Goal: Task Accomplishment & Management: Manage account settings

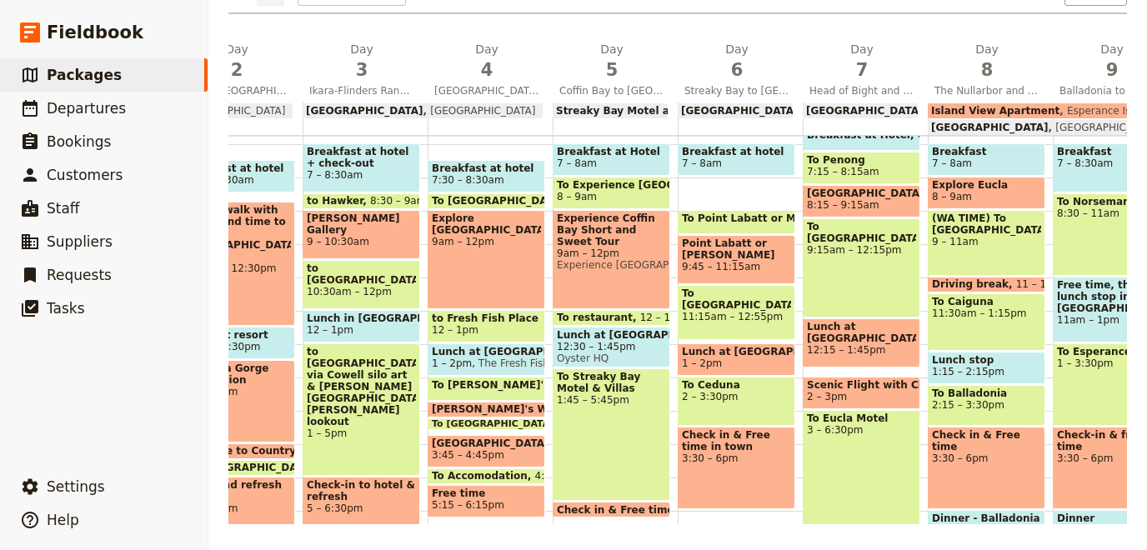
scroll to position [229, 0]
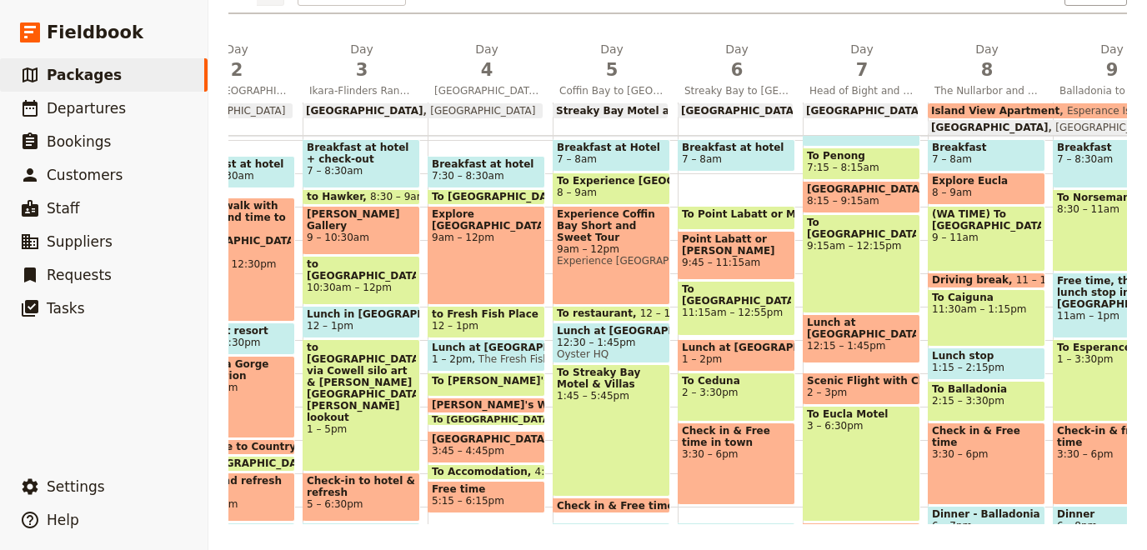
click at [530, 515] on div "Breakfast at hotel 7:30 – 8:30am To Lincoln National Park 8:30 – 9am Explore Li…" at bounding box center [490, 307] width 125 height 800
select select "4"
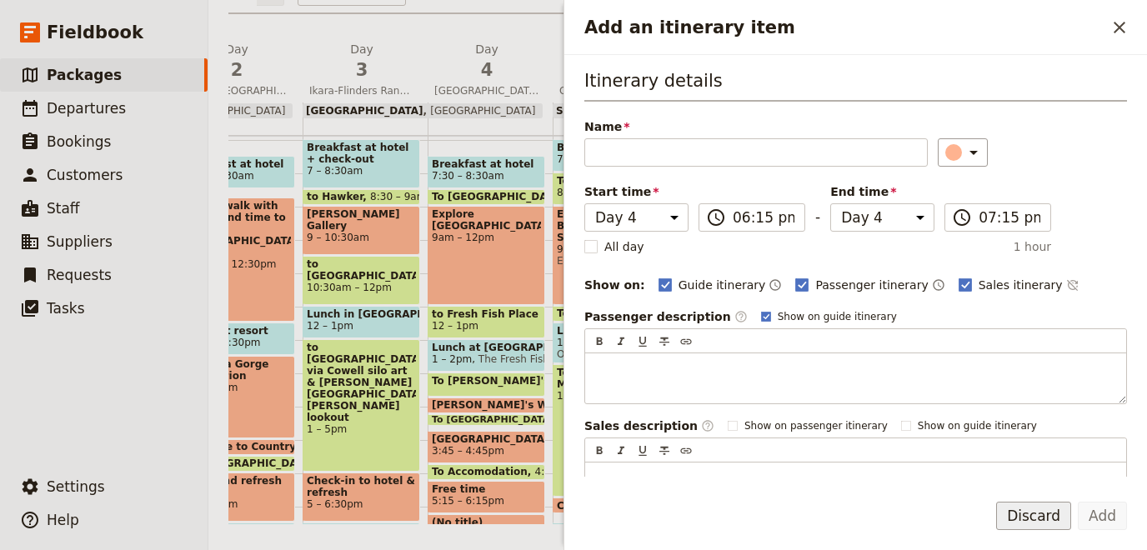
click at [1033, 526] on button "Discard" at bounding box center [1033, 516] width 75 height 28
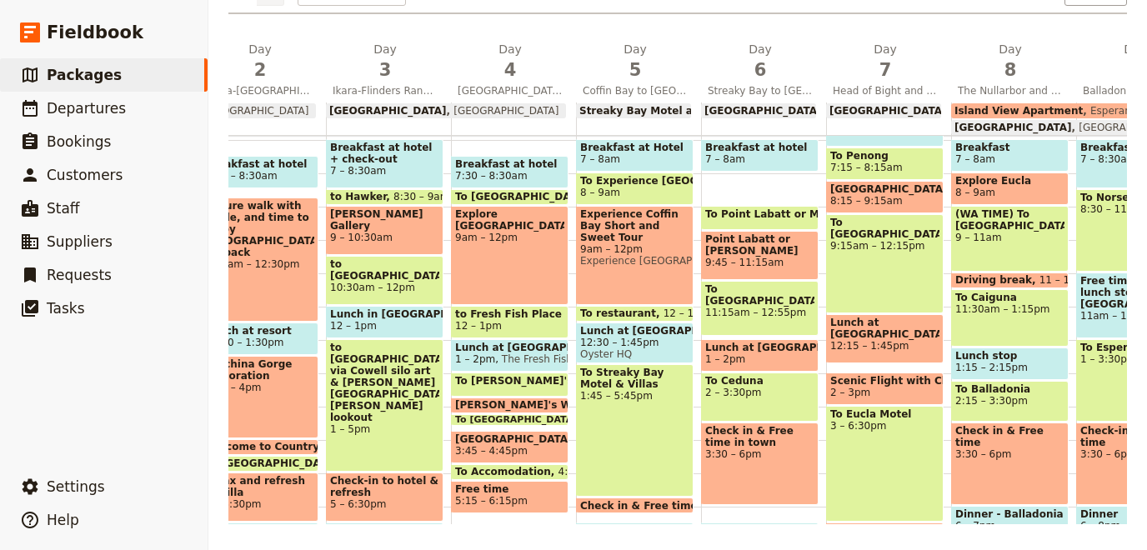
scroll to position [0, 0]
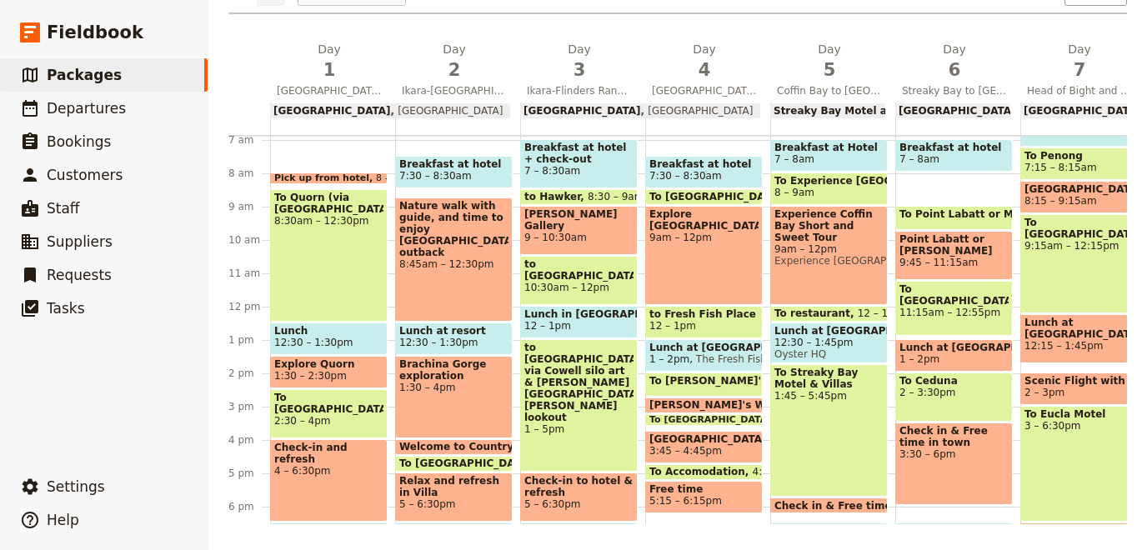
click at [433, 337] on span "12:30 – 1:30pm" at bounding box center [438, 343] width 78 height 12
select select "2"
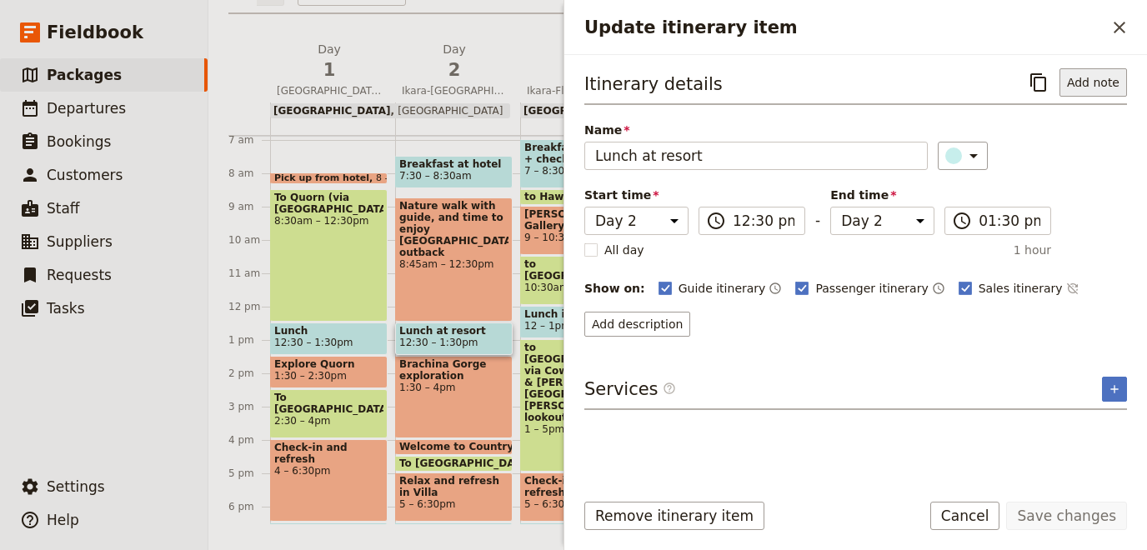
click at [1078, 81] on button "Add note" at bounding box center [1093, 82] width 68 height 28
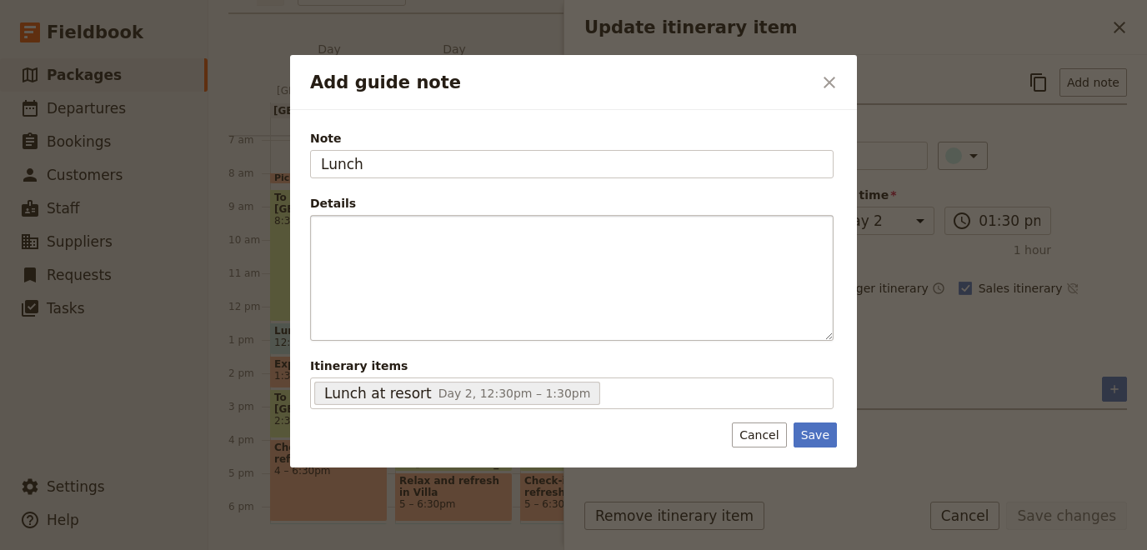
type input "Lunch"
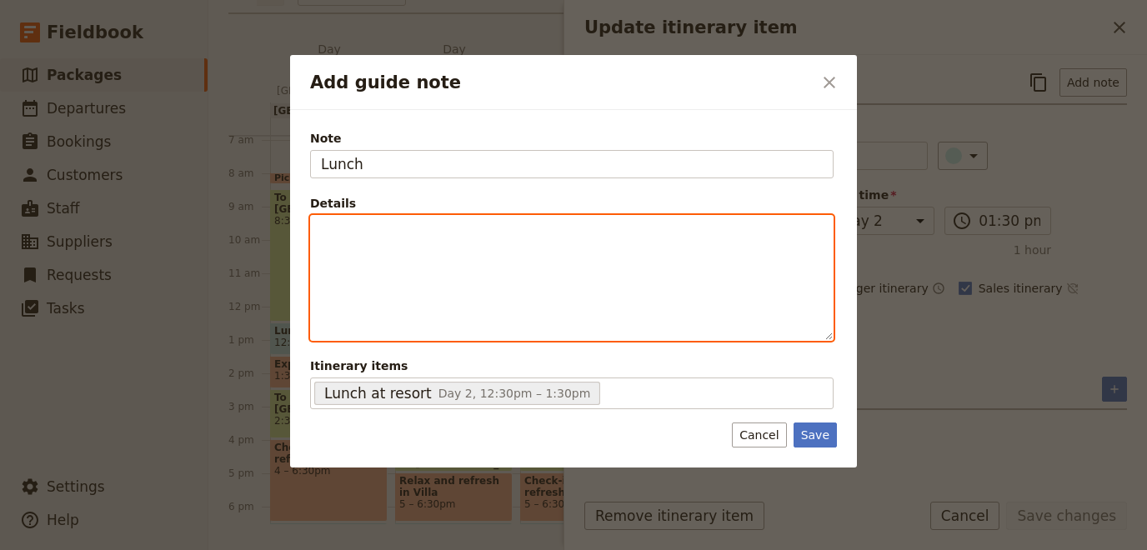
click at [398, 245] on div "Add guide note" at bounding box center [572, 278] width 522 height 124
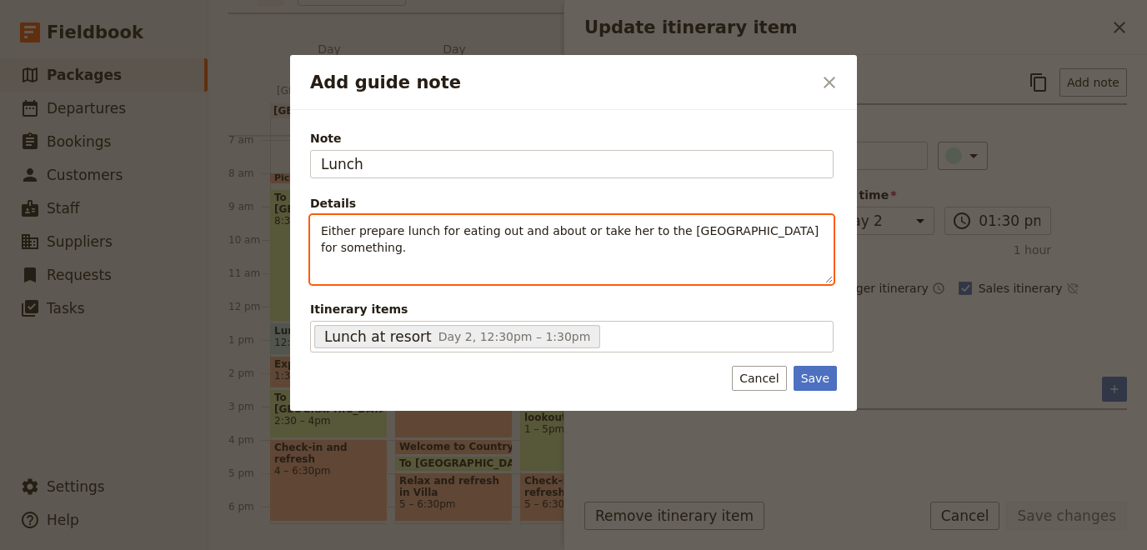
click at [509, 253] on p "Either prepare lunch for eating out and about or take her to the Wilpena Pound …" at bounding box center [572, 239] width 502 height 33
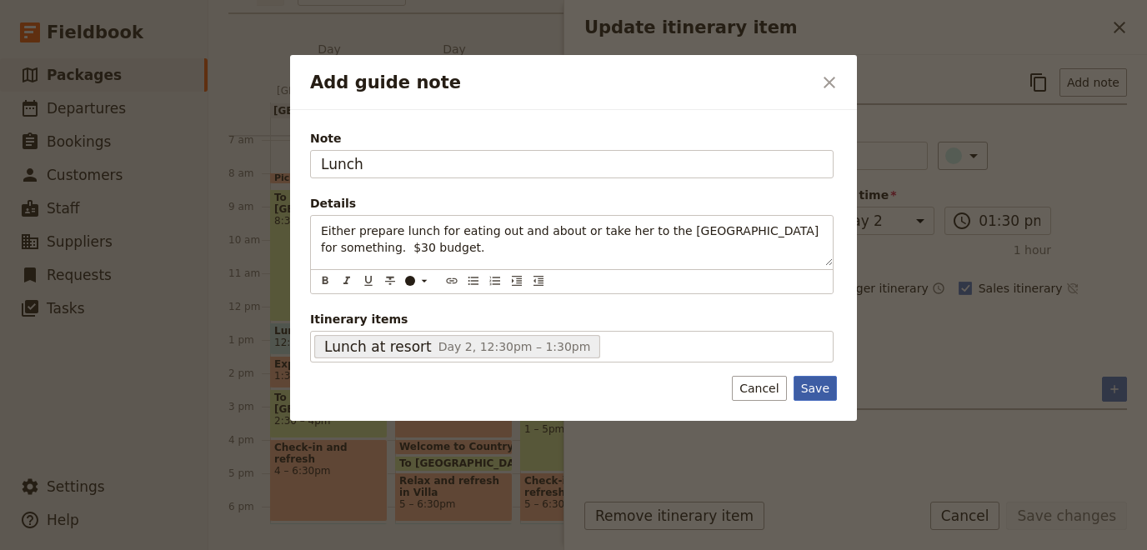
click at [830, 386] on button "Save" at bounding box center [814, 388] width 43 height 25
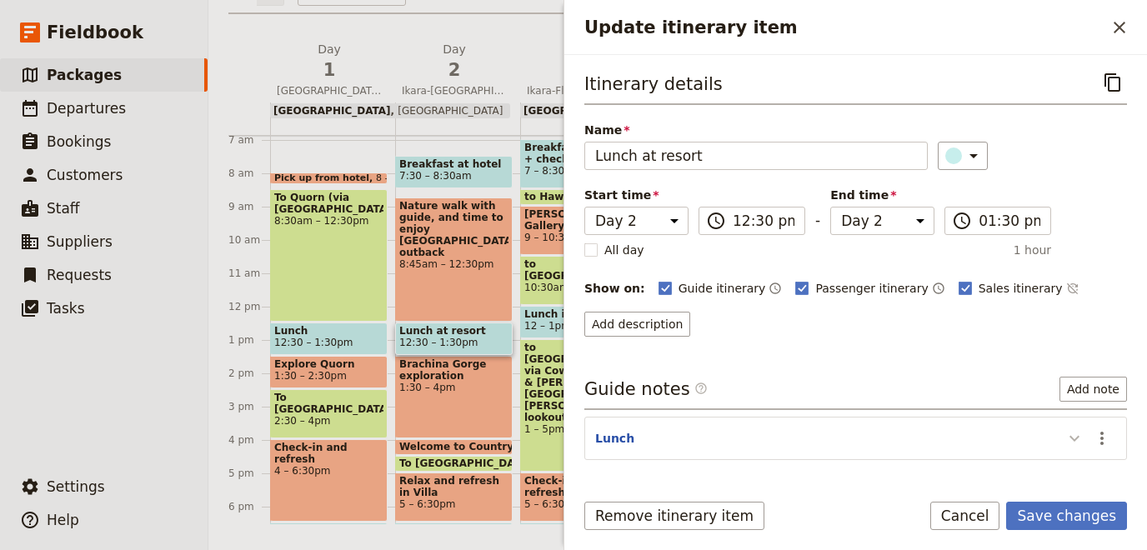
click at [1074, 429] on icon "Update itinerary item" at bounding box center [1074, 438] width 20 height 20
click at [613, 433] on button "Lunch" at bounding box center [614, 438] width 39 height 17
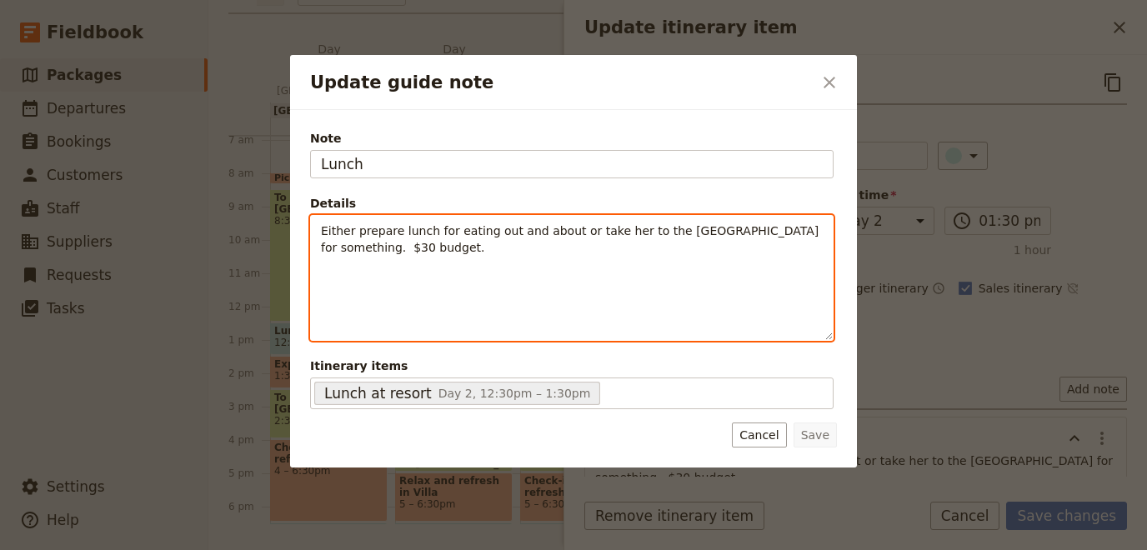
click at [427, 238] on p "Either prepare lunch for eating out and about or take her to the Wilpena Pound …" at bounding box center [572, 239] width 502 height 33
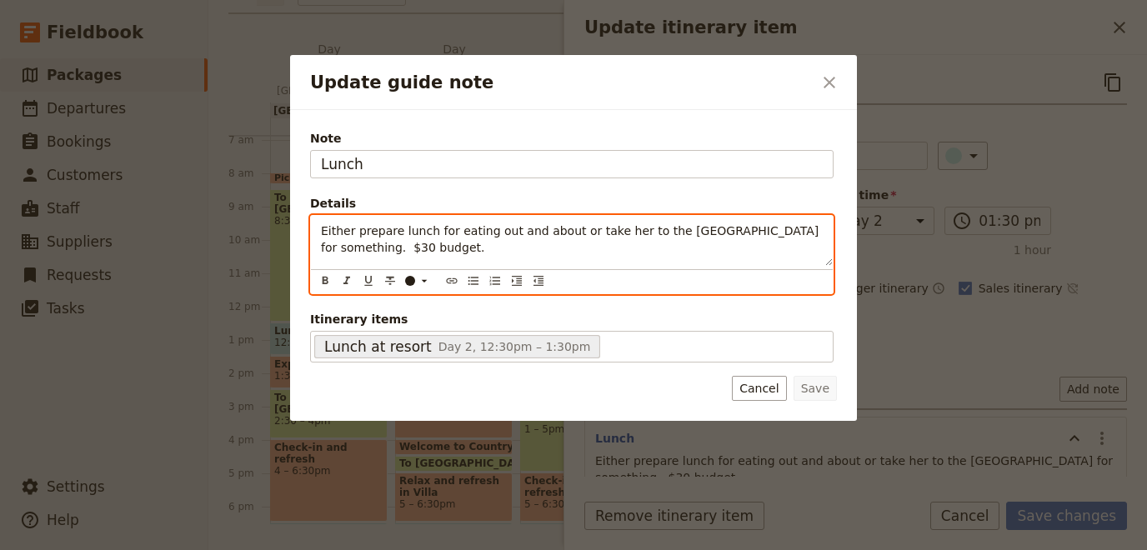
click at [319, 231] on div "Either prepare lunch for eating out and about or take her to the Wilpena Pound …" at bounding box center [572, 241] width 522 height 50
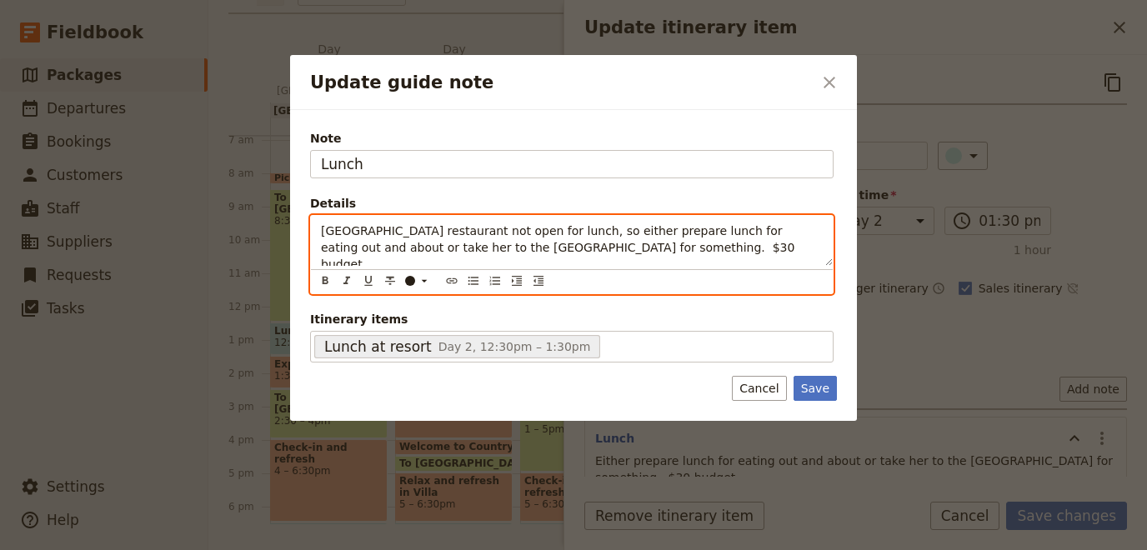
click at [623, 231] on span "Rawnsley Park restaurant not open for lunch, so either prepare lunch for eating…" at bounding box center [560, 247] width 478 height 47
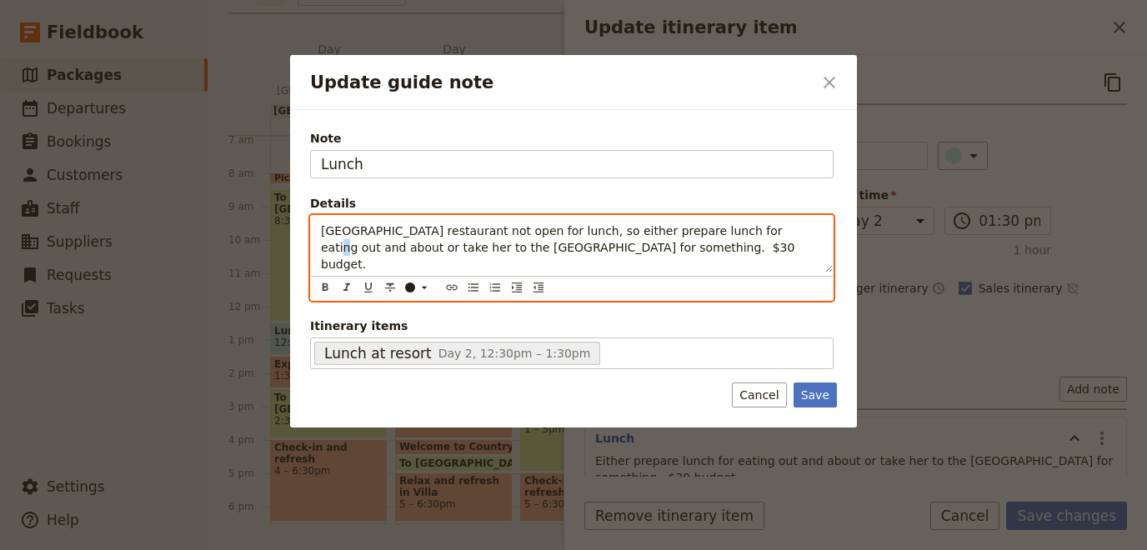
click at [738, 224] on span "Rawnsley Park restaurant not open for lunch, so either prepare lunch for eating…" at bounding box center [560, 247] width 478 height 47
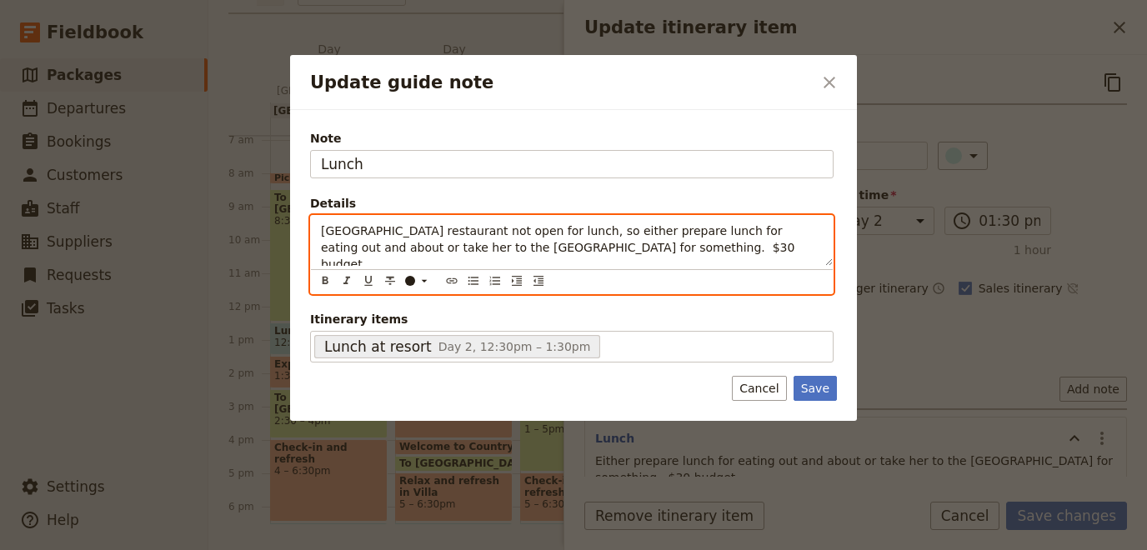
click at [738, 224] on span "Rawnsley Park restaurant not open for lunch, so either prepare lunch for eating…" at bounding box center [560, 247] width 478 height 47
click at [738, 233] on span "Rawnsley Park restaurant not open for lunch, so either prepare lunch for eating…" at bounding box center [560, 247] width 478 height 47
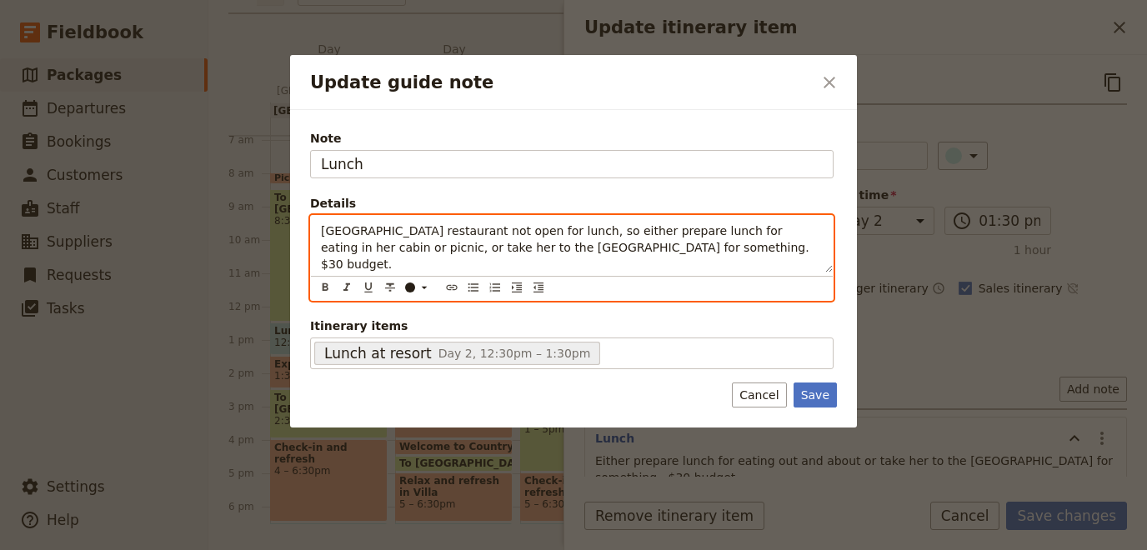
click at [640, 250] on span "Rawnsley Park restaurant not open for lunch, so either prepare lunch for eating…" at bounding box center [569, 247] width 496 height 47
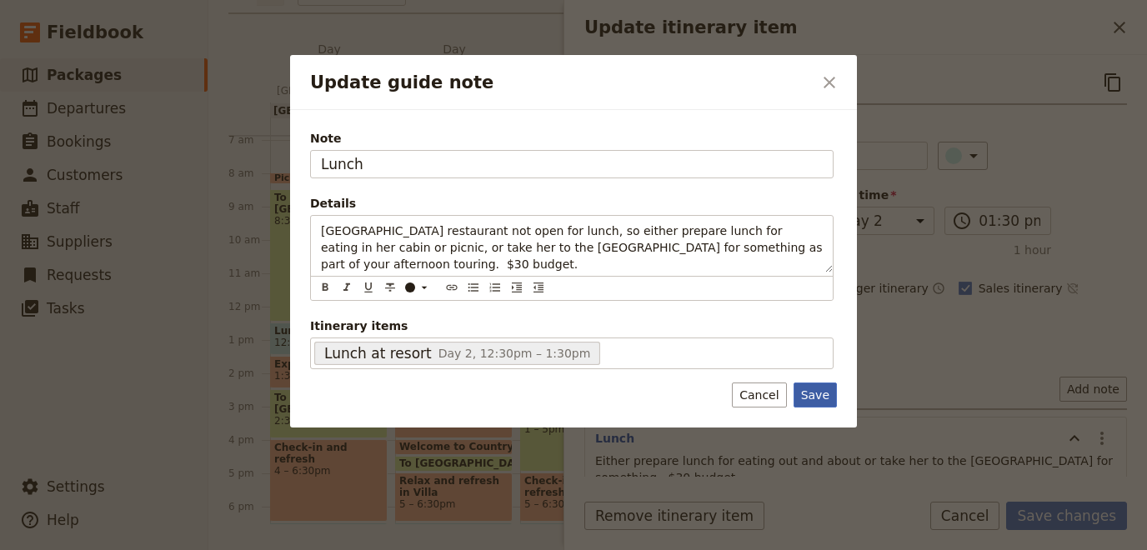
click at [813, 388] on button "Save" at bounding box center [814, 395] width 43 height 25
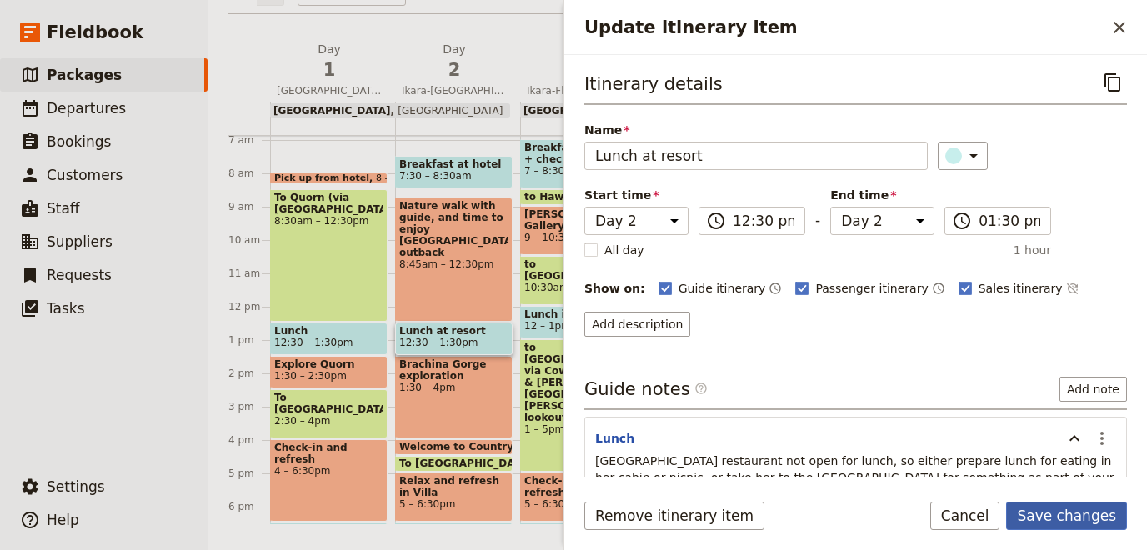
click at [1051, 512] on button "Save changes" at bounding box center [1066, 516] width 121 height 28
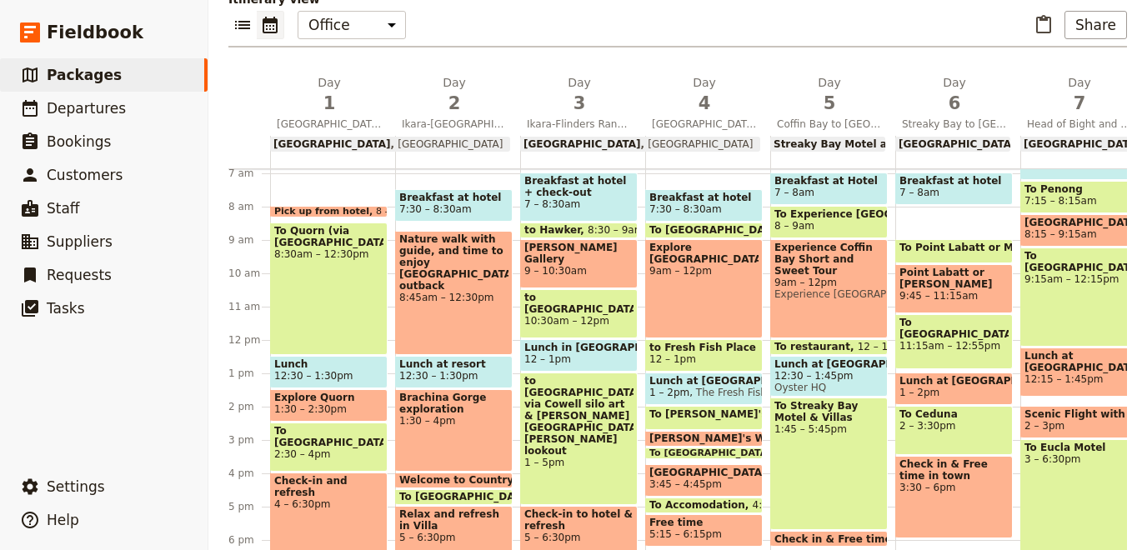
scroll to position [411, 0]
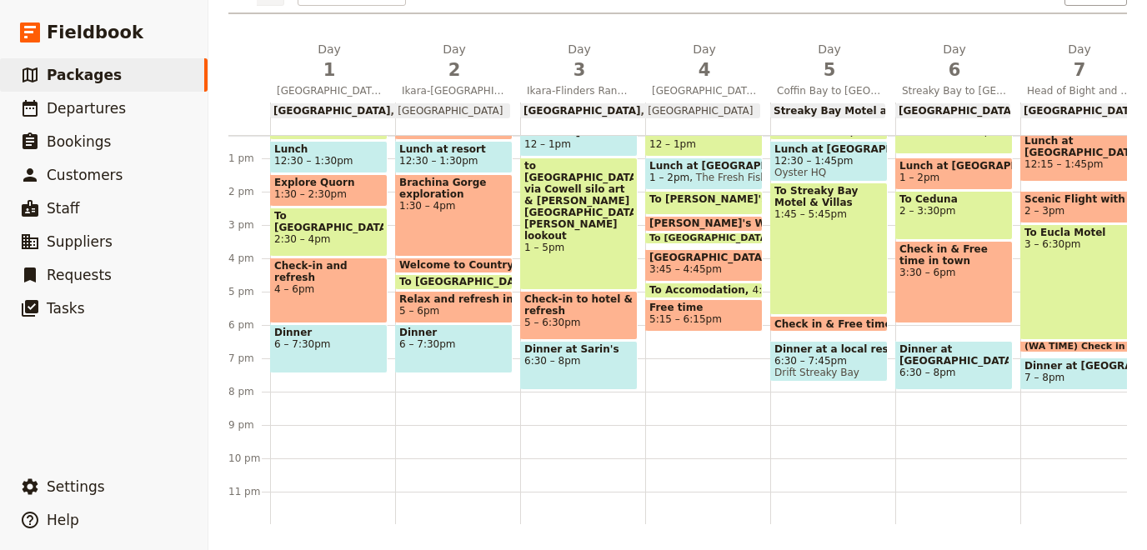
click at [423, 334] on span "Dinner" at bounding box center [453, 333] width 109 height 12
select select "2"
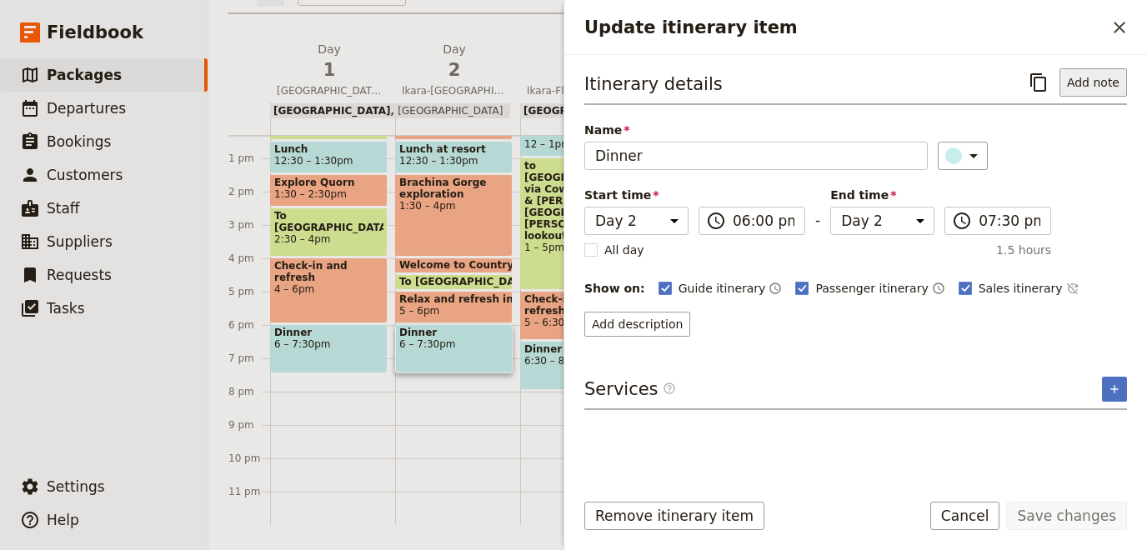
click at [1108, 85] on button "Add note" at bounding box center [1093, 82] width 68 height 28
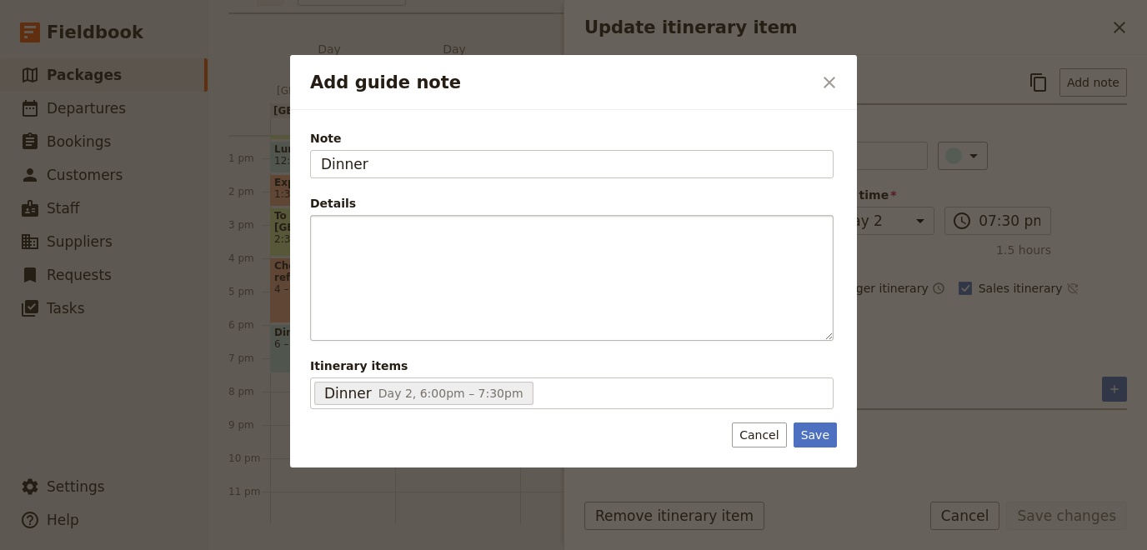
type input "Dinner"
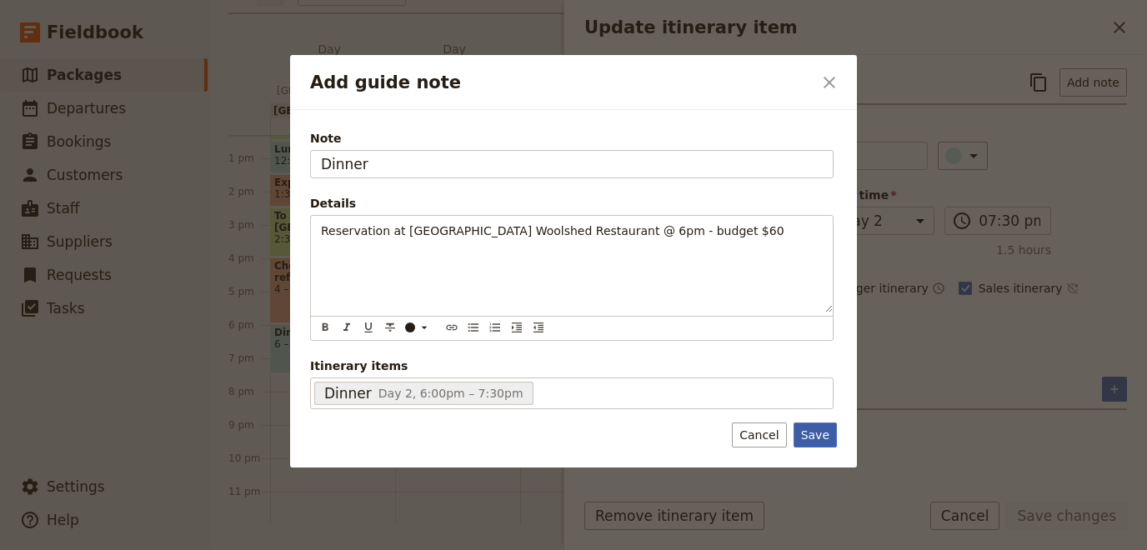
click at [823, 423] on button "Save" at bounding box center [814, 435] width 43 height 25
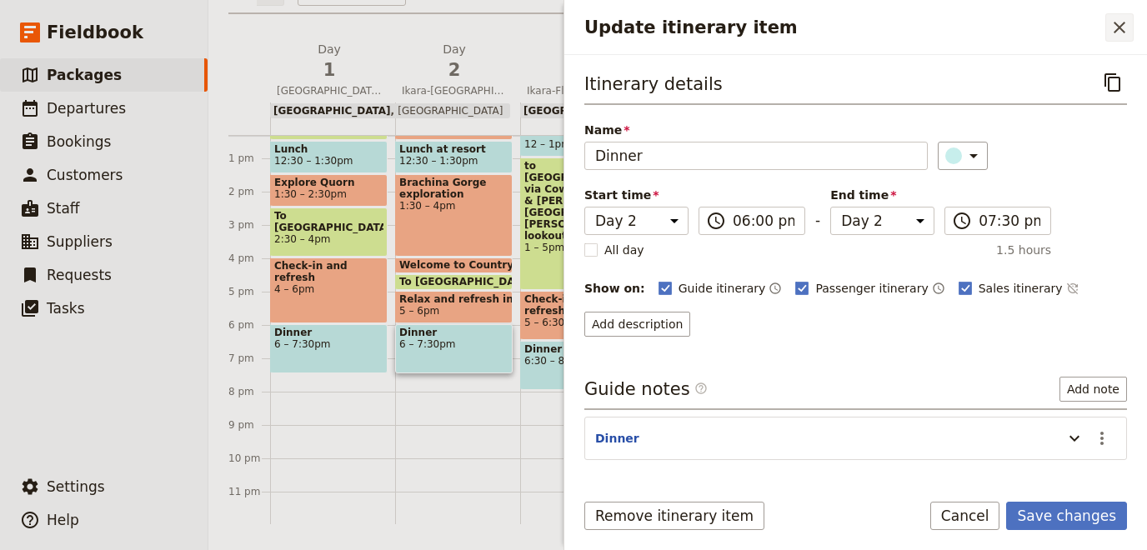
click at [1119, 28] on icon "Close drawer" at bounding box center [1119, 28] width 20 height 20
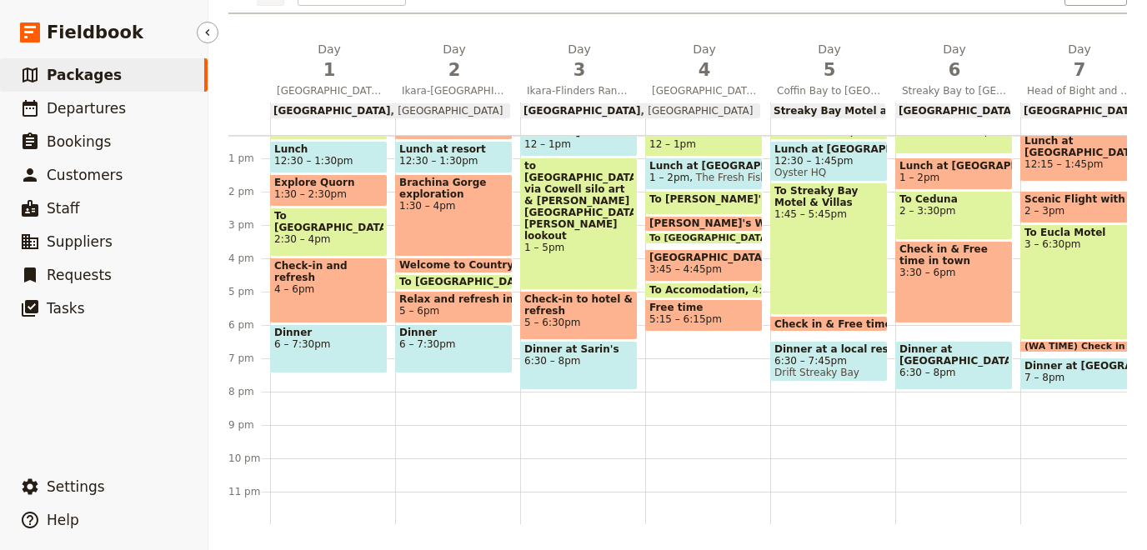
click at [108, 77] on link "​ Packages" at bounding box center [104, 74] width 208 height 33
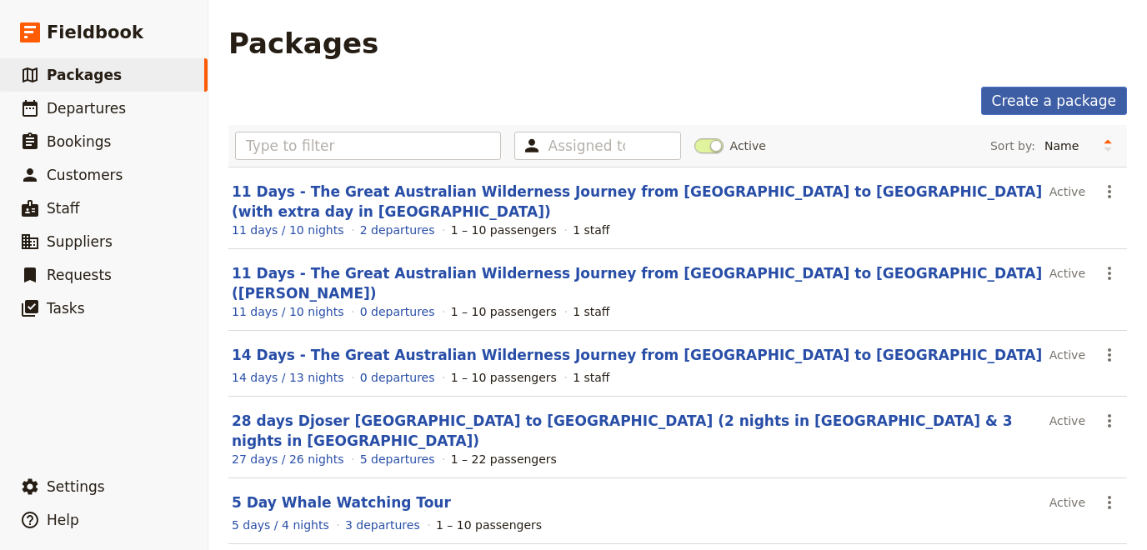
click at [1044, 97] on link "Create a package" at bounding box center [1054, 101] width 146 height 28
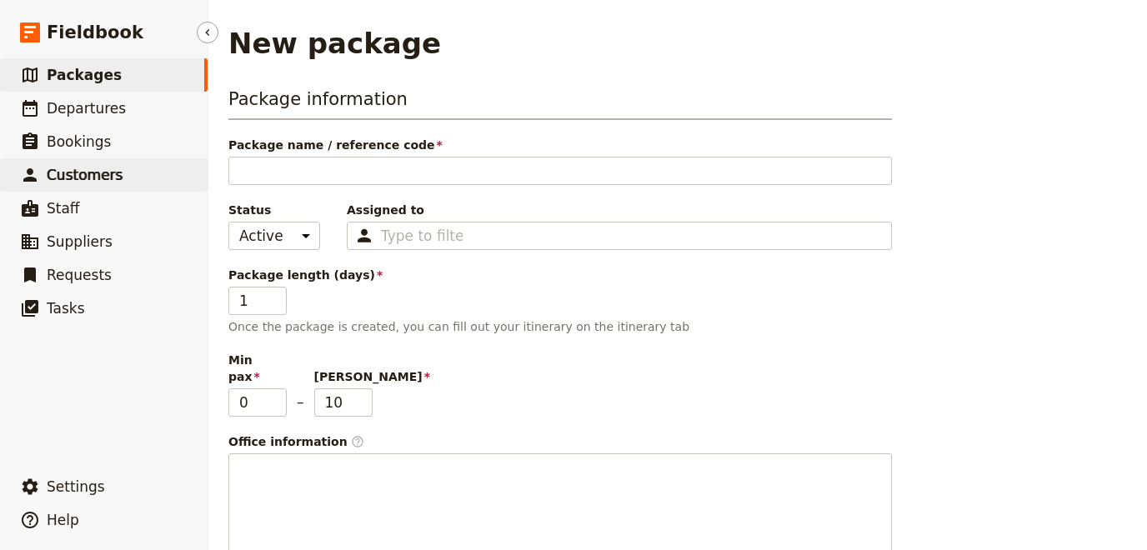
type input "H"
type input "Ho"
type input "Hol"
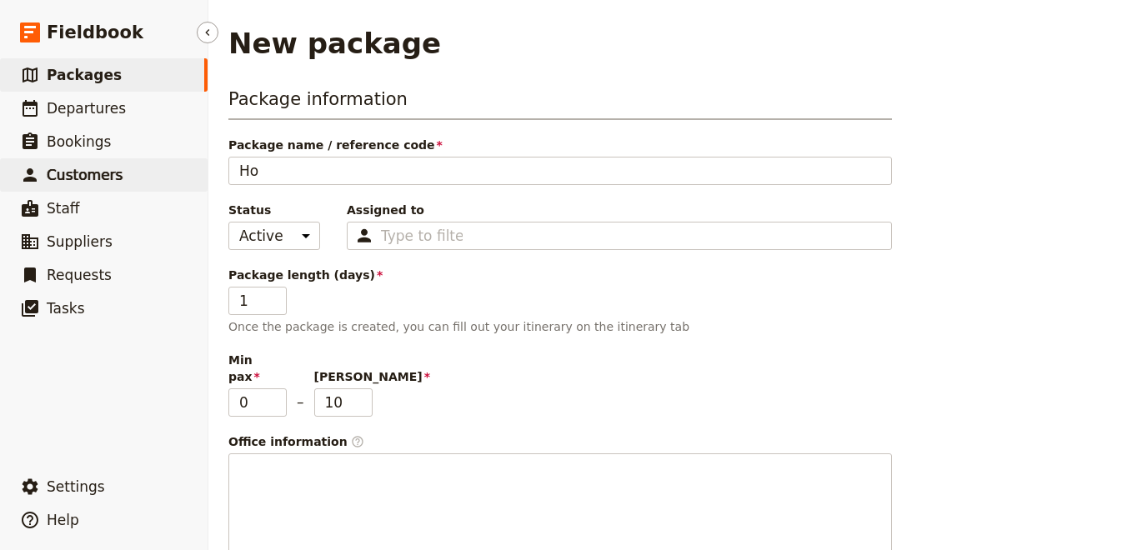
type input "Hol"
type input "Holi"
type input "Holid"
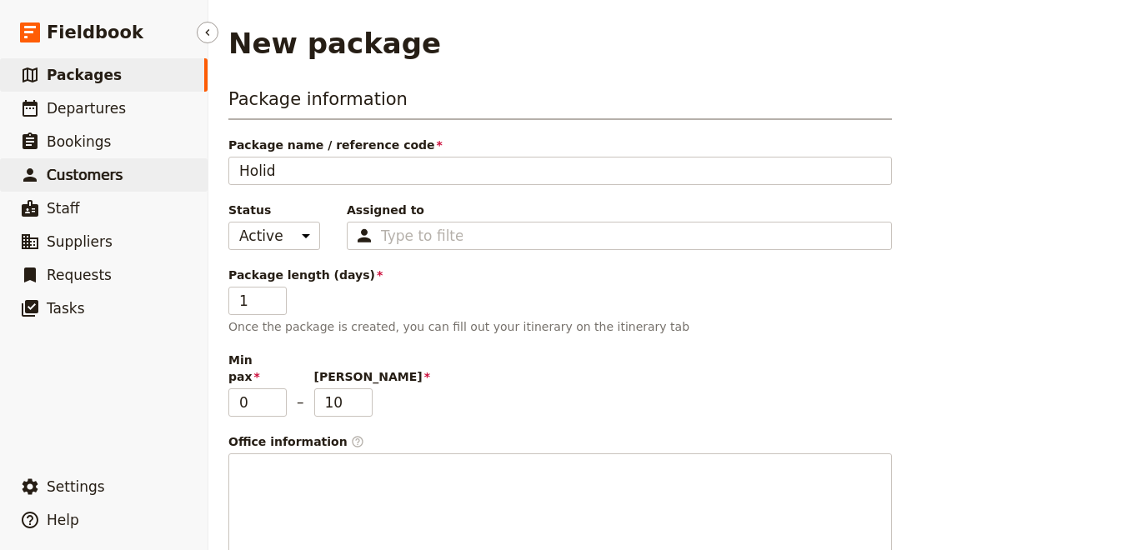
type input "Holida"
type input "Holiday"
type input "Holidays"
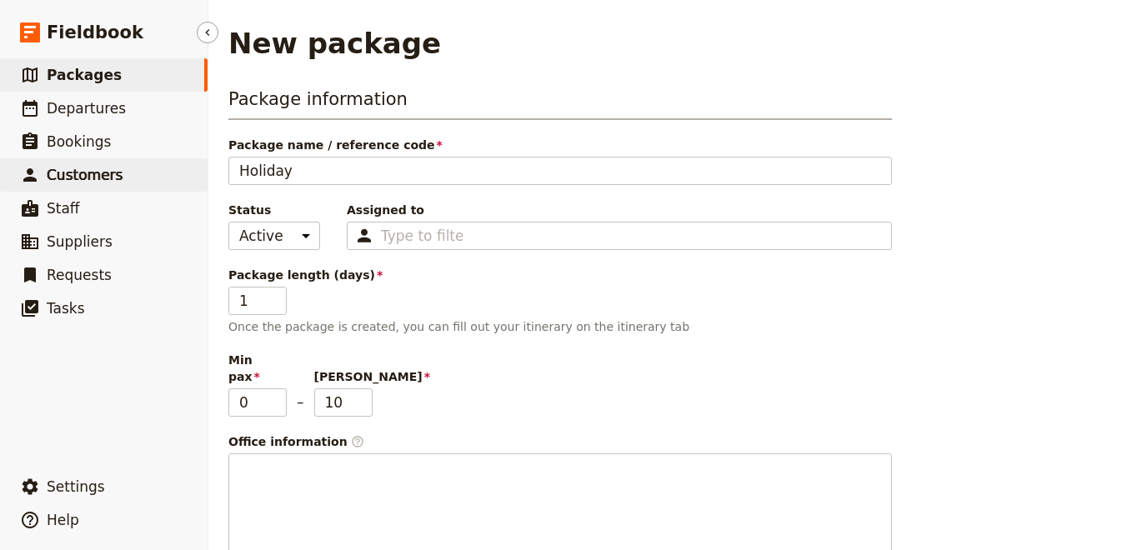
type input "Holidays"
type input "Holidays o"
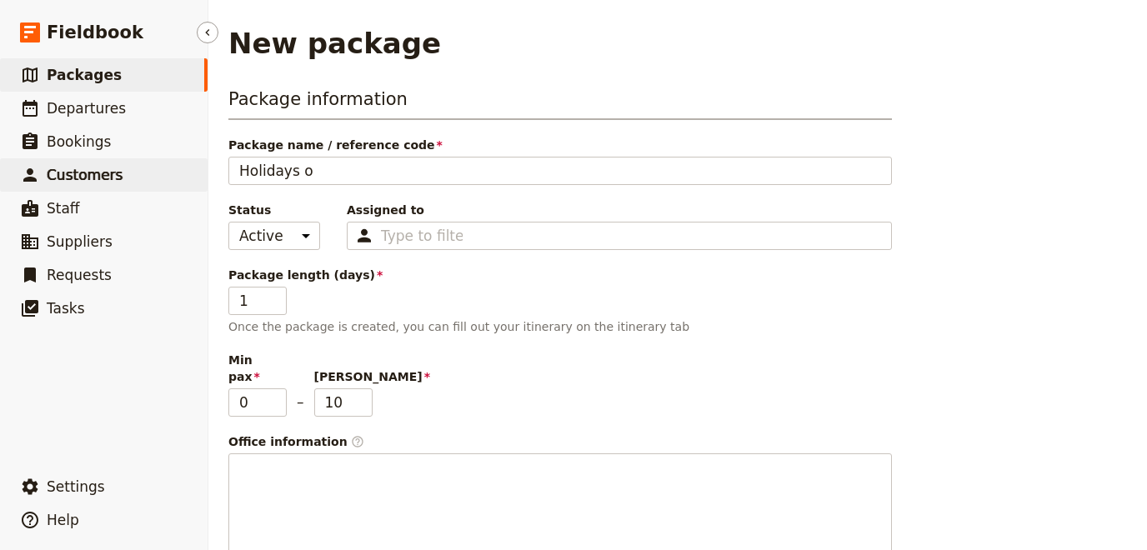
type input "Holidays of"
type input "Holidays of A"
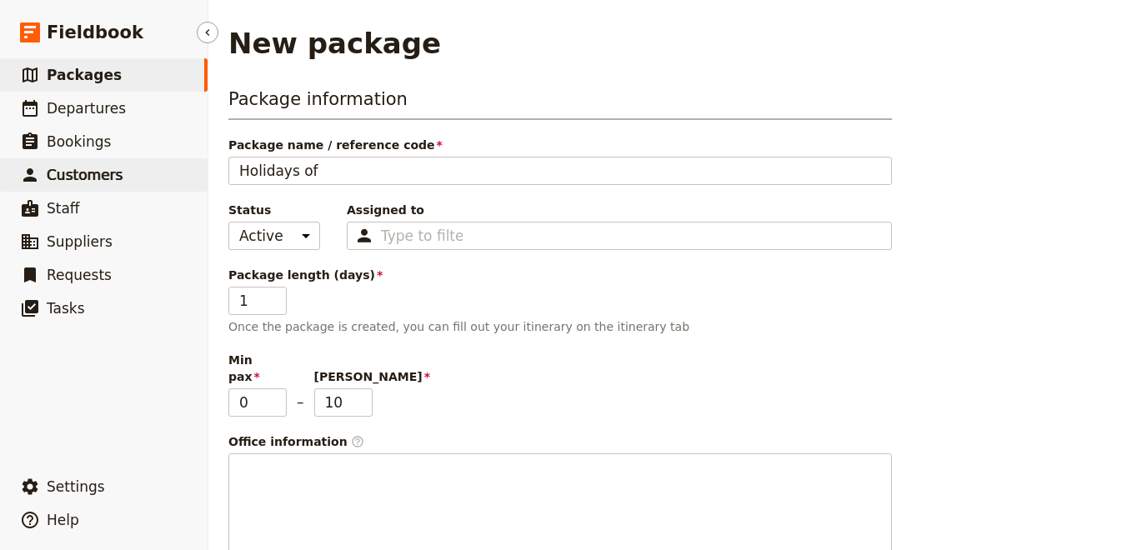
type input "Holidays of A"
type input "Holidays of Au"
type input "Holidays of Aus"
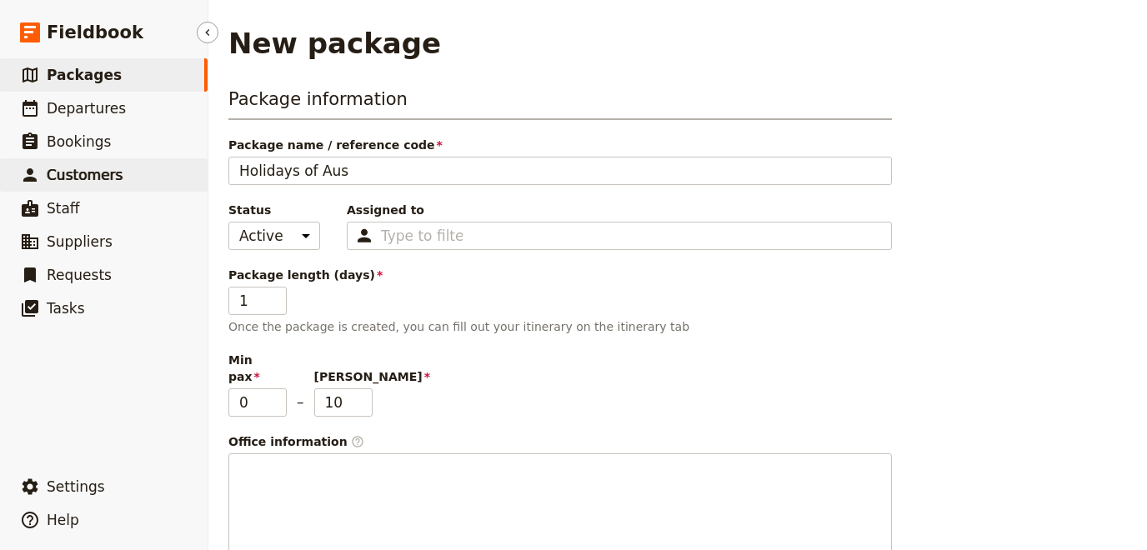
type input "Holidays of Aust"
type input "Holidays of Austr"
type input "Holidays of Austra"
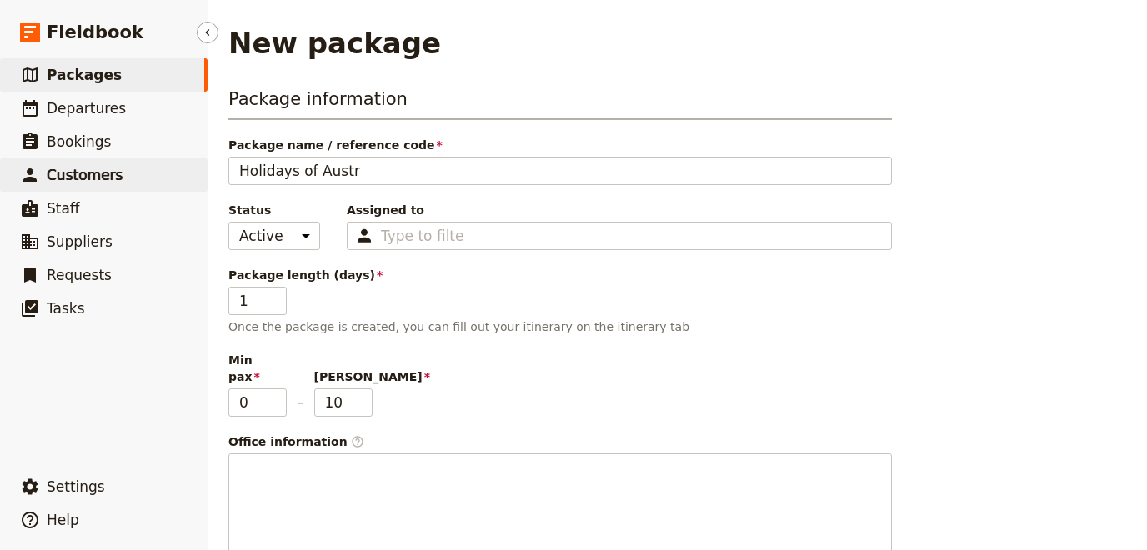
type input "Holidays of Austra"
type input "Holidays of Austral"
type input "Holidays of Australi"
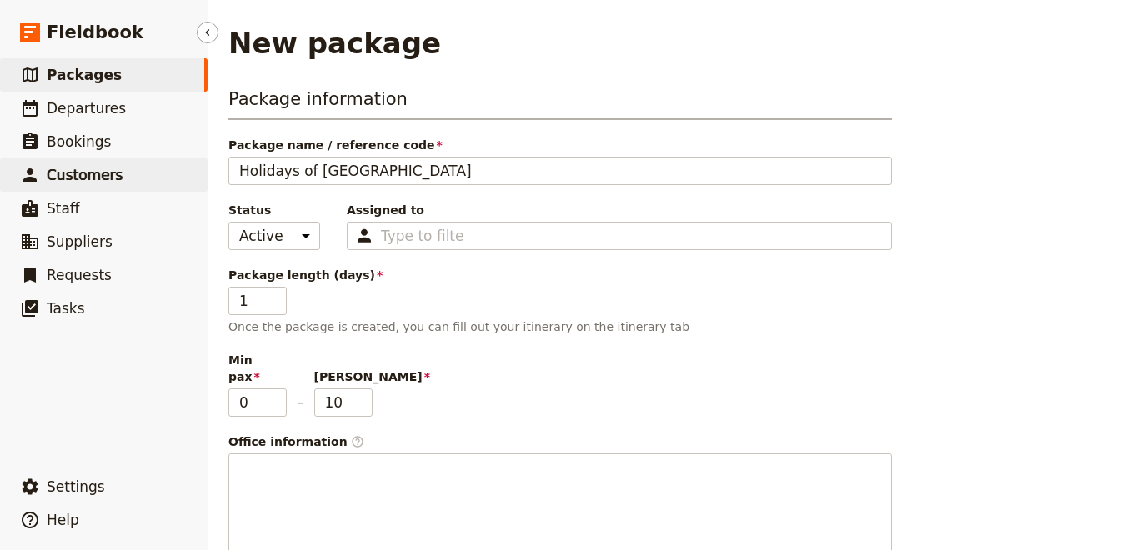
type input "Holidays of Australia"
type input "Holidays of Australia -"
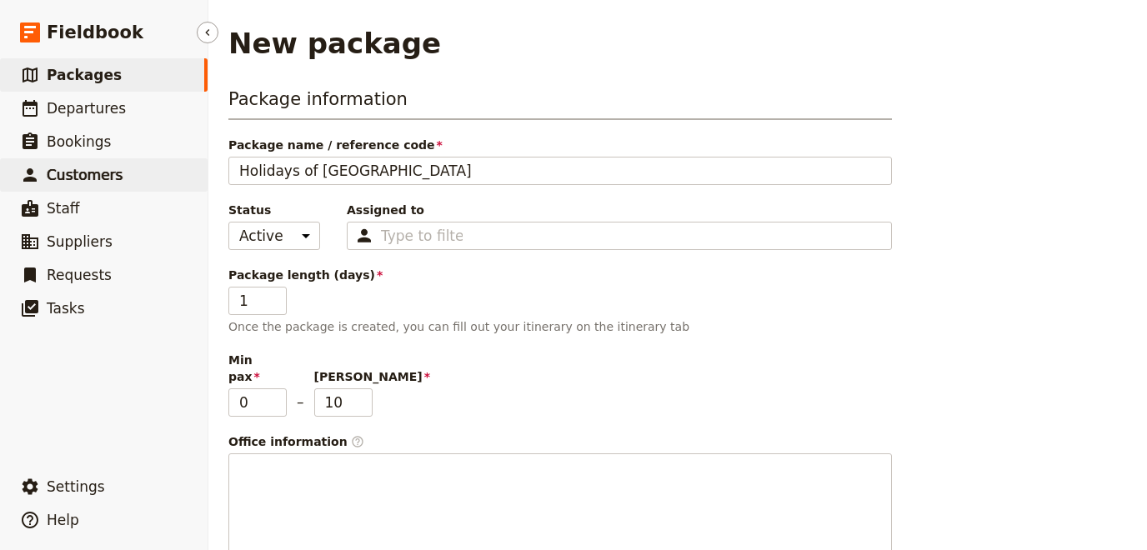
type input "Holidays of Australia -"
type input "Holidays of Australia - L"
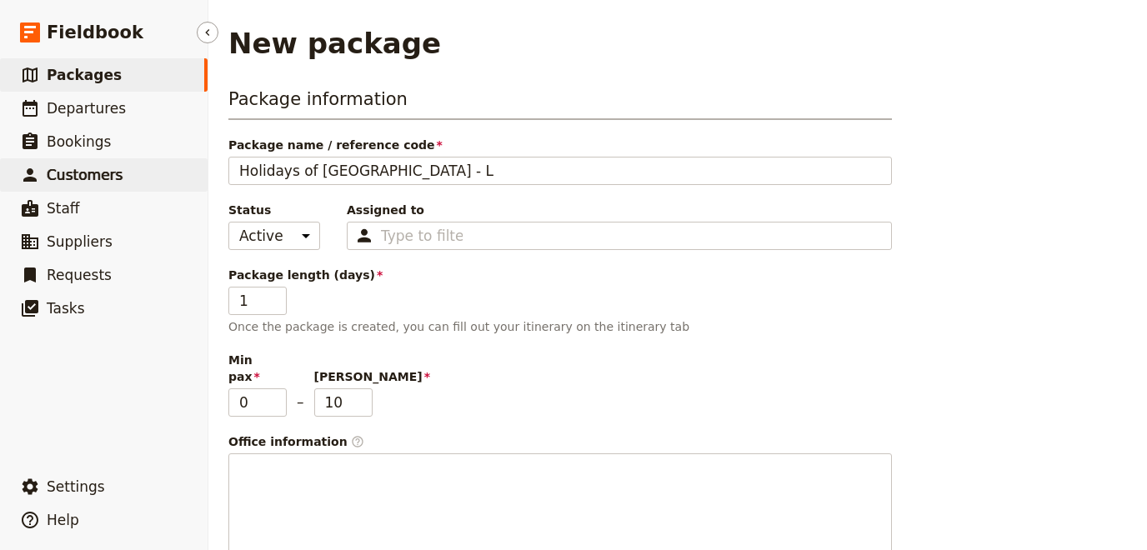
type input "Holidays of Australia - La"
type input "Holidays of Australia - Lak"
type input "Holidays of Australia - Lake"
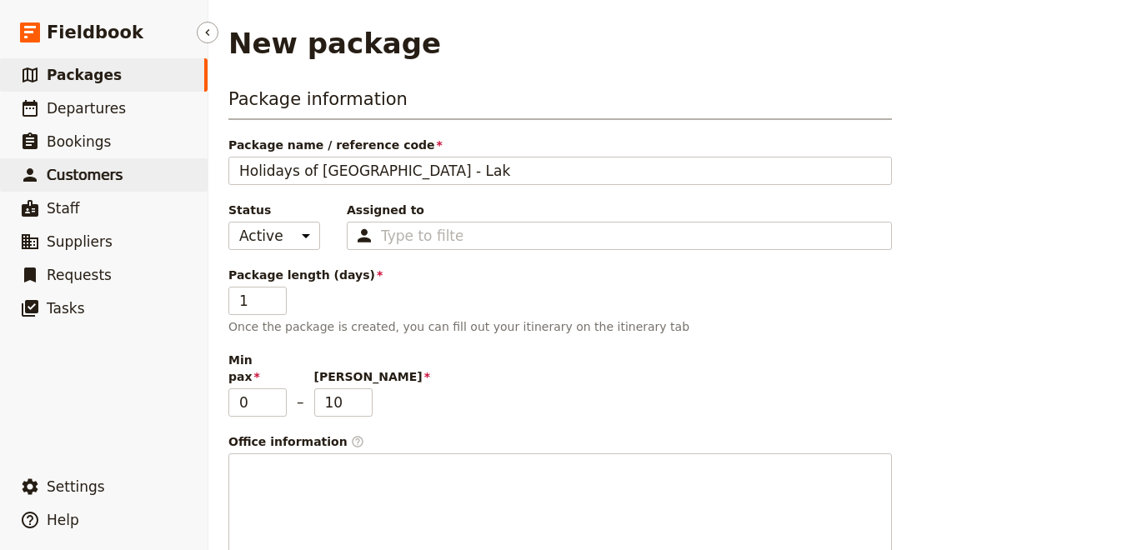
type input "Holidays of Australia - Lake"
type input "Holidays of Australia - Lake E"
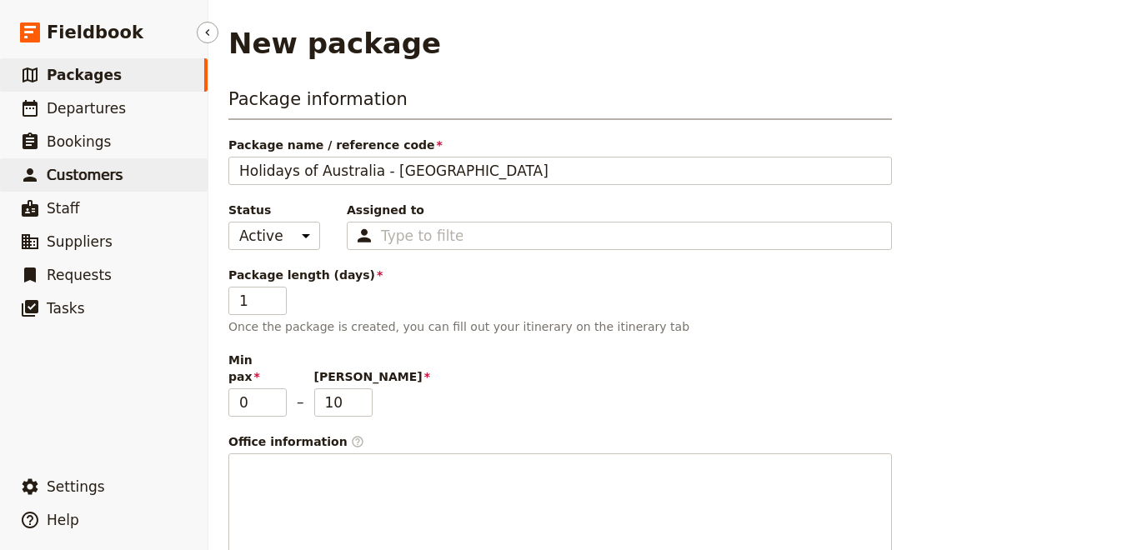
type input "Holidays of Australia - Lake Ey"
type input "Holidays of Australia - Lake Eyr"
type input "Holidays of Australia - Lake Eyre"
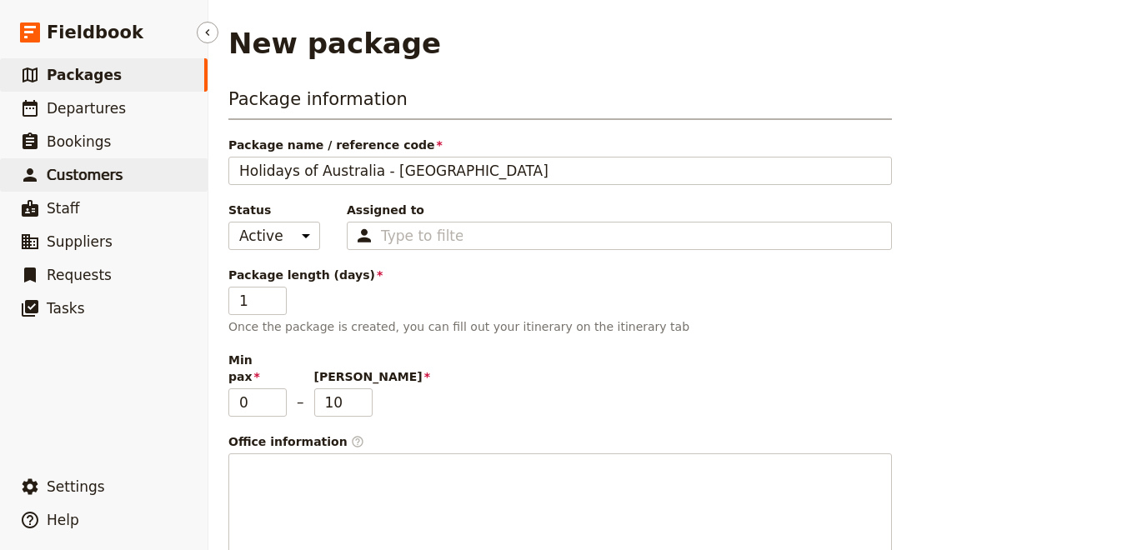
type input "Holidays of Australia - Lake Eyre"
type input "Holidays of Australia - Lake Eyre &"
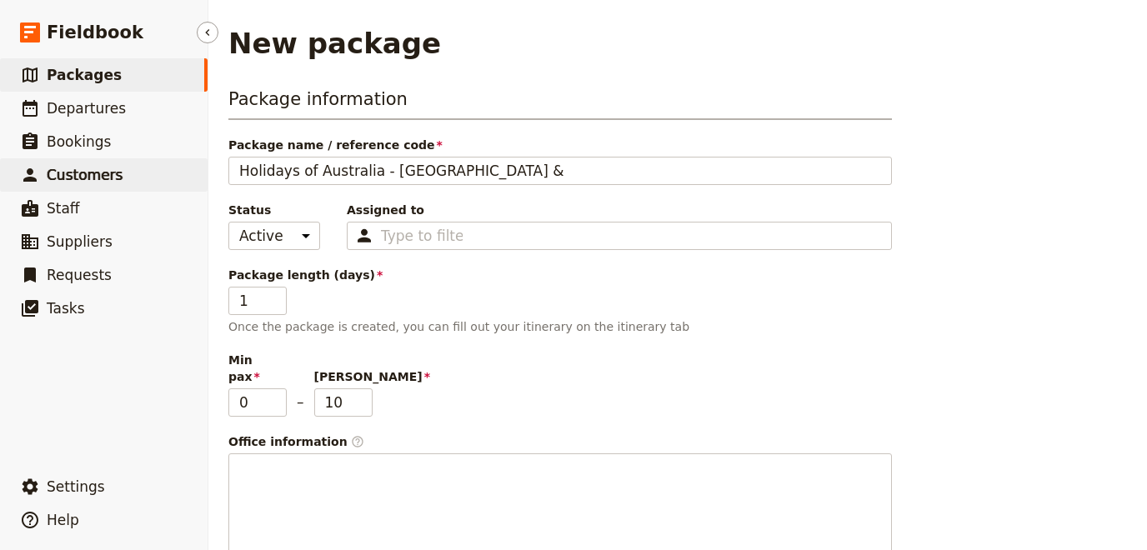
type input "Holidays of Australia - Lake Eyre &"
type input "Holidays of Australia - Lake Eyre & O"
type input "Holidays of Australia - Lake Eyre & Ou"
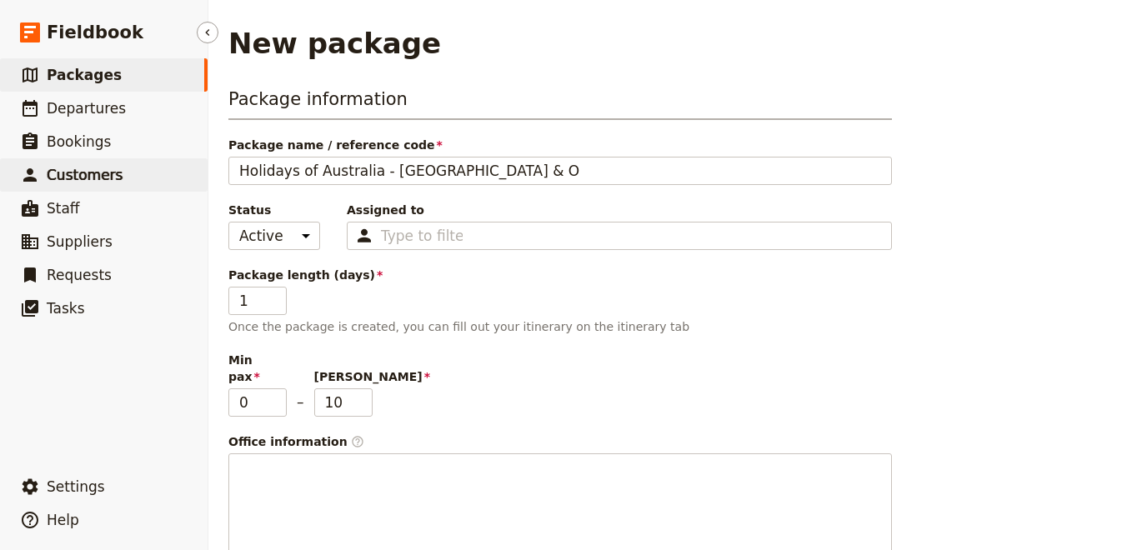
type input "Holidays of Australia - Lake Eyre & Ou"
type input "Holidays of Australia - Lake Eyre & Out"
type input "Holidays of Australia - Lake Eyre & Outb"
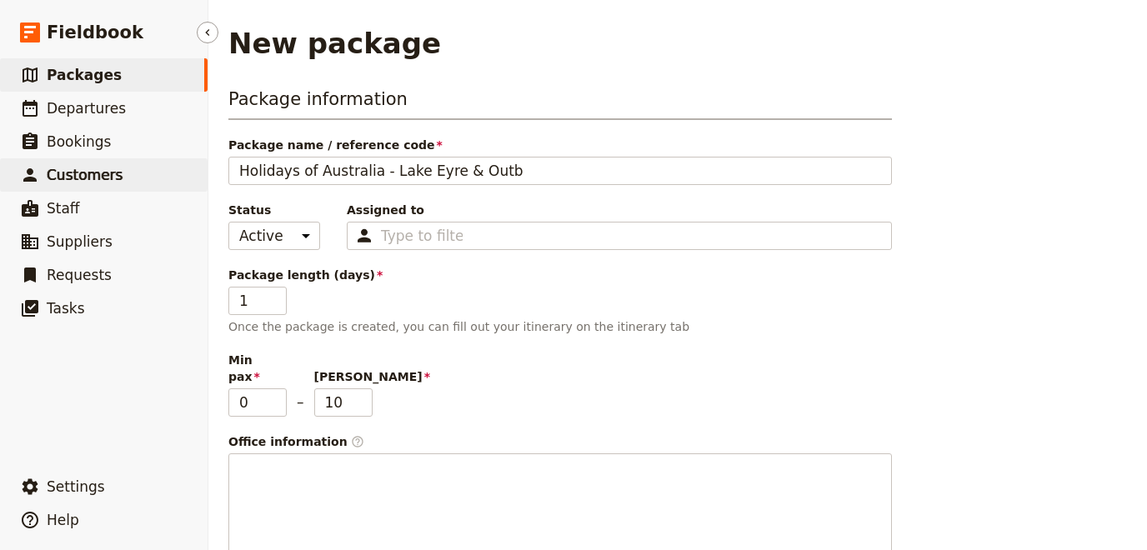
type input "Holidays of Australia - Lake Eyre & Outba"
type input "Holidays of Australia - Lake Eyre & Outbac"
type input "Holidays of Australia - Lake Eyre & Outback"
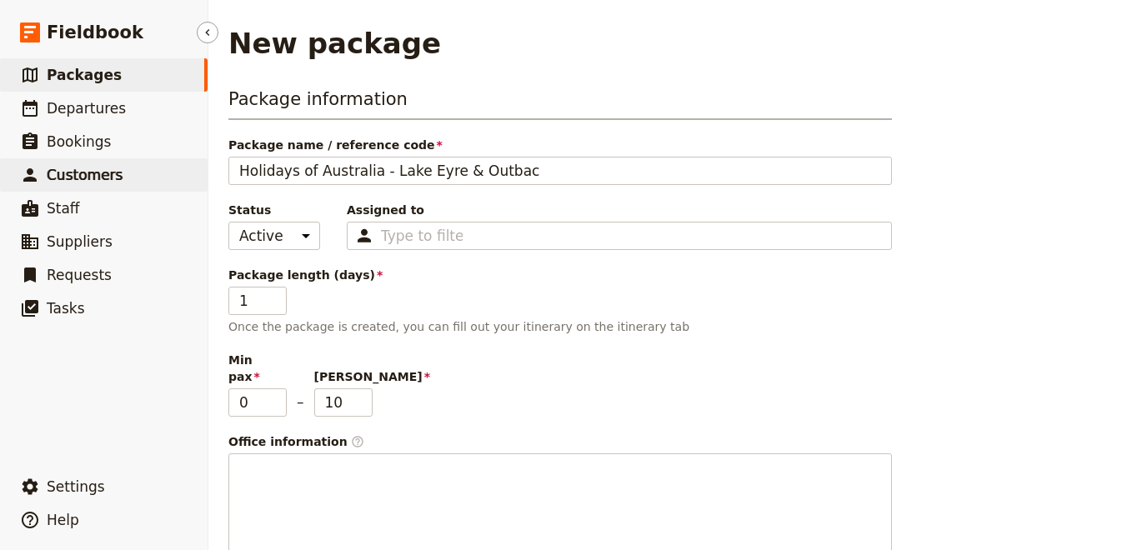
type input "Holidays of Australia - Lake Eyre & Outback"
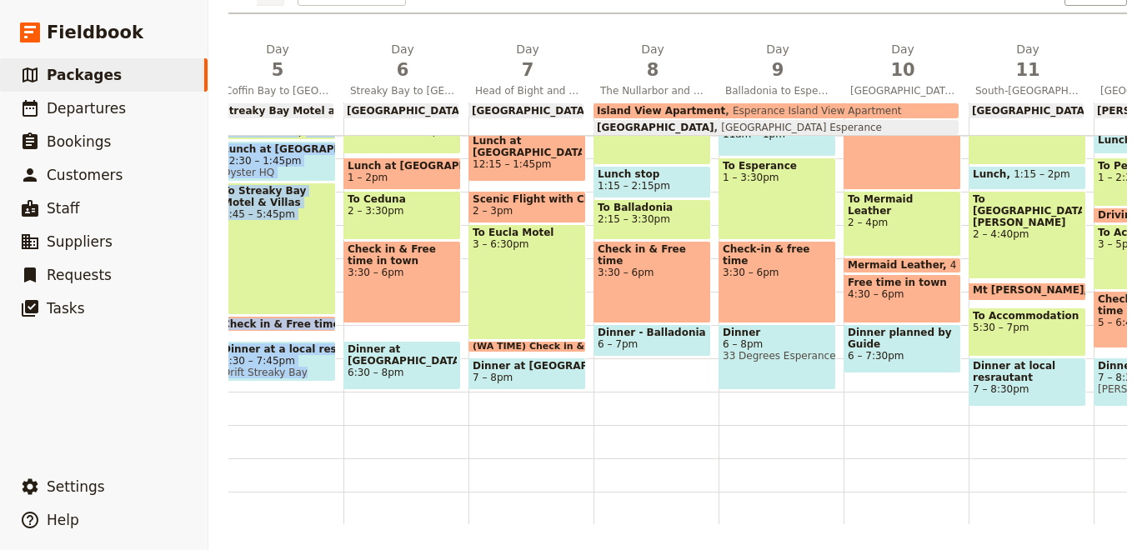
scroll to position [0, 630]
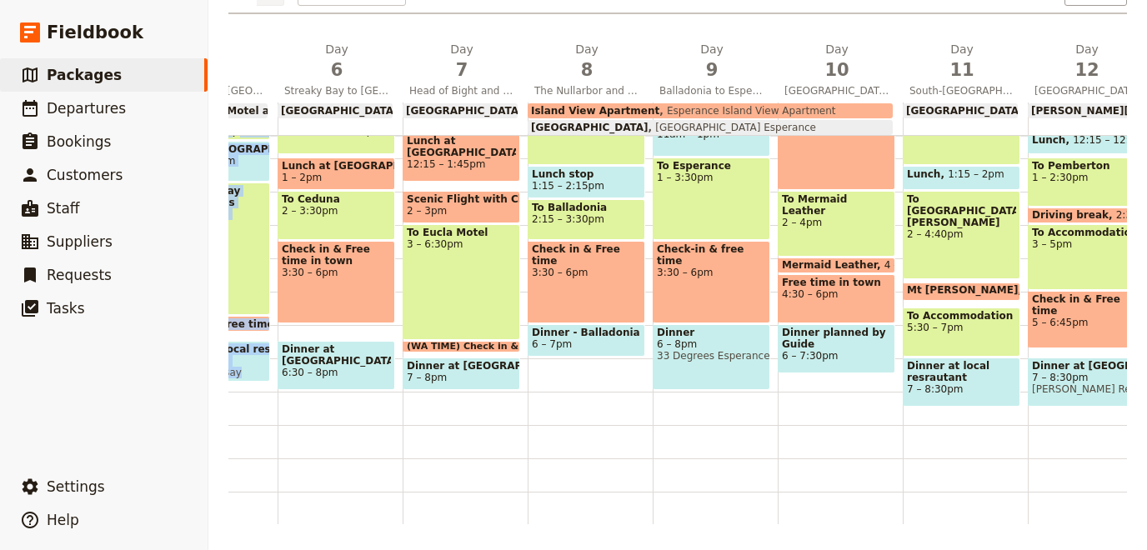
drag, startPoint x: 931, startPoint y: 465, endPoint x: 1146, endPoint y: 459, distance: 215.1
click at [1146, 459] on div "1 am 2 am 3 am 4 am 5 am 6 am 7 am 8 am 9 am 10 am 11 am 12 pm 1 pm 2 pm 3 pm 4…" at bounding box center [507, 125] width 1792 height 800
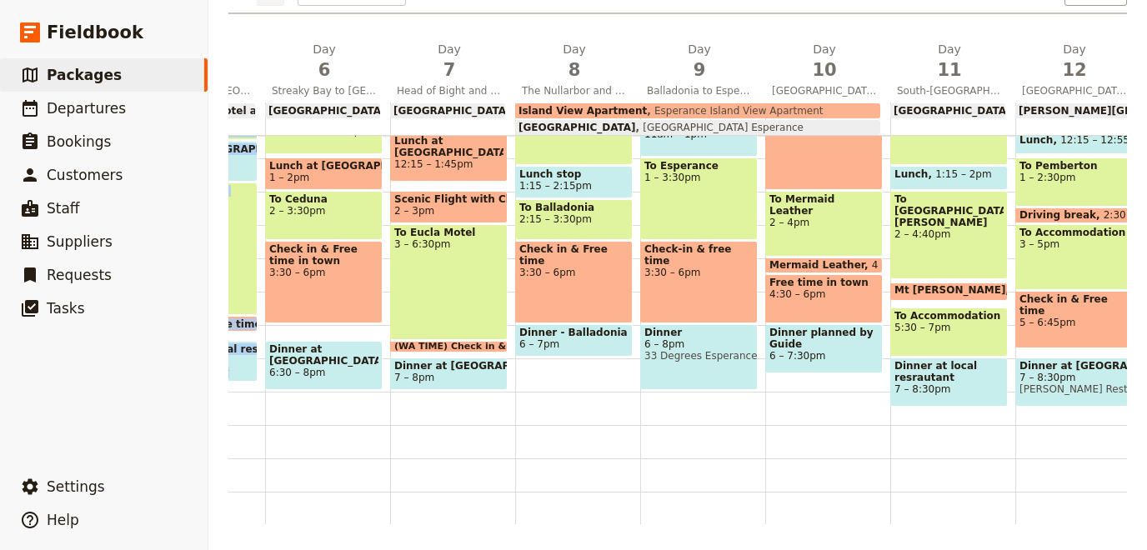
click at [932, 380] on span "Dinner at local resrautant" at bounding box center [948, 371] width 109 height 23
select select "11"
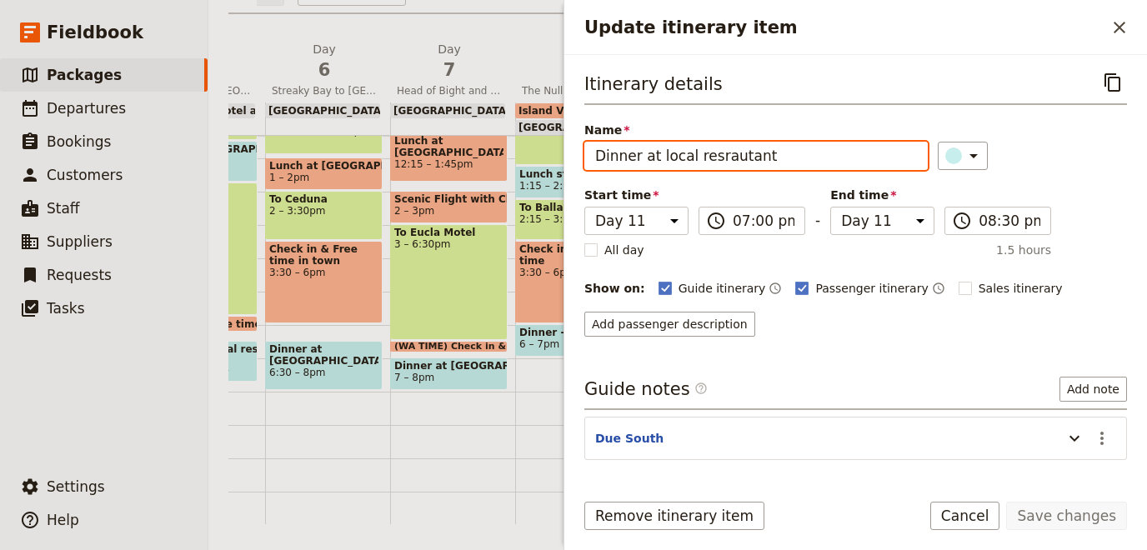
click at [713, 153] on input "Dinner at local resrautant" at bounding box center [755, 156] width 343 height 28
type input "Dinner at local restaurant"
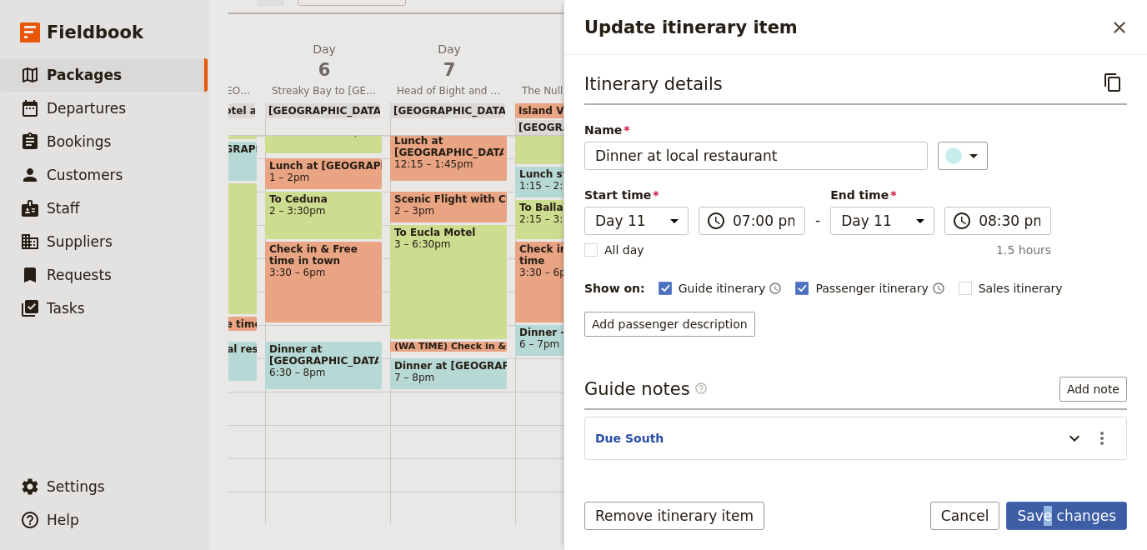
click at [1058, 516] on button "Save changes" at bounding box center [1066, 516] width 121 height 28
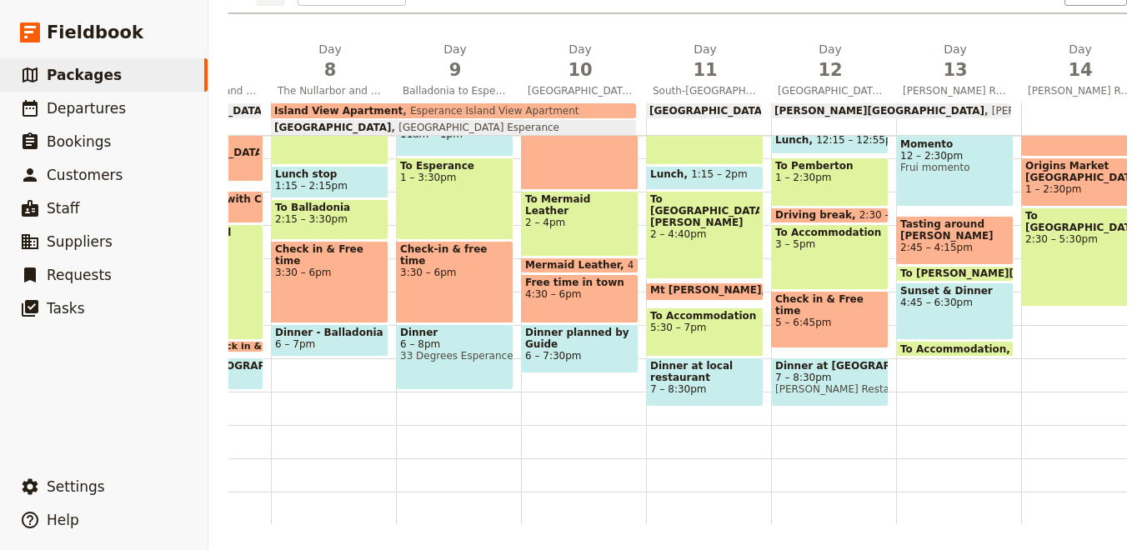
scroll to position [0, 901]
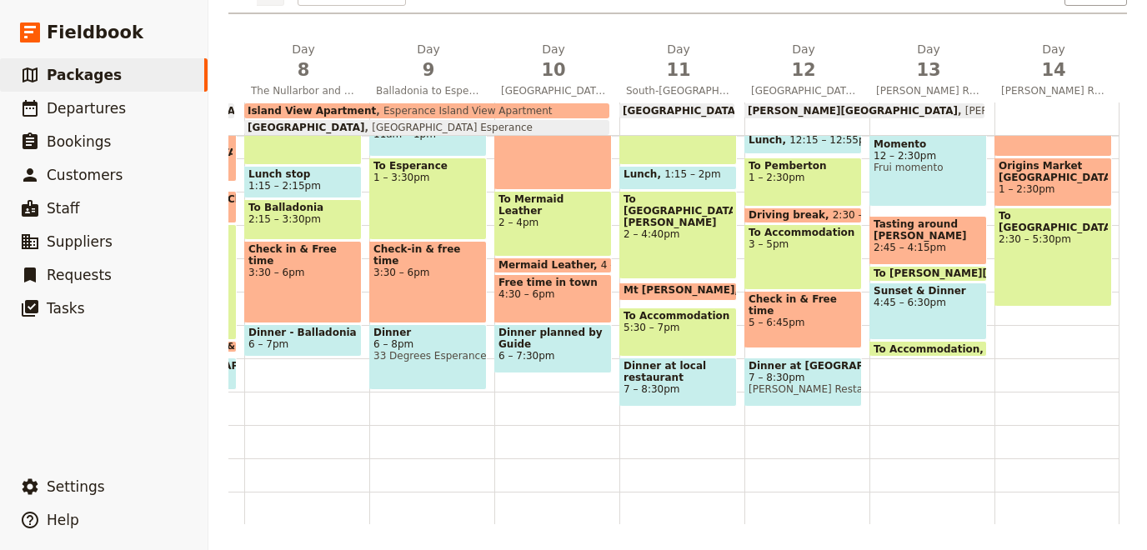
click at [792, 303] on span "Check in & Free time" at bounding box center [802, 304] width 109 height 23
select select "12"
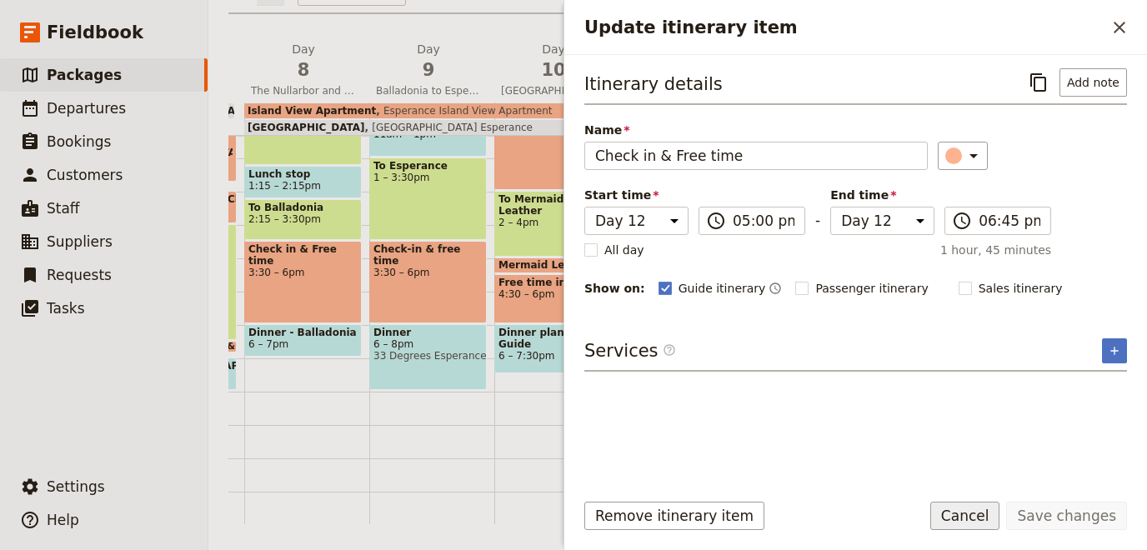
click at [1000, 524] on button "Cancel" at bounding box center [965, 516] width 70 height 28
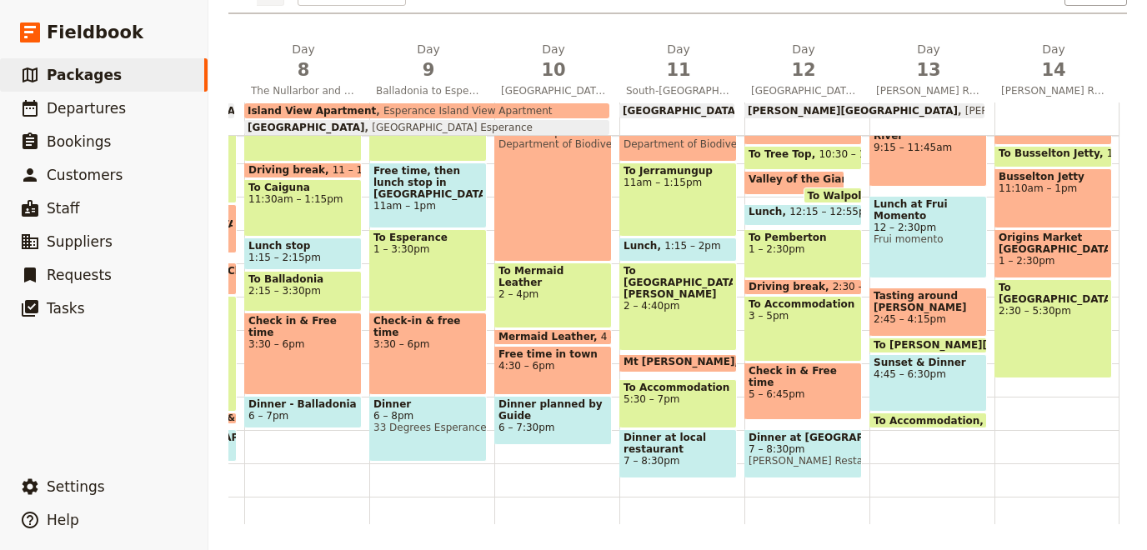
scroll to position [335, 0]
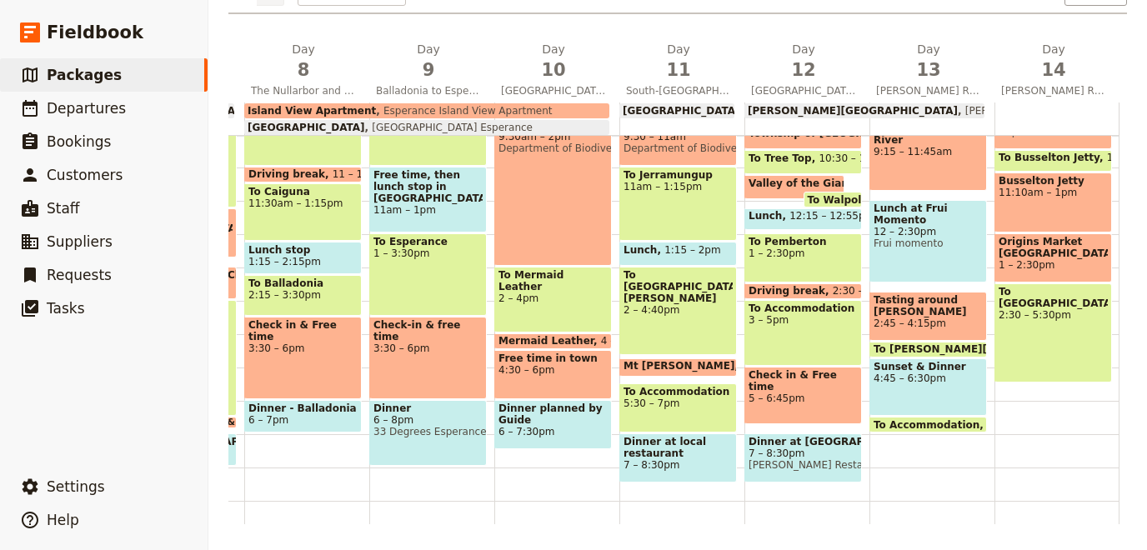
click at [783, 115] on span "[PERSON_NAME][GEOGRAPHIC_DATA]" at bounding box center [853, 111] width 210 height 12
select select "12"
select select "13"
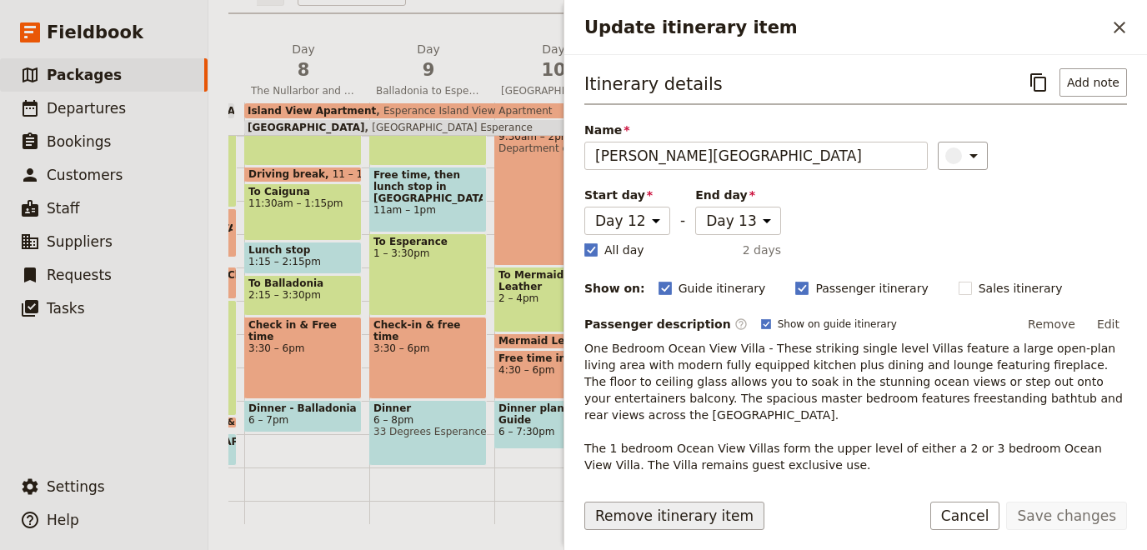
click at [659, 515] on button "Remove itinerary item" at bounding box center [674, 516] width 180 height 28
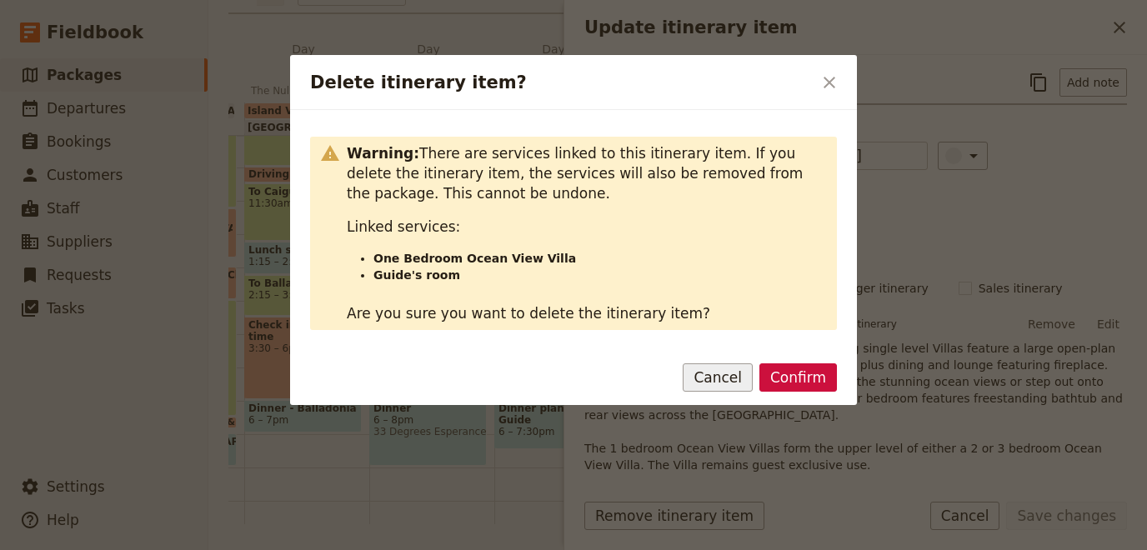
click at [750, 378] on button "Cancel" at bounding box center [718, 377] width 70 height 28
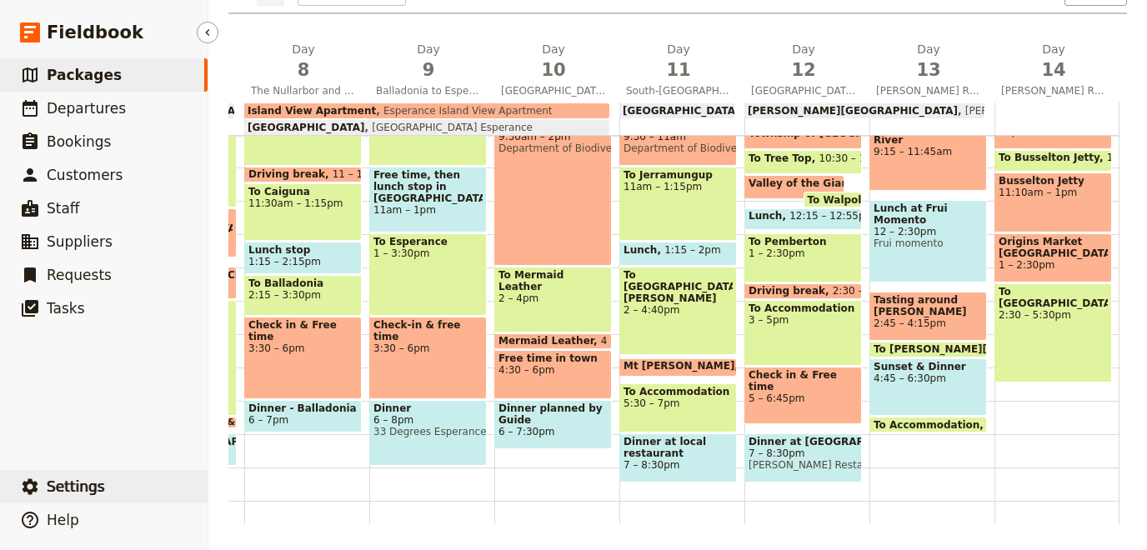
click at [144, 484] on button "​ Settings" at bounding box center [104, 486] width 208 height 33
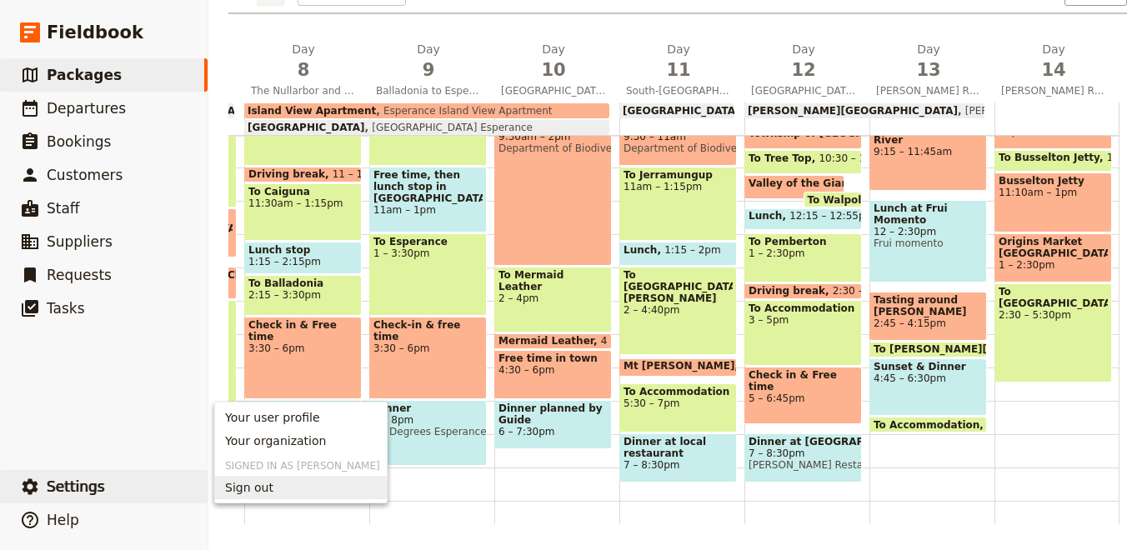
click at [804, 113] on span "[PERSON_NAME][GEOGRAPHIC_DATA]" at bounding box center [853, 111] width 210 height 12
select select "12"
select select "13"
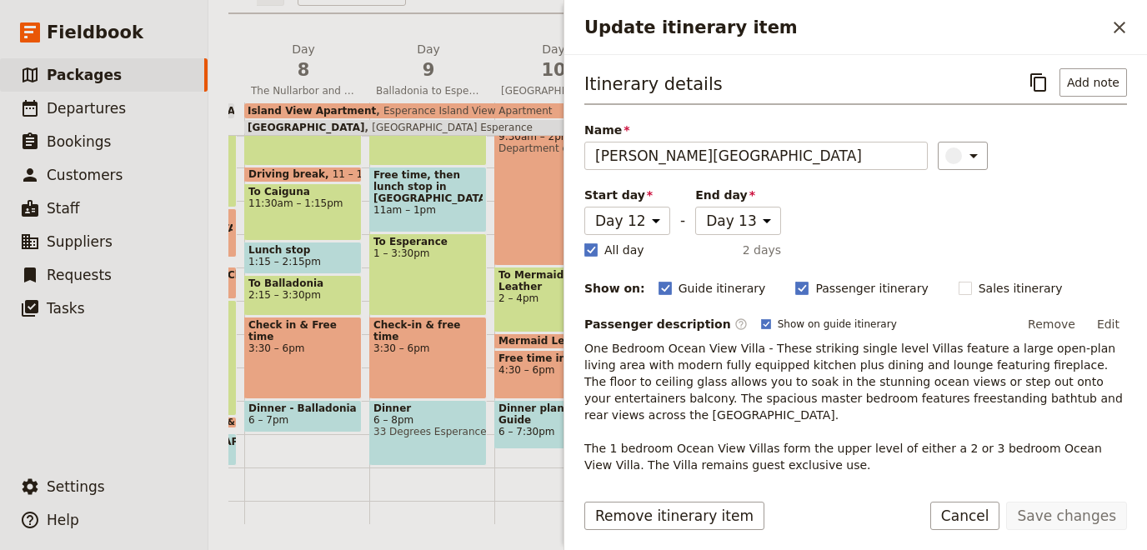
click at [676, 537] on div "Remove itinerary item Save changes Cancel" at bounding box center [855, 526] width 583 height 48
click at [680, 523] on button "Remove itinerary item" at bounding box center [674, 516] width 180 height 28
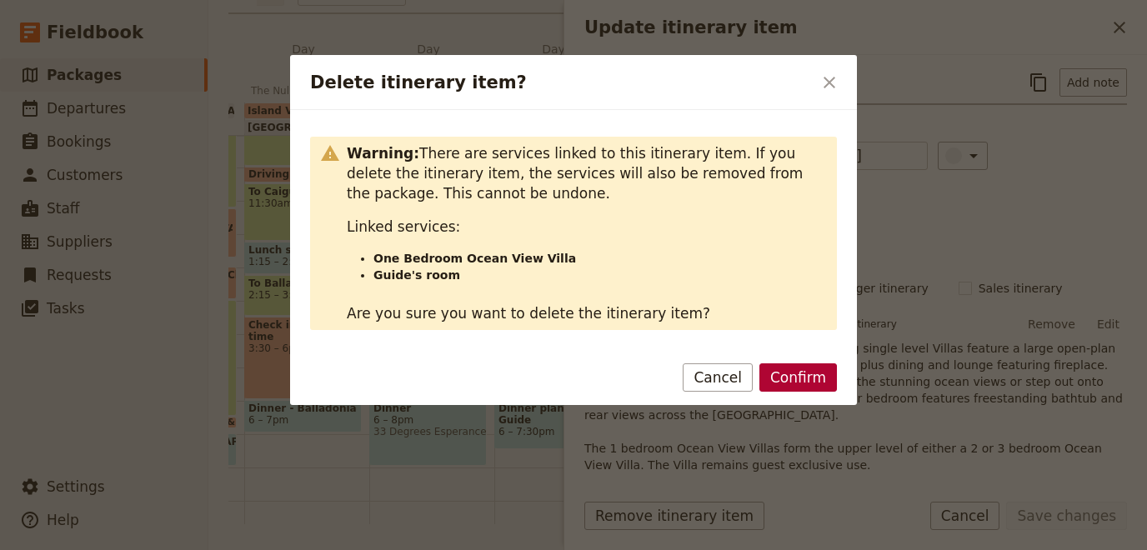
click at [788, 385] on button "Confirm" at bounding box center [798, 377] width 78 height 28
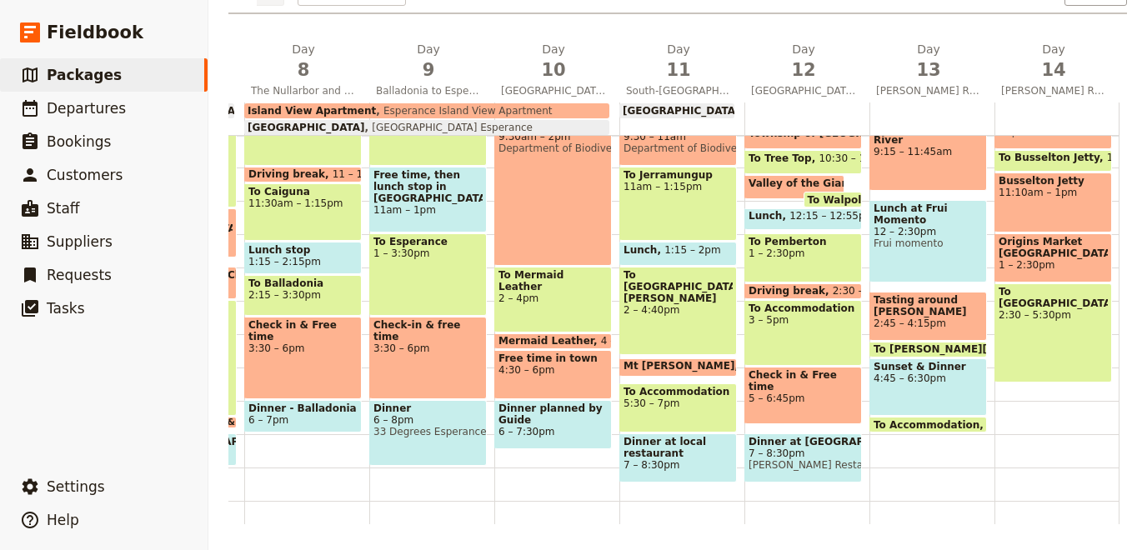
scroll to position [0, 0]
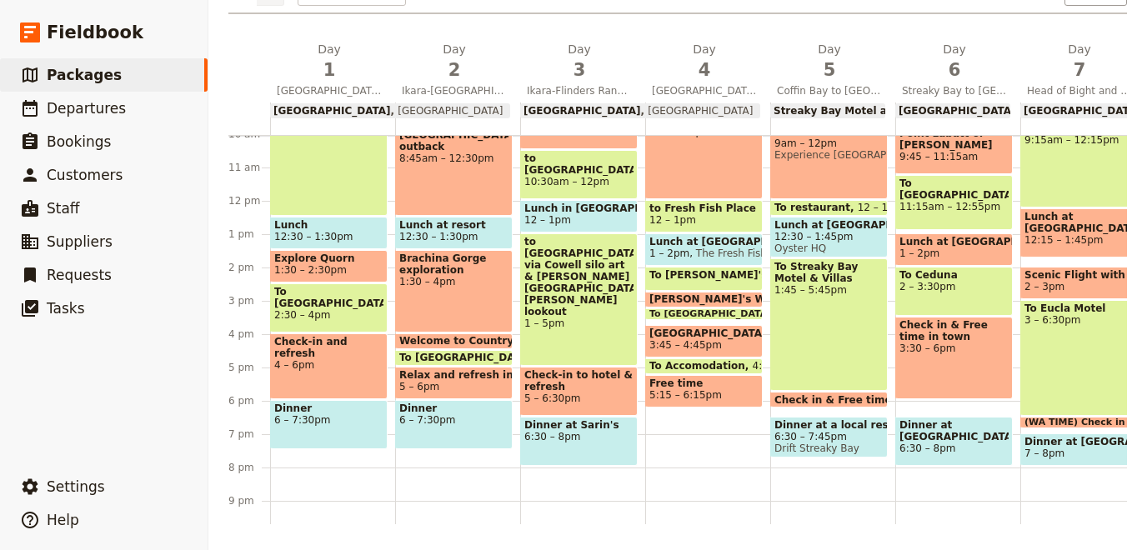
click at [813, 527] on main "14 Days - The Great Australian Wilderness Journey from [GEOGRAPHIC_DATA] to [GE…" at bounding box center [677, 146] width 938 height 810
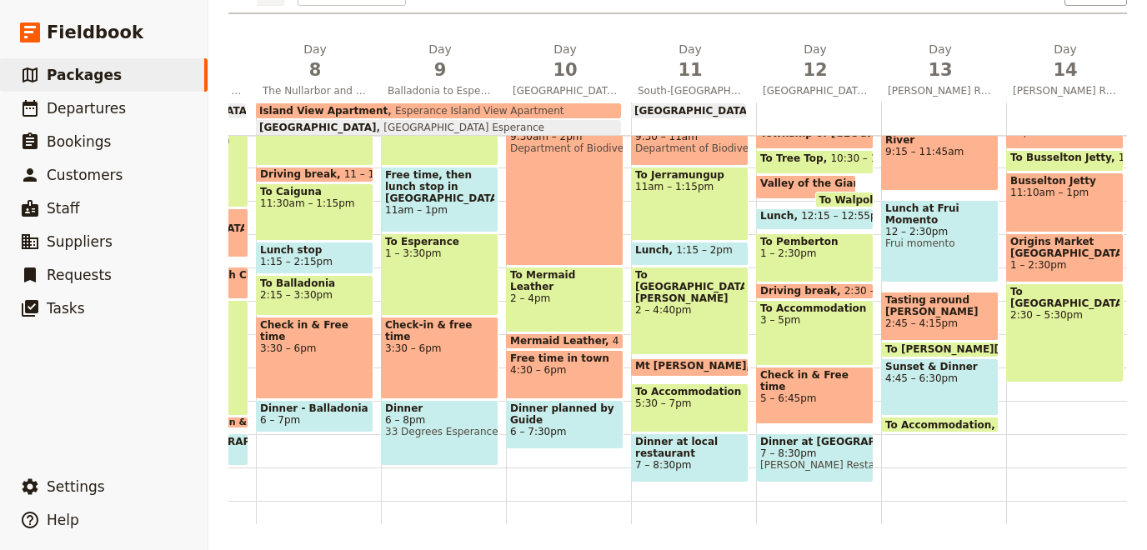
scroll to position [0, 901]
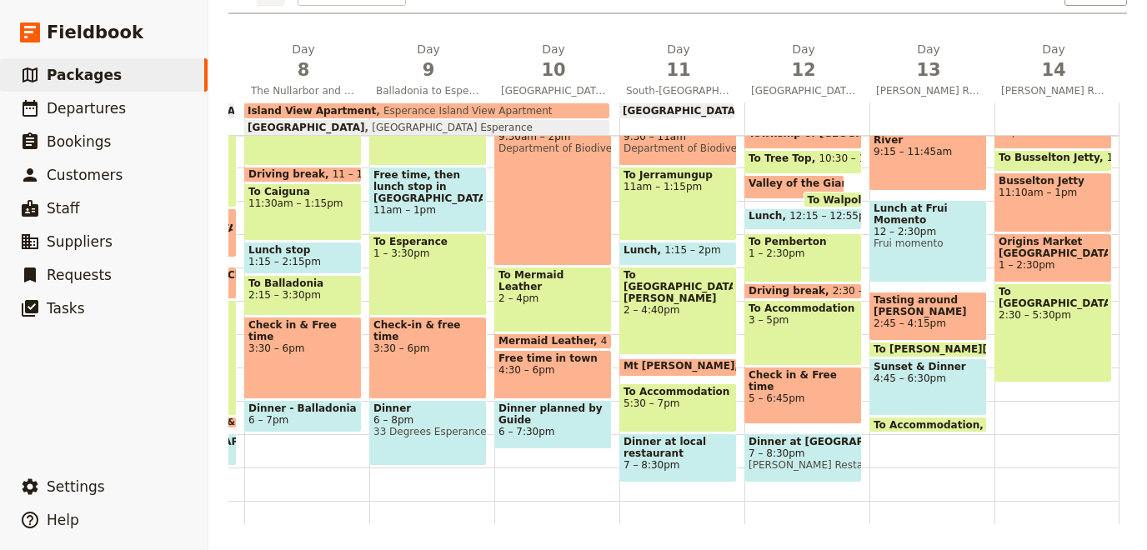
click at [765, 107] on div at bounding box center [806, 119] width 125 height 33
select select "12"
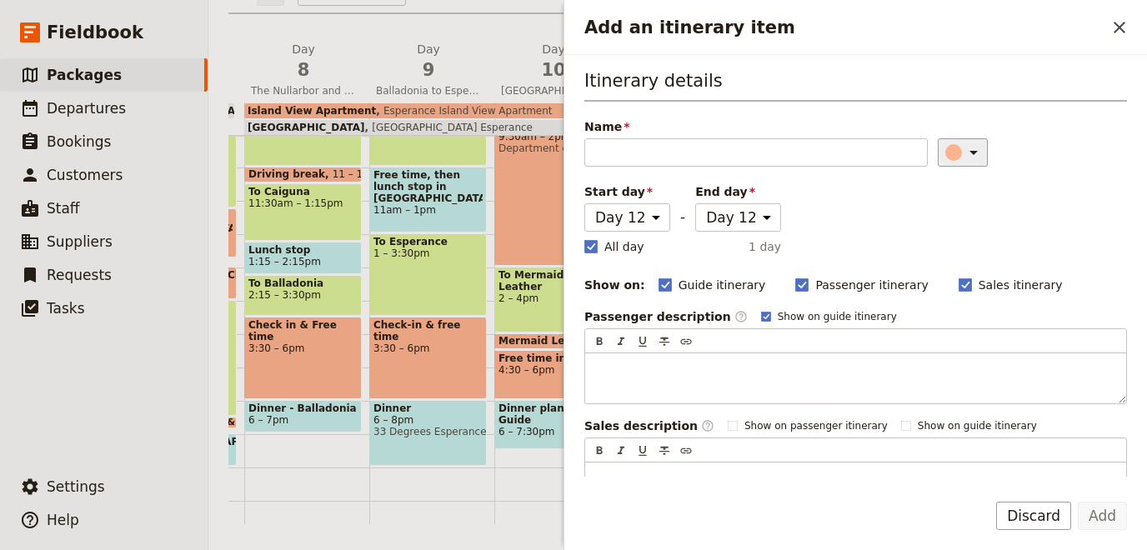
click at [945, 151] on div "Add an itinerary item" at bounding box center [953, 152] width 17 height 17
click at [938, 271] on div "button" at bounding box center [943, 266] width 17 height 17
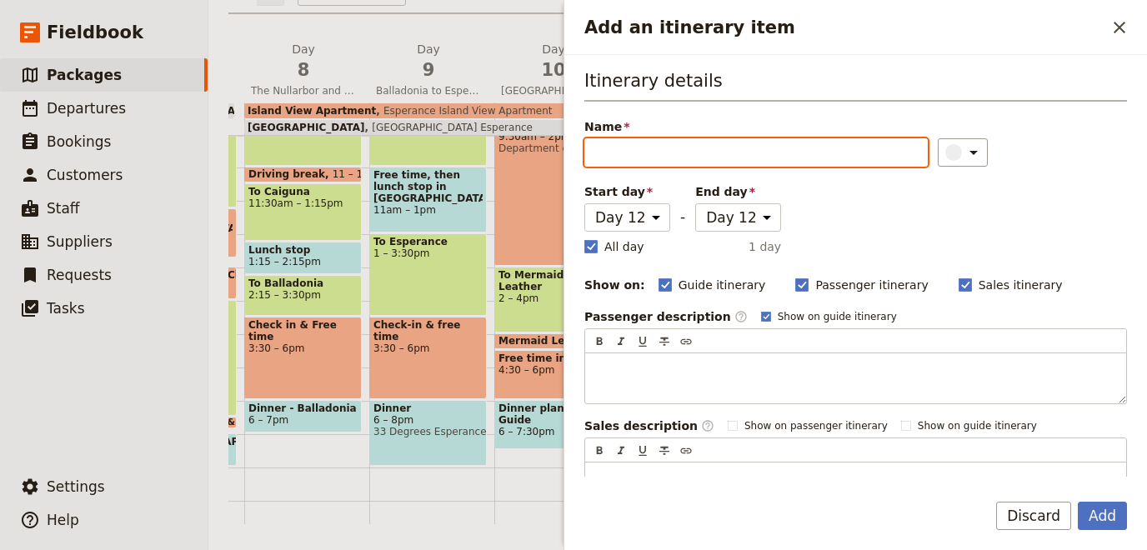
click at [749, 163] on input "Name" at bounding box center [755, 152] width 343 height 28
click at [719, 147] on input "Name" at bounding box center [755, 152] width 343 height 28
type input "E"
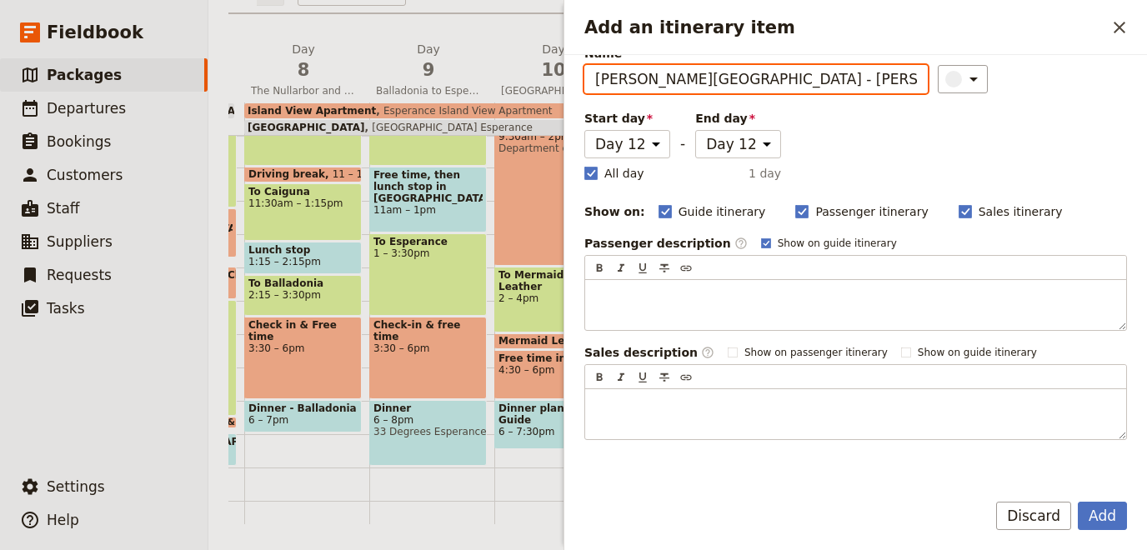
scroll to position [76, 0]
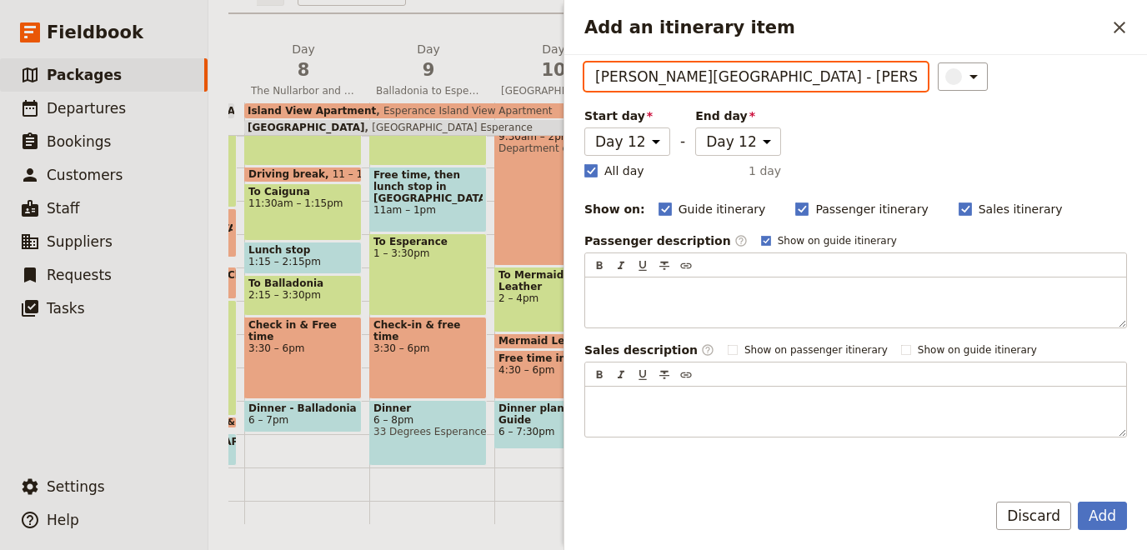
type input "[PERSON_NAME][GEOGRAPHIC_DATA] - [PERSON_NAME][GEOGRAPHIC_DATA]"
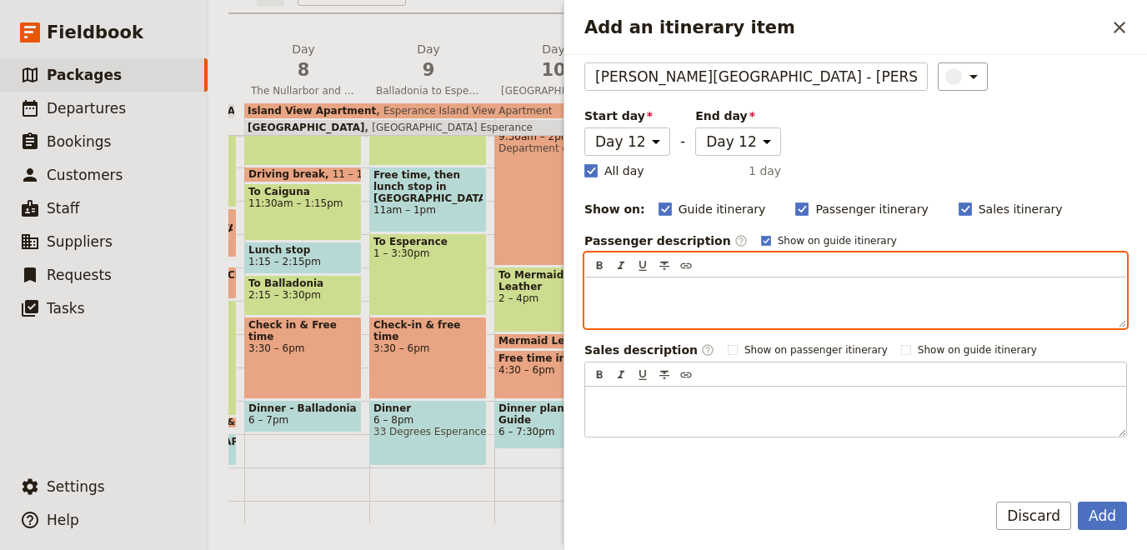
click at [629, 300] on div "Add an itinerary item" at bounding box center [855, 303] width 541 height 50
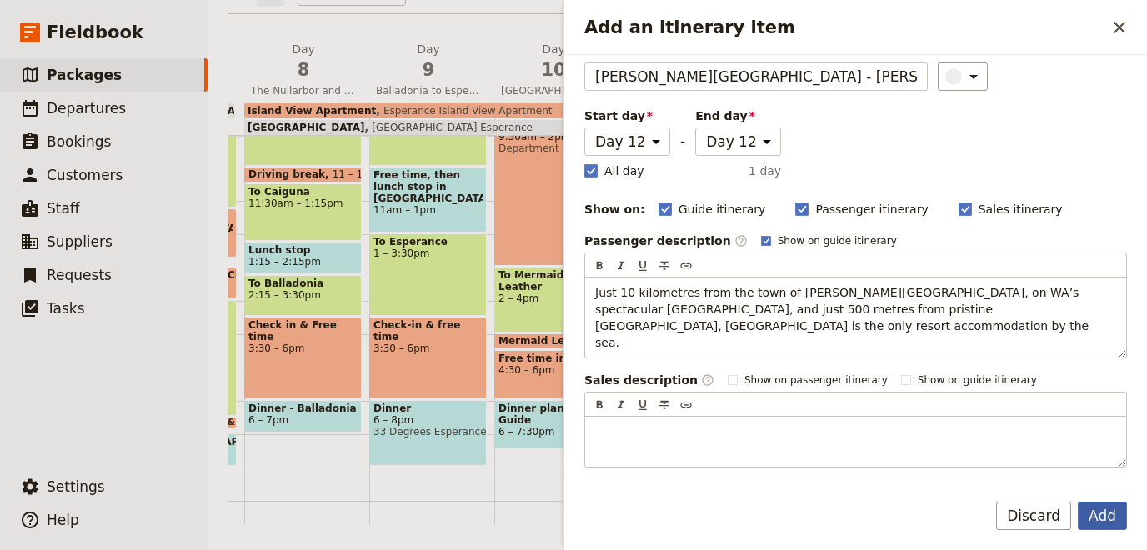
click at [1095, 523] on button "Add" at bounding box center [1102, 516] width 49 height 28
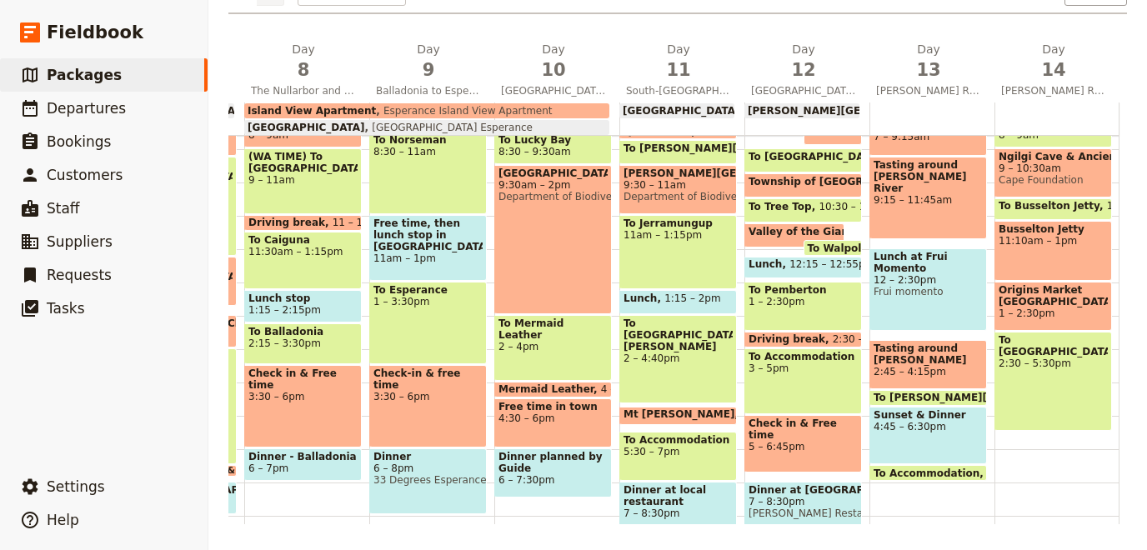
scroll to position [182, 0]
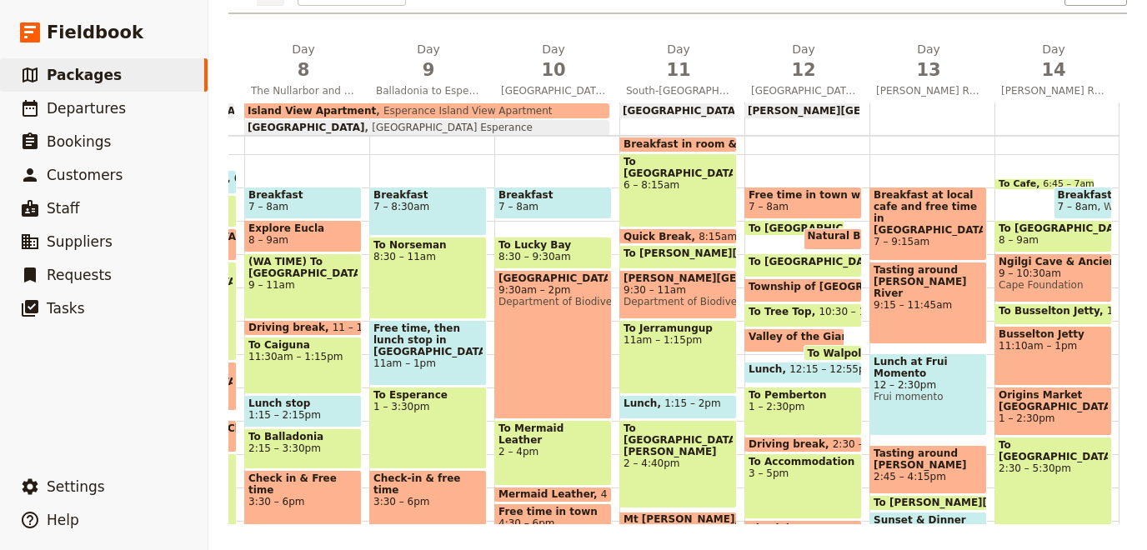
click at [400, 132] on span "[GEOGRAPHIC_DATA] Esperance" at bounding box center [449, 128] width 168 height 12
select select "8"
select select "10"
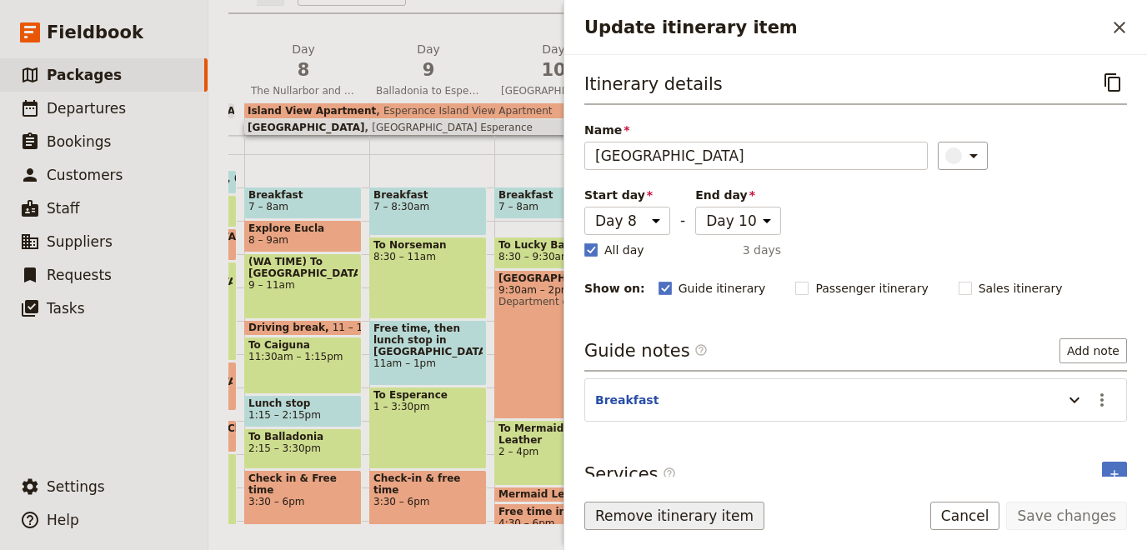
click at [644, 523] on button "Remove itinerary item" at bounding box center [674, 516] width 180 height 28
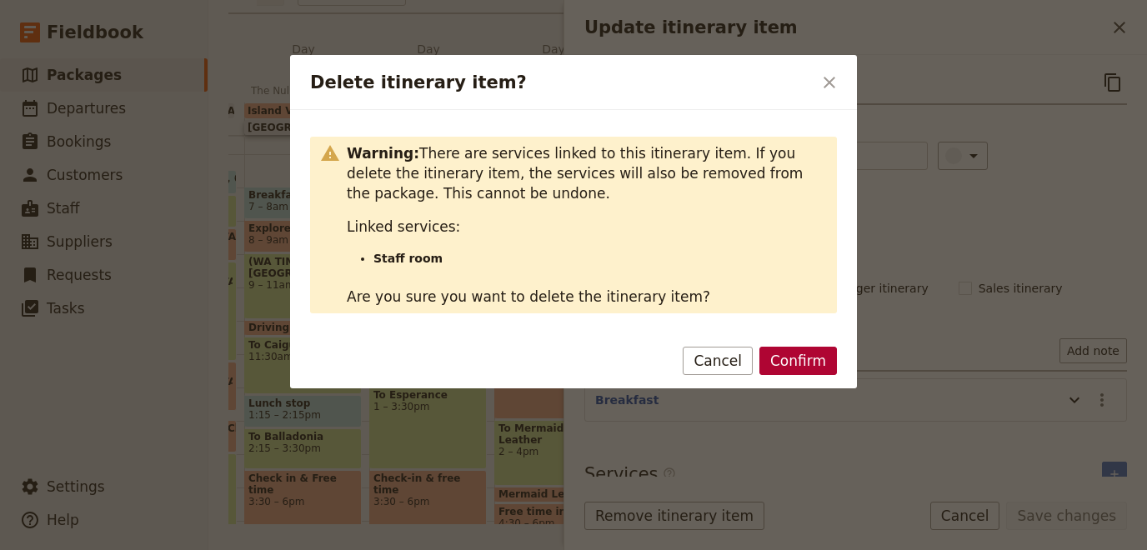
click at [796, 362] on button "Confirm" at bounding box center [798, 361] width 78 height 28
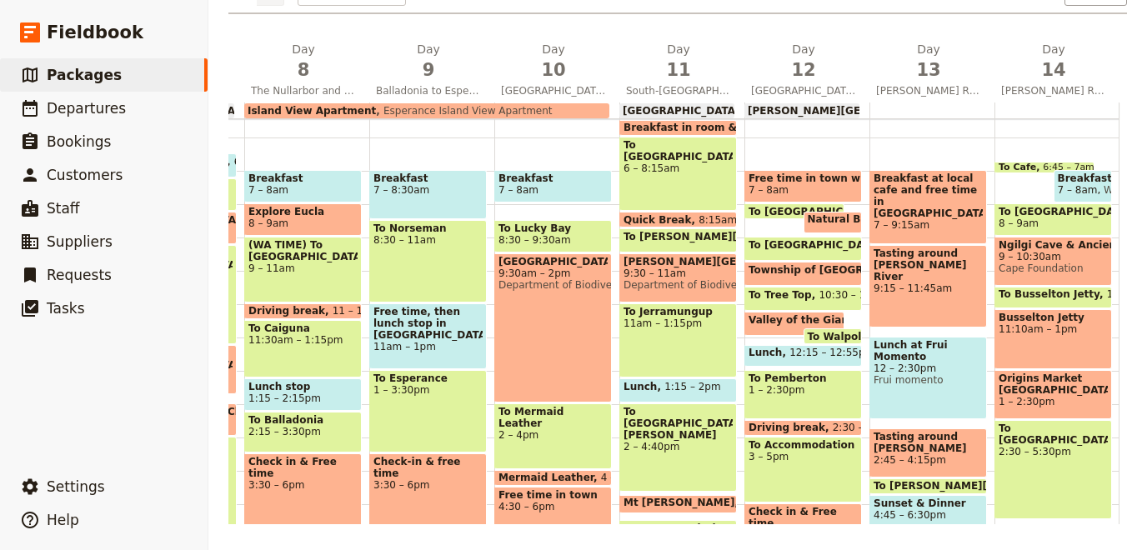
click at [433, 111] on span "Esperance Island View Apartment" at bounding box center [464, 111] width 176 height 12
select select "8"
select select "10"
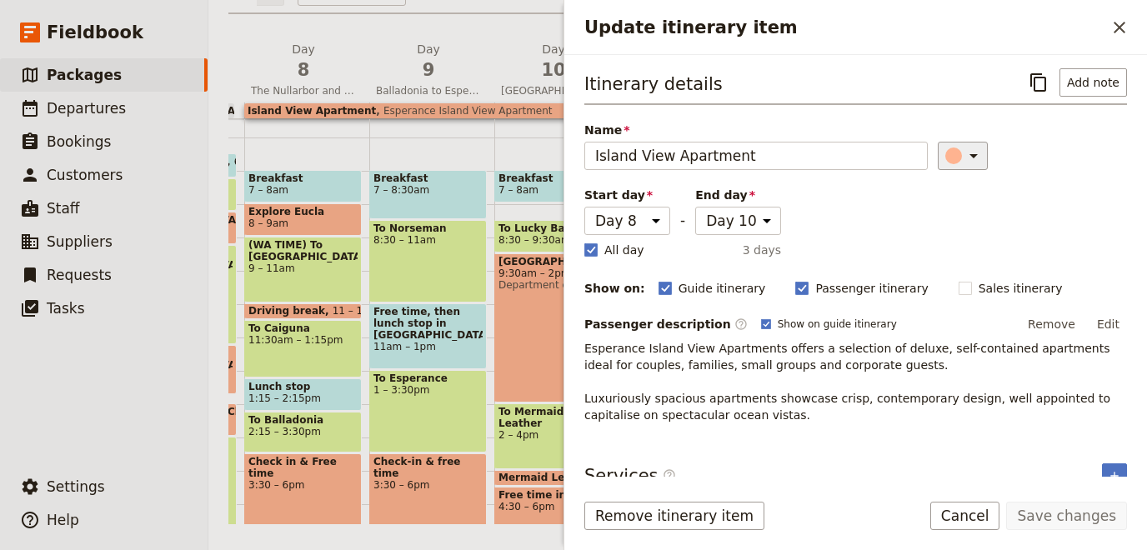
click at [945, 157] on div "Update itinerary item" at bounding box center [953, 156] width 17 height 17
click at [945, 273] on div "button" at bounding box center [943, 269] width 17 height 17
click at [1046, 515] on button "Save changes" at bounding box center [1066, 516] width 121 height 28
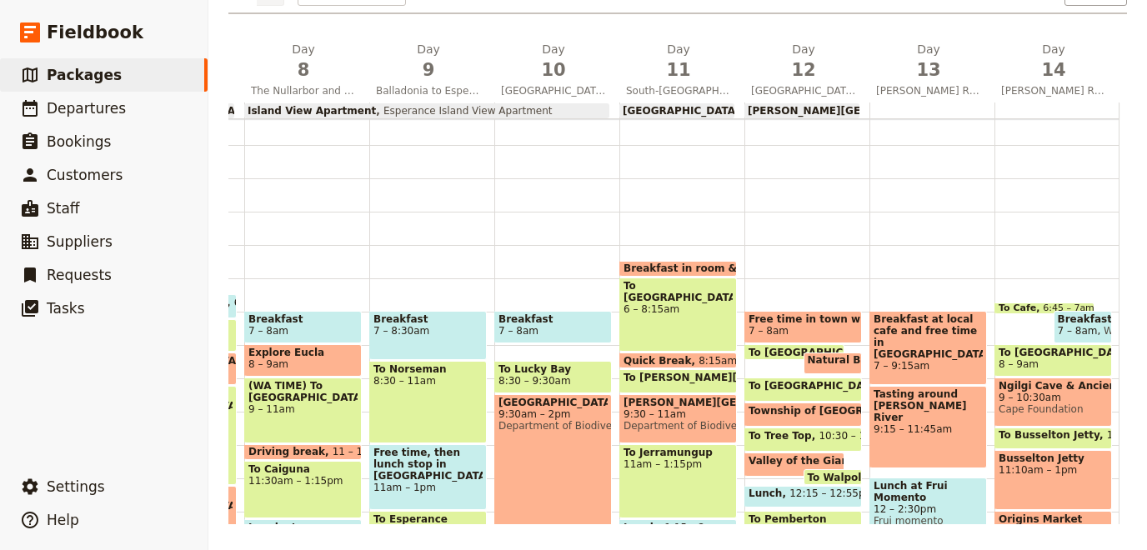
scroll to position [0, 0]
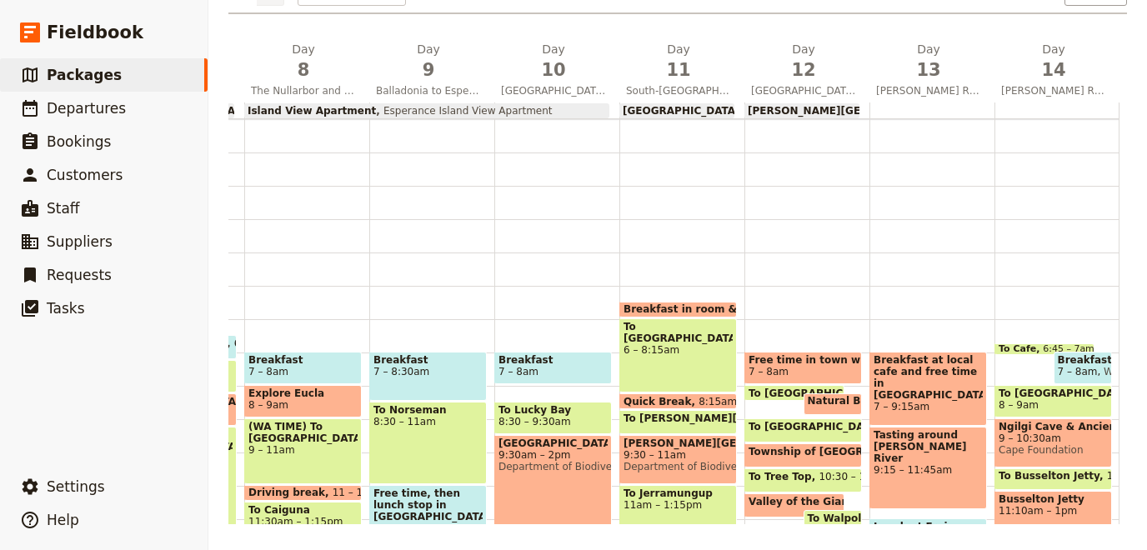
click at [421, 111] on span "Esperance Island View Apartment" at bounding box center [464, 111] width 176 height 12
select select "8"
select select "10"
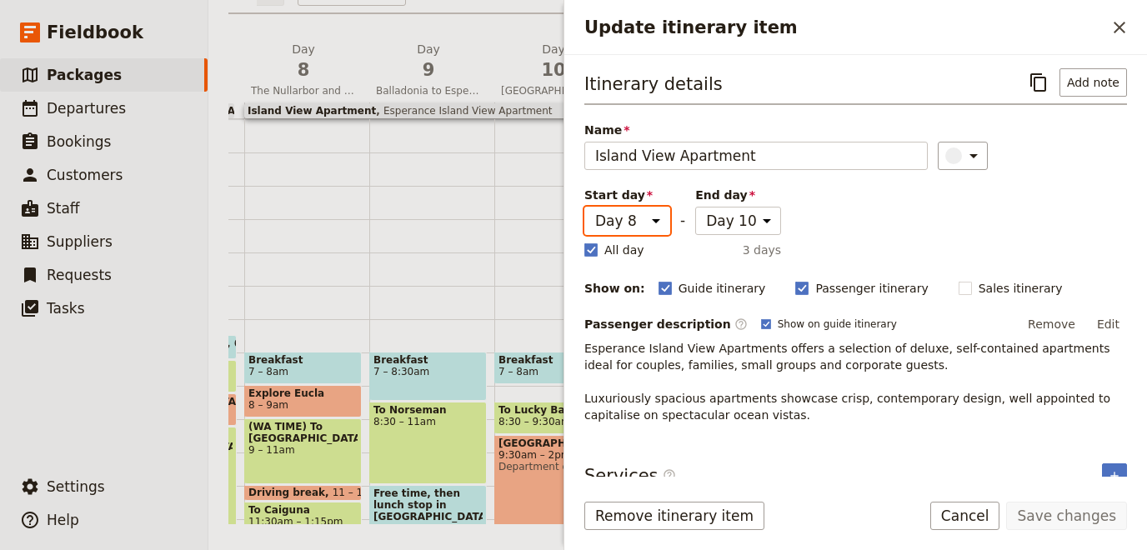
click at [584, 207] on select "Day 1 Day 2 Day 3 Day 4 Day 5 Day 6 Day 7 Day 8 Day 9 Day 10 Day 11 Day 12 Day …" at bounding box center [627, 221] width 86 height 28
select select "9"
click option "Day 9" at bounding box center [0, 0] width 0 height 0
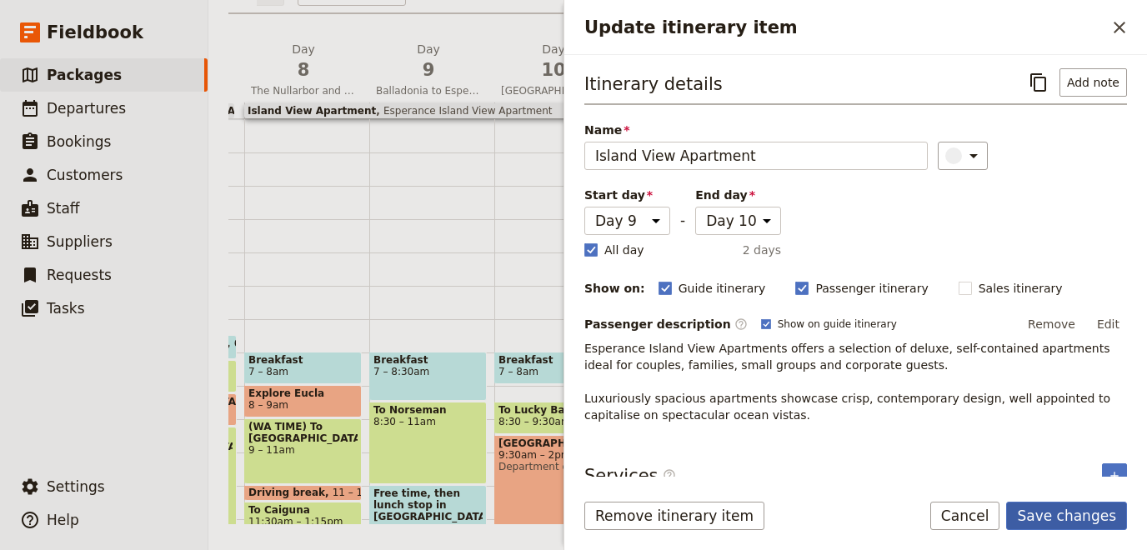
click at [1108, 514] on button "Save changes" at bounding box center [1066, 516] width 121 height 28
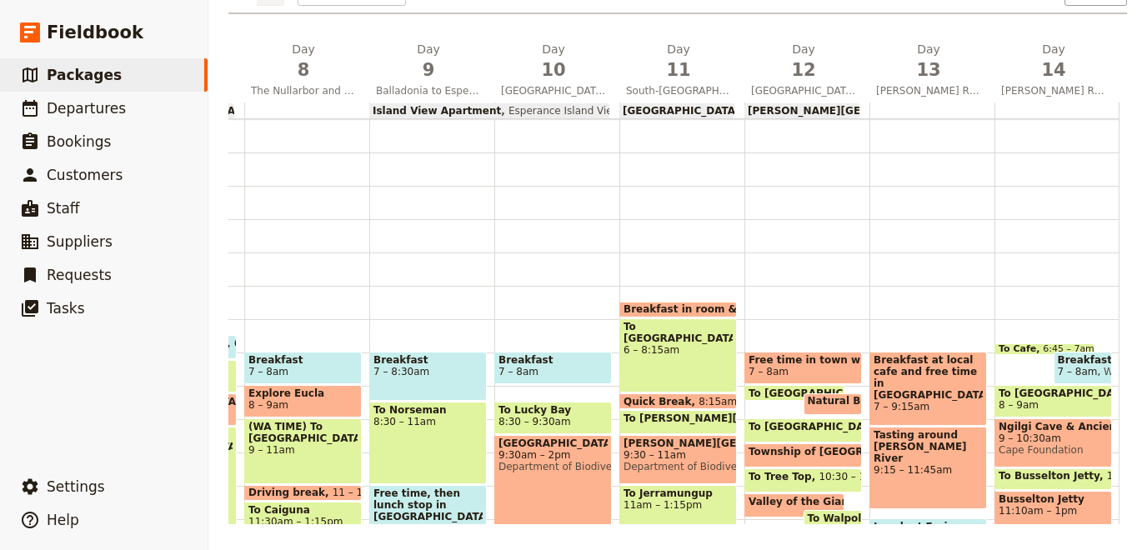
click at [309, 107] on div at bounding box center [306, 111] width 125 height 16
select select "8"
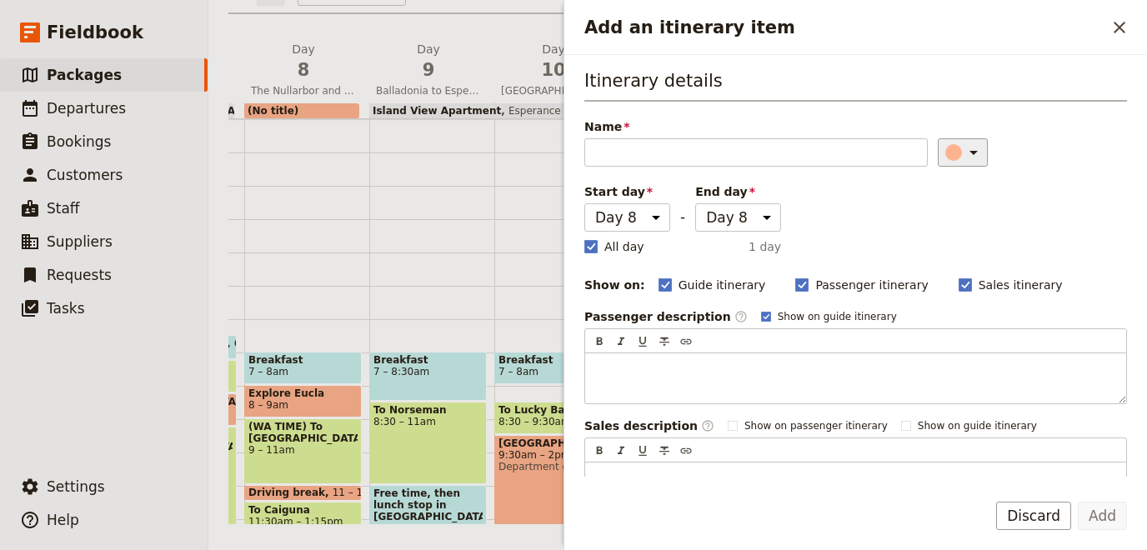
click at [963, 148] on icon "Add an itinerary item" at bounding box center [973, 153] width 20 height 20
click at [935, 269] on button "button" at bounding box center [943, 266] width 20 height 20
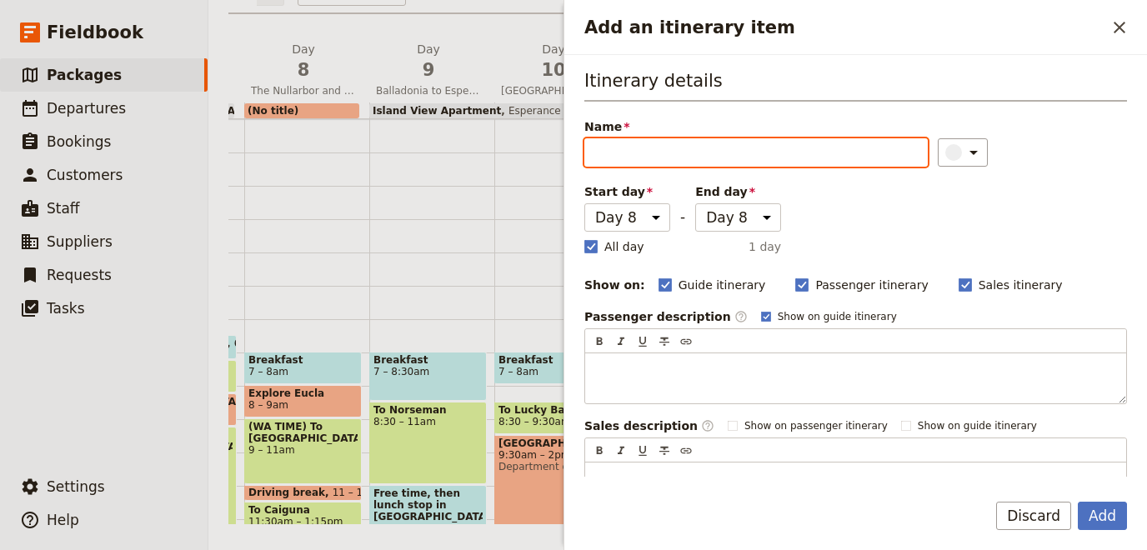
click at [702, 148] on input "Name" at bounding box center [755, 152] width 343 height 28
type input "b"
click at [665, 155] on input "Balladonia Motel" at bounding box center [755, 152] width 343 height 28
type input "Balladonia Hotel Motel"
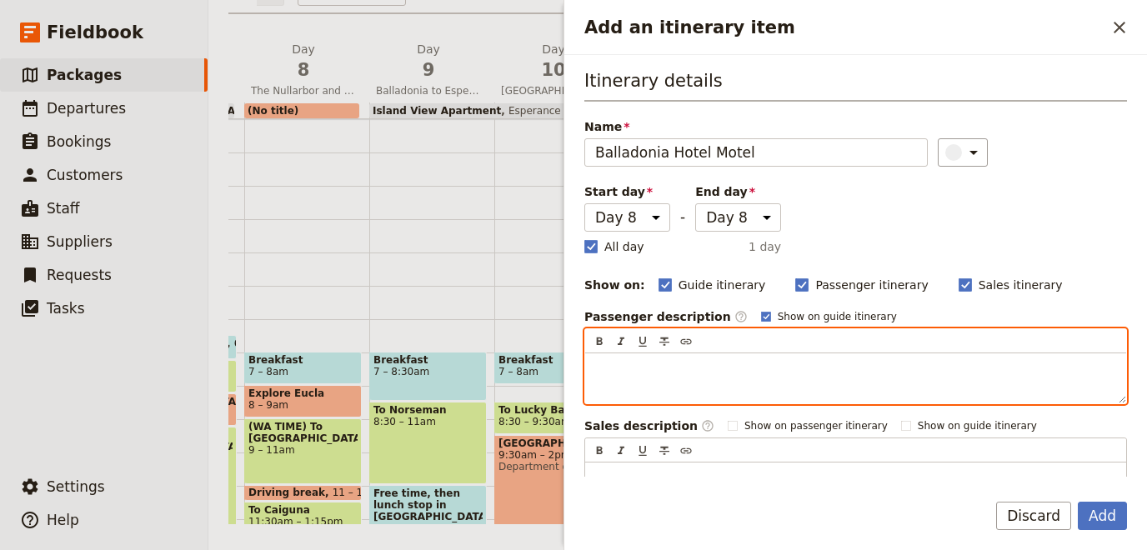
click at [692, 353] on div "Add an itinerary item" at bounding box center [855, 378] width 541 height 50
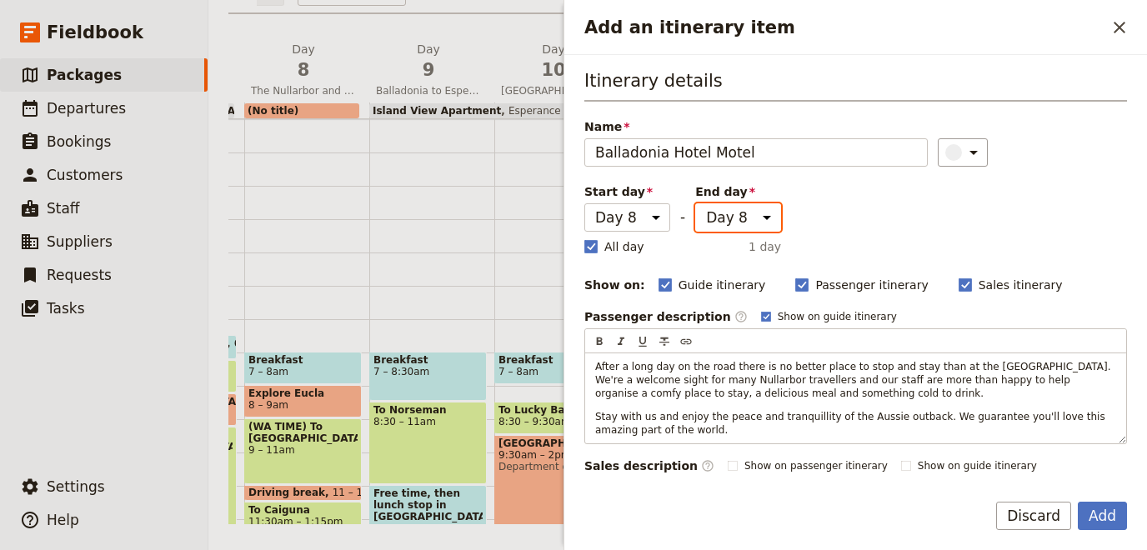
click at [695, 203] on select "Day 1 Day 2 Day 3 Day 4 Day 5 Day 6 Day 7 Day 8 Day 9 Day 10 Day 11 Day 12 Day …" at bounding box center [738, 217] width 86 height 28
click at [893, 198] on div "Itinerary details Name Balladonia Hotel Motel ​ Start day Day 1 Day 2 Day 3 Day…" at bounding box center [855, 310] width 543 height 485
click at [1098, 519] on button "Add" at bounding box center [1102, 516] width 49 height 28
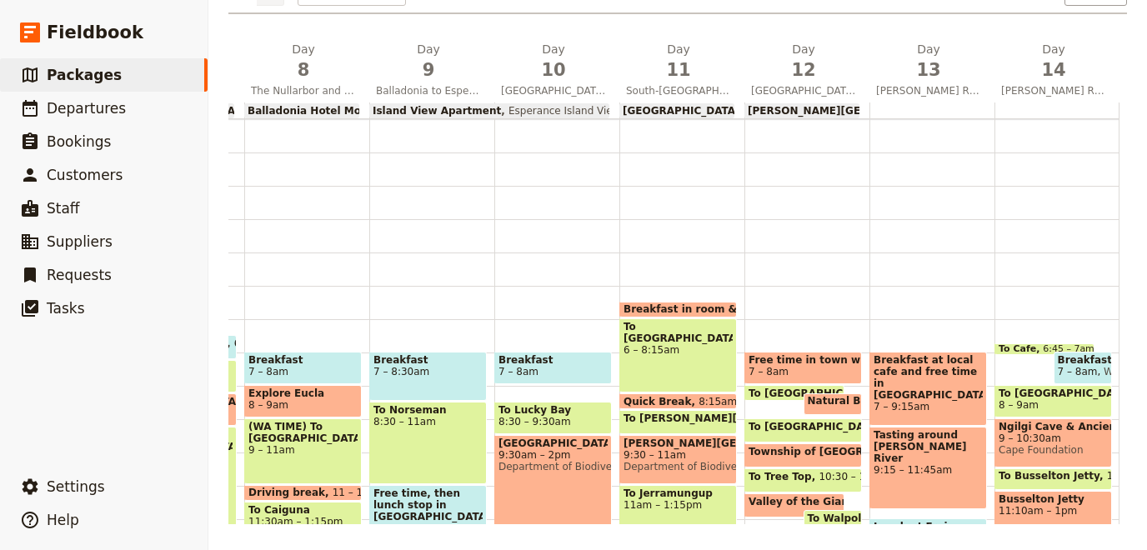
click at [839, 111] on span "[PERSON_NAME][GEOGRAPHIC_DATA] - [PERSON_NAME][GEOGRAPHIC_DATA]" at bounding box center [964, 111] width 432 height 12
select select "12"
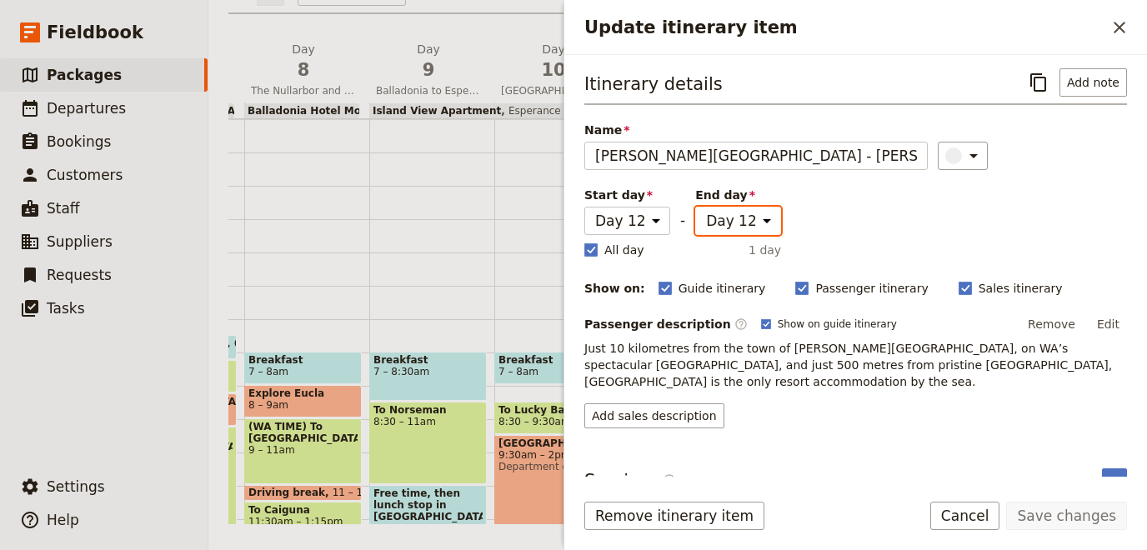
click at [695, 207] on select "Day 1 Day 2 Day 3 Day 4 Day 5 Day 6 Day 7 Day 8 Day 9 Day 10 Day 11 Day 12 Day …" at bounding box center [738, 221] width 86 height 28
select select "13"
click option "Day 13" at bounding box center [0, 0] width 0 height 0
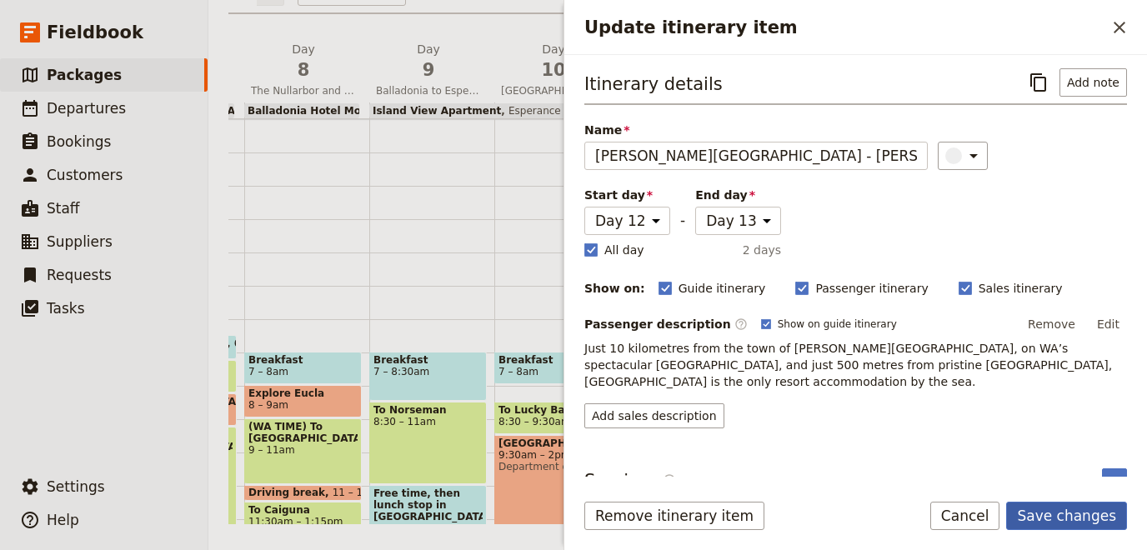
click at [1058, 513] on button "Save changes" at bounding box center [1066, 516] width 121 height 28
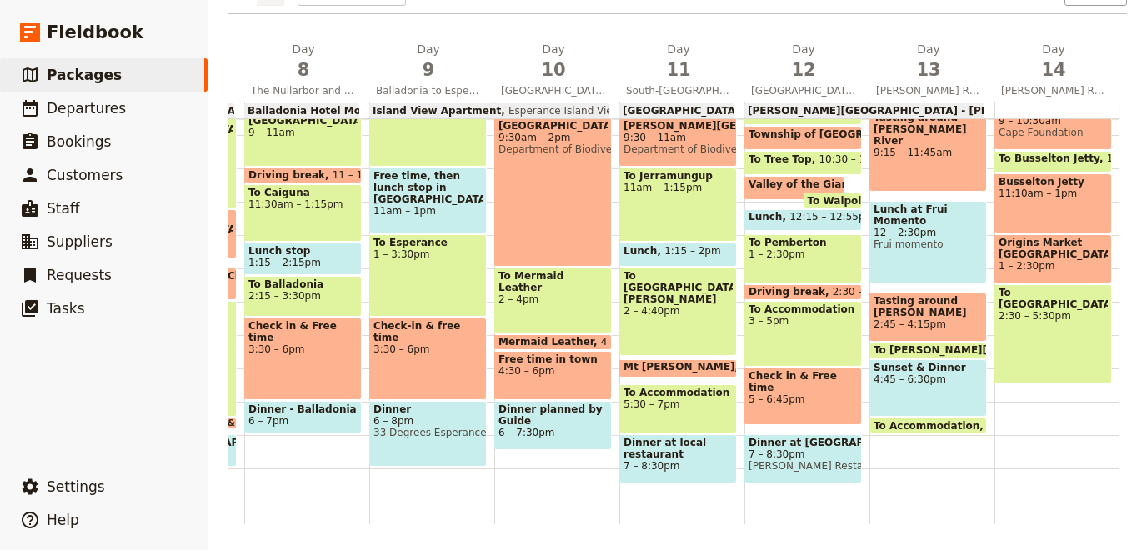
scroll to position [13, 0]
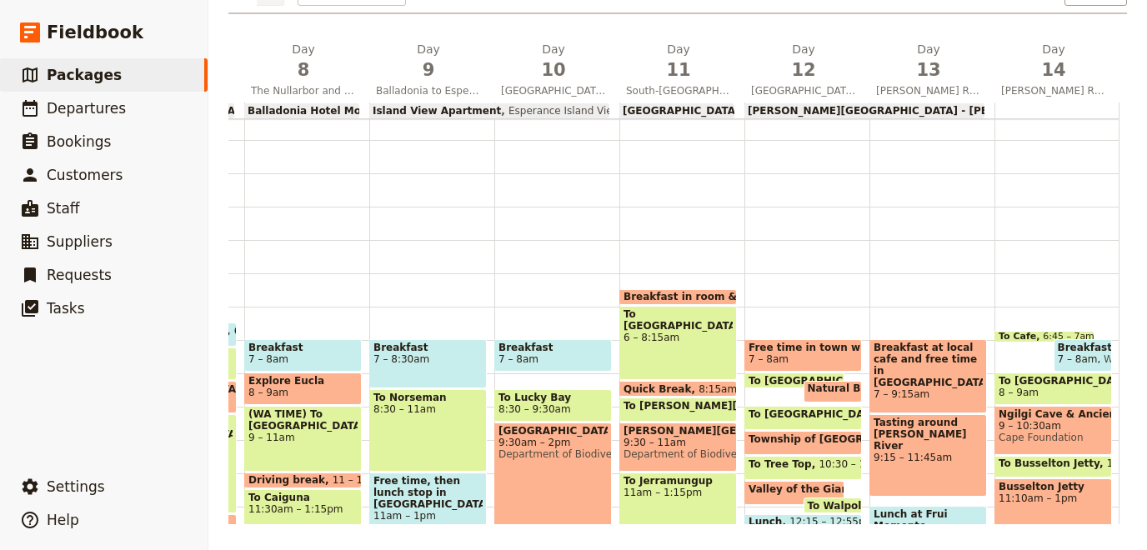
click at [944, 363] on span "Breakfast at local cafe and free time in [GEOGRAPHIC_DATA]" at bounding box center [927, 365] width 109 height 47
select select "13"
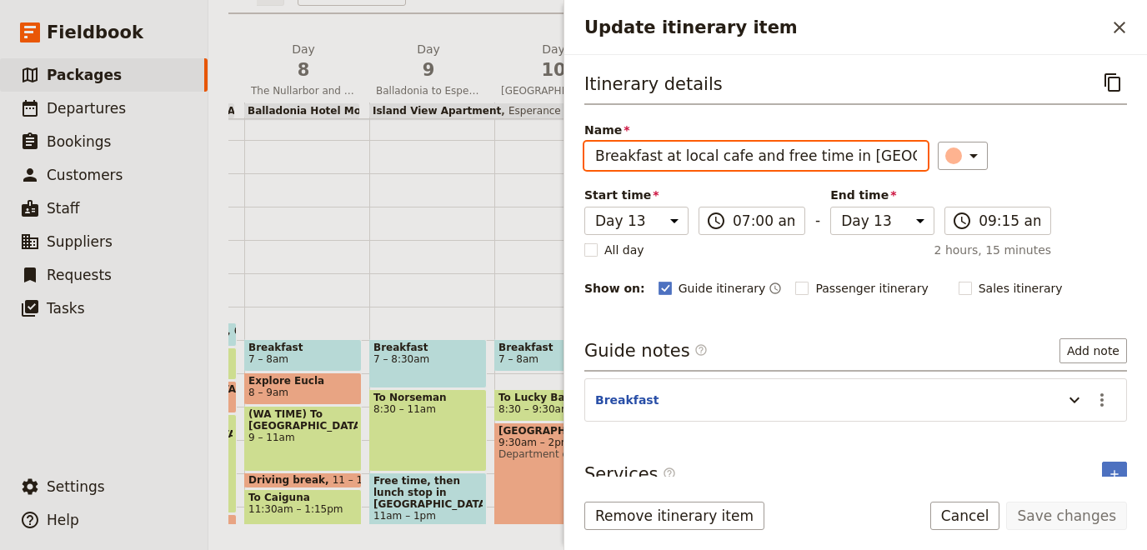
click at [865, 152] on input "Breakfast at local cafe and free time in [GEOGRAPHIC_DATA]" at bounding box center [755, 156] width 343 height 28
type input "Breakfast at local cafe and free time in town"
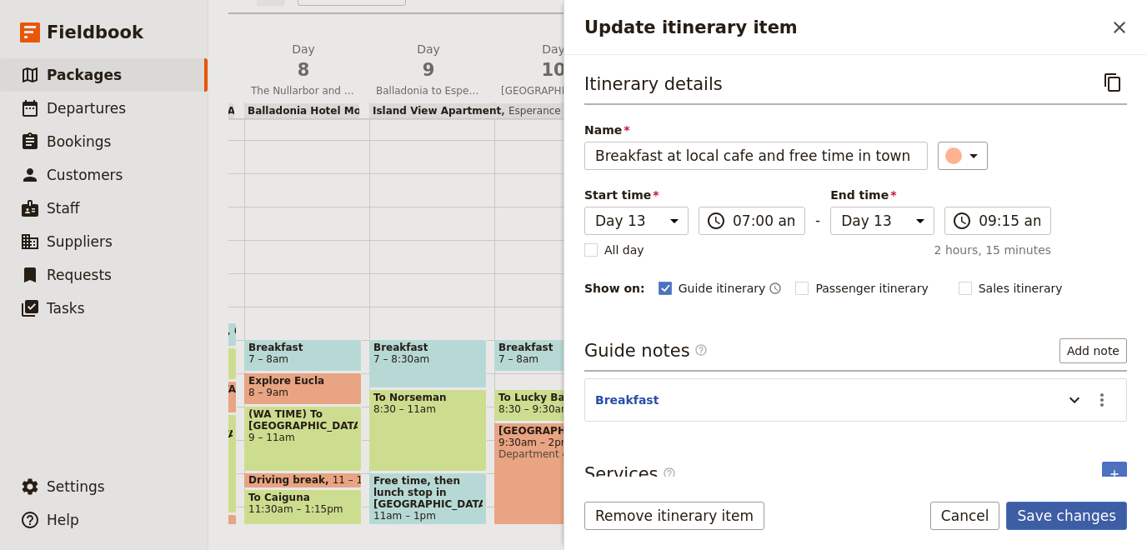
click at [1077, 515] on button "Save changes" at bounding box center [1066, 516] width 121 height 28
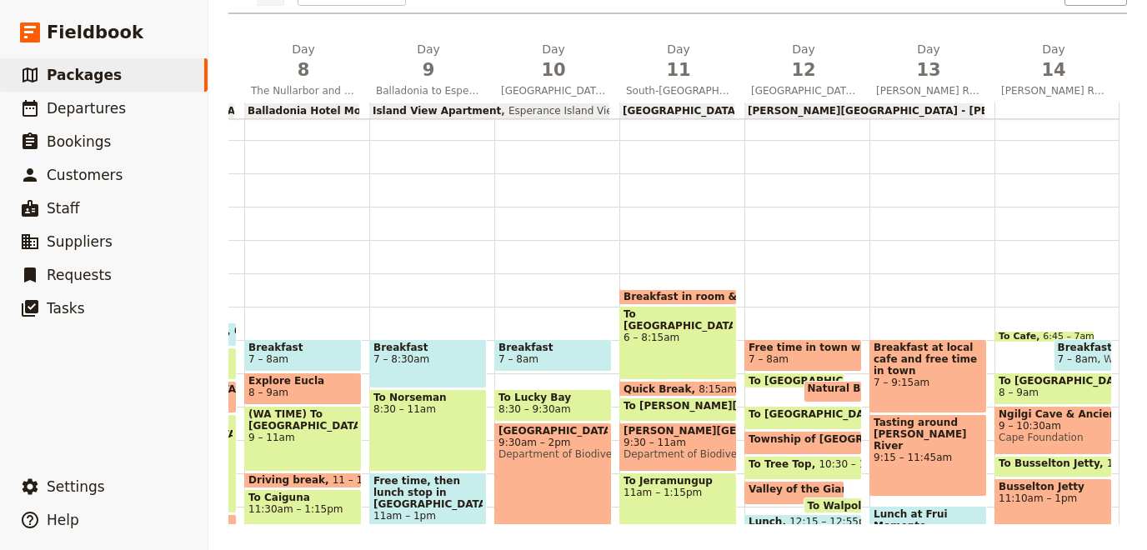
click at [807, 346] on span "Free time in town with Breakfast at Hotel" at bounding box center [802, 348] width 109 height 12
select select "12"
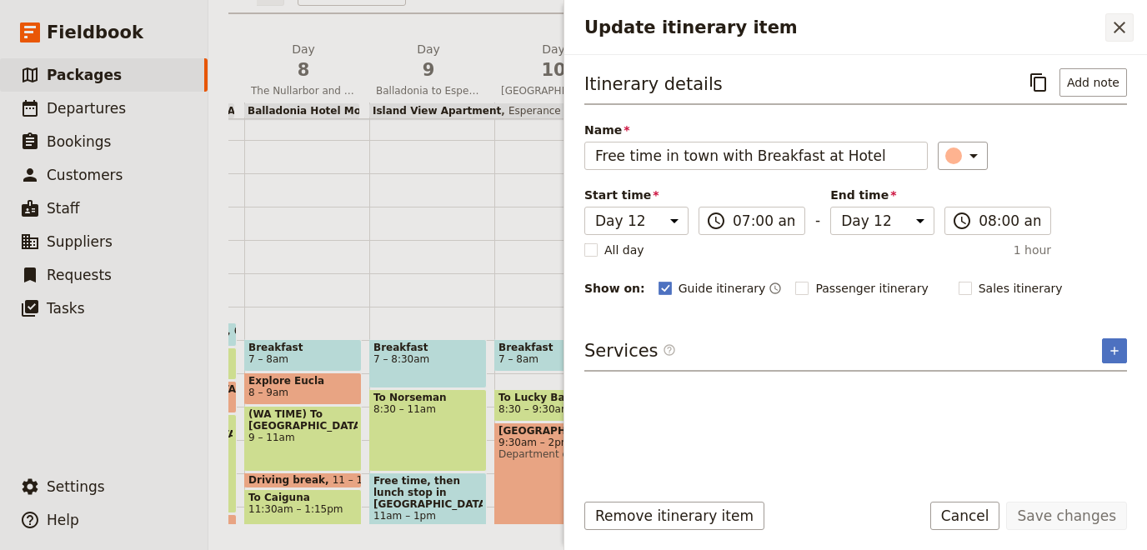
click at [1115, 27] on icon "Close drawer" at bounding box center [1119, 28] width 20 height 20
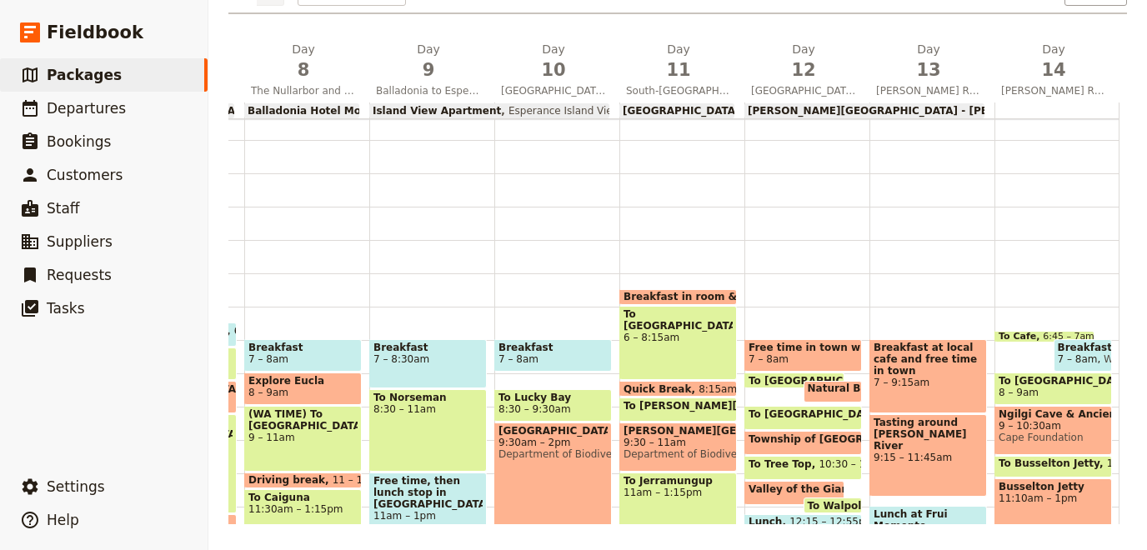
click at [1072, 358] on span "7 – 8am" at bounding box center [1078, 359] width 40 height 12
select select "14"
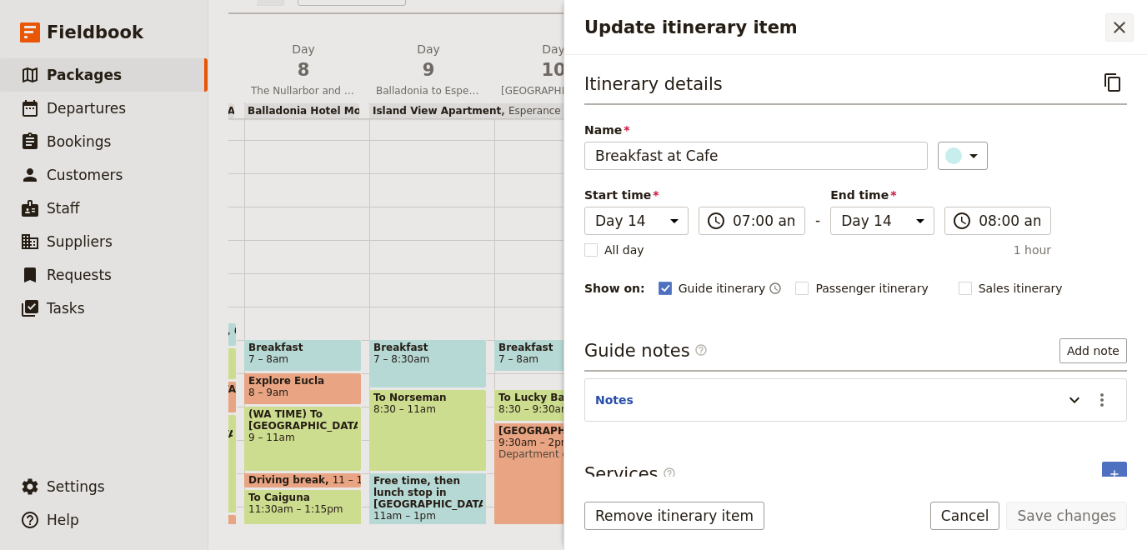
click at [1119, 18] on icon "Close drawer" at bounding box center [1119, 28] width 20 height 20
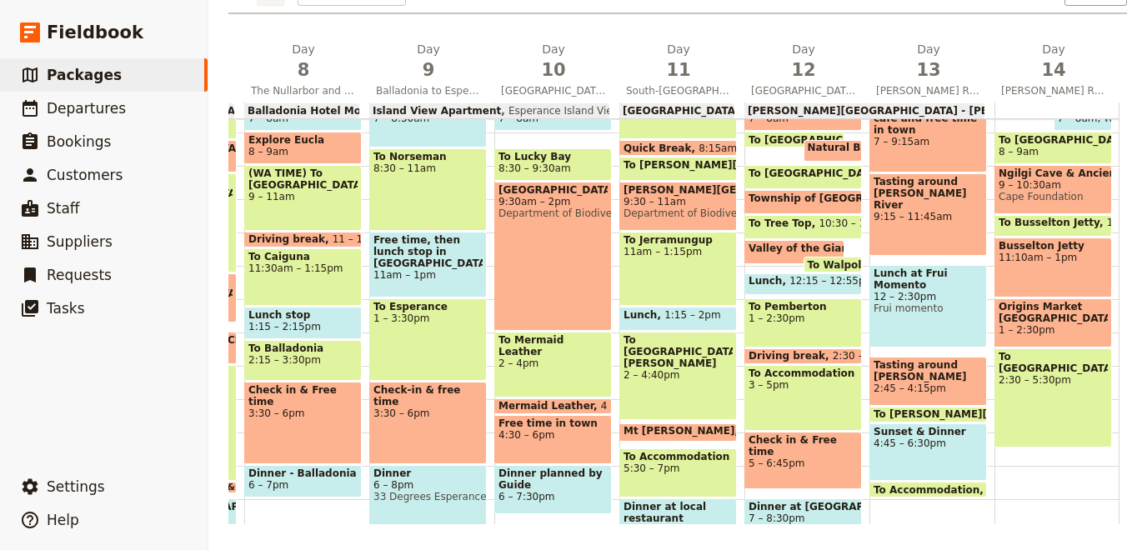
scroll to position [242, 0]
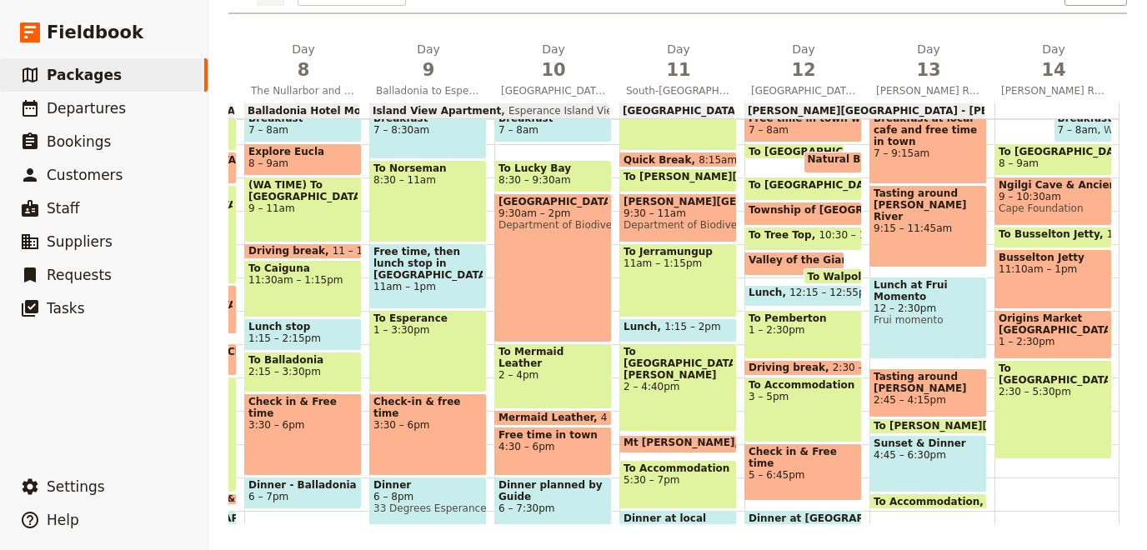
click at [911, 303] on span "12 – 2:30pm" at bounding box center [927, 309] width 109 height 12
select select "13"
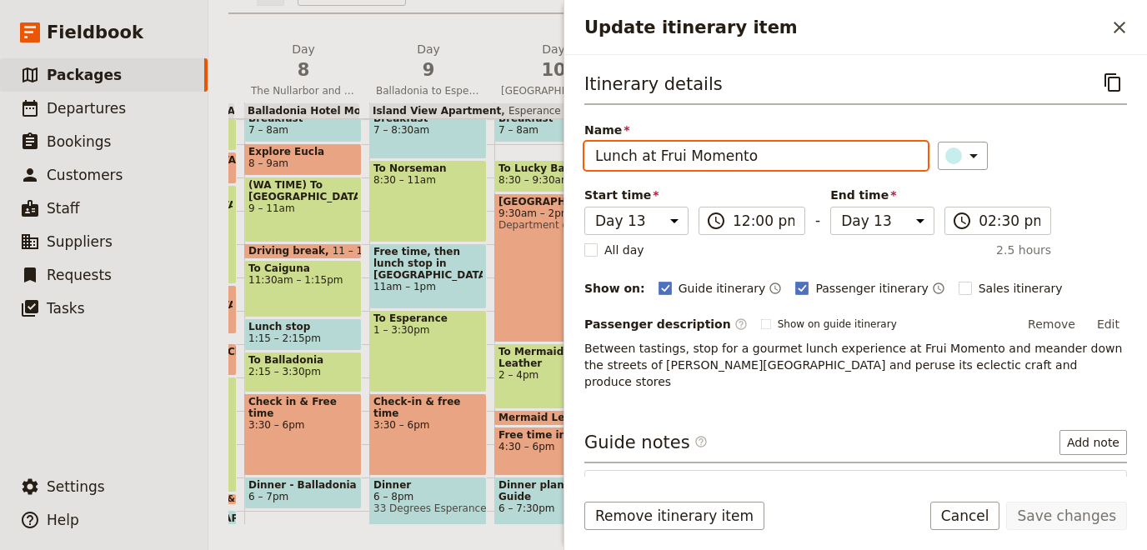
drag, startPoint x: 640, startPoint y: 155, endPoint x: 765, endPoint y: 140, distance: 125.9
click at [765, 142] on input "Lunch at Frui Momento" at bounding box center [755, 156] width 343 height 28
type input "Lunch"
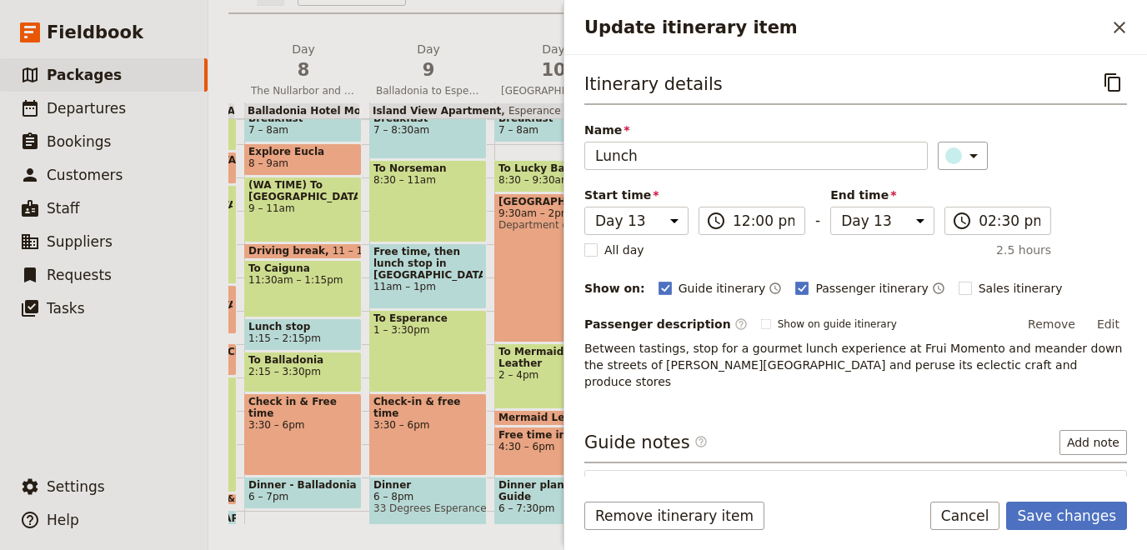
click at [840, 355] on span "Between tastings, stop for a gourmet lunch experience at Frui Momento and meand…" at bounding box center [855, 365] width 542 height 47
click at [841, 355] on span "Between tastings, stop for a gourmet lunch experience at Frui Momento and meand…" at bounding box center [855, 365] width 542 height 47
click at [1108, 319] on button "Edit" at bounding box center [1108, 324] width 38 height 25
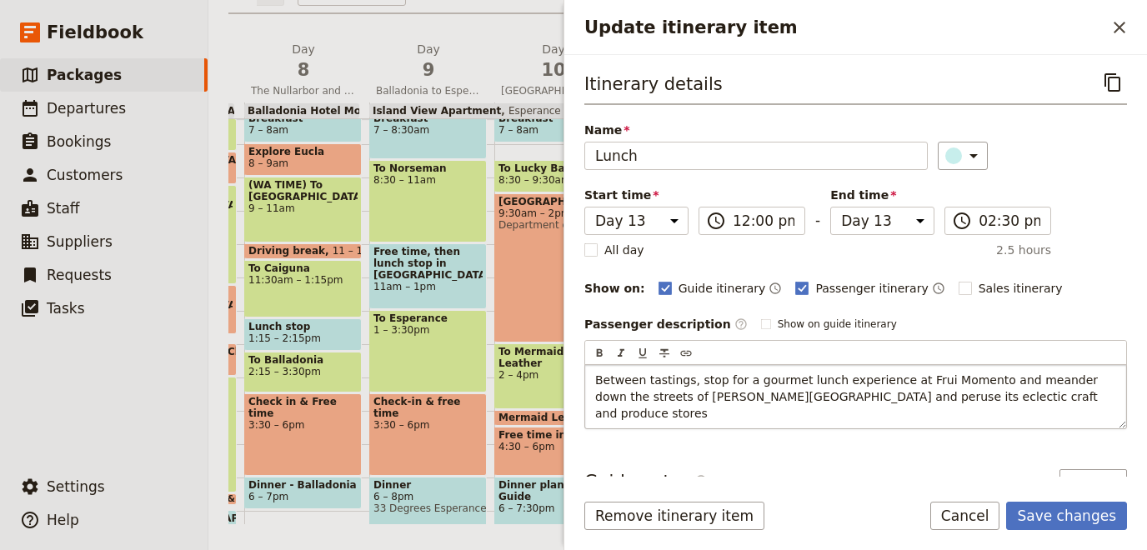
click at [917, 396] on span "Between tastings, stop for a gourmet lunch experience at Frui Momento and meand…" at bounding box center [848, 396] width 507 height 47
drag, startPoint x: 967, startPoint y: 373, endPoint x: 879, endPoint y: 375, distance: 87.5
click at [879, 375] on span "Between tastings, stop for a gourmet lunch experience at Frui Momento and meand…" at bounding box center [848, 396] width 507 height 47
click at [861, 400] on p "Between tastings, stop for a gourmet lunch and meander down the streets of [PER…" at bounding box center [855, 388] width 521 height 33
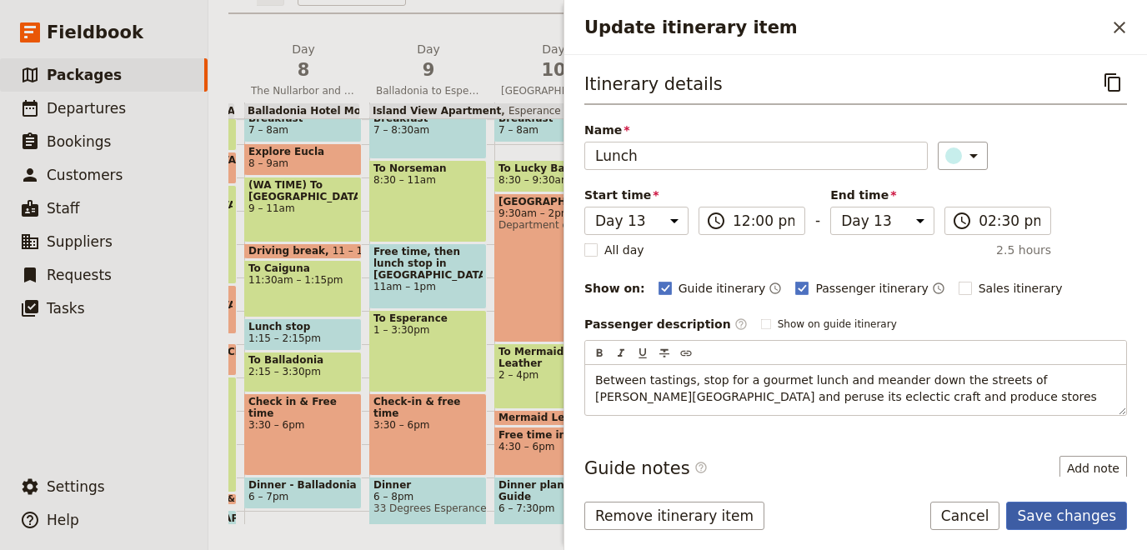
click at [1044, 516] on button "Save changes" at bounding box center [1066, 516] width 121 height 28
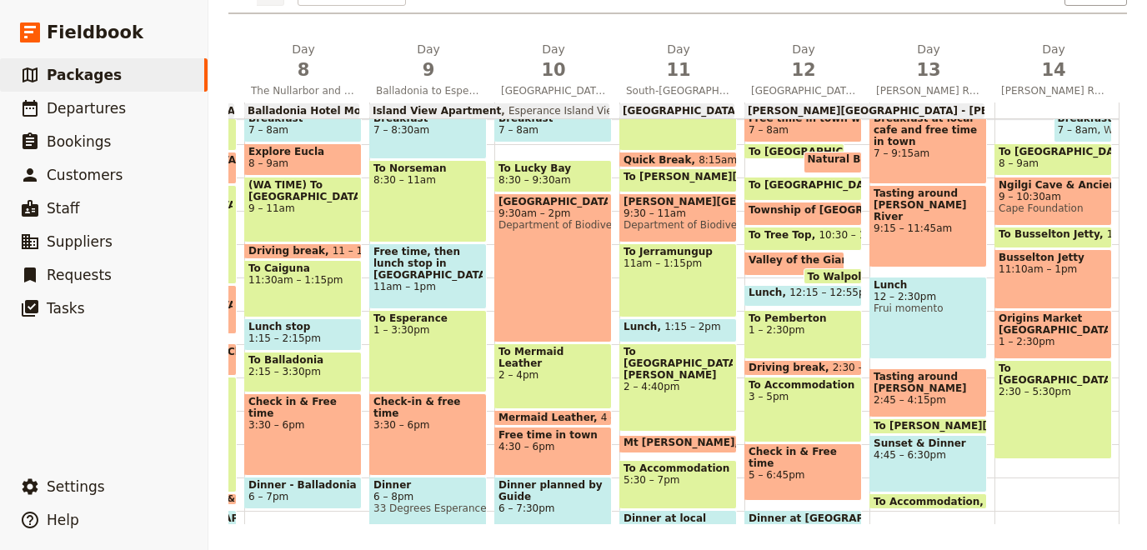
click at [911, 286] on span "Lunch" at bounding box center [927, 285] width 109 height 12
select select "13"
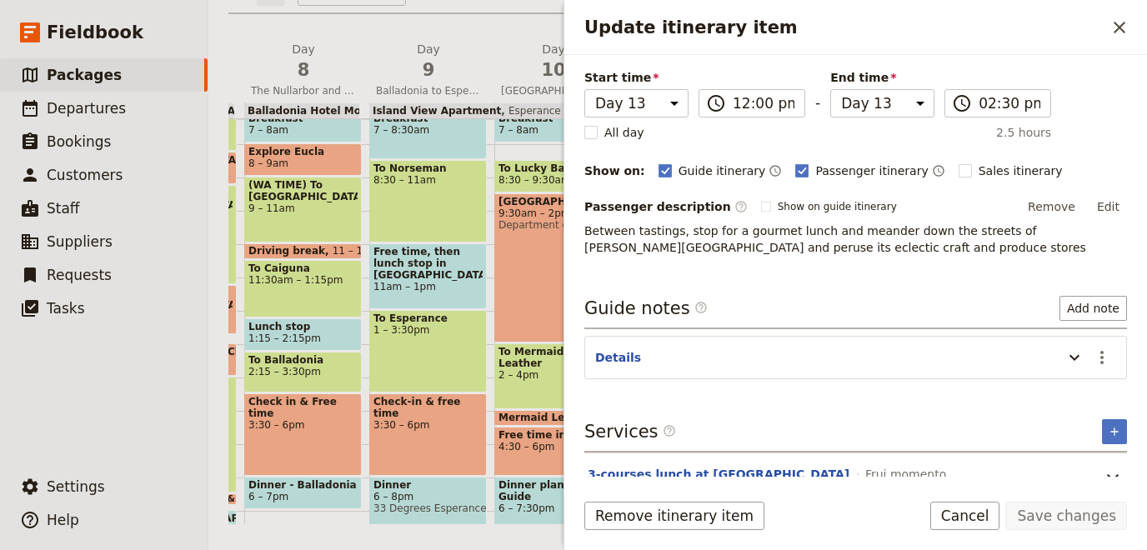
scroll to position [141, 0]
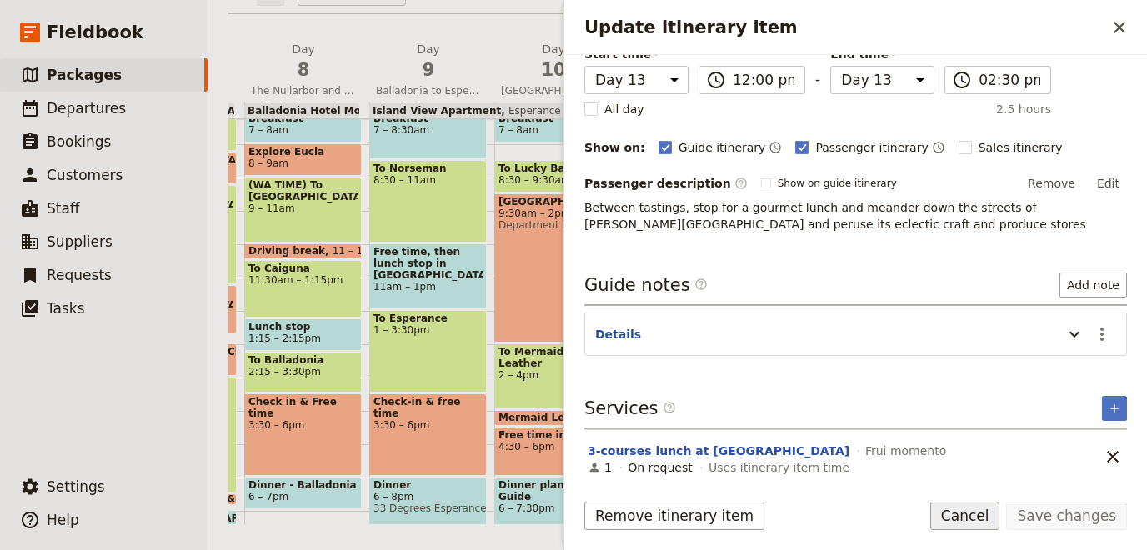
click at [983, 520] on button "Cancel" at bounding box center [965, 516] width 70 height 28
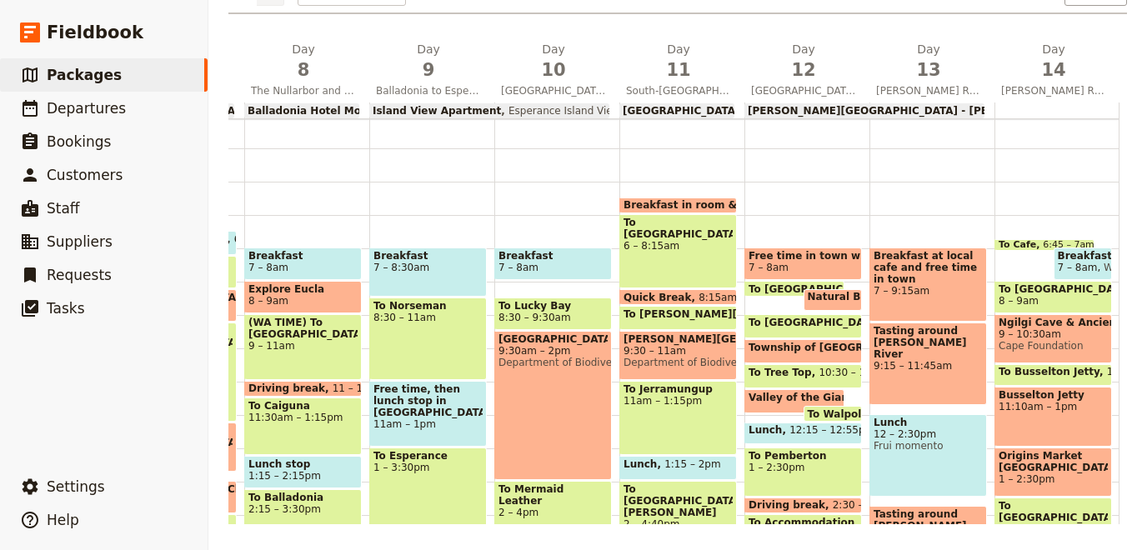
scroll to position [242, 0]
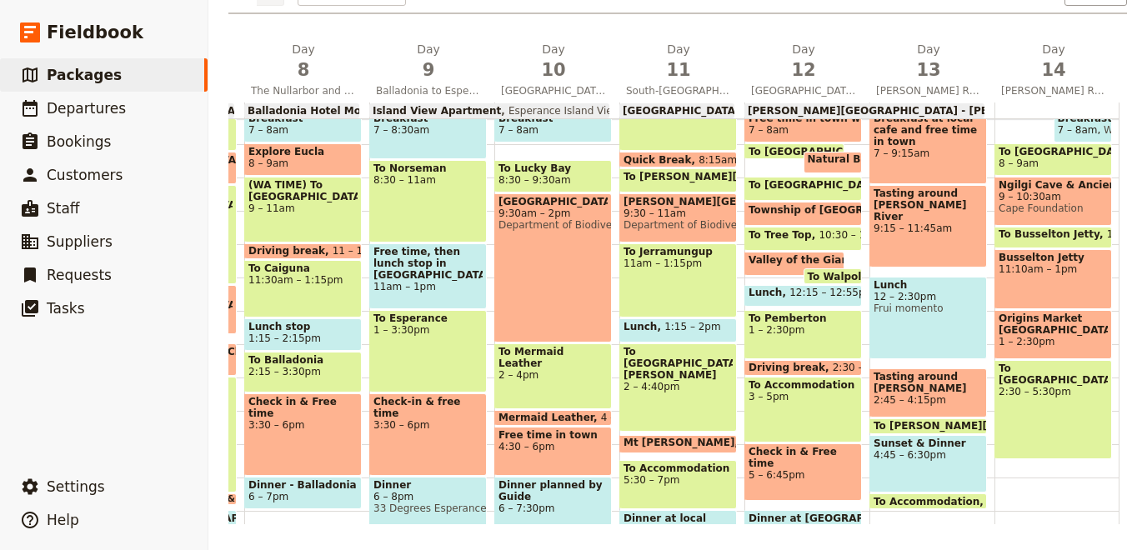
click at [888, 291] on span "12 – 2:30pm" at bounding box center [927, 297] width 109 height 12
select select "13"
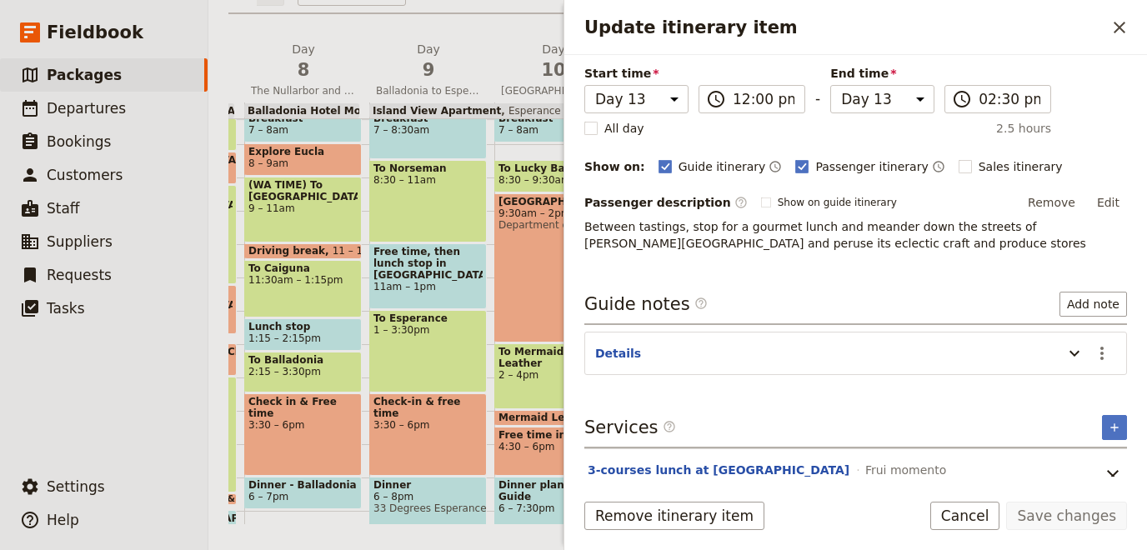
scroll to position [141, 0]
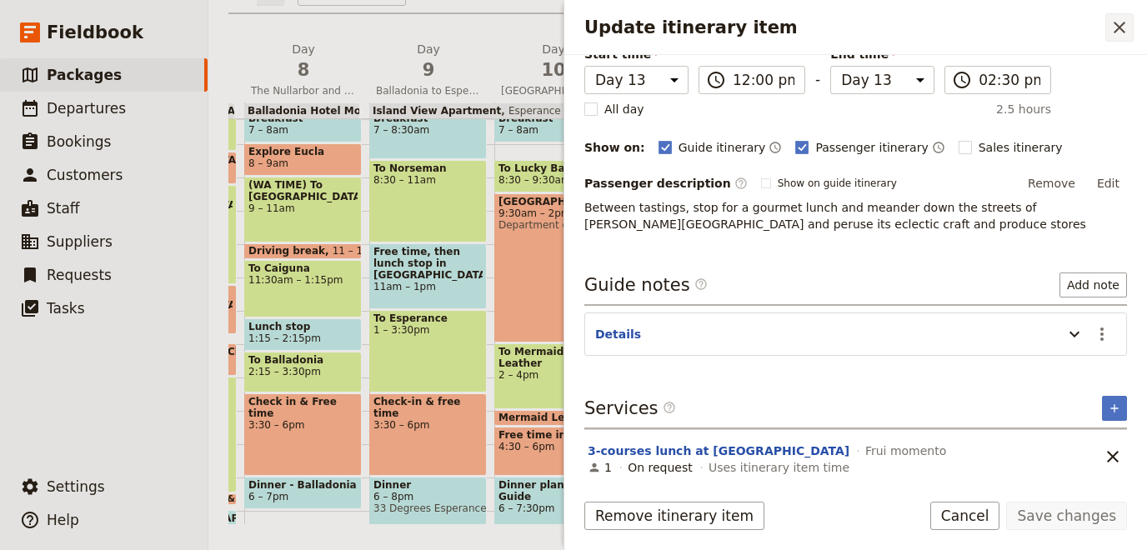
click at [1119, 22] on icon "Close drawer" at bounding box center [1119, 28] width 20 height 20
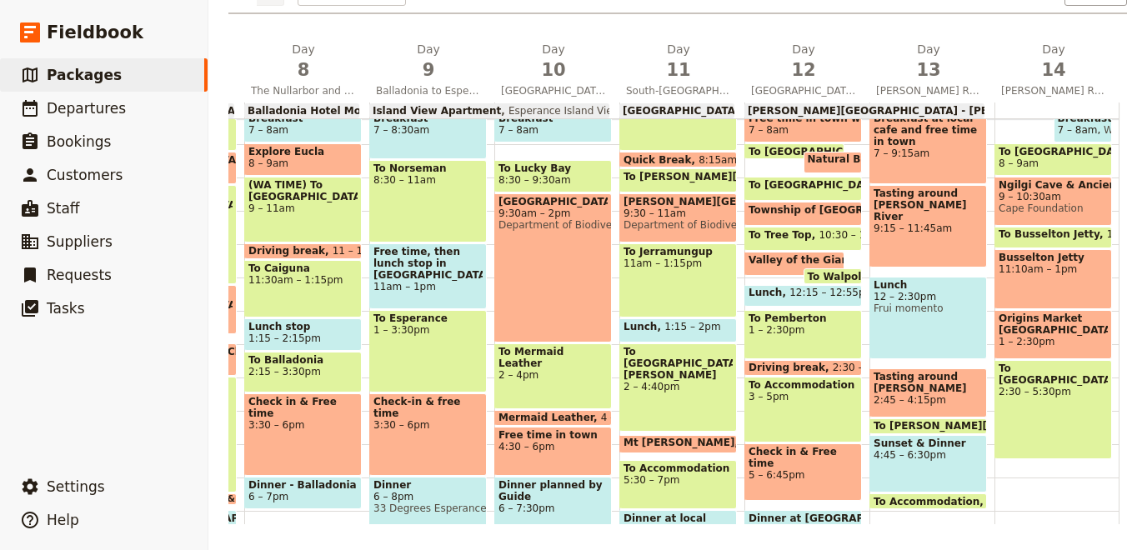
click at [920, 298] on span "12 – 2:30pm" at bounding box center [927, 297] width 109 height 12
select select "13"
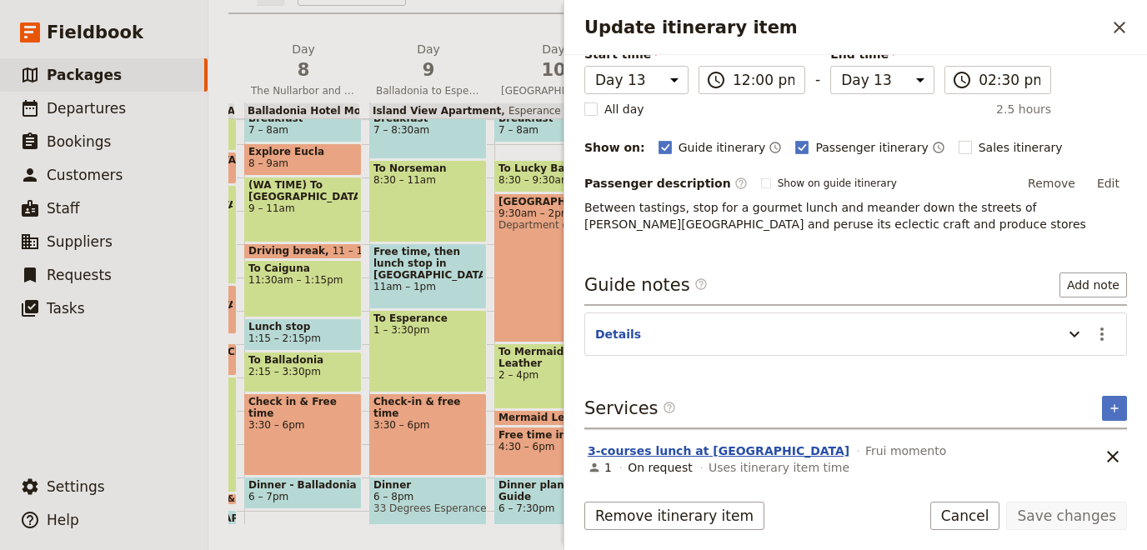
click at [713, 445] on button "3-courses lunch at [GEOGRAPHIC_DATA]" at bounding box center [719, 451] width 262 height 17
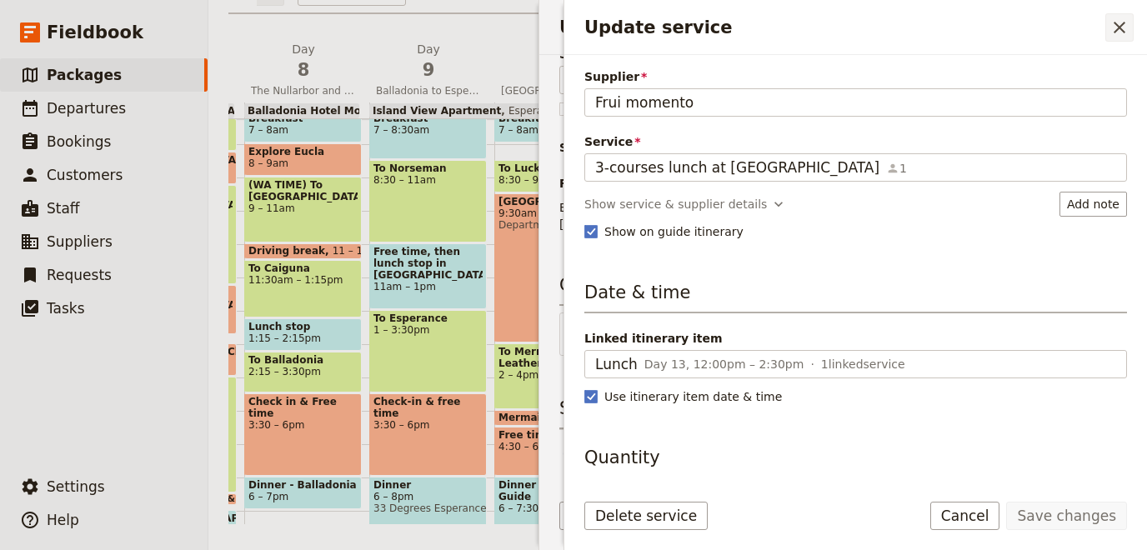
click at [1120, 28] on icon "Close drawer" at bounding box center [1119, 28] width 12 height 12
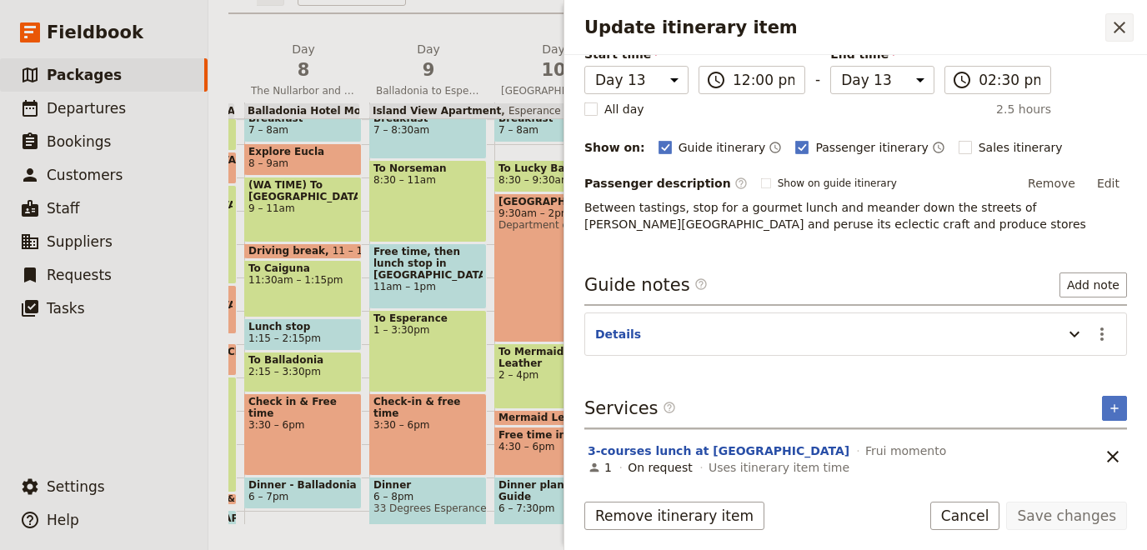
click at [1118, 24] on icon "Close drawer" at bounding box center [1119, 28] width 20 height 20
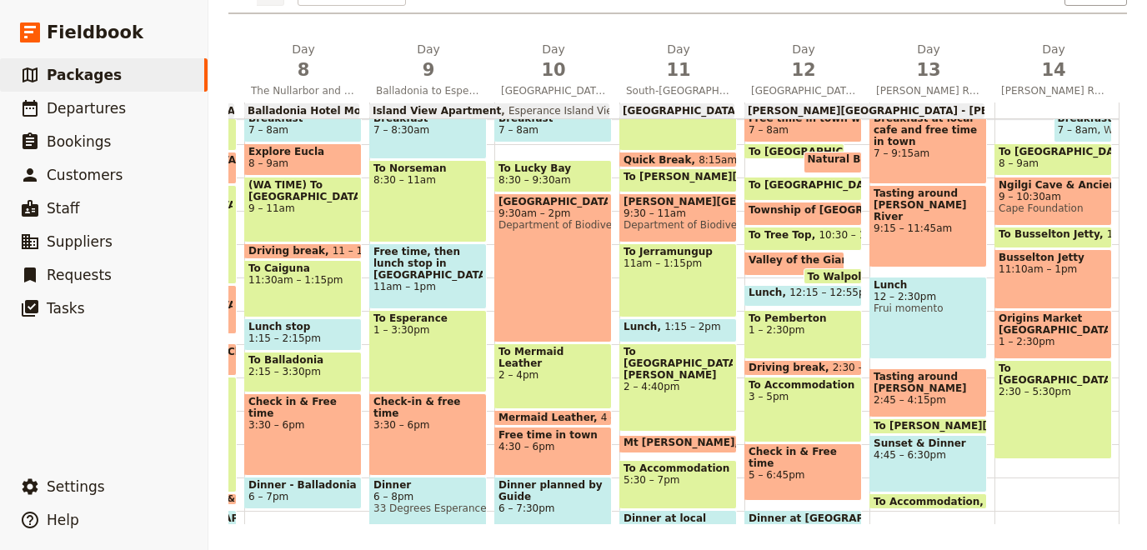
scroll to position [0, 18]
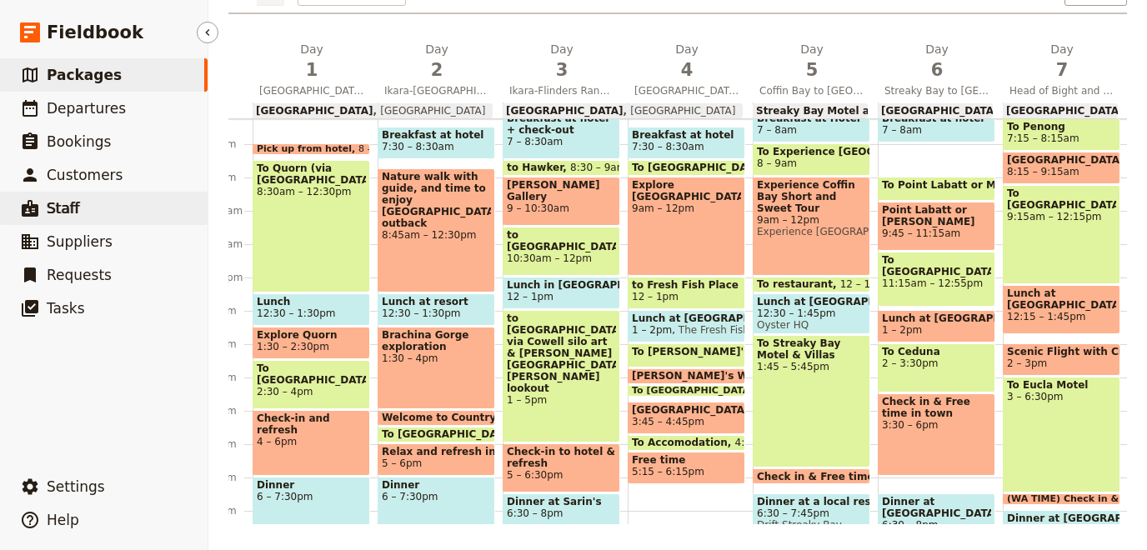
click at [82, 200] on link "​ Staff" at bounding box center [104, 208] width 208 height 33
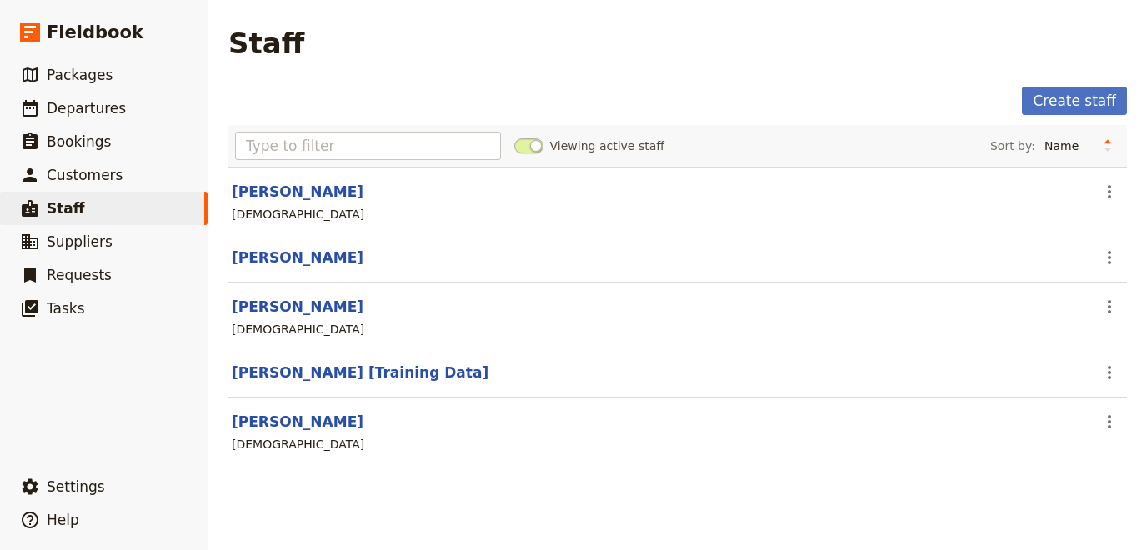
click at [289, 192] on link "[PERSON_NAME]" at bounding box center [298, 191] width 132 height 17
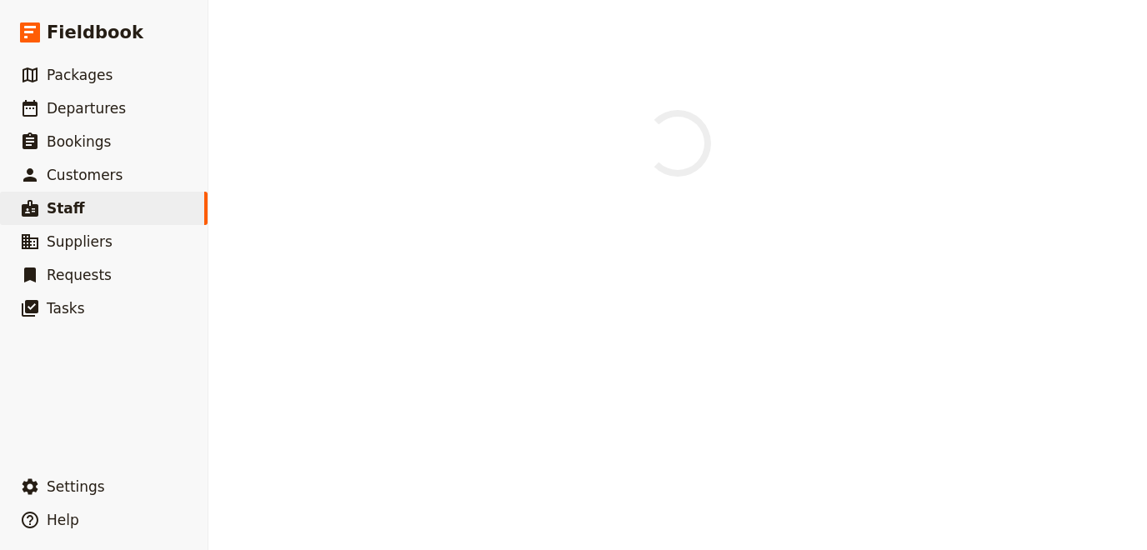
select select "[DEMOGRAPHIC_DATA]"
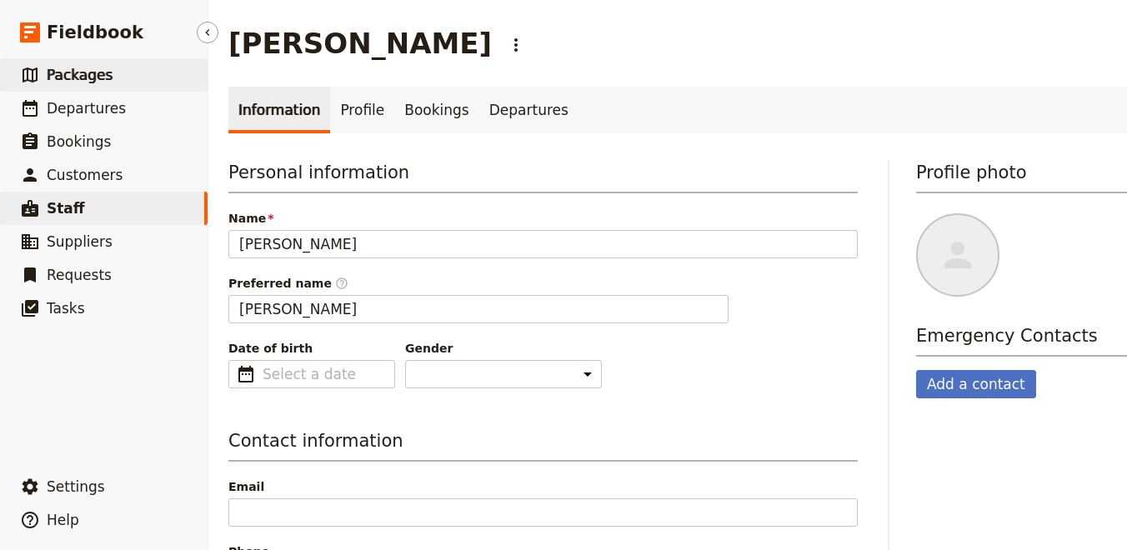
click at [85, 75] on span "Packages" at bounding box center [80, 75] width 66 height 17
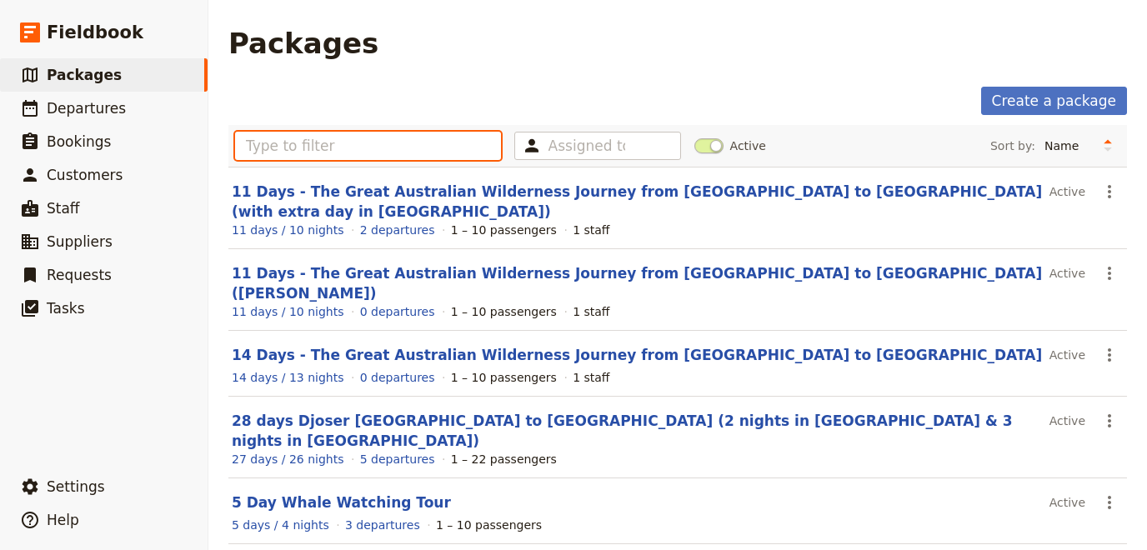
click at [315, 144] on input "text" at bounding box center [368, 146] width 266 height 28
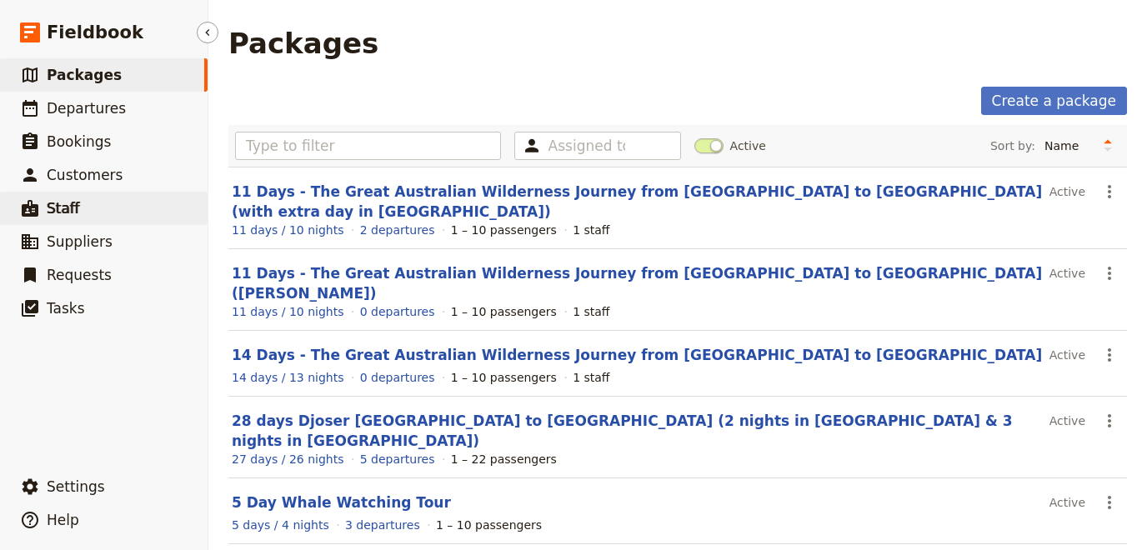
click at [35, 197] on link "​ Staff" at bounding box center [104, 208] width 208 height 33
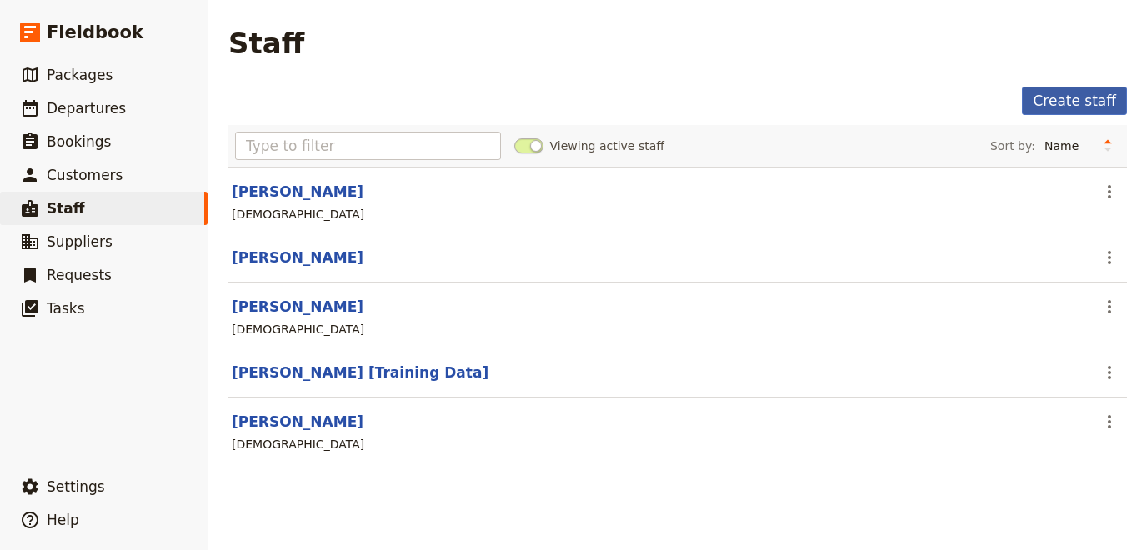
click at [1088, 103] on link "Create staff" at bounding box center [1074, 101] width 105 height 28
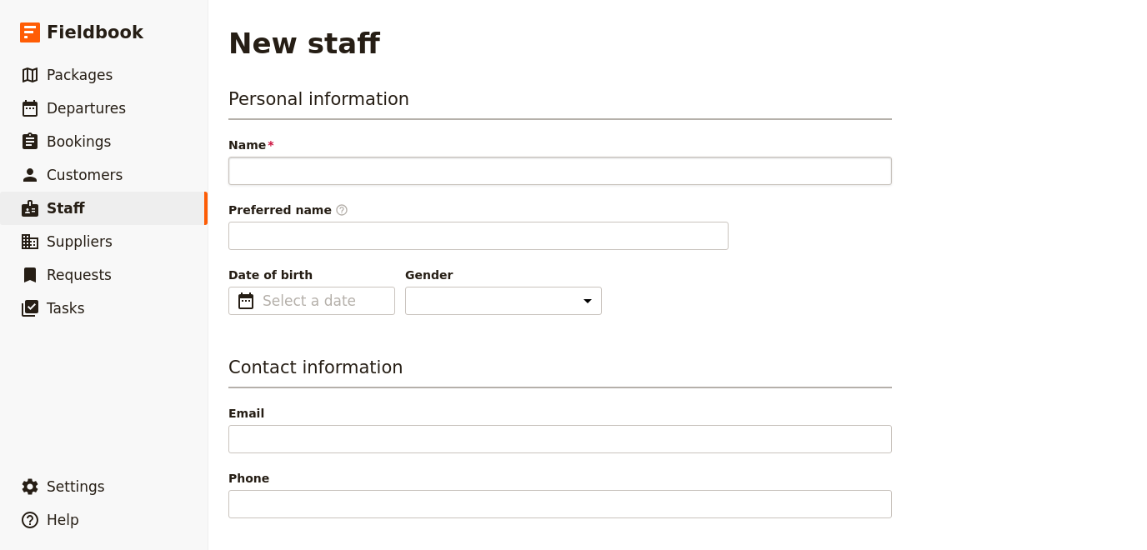
click at [292, 167] on input "Name" at bounding box center [559, 171] width 663 height 28
type input "[PERSON_NAME]"
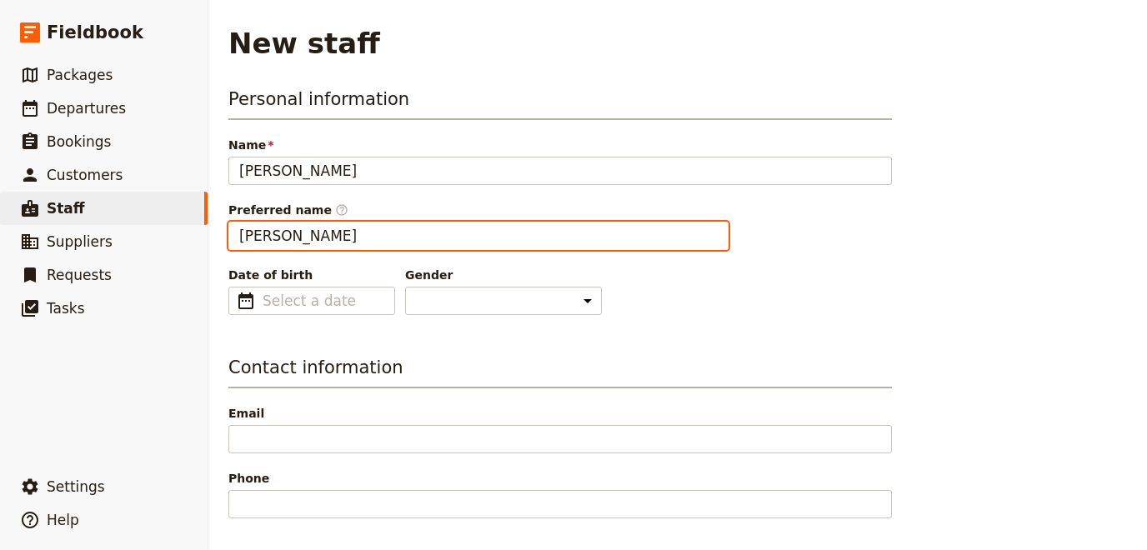
type input "[PERSON_NAME]"
click at [255, 231] on input "[PERSON_NAME]" at bounding box center [478, 236] width 500 height 28
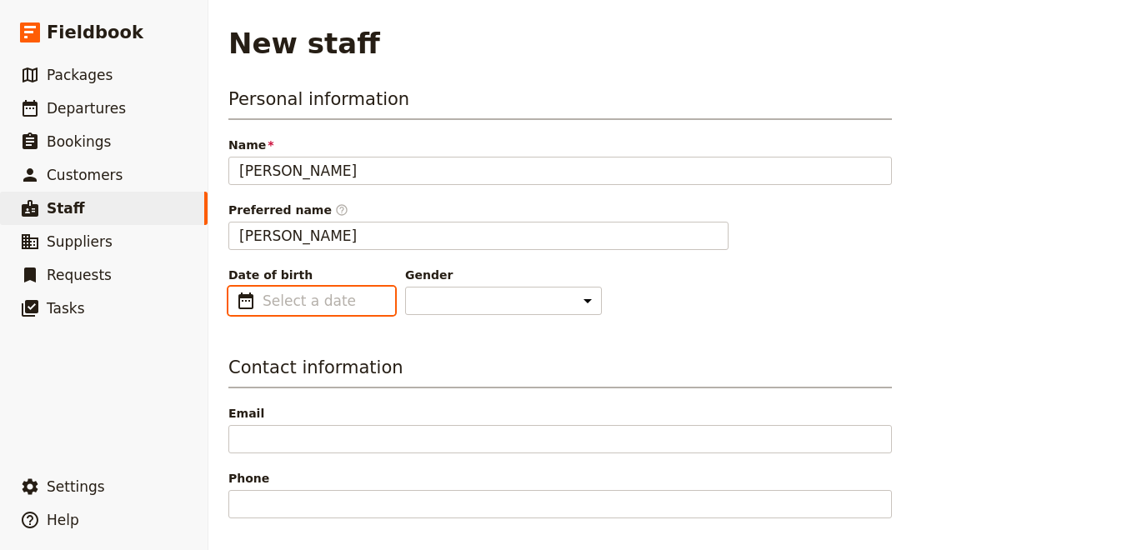
type input "dd/mm/yyyy"
click at [341, 307] on input "dd/mm/yyyy" at bounding box center [324, 301] width 122 height 20
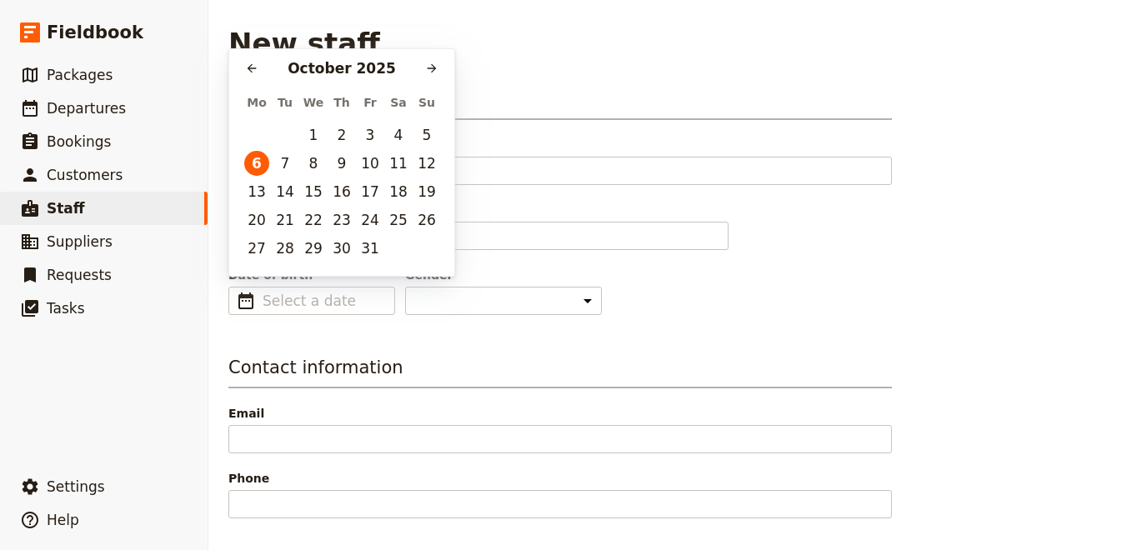
click at [628, 379] on h3 "Contact information" at bounding box center [559, 371] width 663 height 33
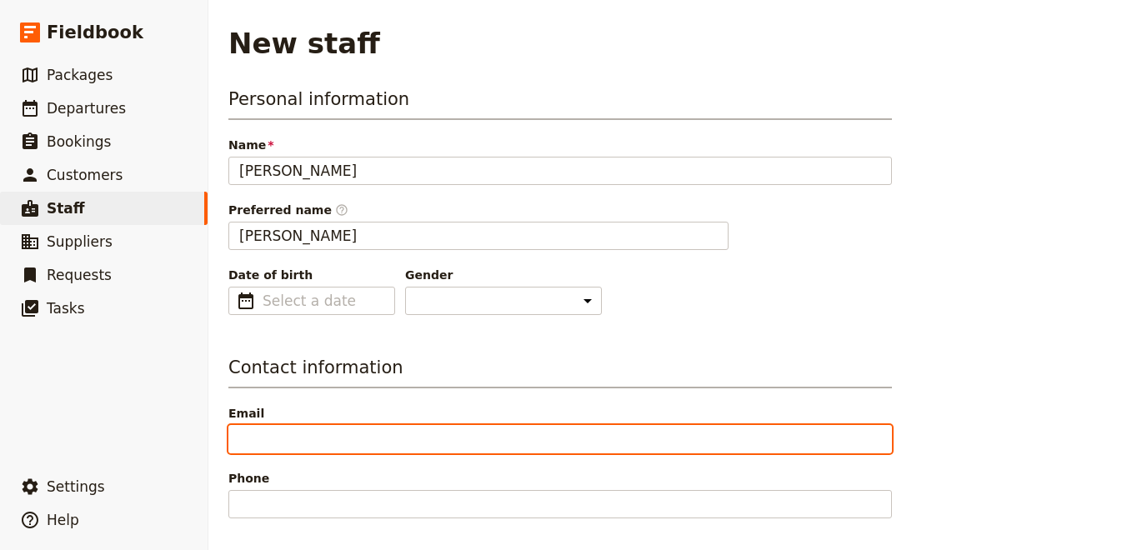
click at [323, 436] on input "Email" at bounding box center [559, 439] width 663 height 28
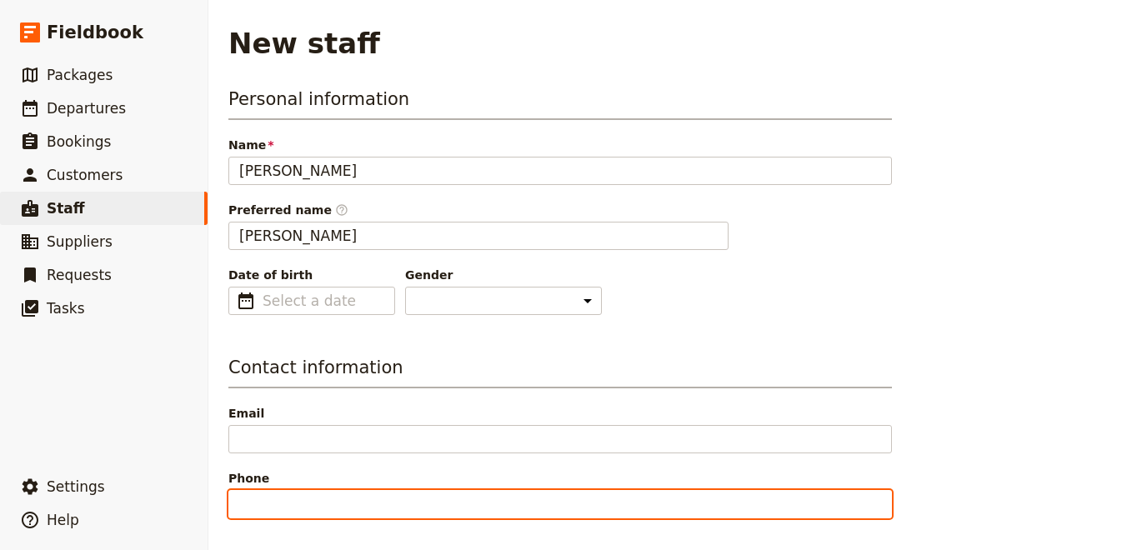
click at [288, 501] on input "Phone" at bounding box center [559, 504] width 663 height 28
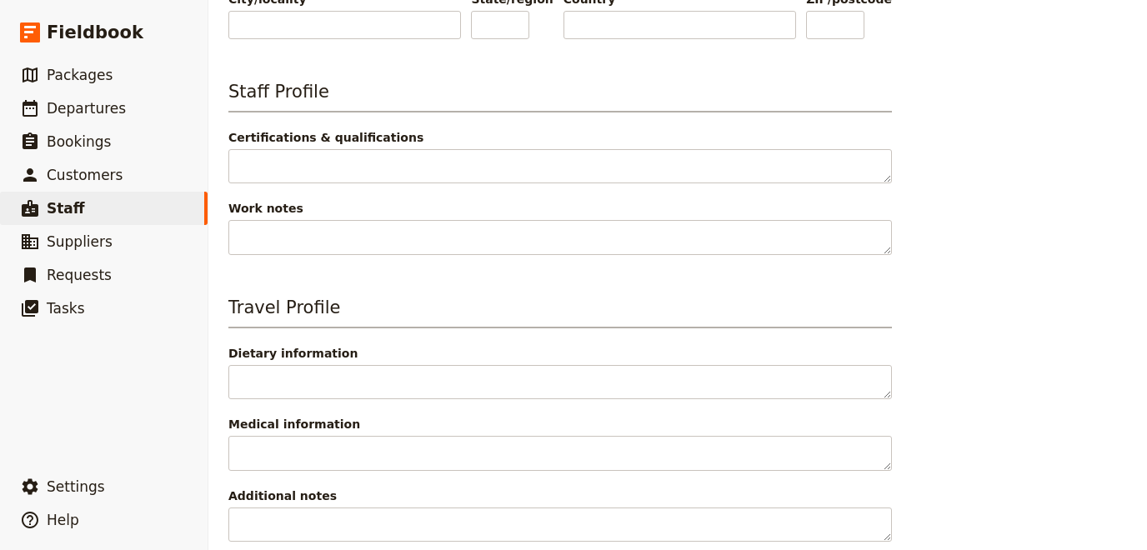
scroll to position [764, 0]
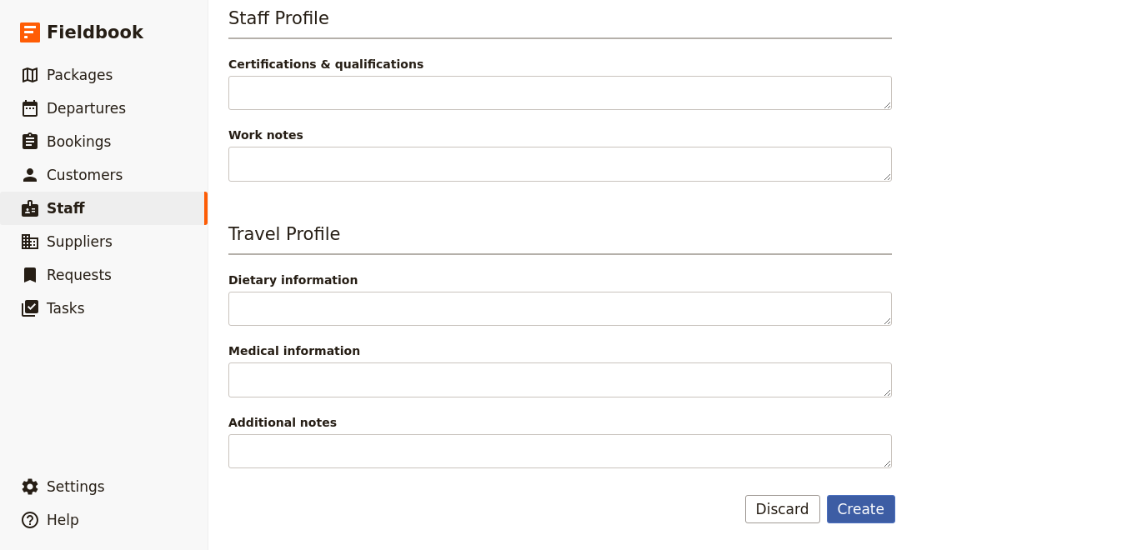
type input "0435515421"
click at [878, 513] on button "Create" at bounding box center [861, 509] width 69 height 28
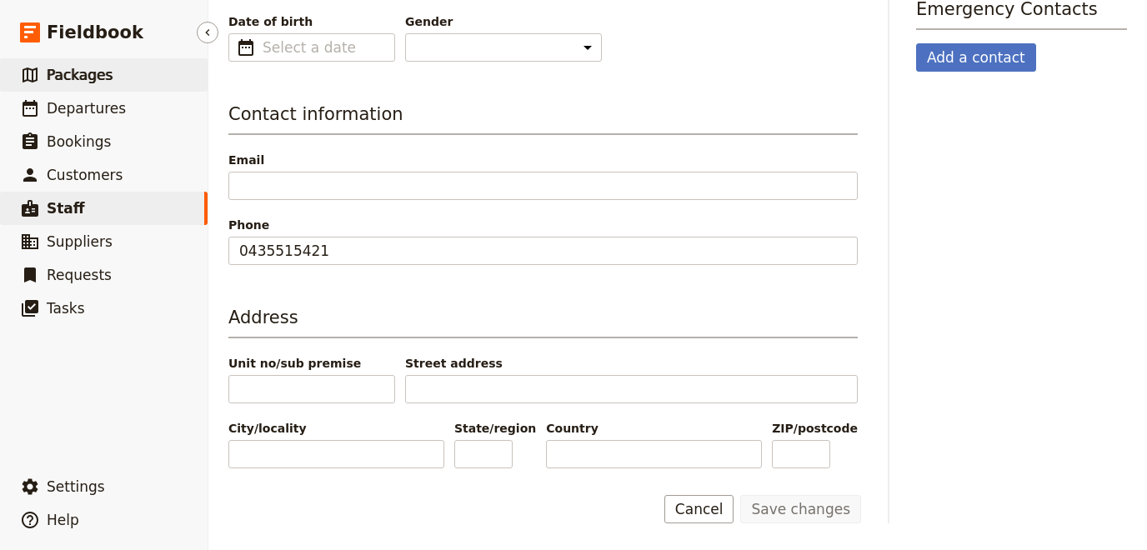
click at [85, 88] on link "​ Packages" at bounding box center [104, 74] width 208 height 33
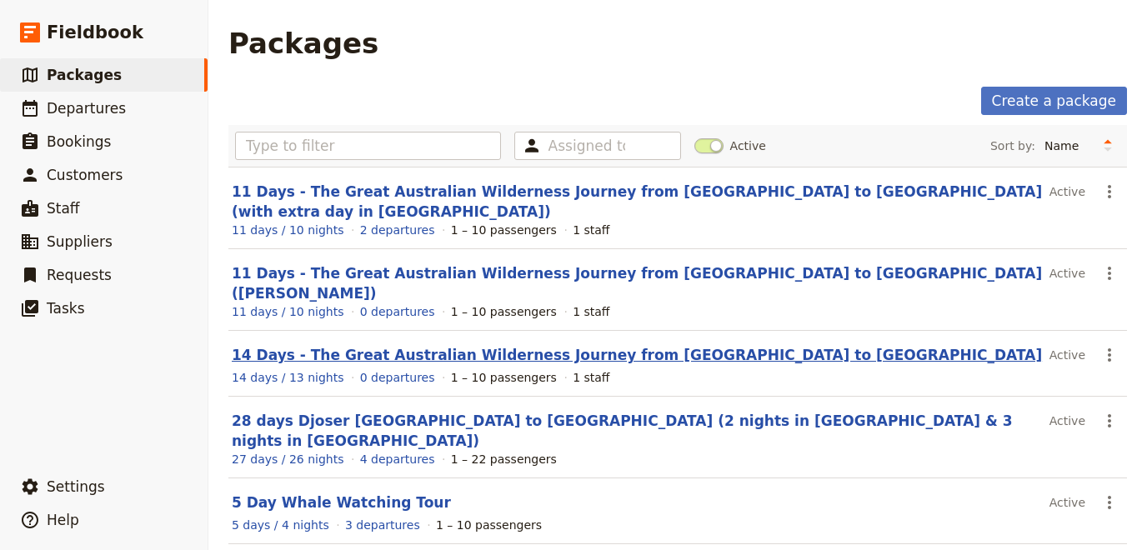
click at [507, 347] on link "14 Days - The Great Australian Wilderness Journey from [GEOGRAPHIC_DATA] to [GE…" at bounding box center [637, 355] width 810 height 17
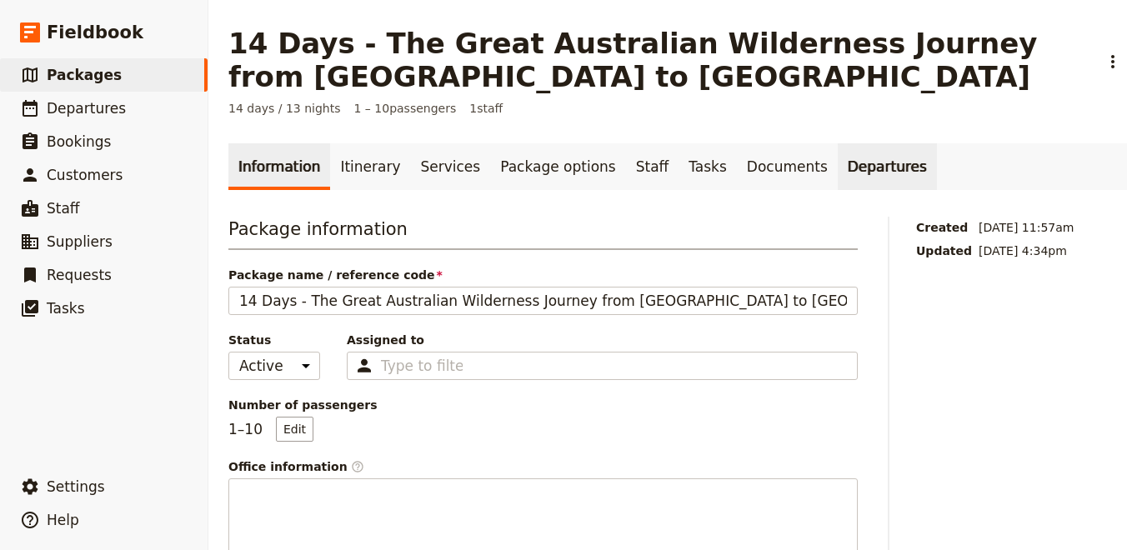
click at [840, 166] on link "Departures" at bounding box center [887, 166] width 99 height 47
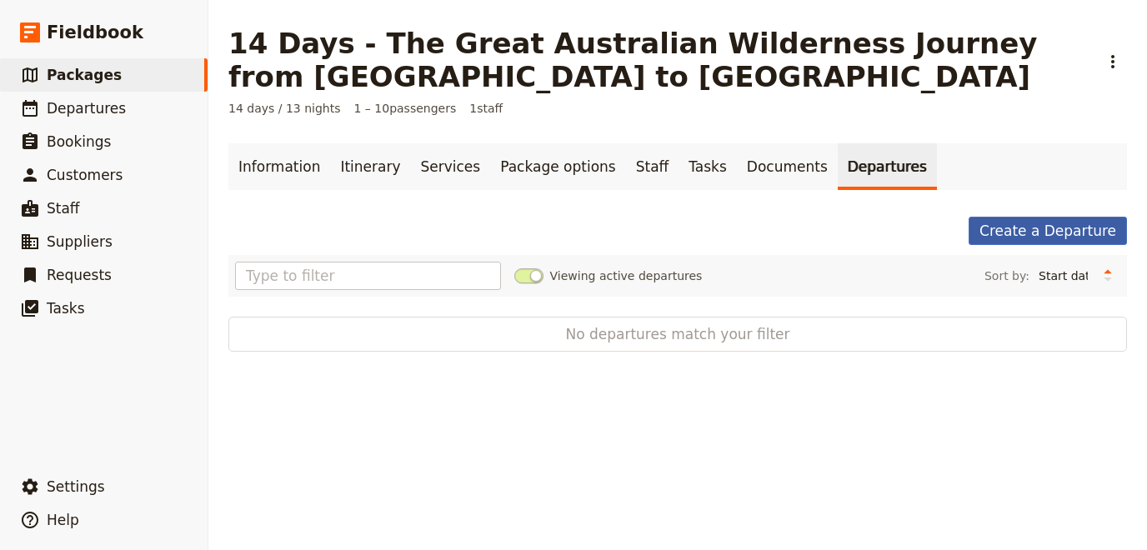
click at [1026, 223] on link "Create a Departure" at bounding box center [1047, 231] width 158 height 28
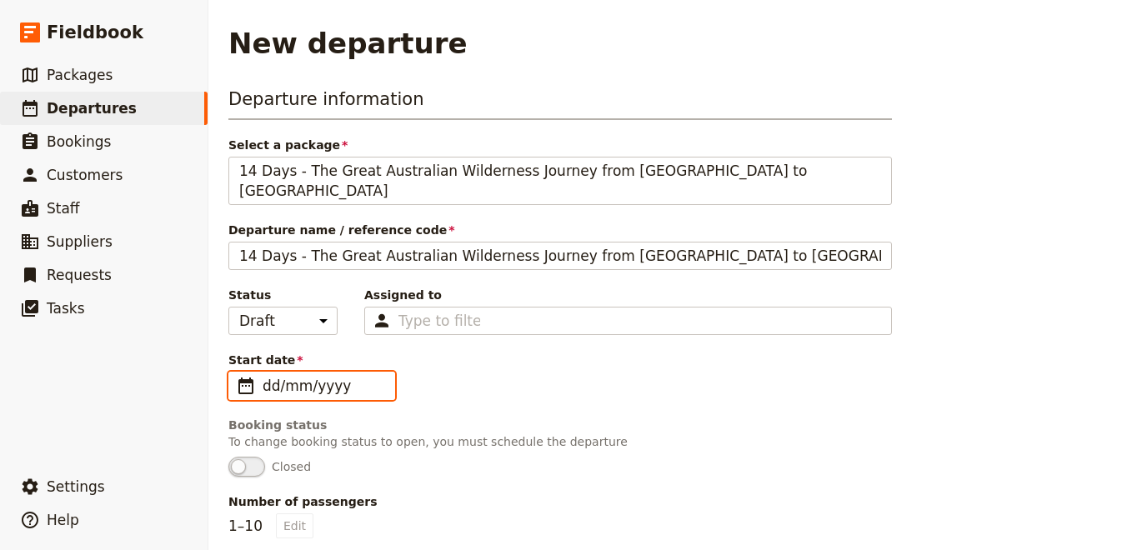
click at [302, 376] on input "dd/mm/yyyy" at bounding box center [324, 386] width 122 height 20
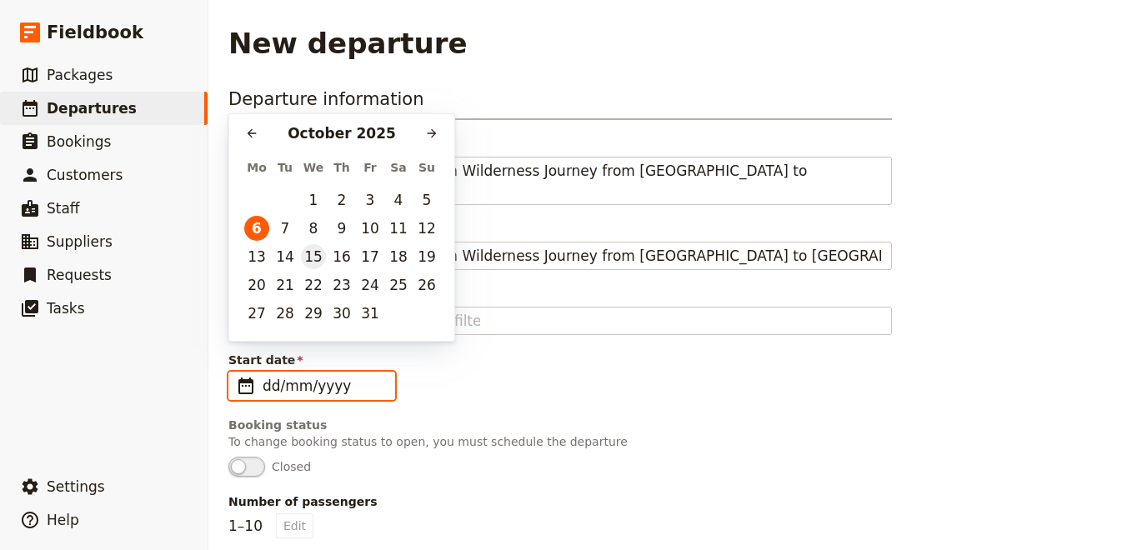
click at [325, 257] on button "15" at bounding box center [313, 256] width 25 height 25
type input "[DATE]"
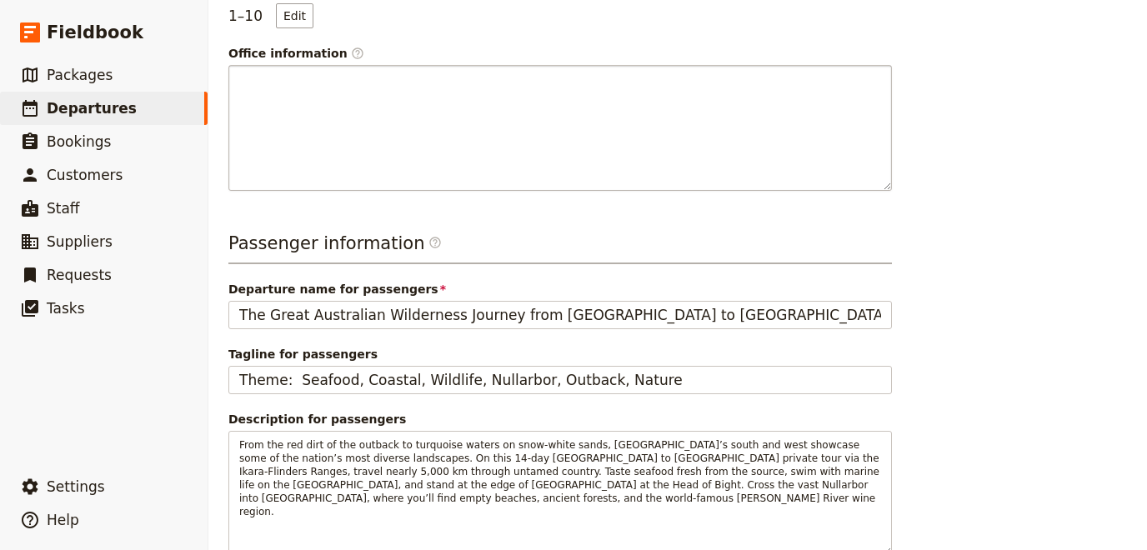
scroll to position [590, 0]
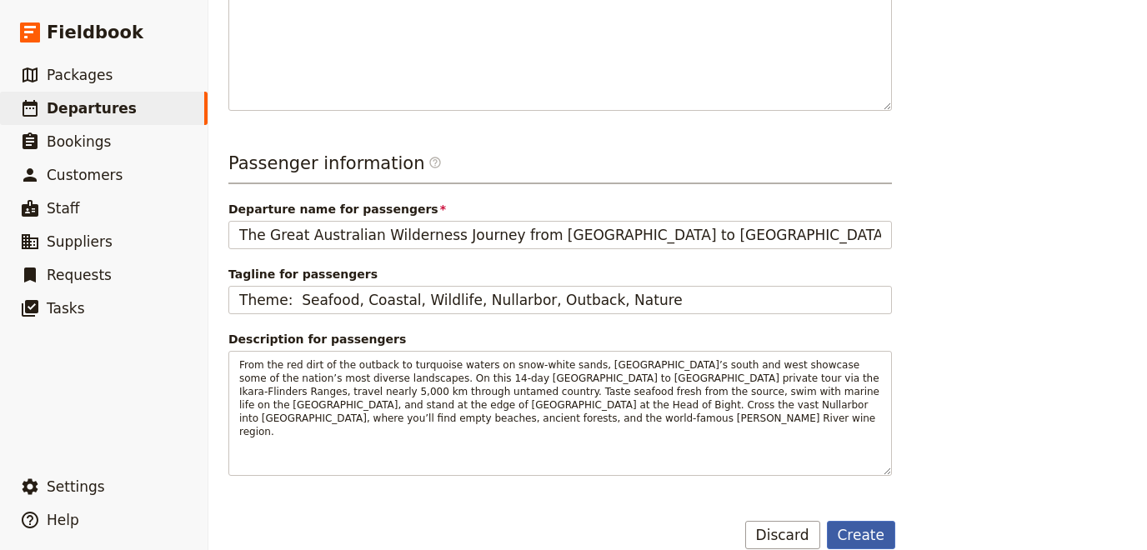
click at [862, 521] on button "Create" at bounding box center [861, 535] width 69 height 28
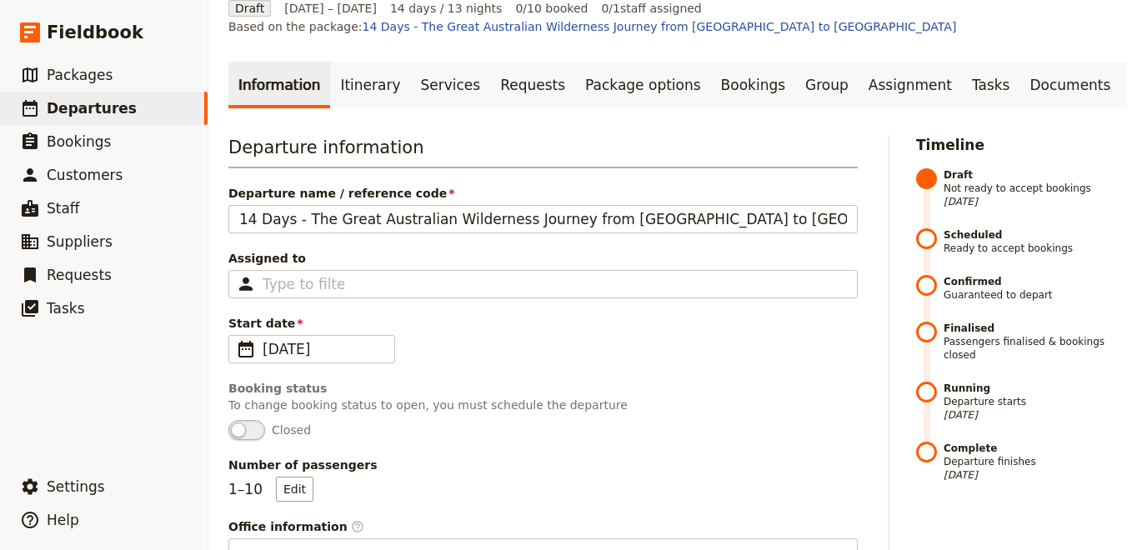
scroll to position [65, 0]
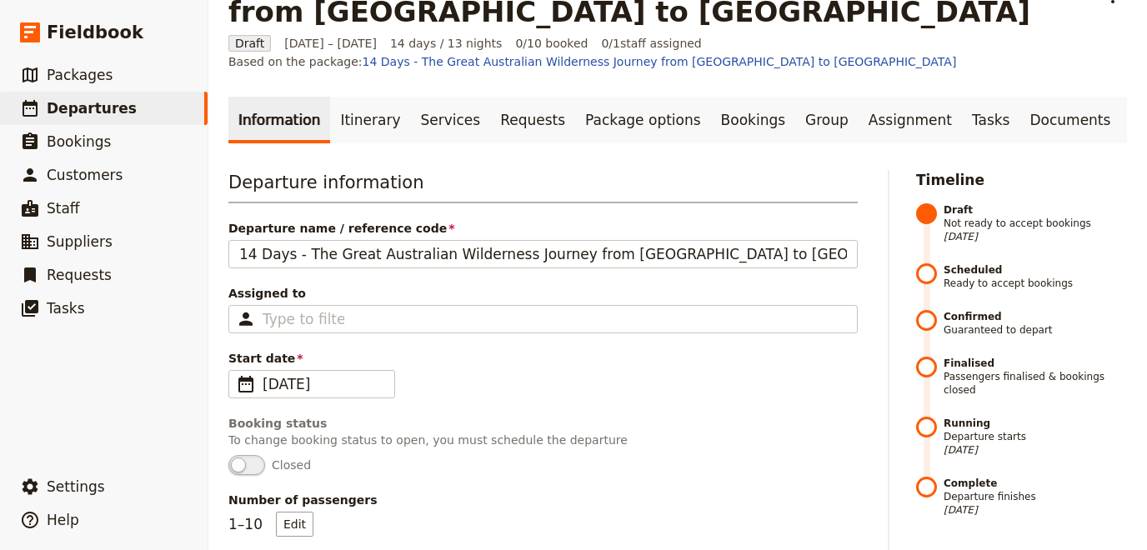
click at [928, 270] on span at bounding box center [926, 276] width 21 height 27
click at [717, 313] on div "Type to filter" at bounding box center [542, 319] width 629 height 28
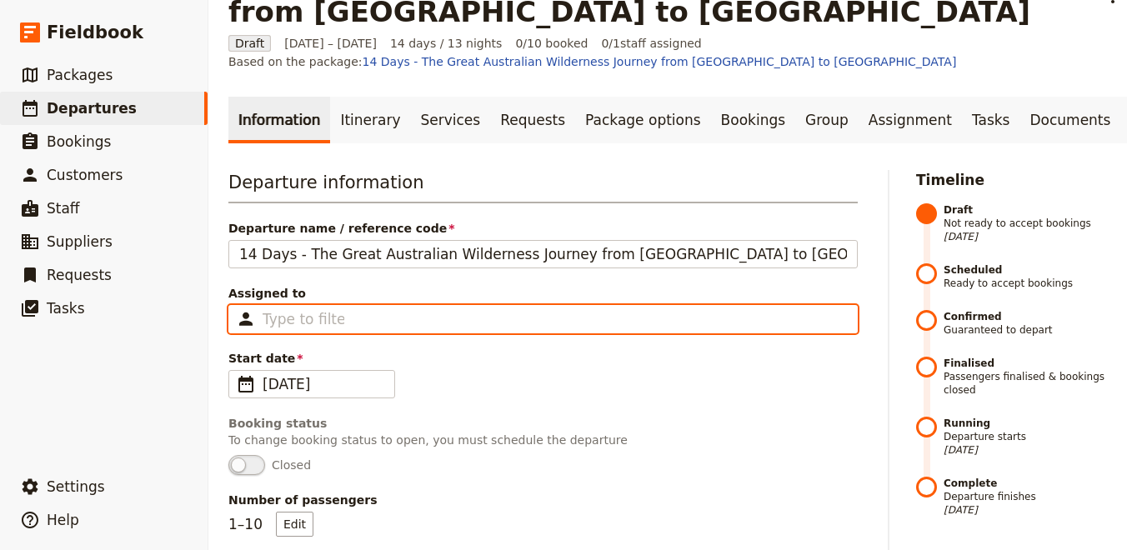
click at [344, 313] on input "Assigned to Type to filter" at bounding box center [304, 319] width 82 height 20
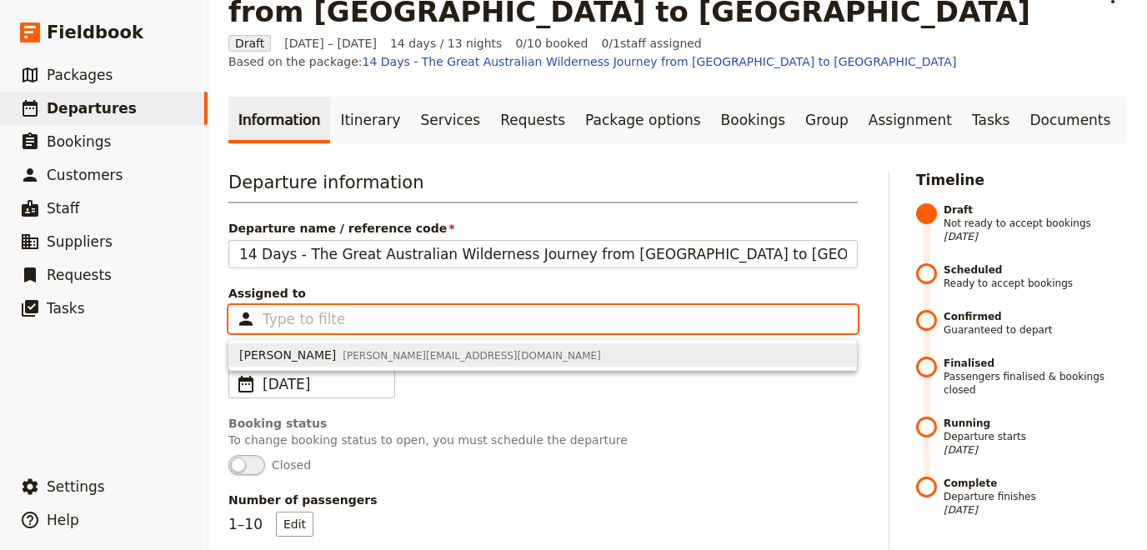
click at [682, 356] on span "Casey [EMAIL_ADDRESS][DOMAIN_NAME]" at bounding box center [542, 355] width 607 height 17
type input "65d3c9b80a9a5606df0f5013"
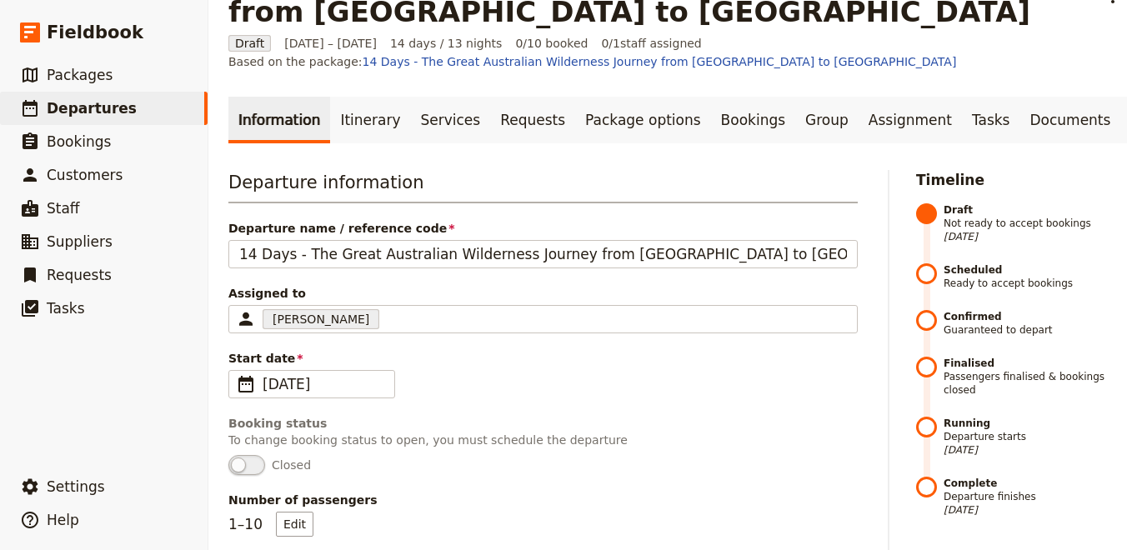
click at [689, 429] on div "Booking status" at bounding box center [542, 423] width 629 height 17
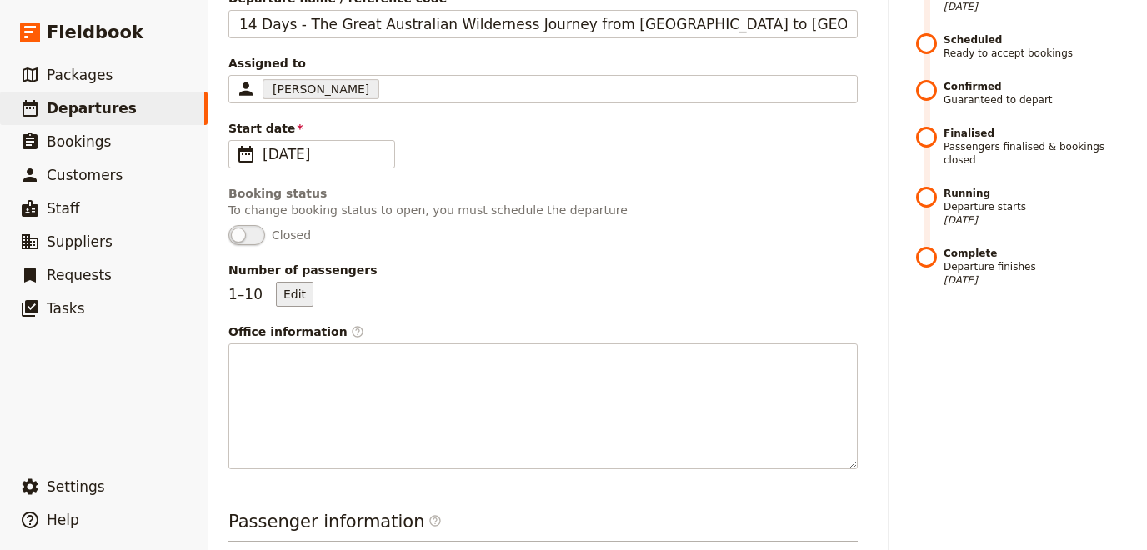
click at [295, 299] on button "Edit" at bounding box center [295, 294] width 38 height 25
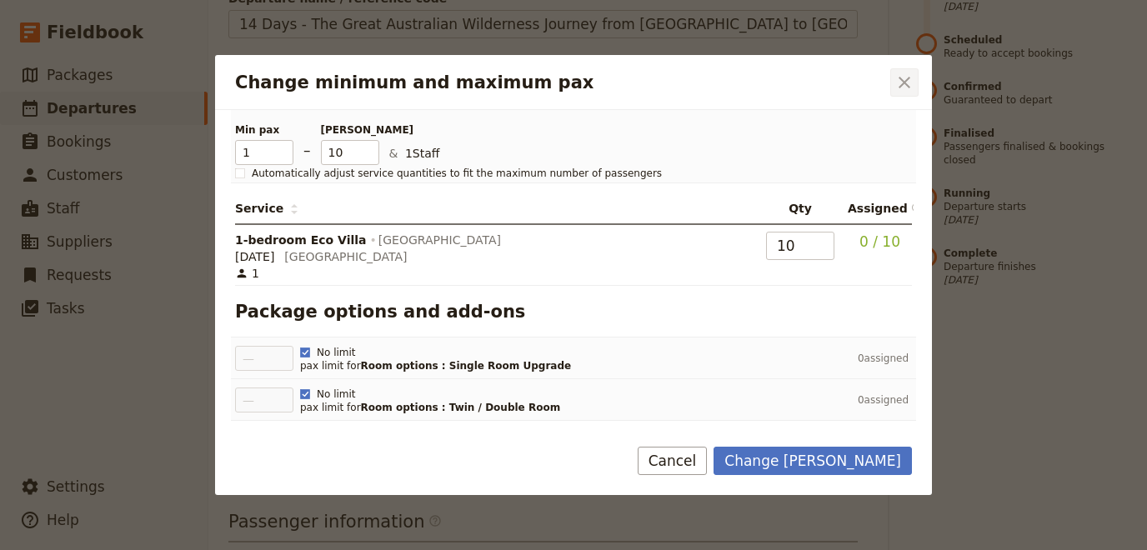
click at [914, 83] on button "​" at bounding box center [904, 82] width 28 height 28
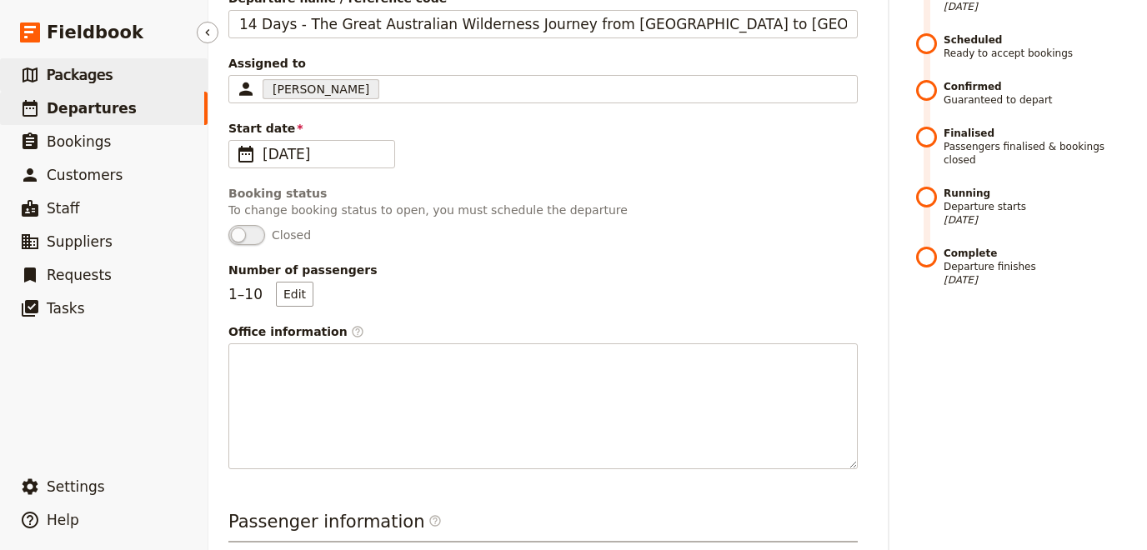
click at [96, 81] on span "Packages" at bounding box center [80, 75] width 66 height 17
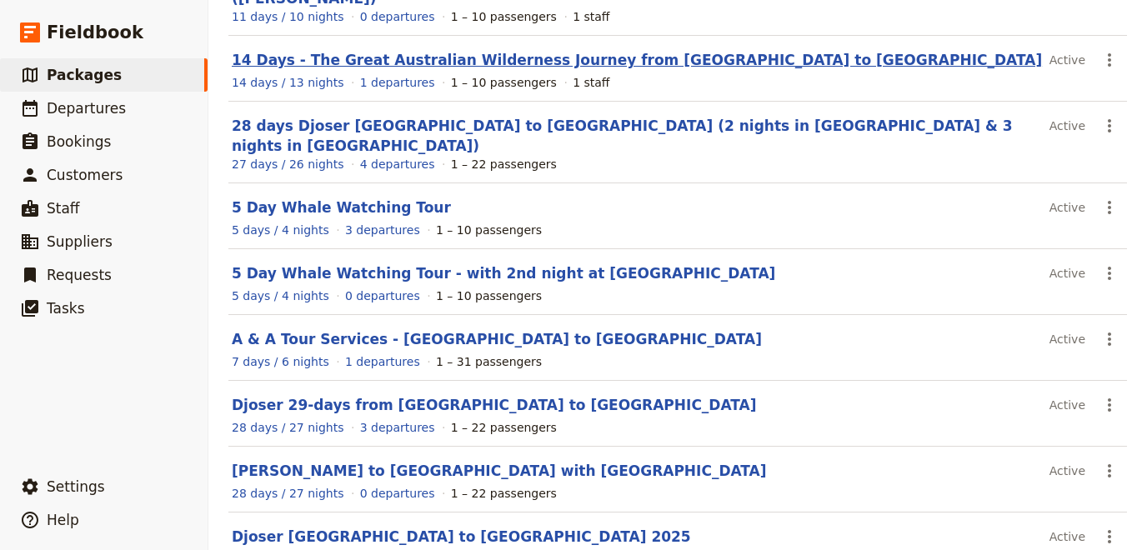
click at [344, 52] on link "14 Days - The Great Australian Wilderness Journey from [GEOGRAPHIC_DATA] to [GE…" at bounding box center [637, 60] width 810 height 17
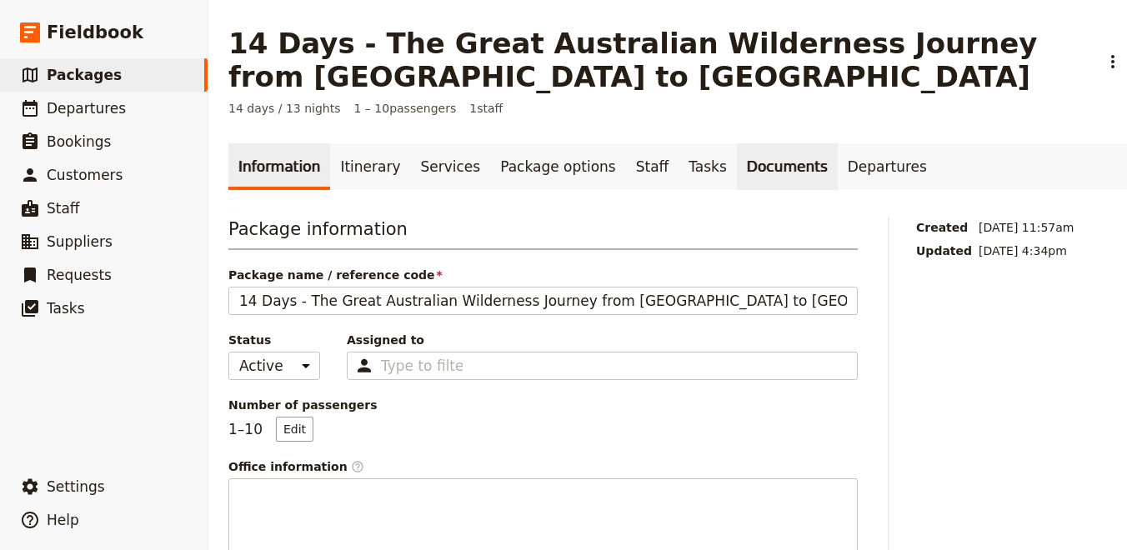
click at [737, 168] on link "Documents" at bounding box center [787, 166] width 101 height 47
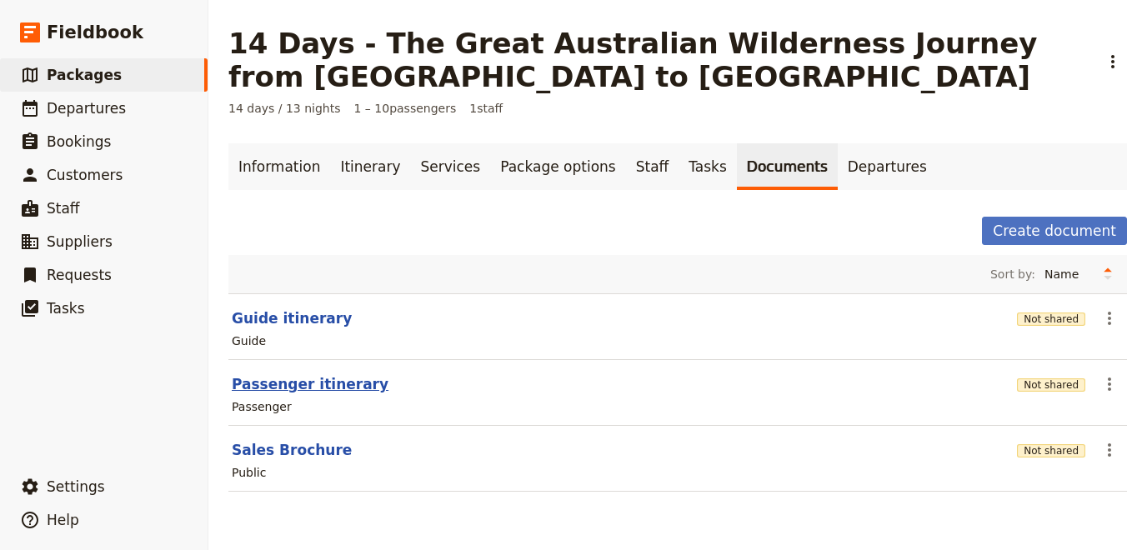
click at [298, 388] on button "Passenger itinerary" at bounding box center [310, 384] width 157 height 20
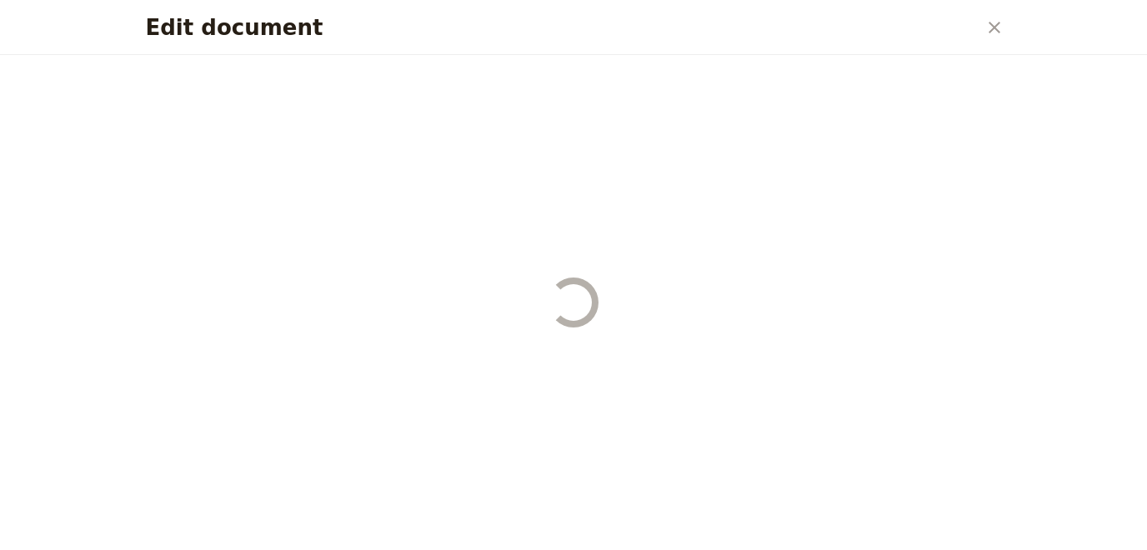
select select "PASSENGER"
select select "RUN_SHEET"
select select "DEFAULT"
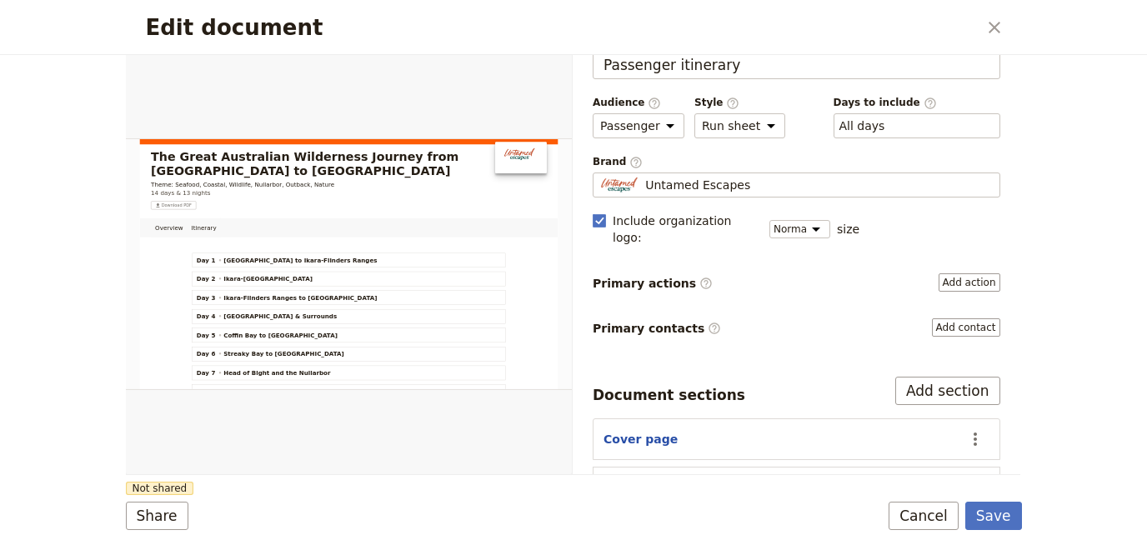
scroll to position [122, 0]
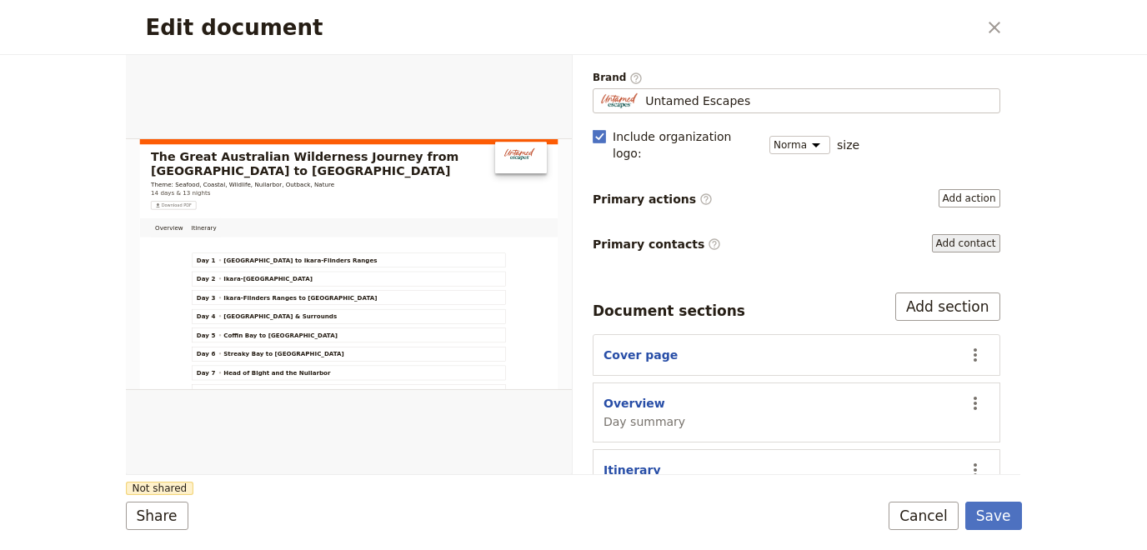
click at [983, 234] on button "Add contact" at bounding box center [966, 243] width 68 height 18
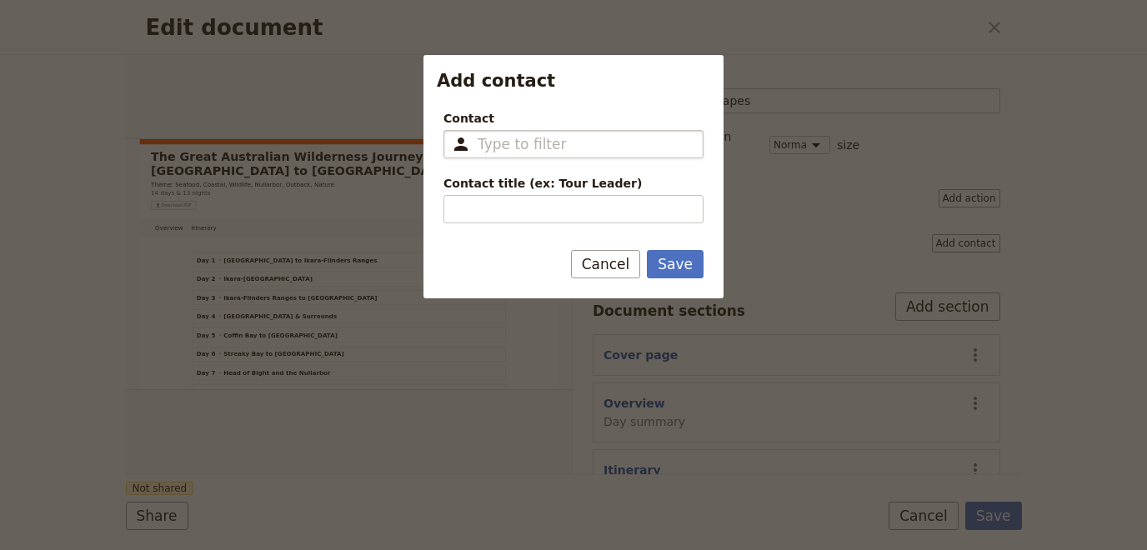
click at [519, 140] on input "Contact ​" at bounding box center [585, 144] width 215 height 20
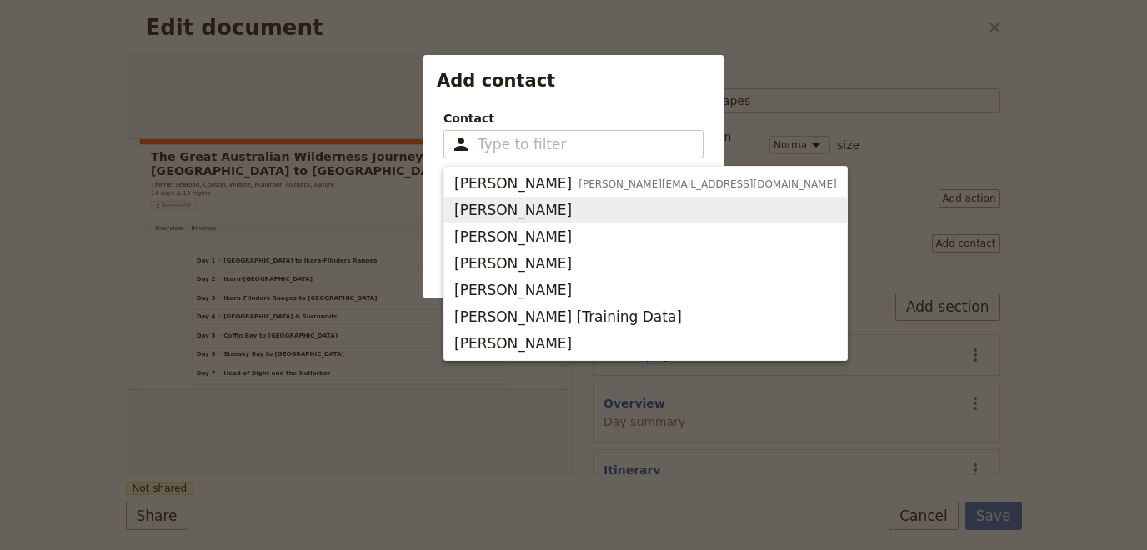
click at [523, 203] on span "[PERSON_NAME]" at bounding box center [513, 210] width 118 height 20
type input "[PERSON_NAME]"
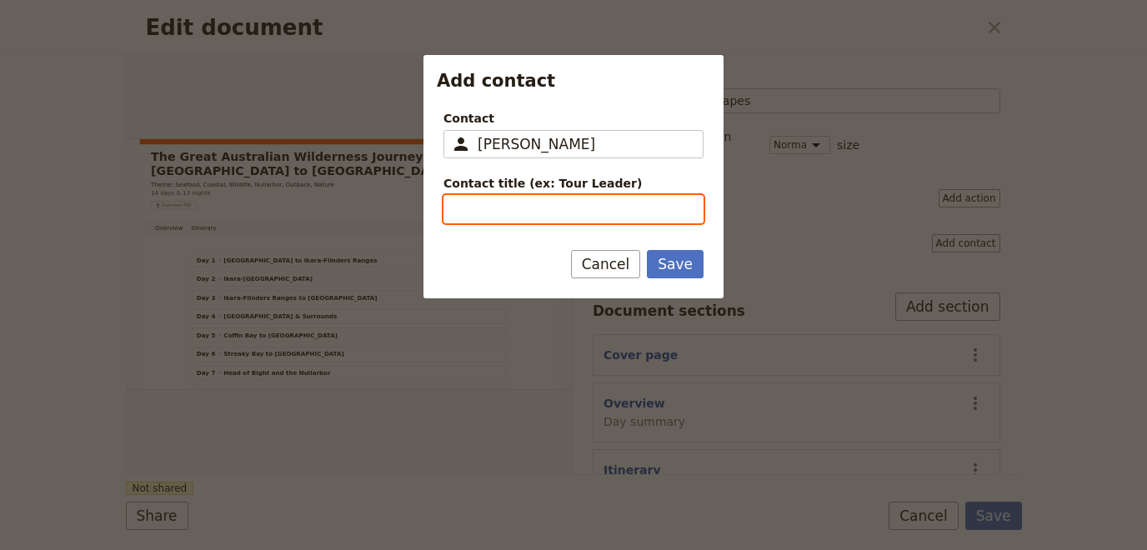
click at [520, 206] on input "Contact title (ex: Tour Leader)" at bounding box center [573, 209] width 260 height 28
type input "G"
type input "Storyteller Guide"
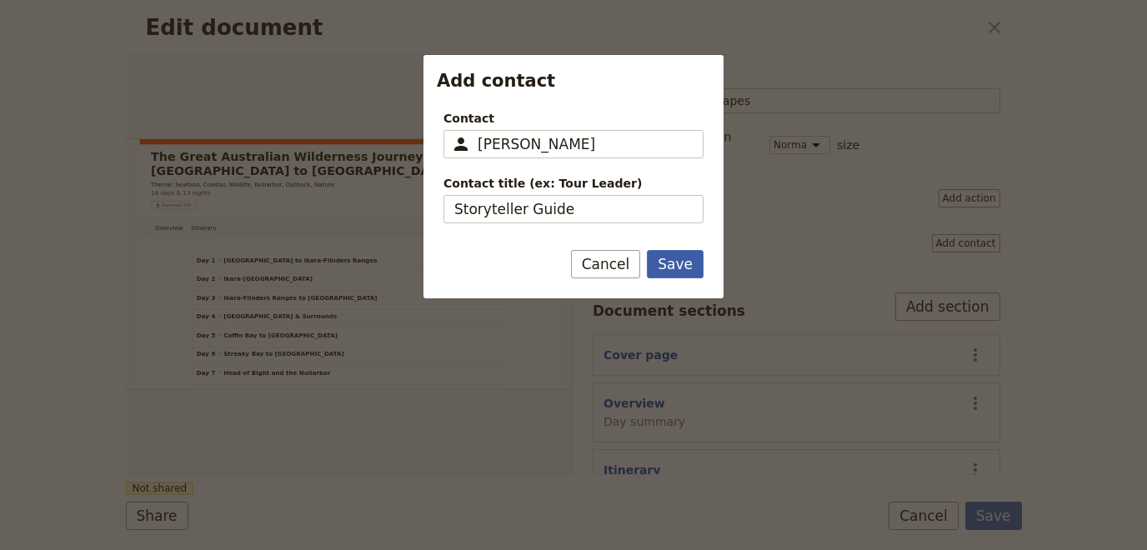
click at [667, 266] on button "Save" at bounding box center [675, 264] width 57 height 28
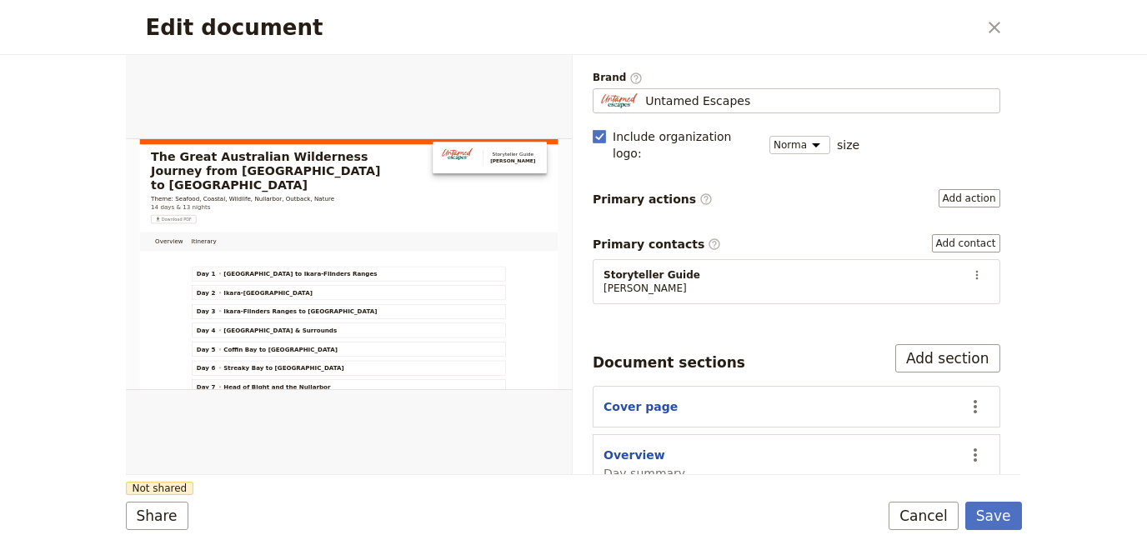
click at [632, 268] on span "Storyteller Guide" at bounding box center [651, 274] width 97 height 13
click at [634, 282] on span "[PERSON_NAME]" at bounding box center [651, 288] width 97 height 13
drag, startPoint x: 741, startPoint y: 253, endPoint x: 1018, endPoint y: 279, distance: 278.0
click at [742, 268] on div "Storyteller Guide [PERSON_NAME]" at bounding box center [780, 281] width 354 height 27
click at [977, 271] on icon "Actions" at bounding box center [976, 275] width 3 height 9
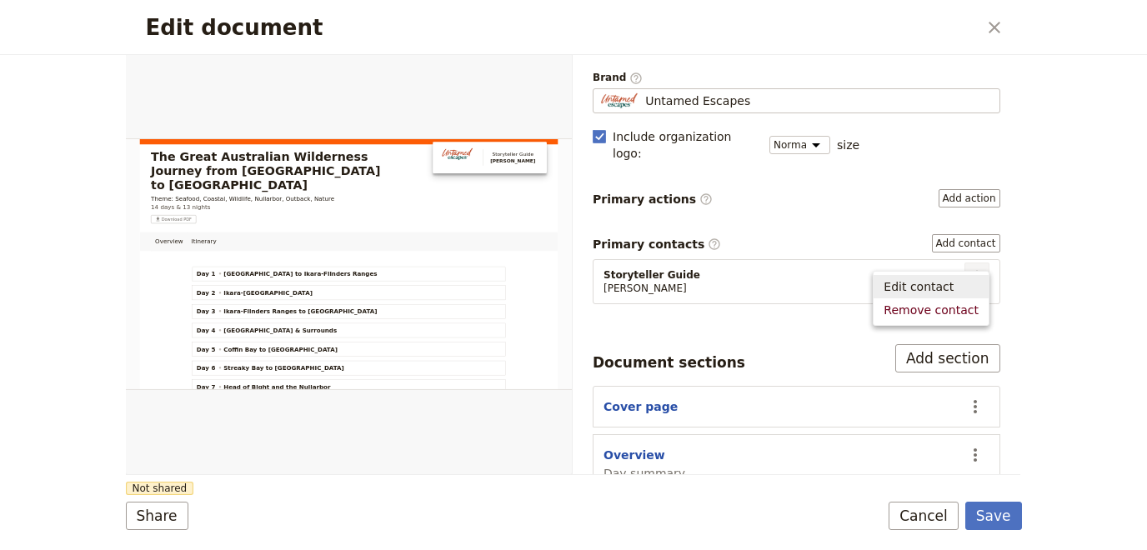
click at [935, 284] on span "Edit contact" at bounding box center [918, 286] width 70 height 17
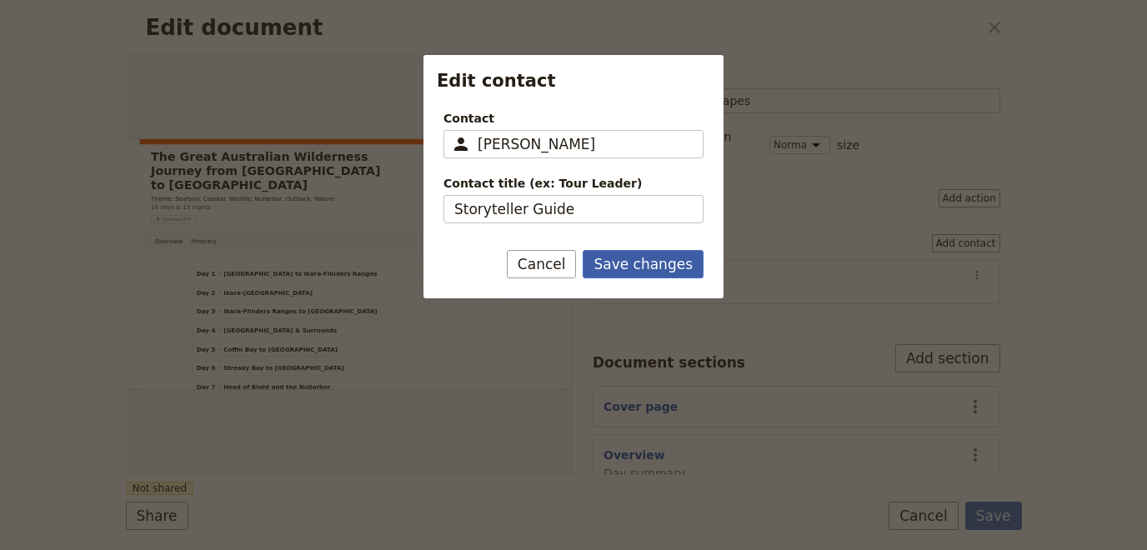
click at [640, 260] on button "Save changes" at bounding box center [643, 264] width 121 height 28
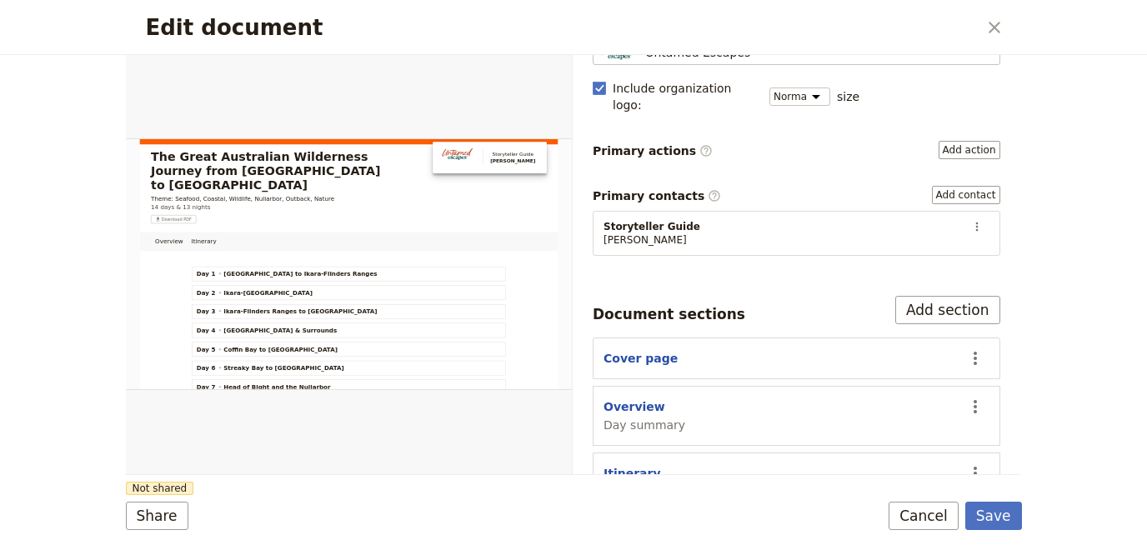
scroll to position [173, 0]
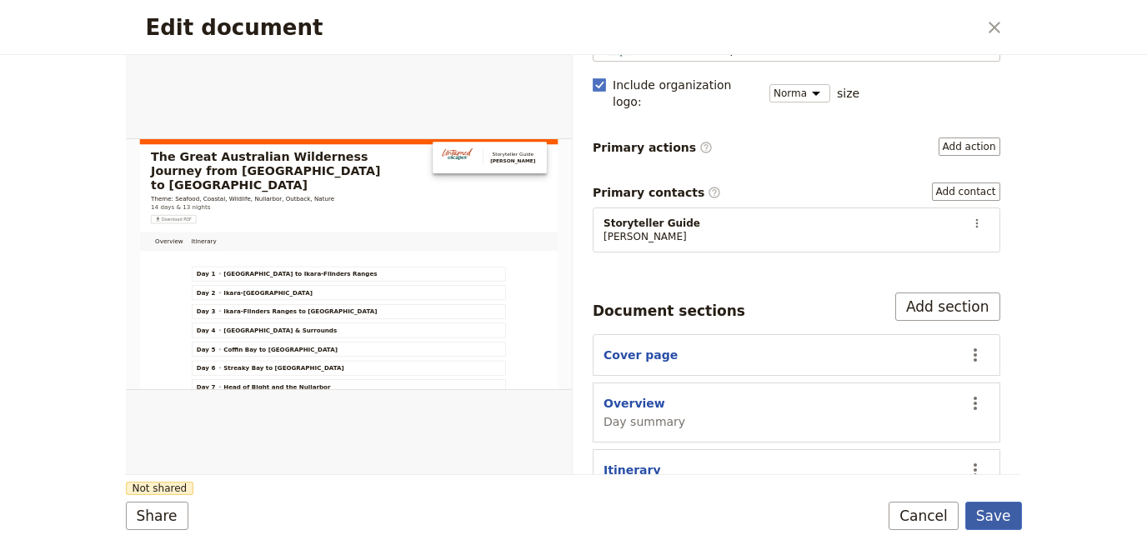
click at [991, 513] on button "Save" at bounding box center [993, 516] width 57 height 28
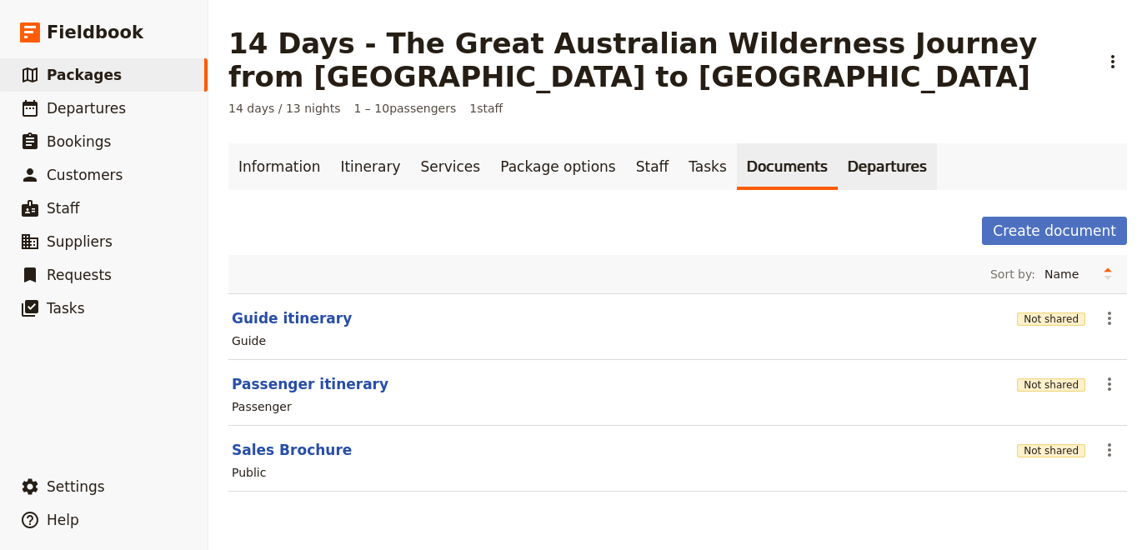
click at [838, 169] on link "Departures" at bounding box center [887, 166] width 99 height 47
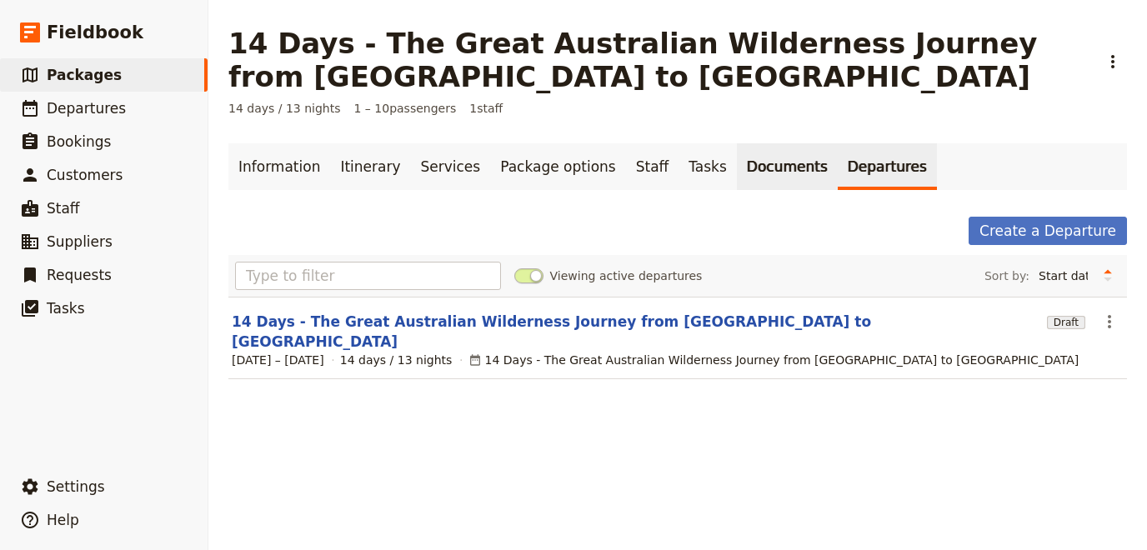
click at [750, 172] on link "Documents" at bounding box center [787, 166] width 101 height 47
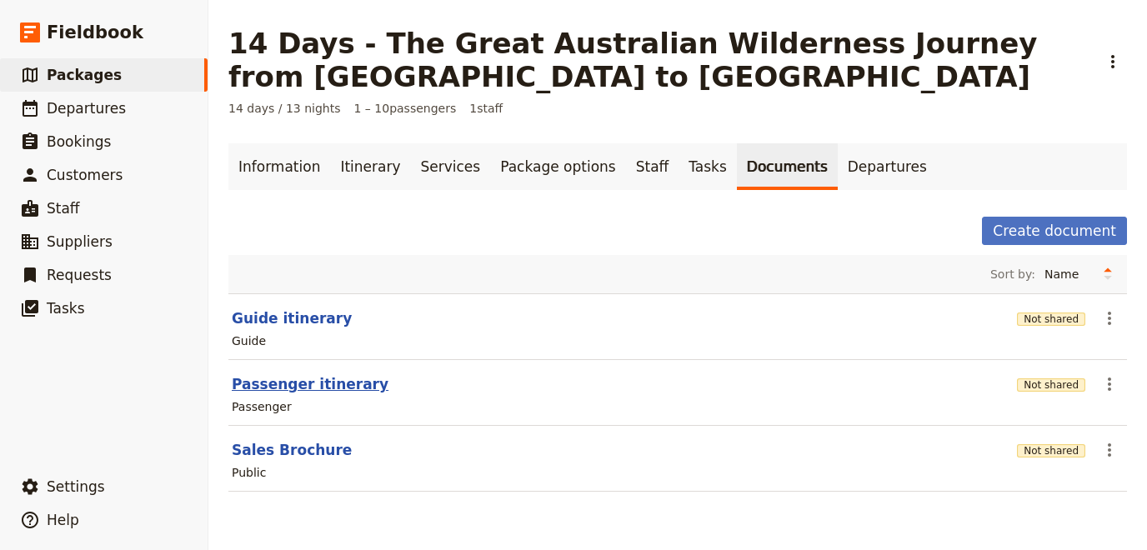
click at [277, 383] on button "Passenger itinerary" at bounding box center [310, 384] width 157 height 20
select select "PASSENGER"
select select "RUN_SHEET"
select select "DEFAULT"
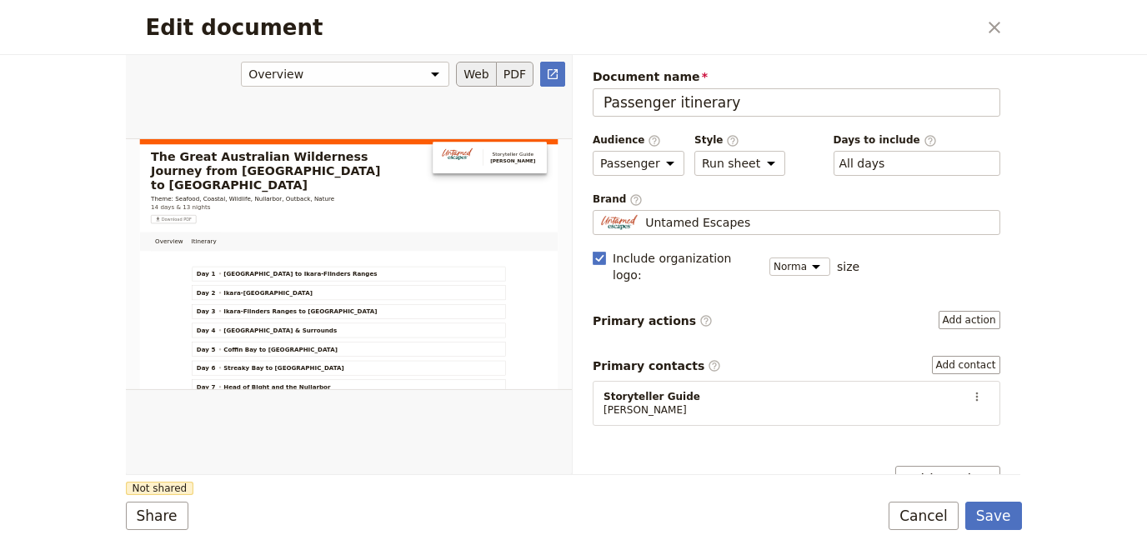
click at [530, 72] on button "PDF" at bounding box center [515, 74] width 37 height 25
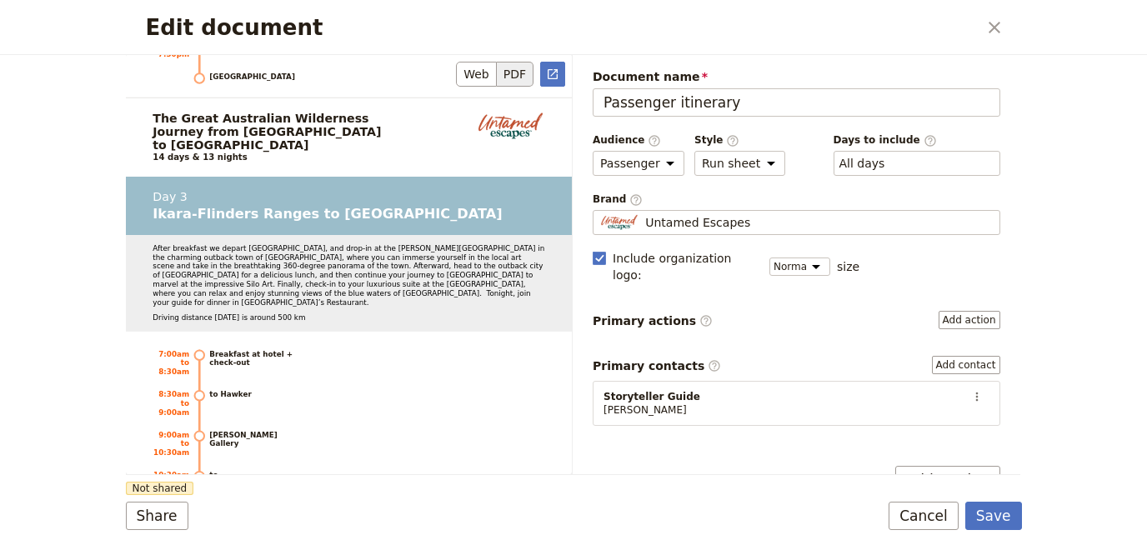
scroll to position [3975, 0]
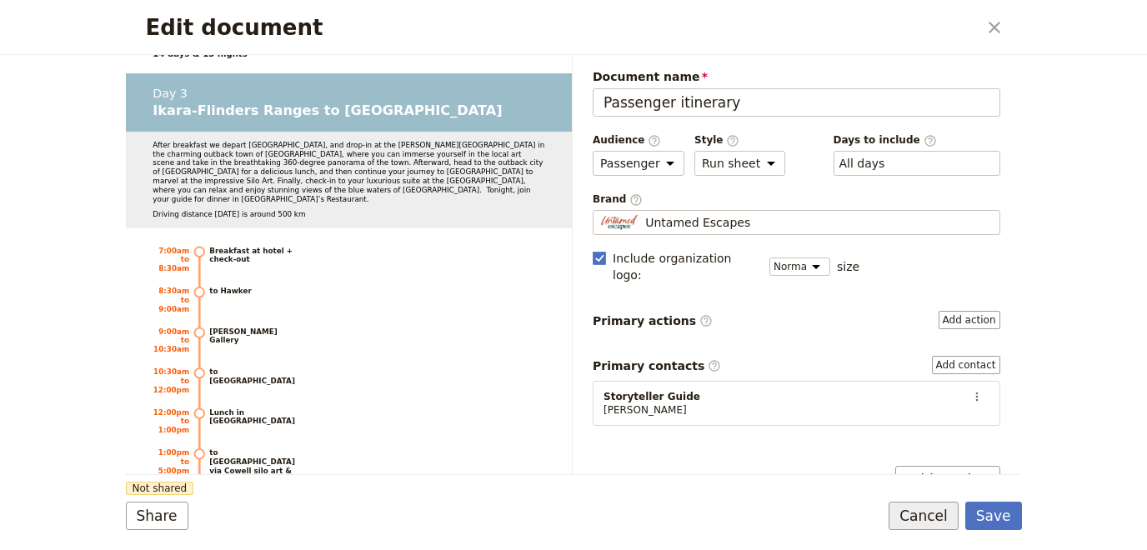
click at [956, 511] on button "Cancel" at bounding box center [923, 516] width 70 height 28
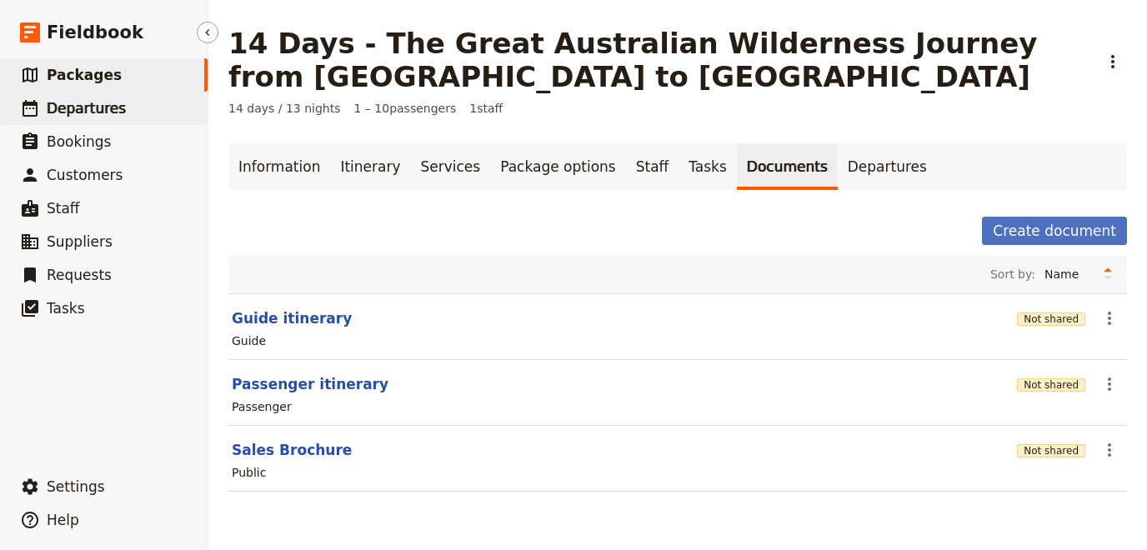
click at [108, 111] on span "Departures" at bounding box center [86, 108] width 79 height 17
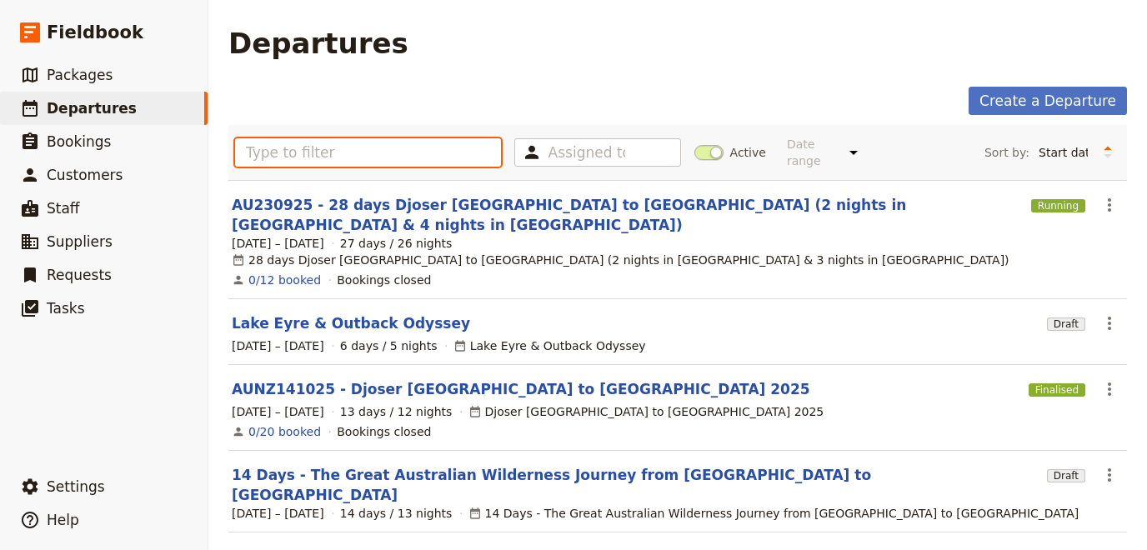
click at [292, 150] on input "text" at bounding box center [368, 152] width 266 height 28
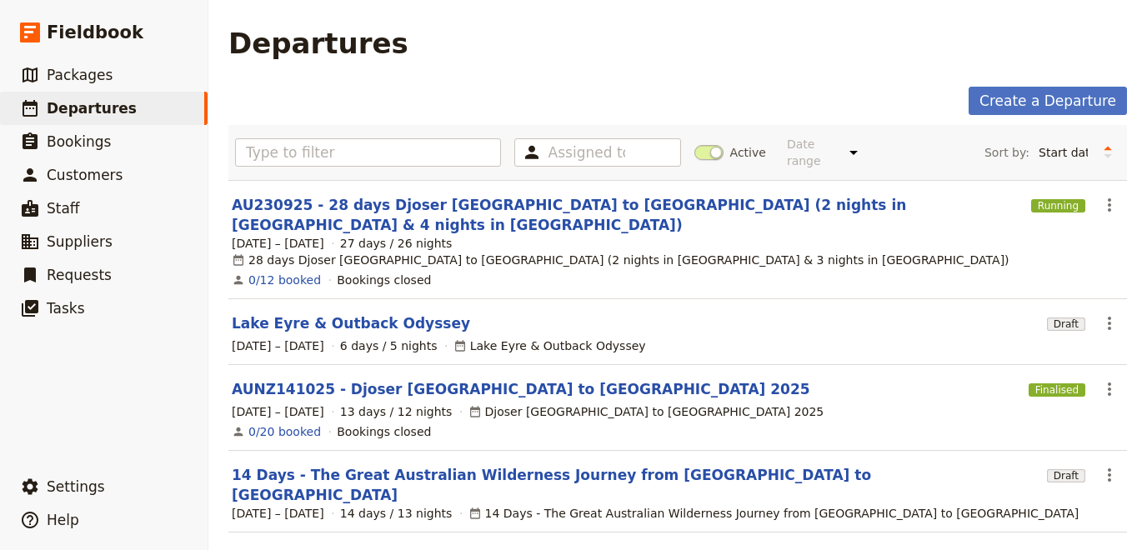
click at [710, 145] on span at bounding box center [708, 152] width 29 height 15
click at [694, 144] on input "Active" at bounding box center [694, 144] width 0 height 0
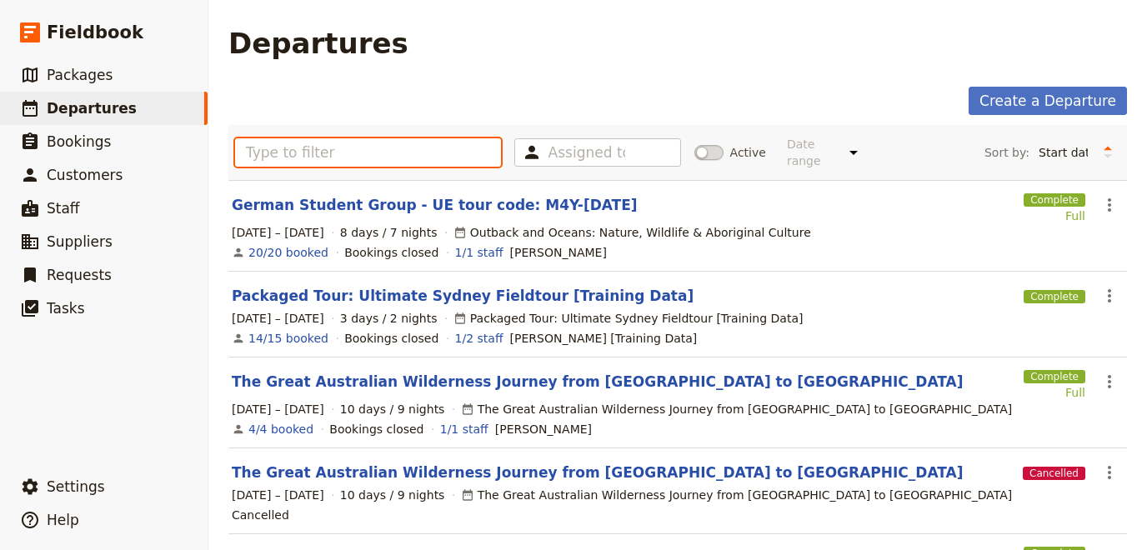
click at [429, 157] on input "text" at bounding box center [368, 152] width 266 height 28
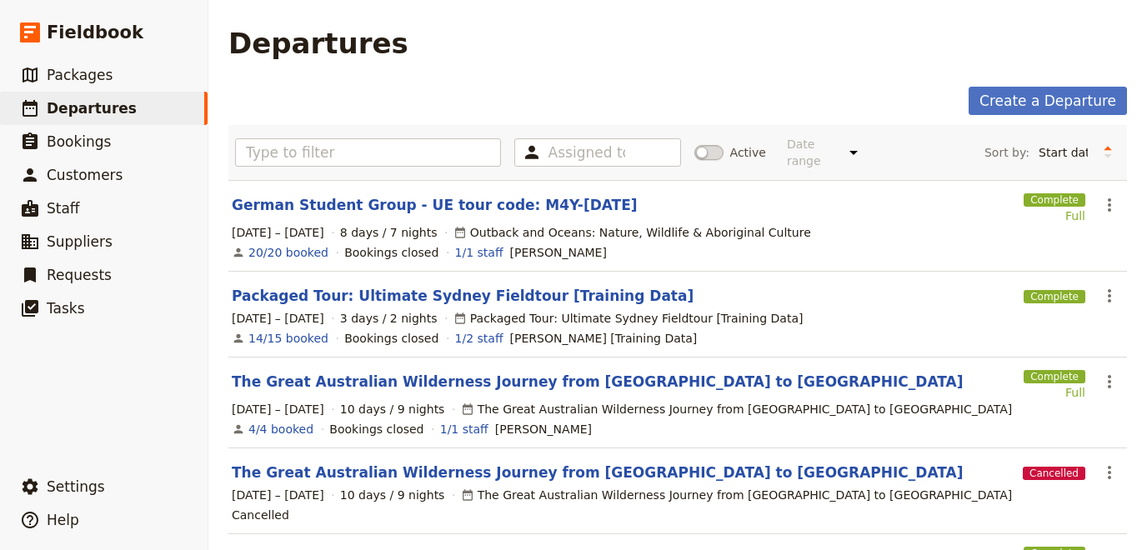
click at [712, 145] on span at bounding box center [708, 152] width 29 height 15
click at [694, 144] on input "Active" at bounding box center [694, 144] width 0 height 0
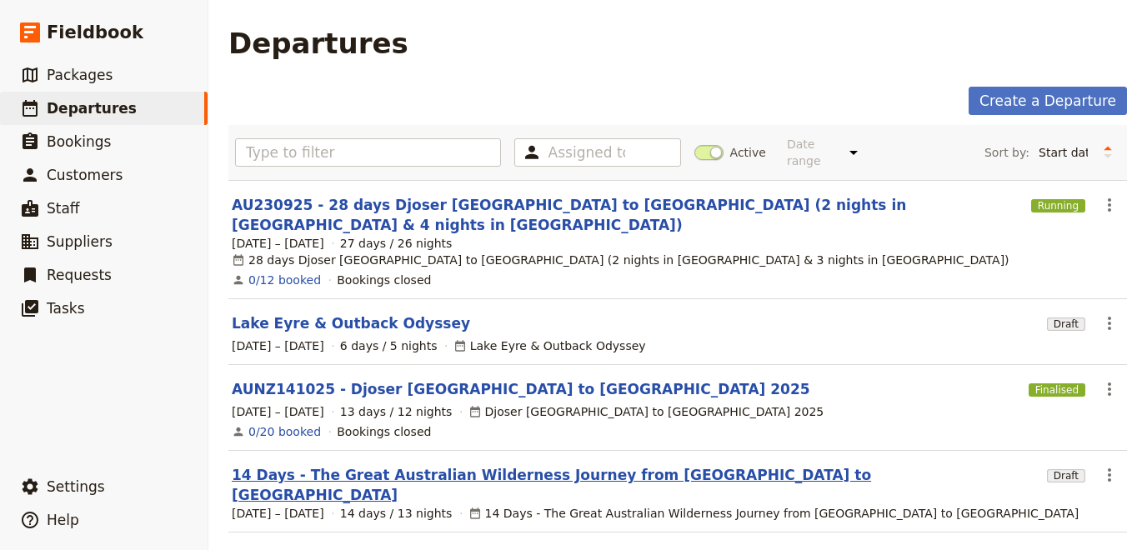
click at [408, 465] on link "14 Days - The Great Australian Wilderness Journey from [GEOGRAPHIC_DATA] to [GE…" at bounding box center [636, 485] width 808 height 40
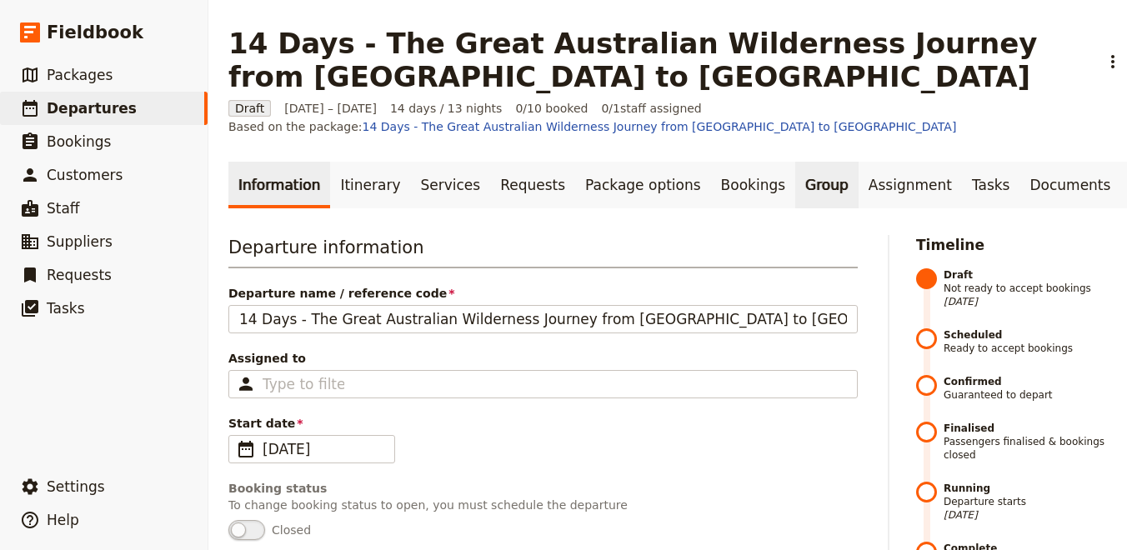
click at [795, 188] on link "Group" at bounding box center [826, 185] width 63 height 47
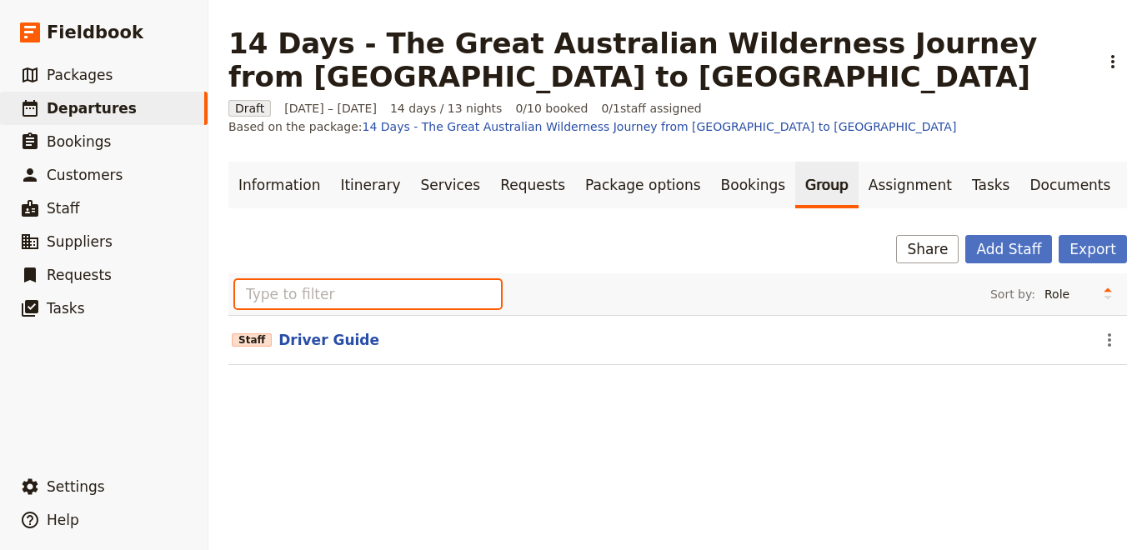
click at [313, 293] on input "text" at bounding box center [368, 294] width 266 height 28
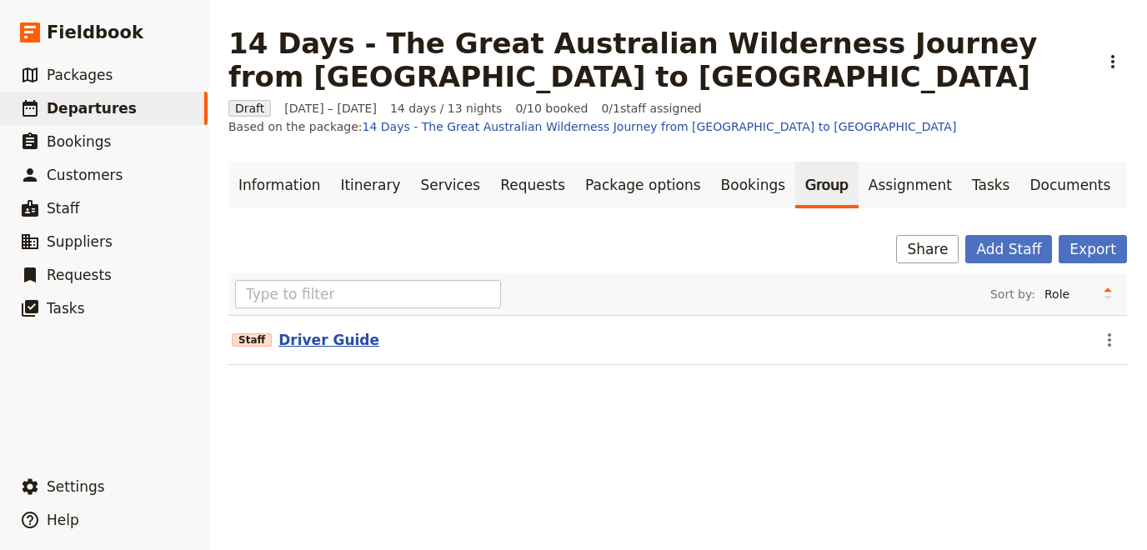
click at [338, 347] on button "Driver Guide" at bounding box center [328, 340] width 101 height 20
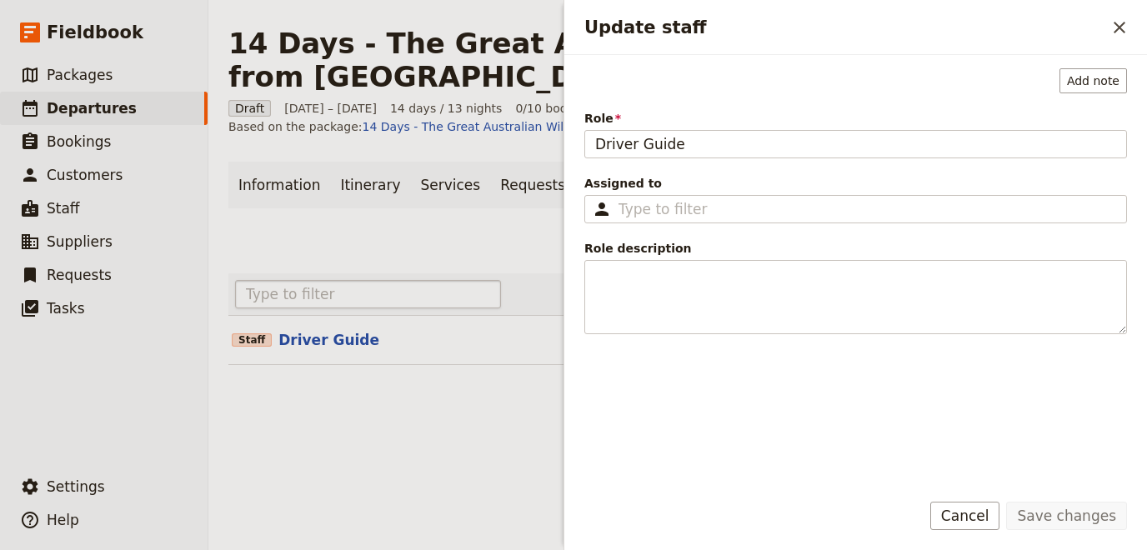
click at [330, 288] on input "text" at bounding box center [368, 294] width 266 height 28
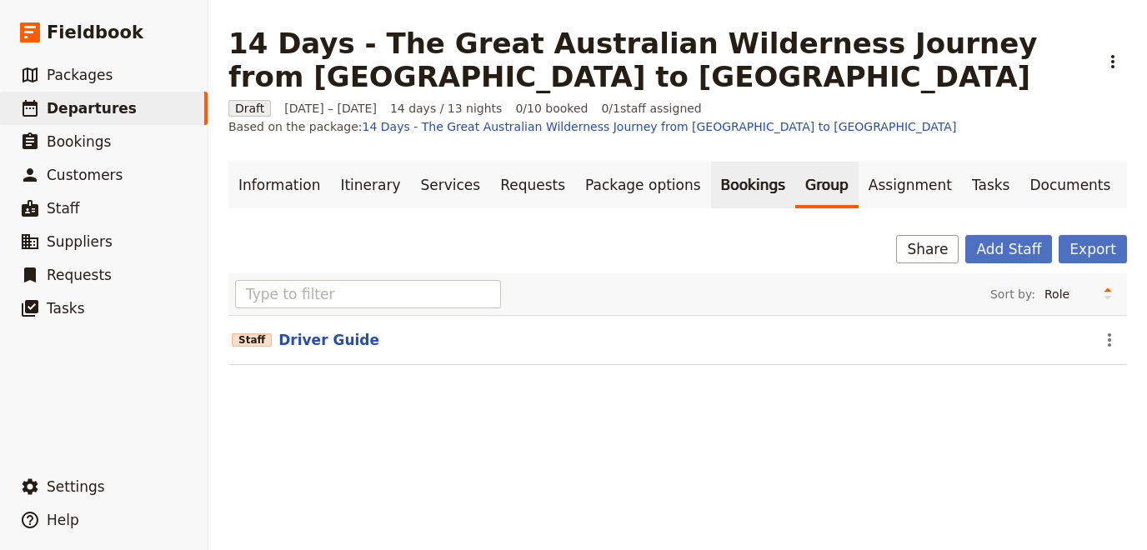
click at [711, 187] on link "Bookings" at bounding box center [753, 185] width 84 height 47
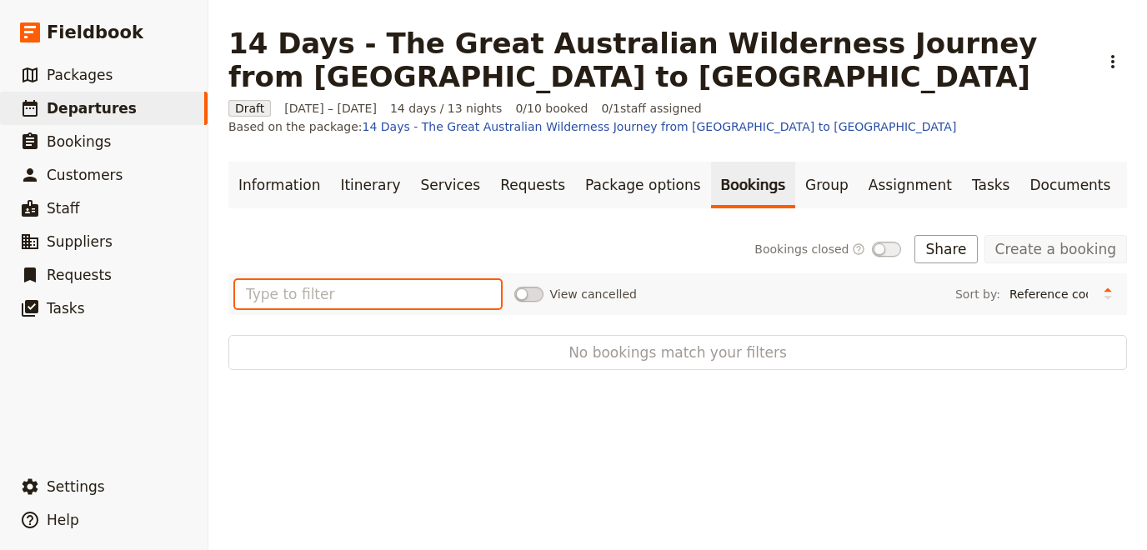
click at [409, 288] on input "text" at bounding box center [368, 294] width 266 height 28
type input "[PERSON_NAME]"
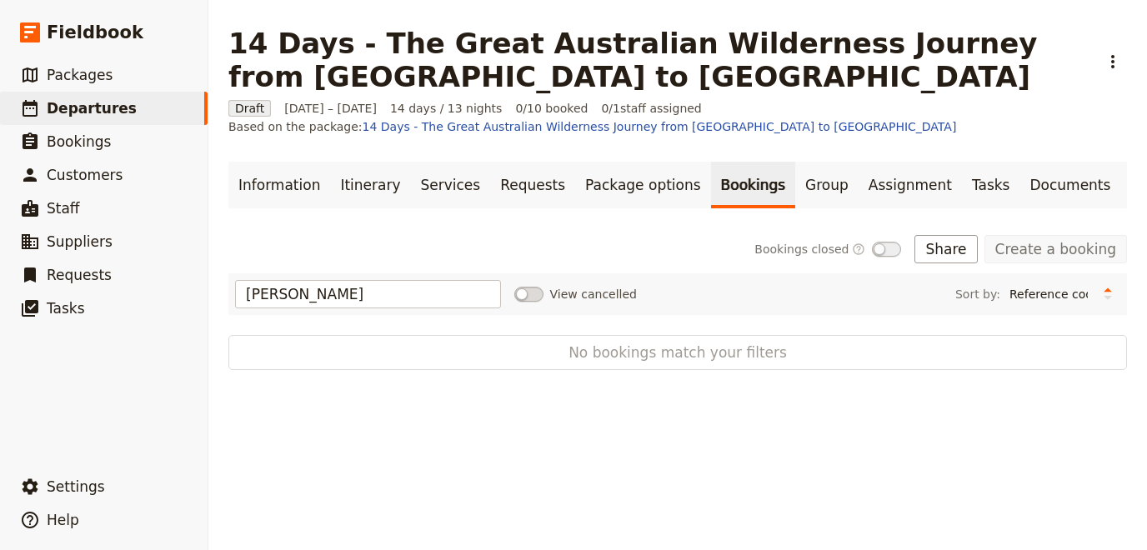
click at [526, 292] on span at bounding box center [528, 294] width 29 height 15
click at [514, 286] on input "View cancelled" at bounding box center [514, 286] width 0 height 0
click at [527, 292] on span at bounding box center [528, 294] width 29 height 15
click at [514, 286] on input "View cancelled" at bounding box center [514, 286] width 0 height 0
click at [1062, 249] on link "Create a booking" at bounding box center [1055, 249] width 143 height 28
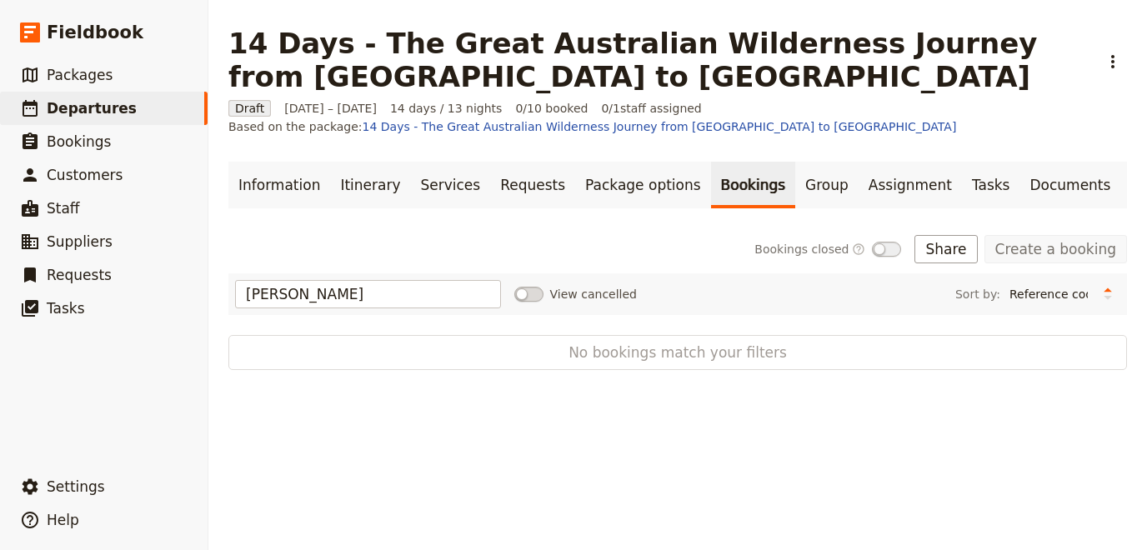
click at [485, 210] on div "Information Itinerary Services Requests Package options Bookings Group Assignme…" at bounding box center [677, 266] width 898 height 208
click at [500, 197] on link "Requests" at bounding box center [532, 185] width 85 height 47
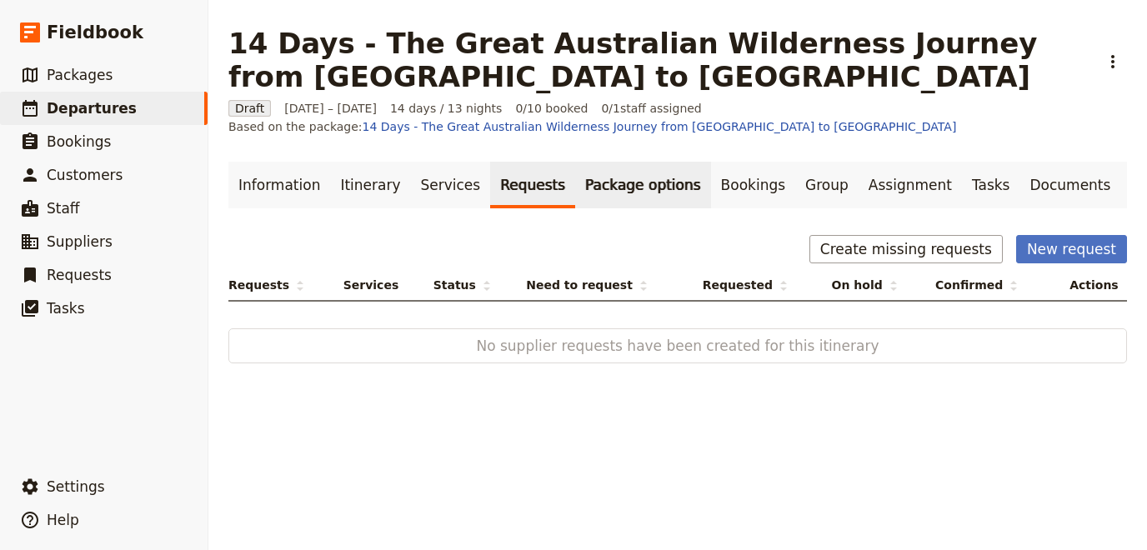
click at [578, 187] on link "Package options" at bounding box center [642, 185] width 135 height 47
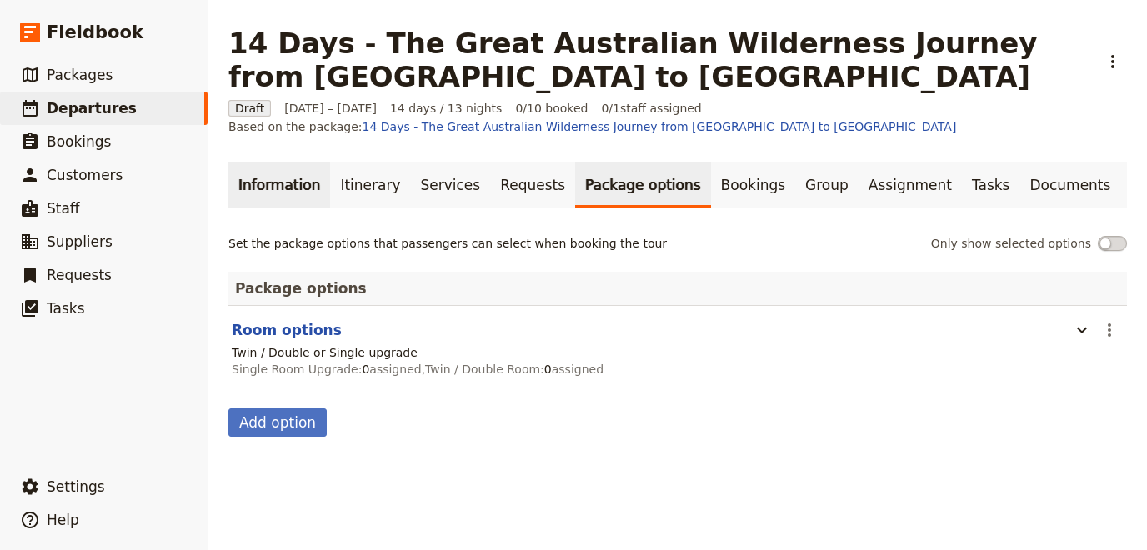
click at [266, 180] on link "Information" at bounding box center [279, 185] width 102 height 47
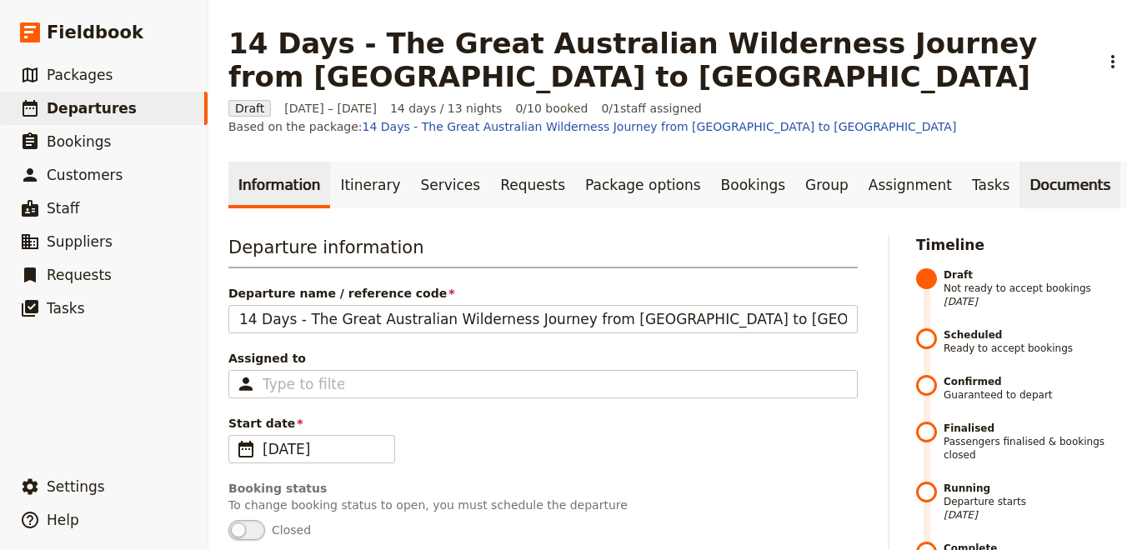
click at [1019, 180] on link "Documents" at bounding box center [1069, 185] width 101 height 47
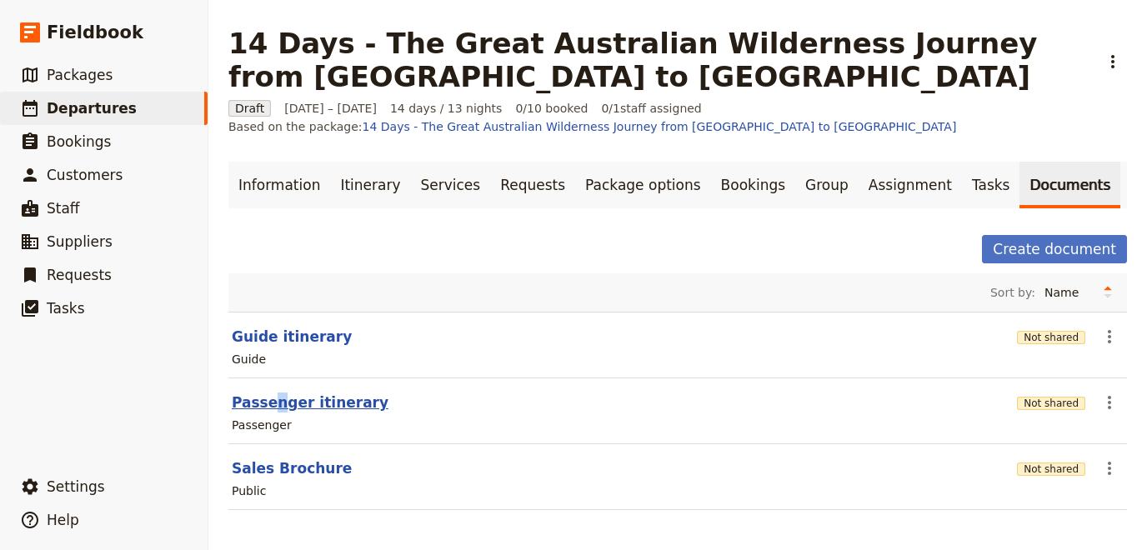
click at [269, 406] on button "Passenger itinerary" at bounding box center [310, 403] width 157 height 20
select select "PASSENGER"
select select "RUN_SHEET"
select select "DEFAULT"
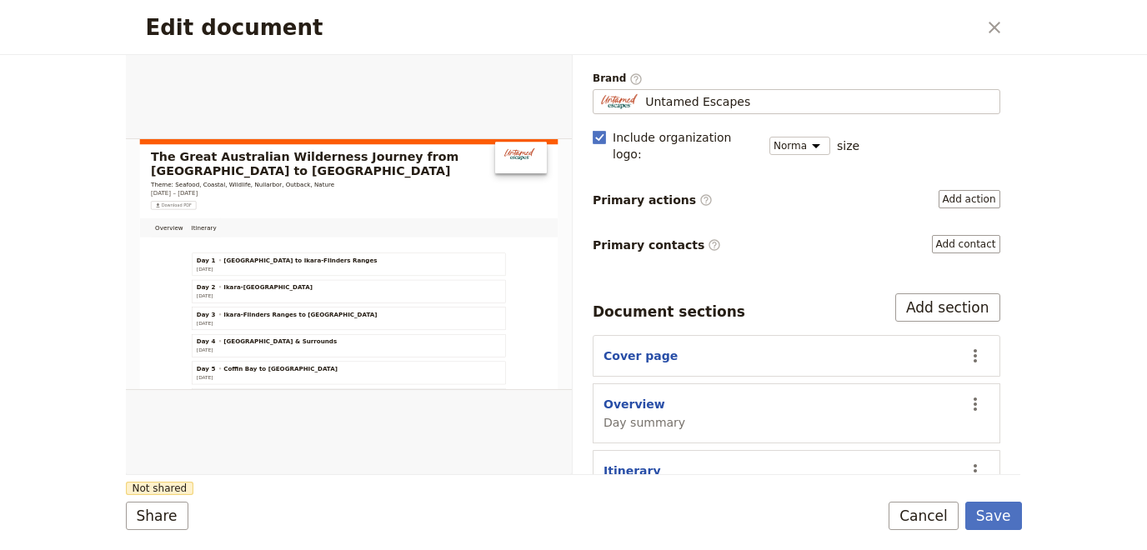
scroll to position [122, 0]
click at [643, 347] on button "Cover page" at bounding box center [640, 355] width 74 height 17
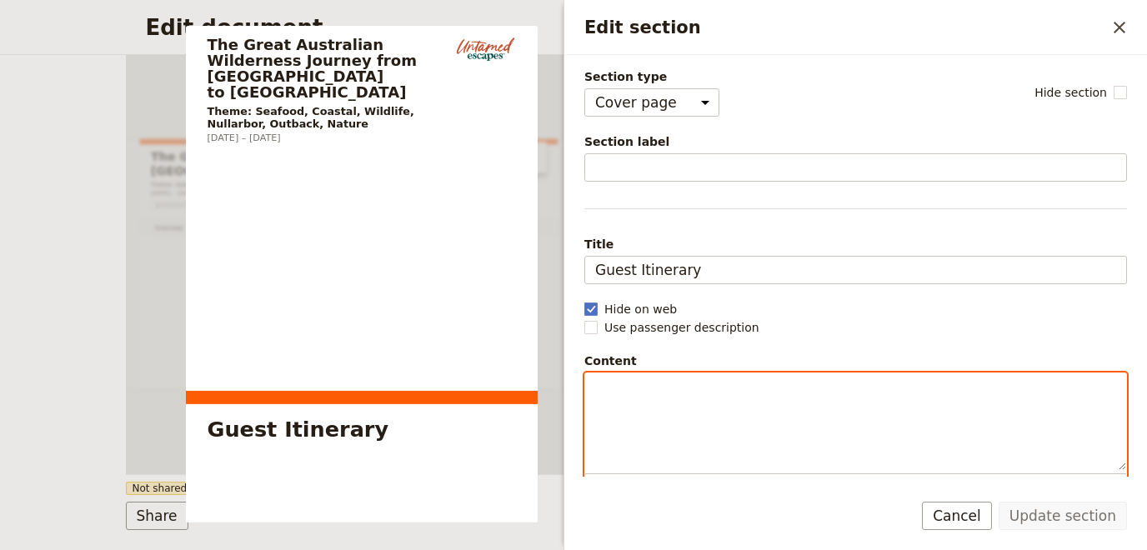
click at [663, 426] on div "Edit section" at bounding box center [855, 421] width 541 height 97
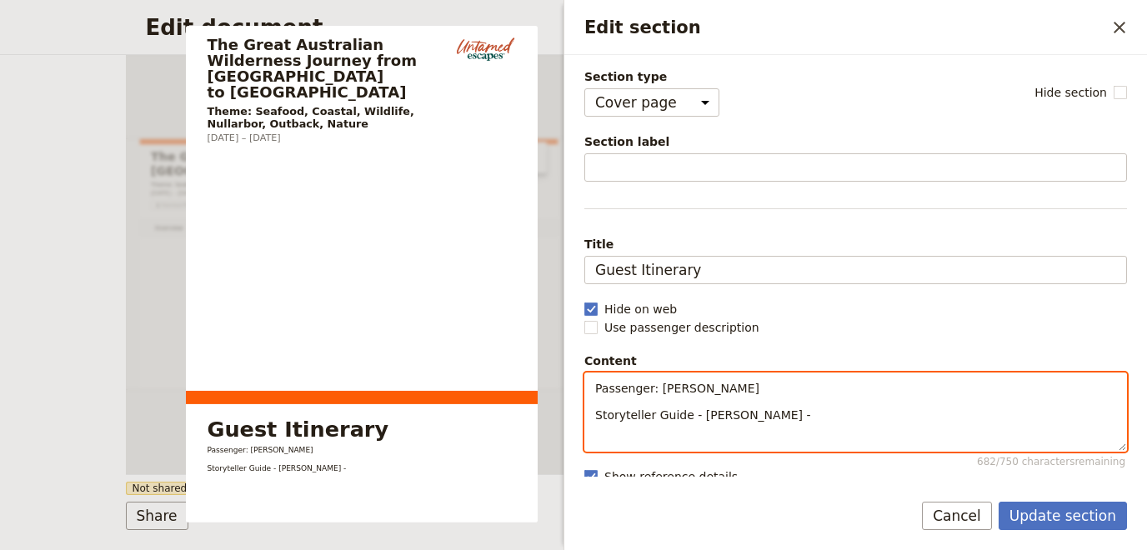
click at [826, 415] on p "Storyteller Guide - [PERSON_NAME] -" at bounding box center [855, 415] width 521 height 17
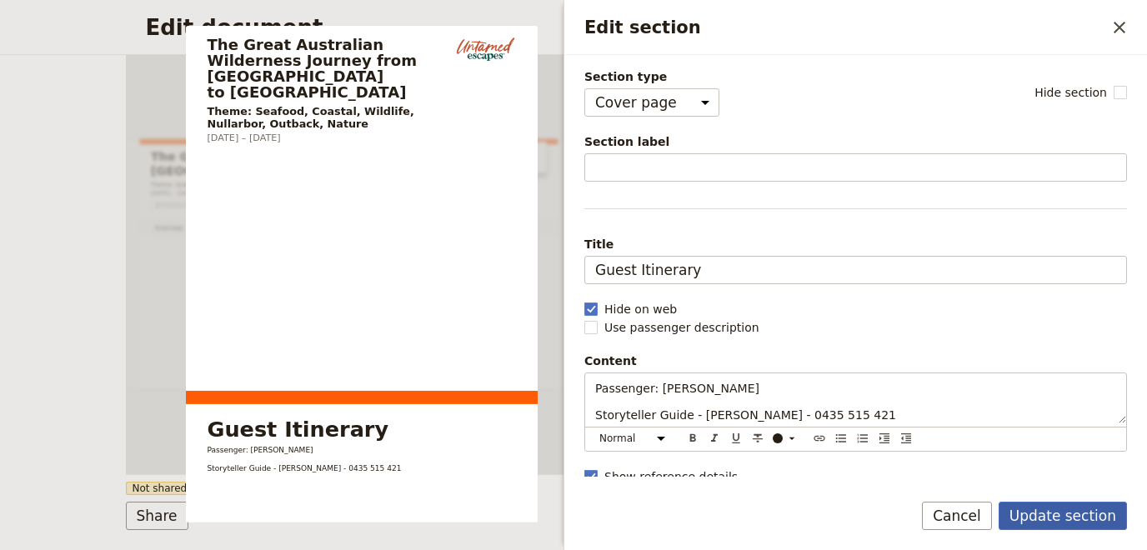
click at [1051, 519] on button "Update section" at bounding box center [1062, 516] width 128 height 28
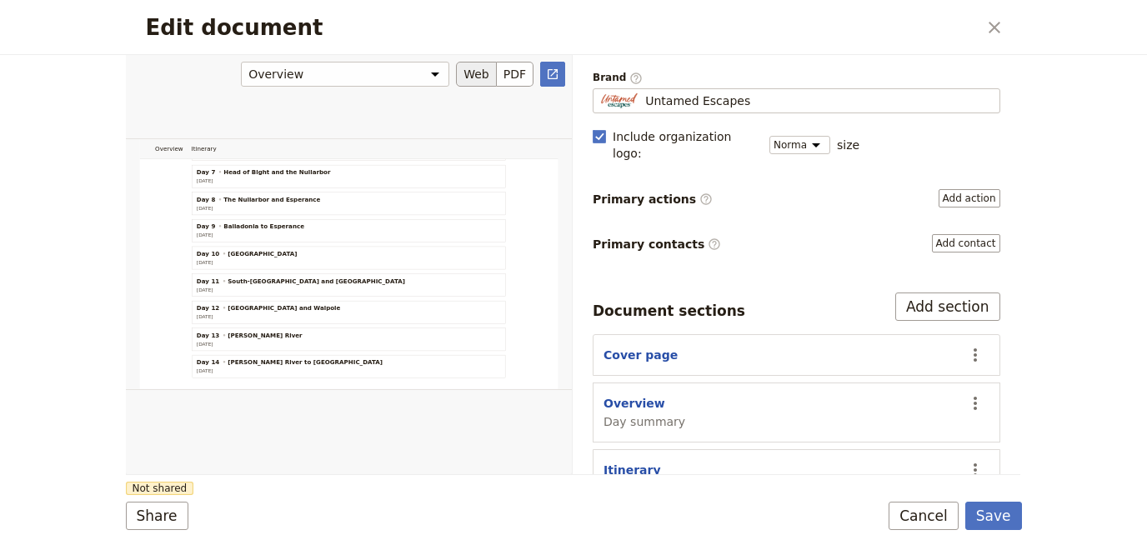
scroll to position [639, 0]
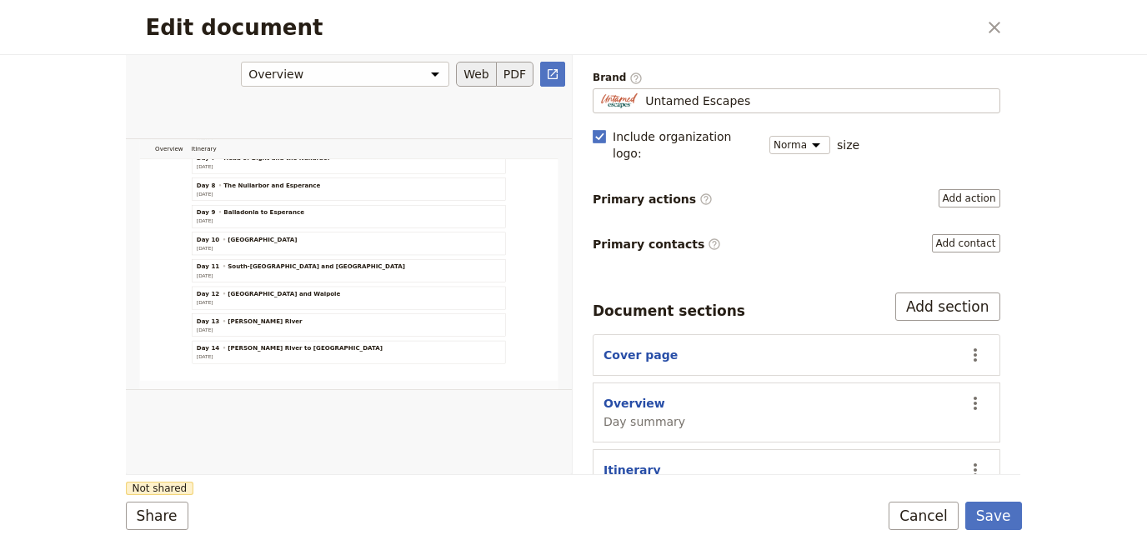
click at [519, 64] on button "PDF" at bounding box center [515, 74] width 37 height 25
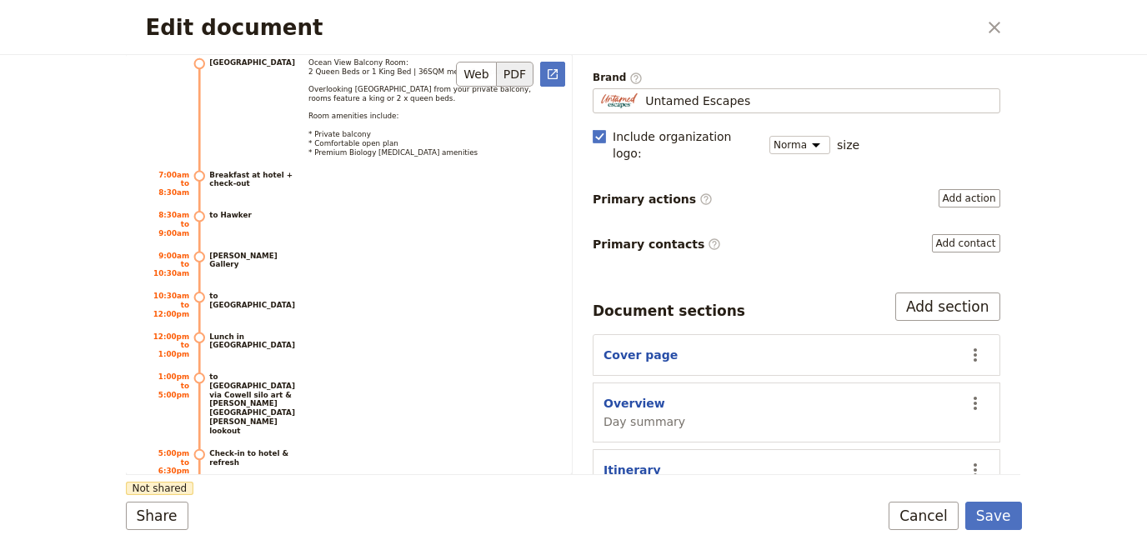
scroll to position [4434, 0]
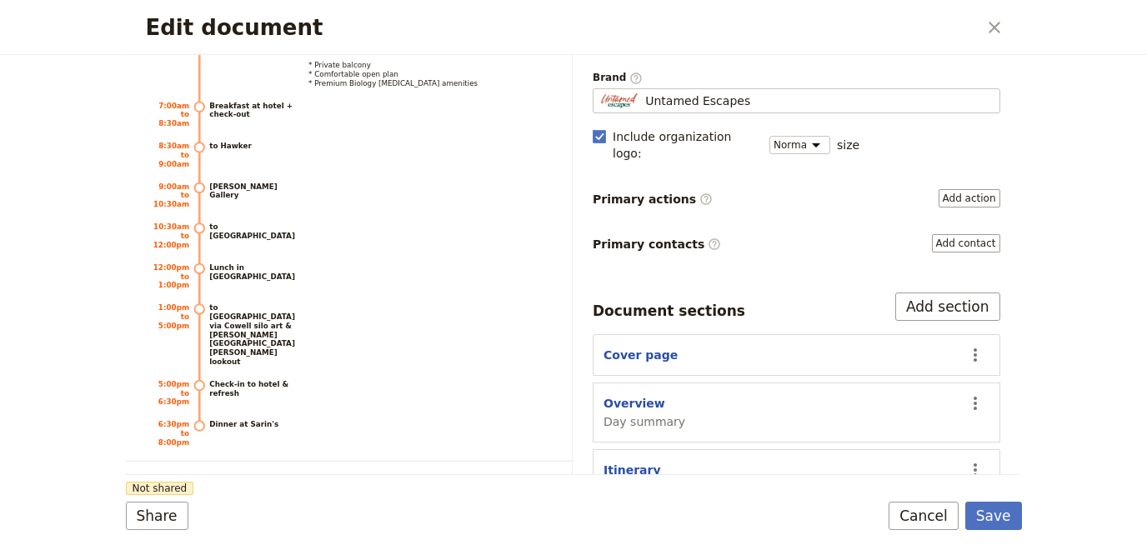
drag, startPoint x: 988, startPoint y: 33, endPoint x: 609, endPoint y: 309, distance: 469.4
click at [988, 33] on icon "Close dialog" at bounding box center [994, 28] width 20 height 20
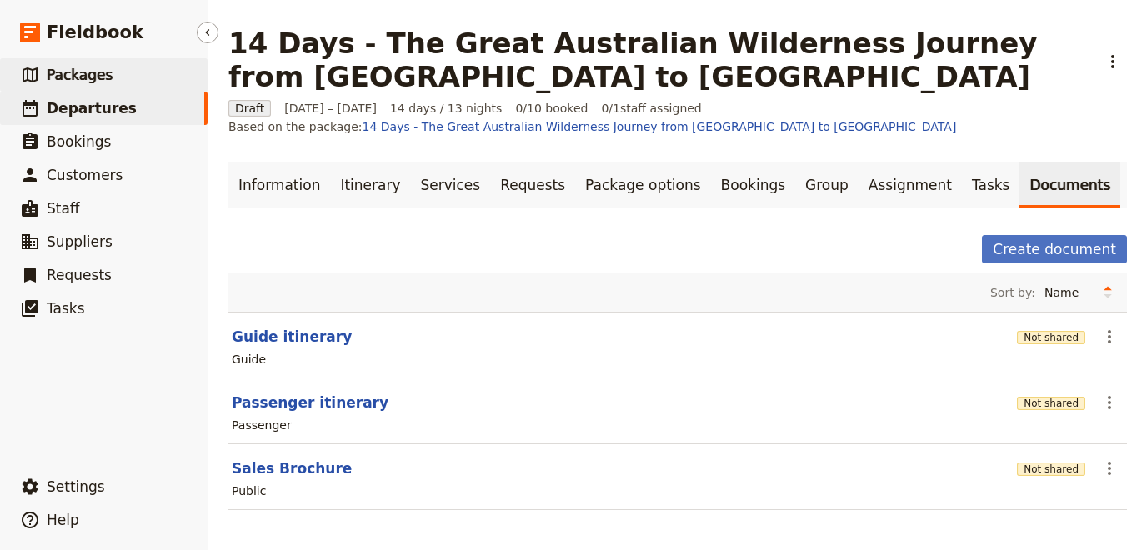
click at [117, 83] on link "​ Packages" at bounding box center [104, 74] width 208 height 33
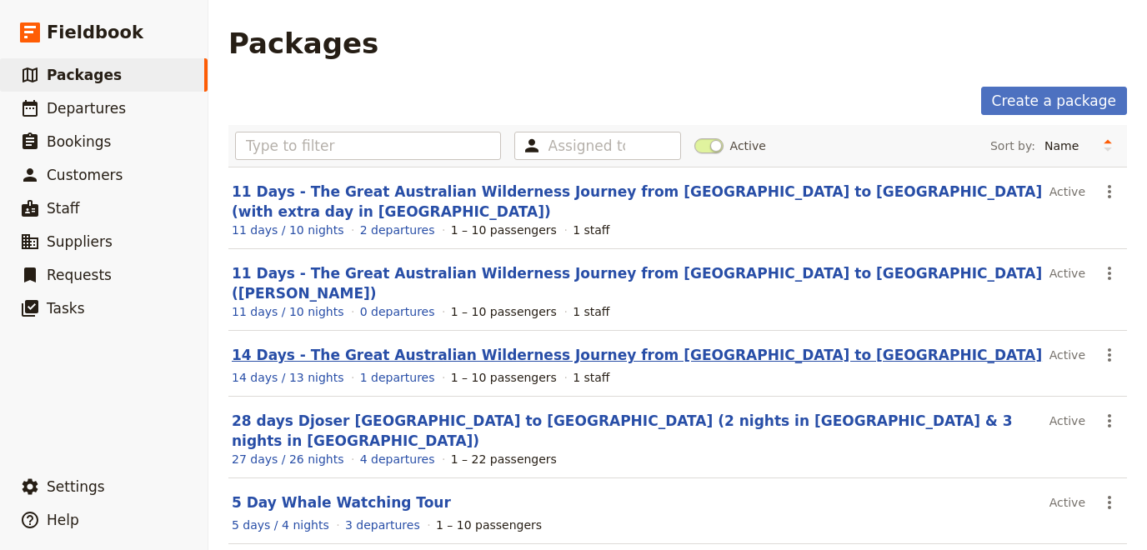
click at [368, 347] on link "14 Days - The Great Australian Wilderness Journey from [GEOGRAPHIC_DATA] to [GE…" at bounding box center [637, 355] width 810 height 17
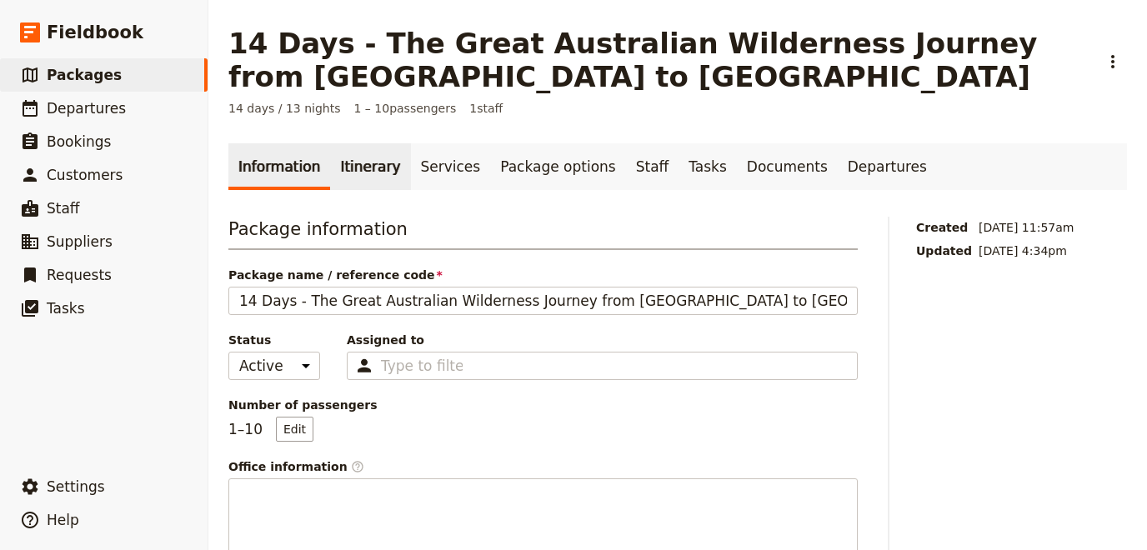
click at [359, 177] on link "Itinerary" at bounding box center [370, 166] width 80 height 47
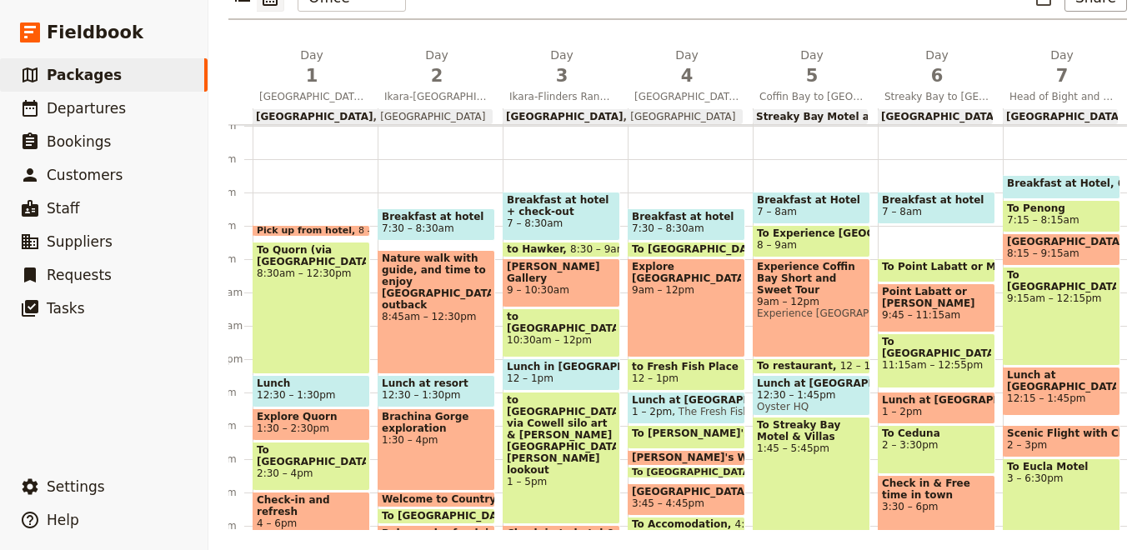
scroll to position [259, 0]
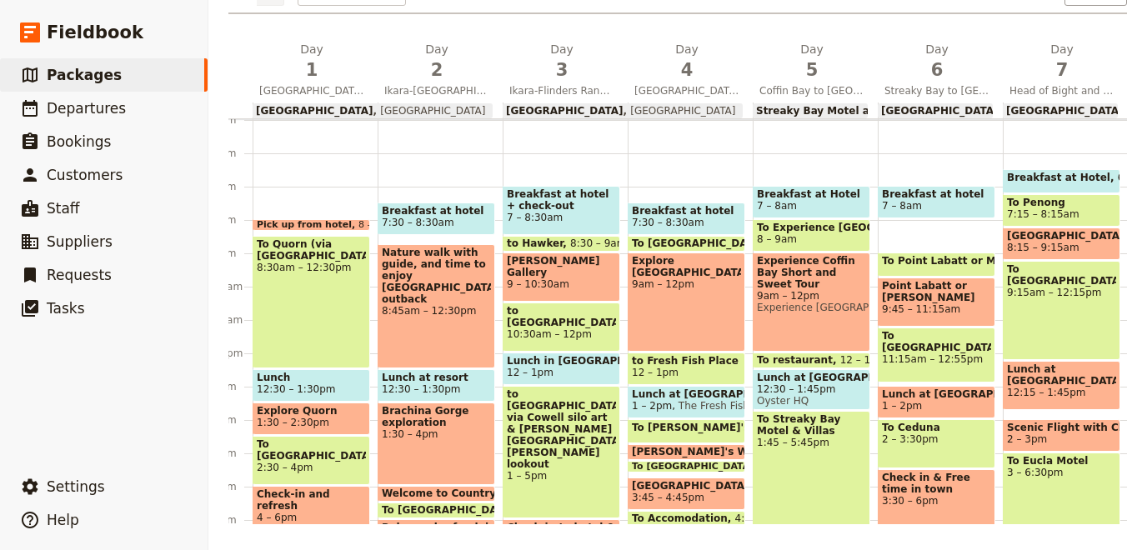
click at [563, 111] on span "[GEOGRAPHIC_DATA]" at bounding box center [565, 111] width 118 height 12
select select "3"
select select "4"
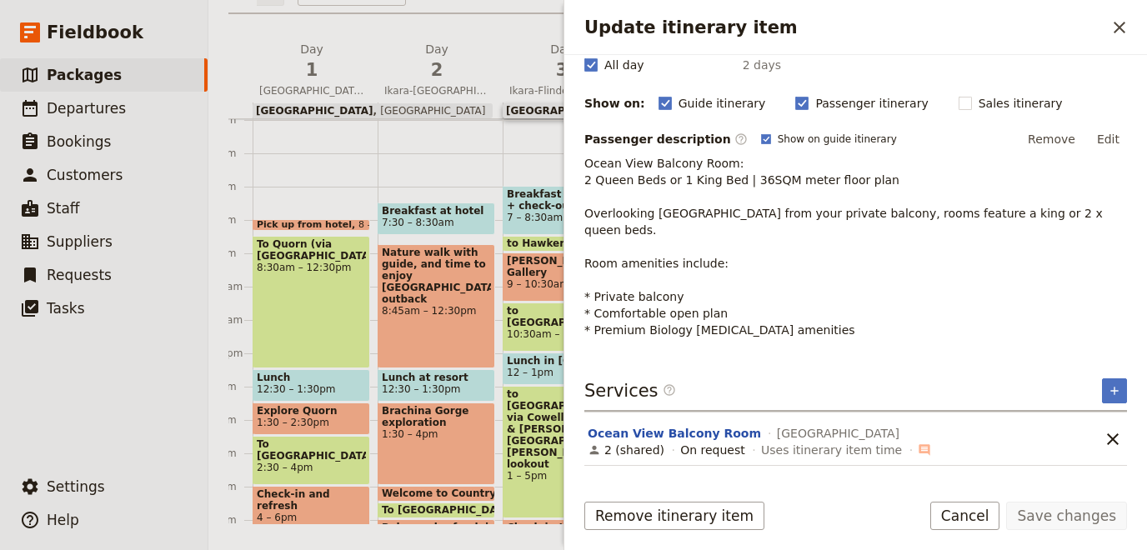
scroll to position [181, 0]
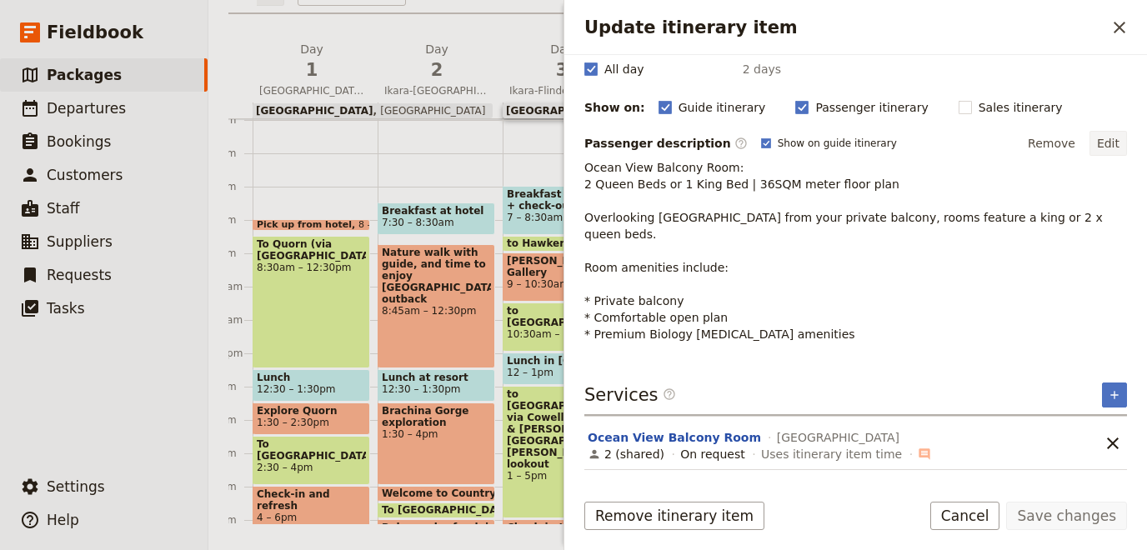
click at [1098, 138] on button "Edit" at bounding box center [1108, 143] width 38 height 25
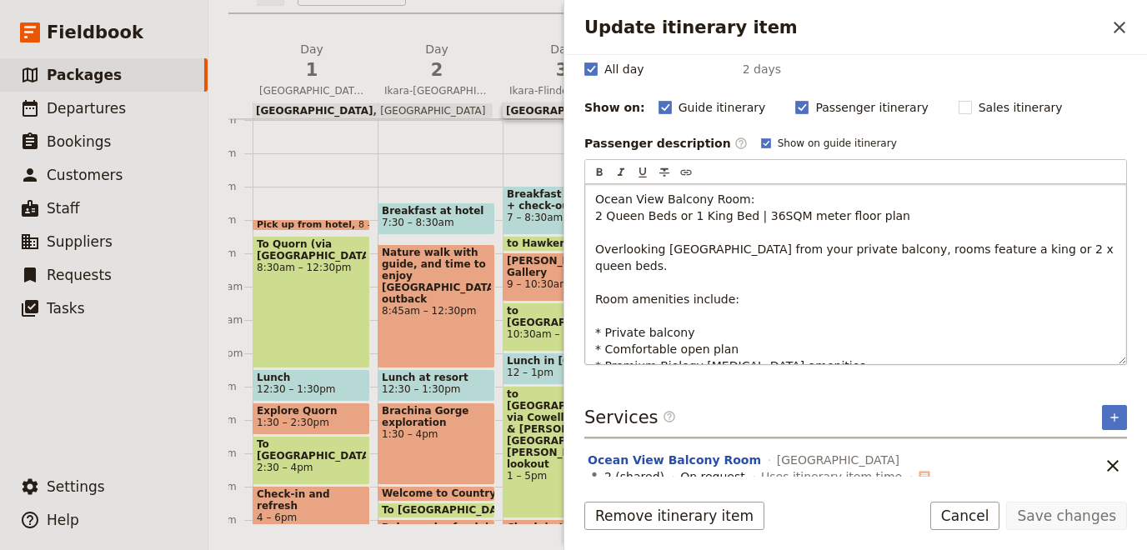
click at [733, 234] on p "Ocean View Balcony Room: 2 Queen Beds or 1 King Bed | 36SQM meter floor plan Ov…" at bounding box center [855, 282] width 521 height 183
drag, startPoint x: 680, startPoint y: 209, endPoint x: 556, endPoint y: 208, distance: 124.2
click at [585, 208] on div "Ocean View Balcony Room: 2 Queen Beds or 1 King Bed | 36SQM meter floor plan Ov…" at bounding box center [855, 274] width 541 height 180
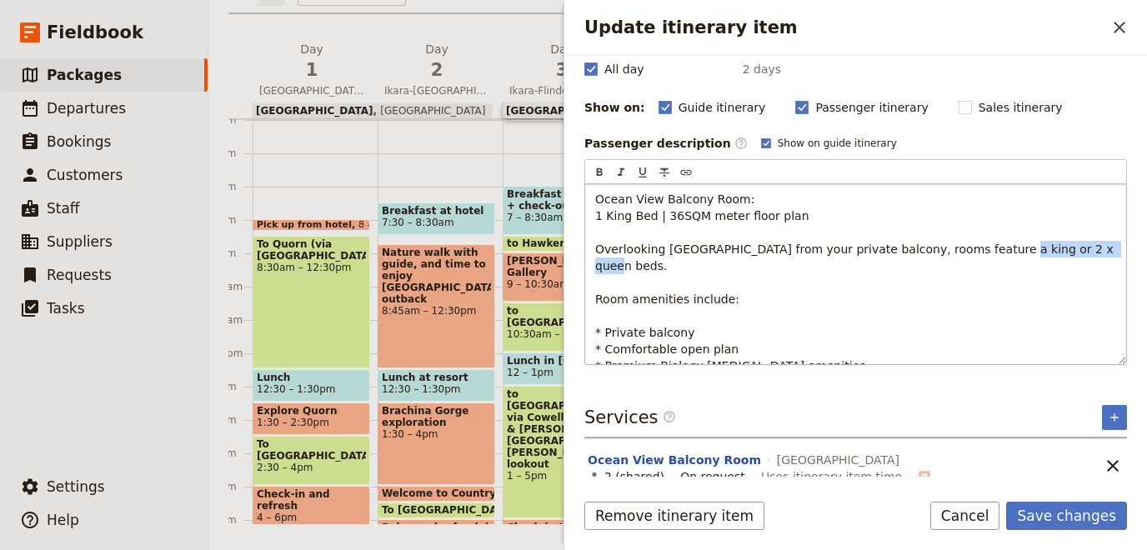
drag, startPoint x: 1070, startPoint y: 249, endPoint x: 972, endPoint y: 252, distance: 98.4
click at [972, 252] on p "Ocean View Balcony Room: 1 King Bed | 36SQM meter floor plan Overlooking [GEOGR…" at bounding box center [855, 282] width 521 height 183
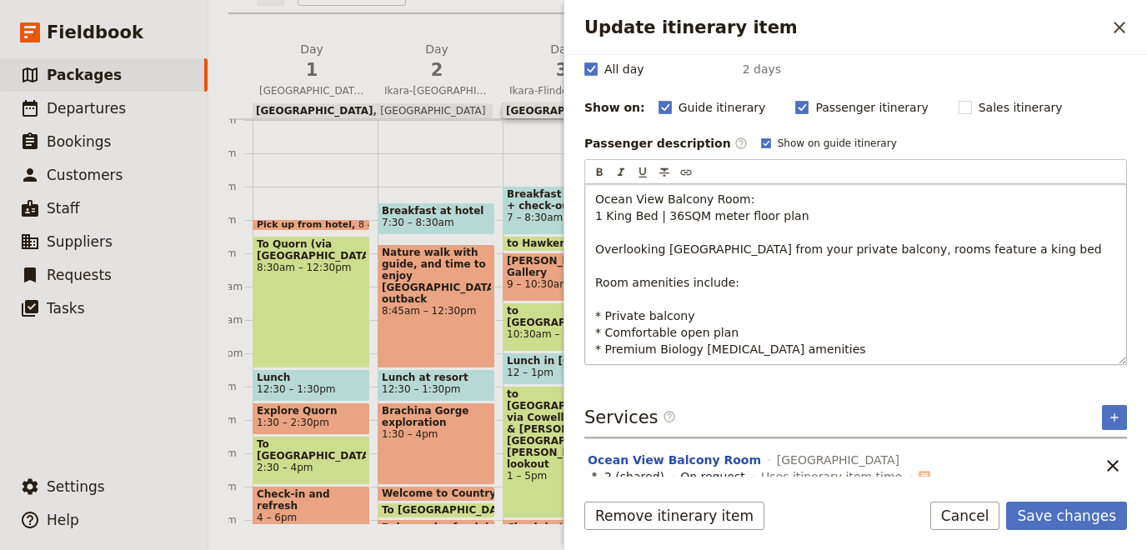
click at [893, 283] on p "Ocean View Balcony Room: 1 King Bed | 36SQM meter floor plan Overlooking [GEOGR…" at bounding box center [855, 274] width 521 height 167
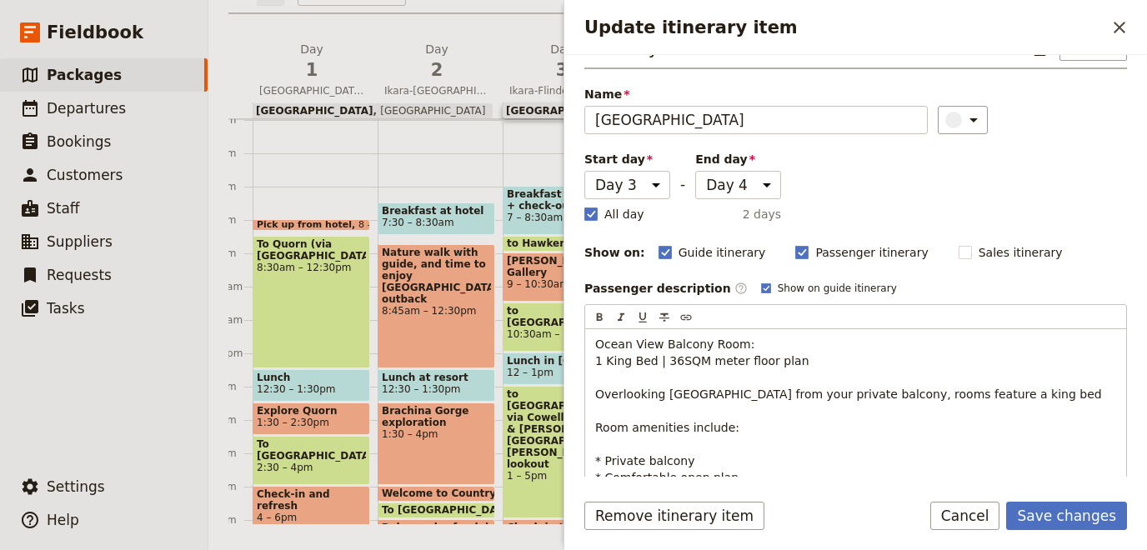
scroll to position [0, 0]
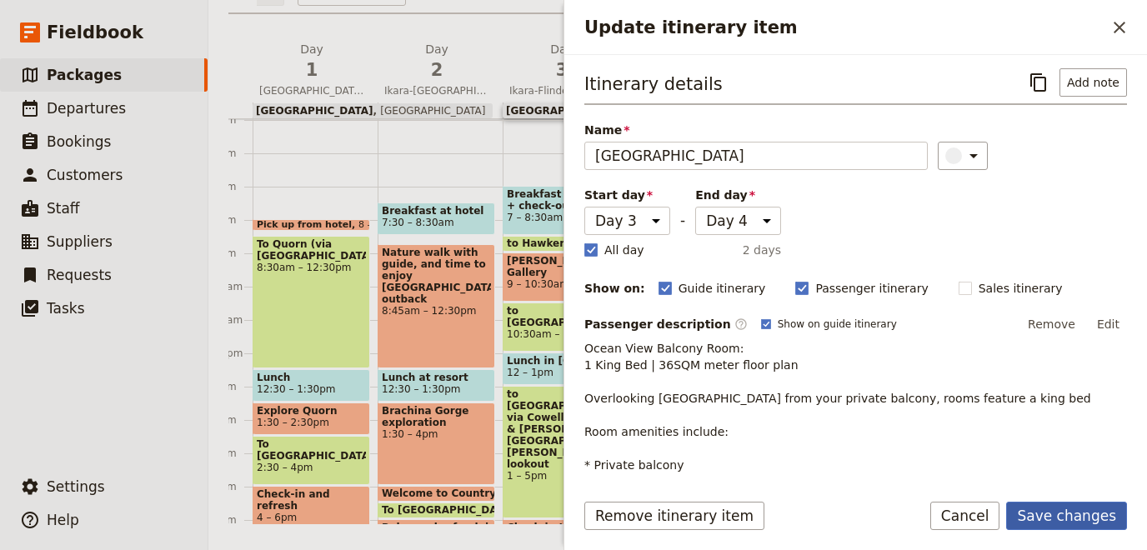
click at [1058, 509] on button "Save changes" at bounding box center [1066, 516] width 121 height 28
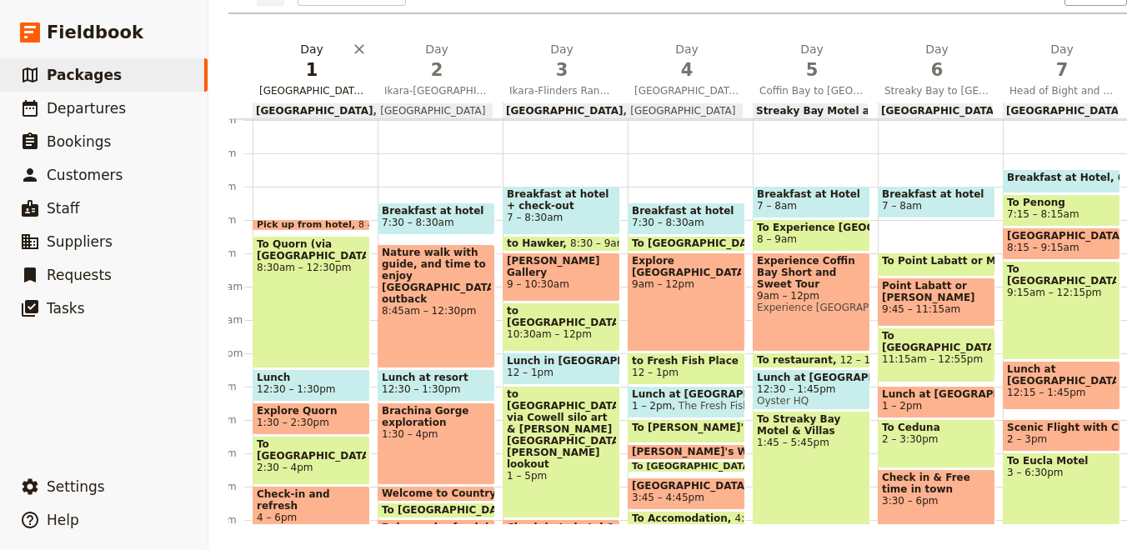
click at [336, 99] on button "Day 1 [GEOGRAPHIC_DATA] to Ikara-Flinders Ranges" at bounding box center [315, 72] width 125 height 62
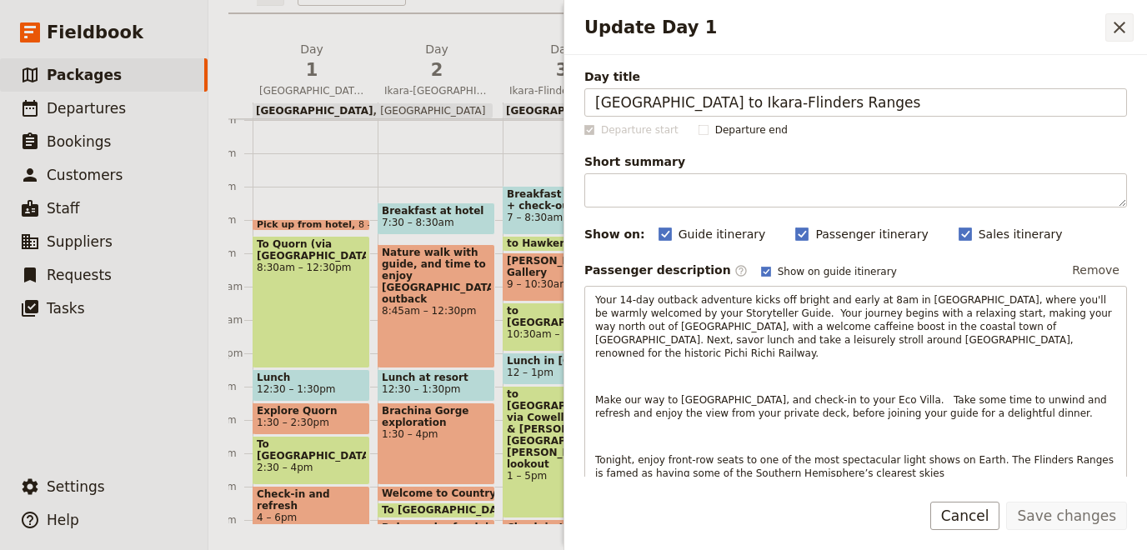
click at [1116, 25] on icon "Close drawer" at bounding box center [1119, 28] width 12 height 12
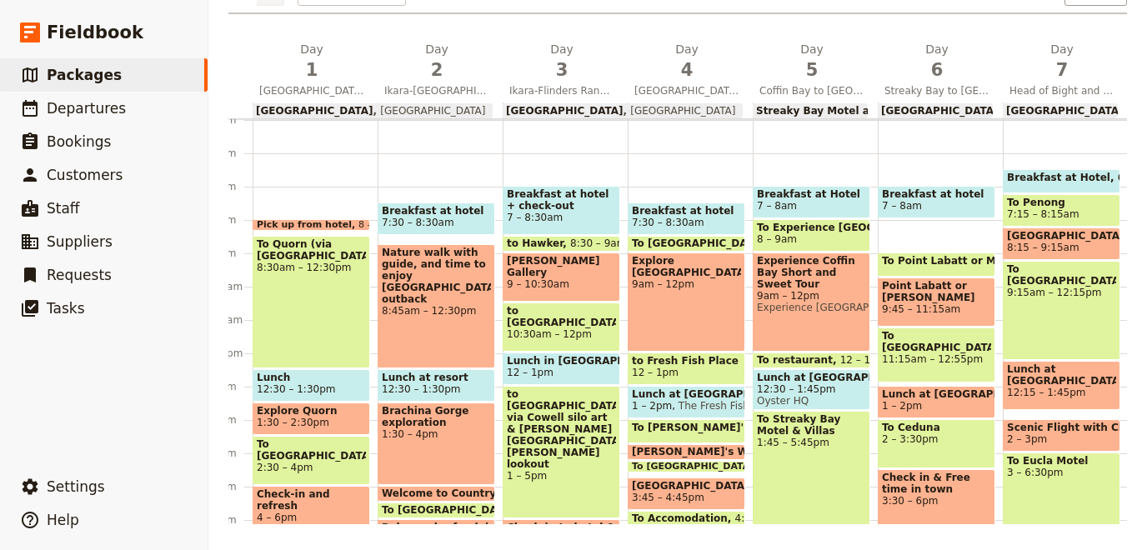
click at [373, 110] on span "[GEOGRAPHIC_DATA]" at bounding box center [429, 111] width 113 height 12
select select "2"
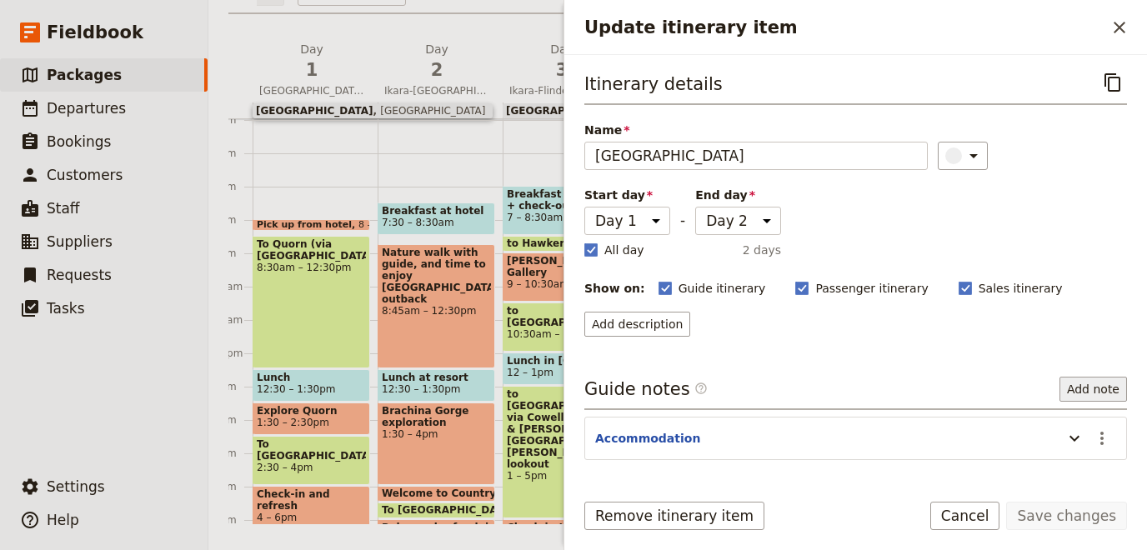
click at [1088, 385] on button "Add note" at bounding box center [1093, 389] width 68 height 25
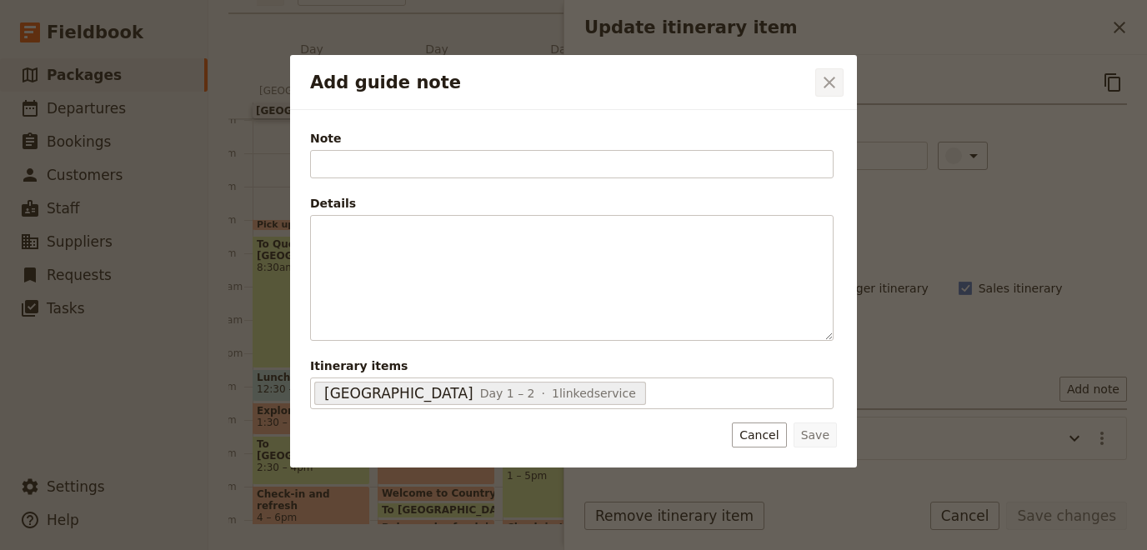
click at [836, 70] on button "​" at bounding box center [829, 82] width 28 height 28
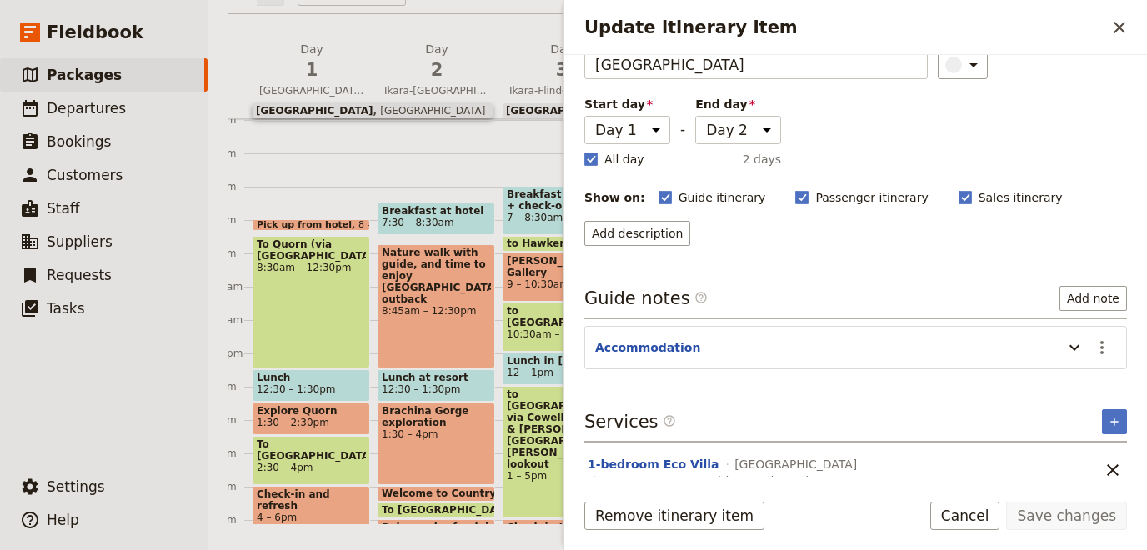
scroll to position [104, 0]
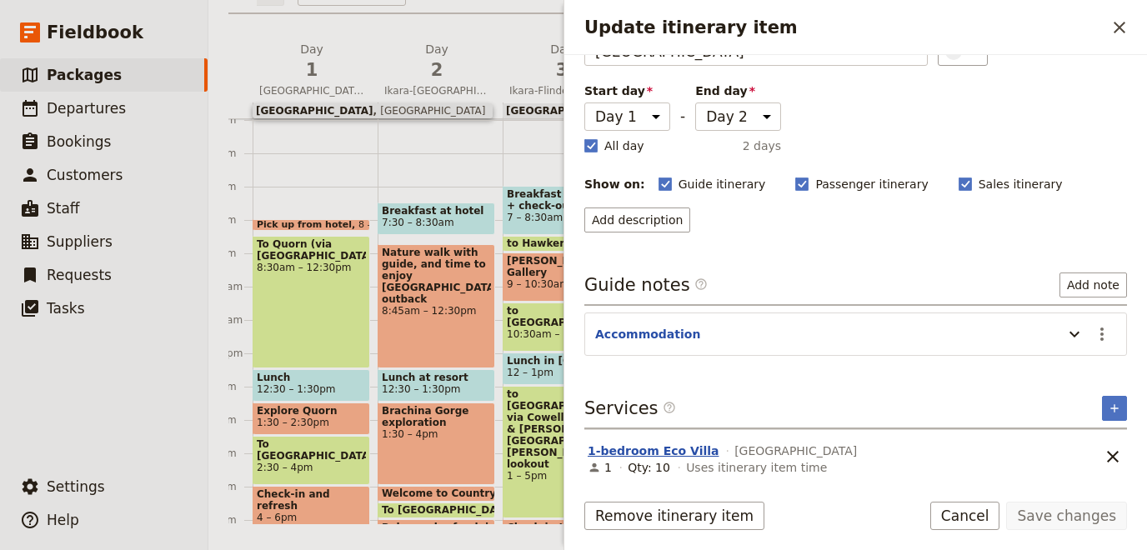
click at [657, 452] on button "1-bedroom Eco Villa" at bounding box center [653, 451] width 131 height 17
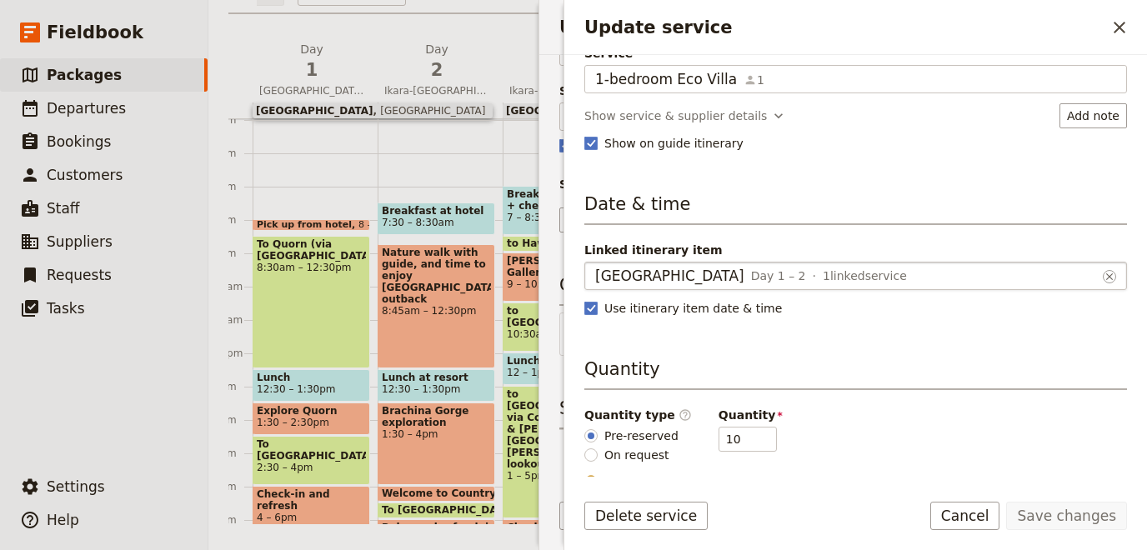
scroll to position [98, 0]
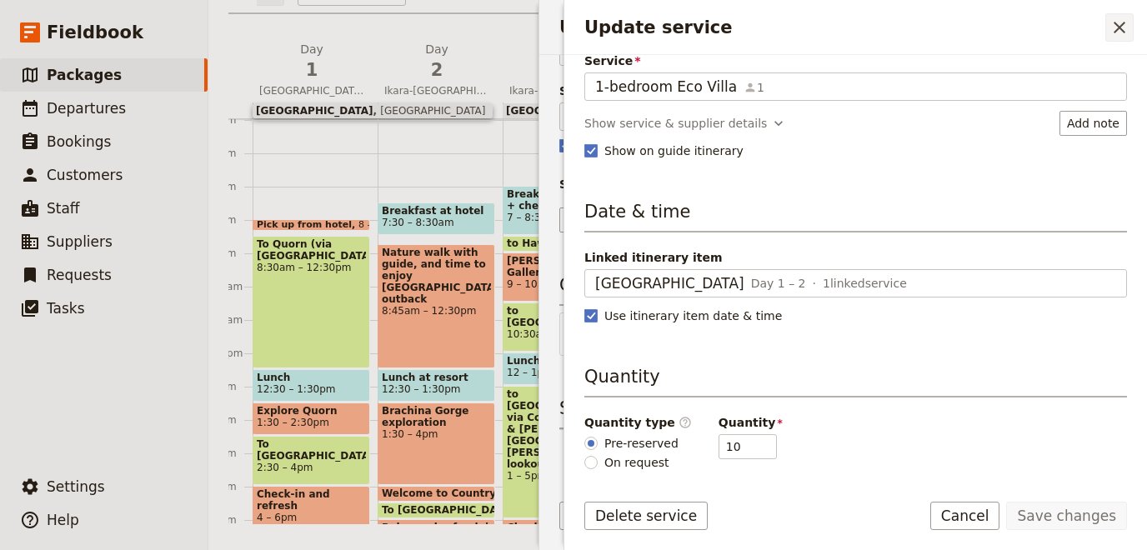
click at [1120, 23] on icon "Close drawer" at bounding box center [1119, 28] width 20 height 20
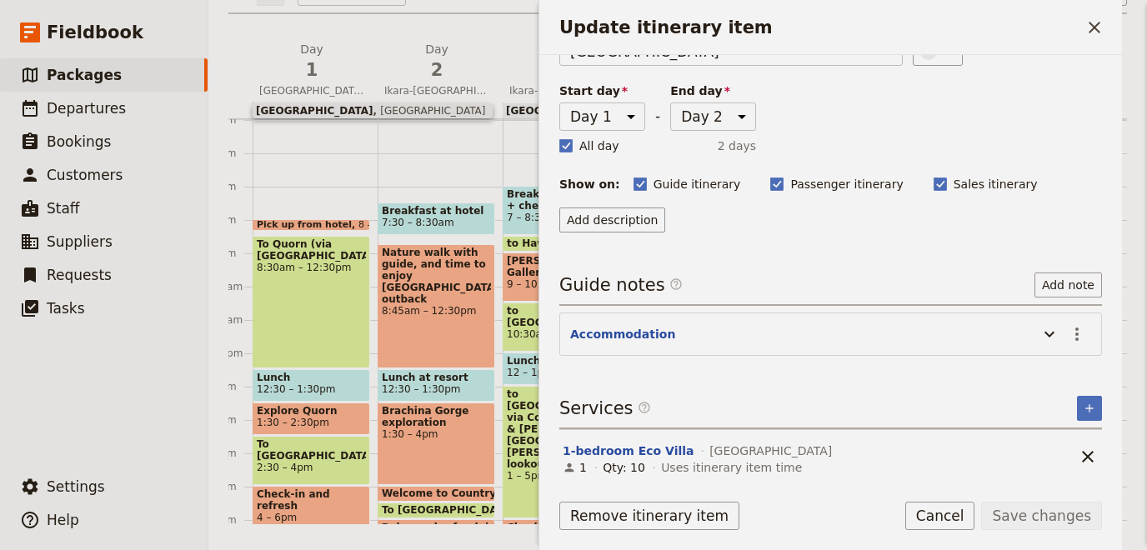
scroll to position [104, 0]
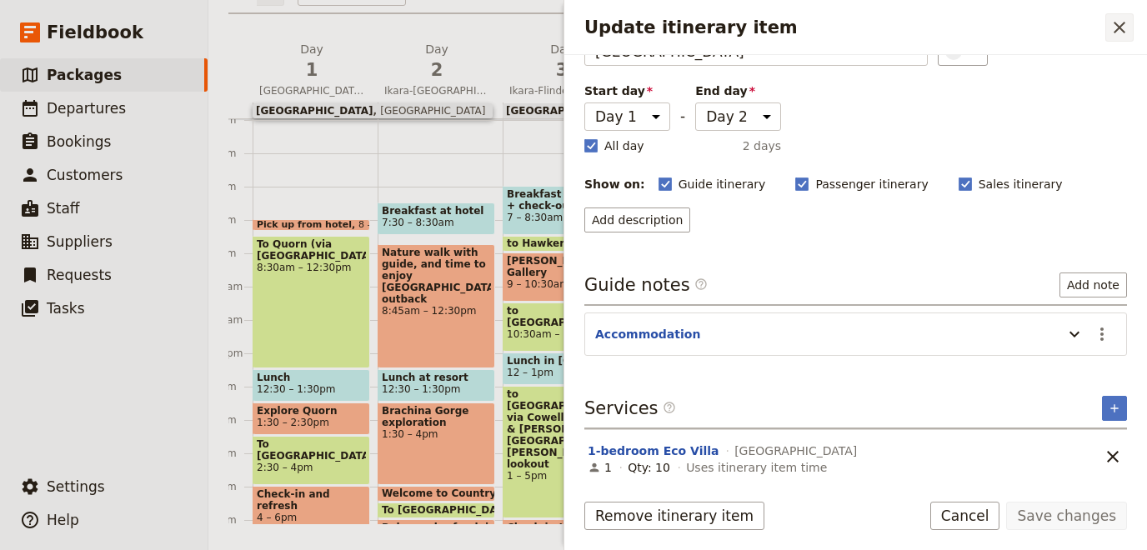
click at [1117, 30] on icon "Close drawer" at bounding box center [1119, 28] width 12 height 12
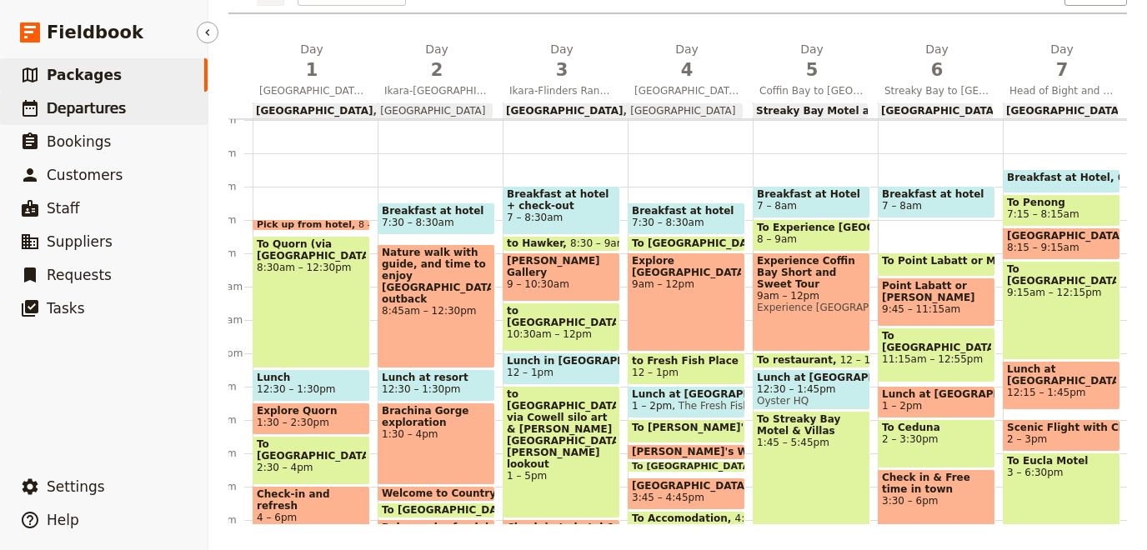
click at [92, 108] on span "Departures" at bounding box center [86, 108] width 79 height 17
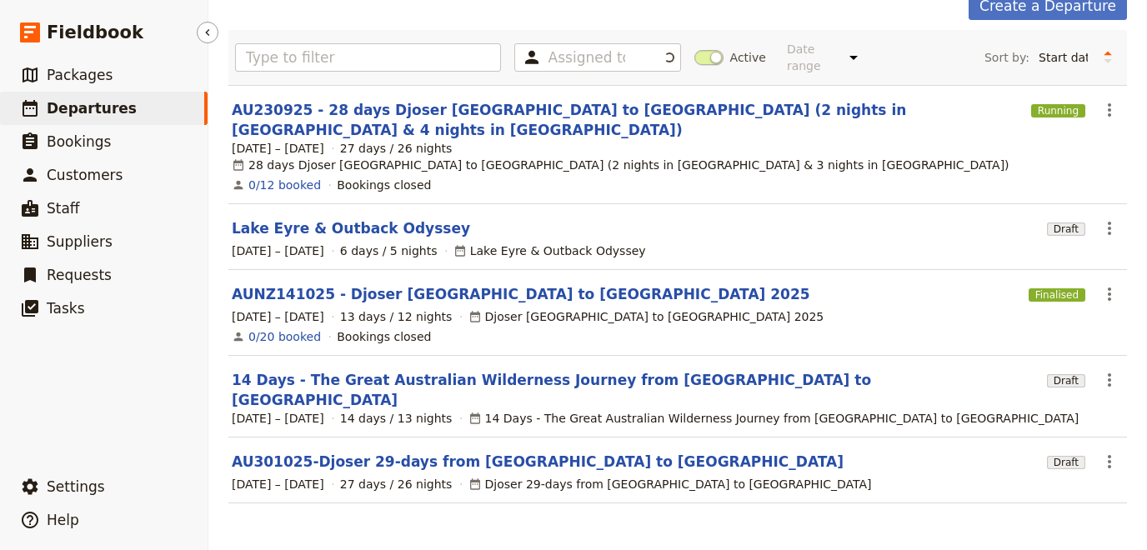
scroll to position [31, 0]
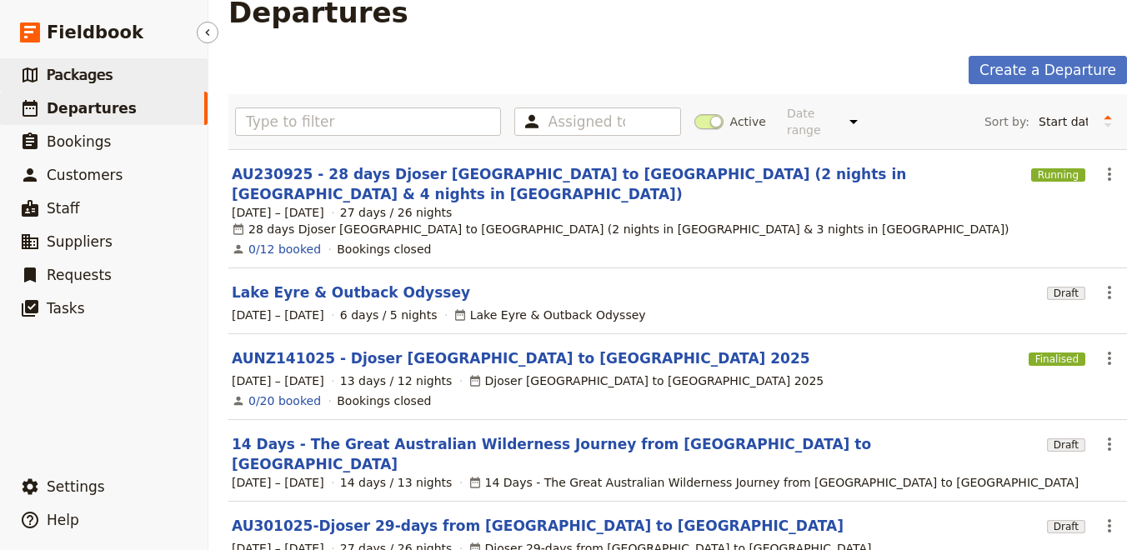
click at [99, 83] on span "Packages" at bounding box center [80, 75] width 66 height 17
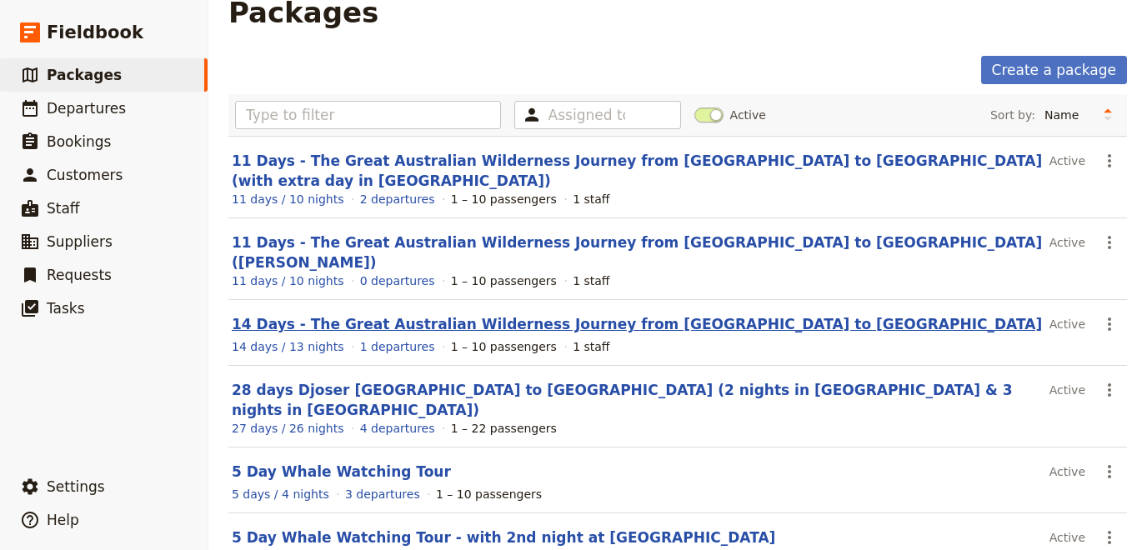
click at [341, 316] on link "14 Days - The Great Australian Wilderness Journey from [GEOGRAPHIC_DATA] to [GE…" at bounding box center [637, 324] width 810 height 17
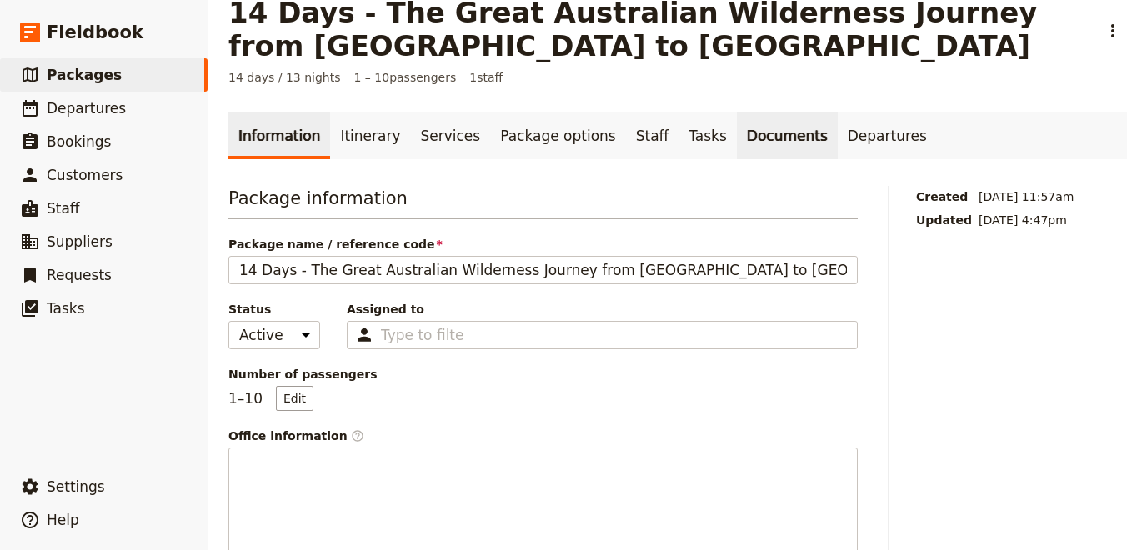
click at [737, 130] on link "Documents" at bounding box center [787, 136] width 101 height 47
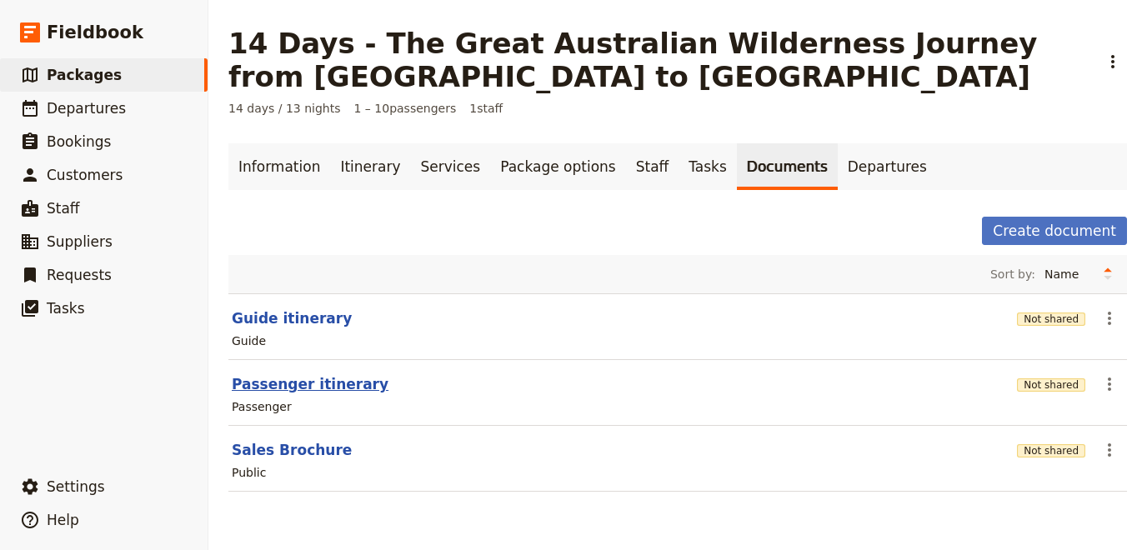
click at [260, 381] on button "Passenger itinerary" at bounding box center [310, 384] width 157 height 20
select select "PASSENGER"
select select "RUN_SHEET"
select select "DEFAULT"
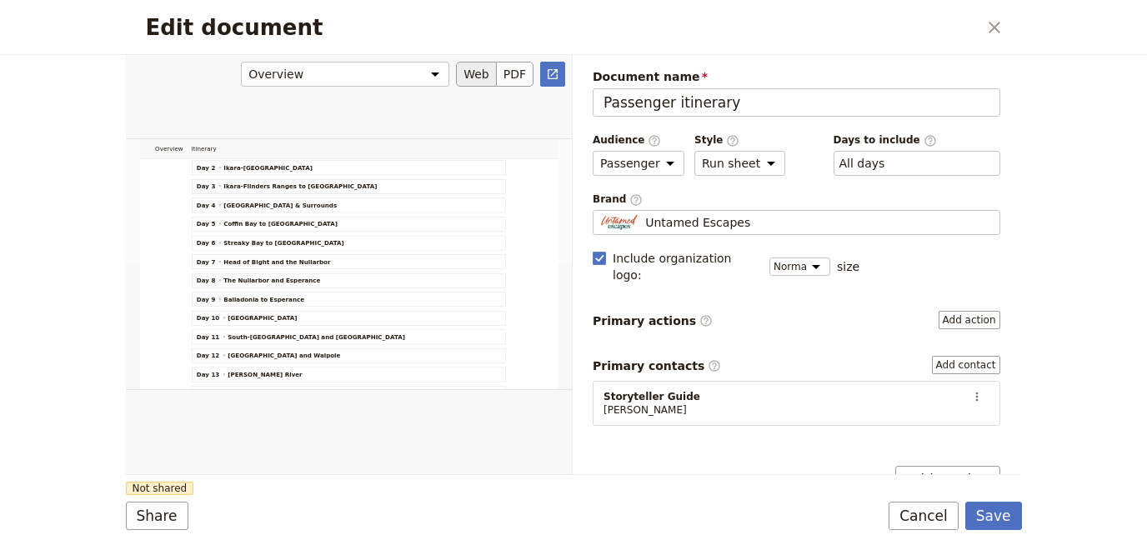
scroll to position [359, 0]
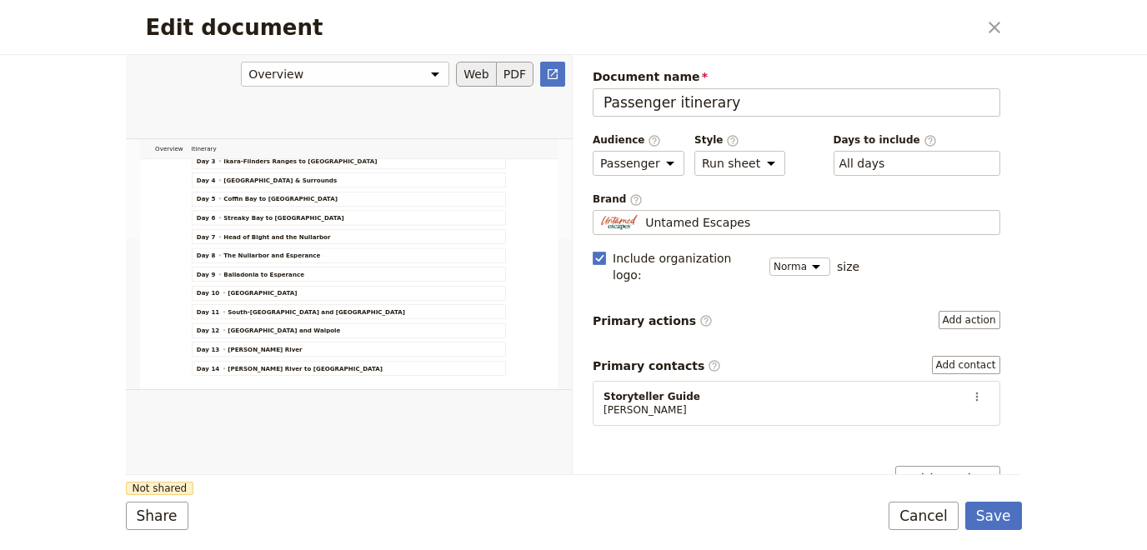
click at [520, 82] on button "PDF" at bounding box center [515, 74] width 37 height 25
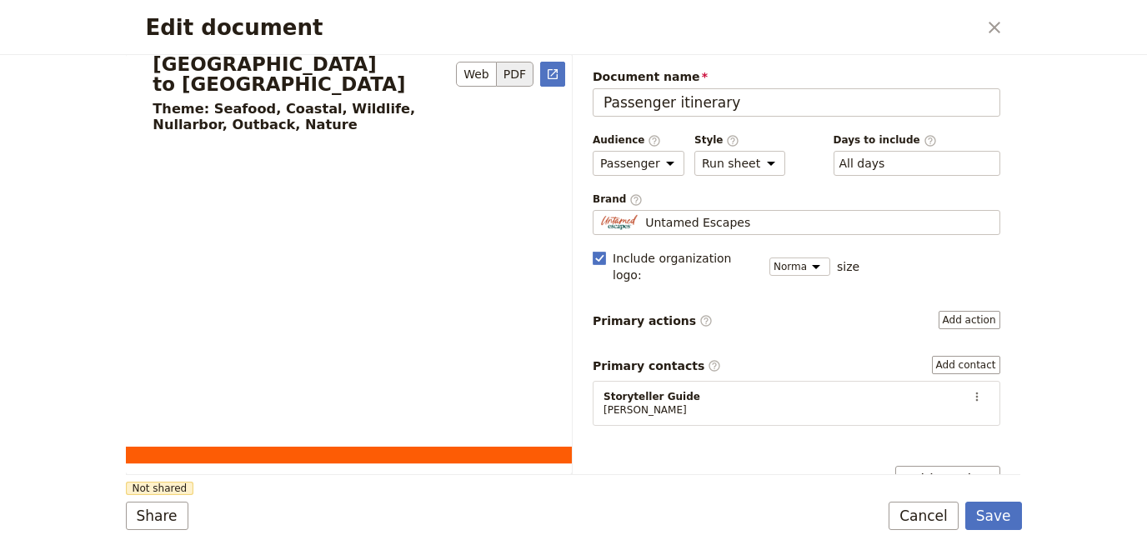
scroll to position [0, 0]
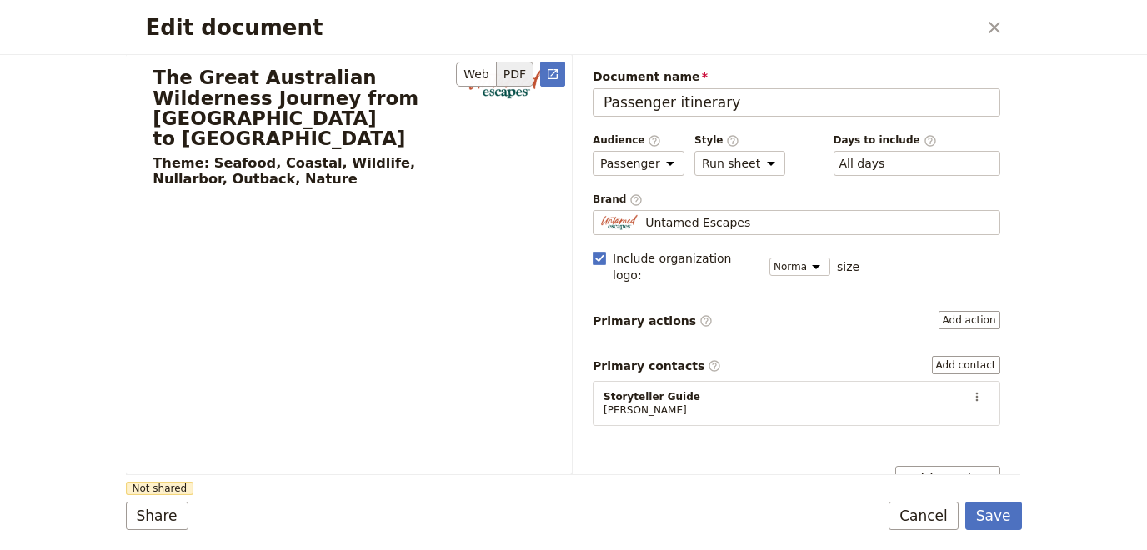
click at [378, 206] on section "The Great Australian Wilderness Journey from [GEOGRAPHIC_DATA] to [GEOGRAPHIC_D…" at bounding box center [349, 369] width 446 height 630
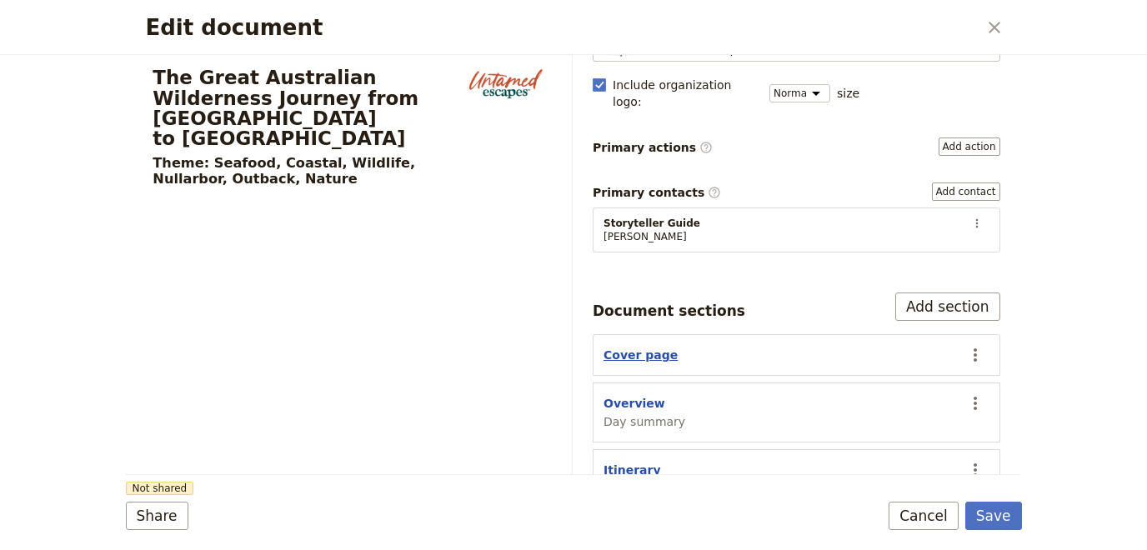
click at [633, 347] on button "Cover page" at bounding box center [640, 355] width 74 height 17
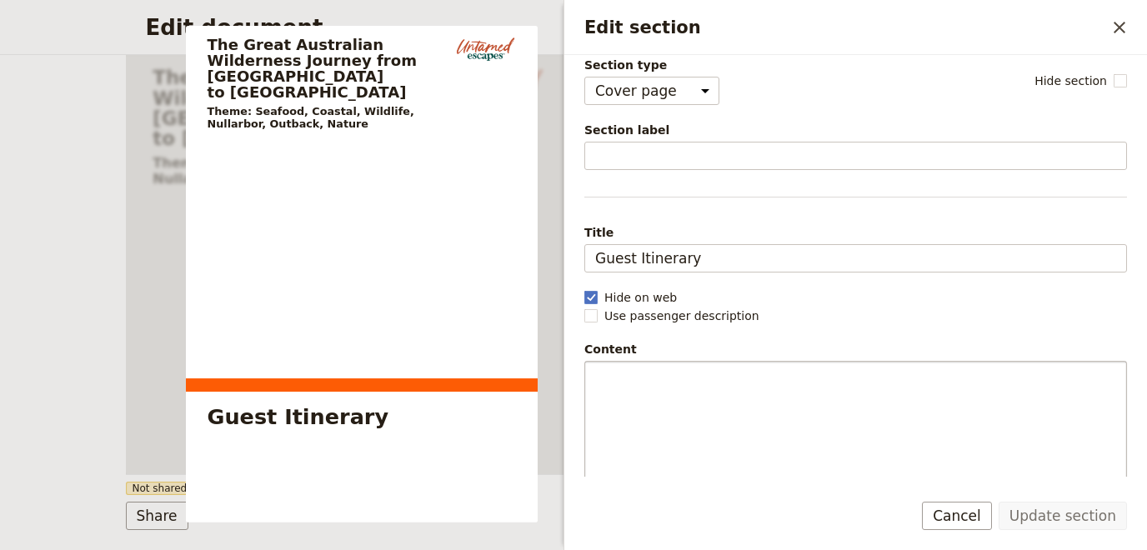
scroll to position [88, 0]
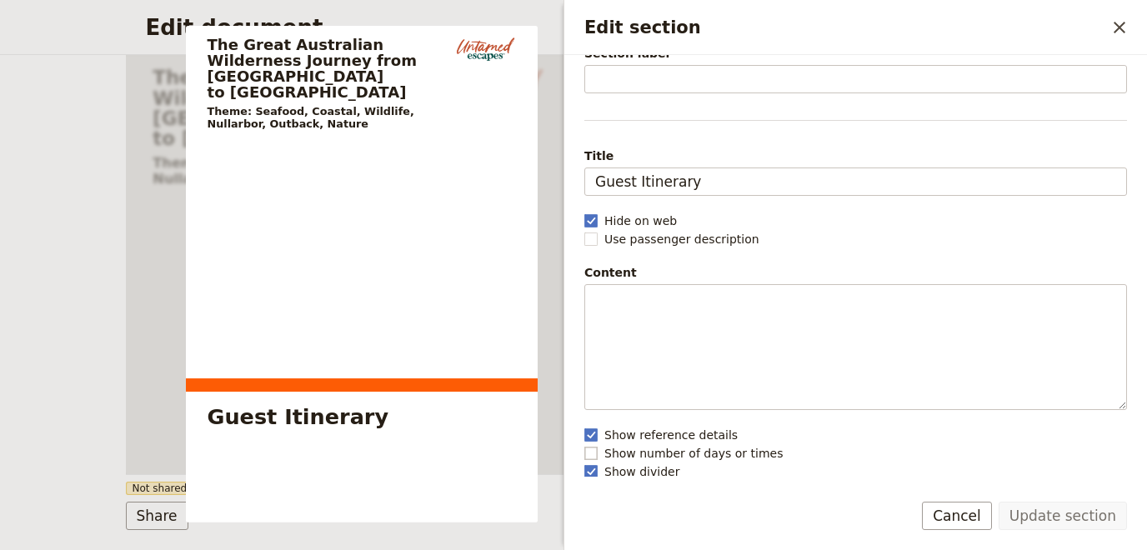
click at [589, 452] on rect "Edit section" at bounding box center [590, 453] width 13 height 13
click at [584, 445] on input "Show number of days or times" at bounding box center [583, 444] width 1 height 1
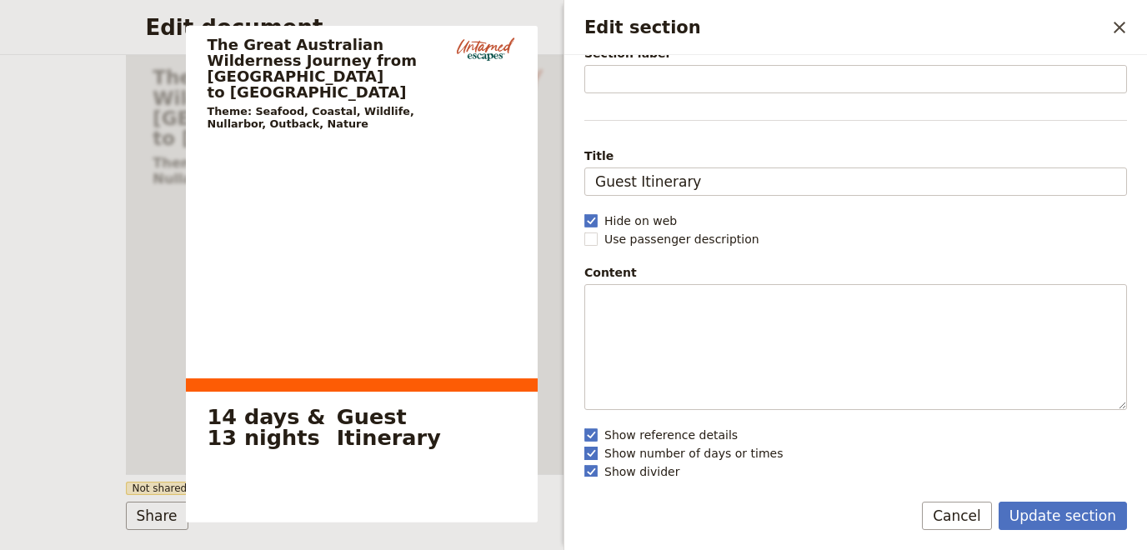
click at [595, 453] on rect "Edit section" at bounding box center [590, 453] width 13 height 13
click at [584, 445] on input "Show number of days or times" at bounding box center [583, 444] width 1 height 1
checkbox input "false"
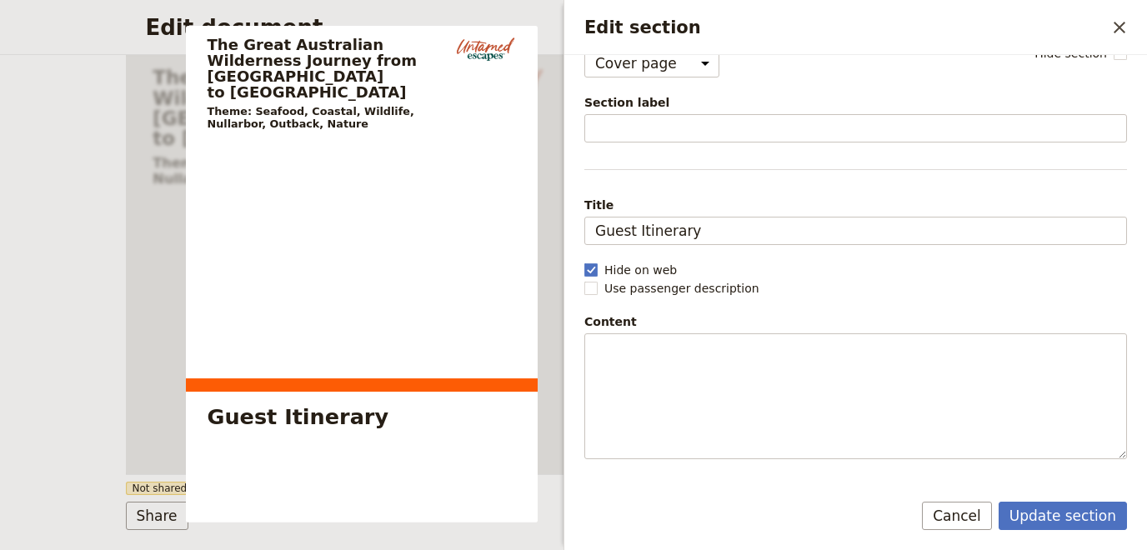
scroll to position [0, 0]
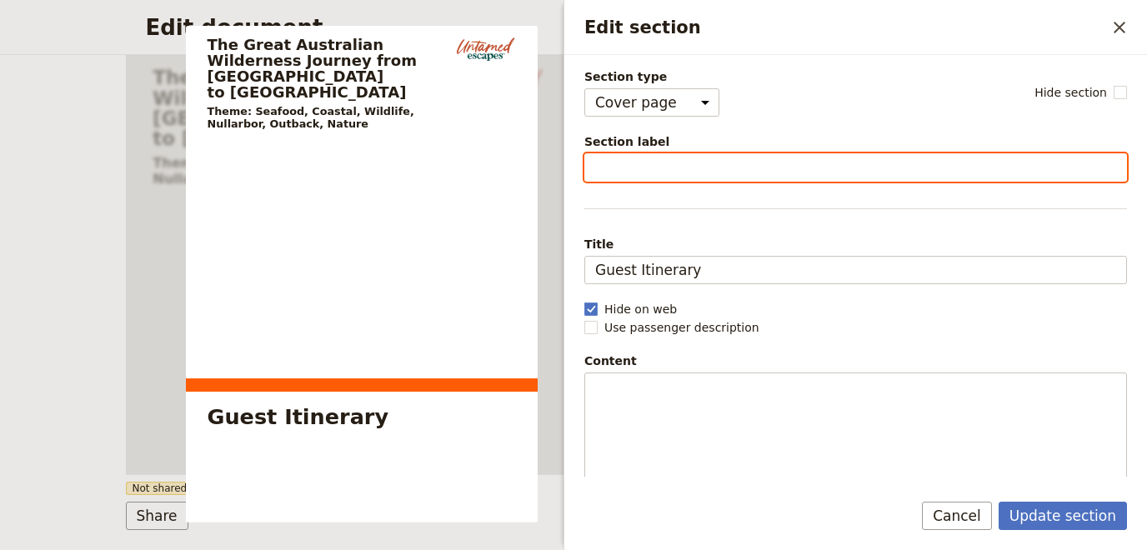
click at [650, 159] on input "Section label" at bounding box center [855, 167] width 543 height 28
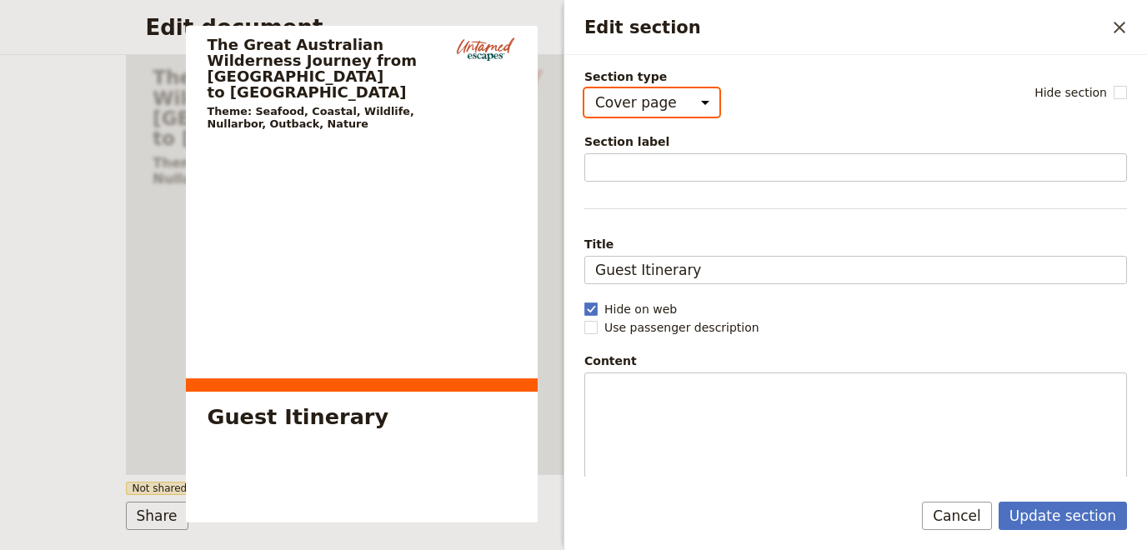
click at [584, 88] on select "Cover page Day summary Itinerary Custom" at bounding box center [651, 102] width 135 height 28
click at [689, 107] on select "Cover page Day summary Itinerary Custom" at bounding box center [651, 102] width 135 height 28
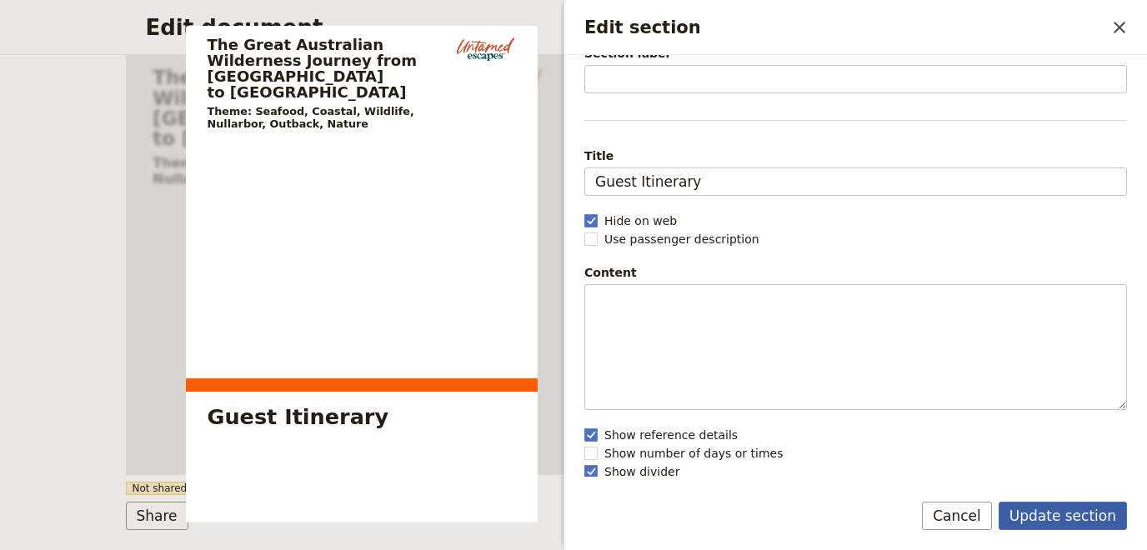
click at [1028, 523] on button "Update section" at bounding box center [1062, 516] width 128 height 28
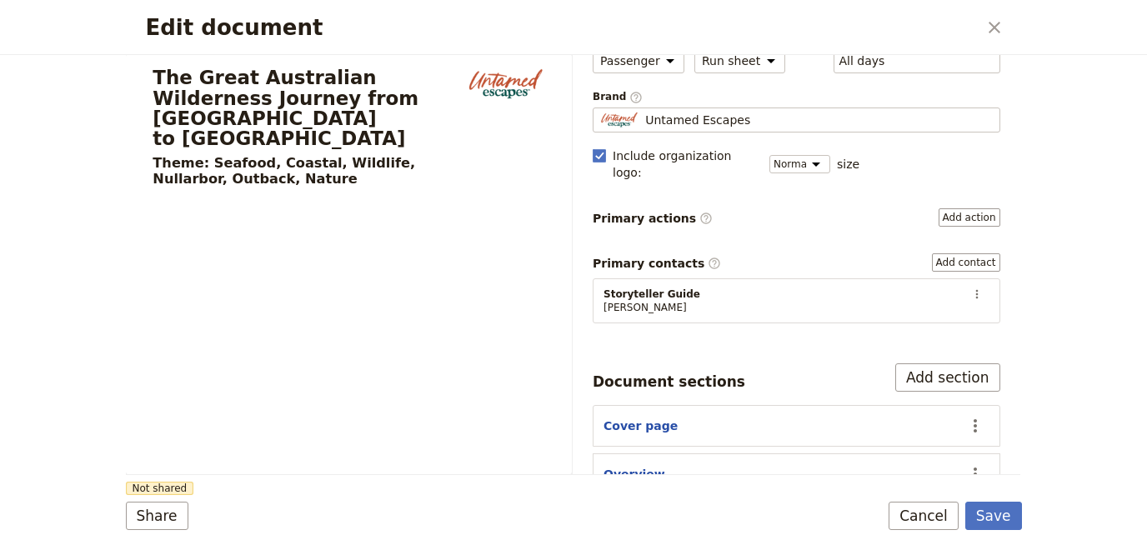
scroll to position [97, 0]
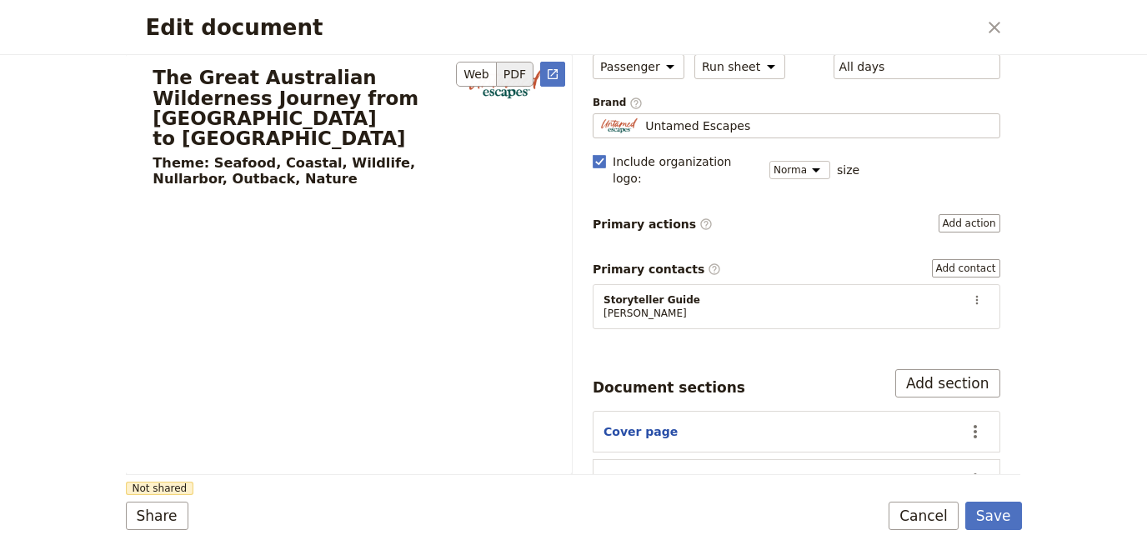
click at [235, 256] on section "The Great Australian Wilderness Journey from [GEOGRAPHIC_DATA] to [GEOGRAPHIC_D…" at bounding box center [349, 369] width 446 height 630
click at [956, 214] on button "Add action" at bounding box center [969, 223] width 62 height 18
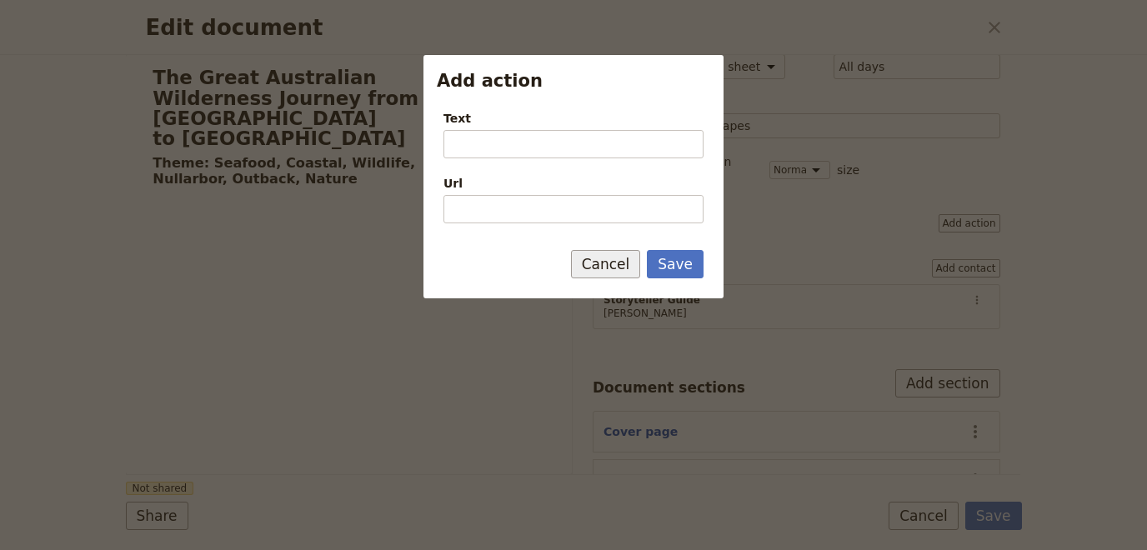
click at [625, 263] on button "Cancel" at bounding box center [606, 264] width 70 height 28
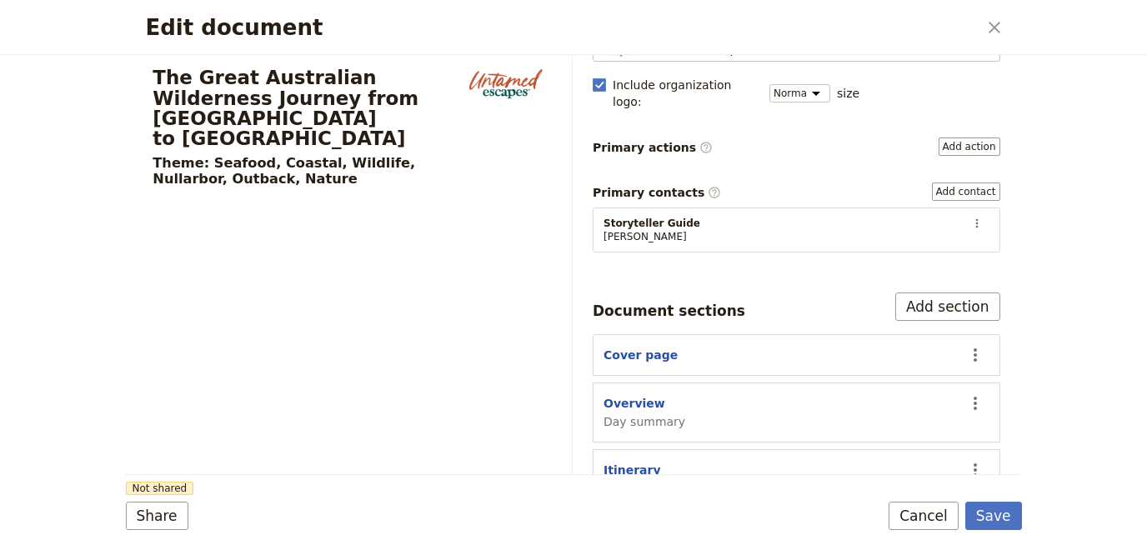
scroll to position [0, 0]
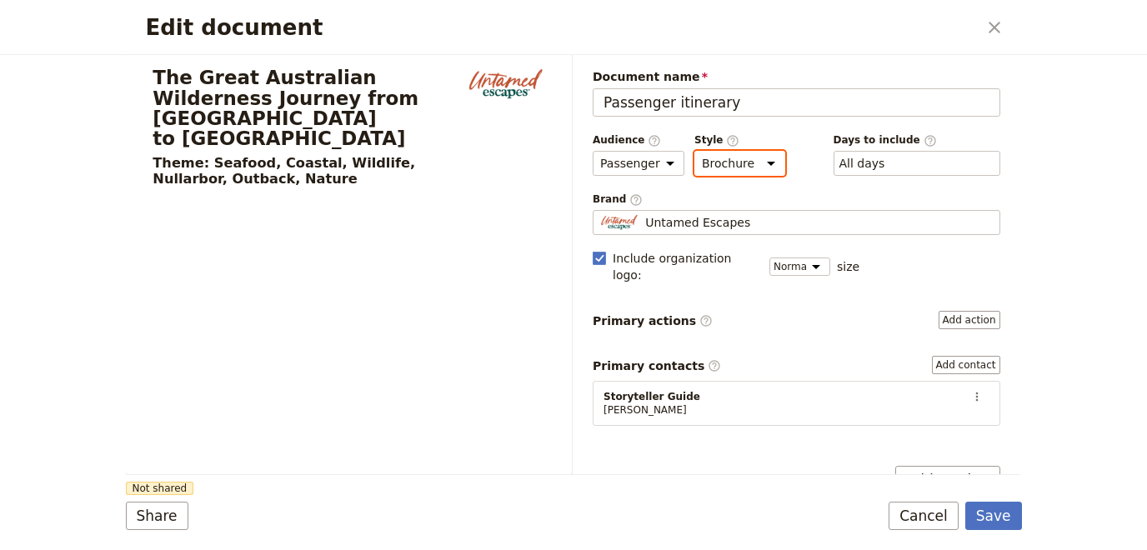
click option "Brochure" at bounding box center [0, 0] width 0 height 0
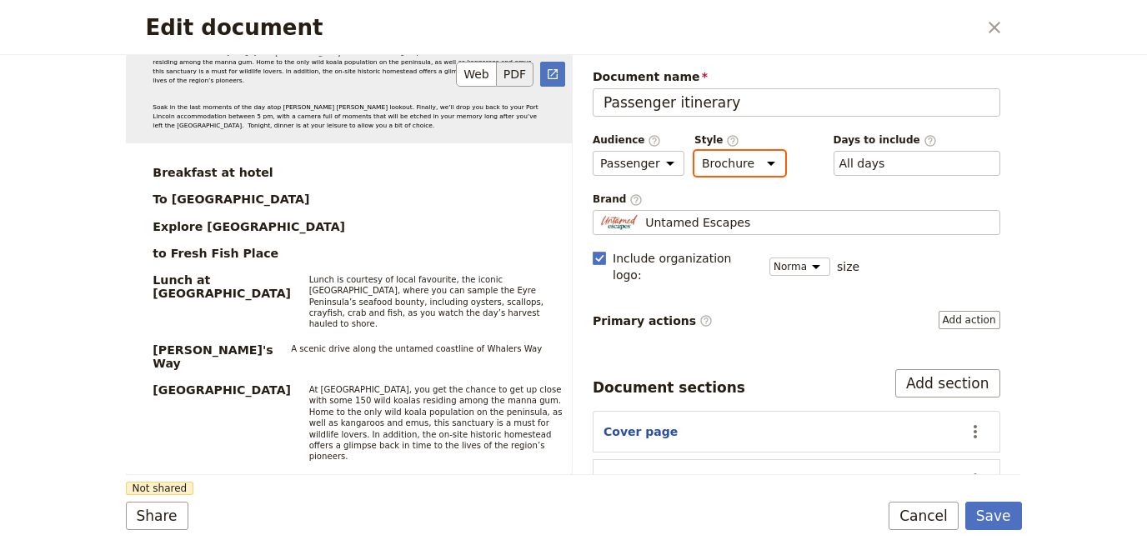
scroll to position [5427, 0]
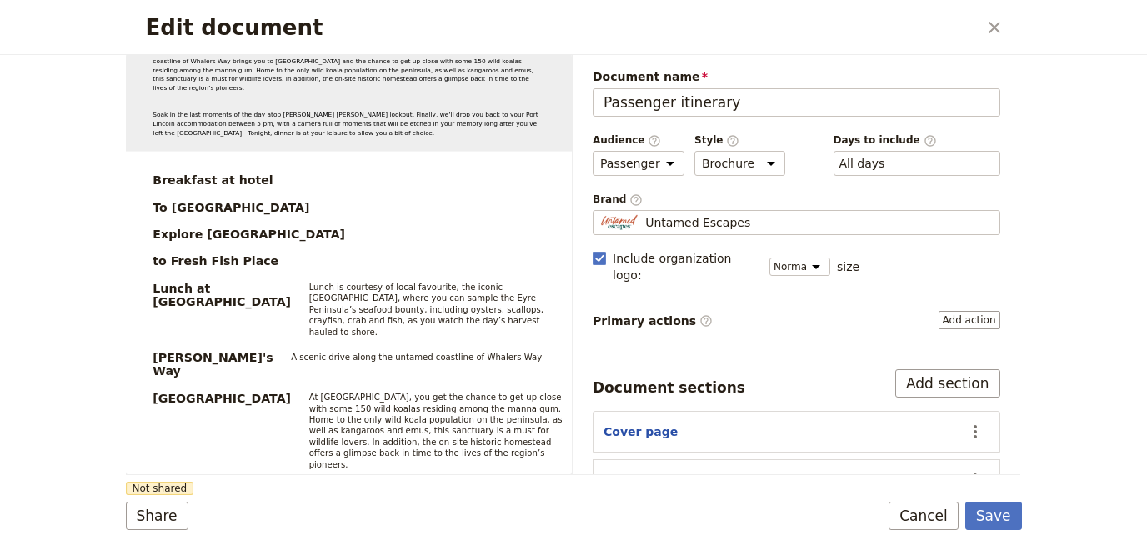
click at [1146, 391] on div "Edit document ​ The Great Australian Wilderness Journey from [GEOGRAPHIC_DATA] …" at bounding box center [573, 275] width 1147 height 550
click at [685, 151] on div "Audience ​ Public Passenger Guide Style ​ Brochure Run sheet Days to include ​ …" at bounding box center [797, 154] width 408 height 43
click at [694, 151] on select "Brochure Run sheet" at bounding box center [739, 163] width 91 height 25
select select "RUN_SHEET"
click option "Run sheet" at bounding box center [0, 0] width 0 height 0
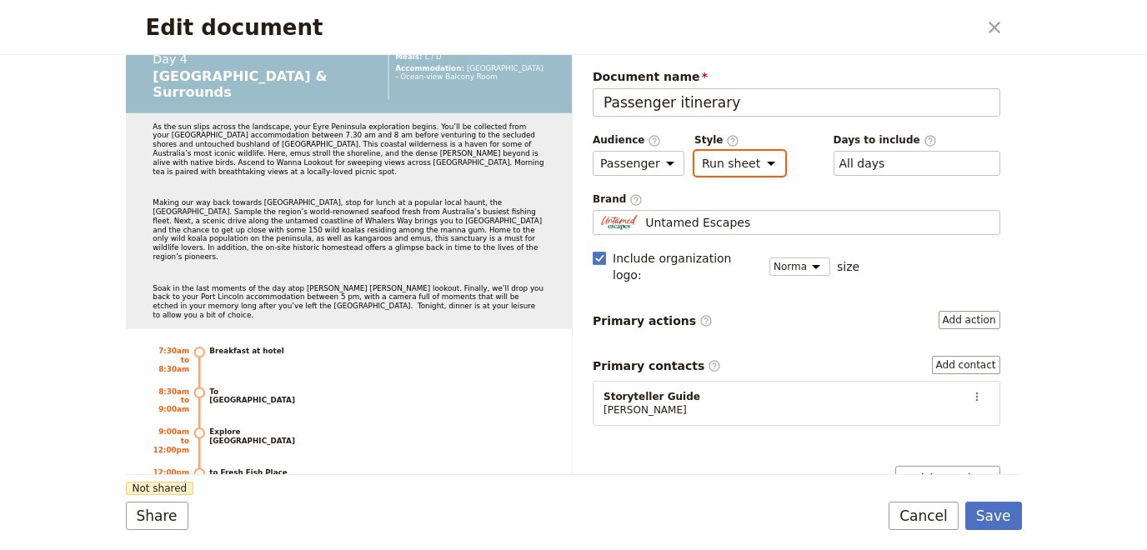
scroll to position [4938, 0]
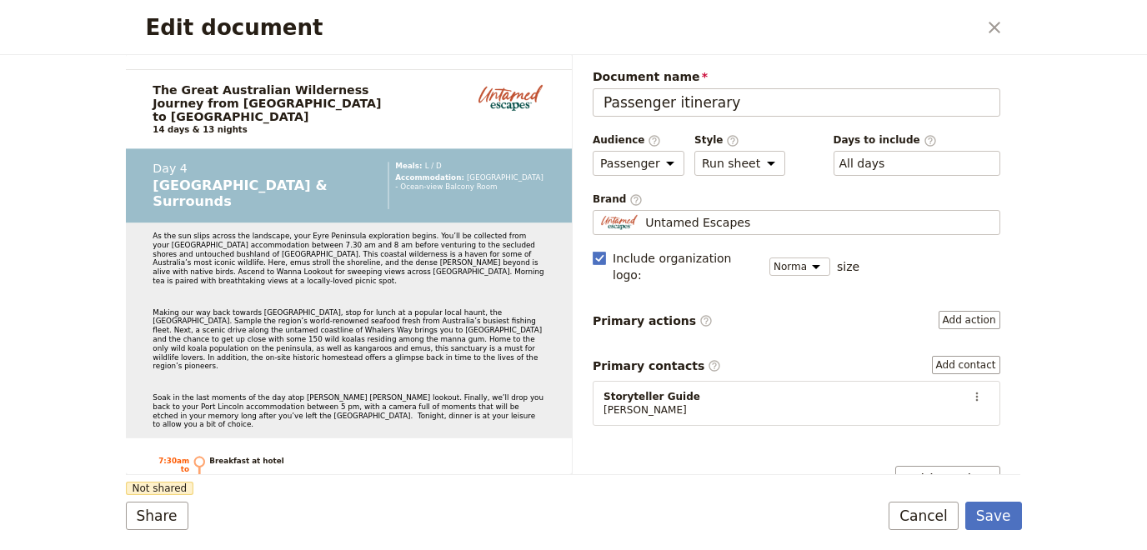
click at [1146, 182] on div "Edit document ​ The Great Australian Wilderness Journey from [GEOGRAPHIC_DATA] …" at bounding box center [573, 275] width 1147 height 550
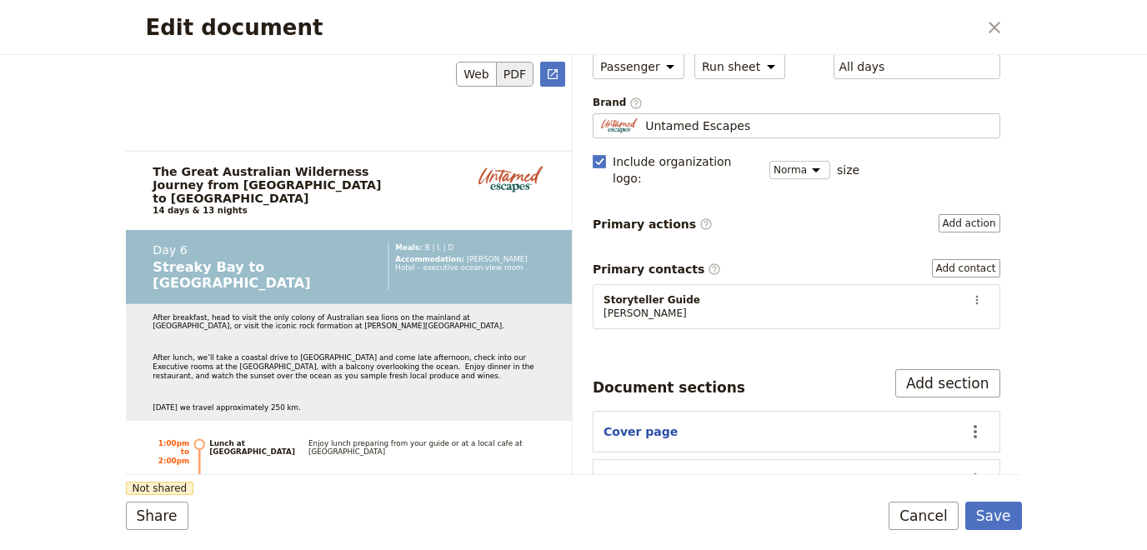
scroll to position [6314, 0]
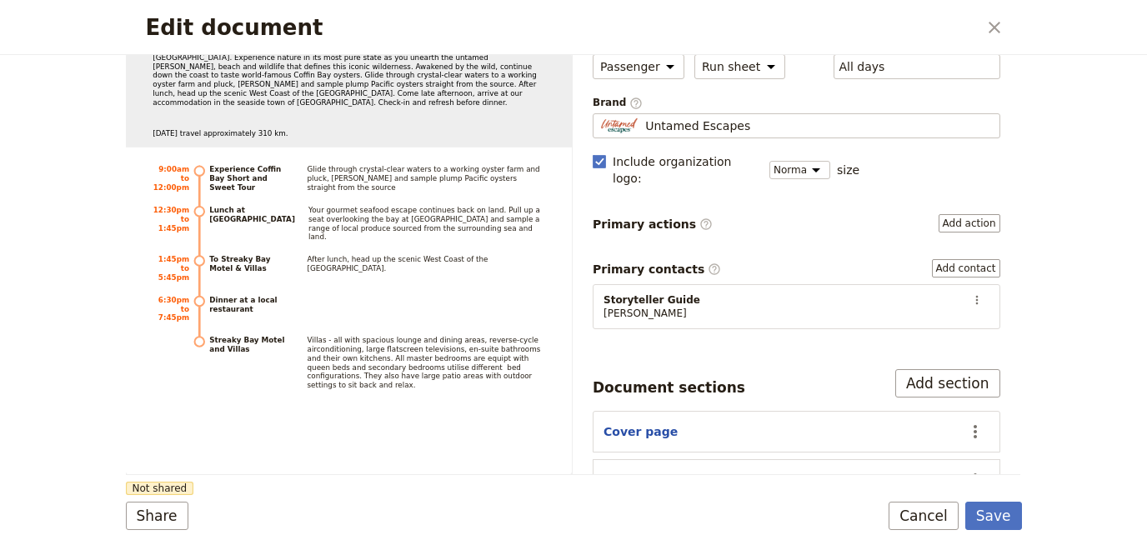
click at [1138, 236] on div "Edit document ​ The Great Australian Wilderness Journey from [GEOGRAPHIC_DATA] …" at bounding box center [573, 275] width 1147 height 550
click at [1146, 292] on div "Edit document ​ The Great Australian Wilderness Journey from [GEOGRAPHIC_DATA] …" at bounding box center [573, 275] width 1147 height 550
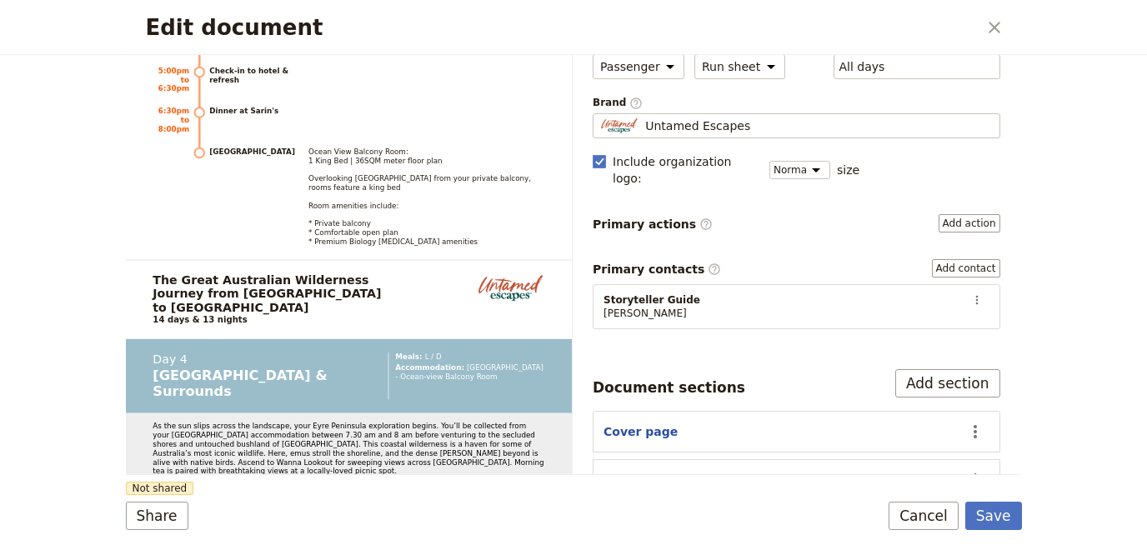
scroll to position [4633, 0]
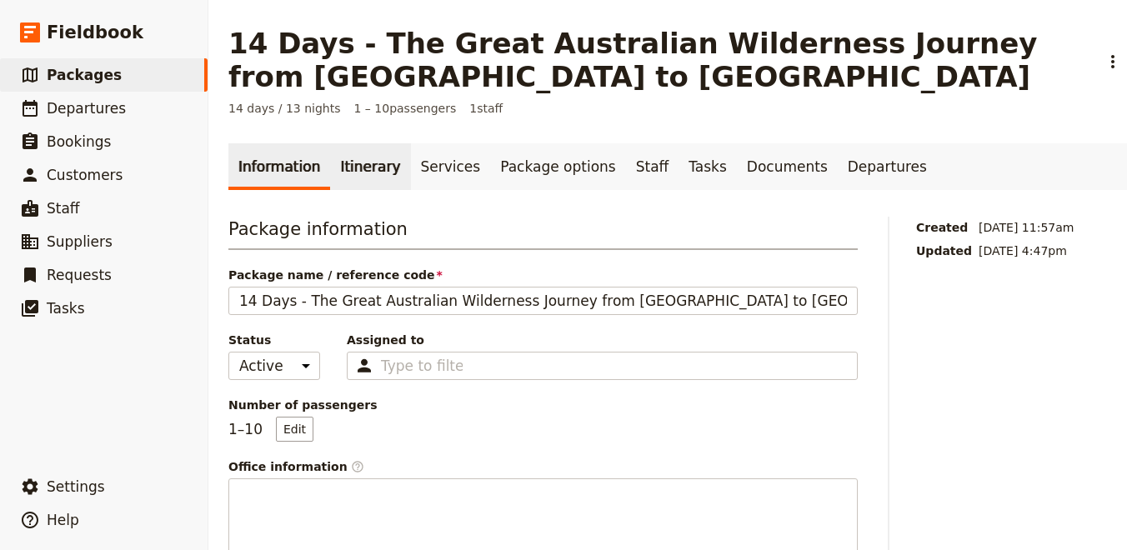
click at [333, 172] on link "Itinerary" at bounding box center [370, 166] width 80 height 47
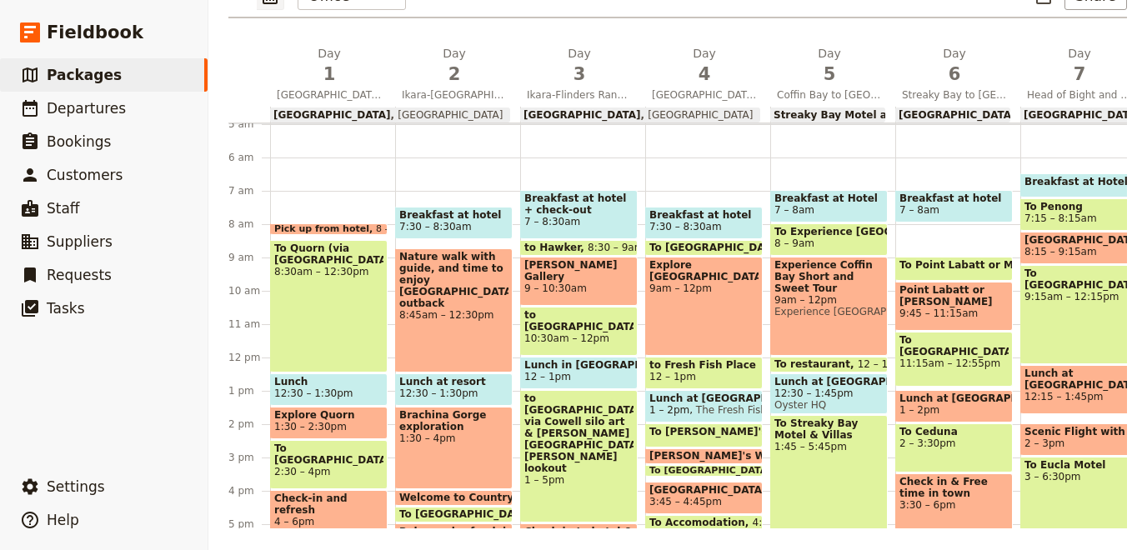
scroll to position [259, 0]
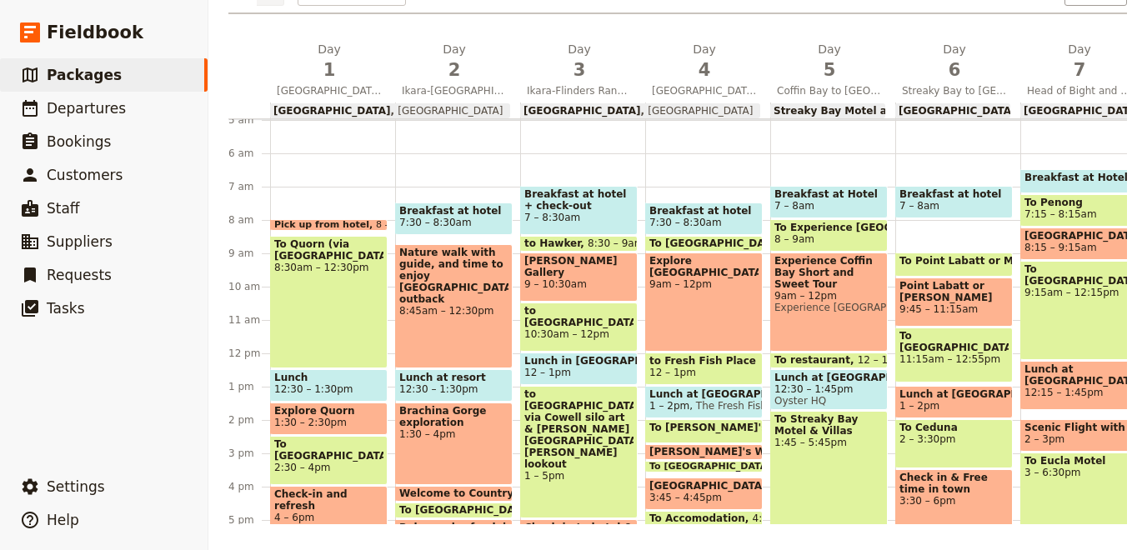
click at [1071, 115] on span "[GEOGRAPHIC_DATA]" at bounding box center [1082, 111] width 118 height 12
select select "7"
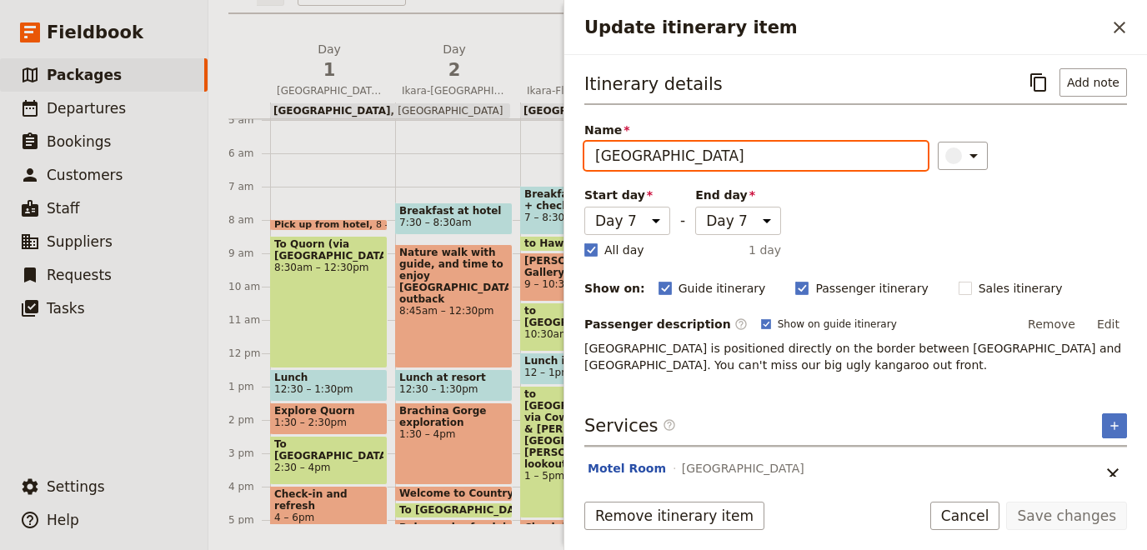
click at [785, 159] on input "[GEOGRAPHIC_DATA]" at bounding box center [755, 156] width 343 height 28
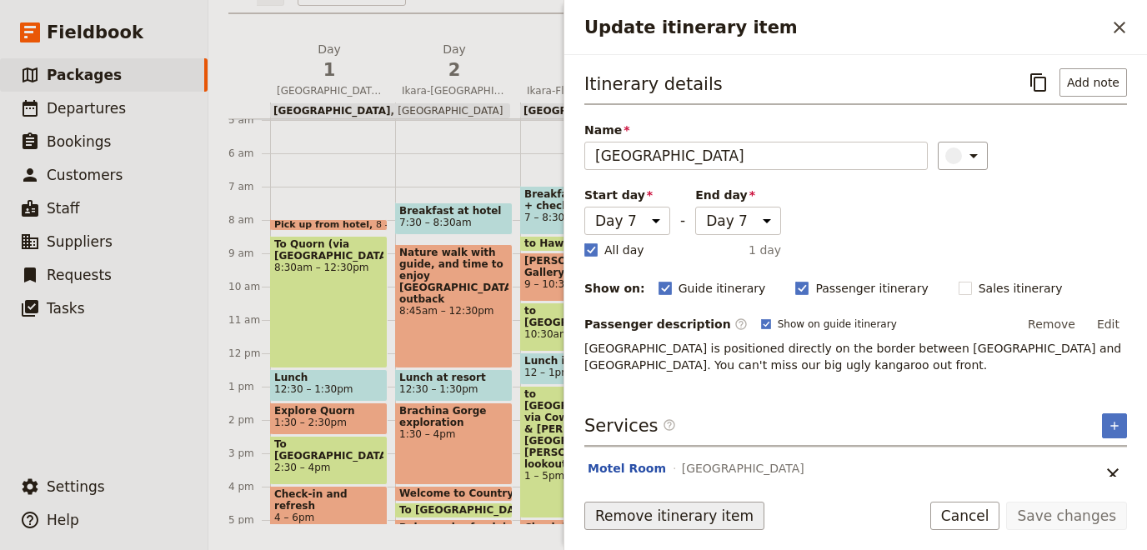
click at [683, 511] on button "Remove itinerary item" at bounding box center [674, 516] width 180 height 28
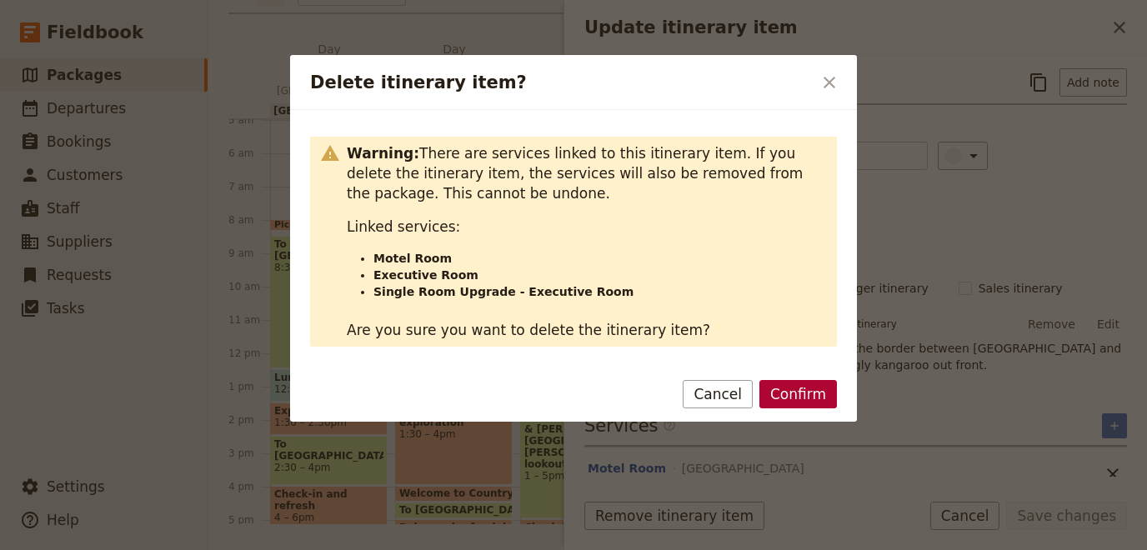
click at [811, 403] on button "Confirm" at bounding box center [798, 394] width 78 height 28
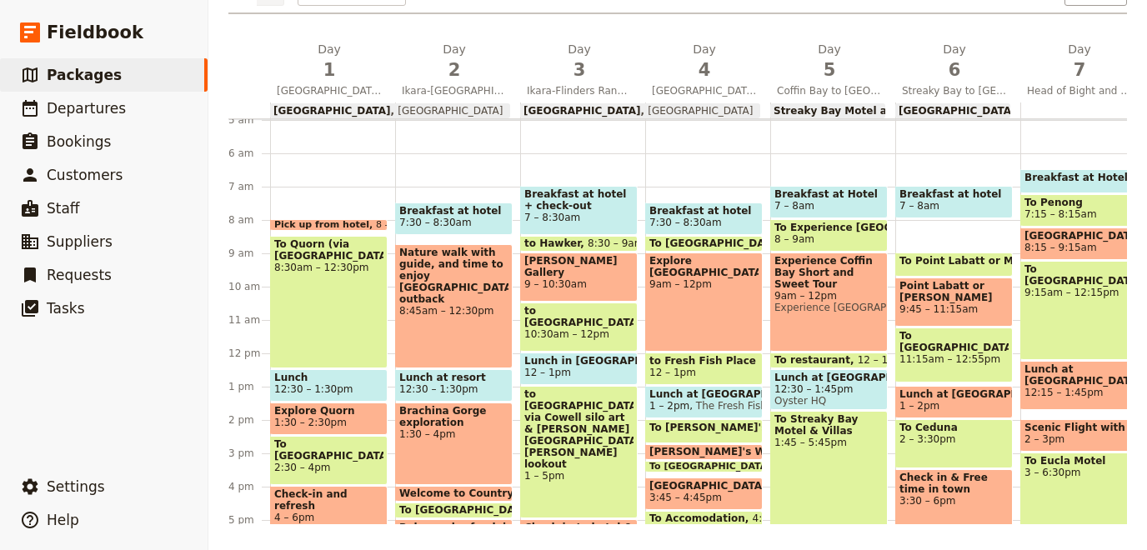
scroll to position [0, 524]
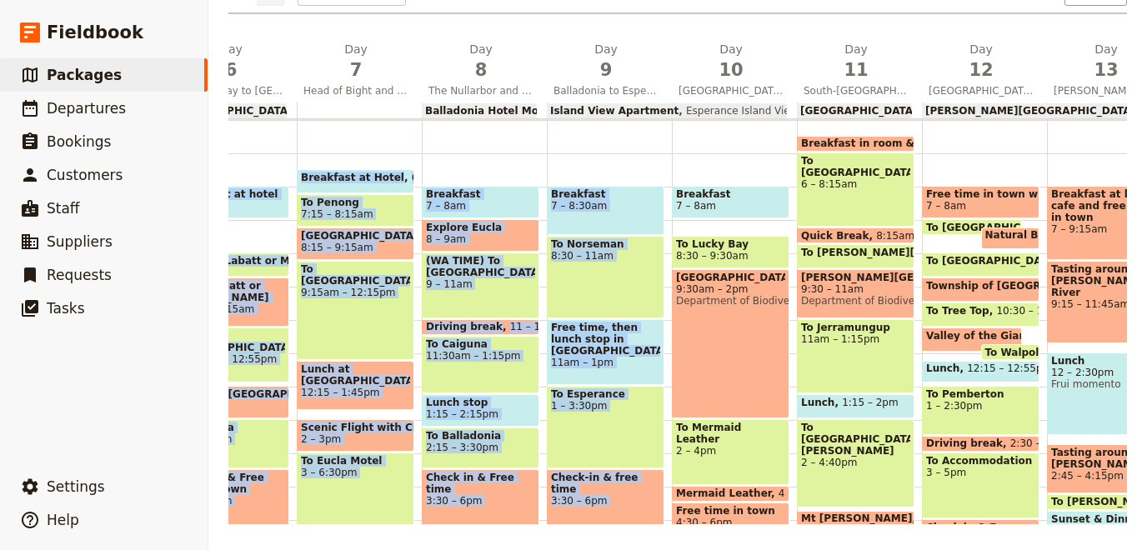
drag, startPoint x: 921, startPoint y: 133, endPoint x: 1146, endPoint y: 138, distance: 225.1
click at [1146, 138] on div "1 am 2 am 3 am 4 am 5 am 6 am 7 am 8 am 9 am 10 am 11 am 12 pm 1 pm 2 pm 3 pm 4…" at bounding box center [401, 353] width 1792 height 800
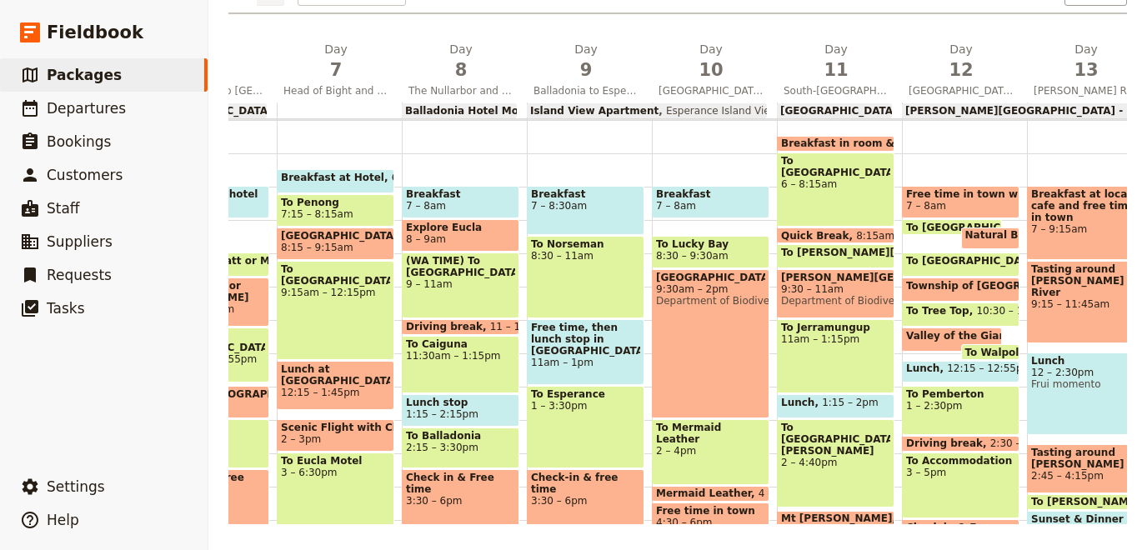
click at [301, 109] on div at bounding box center [339, 111] width 125 height 16
select select "7"
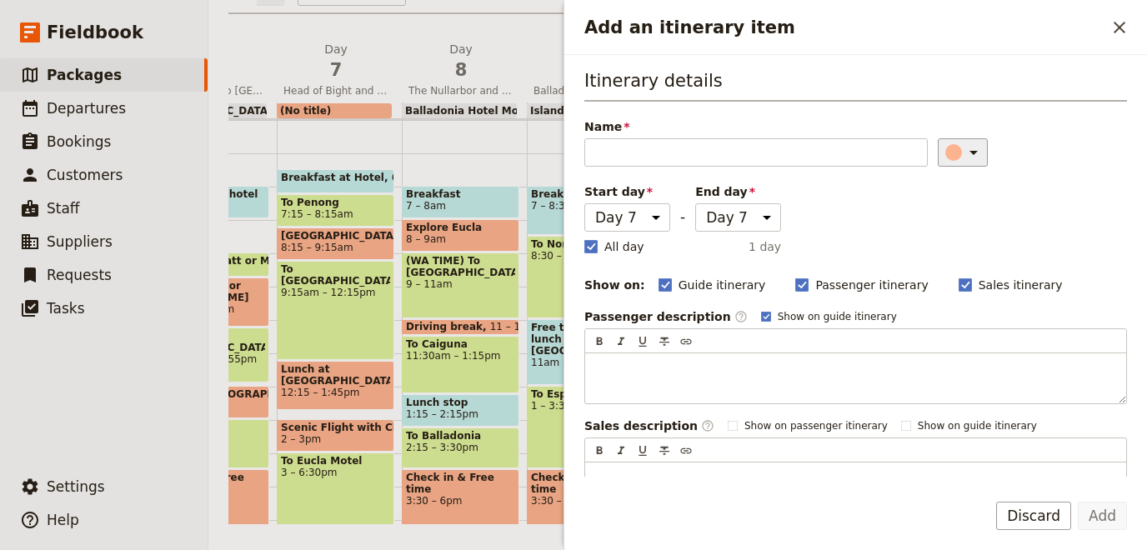
click at [963, 143] on icon "Add an itinerary item" at bounding box center [973, 153] width 20 height 20
click at [937, 267] on div "button" at bounding box center [943, 266] width 17 height 17
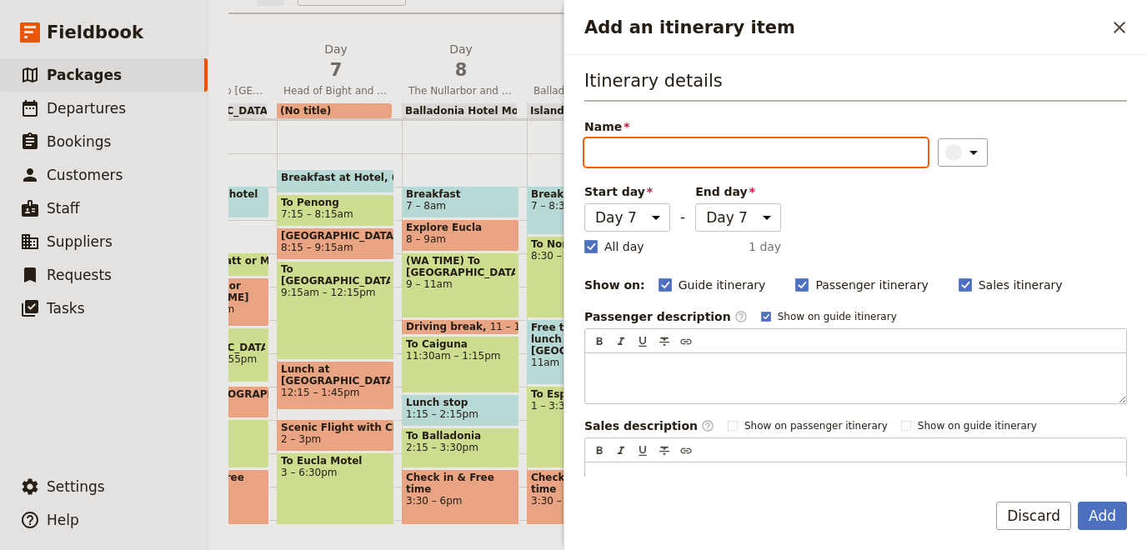
click at [701, 159] on input "Name" at bounding box center [755, 152] width 343 height 28
type input "[GEOGRAPHIC_DATA]"
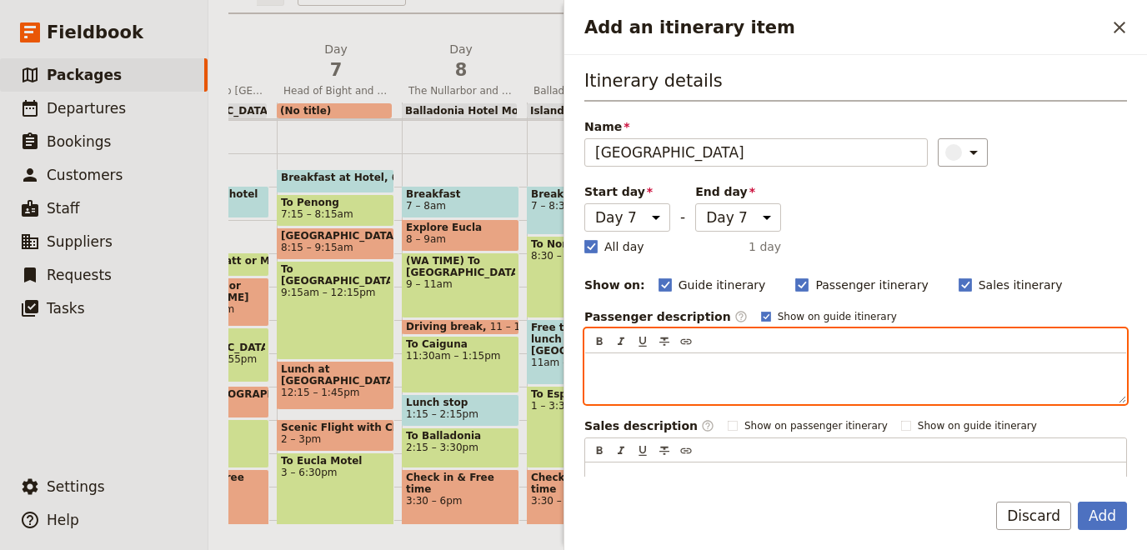
click at [629, 377] on div "Add an itinerary item" at bounding box center [855, 378] width 541 height 50
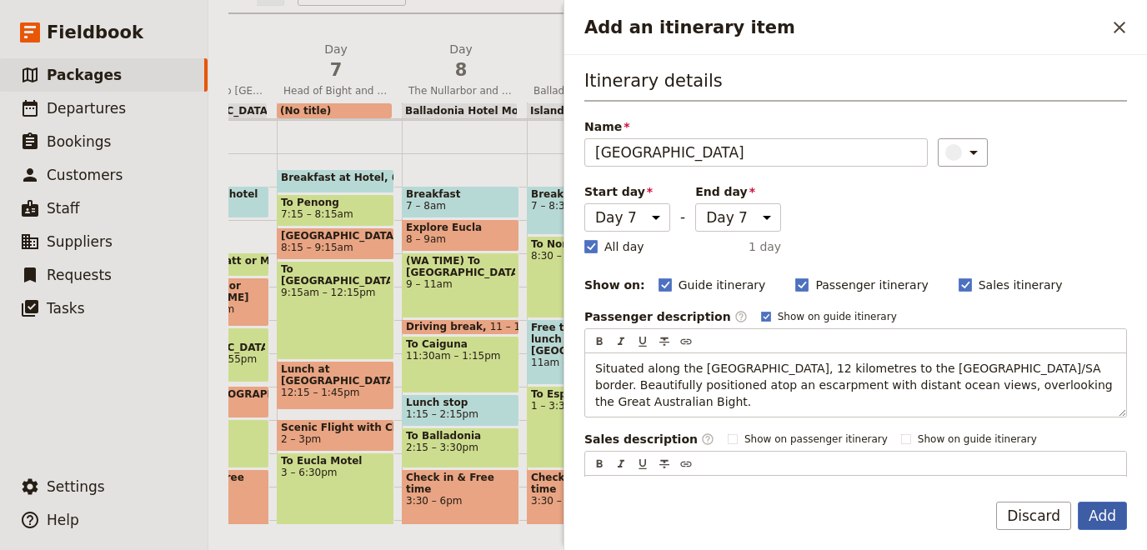
click at [1095, 513] on button "Add" at bounding box center [1102, 516] width 49 height 28
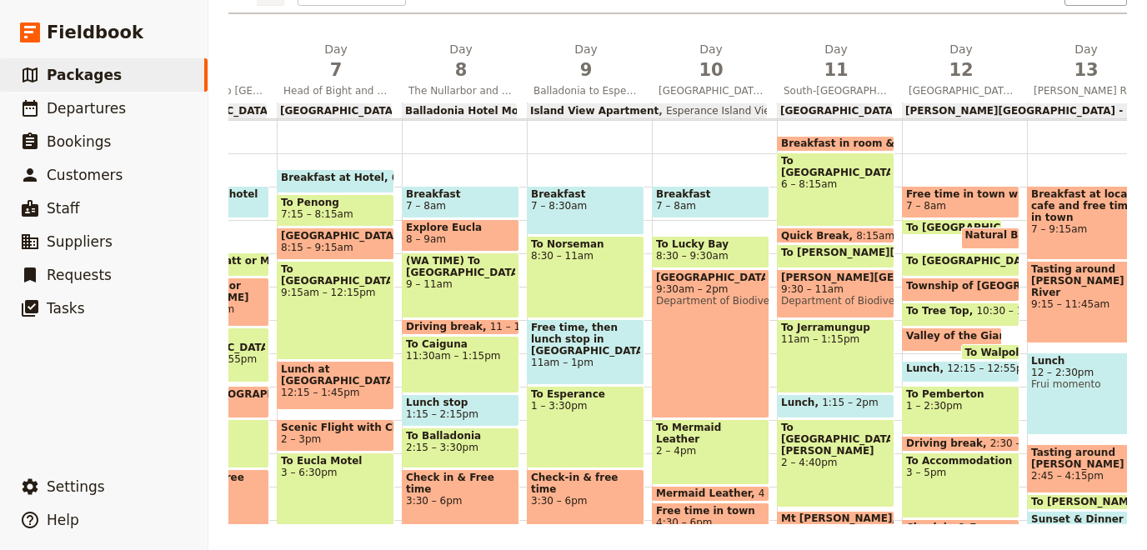
click at [336, 138] on div "Breakfast at Hotel 6:30 – 7:15am To [GEOGRAPHIC_DATA] 7:15 – 8:15am [GEOGRAPHIC…" at bounding box center [339, 353] width 125 height 800
select select "7"
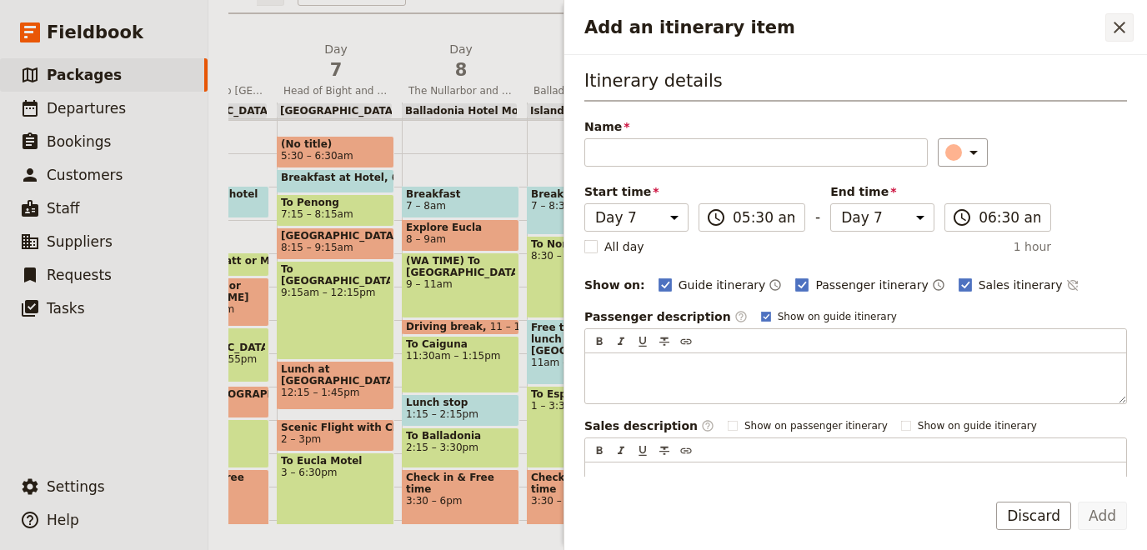
click at [1114, 32] on icon "Close drawer" at bounding box center [1119, 28] width 12 height 12
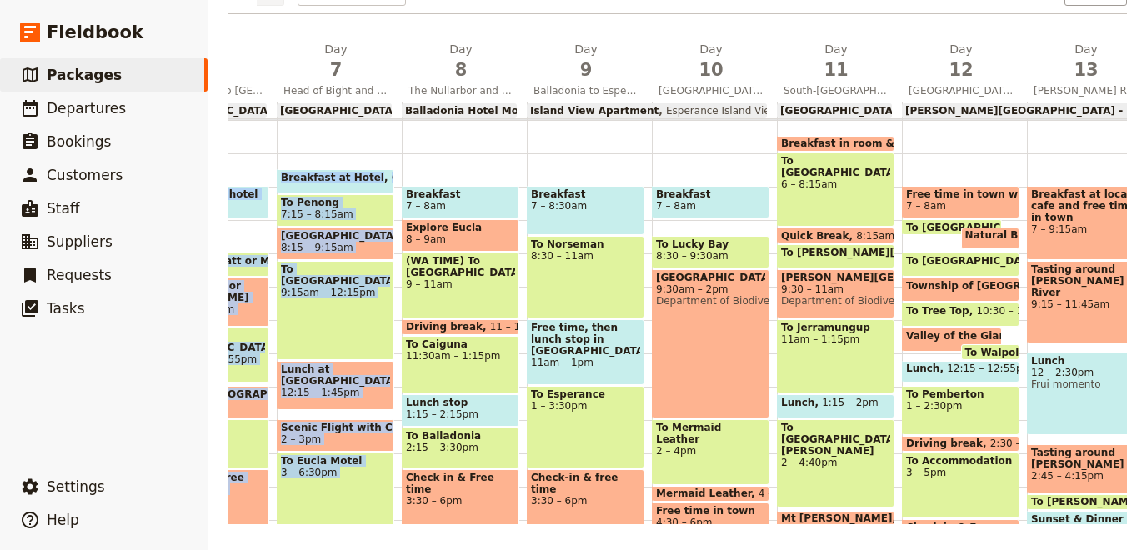
scroll to position [0, 0]
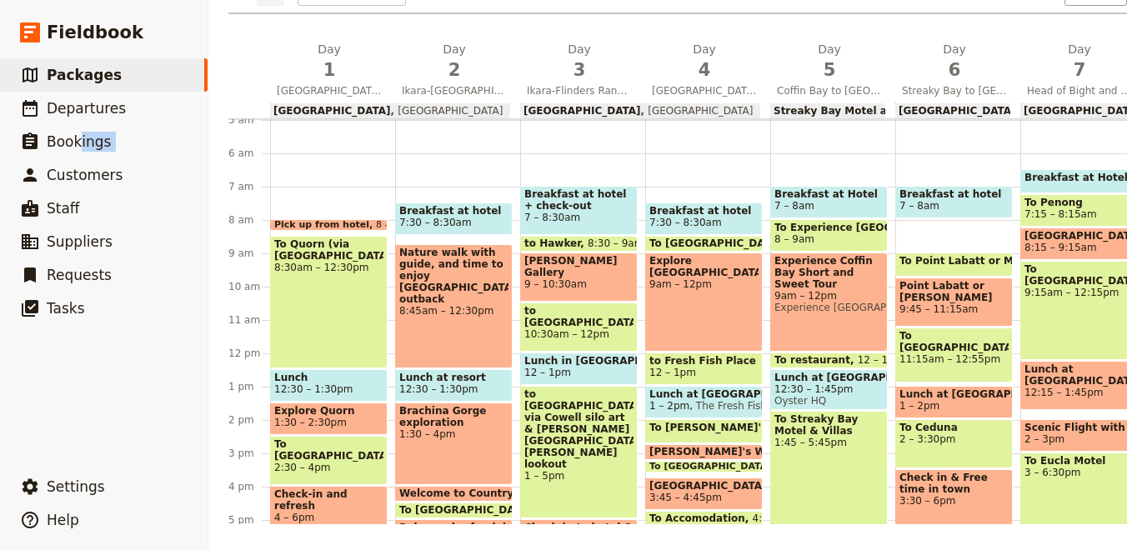
drag, startPoint x: 513, startPoint y: 132, endPoint x: 75, endPoint y: 136, distance: 437.6
click at [228, 136] on div "1 am 2 am 3 am 4 am 5 am 6 am 7 am 8 am 9 am 10 am 11 am 12 pm 1 pm 2 pm 3 pm 4…" at bounding box center [1124, 321] width 1792 height 405
click at [621, 138] on div "Breakfast at hotel + check-out 7 – 8:30am to Hawker 8:30 – 9am [PERSON_NAME] Ga…" at bounding box center [582, 353] width 125 height 800
select select "3"
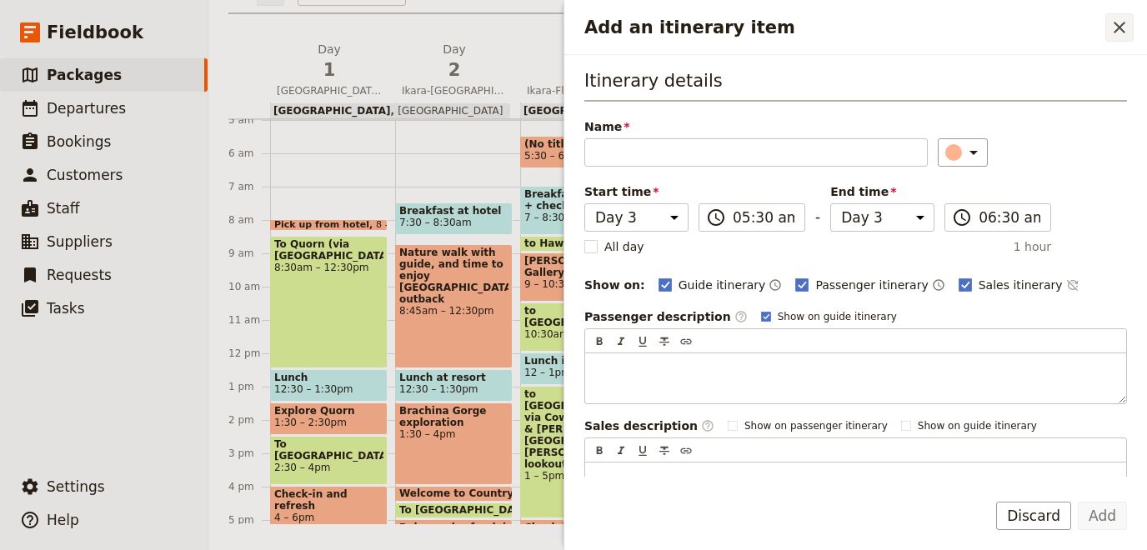
click at [1120, 28] on icon "Close drawer" at bounding box center [1119, 28] width 20 height 20
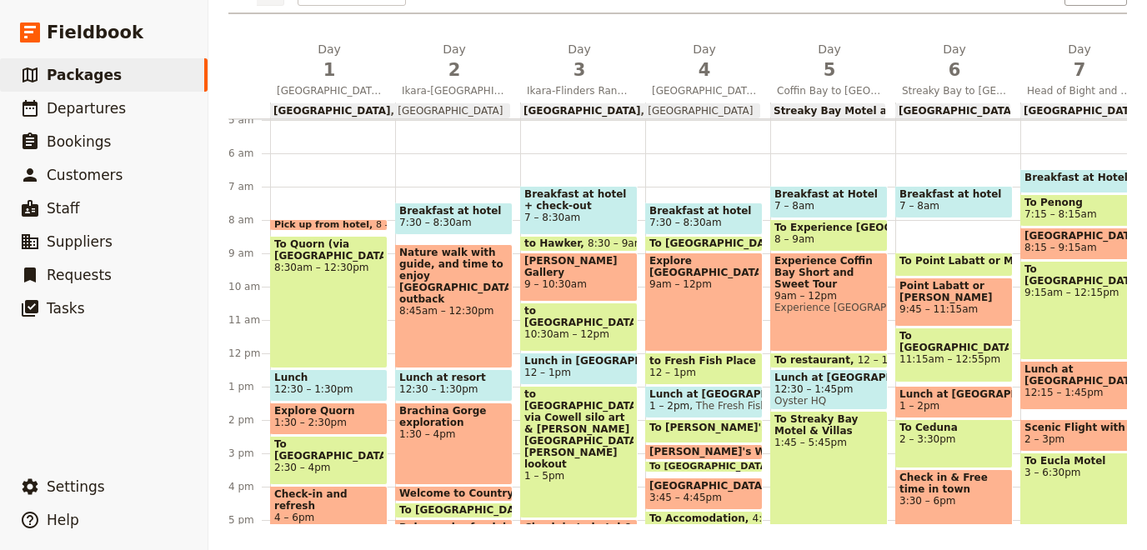
click at [1016, 107] on span "Ceduna [GEOGRAPHIC_DATA]" at bounding box center [1093, 111] width 154 height 12
select select "6"
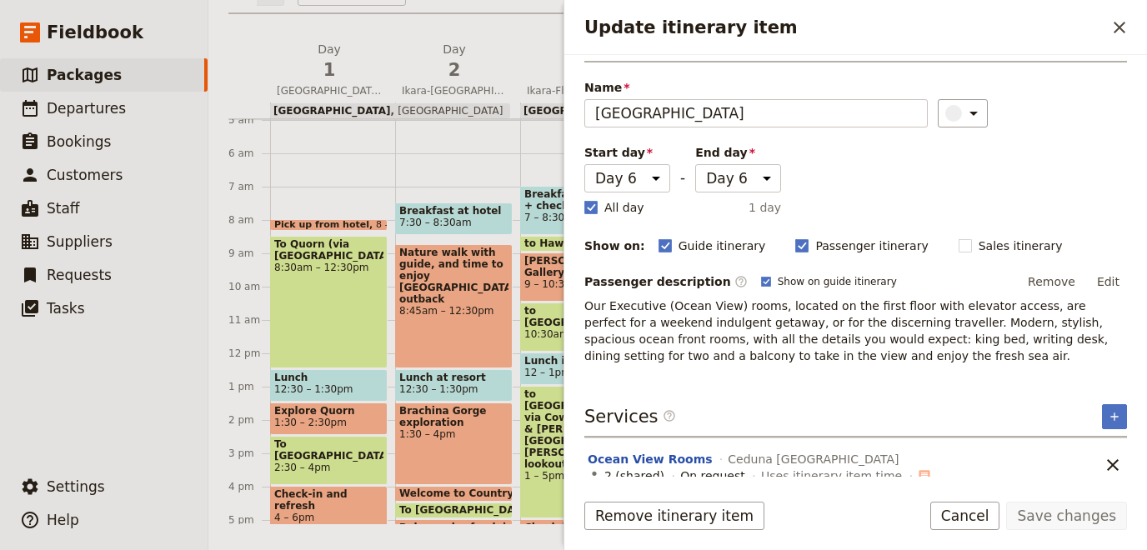
scroll to position [158, 0]
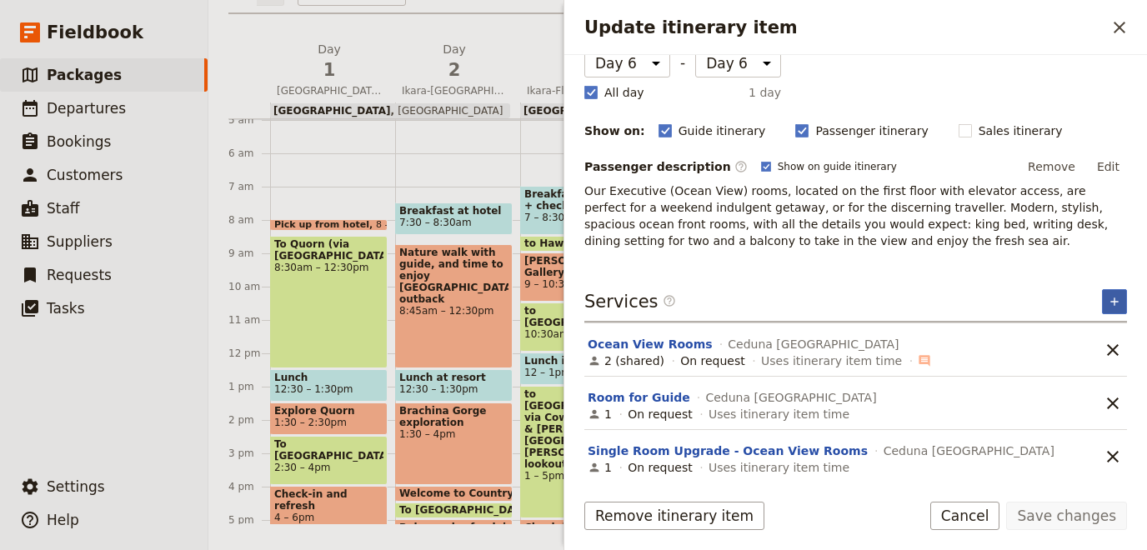
click at [1111, 296] on icon "Add service inclusion" at bounding box center [1114, 301] width 13 height 13
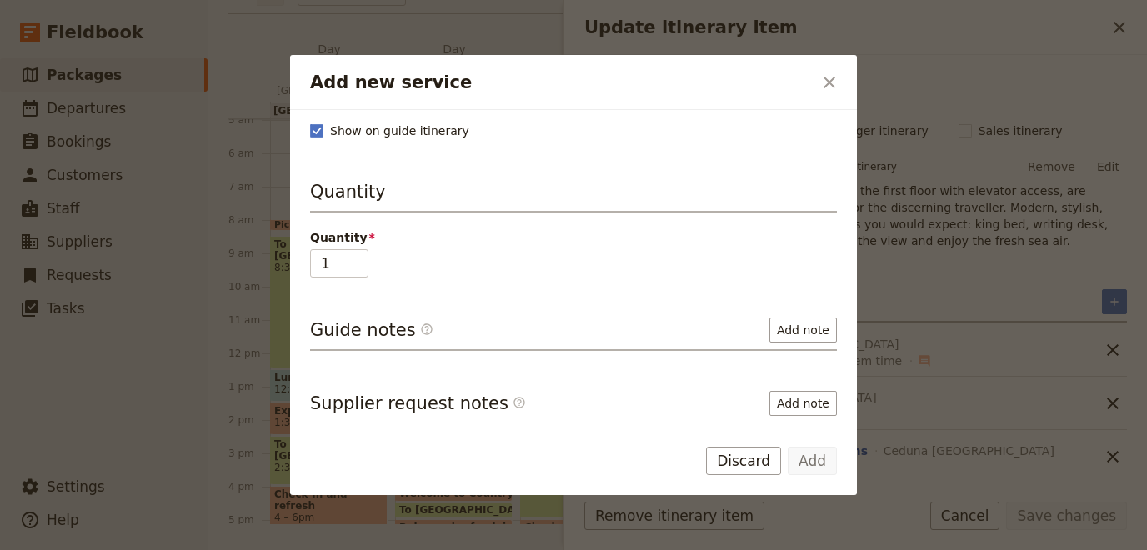
scroll to position [0, 0]
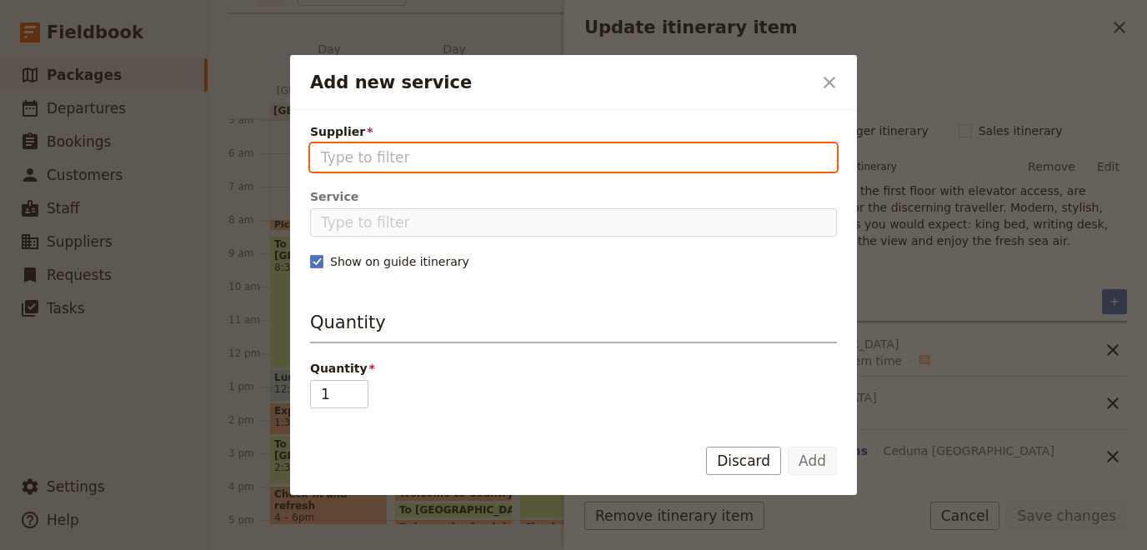
click at [416, 153] on input "Supplier" at bounding box center [573, 158] width 505 height 20
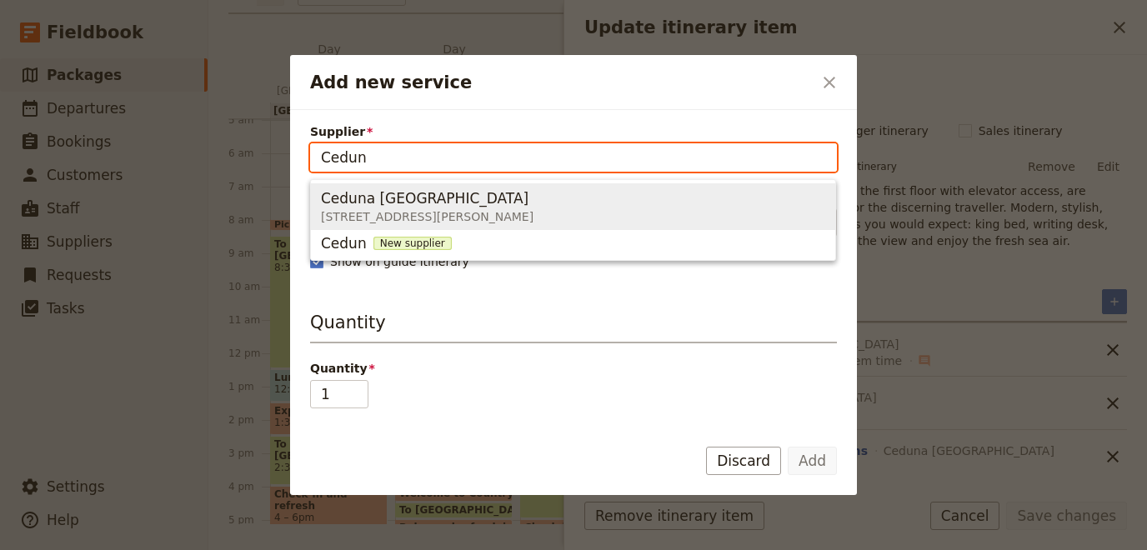
click at [491, 203] on div "Ceduna [GEOGRAPHIC_DATA]" at bounding box center [428, 198] width 214 height 20
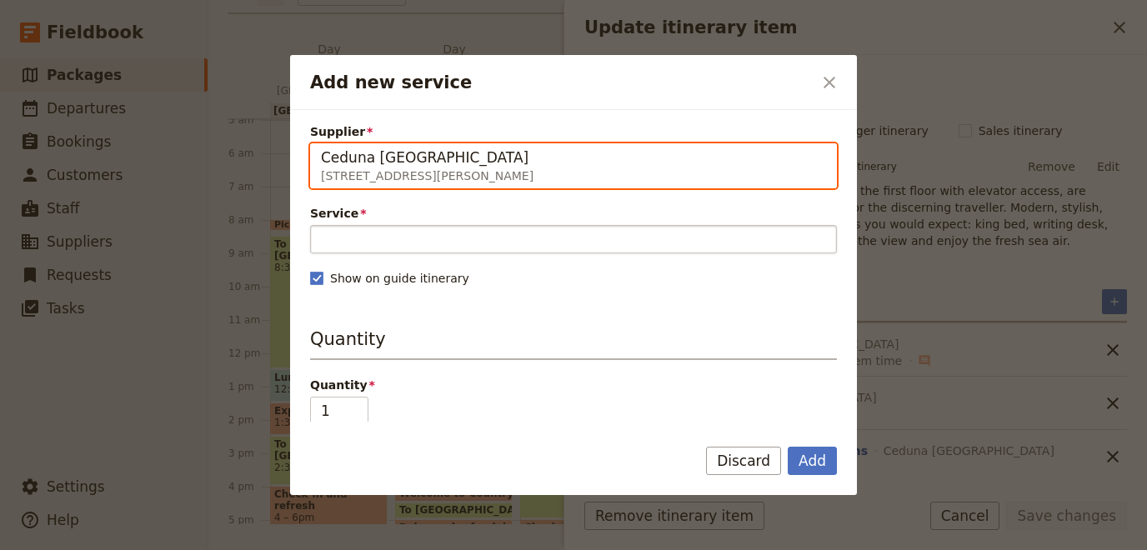
type input "Ceduna [GEOGRAPHIC_DATA]"
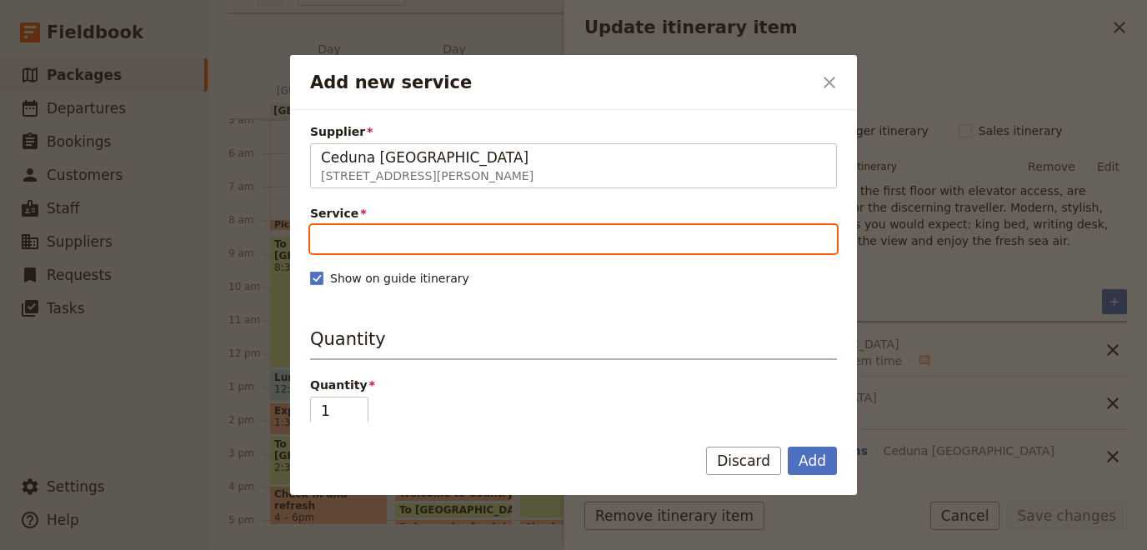
click at [446, 229] on input "Service" at bounding box center [573, 239] width 527 height 28
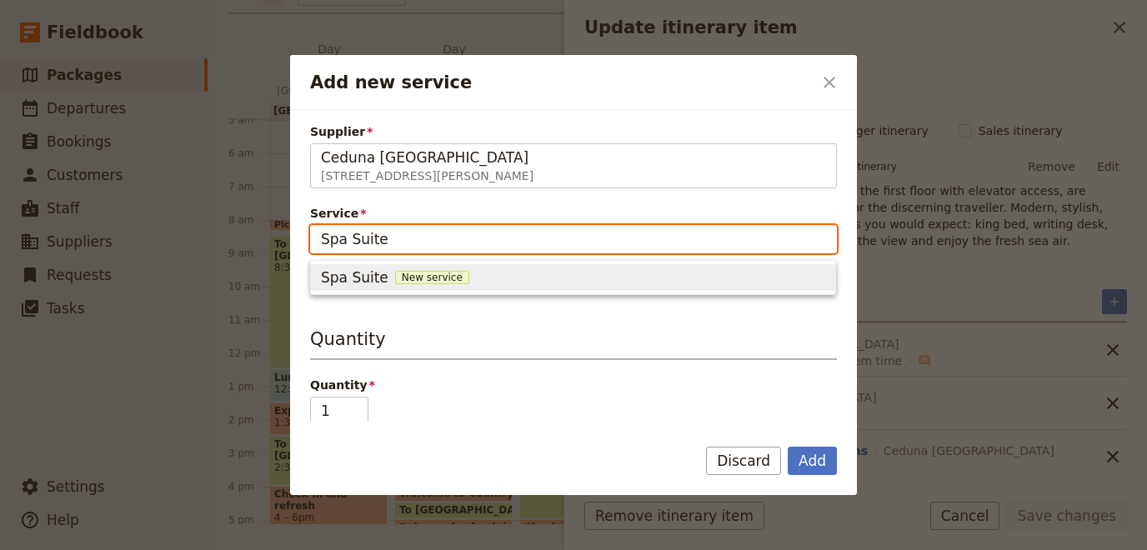
click at [583, 278] on div "Spa Suite New service" at bounding box center [573, 278] width 504 height 20
type input "Spa Suite"
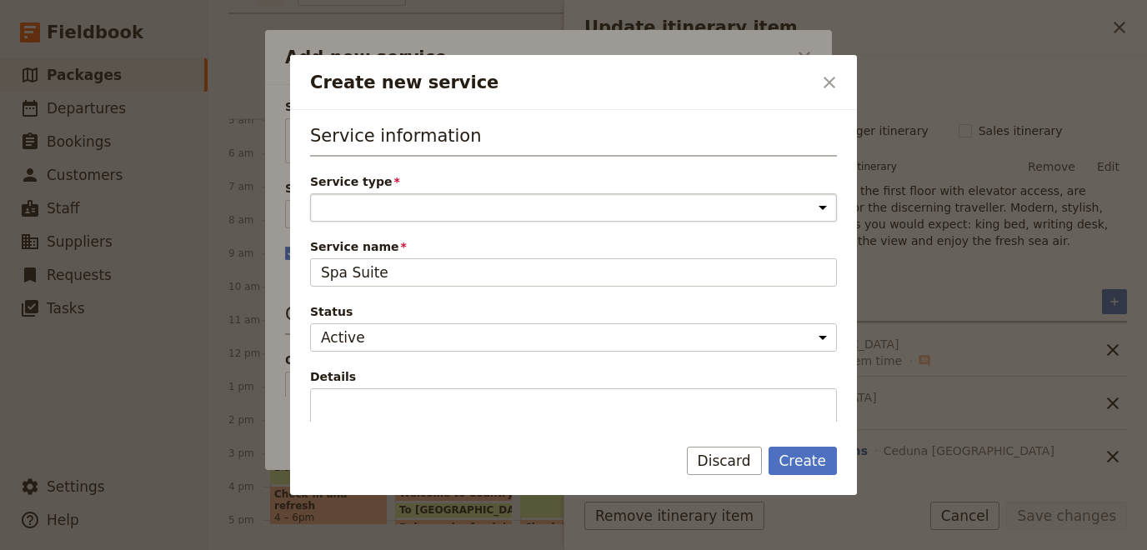
click at [310, 193] on select "Accommodation Activity Transport Flight Food and beverage Other" at bounding box center [573, 207] width 527 height 28
select select "AccommodationService"
click option "Accommodation" at bounding box center [0, 0] width 0 height 0
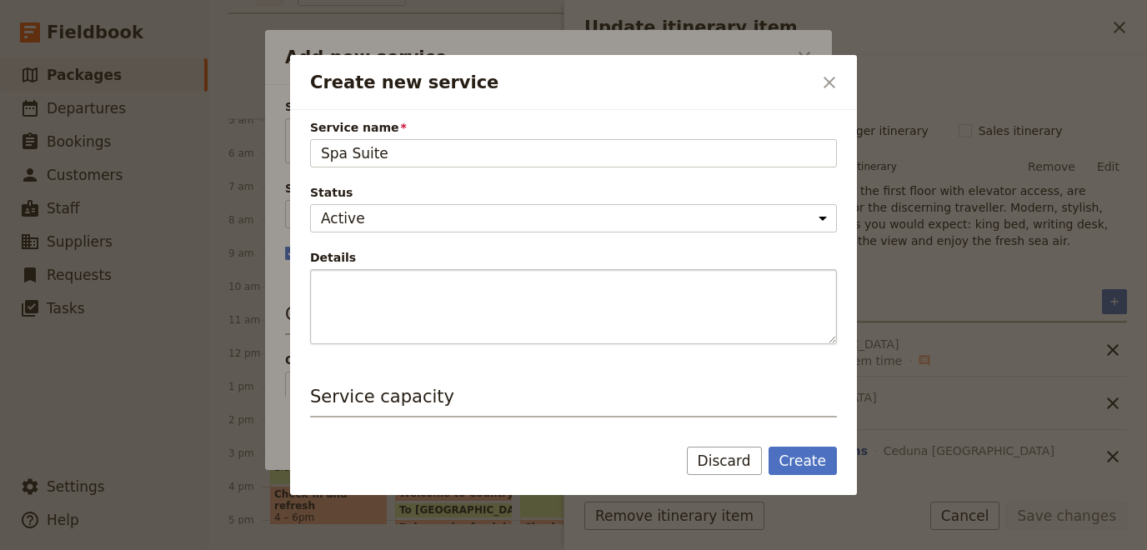
scroll to position [229, 0]
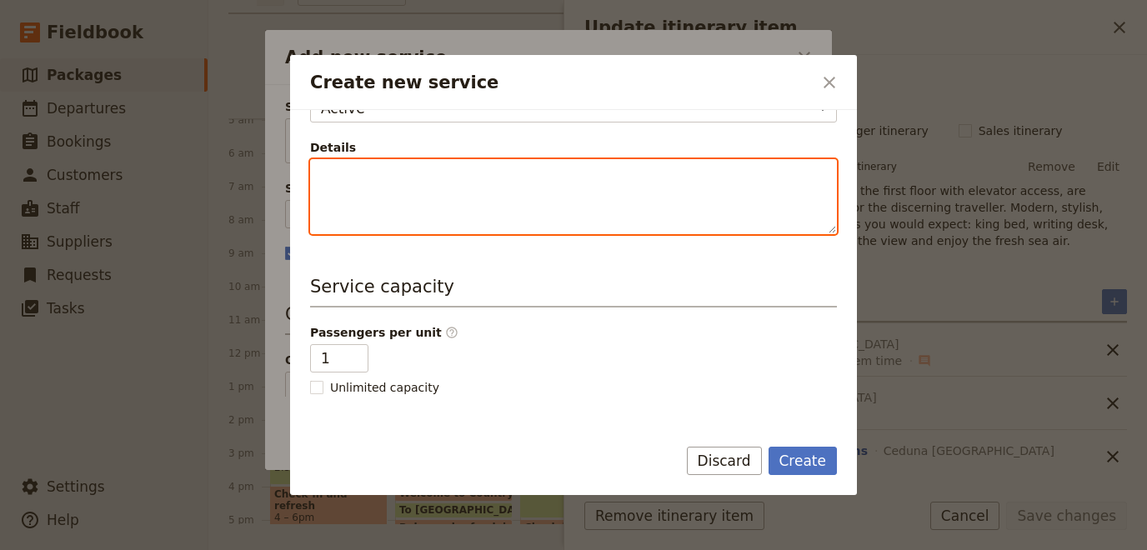
click at [501, 202] on textarea "Details" at bounding box center [573, 196] width 527 height 75
paste textarea "The Spa Suite is perfect for those special occasions or romantic retreats. Take…"
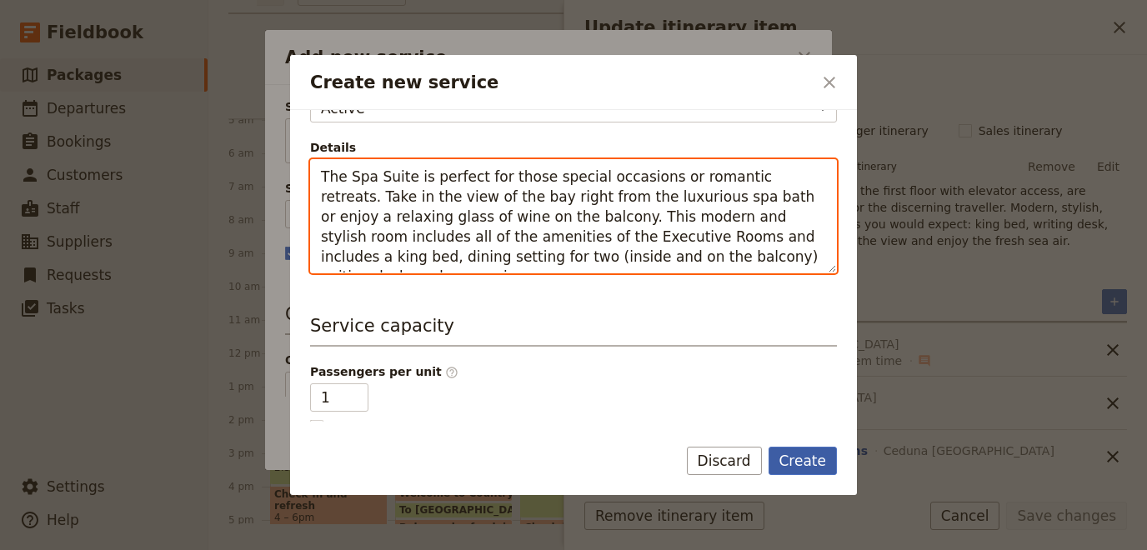
type textarea "The Spa Suite is perfect for those special occasions or romantic retreats. Take…"
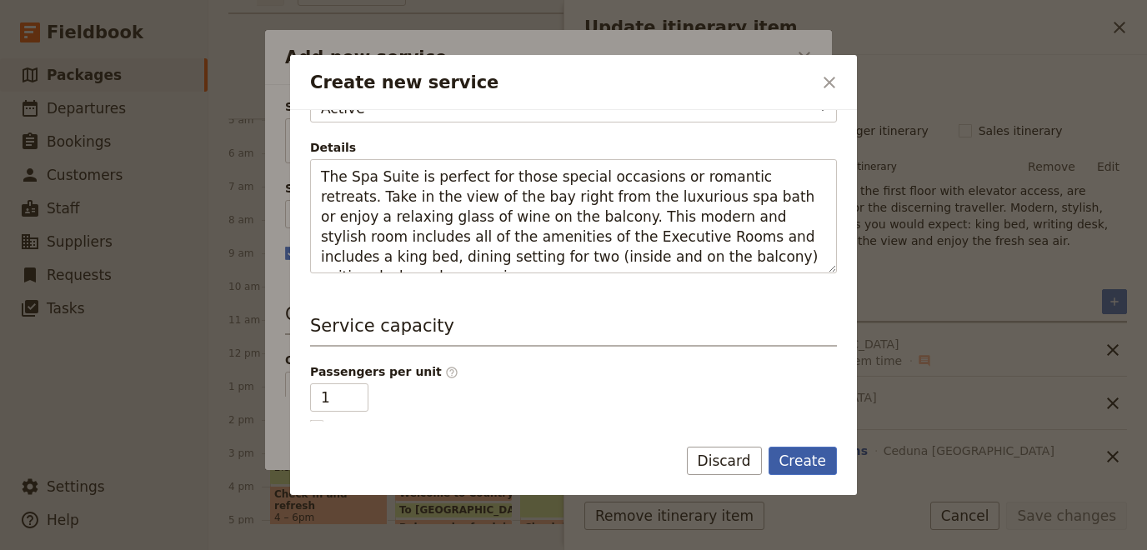
click at [811, 458] on button "Create" at bounding box center [802, 461] width 69 height 28
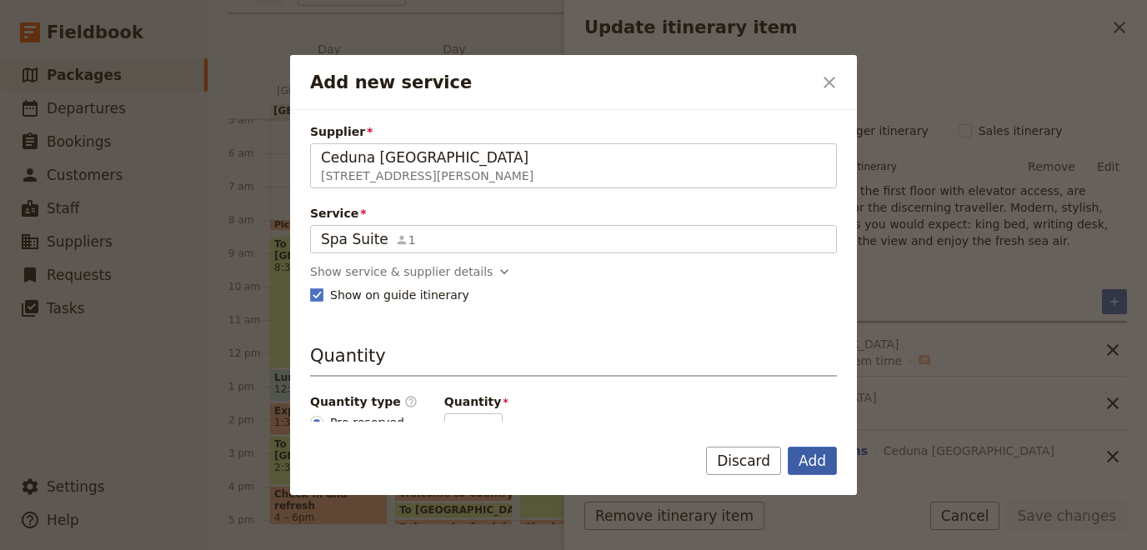
click at [803, 458] on button "Add" at bounding box center [812, 461] width 49 height 28
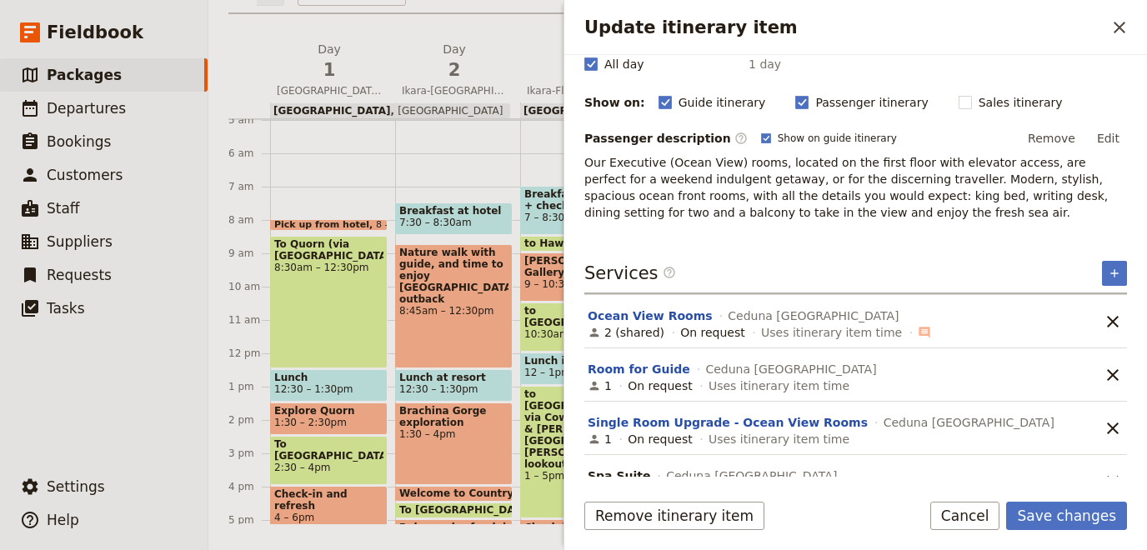
scroll to position [211, 0]
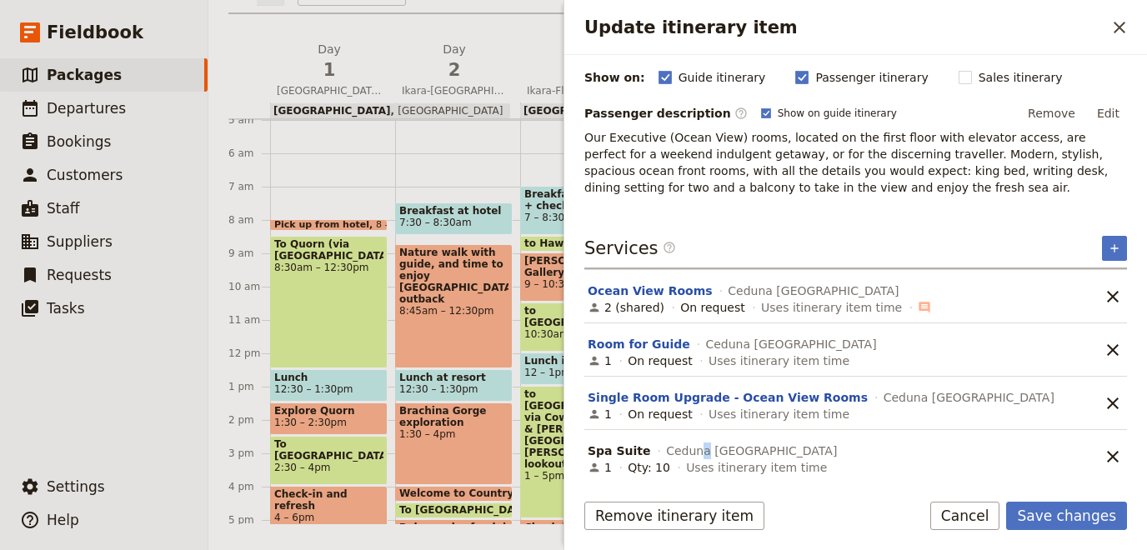
click at [689, 447] on span "Ceduna [GEOGRAPHIC_DATA]" at bounding box center [751, 451] width 171 height 17
click at [733, 459] on span "Uses itinerary item time" at bounding box center [756, 467] width 141 height 17
click at [651, 461] on div "Qty: 10" at bounding box center [649, 467] width 43 height 17
click at [617, 446] on span "Spa Suite" at bounding box center [619, 451] width 63 height 17
click at [751, 463] on span "Uses itinerary item time" at bounding box center [756, 467] width 141 height 17
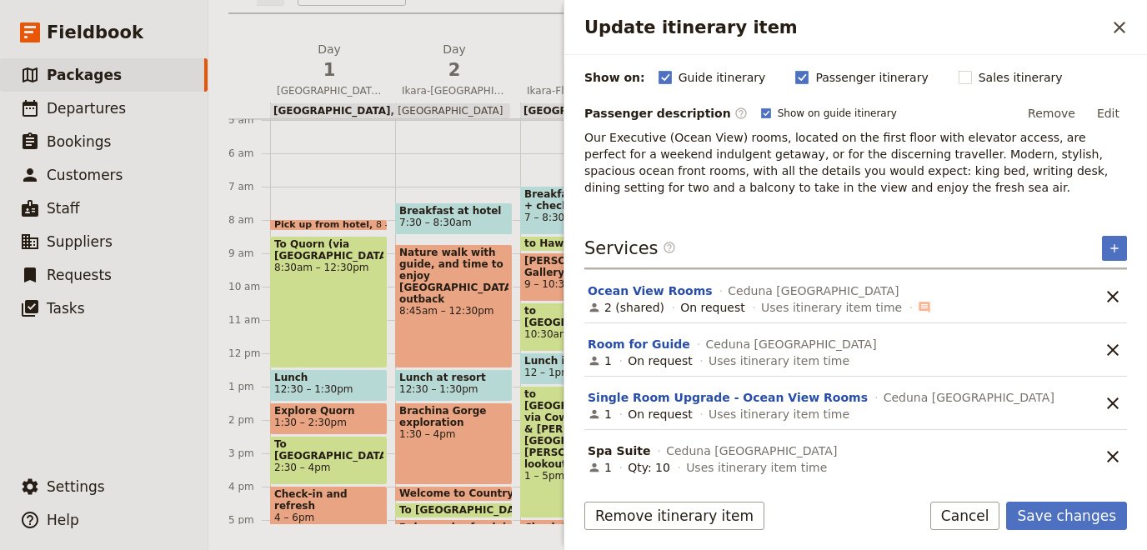
click at [992, 465] on div "1 Qty: 10 Uses itinerary item time" at bounding box center [838, 468] width 504 height 20
click at [754, 475] on section "Spa Suite Ceduna [GEOGRAPHIC_DATA] 1 Qty: 10 Uses itinerary item time" at bounding box center [838, 456] width 508 height 53
click at [624, 443] on span "Spa Suite" at bounding box center [619, 451] width 63 height 17
click at [701, 462] on span "Uses itinerary item time" at bounding box center [756, 467] width 141 height 17
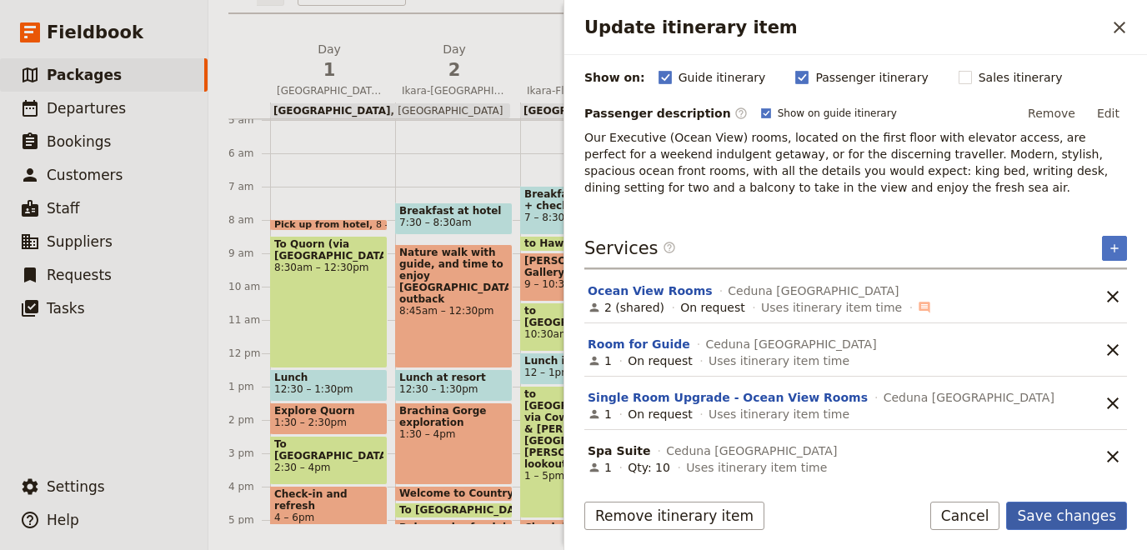
click at [1038, 519] on button "Save changes" at bounding box center [1066, 516] width 121 height 28
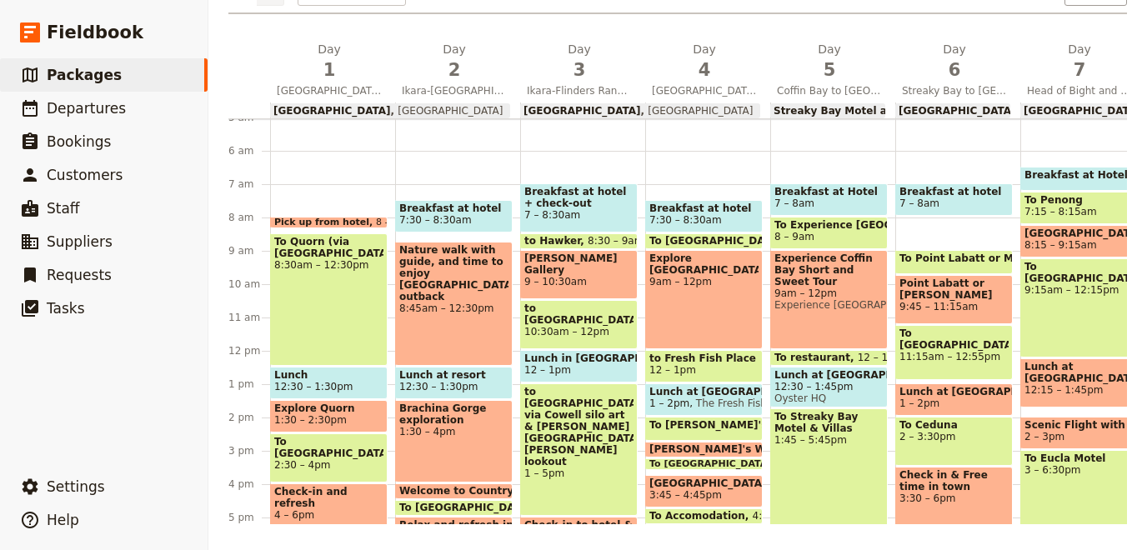
scroll to position [165, 0]
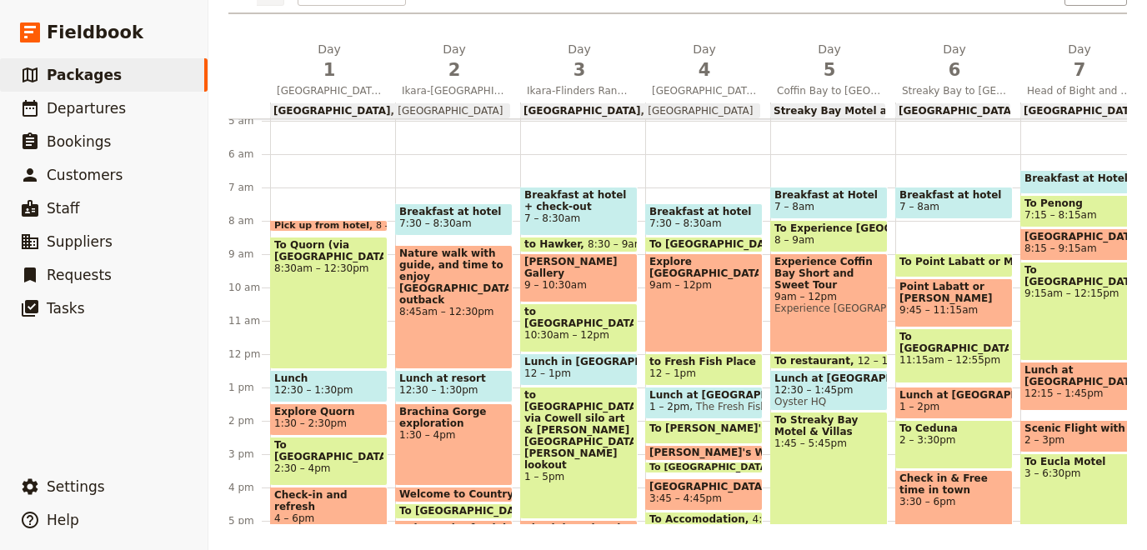
click at [1016, 112] on span "Ceduna [GEOGRAPHIC_DATA]" at bounding box center [1093, 111] width 154 height 12
select select "6"
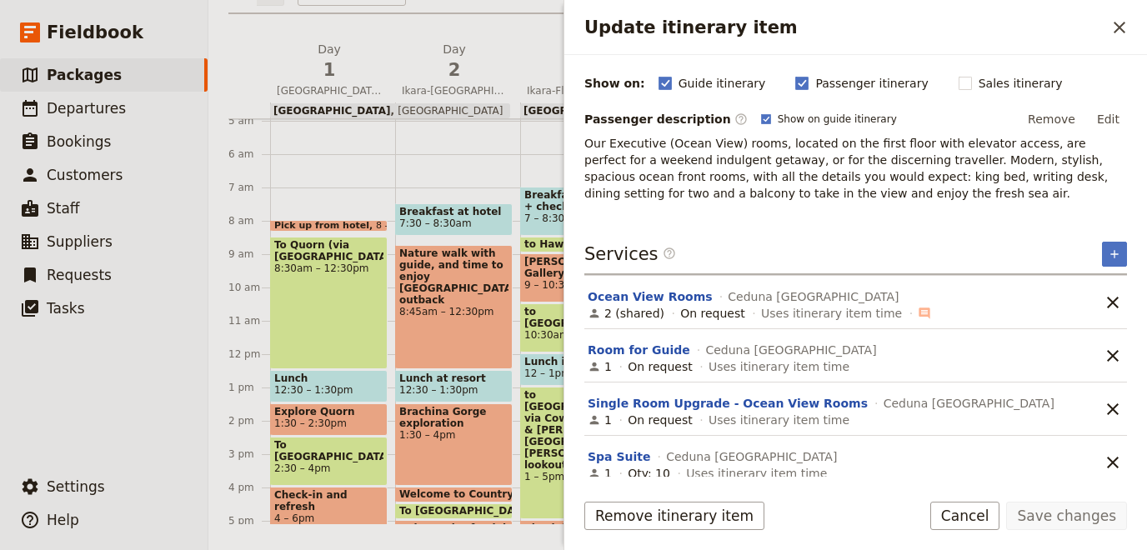
scroll to position [211, 0]
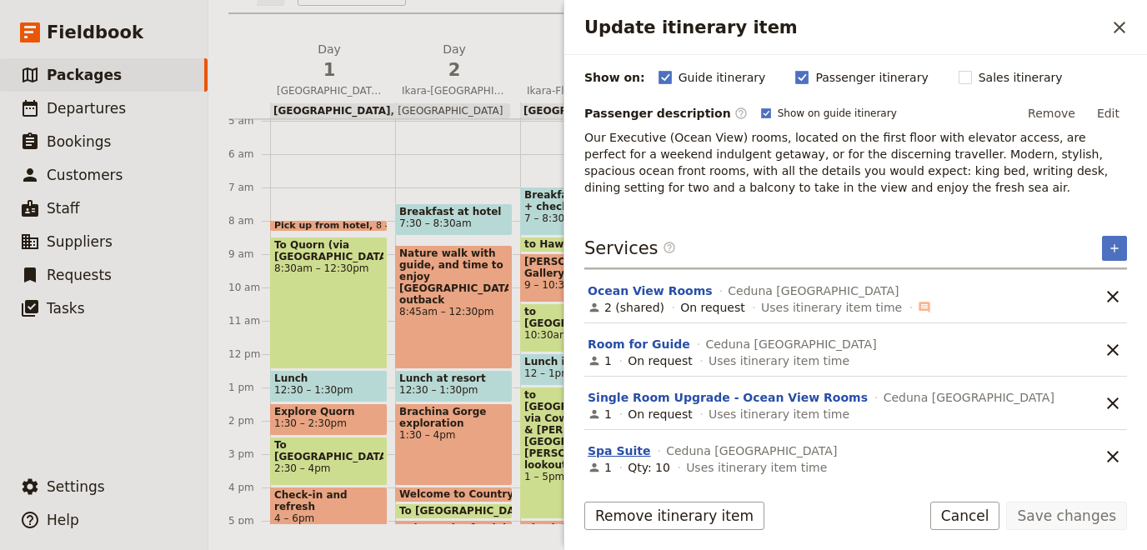
click at [613, 444] on button "Spa Suite" at bounding box center [619, 451] width 63 height 17
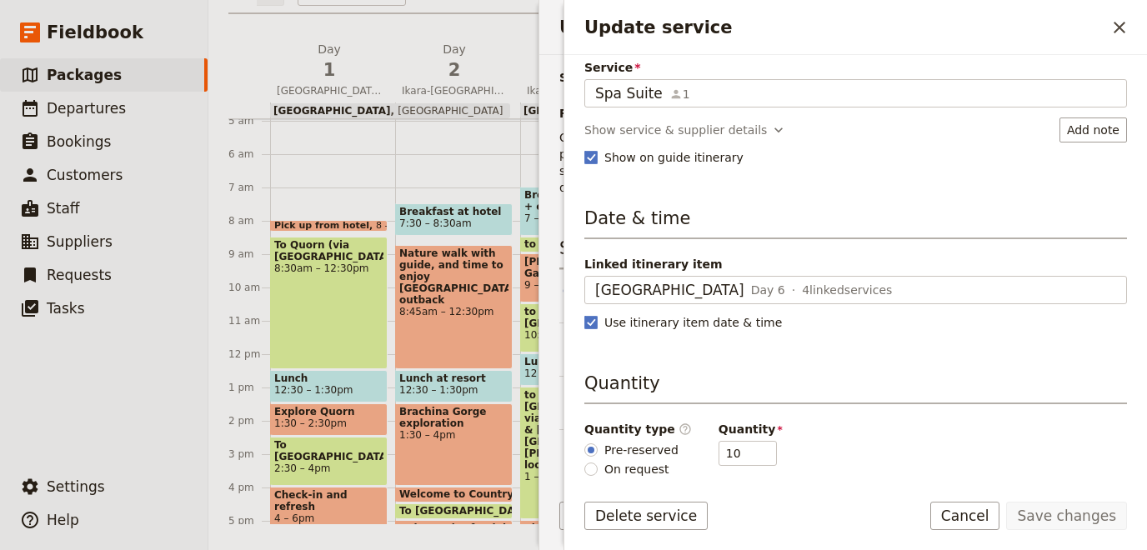
scroll to position [98, 0]
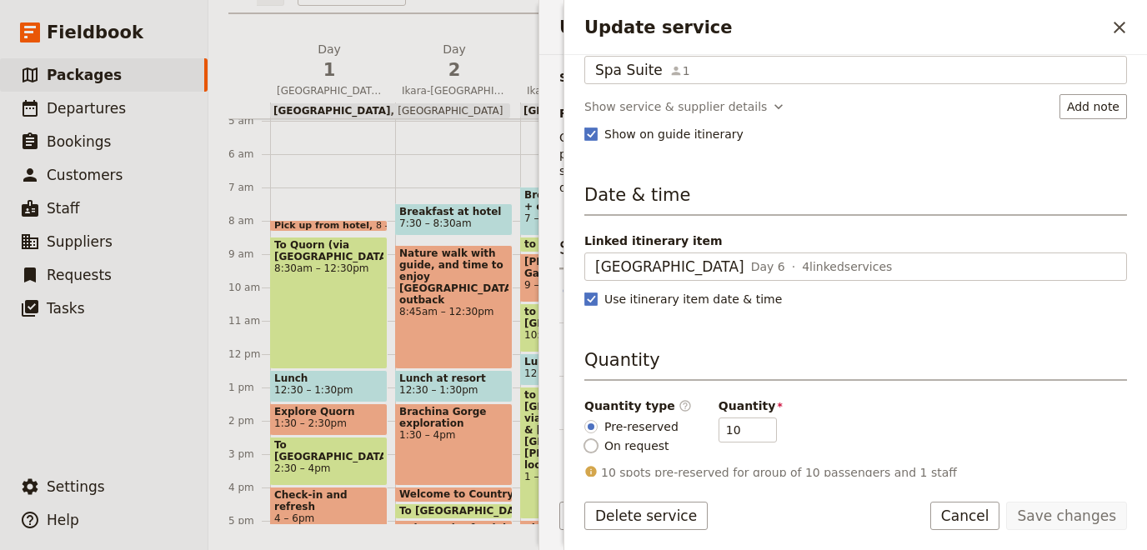
click at [594, 443] on div "Pre-reserved On request" at bounding box center [631, 436] width 94 height 37
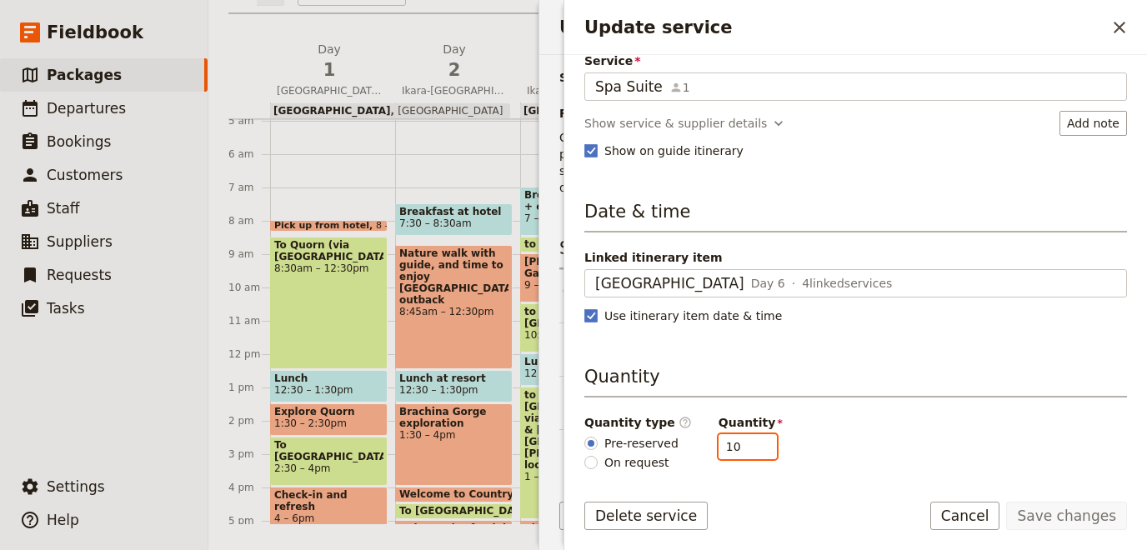
drag, startPoint x: 721, startPoint y: 447, endPoint x: 625, endPoint y: 446, distance: 95.8
click at [718, 446] on input "10" at bounding box center [747, 446] width 58 height 25
type input "1"
click at [1081, 509] on button "Save changes" at bounding box center [1066, 516] width 121 height 28
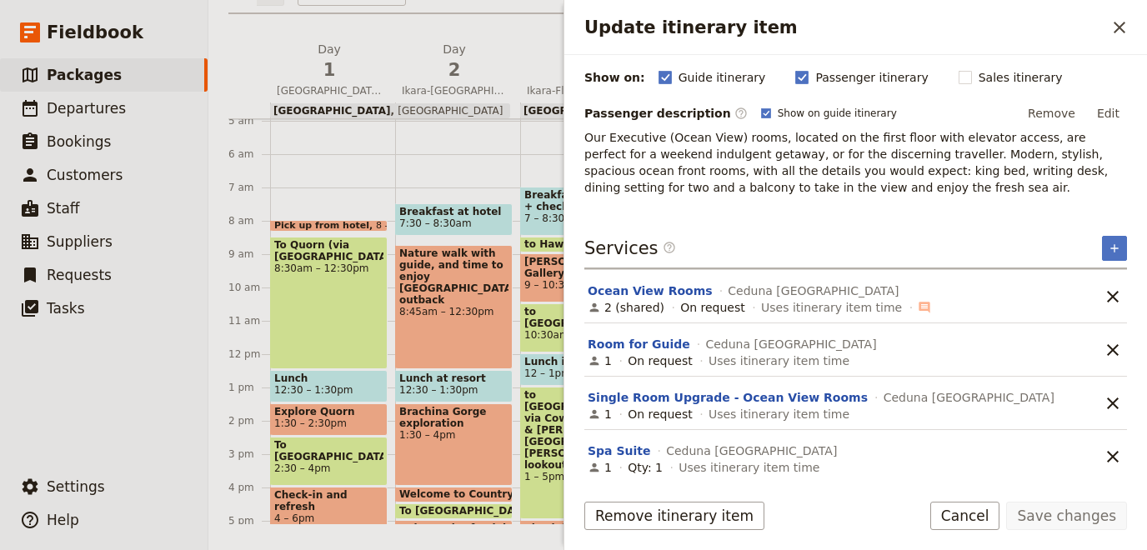
scroll to position [211, 0]
click at [608, 443] on button "Spa Suite" at bounding box center [619, 451] width 63 height 17
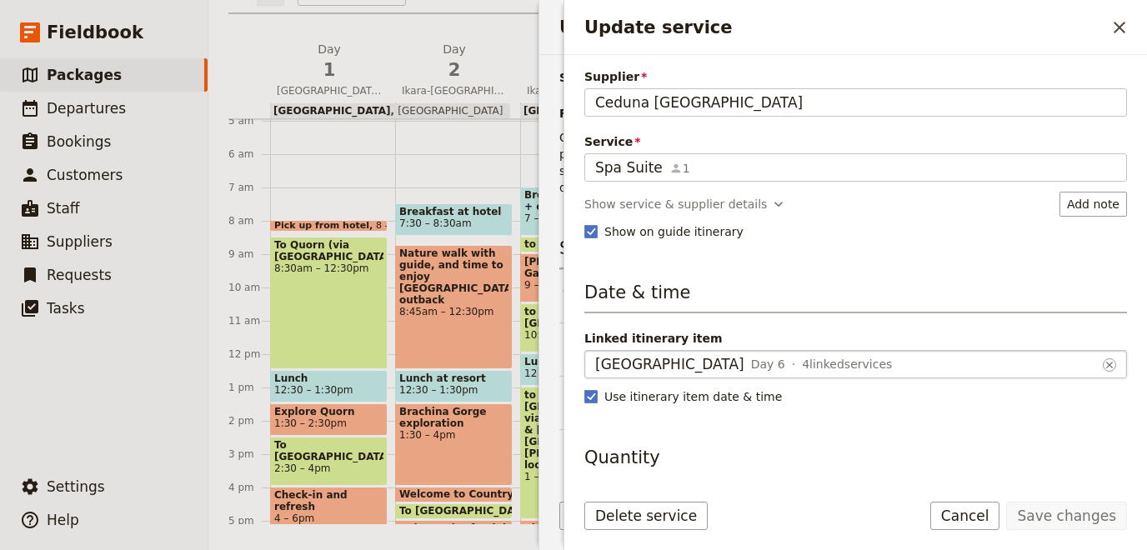
click at [776, 353] on label "Linked itinerary item Ceduna Hotel Day 6 4 linked services [GEOGRAPHIC_DATA] ​" at bounding box center [855, 351] width 543 height 43
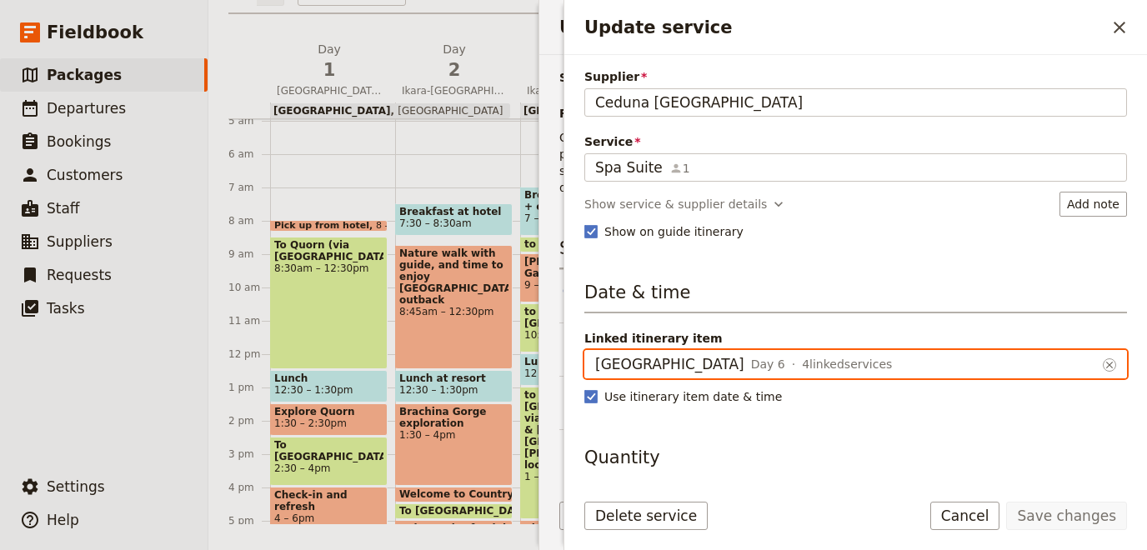
click at [595, 351] on input "[GEOGRAPHIC_DATA]" at bounding box center [594, 350] width 1 height 1
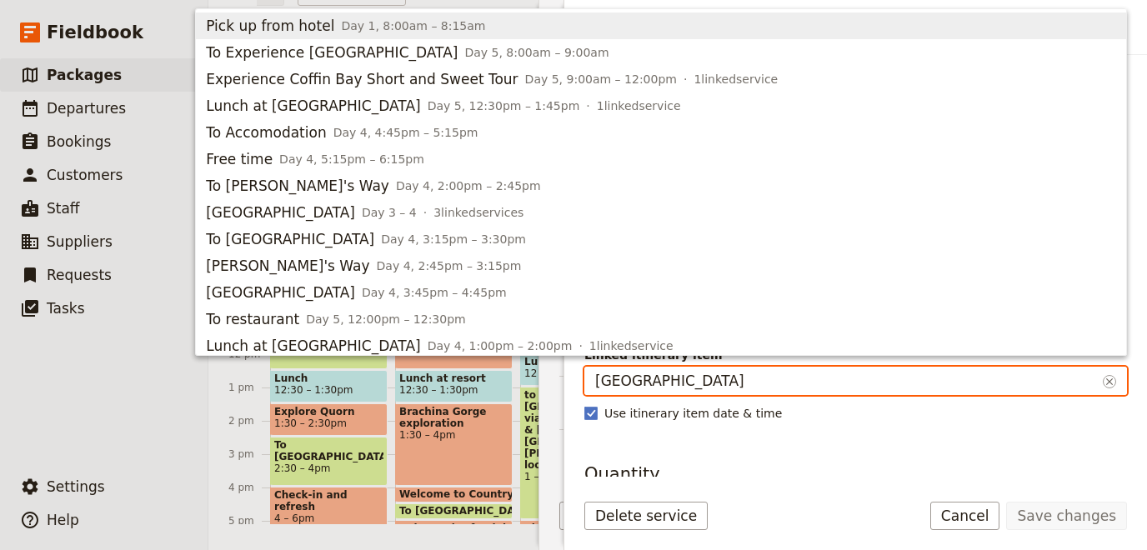
scroll to position [644, 0]
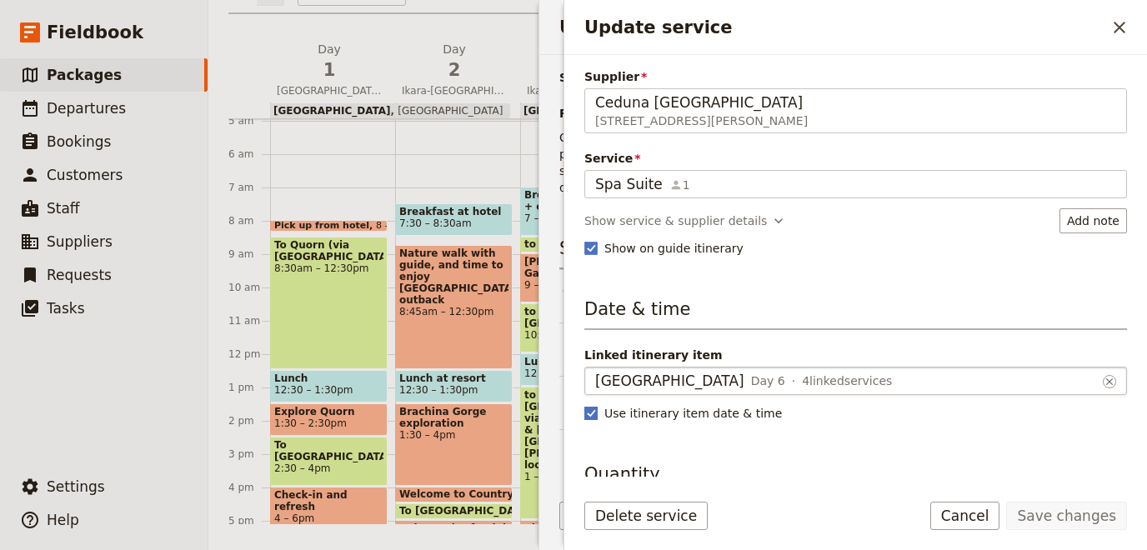
click at [802, 416] on label "Use itinerary item date & time" at bounding box center [855, 413] width 543 height 17
click at [584, 405] on input "Use itinerary item date & time" at bounding box center [583, 404] width 1 height 1
checkbox input "false"
select select "6"
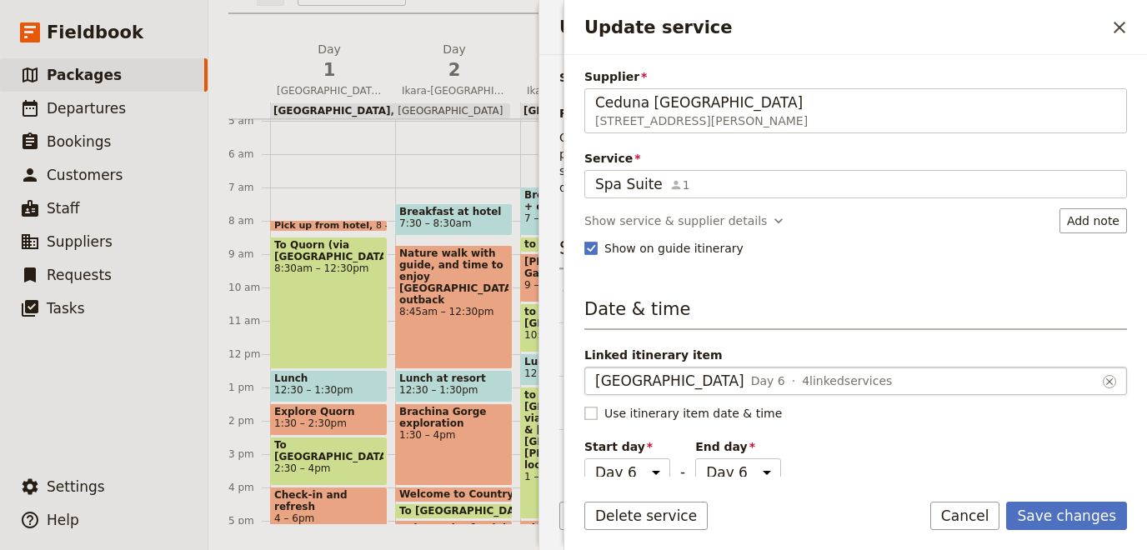
click at [738, 405] on span "Use itinerary item date & time" at bounding box center [693, 413] width 178 height 17
click at [584, 404] on input "Use itinerary item date & time" at bounding box center [583, 404] width 1 height 1
checkbox input "true"
click at [1078, 513] on button "Save changes" at bounding box center [1066, 516] width 121 height 28
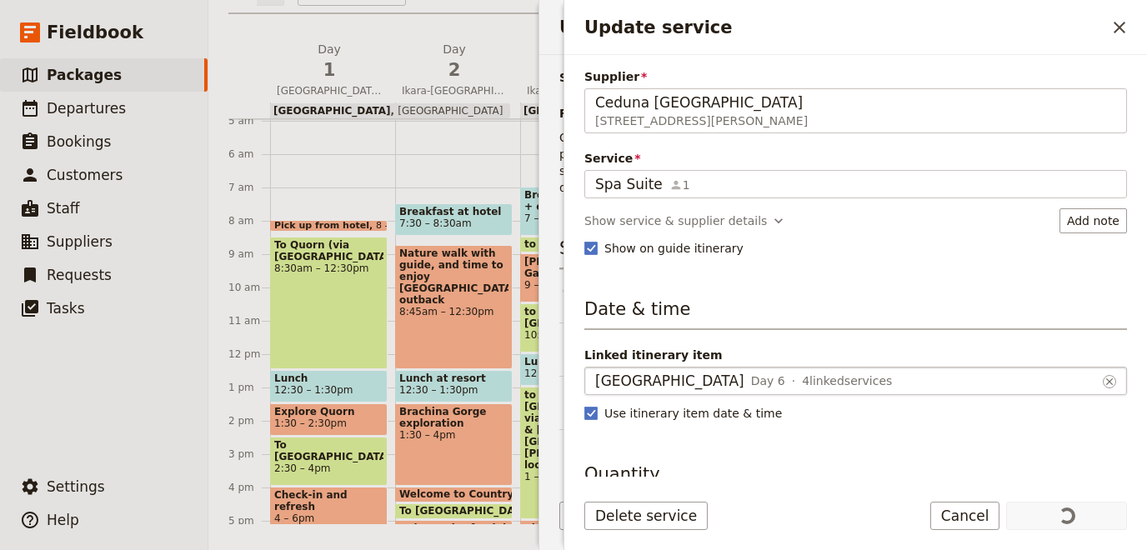
scroll to position [211, 0]
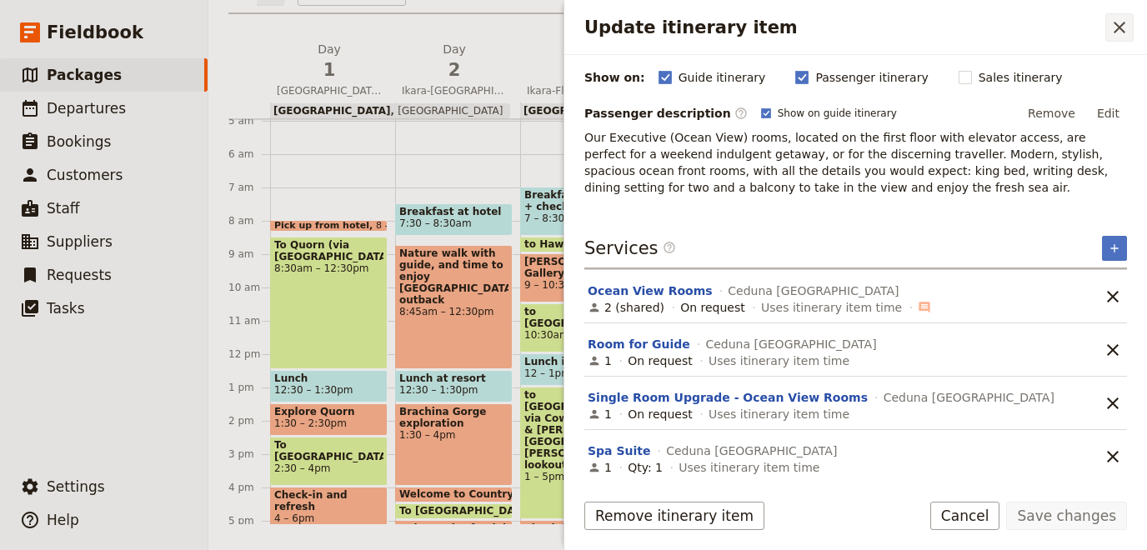
click at [1123, 20] on icon "Close drawer" at bounding box center [1119, 28] width 20 height 20
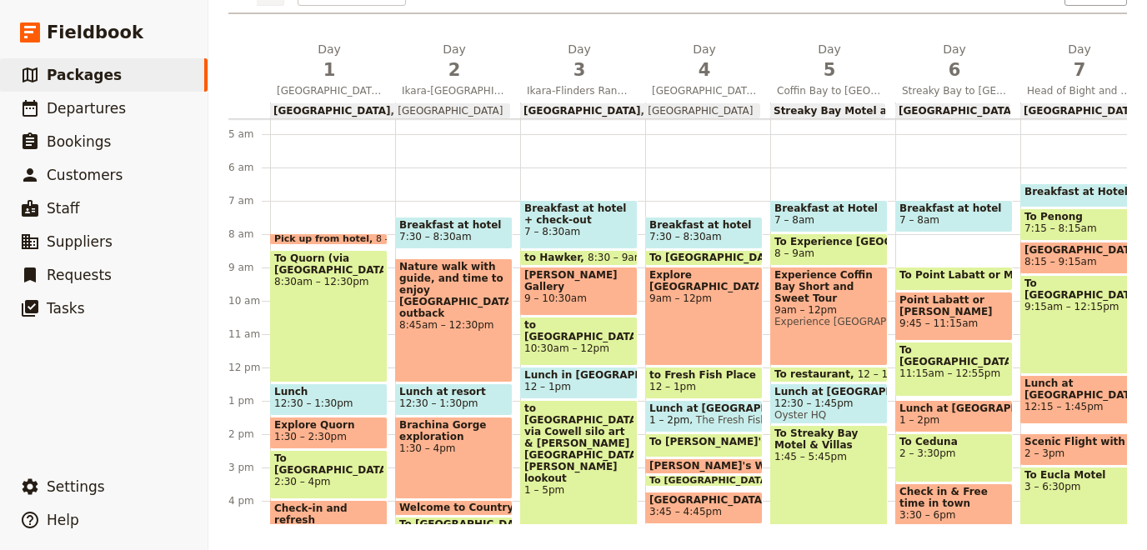
scroll to position [305, 0]
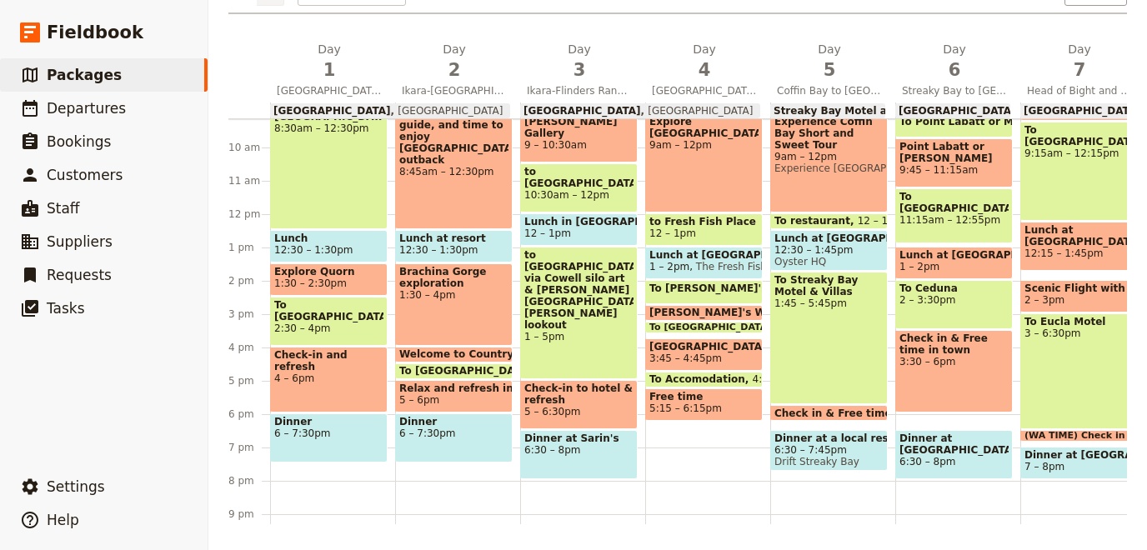
click at [948, 368] on div "Check in & Free time in town 3:30 – 6pm" at bounding box center [954, 371] width 118 height 83
select select "6"
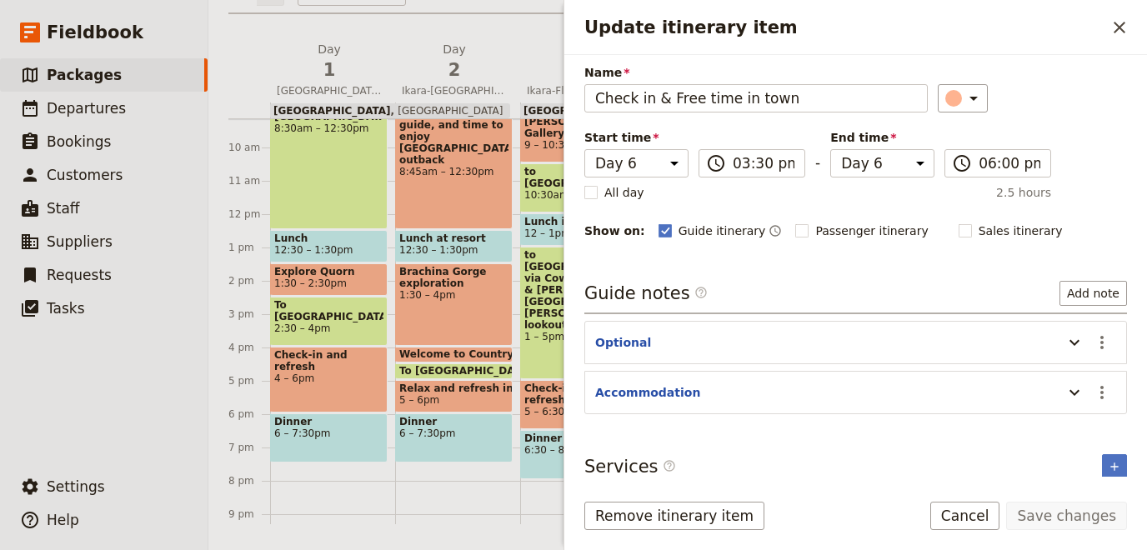
scroll to position [63, 0]
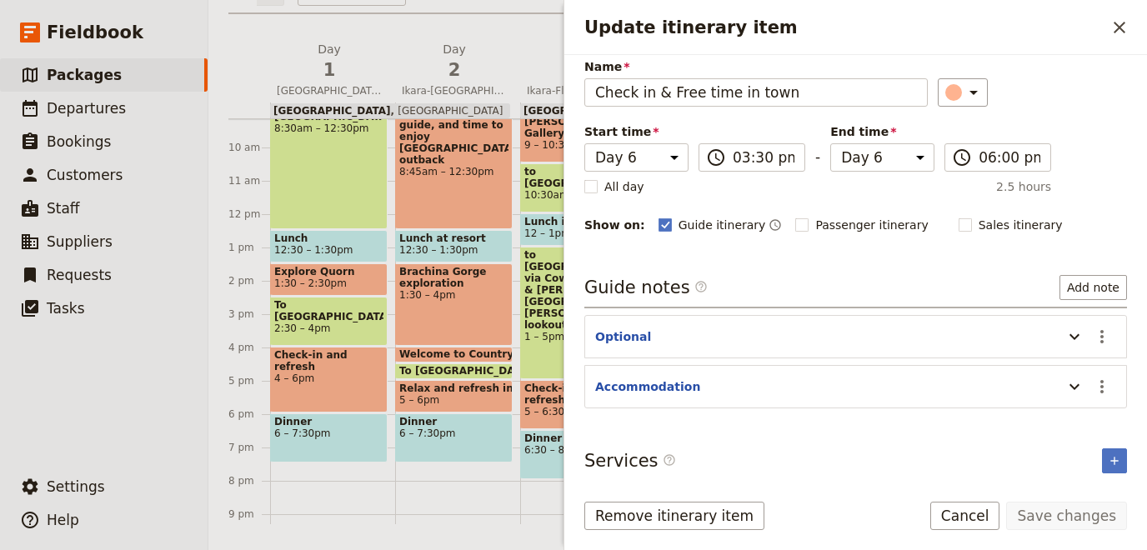
click at [690, 372] on section "Accommodation ​" at bounding box center [855, 386] width 543 height 43
click at [694, 383] on header "Accommodation" at bounding box center [824, 388] width 459 height 20
click at [1078, 386] on icon "Update itinerary item" at bounding box center [1074, 387] width 20 height 20
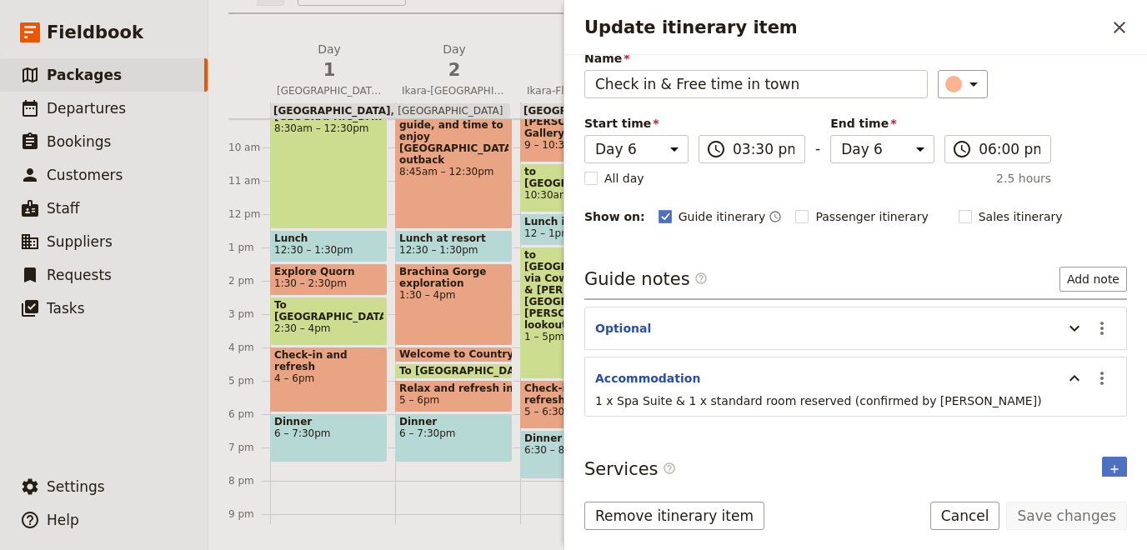
scroll to position [80, 0]
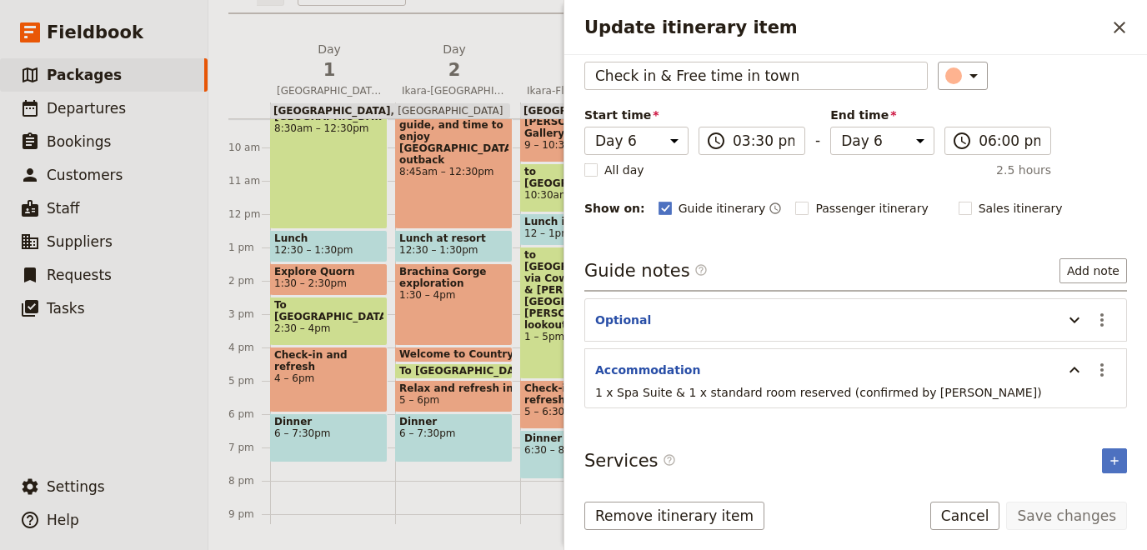
click at [808, 243] on div "Itinerary details ​ Name Check in & Free time in town ​ Start time Day 1 Day 2 …" at bounding box center [855, 191] width 543 height 407
click at [833, 202] on span "Passenger itinerary" at bounding box center [871, 208] width 113 height 17
click at [795, 200] on input "Passenger itinerary" at bounding box center [794, 199] width 1 height 1
checkbox input "true"
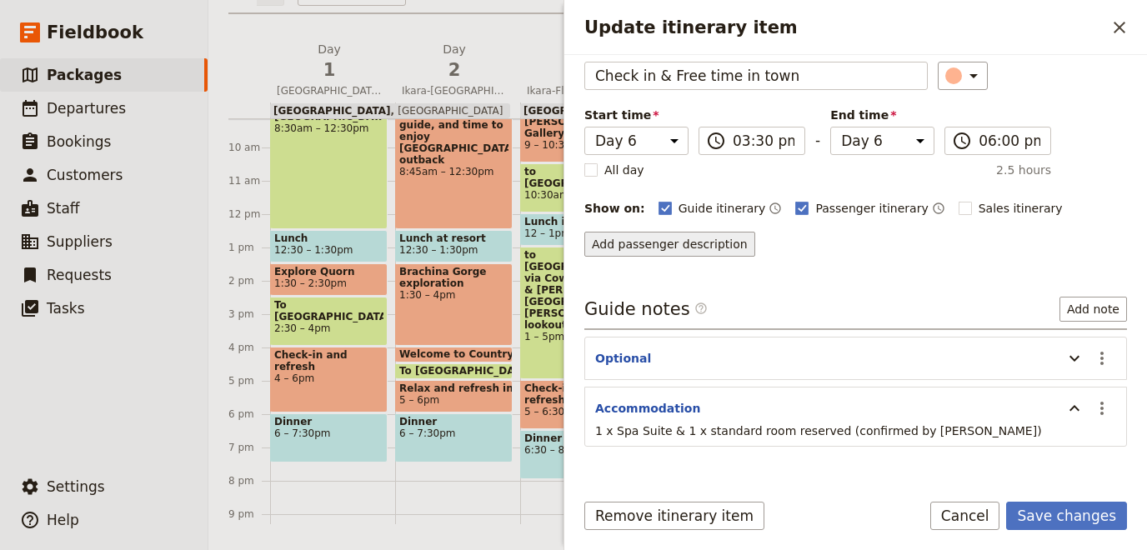
click at [646, 246] on button "Add passenger description" at bounding box center [669, 244] width 171 height 25
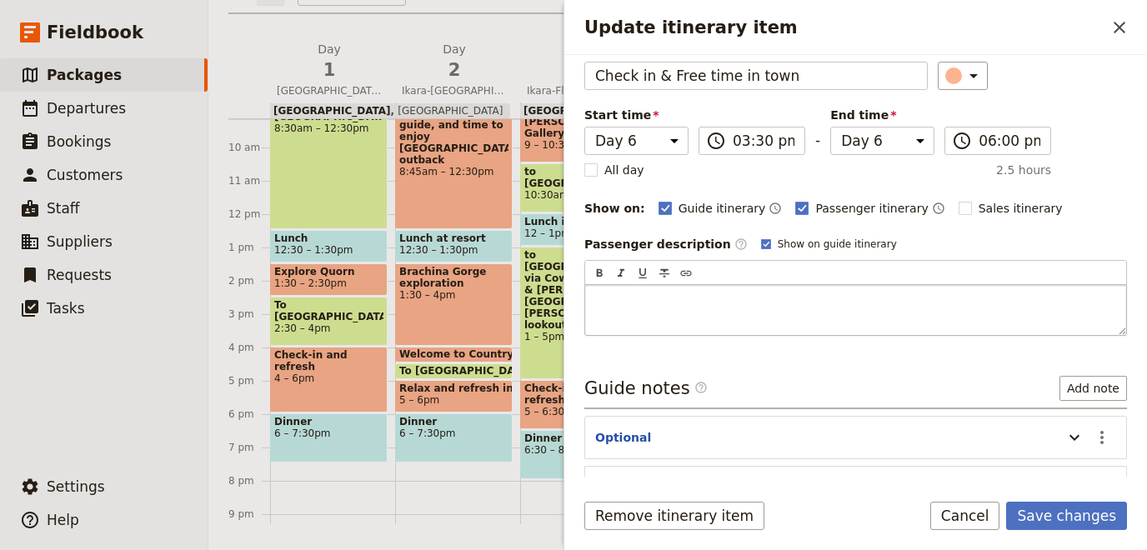
click at [640, 293] on p "Update itinerary item" at bounding box center [855, 300] width 521 height 17
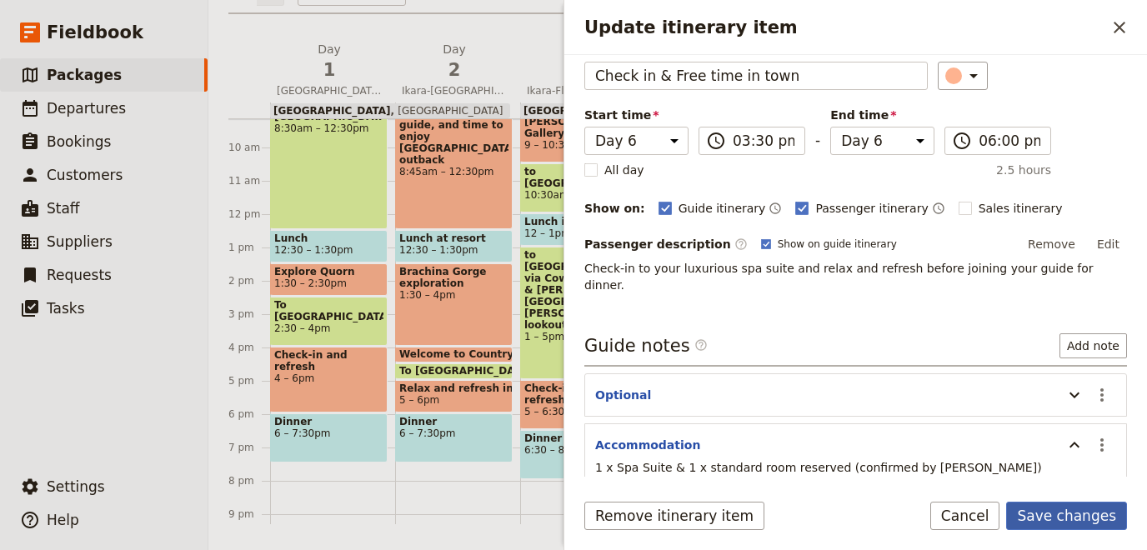
click at [1066, 508] on button "Save changes" at bounding box center [1066, 516] width 121 height 28
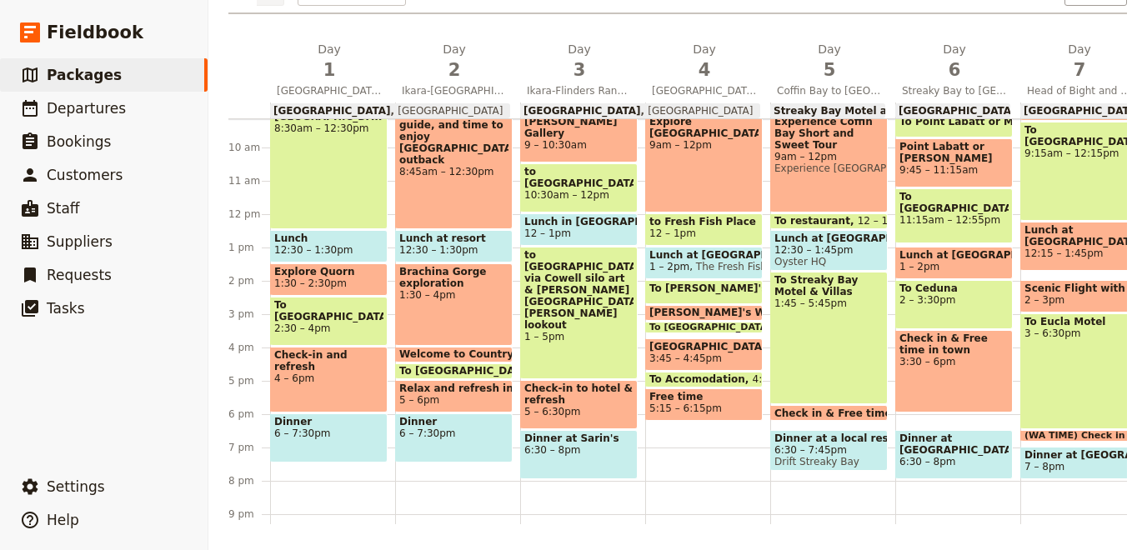
drag, startPoint x: 1062, startPoint y: 487, endPoint x: 1116, endPoint y: 488, distance: 54.2
click at [1116, 488] on div "Breakfast at Hotel 6:30 – 7:15am To [GEOGRAPHIC_DATA] 7:15 – 8:15am [GEOGRAPHIC…" at bounding box center [1082, 214] width 125 height 800
select select "7"
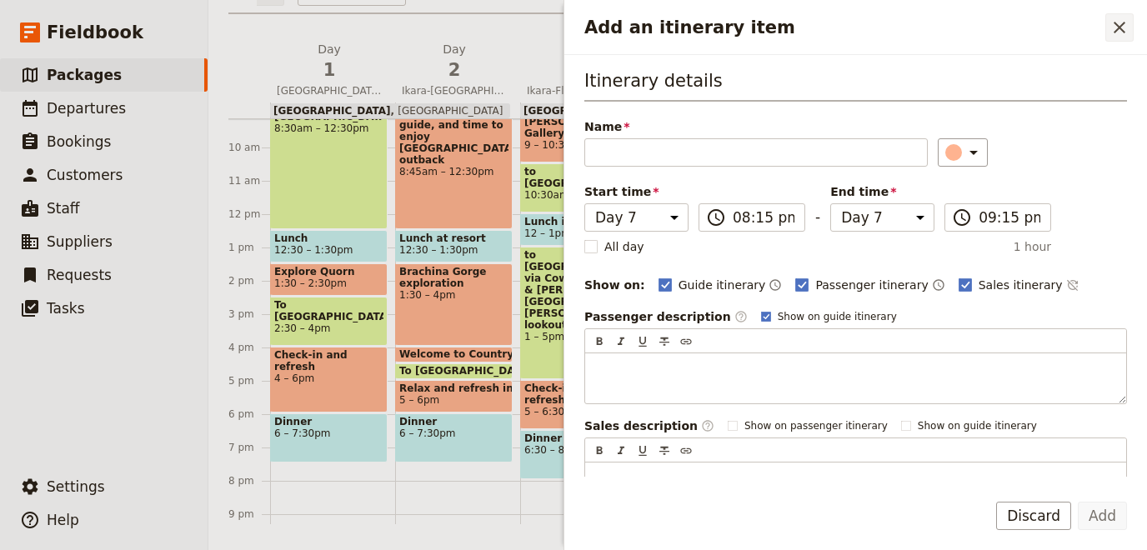
click at [1120, 23] on icon "Close drawer" at bounding box center [1119, 28] width 20 height 20
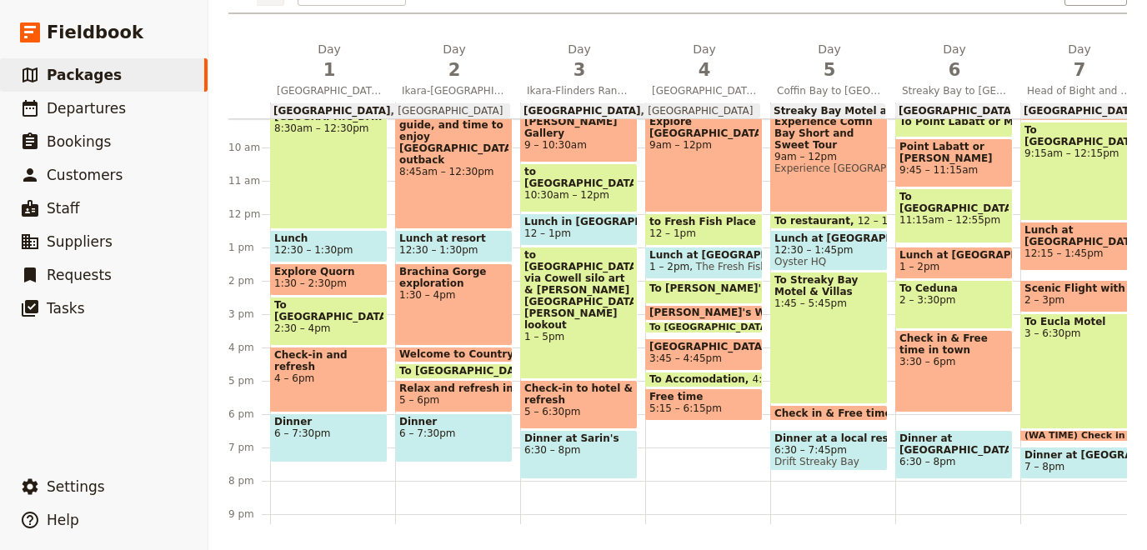
click at [1062, 389] on div "To Eucla Motel 3 – 6:30pm" at bounding box center [1079, 371] width 118 height 116
select select "7"
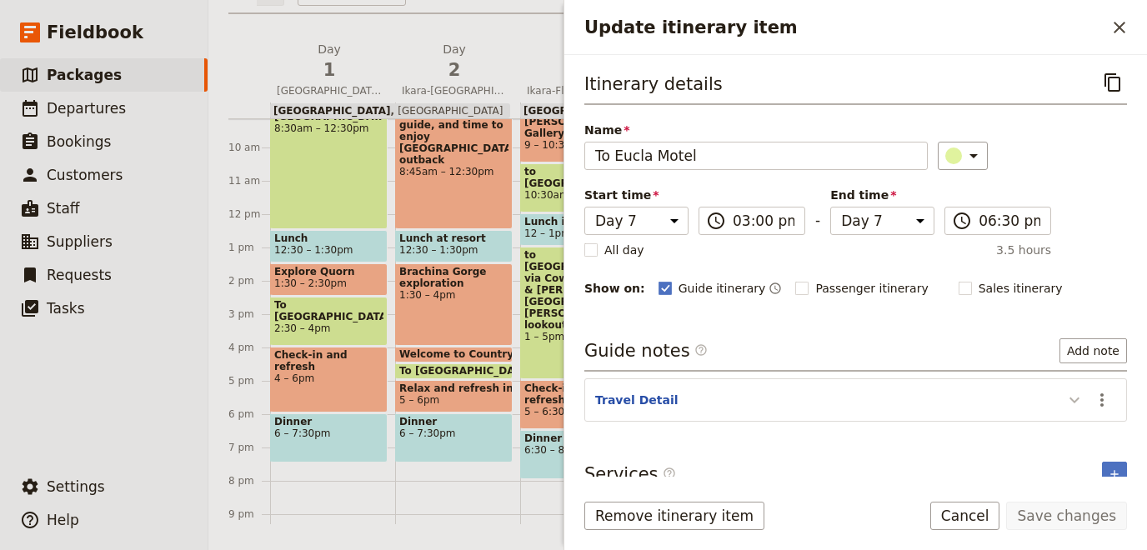
click at [1070, 393] on icon "Update itinerary item" at bounding box center [1074, 400] width 20 height 20
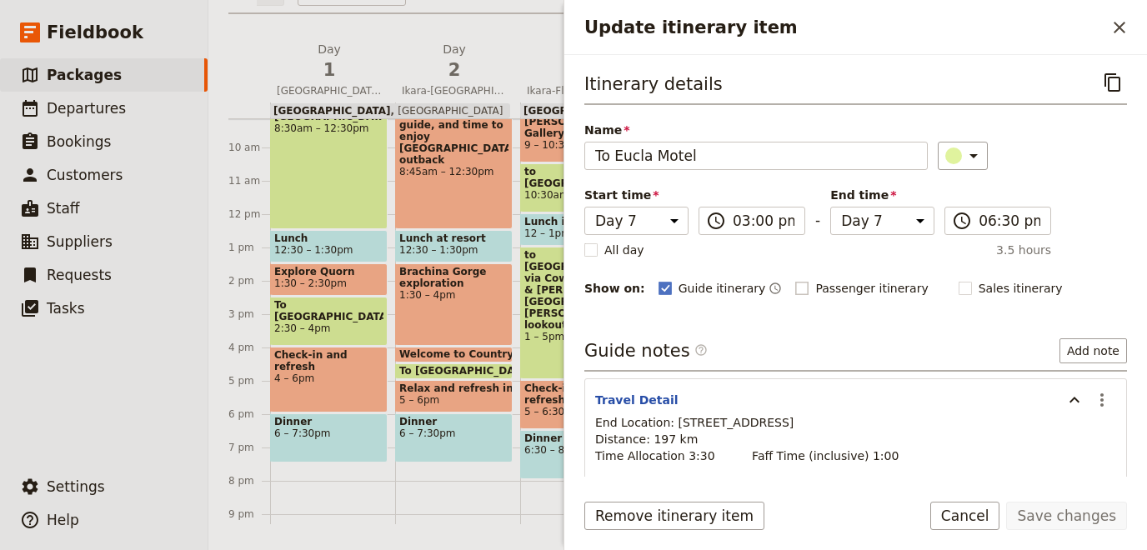
click at [815, 286] on span "Passenger itinerary" at bounding box center [871, 288] width 113 height 17
click at [795, 280] on input "Passenger itinerary" at bounding box center [794, 279] width 1 height 1
checkbox input "true"
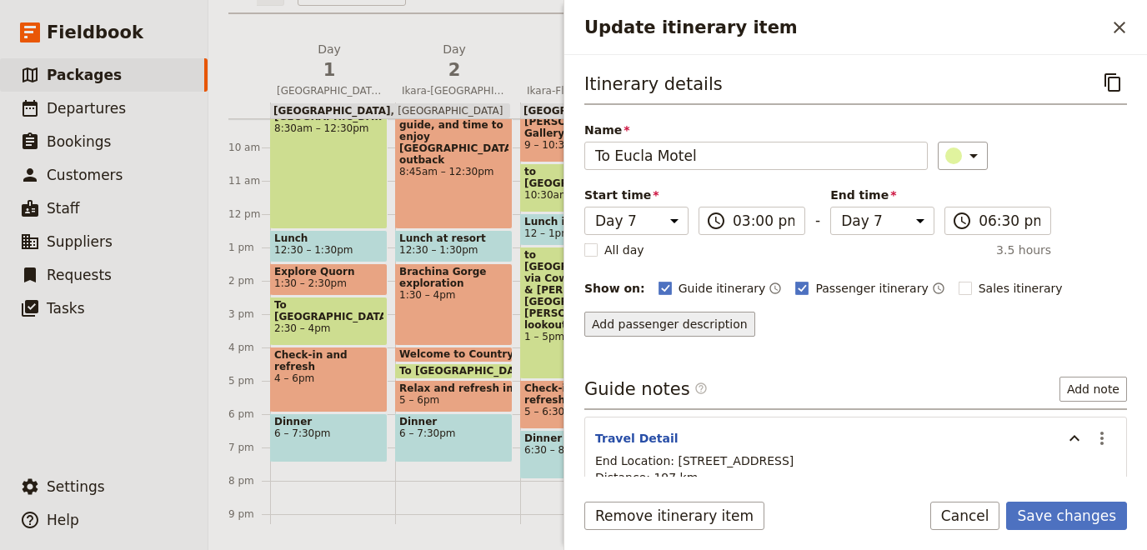
click at [682, 317] on button "Add passenger description" at bounding box center [669, 324] width 171 height 25
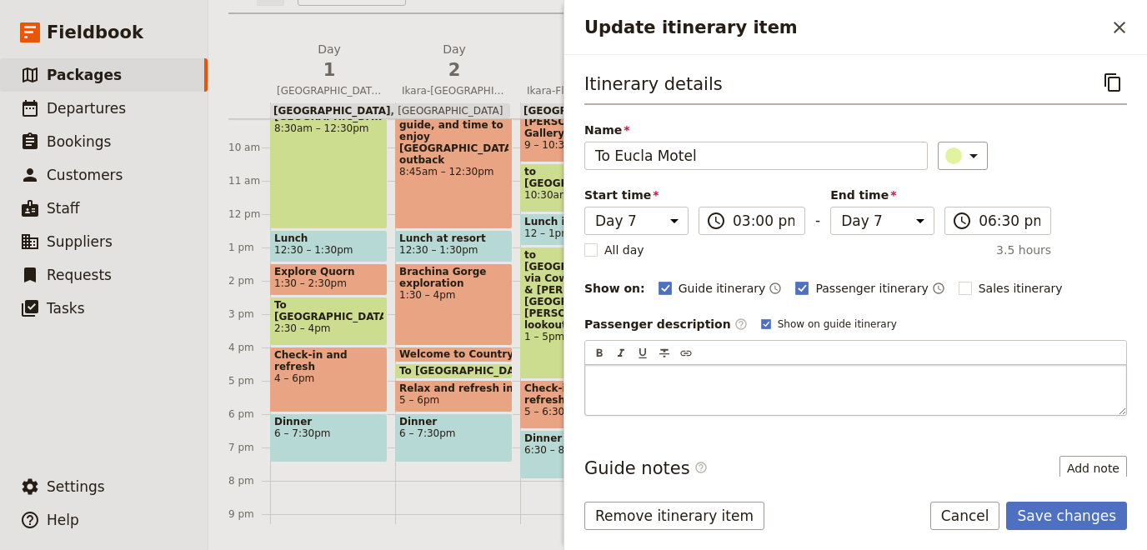
click at [716, 372] on p "Update itinerary item" at bounding box center [855, 380] width 521 height 17
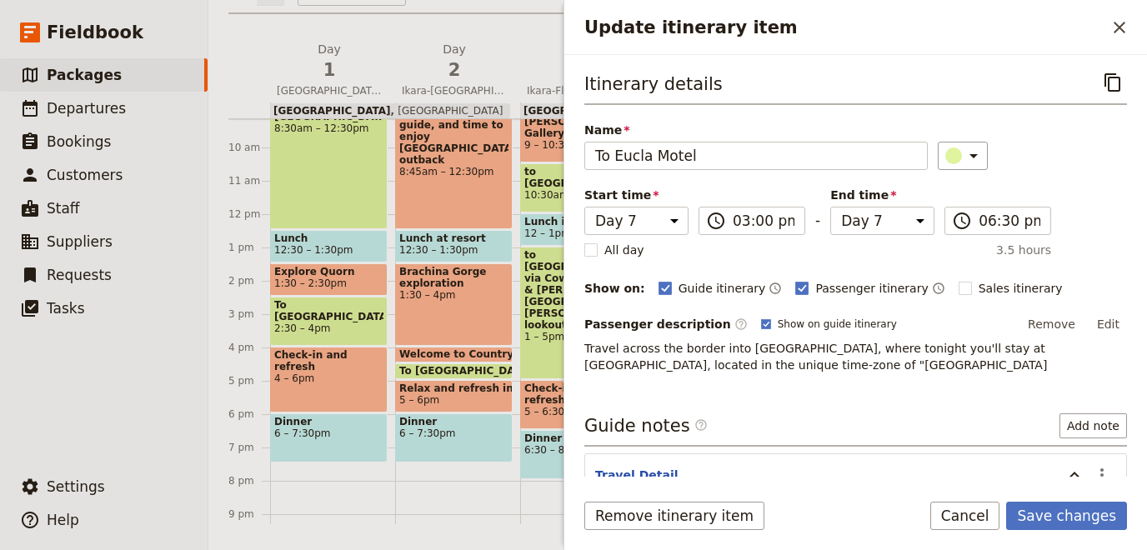
click at [800, 356] on p "Travel across the border into [GEOGRAPHIC_DATA], where tonight you'll stay at […" at bounding box center [855, 356] width 543 height 33
click at [774, 359] on span "Travel across the border into [GEOGRAPHIC_DATA], where tonight you'll stay at […" at bounding box center [816, 357] width 464 height 30
drag, startPoint x: 778, startPoint y: 361, endPoint x: 698, endPoint y: 368, distance: 79.5
click at [698, 368] on span "Travel across the border into [GEOGRAPHIC_DATA], where tonight you'll stay at […" at bounding box center [816, 357] width 464 height 30
click at [1105, 323] on button "Edit" at bounding box center [1108, 324] width 38 height 25
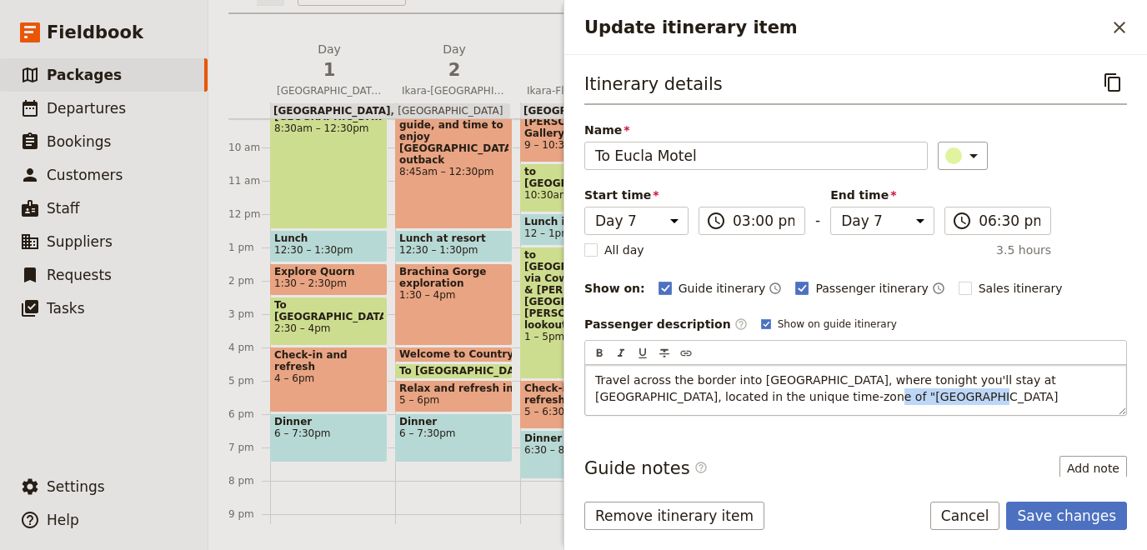
drag, startPoint x: 803, startPoint y: 396, endPoint x: 709, endPoint y: 392, distance: 94.3
click at [709, 392] on p "Travel across the border into [GEOGRAPHIC_DATA], where tonight you'll stay at […" at bounding box center [855, 388] width 521 height 33
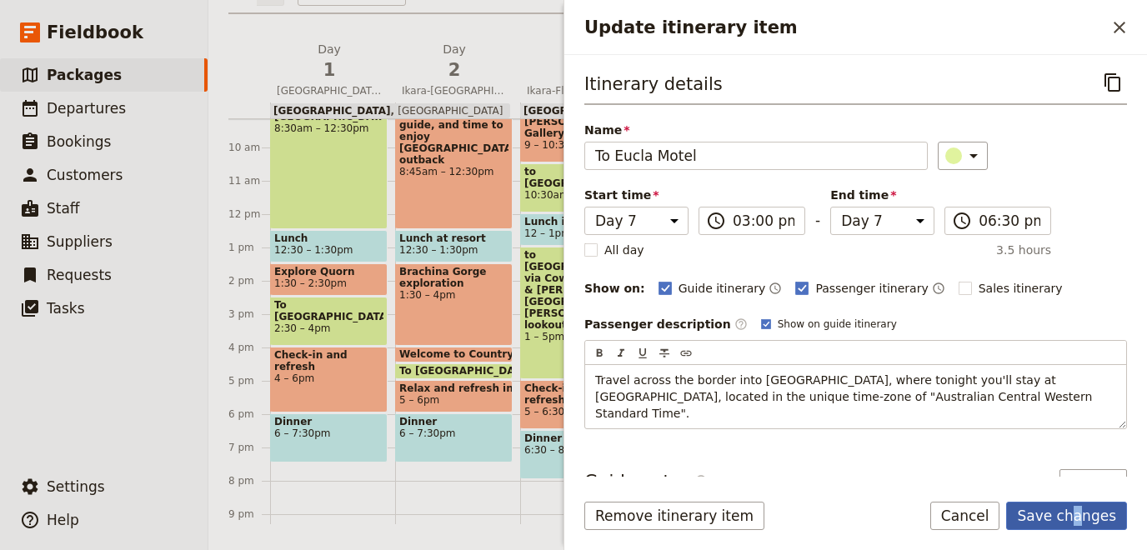
click at [1080, 522] on button "Save changes" at bounding box center [1066, 516] width 121 height 28
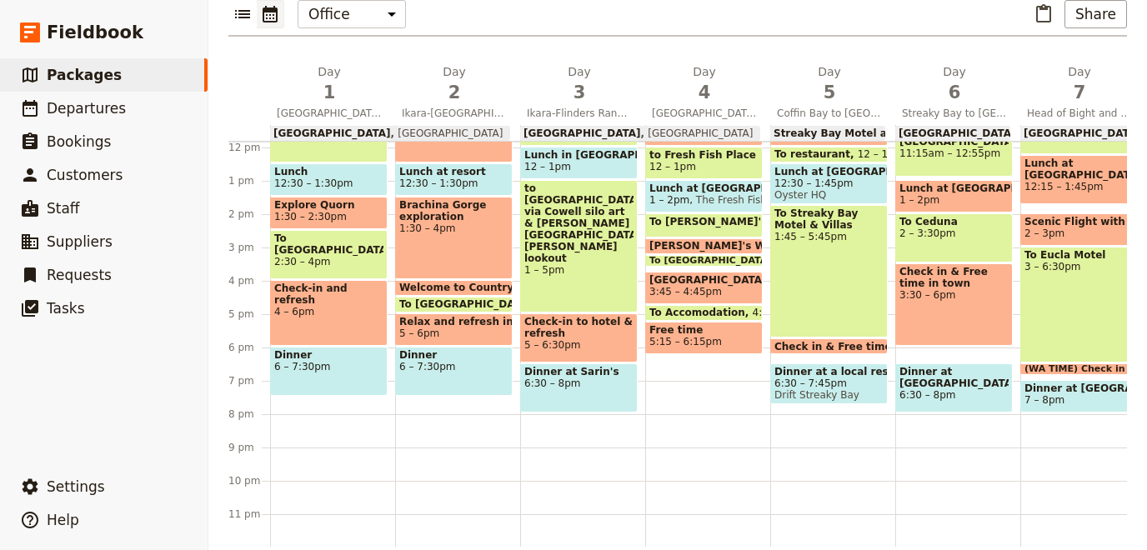
scroll to position [259, 0]
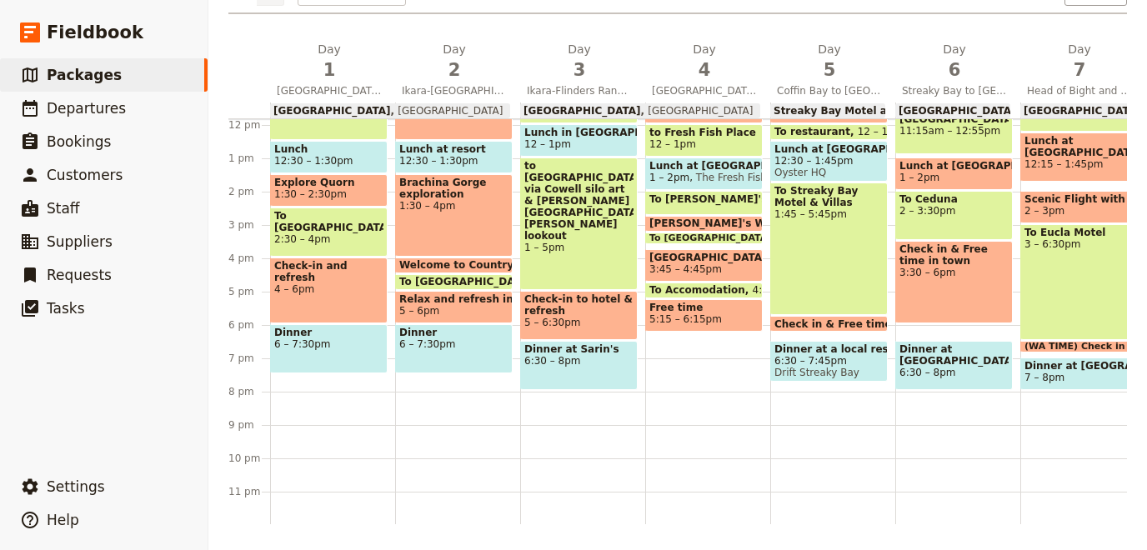
click at [670, 525] on main "14 Days - The Great Australian Wilderness Journey from [GEOGRAPHIC_DATA] to [GE…" at bounding box center [677, 146] width 938 height 810
click at [688, 524] on main "14 Days - The Great Australian Wilderness Journey from [GEOGRAPHIC_DATA] to [GE…" at bounding box center [677, 146] width 938 height 810
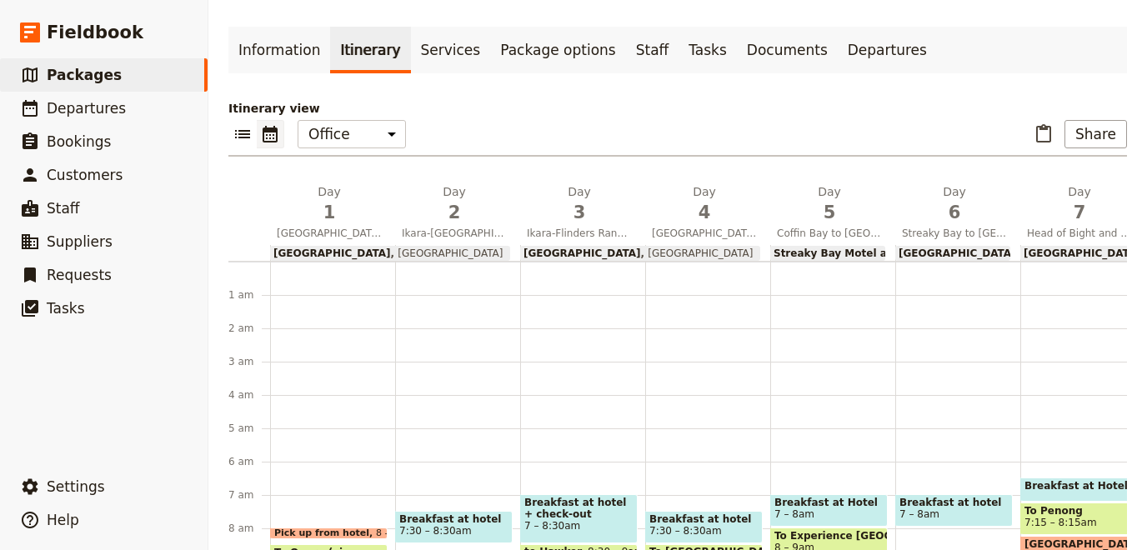
scroll to position [0, 0]
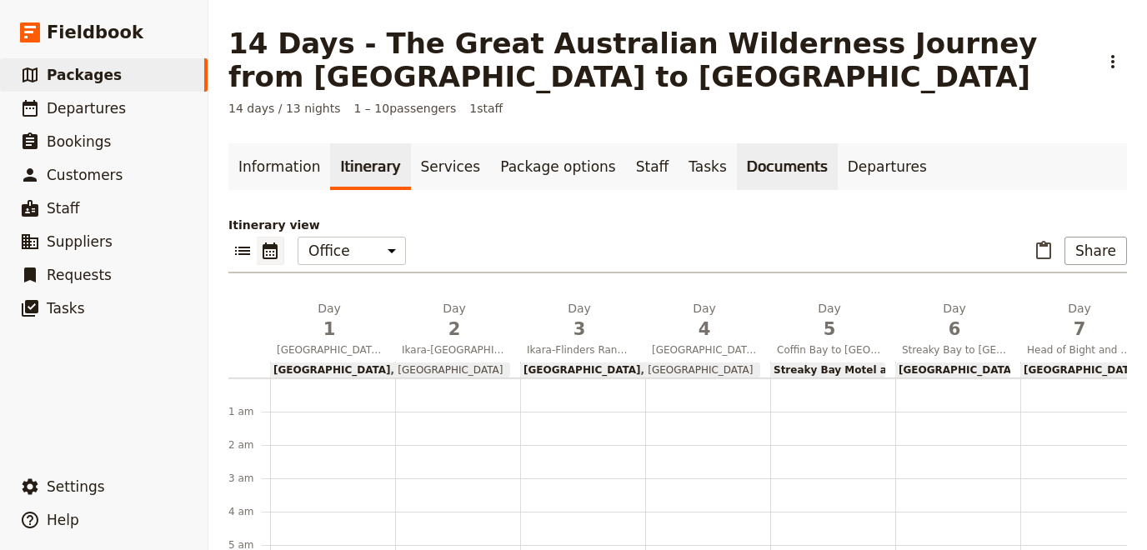
click at [737, 164] on link "Documents" at bounding box center [787, 166] width 101 height 47
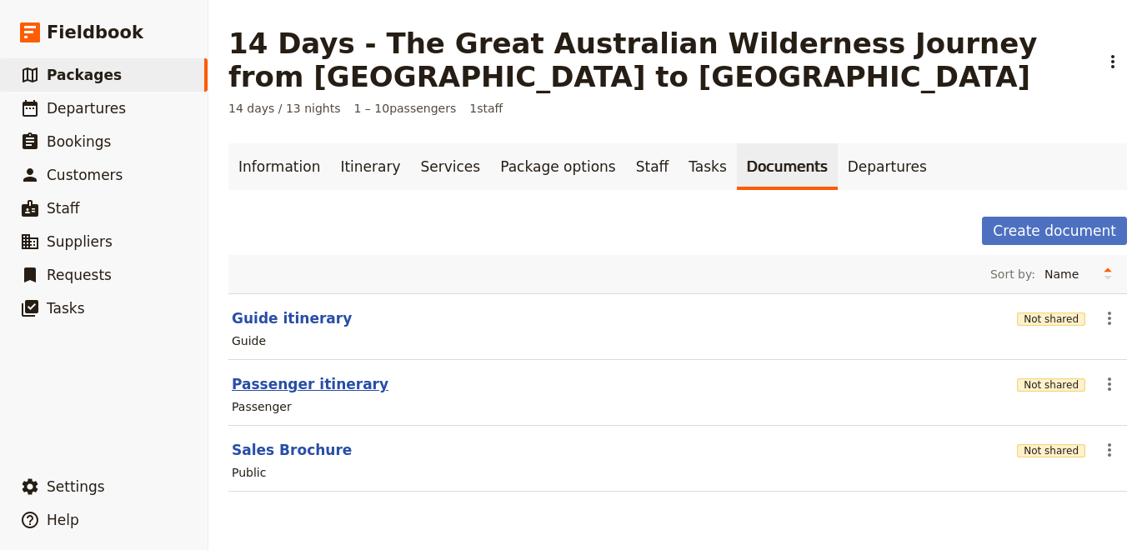
click at [314, 388] on button "Passenger itinerary" at bounding box center [310, 384] width 157 height 20
select select "PASSENGER"
select select "RUN_SHEET"
select select "DEFAULT"
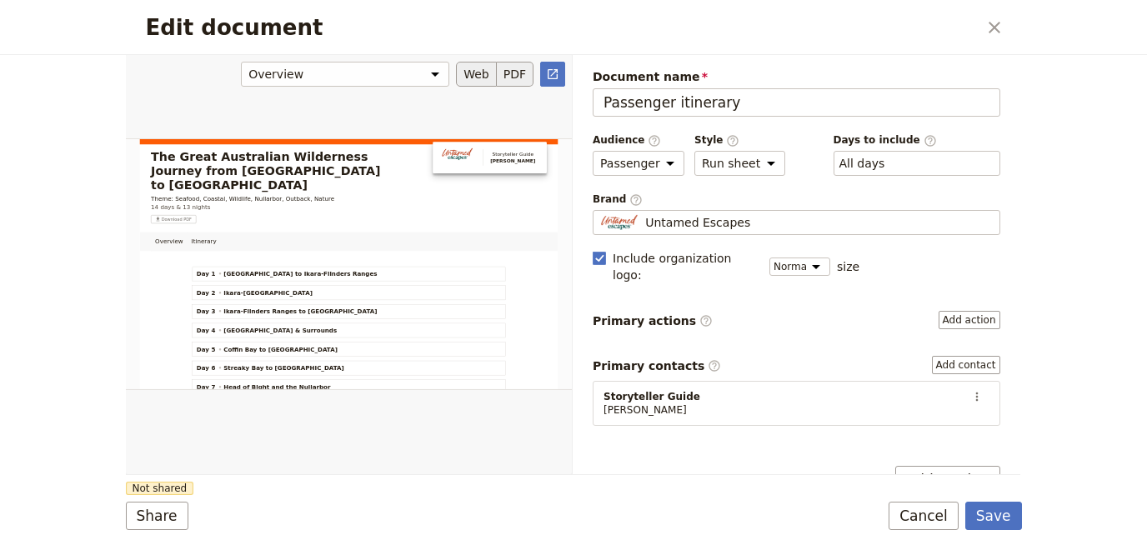
click at [513, 73] on button "PDF" at bounding box center [515, 74] width 37 height 25
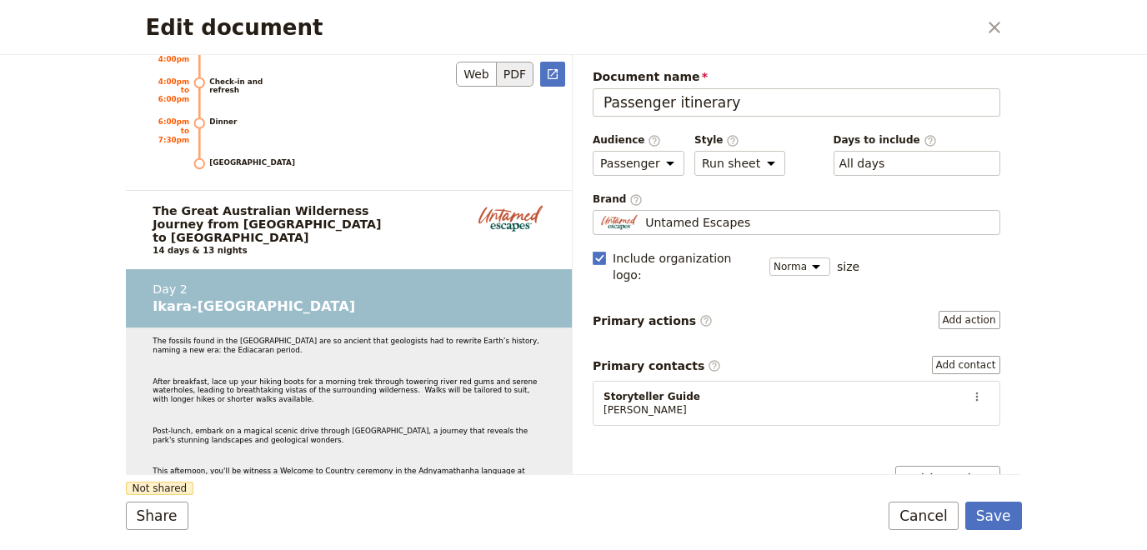
scroll to position [2599, 0]
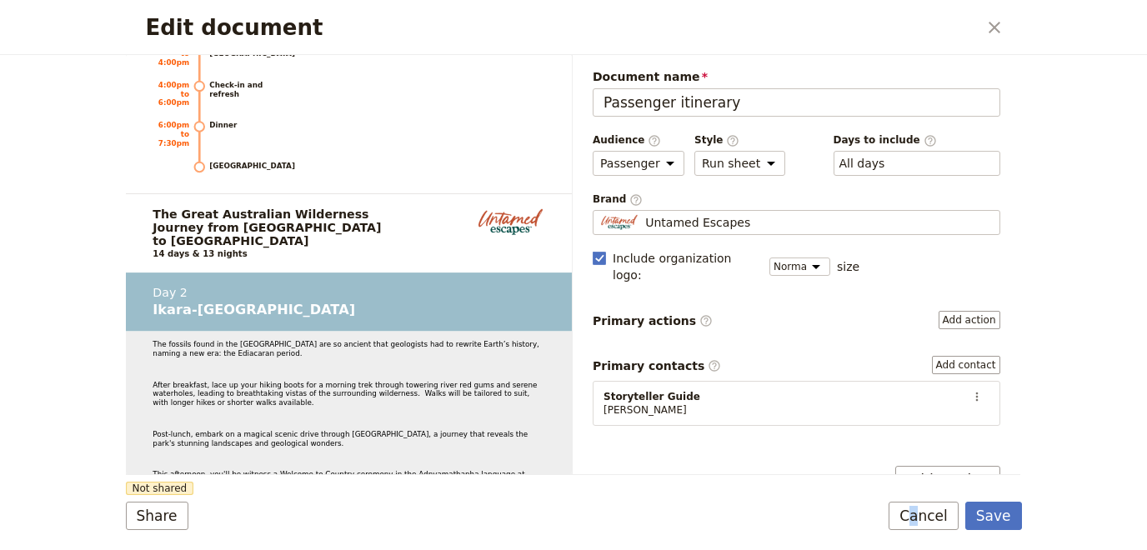
click at [924, 516] on button "Cancel" at bounding box center [923, 516] width 70 height 28
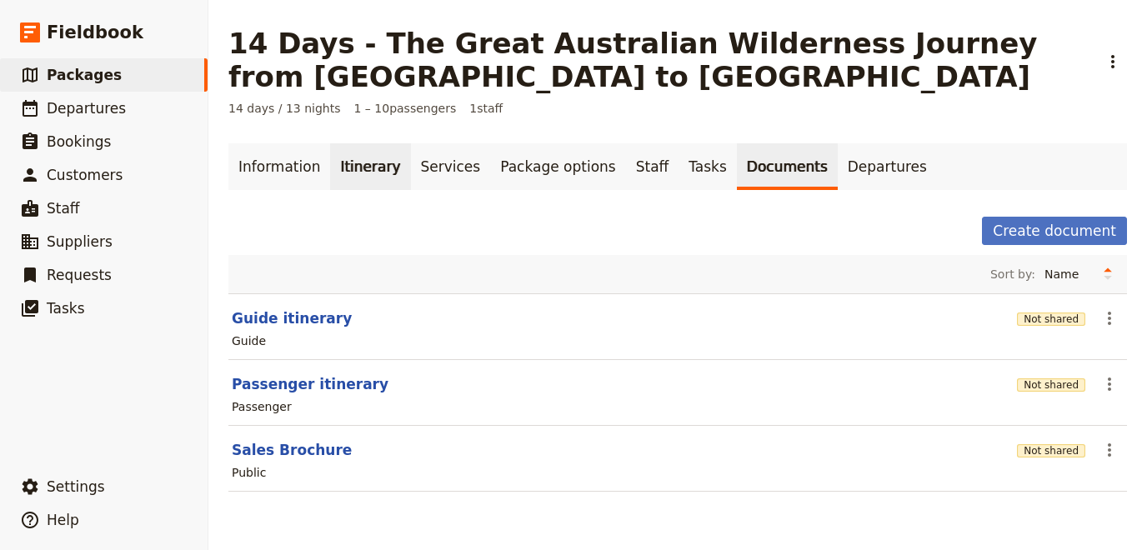
click at [332, 158] on link "Itinerary" at bounding box center [370, 166] width 80 height 47
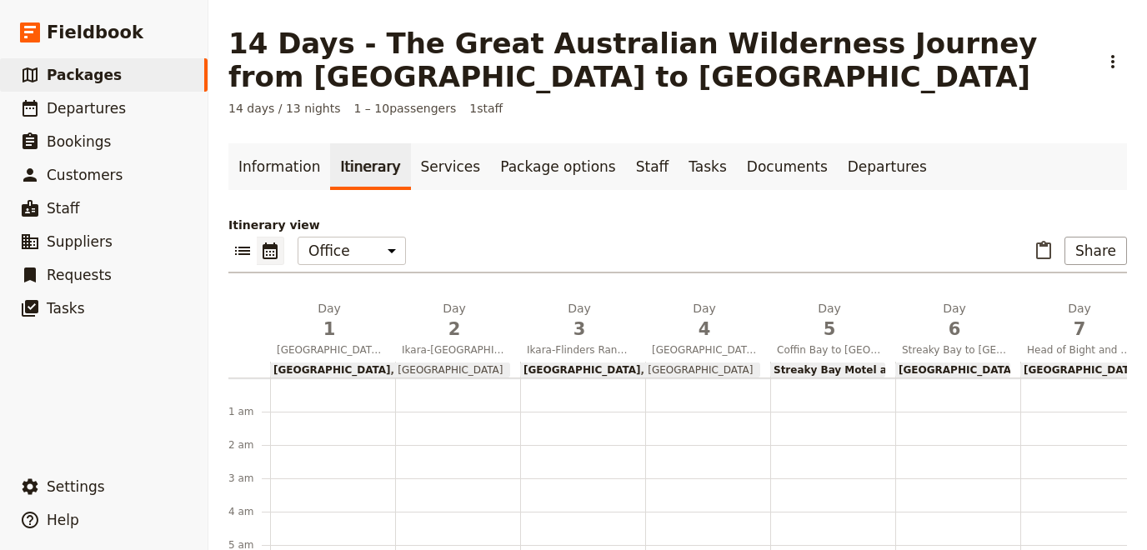
scroll to position [166, 0]
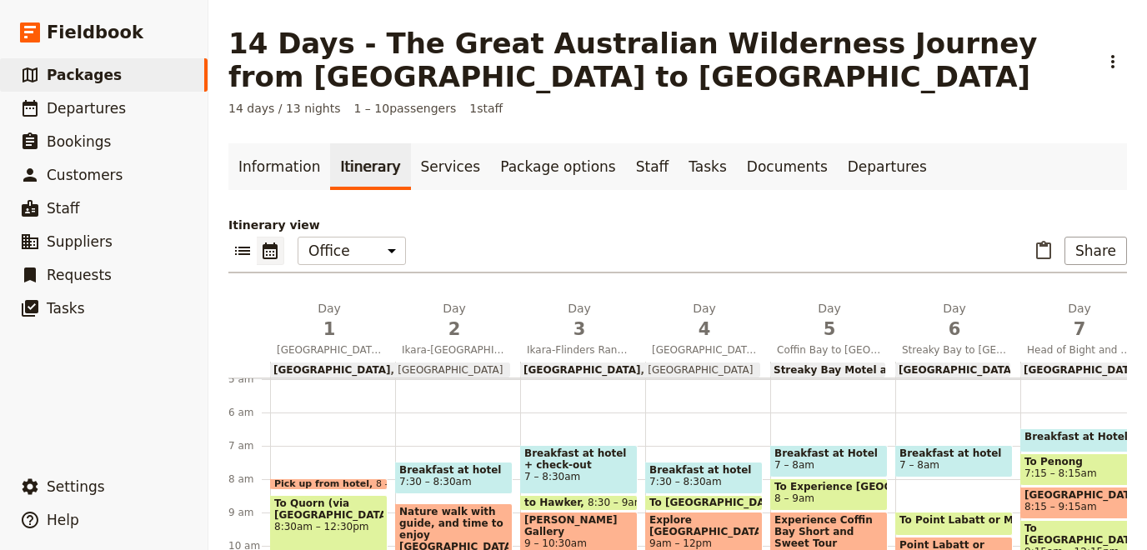
click at [852, 369] on span "Streaky Bay Motel and Villas" at bounding box center [854, 370] width 162 height 12
select select "5"
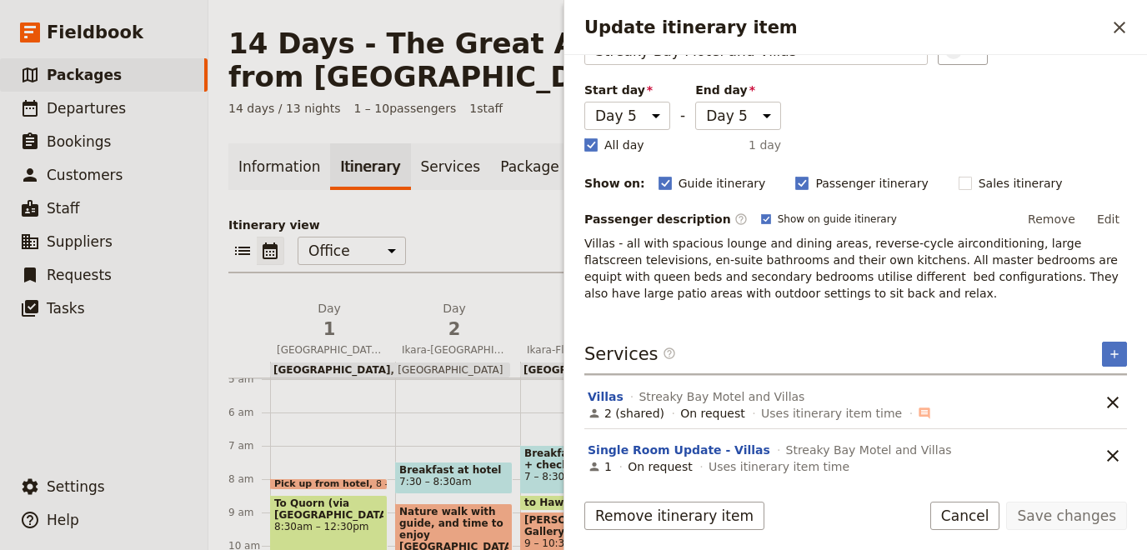
scroll to position [0, 0]
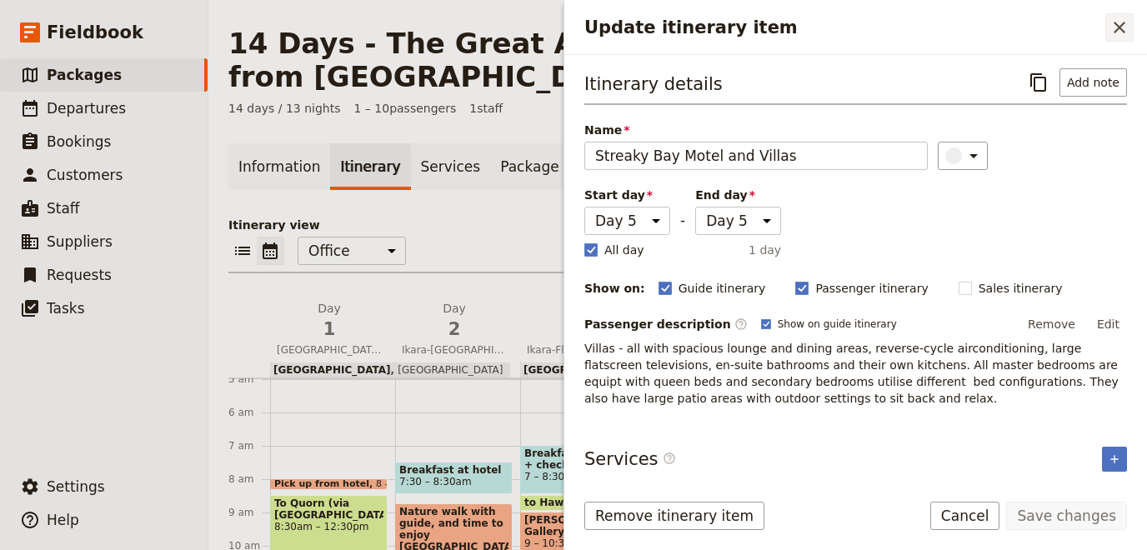
click at [1114, 33] on icon "Close drawer" at bounding box center [1119, 28] width 20 height 20
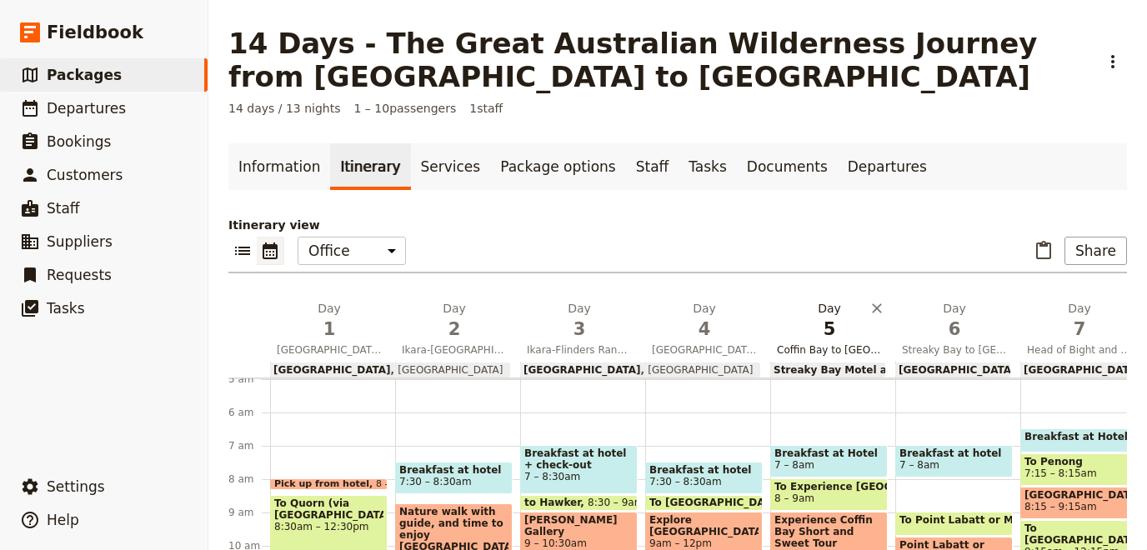
click at [819, 309] on h2 "Day 5 Coffin Bay to [GEOGRAPHIC_DATA]" at bounding box center [829, 321] width 105 height 42
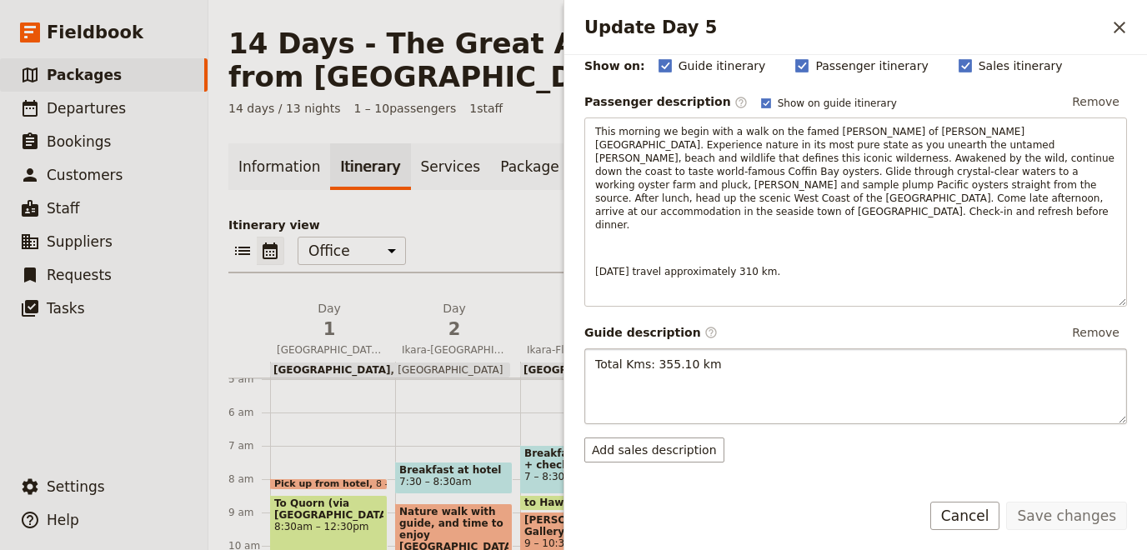
scroll to position [153, 0]
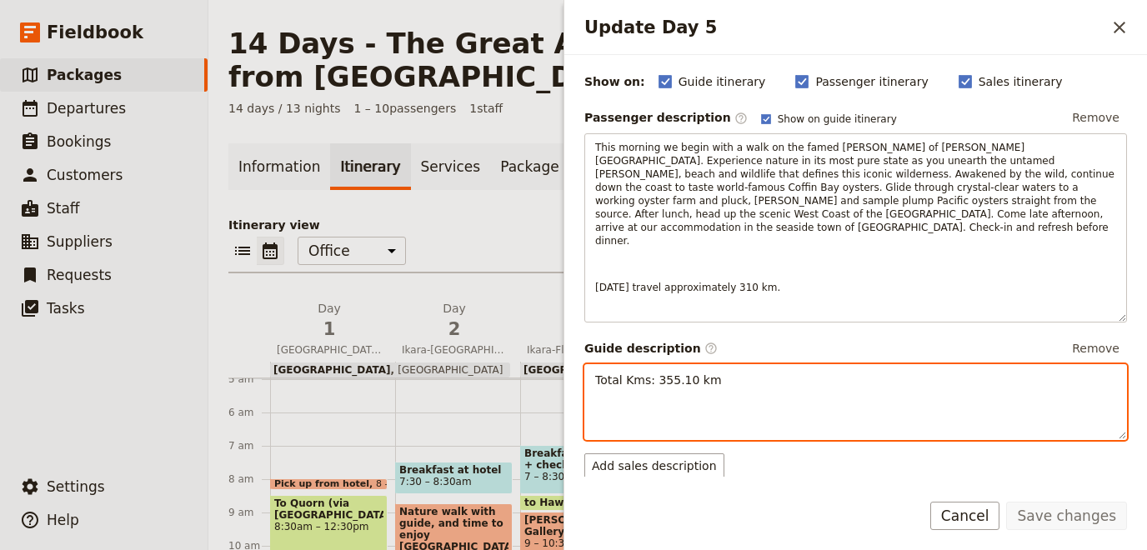
click at [764, 372] on p "Total Kms: 355.10 km" at bounding box center [855, 380] width 521 height 17
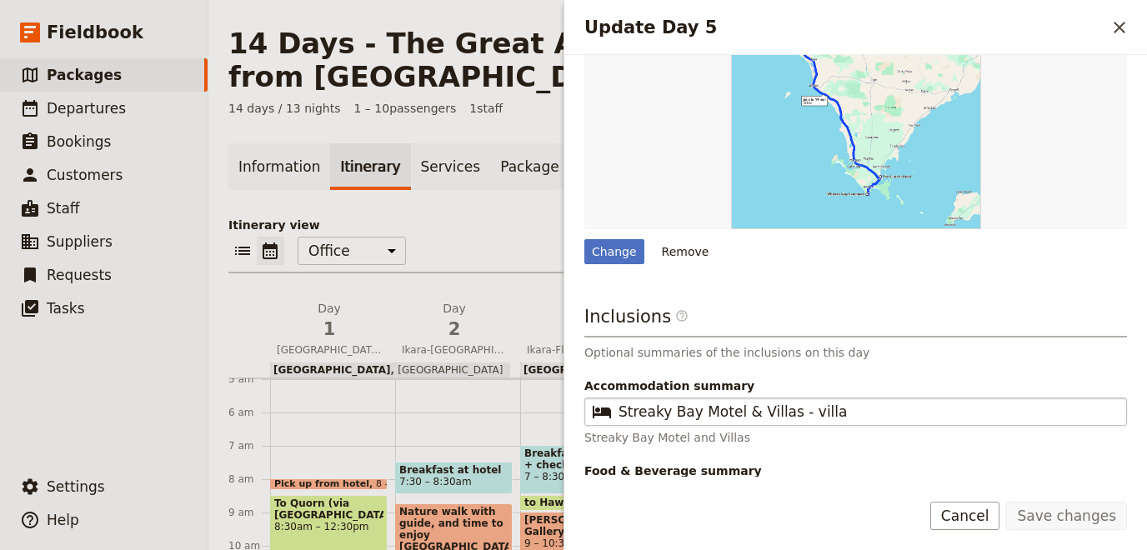
scroll to position [752, 0]
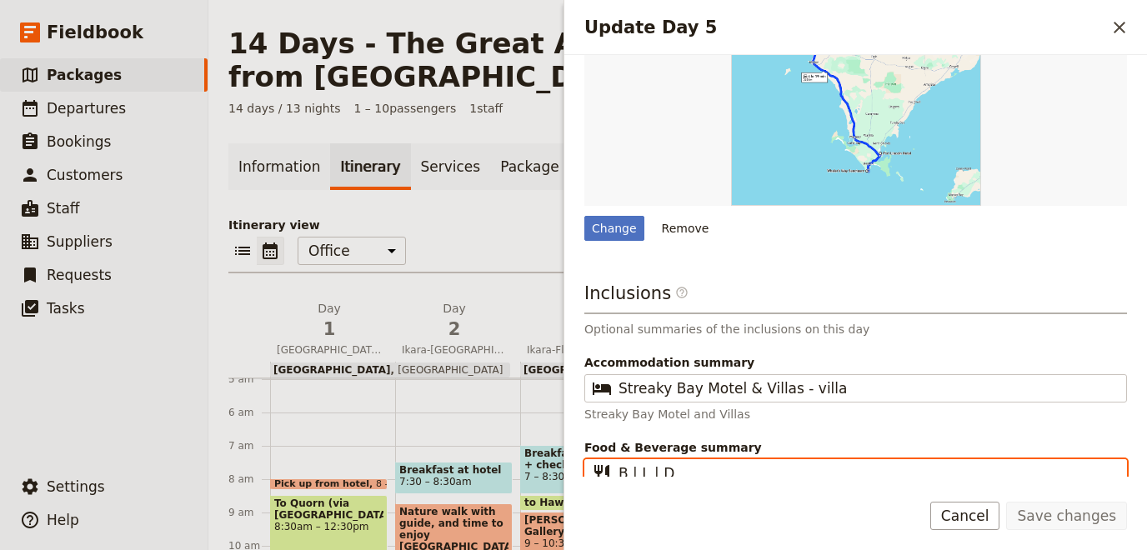
drag, startPoint x: 702, startPoint y: 441, endPoint x: 556, endPoint y: 442, distance: 145.8
click at [618, 463] on input "B | L | D" at bounding box center [867, 473] width 498 height 20
click at [973, 511] on button "Cancel" at bounding box center [965, 516] width 70 height 28
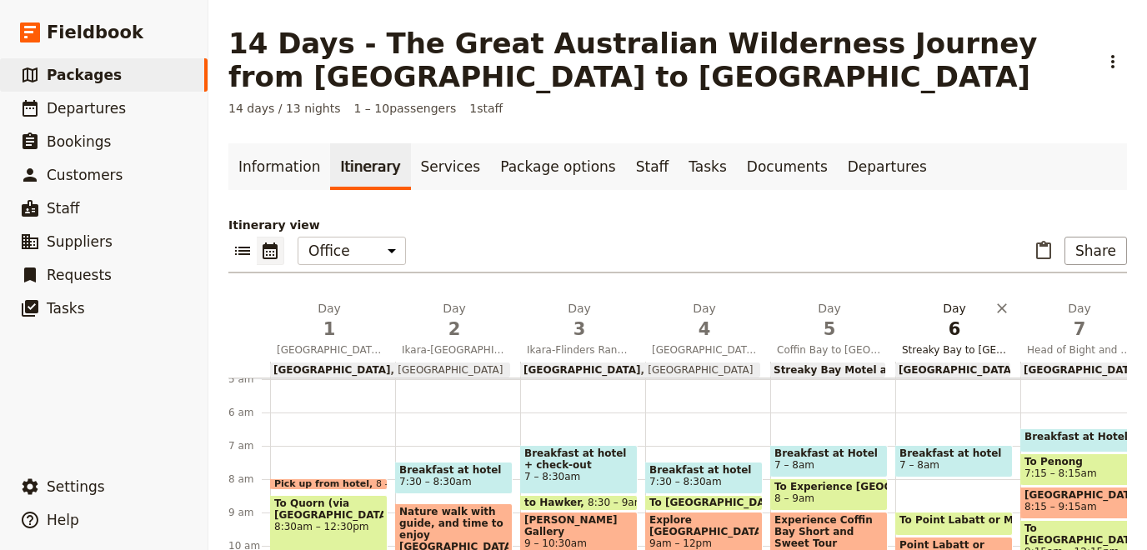
click at [946, 328] on span "6" at bounding box center [954, 329] width 105 height 25
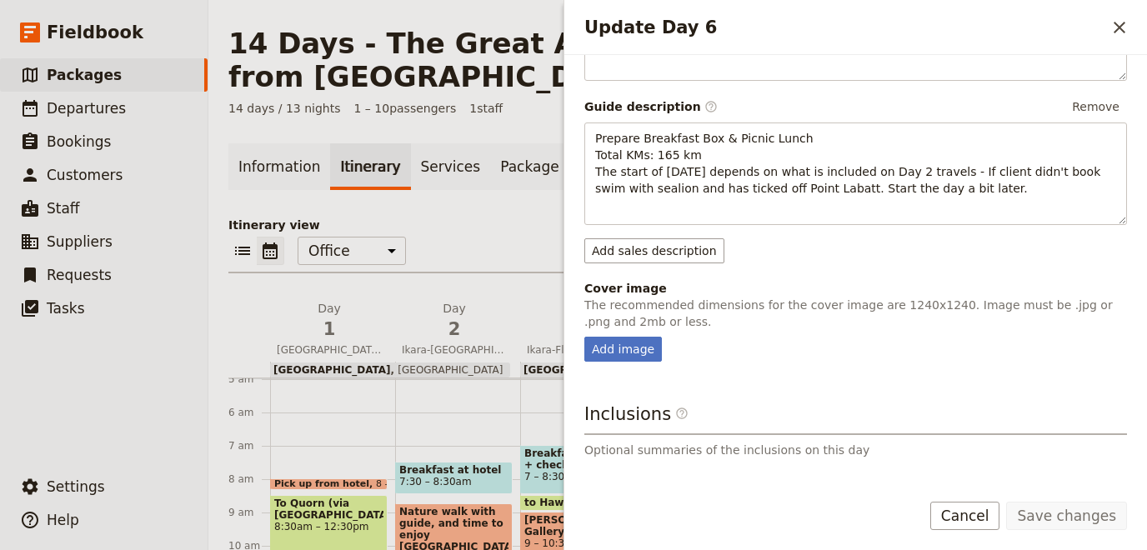
scroll to position [535, 0]
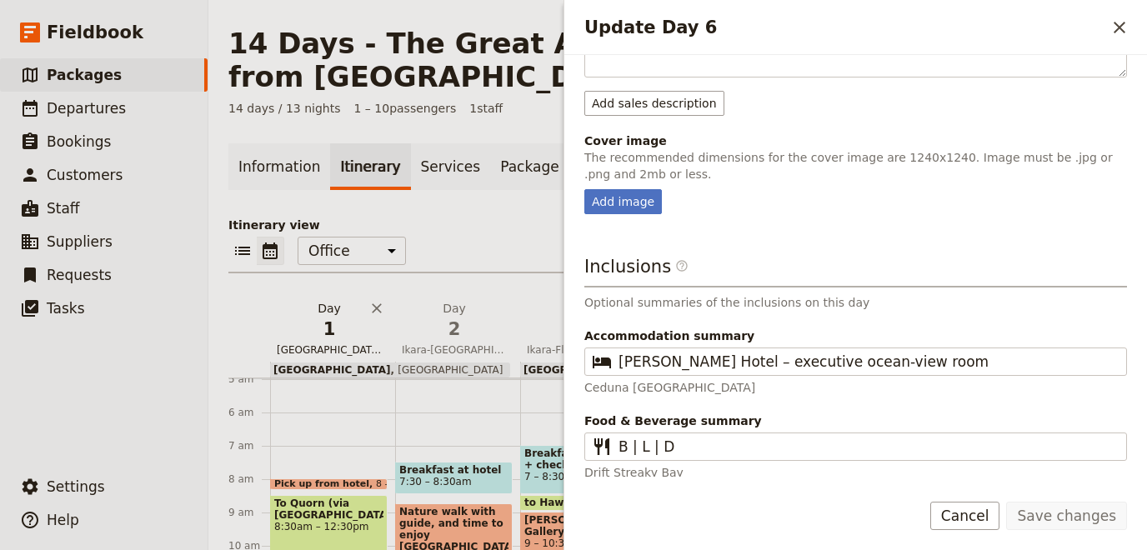
click at [334, 336] on span "1" at bounding box center [329, 329] width 105 height 25
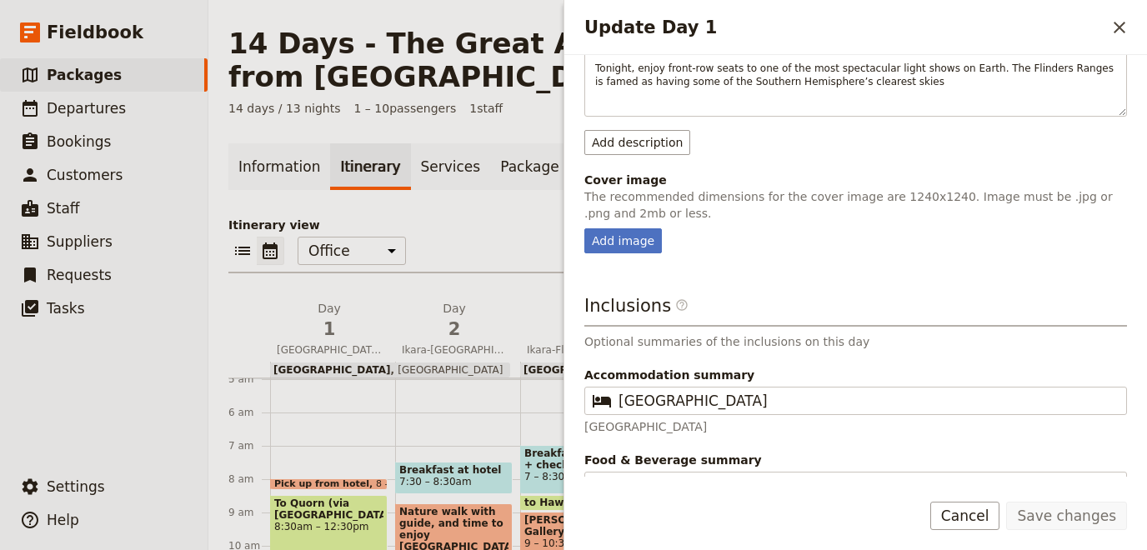
scroll to position [398, 0]
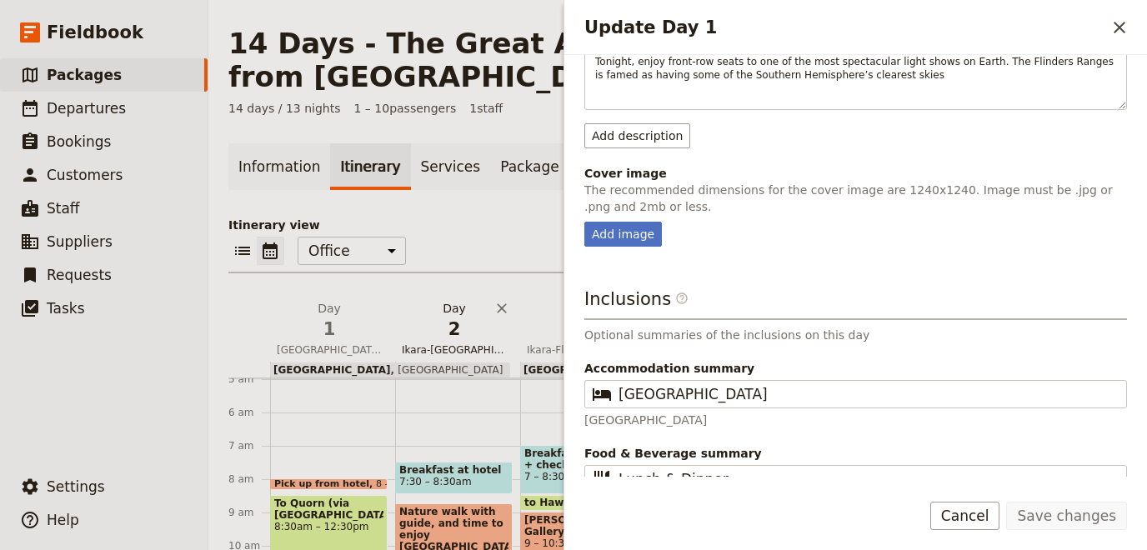
click at [440, 326] on span "2" at bounding box center [454, 329] width 105 height 25
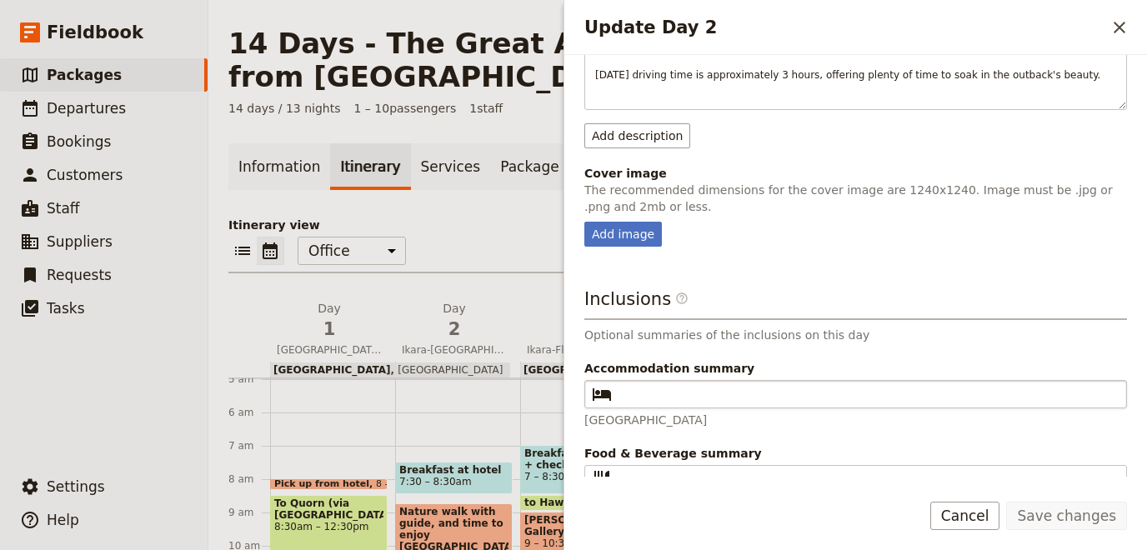
scroll to position [492, 0]
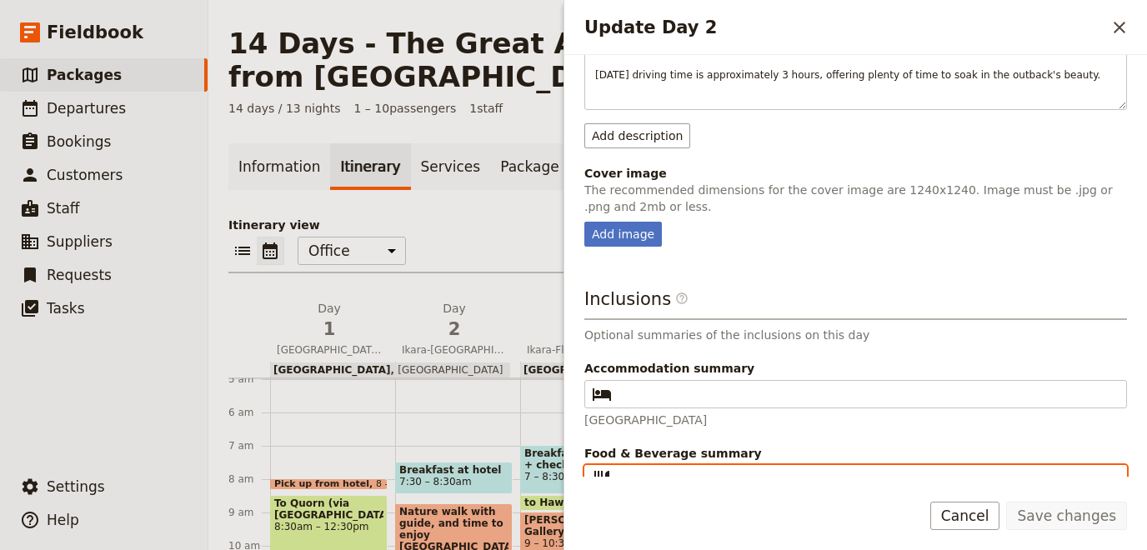
click at [673, 469] on input "Food & Beverage summary ​" at bounding box center [867, 479] width 498 height 20
paste input "B | L | D"
type input "B | L | D"
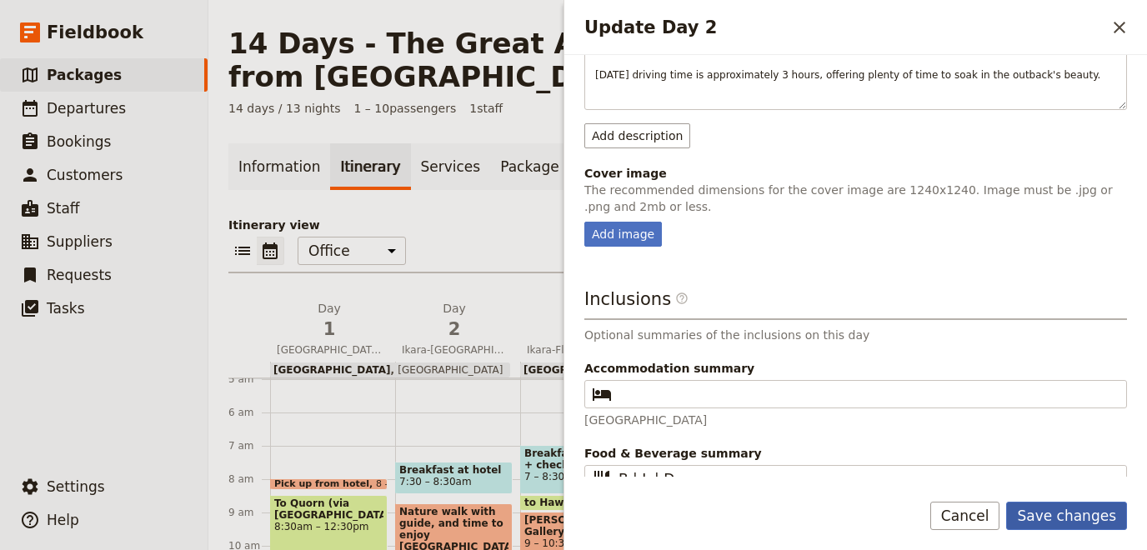
click at [1062, 513] on button "Save changes" at bounding box center [1066, 516] width 121 height 28
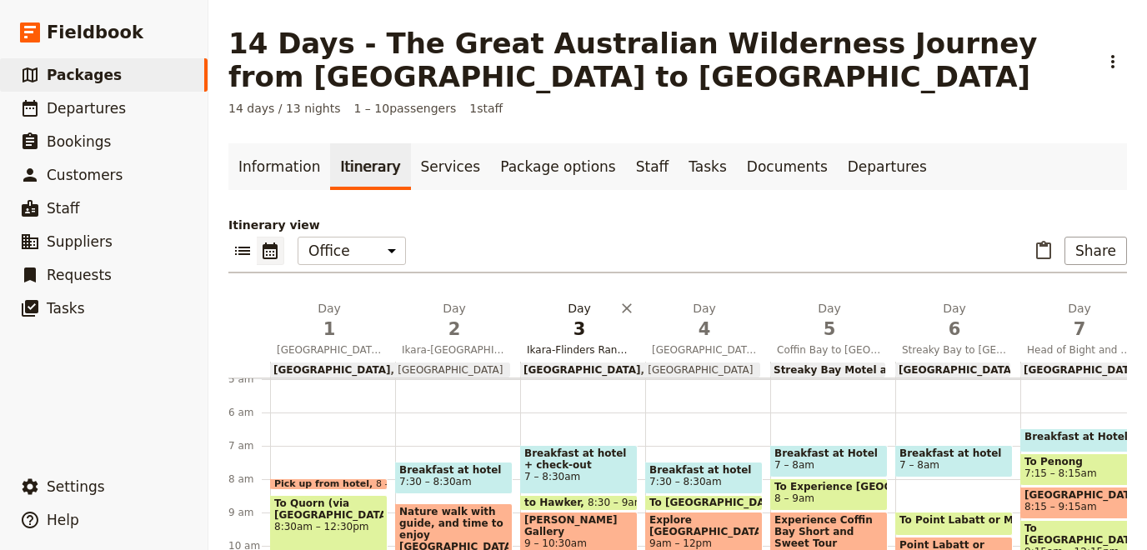
click at [575, 326] on span "3" at bounding box center [579, 329] width 105 height 25
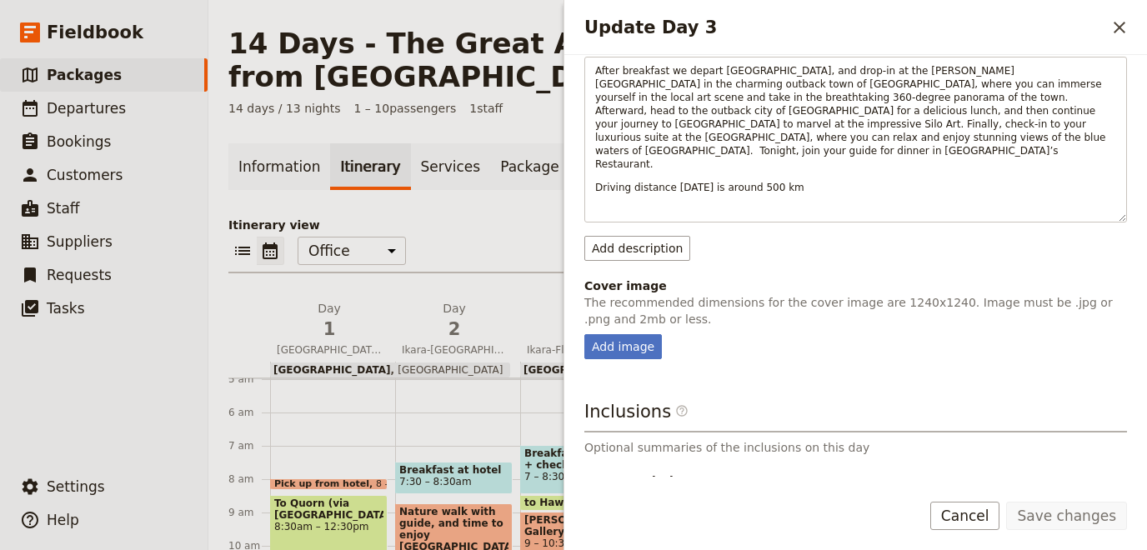
scroll to position [328, 0]
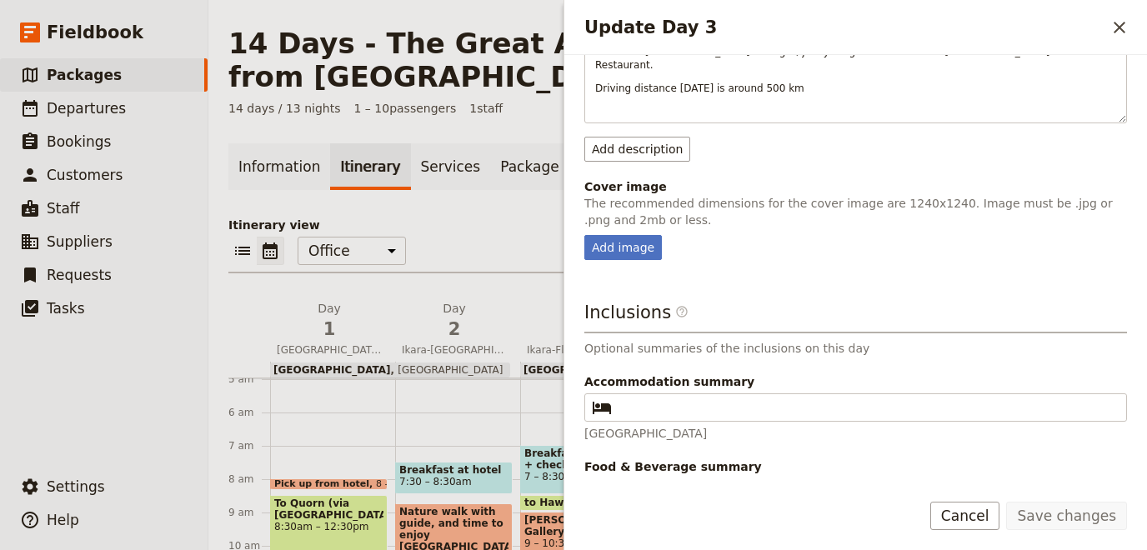
click at [681, 483] on input "Food & Beverage summary ​" at bounding box center [867, 493] width 498 height 20
paste input "B | L | D"
type input "B | L | D"
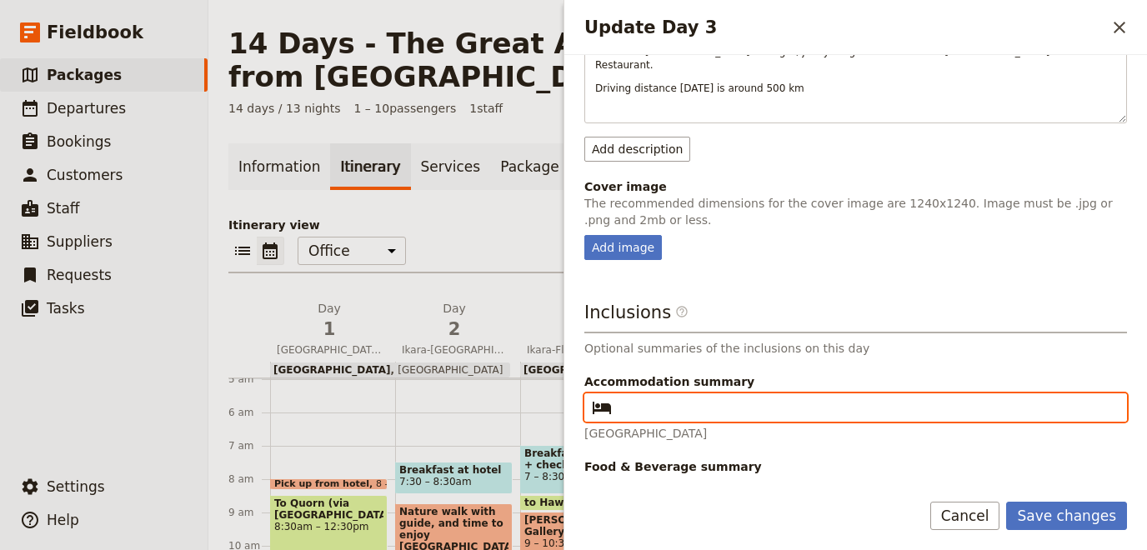
click at [713, 398] on input "Accommodation summary ​" at bounding box center [867, 408] width 498 height 20
type input "[GEOGRAPHIC_DATA]"
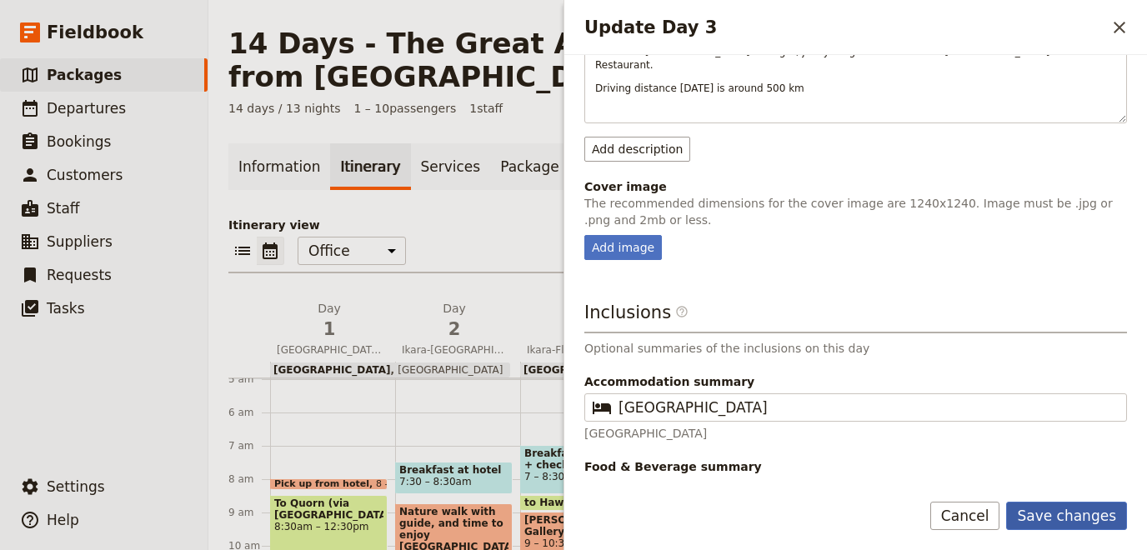
click at [1098, 521] on button "Save changes" at bounding box center [1066, 516] width 121 height 28
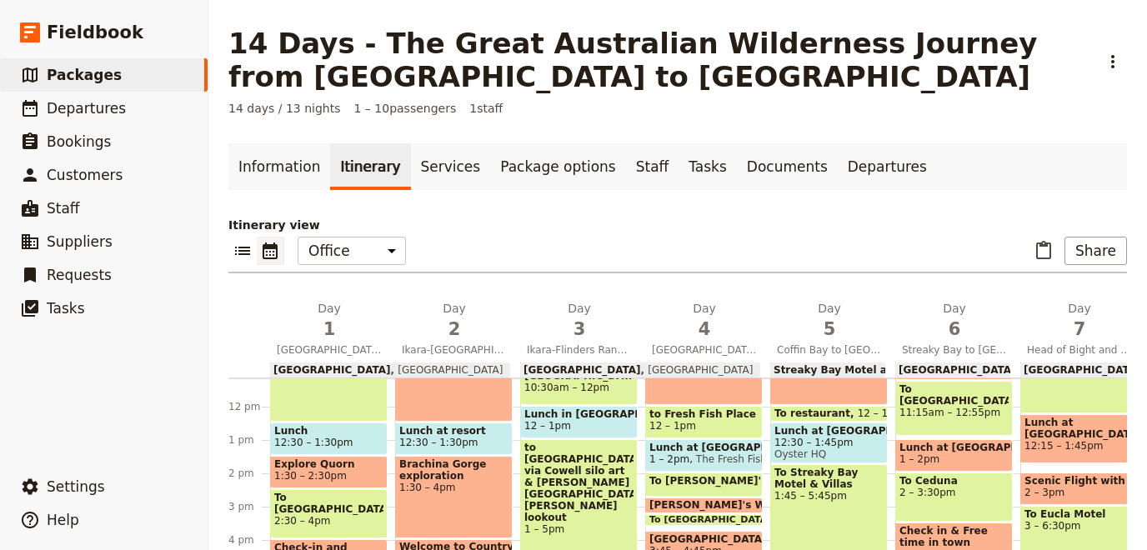
scroll to position [394, 0]
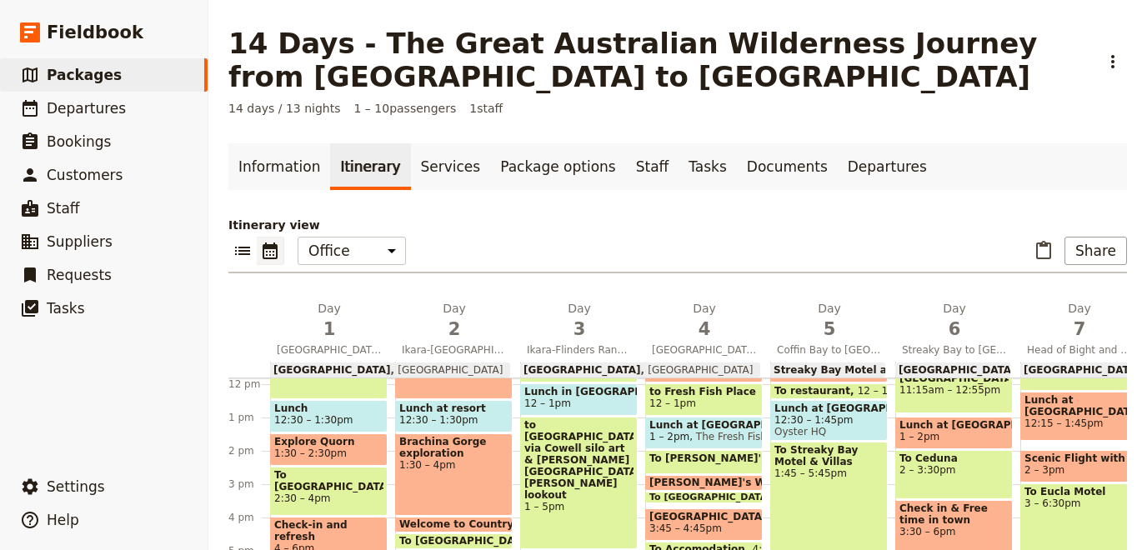
click at [461, 296] on div "Itinerary view ​ ​ Office Guide Passenger Sales ​ Share Day 1 [GEOGRAPHIC_DATA]…" at bounding box center [677, 500] width 898 height 567
click at [453, 313] on h2 "Day 2 Ikara-[GEOGRAPHIC_DATA]" at bounding box center [454, 321] width 105 height 42
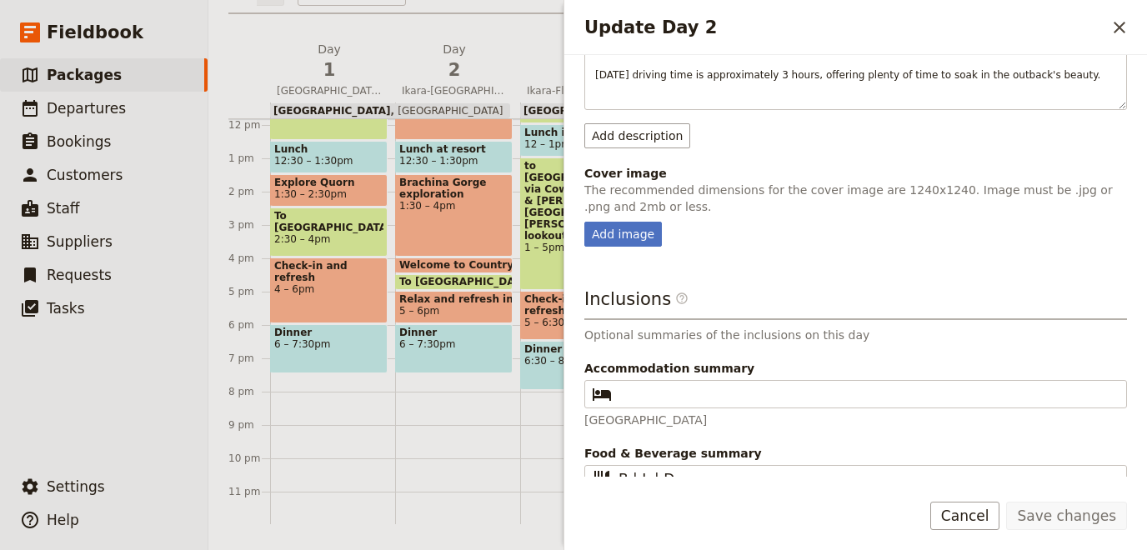
scroll to position [492, 0]
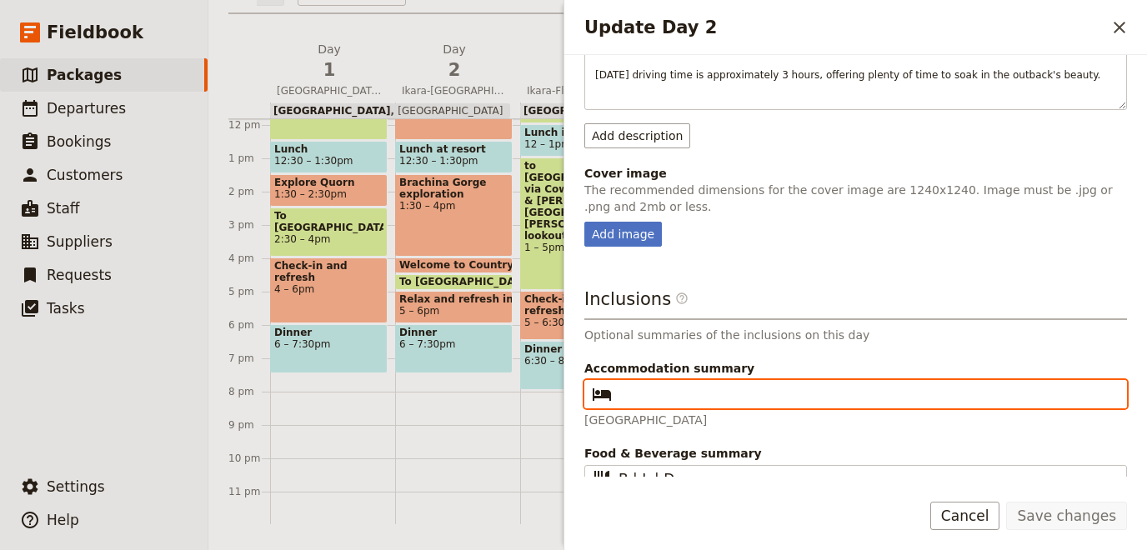
click at [766, 384] on input "Accommodation summary ​" at bounding box center [867, 394] width 498 height 20
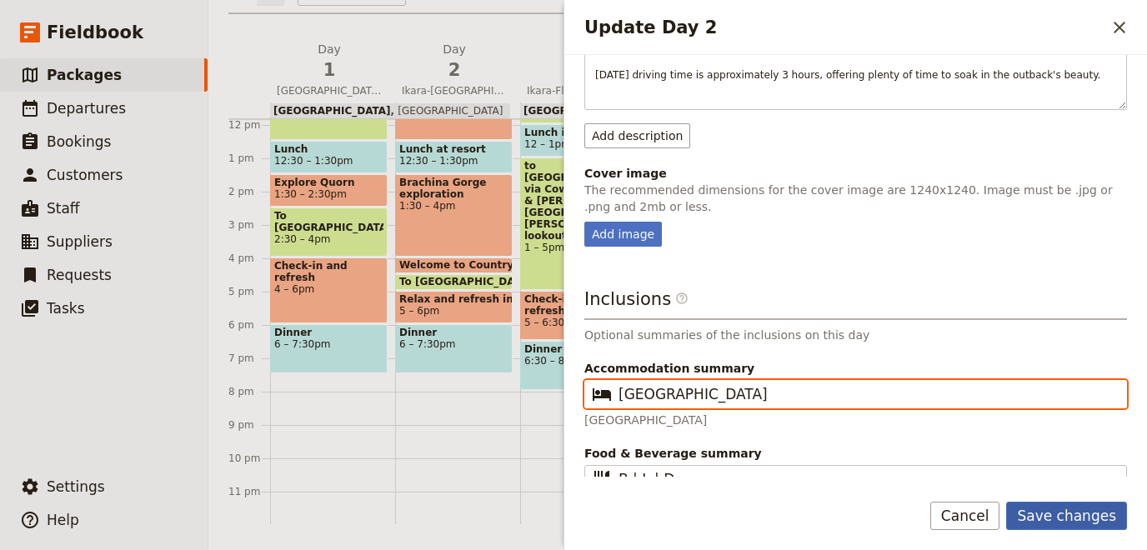
type input "[GEOGRAPHIC_DATA]"
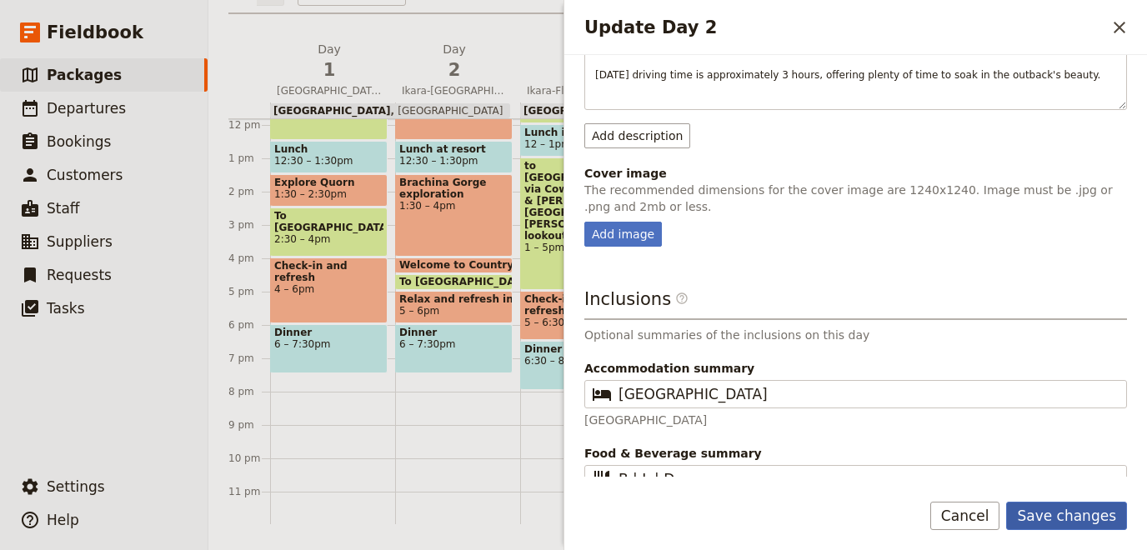
click at [1059, 509] on button "Save changes" at bounding box center [1066, 516] width 121 height 28
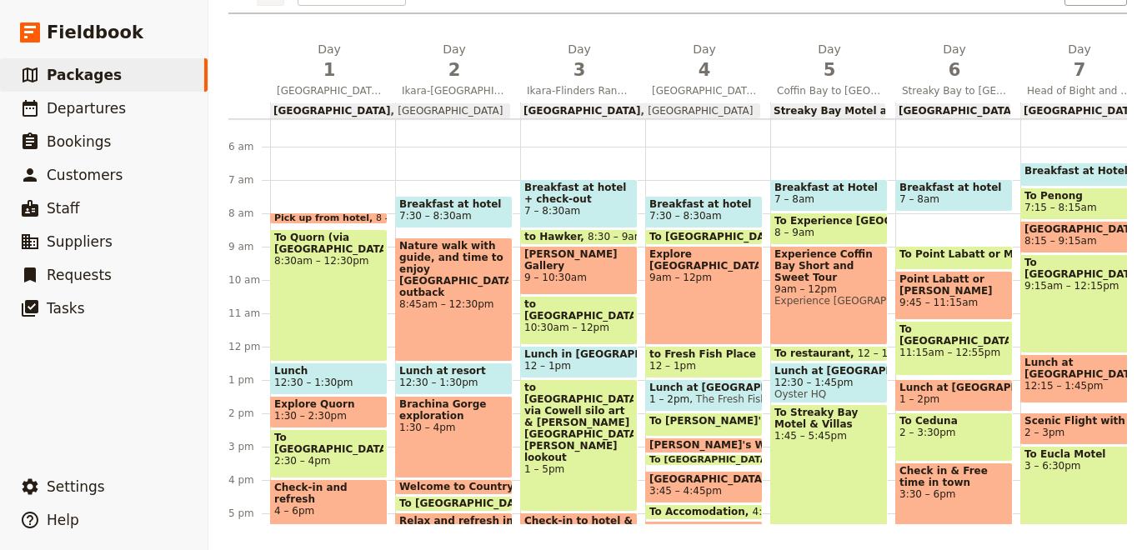
scroll to position [13, 0]
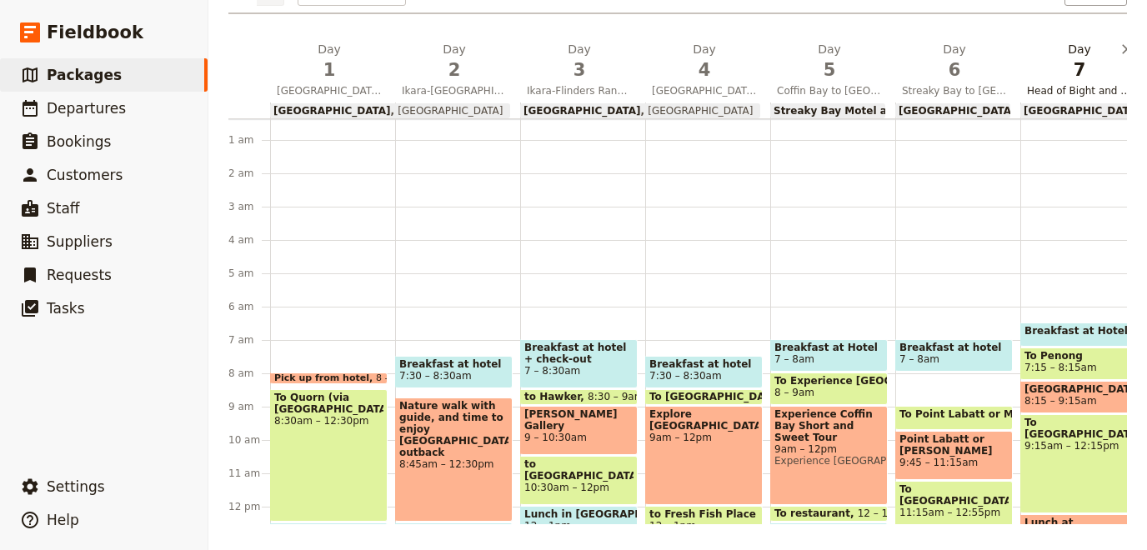
click at [1063, 63] on span "7" at bounding box center [1079, 70] width 105 height 25
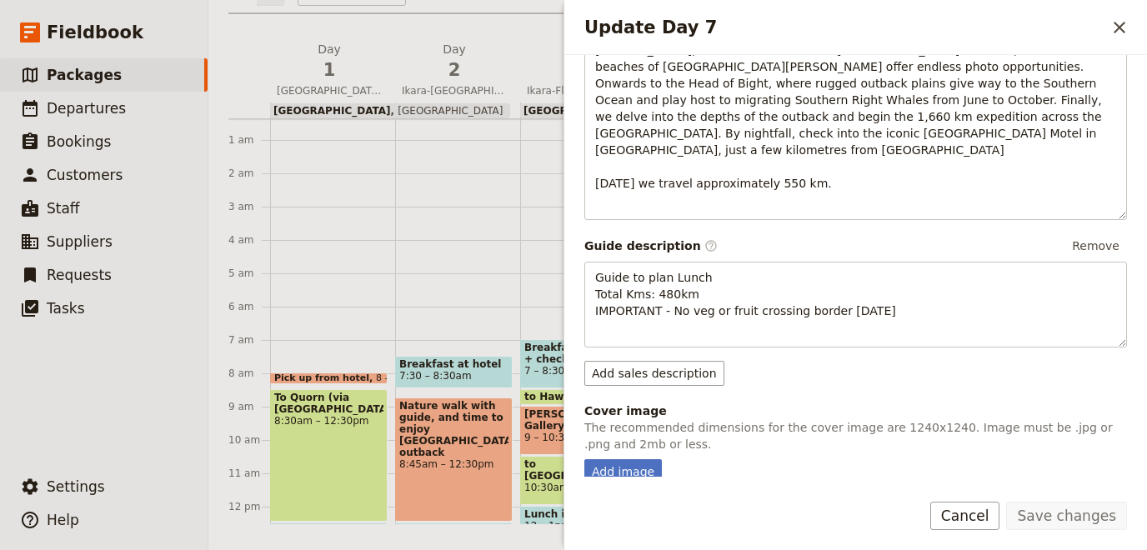
scroll to position [465, 0]
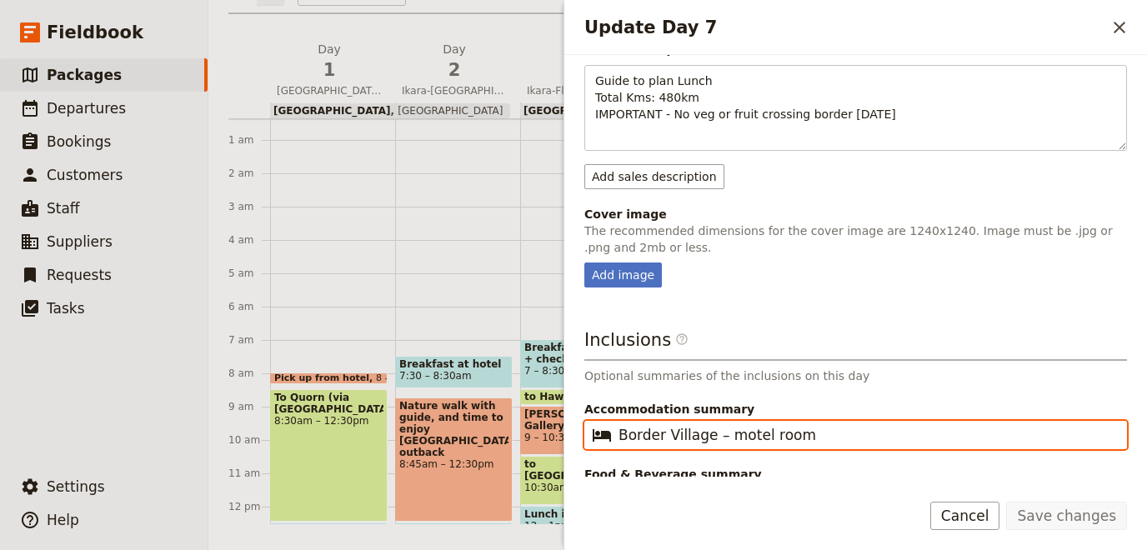
drag, startPoint x: 618, startPoint y: 398, endPoint x: 920, endPoint y: 413, distance: 302.1
click at [920, 425] on input "Border Village – motel room" at bounding box center [867, 435] width 498 height 20
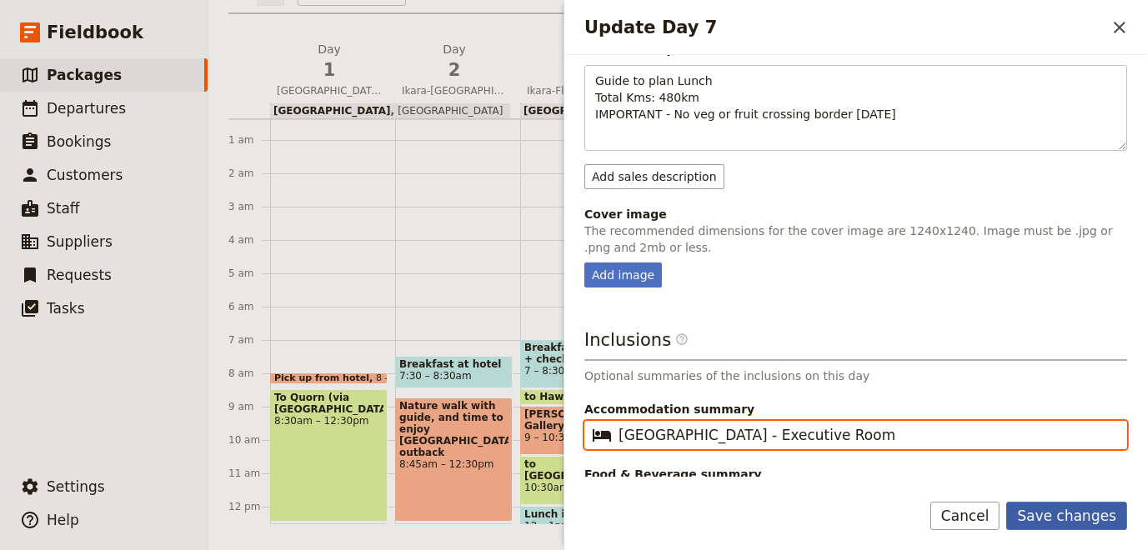
type input "[GEOGRAPHIC_DATA] - Executive Room"
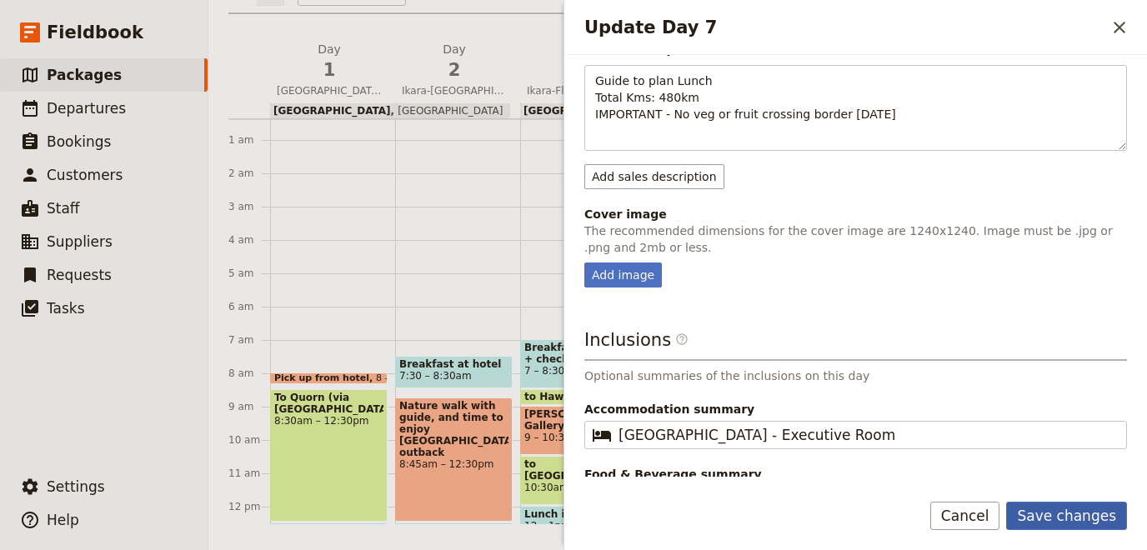
click at [1078, 525] on button "Save changes" at bounding box center [1066, 516] width 121 height 28
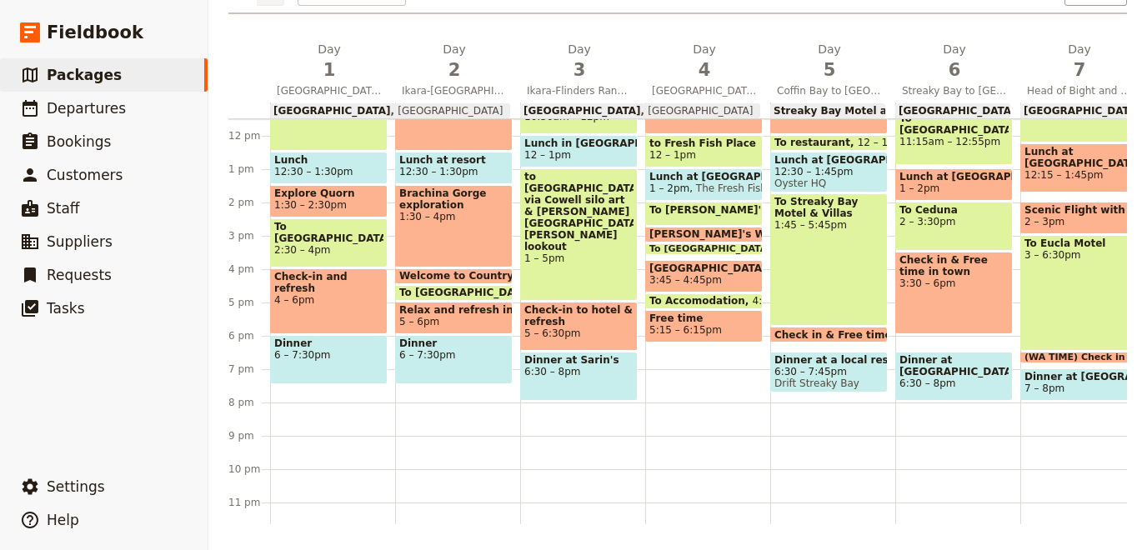
scroll to position [394, 0]
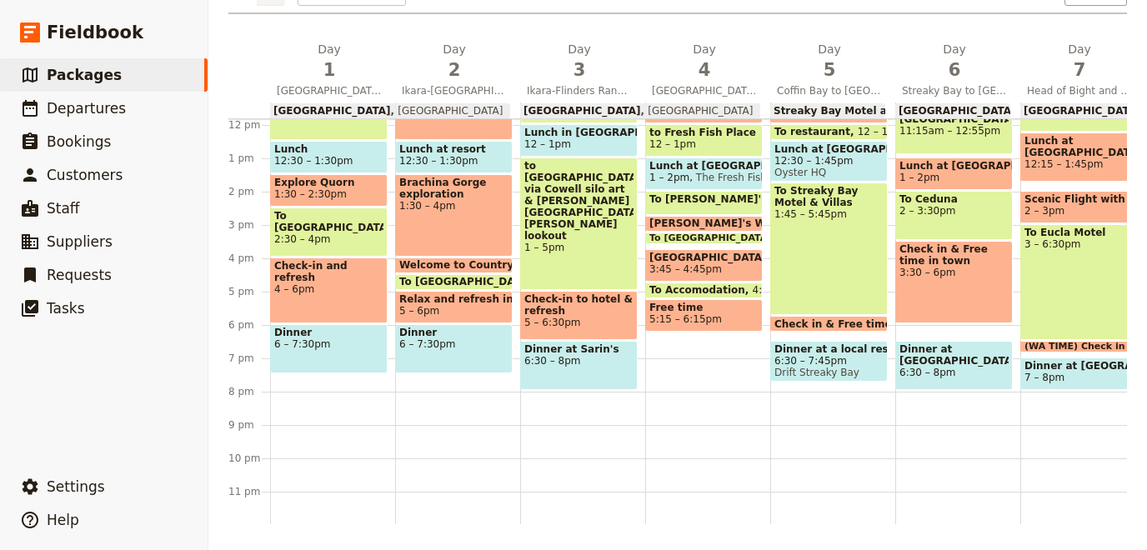
click at [817, 38] on div "Itinerary view ​ ​ Office Guide Passenger Sales ​ Share Day 1 [GEOGRAPHIC_DATA]…" at bounding box center [677, 240] width 898 height 567
click at [823, 43] on h2 "Day 5 Coffin Bay to [GEOGRAPHIC_DATA]" at bounding box center [829, 62] width 105 height 42
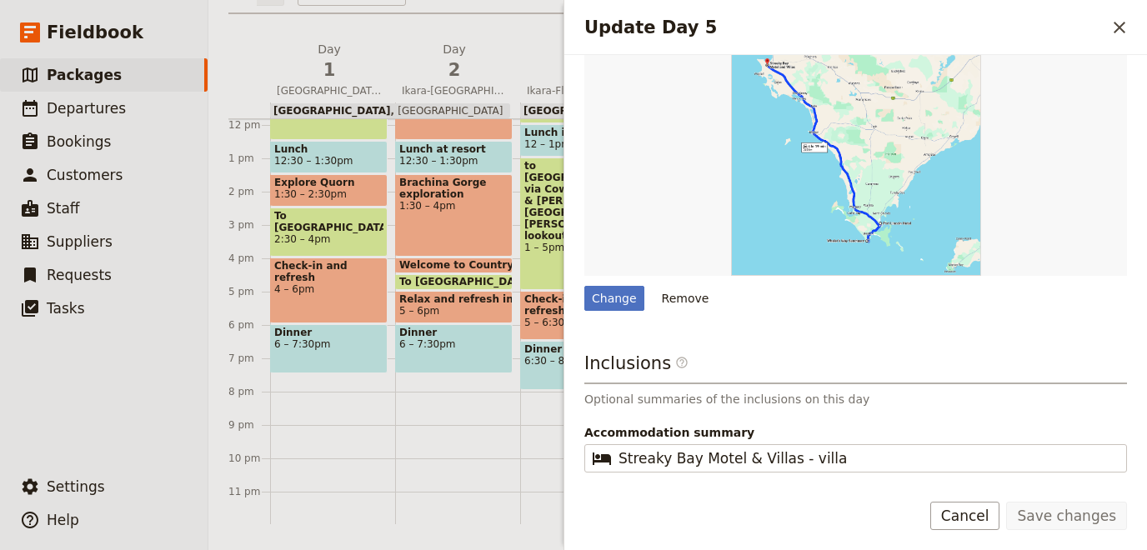
scroll to position [748, 0]
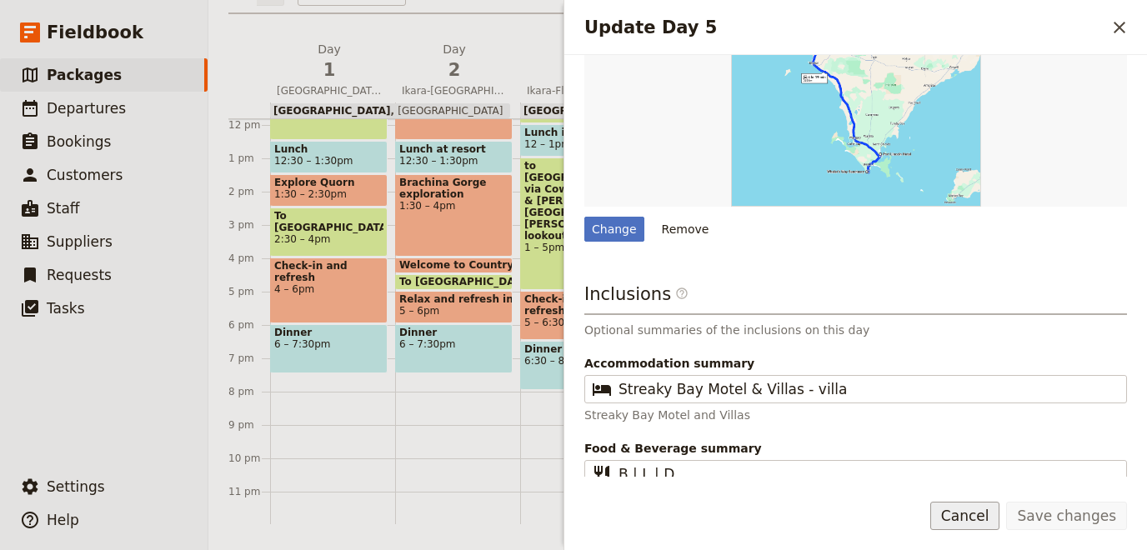
click at [994, 518] on button "Cancel" at bounding box center [965, 516] width 70 height 28
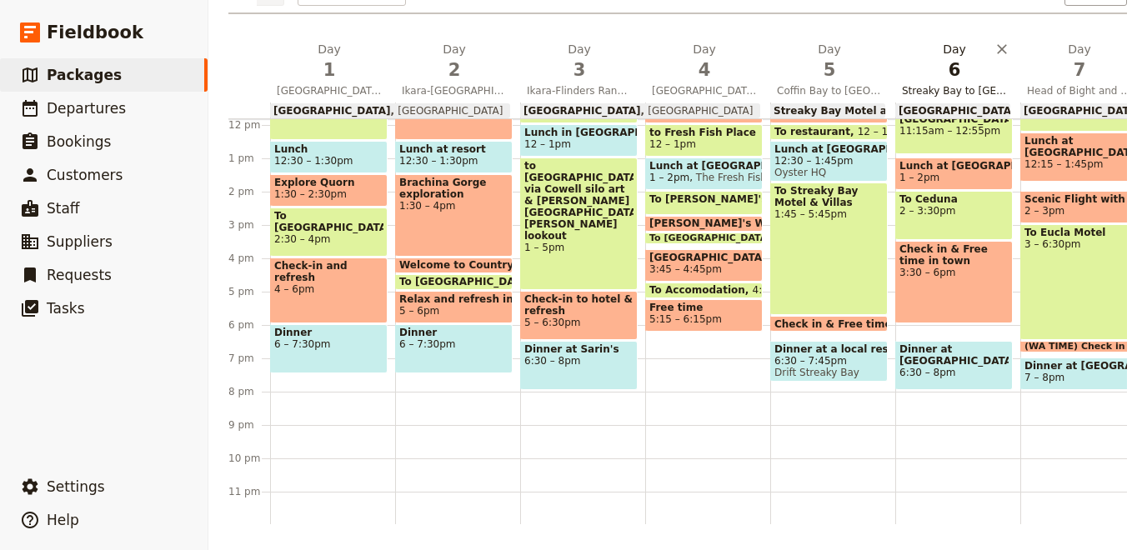
click at [933, 85] on span "Streaky Bay to [GEOGRAPHIC_DATA]" at bounding box center [954, 90] width 118 height 13
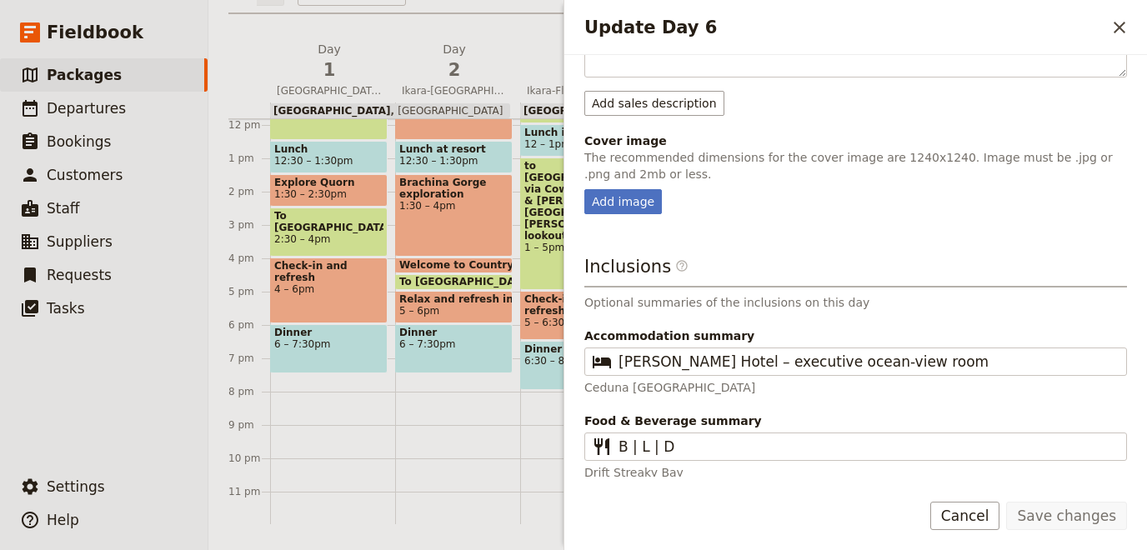
scroll to position [535, 0]
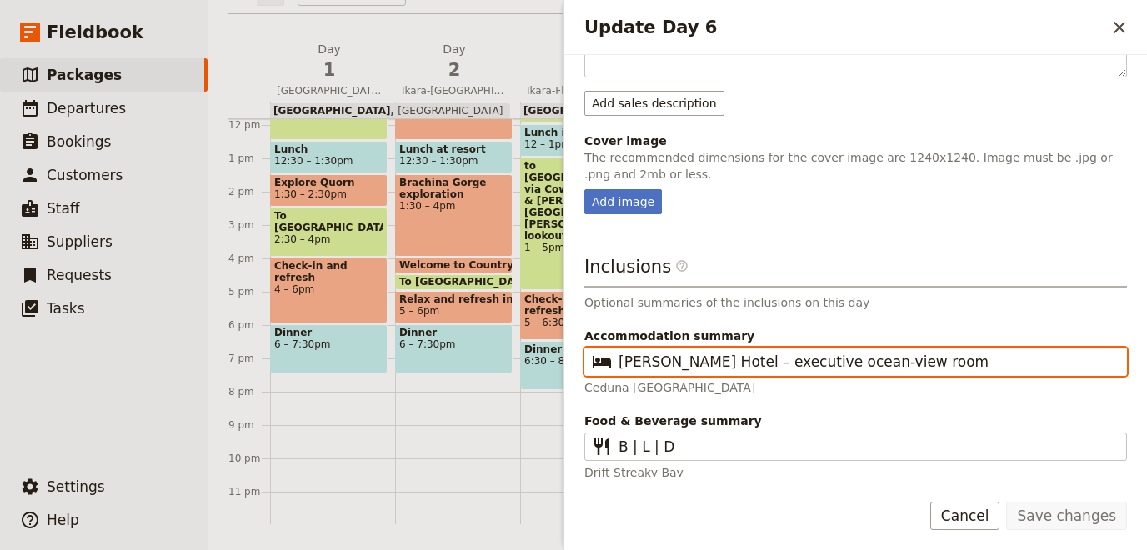
click at [793, 359] on input "[PERSON_NAME] Hotel – executive ocean-view room" at bounding box center [867, 362] width 498 height 20
drag, startPoint x: 789, startPoint y: 356, endPoint x: 1146, endPoint y: 403, distance: 359.8
click at [1116, 372] on input "[PERSON_NAME] Hotel – executive ocean-view room" at bounding box center [867, 362] width 498 height 20
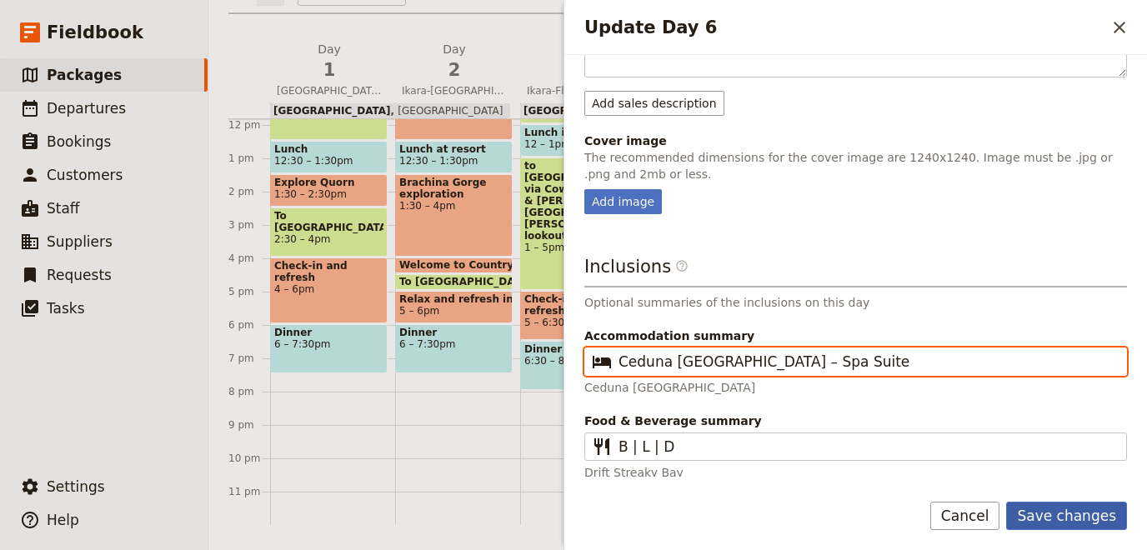
type input "Ceduna [GEOGRAPHIC_DATA] – Spa Suite"
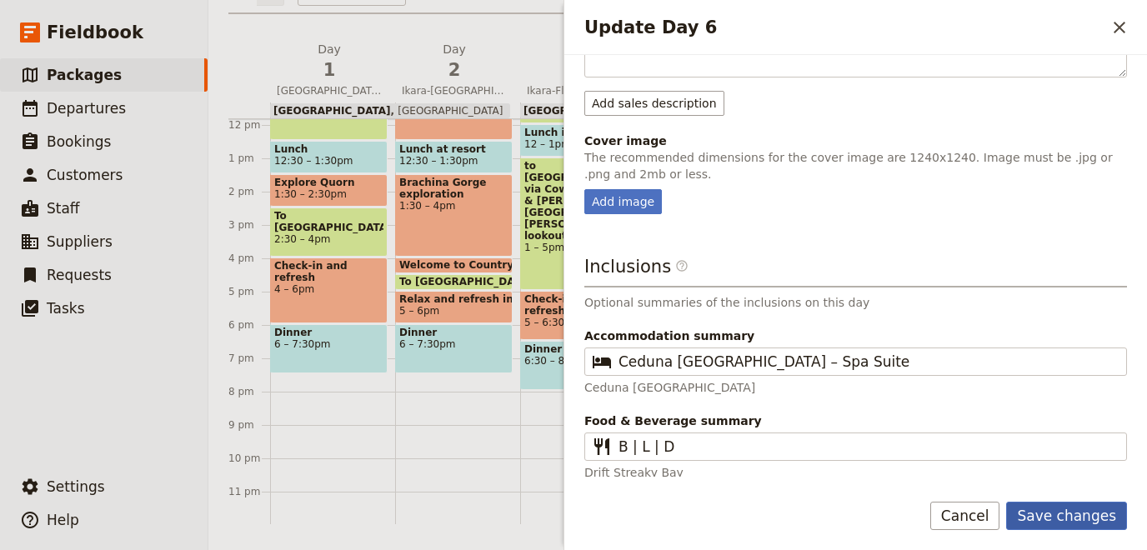
click at [1045, 515] on button "Save changes" at bounding box center [1066, 516] width 121 height 28
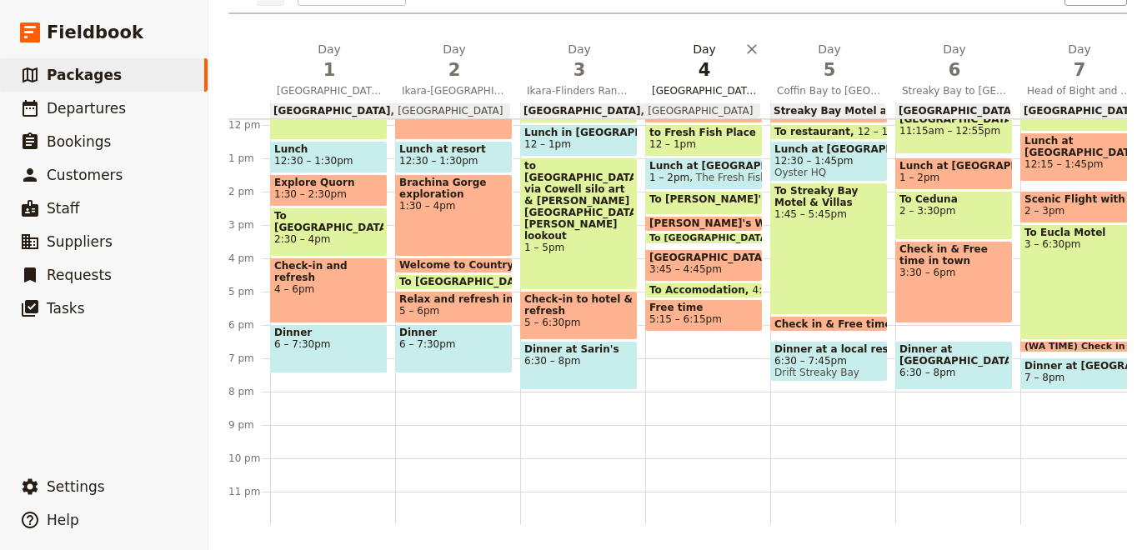
click at [705, 72] on span "4" at bounding box center [704, 70] width 105 height 25
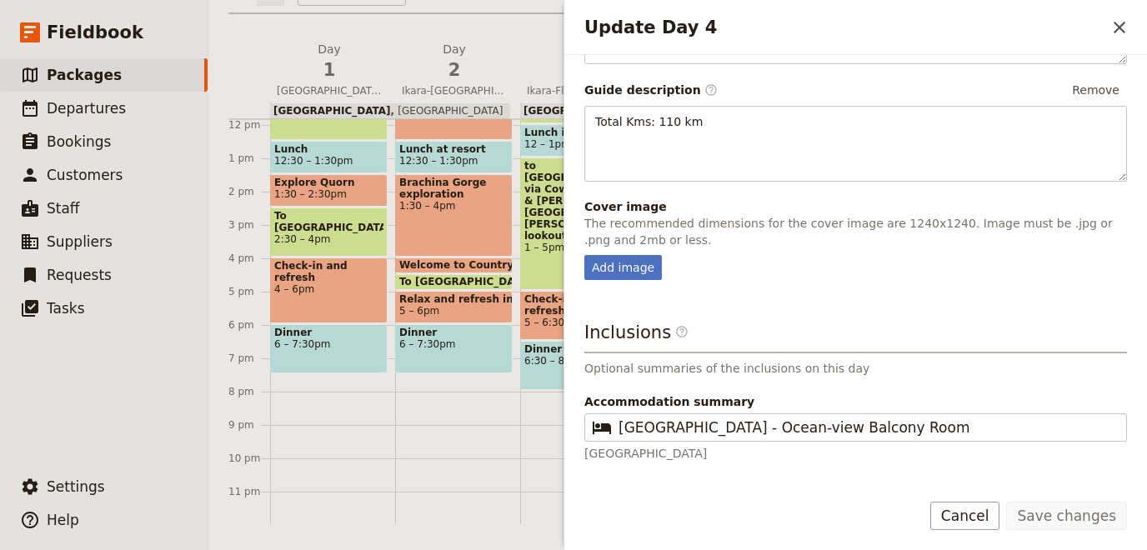
scroll to position [577, 0]
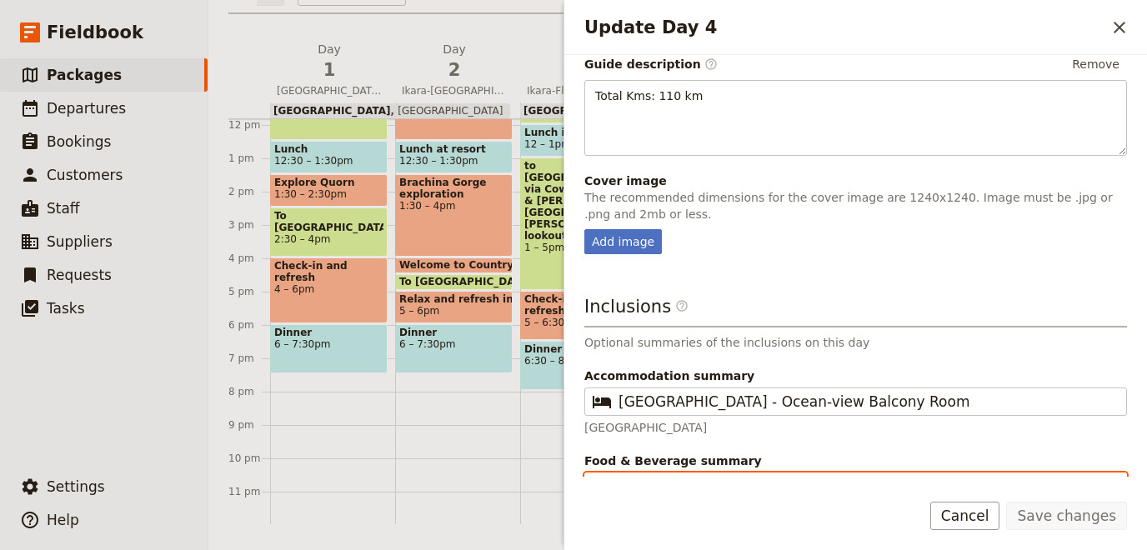
drag, startPoint x: 633, startPoint y: 442, endPoint x: 683, endPoint y: 447, distance: 49.4
click at [683, 477] on input "L / D" at bounding box center [867, 487] width 498 height 20
type input "L"
type input "B|L|-"
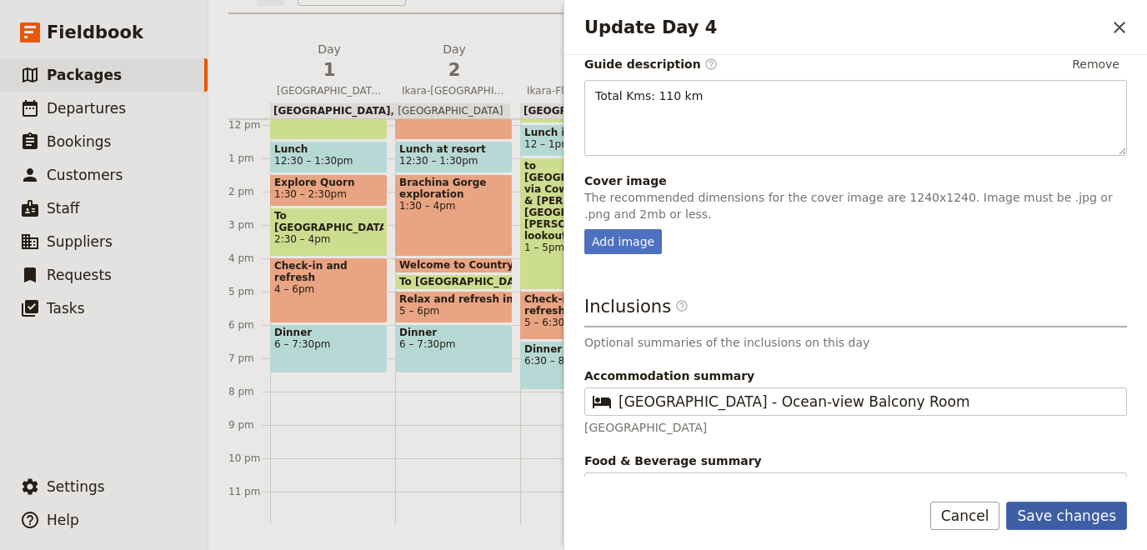
click at [1059, 513] on button "Save changes" at bounding box center [1066, 516] width 121 height 28
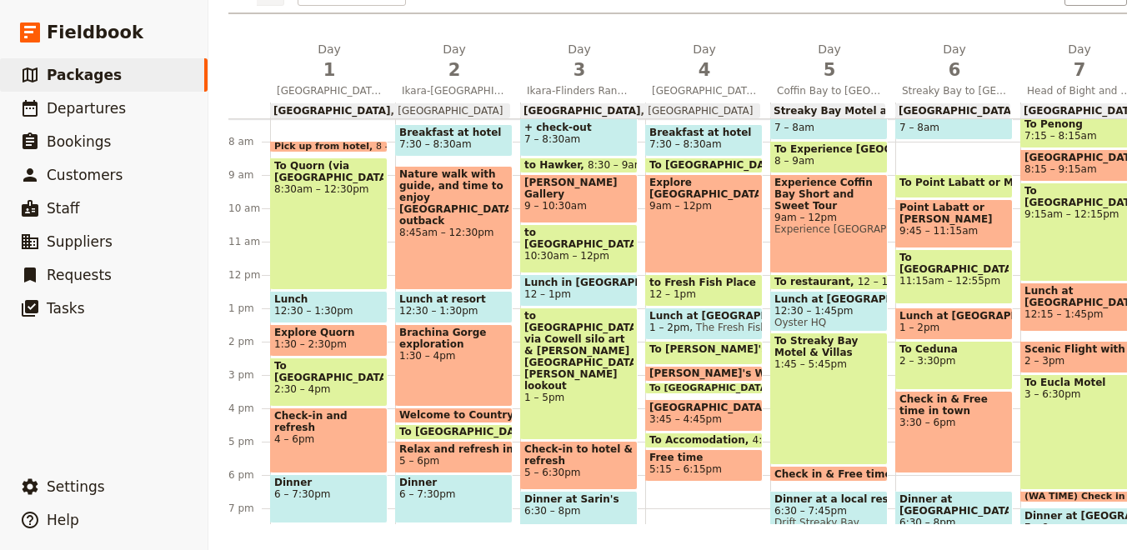
scroll to position [0, 0]
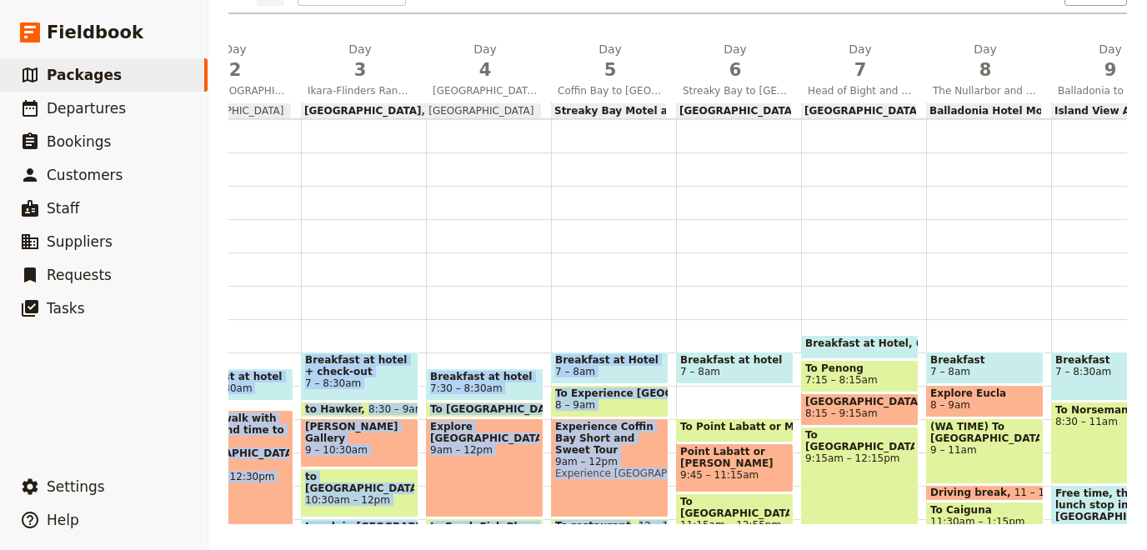
drag, startPoint x: 937, startPoint y: 193, endPoint x: 1146, endPoint y: 214, distance: 210.2
click at [1146, 214] on div "1 am 2 am 3 am 4 am 5 am 6 am 7 am 8 am 9 am 10 am 11 am 12 pm 1 pm 2 pm 3 pm 4…" at bounding box center [905, 519] width 1792 height 800
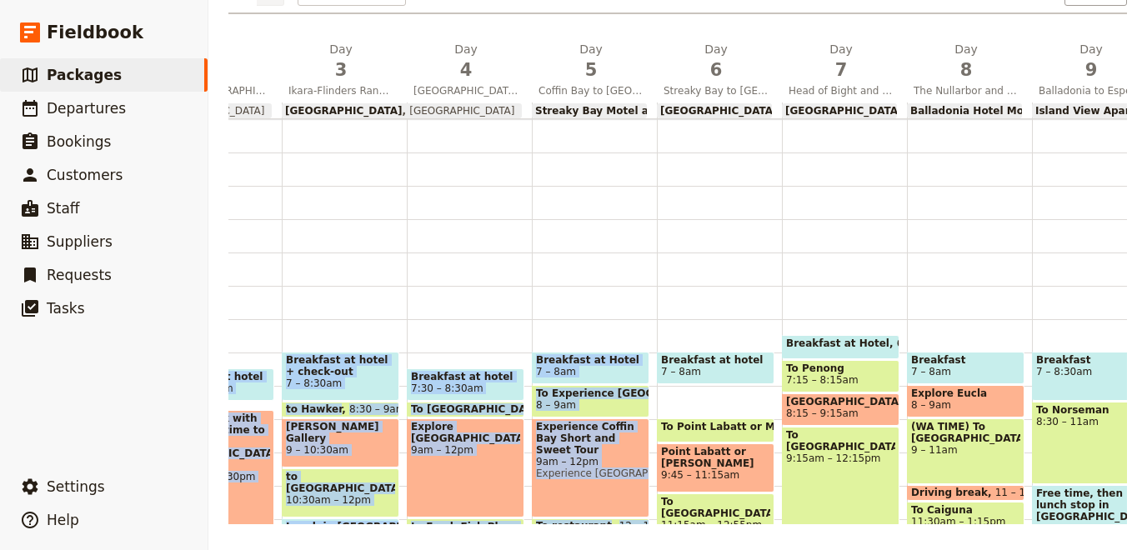
click at [967, 111] on span "Balladonia Hotel Motel" at bounding box center [974, 111] width 128 height 12
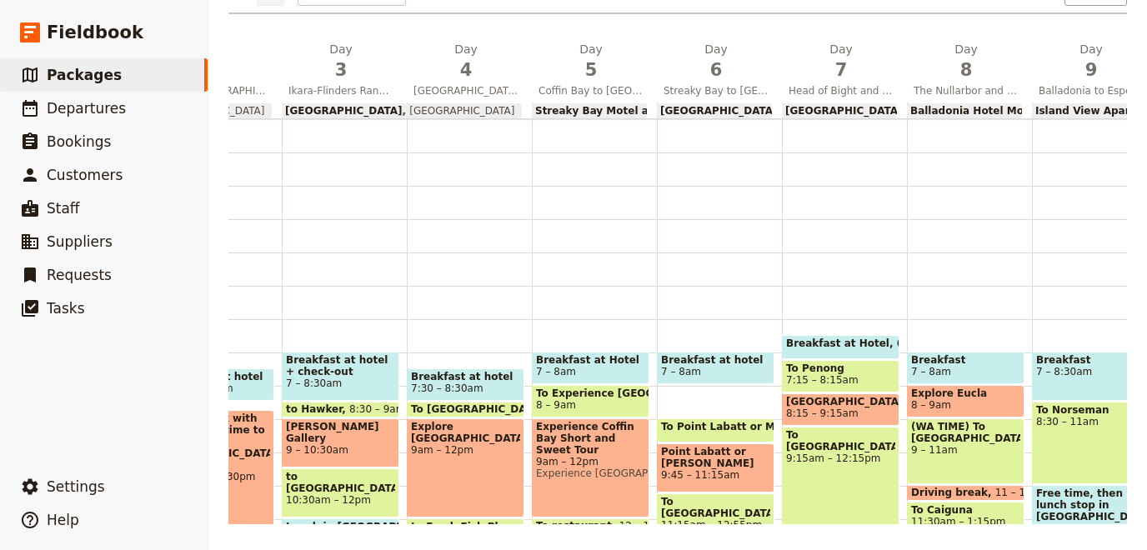
select select "8"
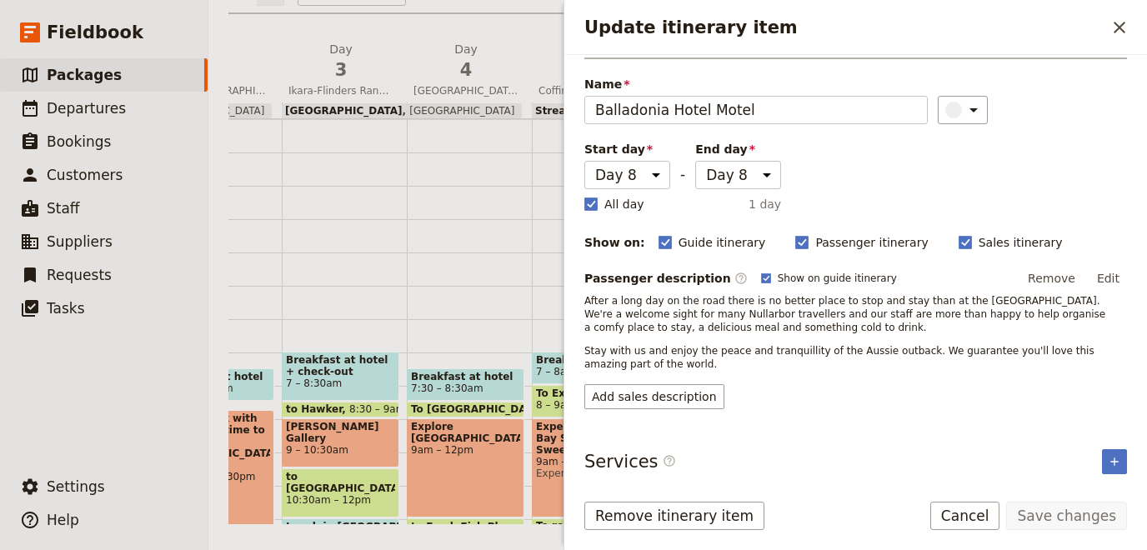
scroll to position [46, 0]
click at [1111, 455] on icon "Add service inclusion" at bounding box center [1114, 461] width 13 height 13
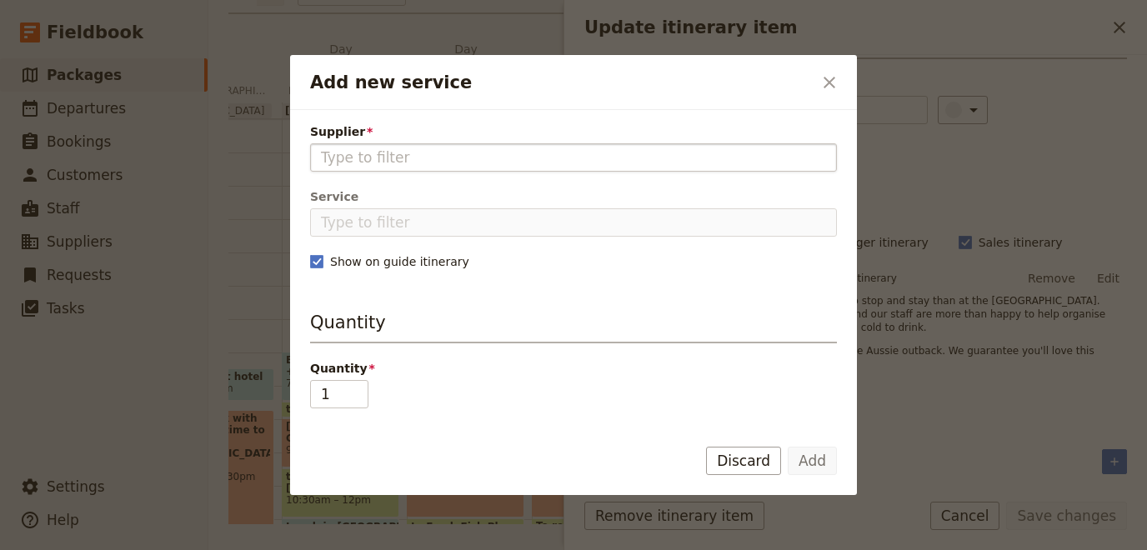
click at [492, 147] on fieldset "Add new service" at bounding box center [573, 157] width 527 height 28
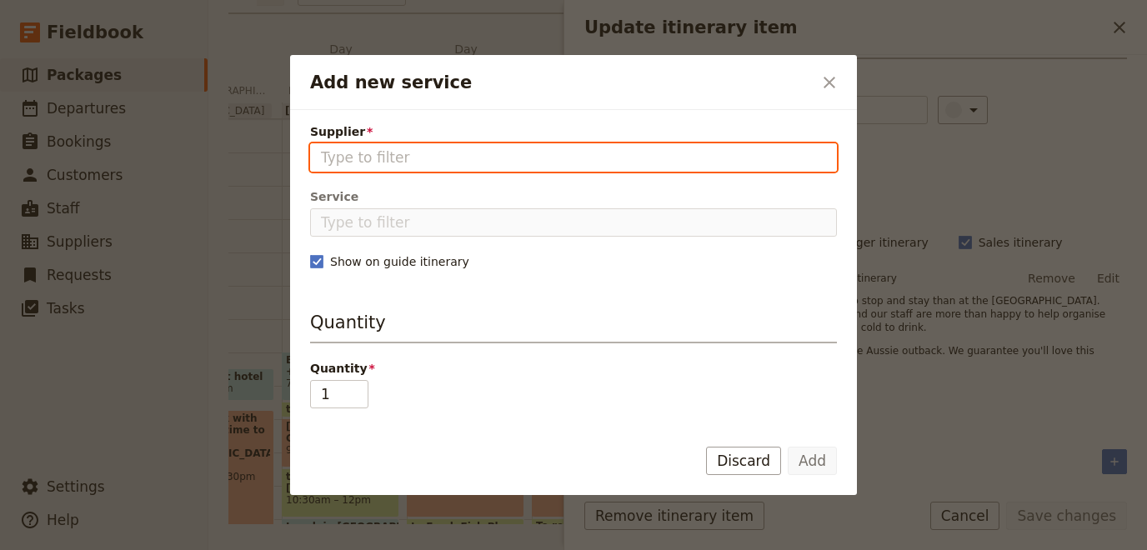
click at [492, 148] on input "Supplier" at bounding box center [573, 158] width 505 height 20
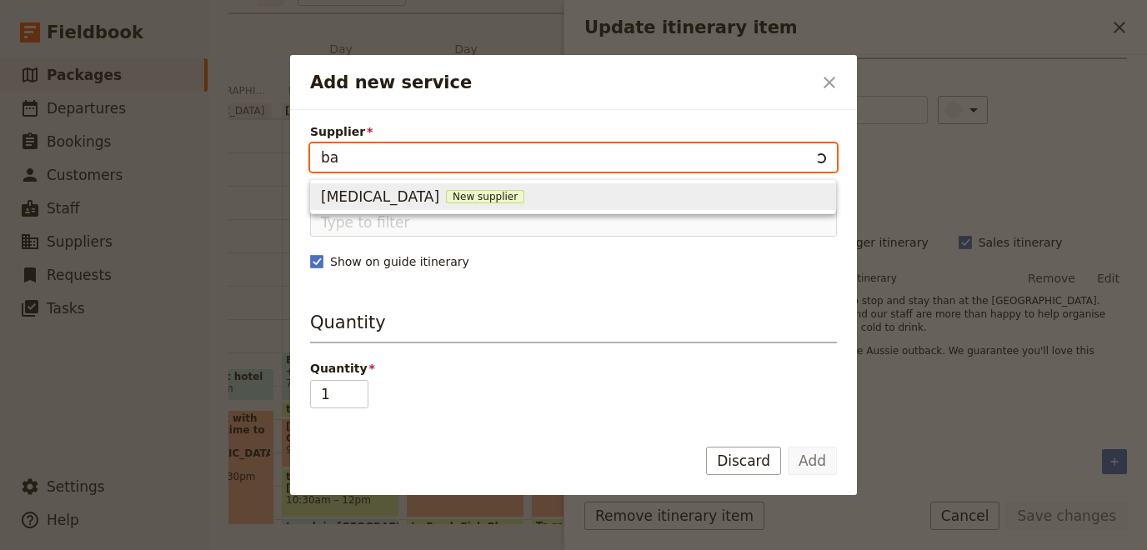
type input "b"
click at [418, 195] on span "Balladonia Hotel Motel" at bounding box center [401, 197] width 160 height 20
type input "Balladonia Hotel Motel"
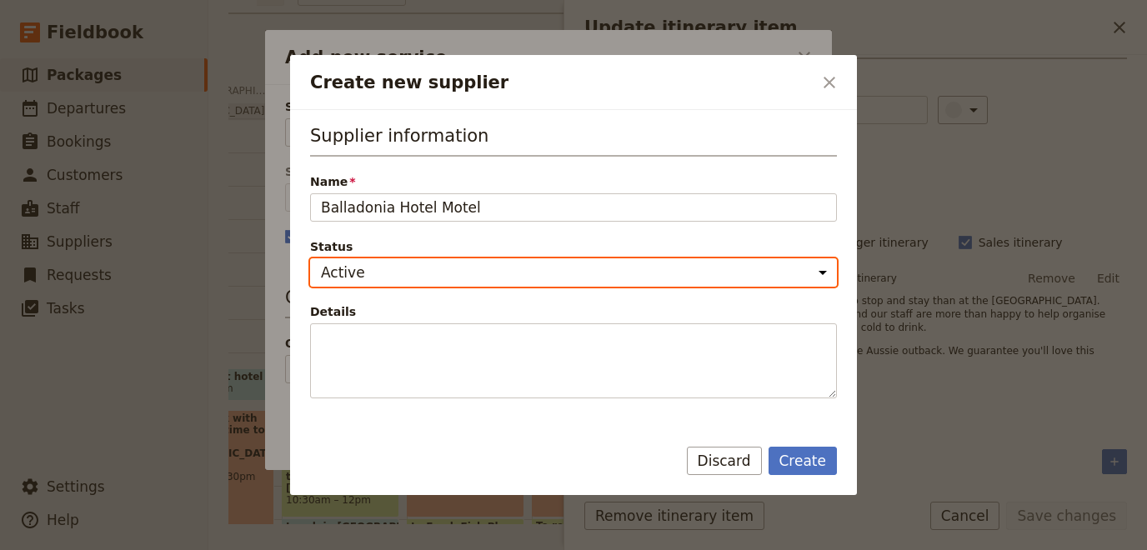
click at [310, 258] on select "Active Inactive" at bounding box center [573, 272] width 527 height 28
click at [387, 268] on select "Active Inactive" at bounding box center [573, 272] width 527 height 28
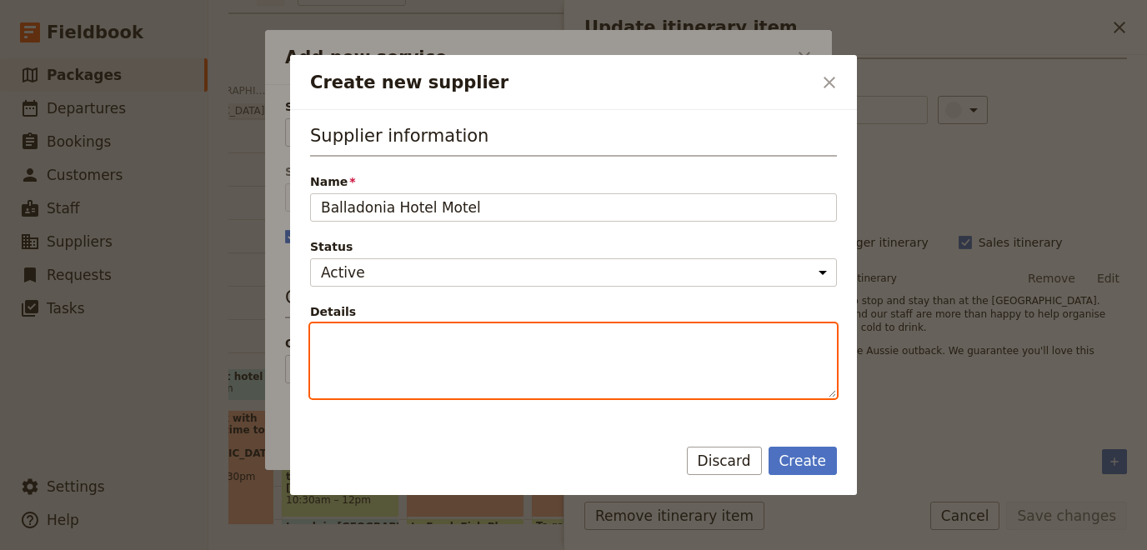
click at [378, 336] on textarea "Details" at bounding box center [573, 360] width 527 height 75
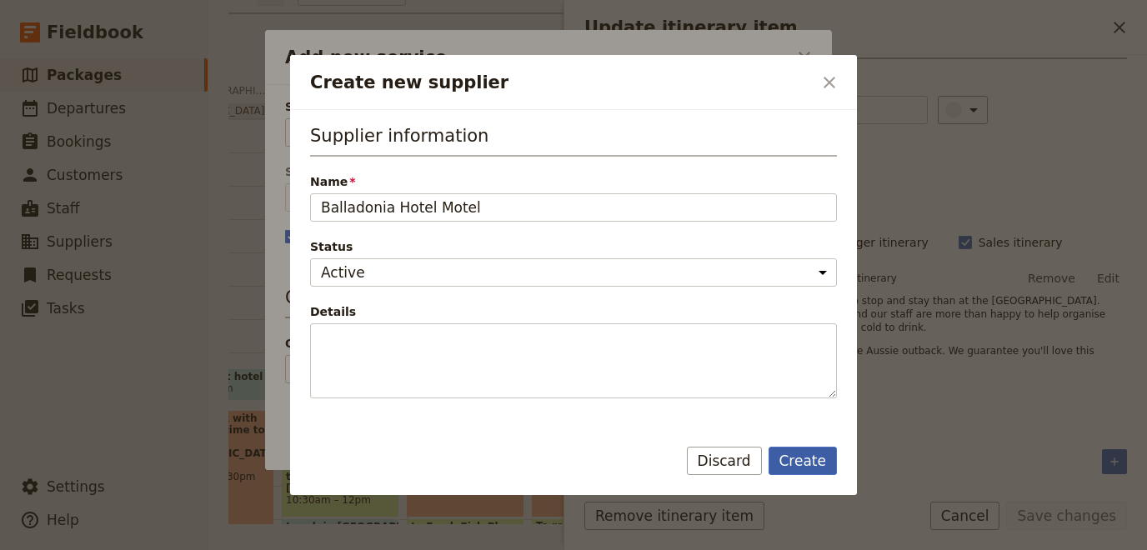
click at [799, 454] on button "Create" at bounding box center [802, 461] width 69 height 28
type input "Balladonia Hotel Motel"
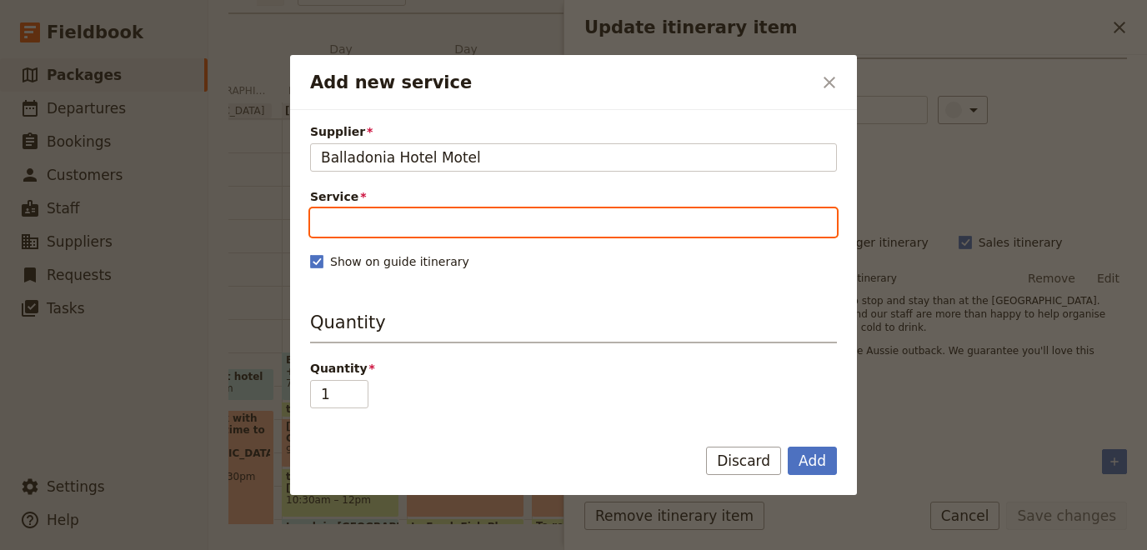
click at [454, 224] on input "Service" at bounding box center [573, 222] width 527 height 28
click at [458, 223] on input "Service" at bounding box center [573, 222] width 527 height 28
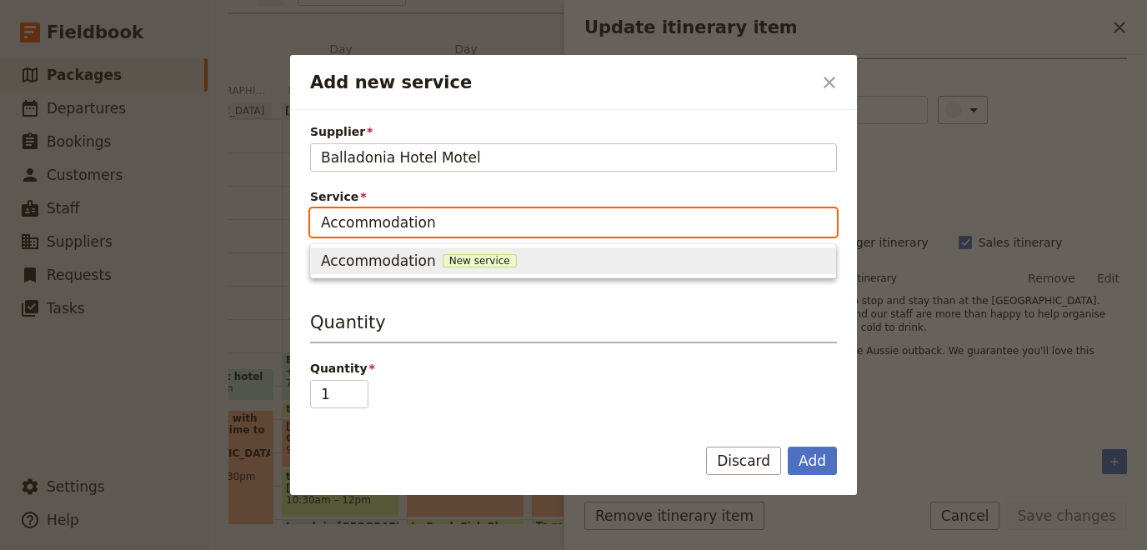
click at [389, 267] on span "Accommodation" at bounding box center [378, 261] width 115 height 20
type input "Accommodation"
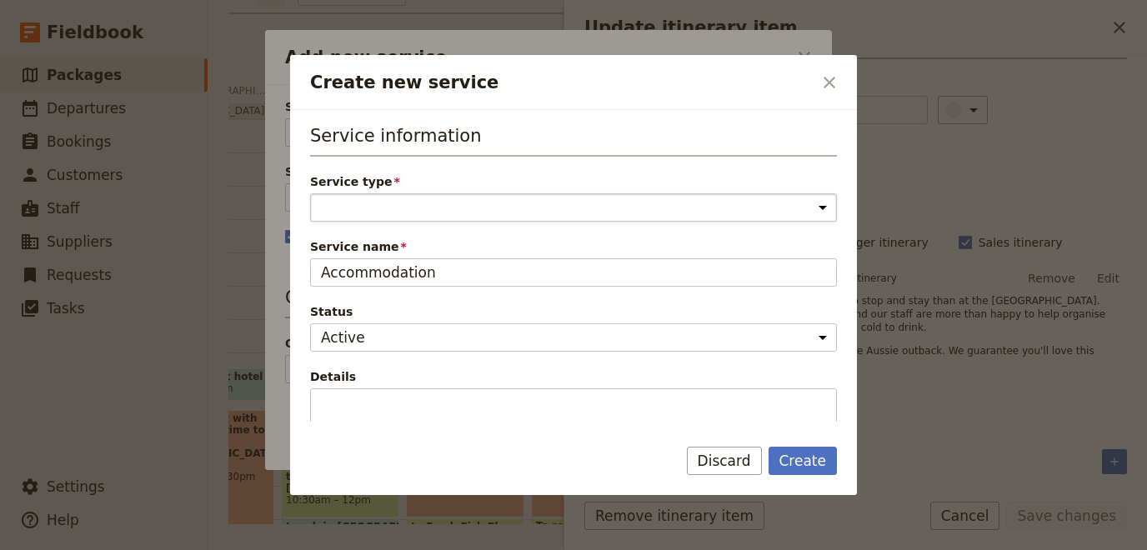
click at [310, 193] on select "Accommodation Activity Transport Flight Food and beverage Other" at bounding box center [573, 207] width 527 height 28
select select "AccommodationService"
click option "Accommodation" at bounding box center [0, 0] width 0 height 0
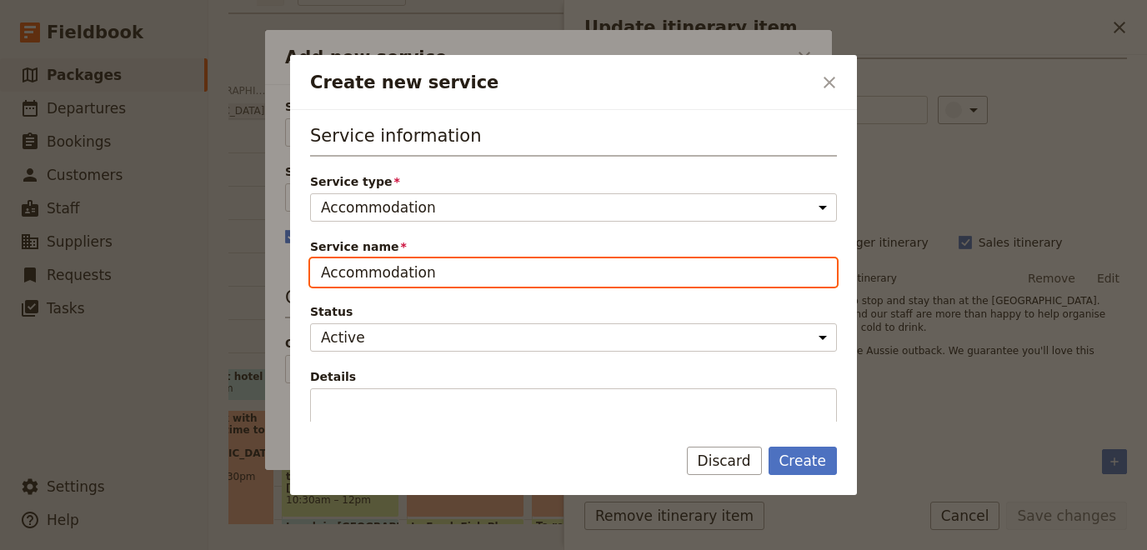
click at [408, 260] on input "Accommodation" at bounding box center [573, 272] width 527 height 28
drag, startPoint x: 438, startPoint y: 267, endPoint x: 82, endPoint y: 278, distance: 356.1
click at [310, 278] on input "Accommodation" at bounding box center [573, 272] width 527 height 28
type input "Deluxe Room"
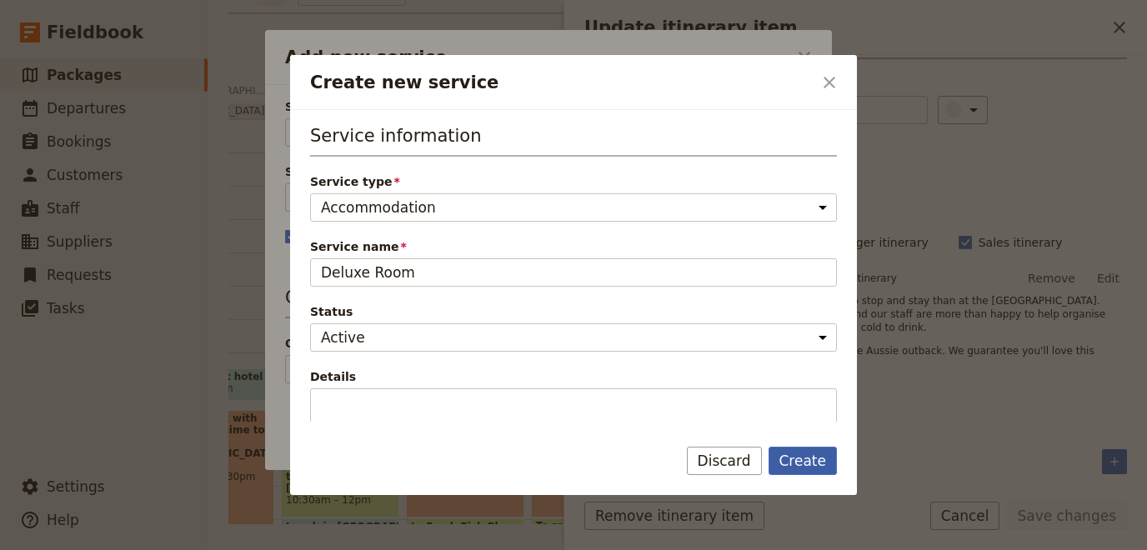
click at [812, 458] on button "Create" at bounding box center [802, 461] width 69 height 28
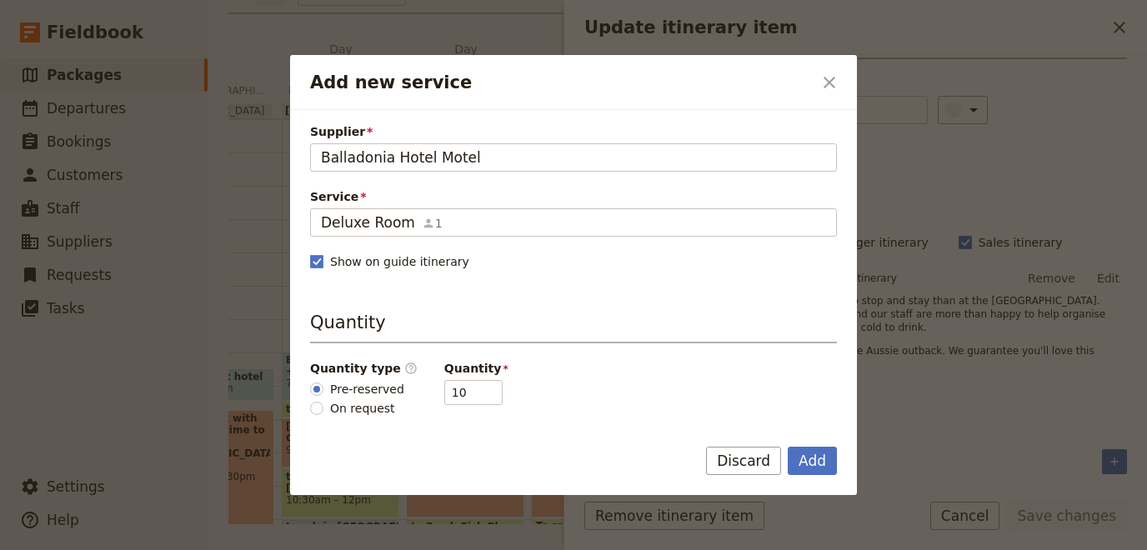
click at [341, 409] on span "On request" at bounding box center [362, 408] width 65 height 17
click at [323, 409] on input "On request" at bounding box center [316, 408] width 13 height 13
radio input "true"
click at [823, 466] on button "Add" at bounding box center [812, 461] width 49 height 28
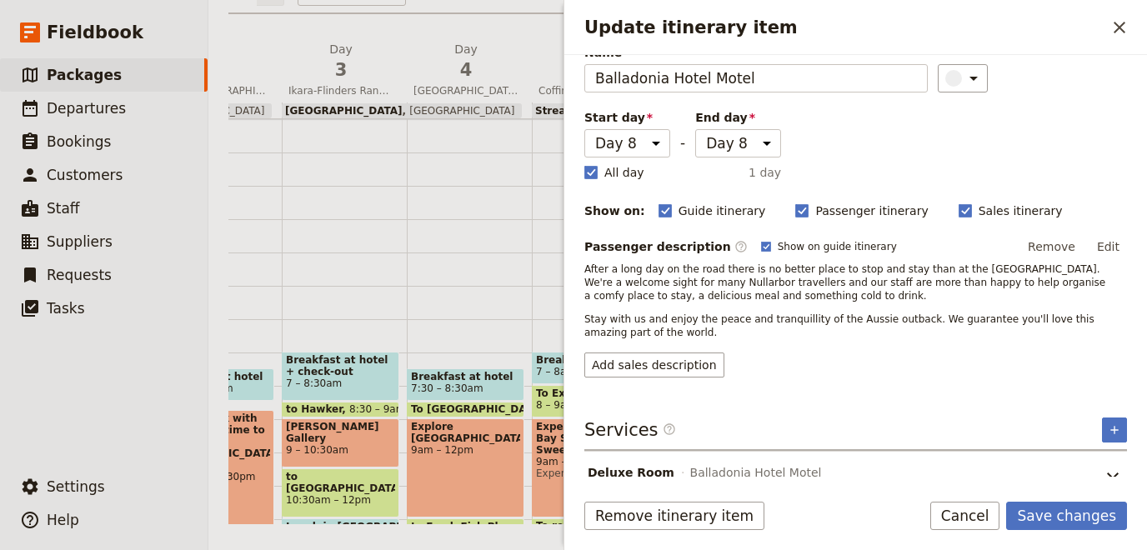
scroll to position [99, 0]
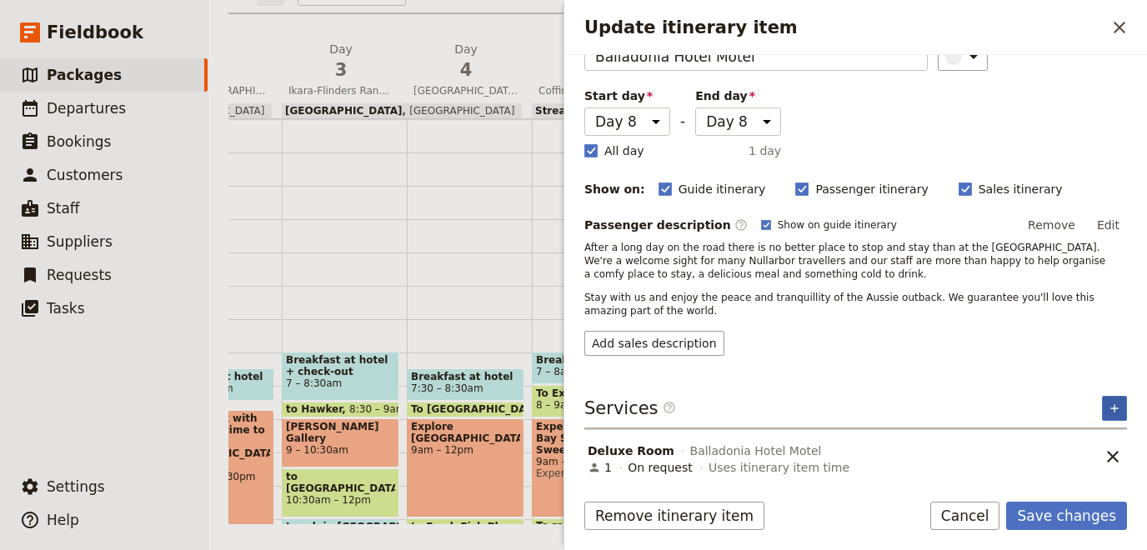
click at [1119, 413] on button "​" at bounding box center [1114, 408] width 25 height 25
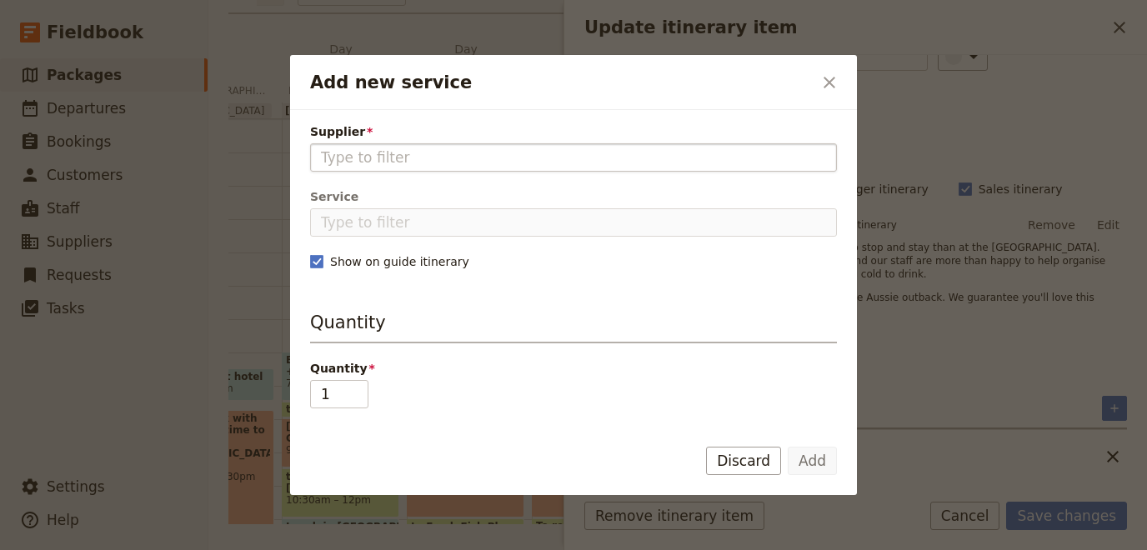
click at [491, 155] on input "Supplier" at bounding box center [573, 158] width 505 height 20
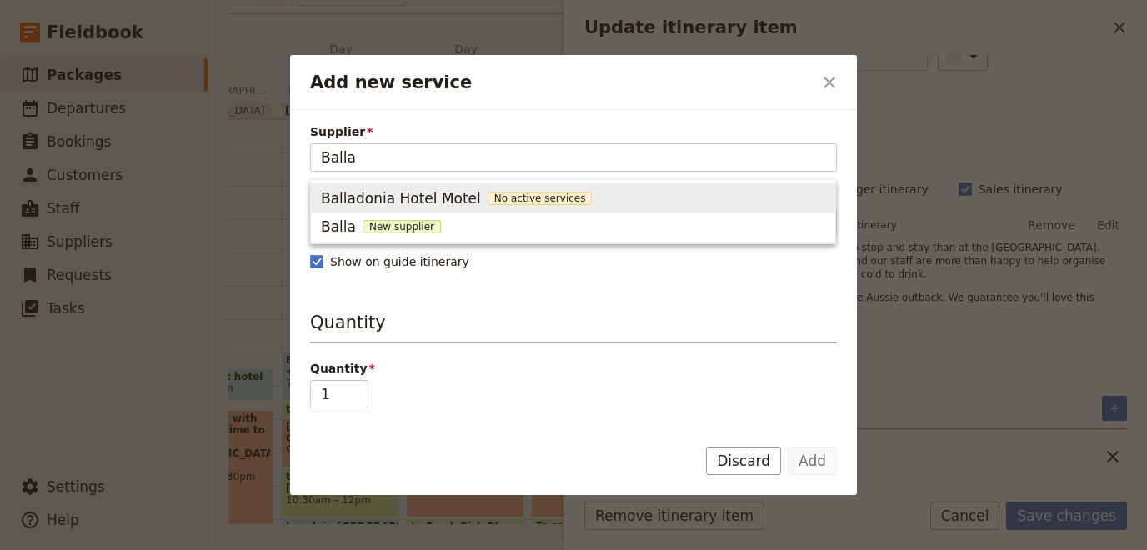
click at [451, 198] on span "Balladonia Hotel Motel" at bounding box center [401, 198] width 160 height 20
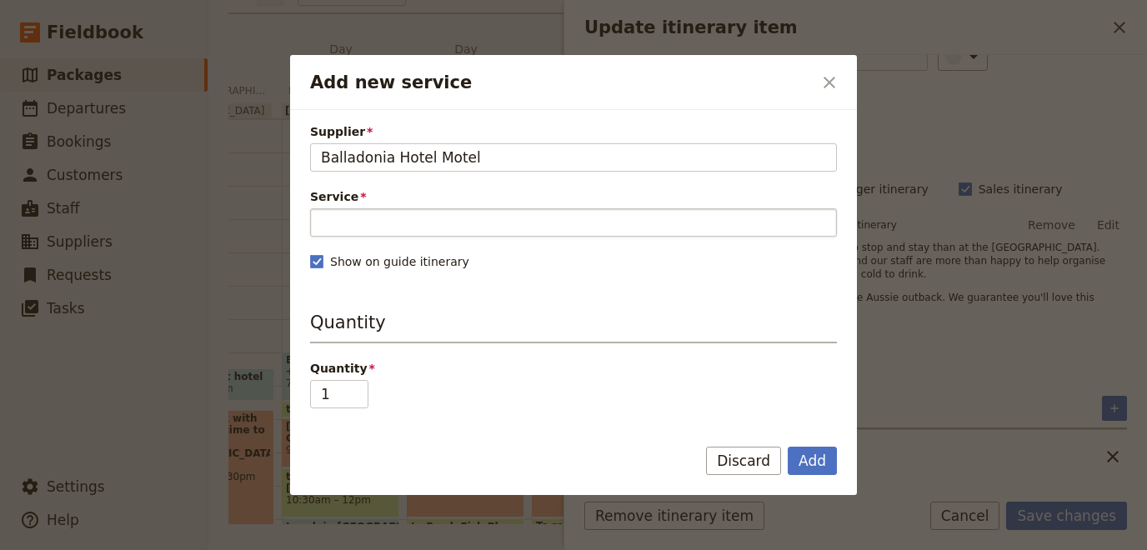
type input "Balladonia Hotel Motel"
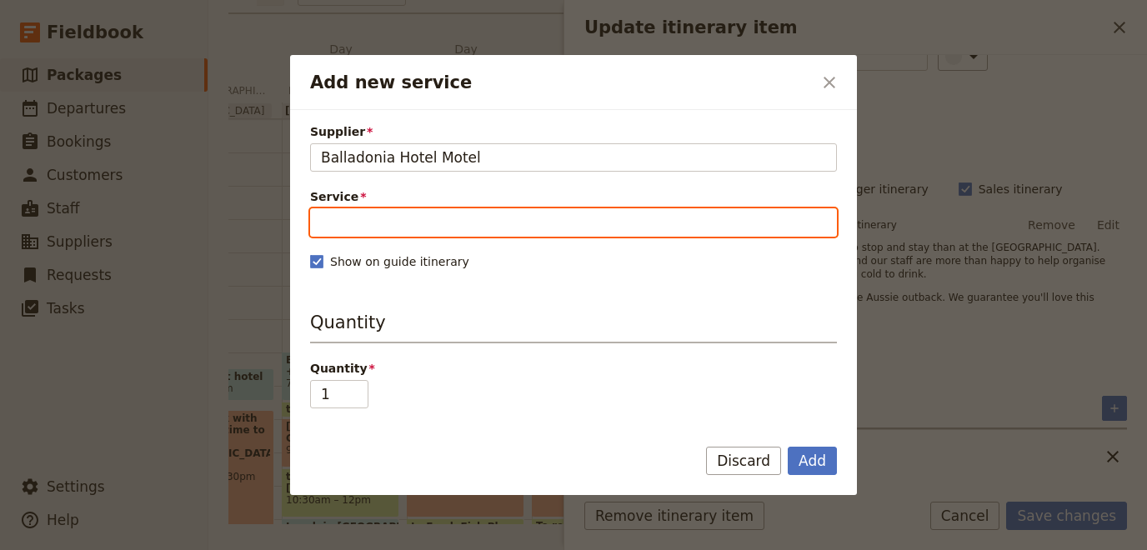
click at [435, 211] on input "Service" at bounding box center [573, 222] width 527 height 28
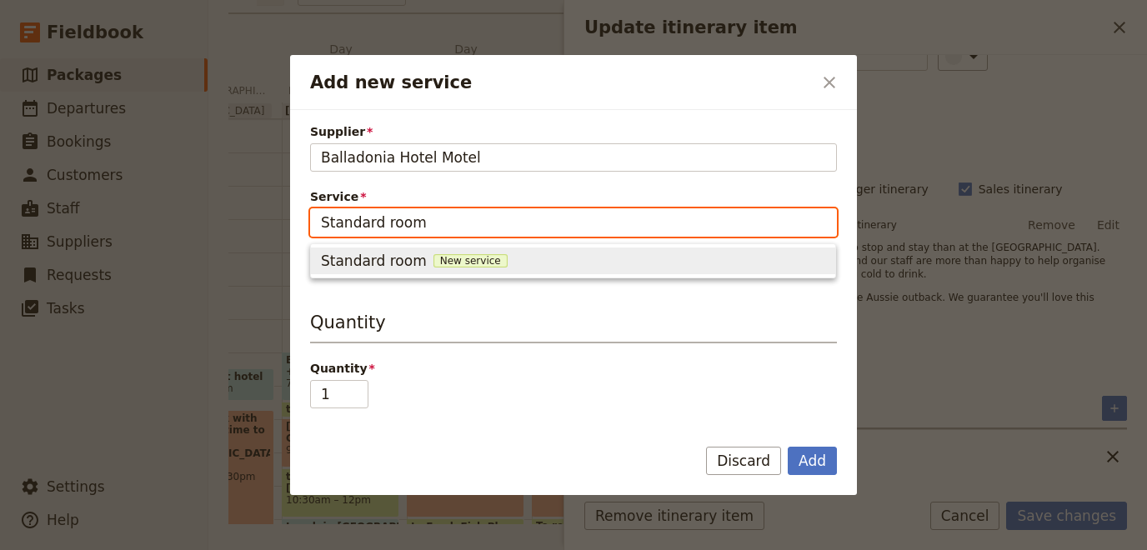
click at [537, 257] on div "Standard room New service" at bounding box center [573, 261] width 504 height 20
type input "Standard room"
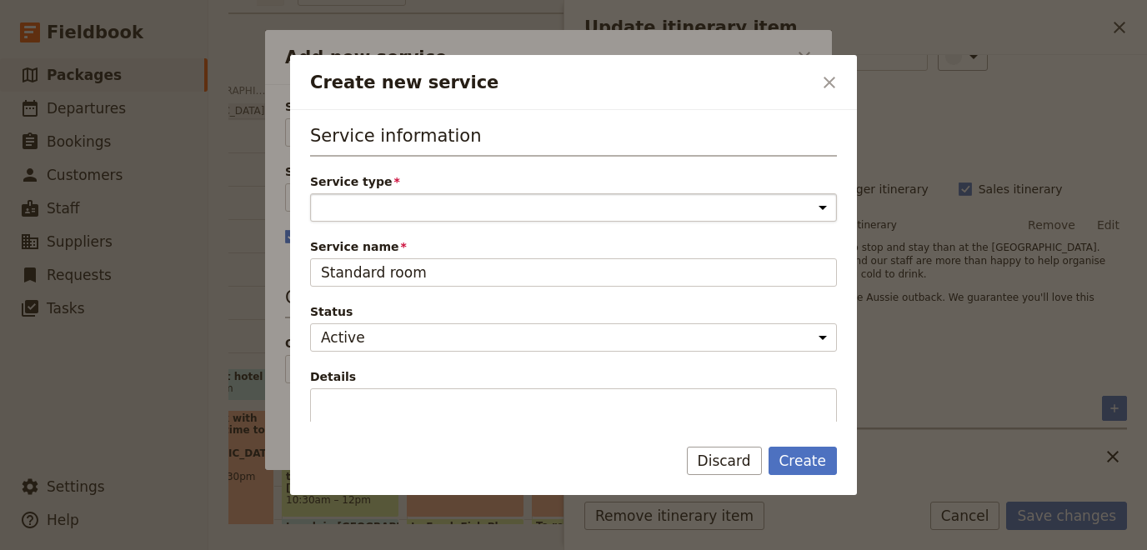
click at [310, 193] on select "Accommodation Activity Transport Flight Food and beverage Other" at bounding box center [573, 207] width 527 height 28
select select "AccommodationService"
click option "Accommodation" at bounding box center [0, 0] width 0 height 0
click at [399, 398] on textarea "Details" at bounding box center [573, 425] width 527 height 75
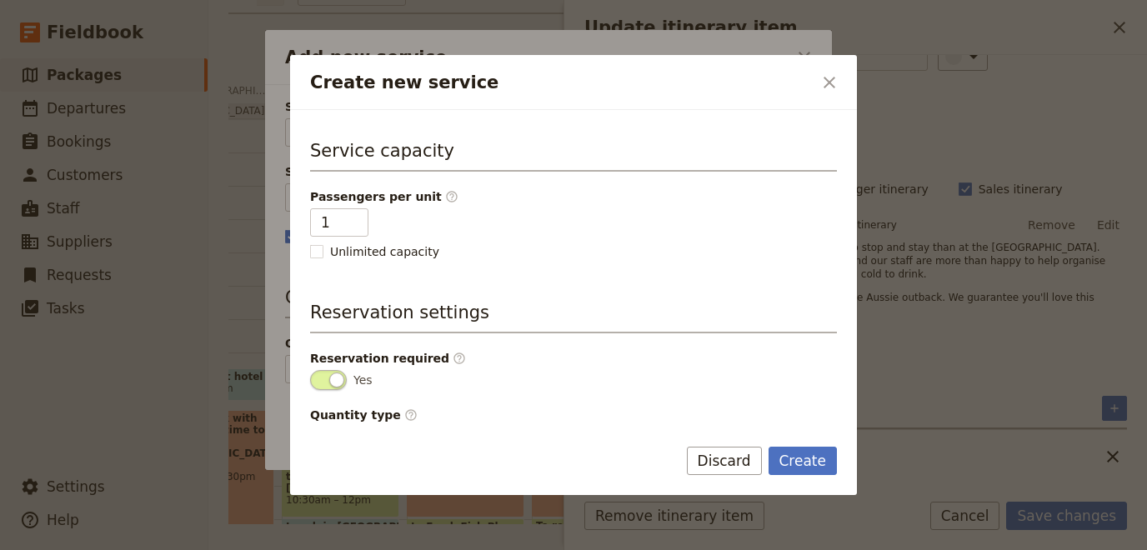
scroll to position [403, 0]
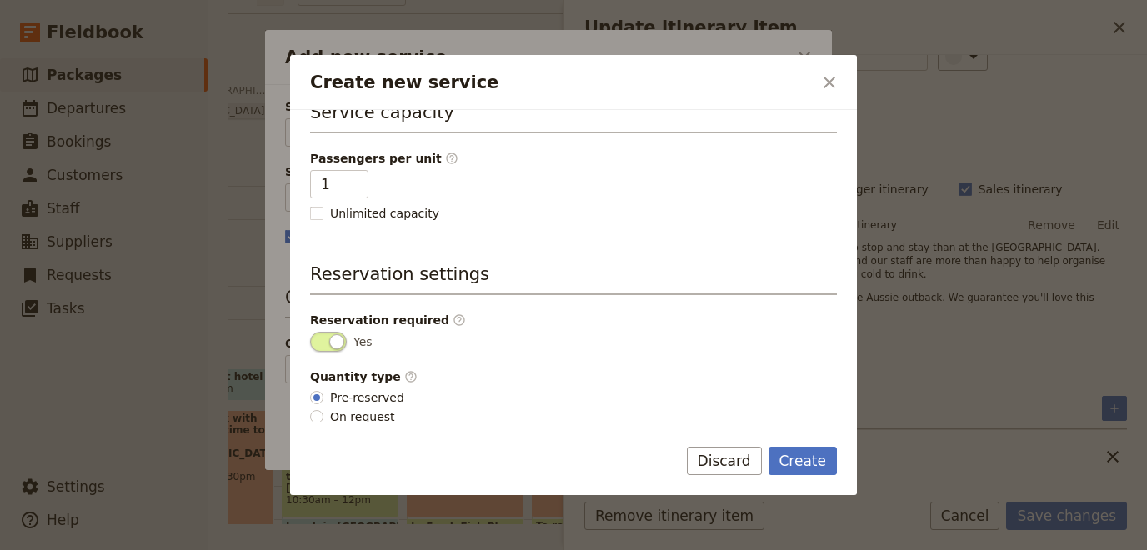
drag, startPoint x: 322, startPoint y: 416, endPoint x: 332, endPoint y: 415, distance: 10.0
click at [322, 415] on input "On request" at bounding box center [316, 416] width 13 height 13
radio input "true"
click at [809, 463] on button "Create" at bounding box center [802, 461] width 69 height 28
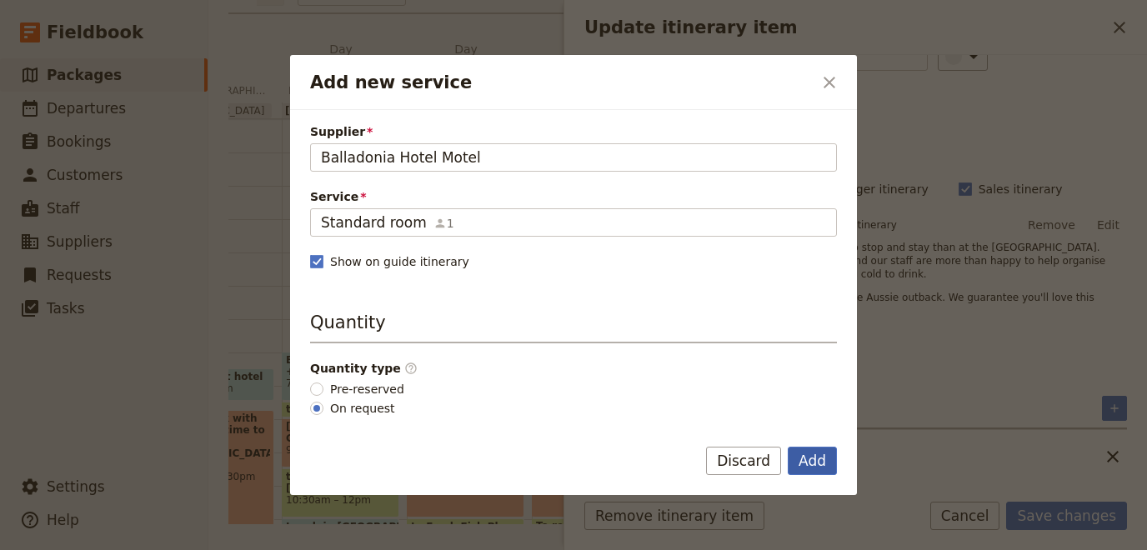
click at [813, 463] on button "Add" at bounding box center [812, 461] width 49 height 28
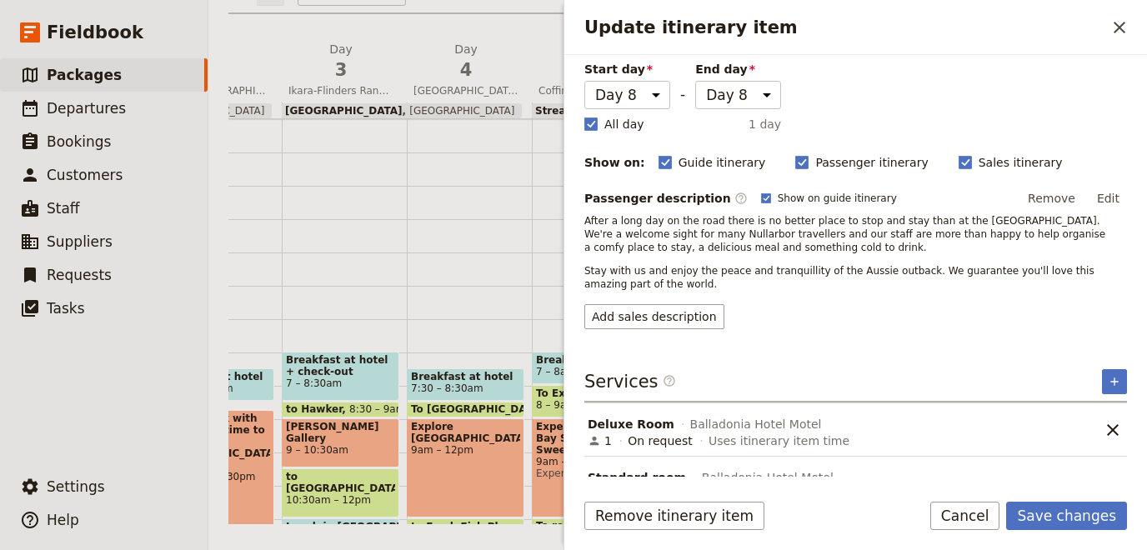
scroll to position [153, 0]
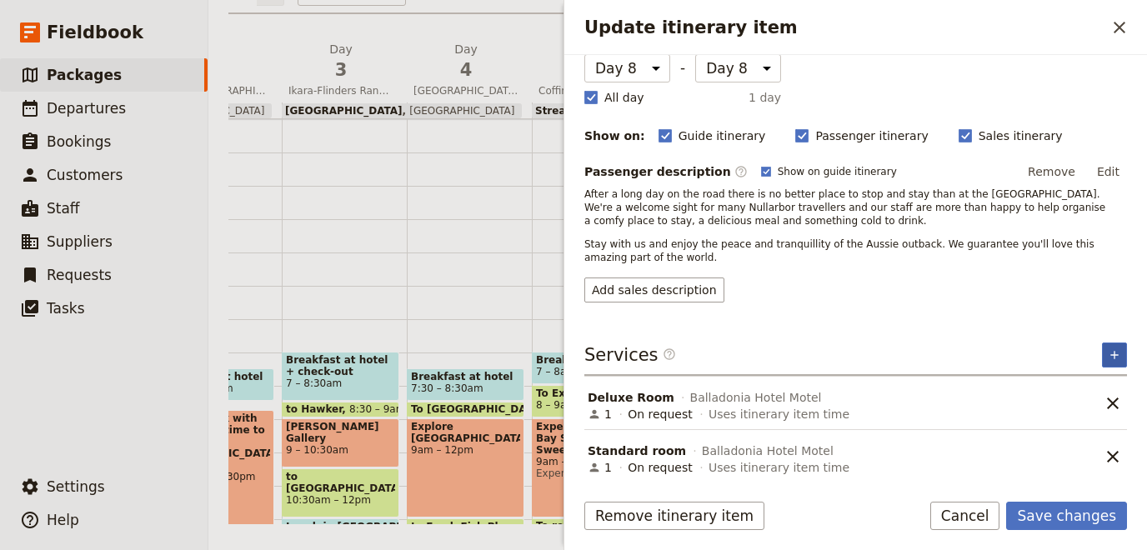
click at [1116, 343] on button "​" at bounding box center [1114, 355] width 25 height 25
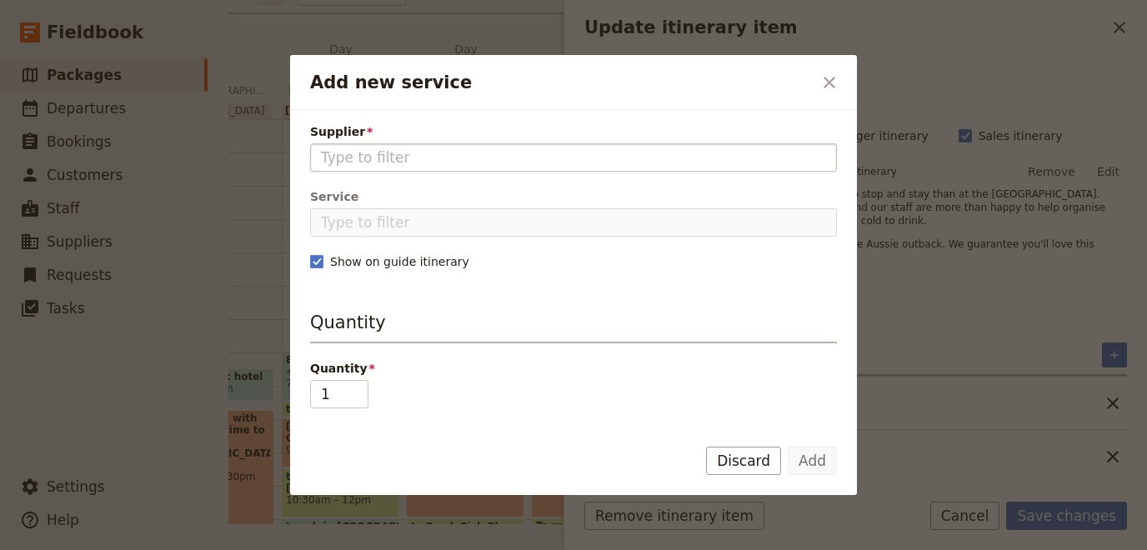
click at [471, 153] on input "Supplier" at bounding box center [573, 158] width 505 height 20
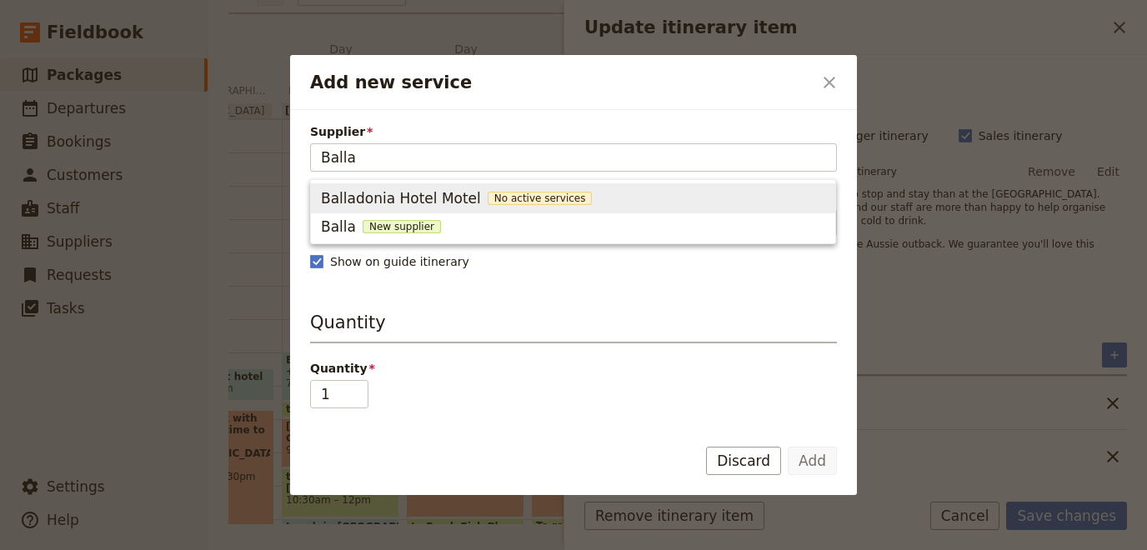
click at [433, 201] on span "Balladonia Hotel Motel" at bounding box center [401, 198] width 160 height 20
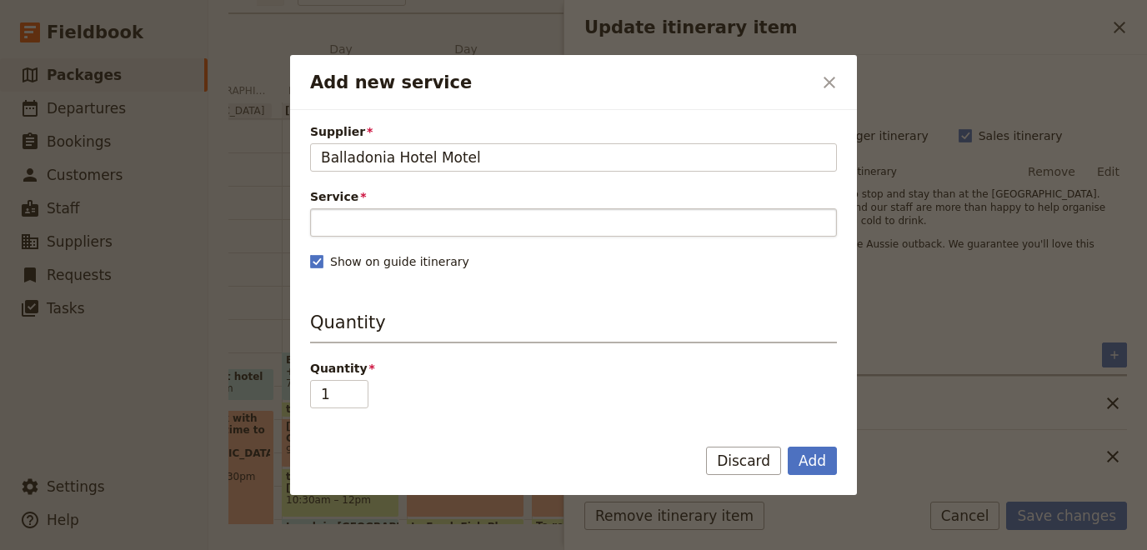
type input "Balladonia Hotel Motel"
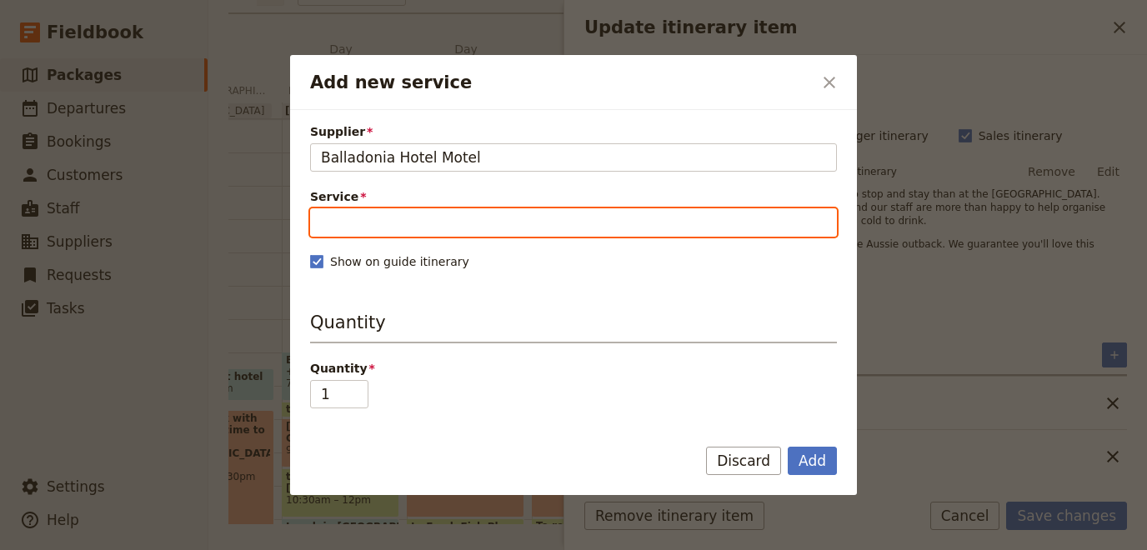
click at [414, 218] on input "Service" at bounding box center [573, 222] width 527 height 28
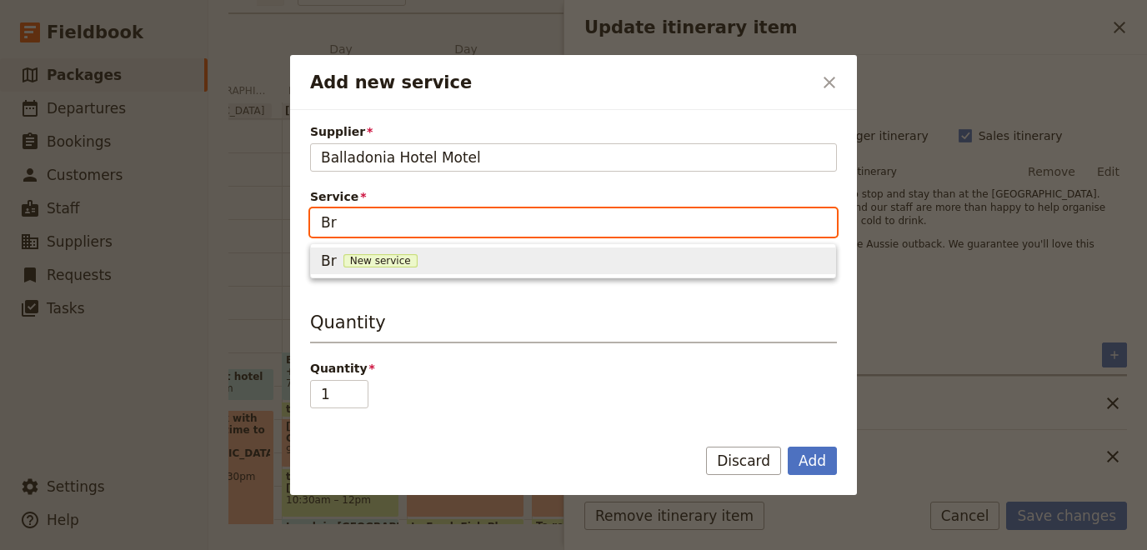
type input "B"
click at [342, 269] on span "Dinner" at bounding box center [345, 261] width 48 height 20
type input "Dinner"
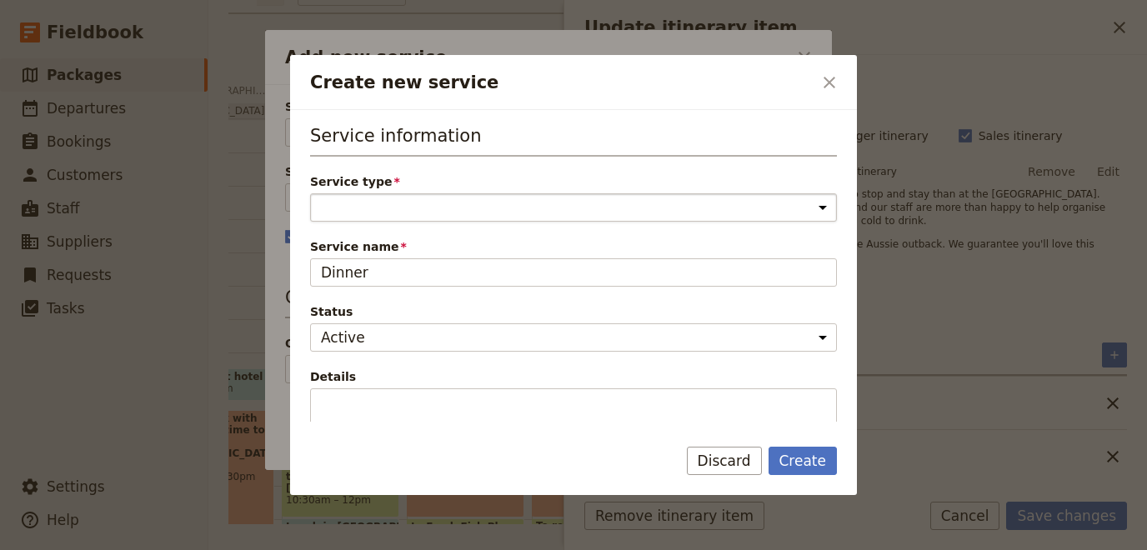
click at [310, 193] on select "Accommodation Activity Transport Flight Food and beverage Other" at bounding box center [573, 207] width 527 height 28
select select "FoodAndBeverageService"
click option "Food and beverage" at bounding box center [0, 0] width 0 height 0
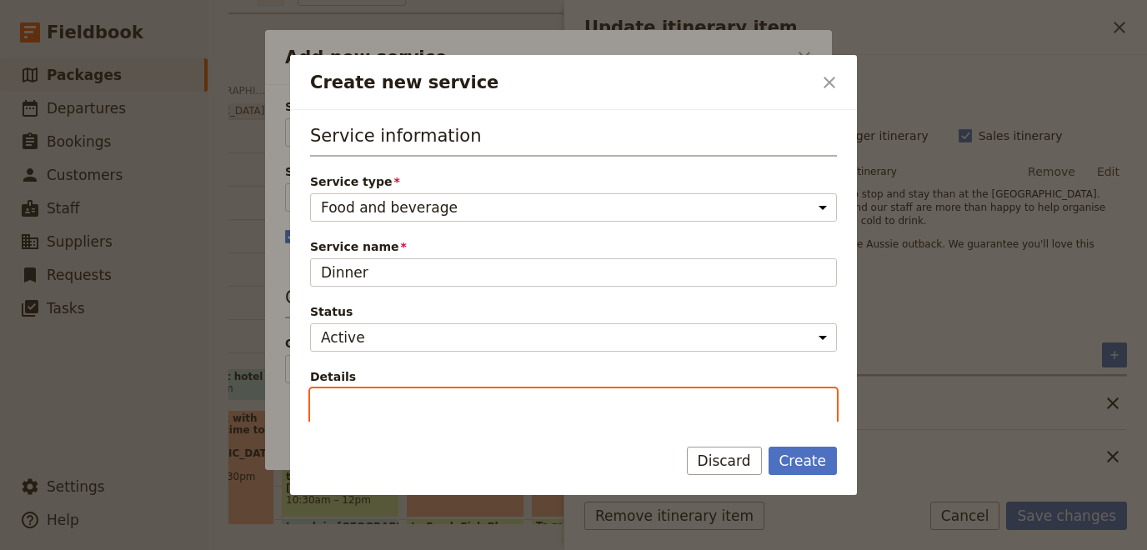
click at [388, 396] on textarea "Details" at bounding box center [573, 425] width 527 height 75
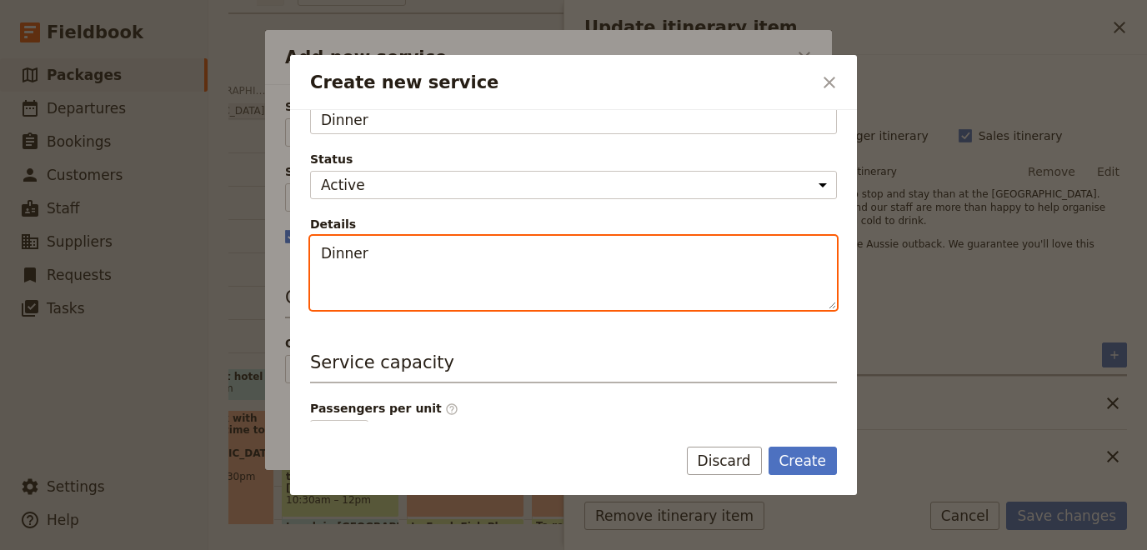
scroll to position [403, 0]
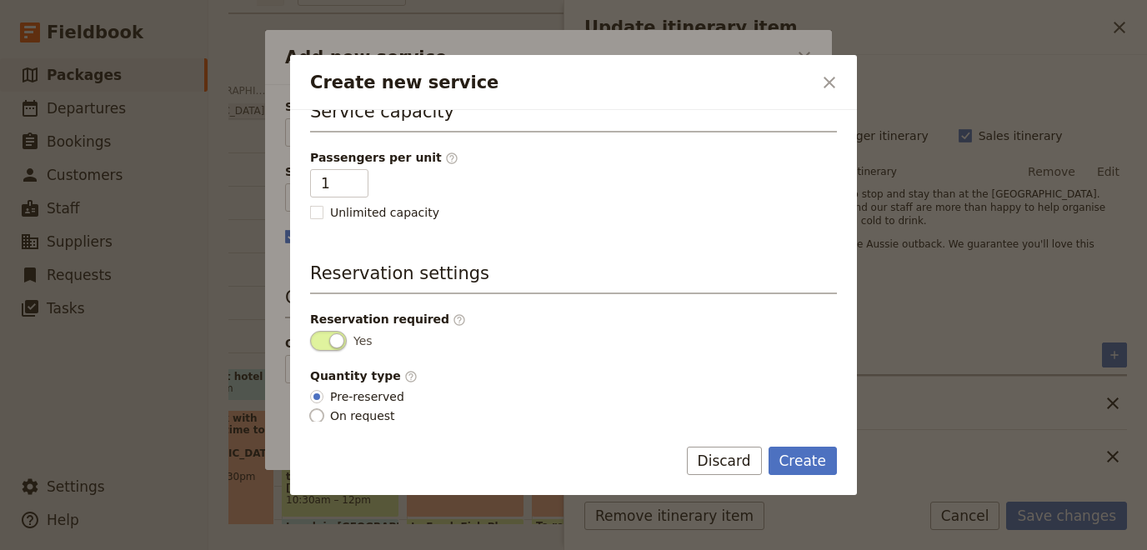
type textarea "Dinner"
click at [318, 410] on input "On request" at bounding box center [316, 415] width 13 height 13
radio input "true"
click at [800, 466] on button "Create" at bounding box center [802, 461] width 69 height 28
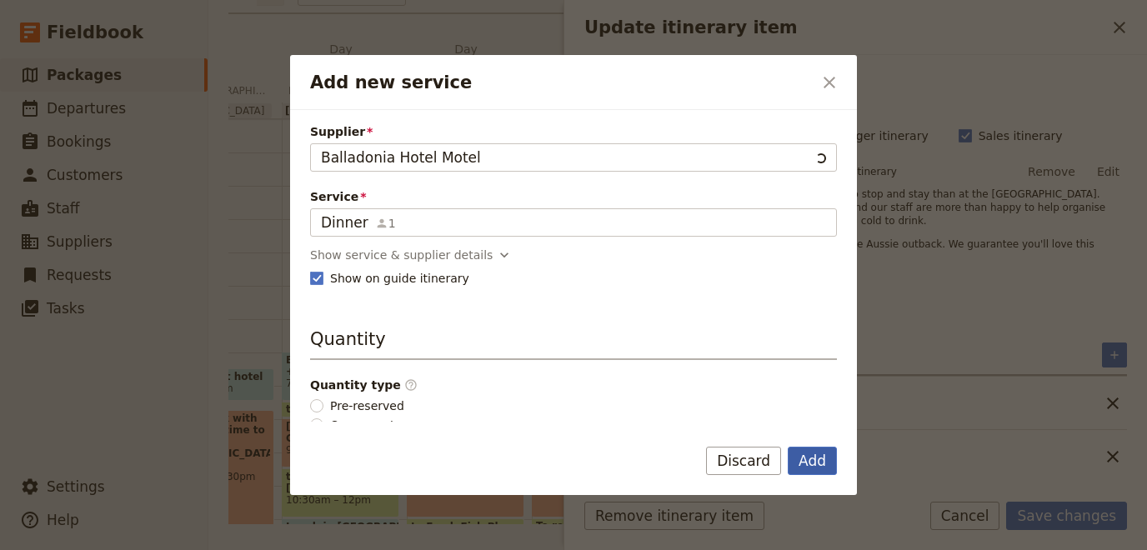
click at [803, 464] on button "Add" at bounding box center [812, 461] width 49 height 28
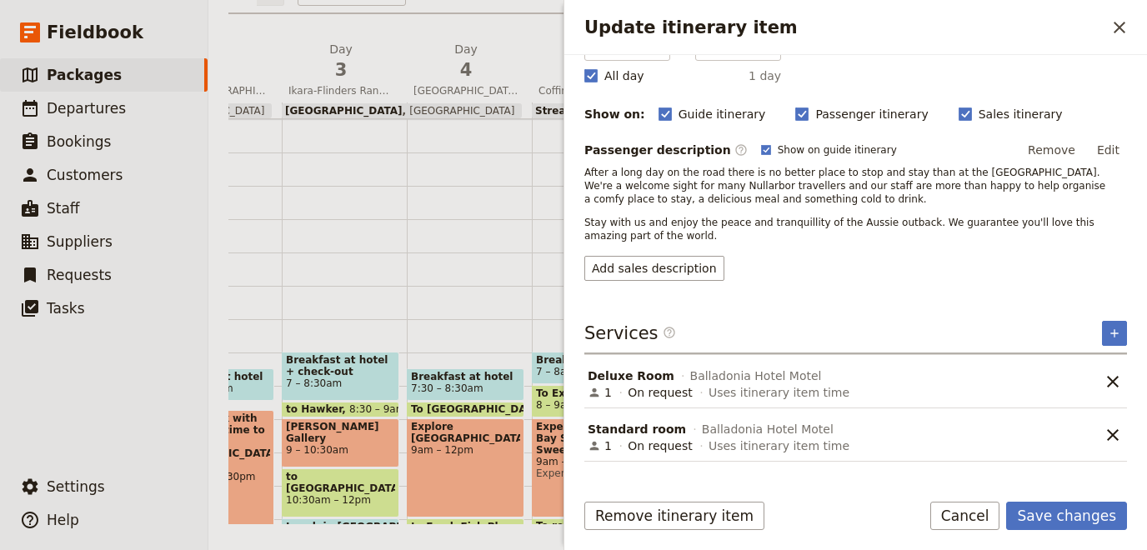
scroll to position [205, 0]
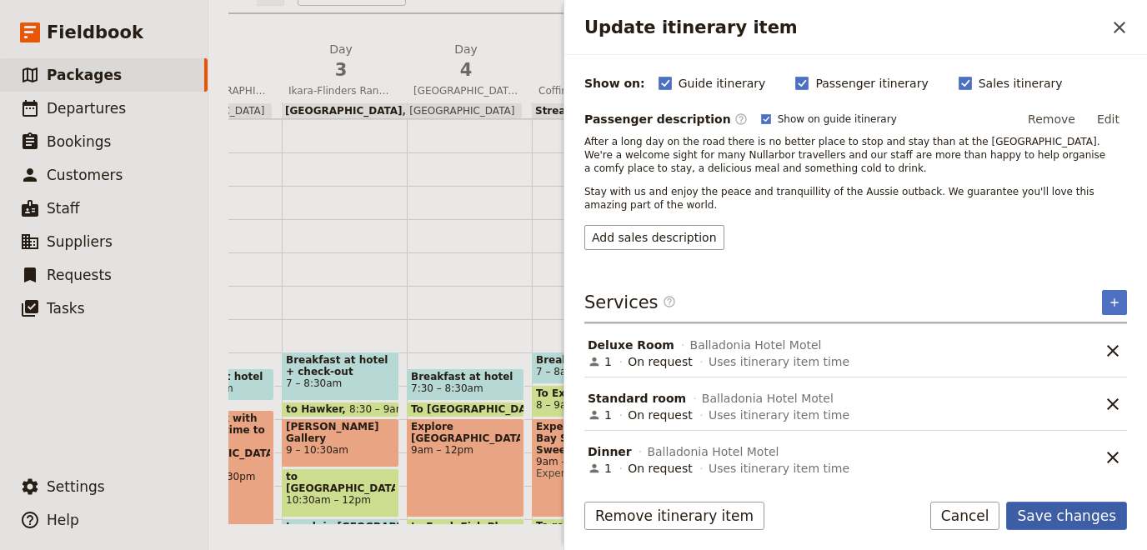
click at [1053, 513] on button "Save changes" at bounding box center [1066, 516] width 121 height 28
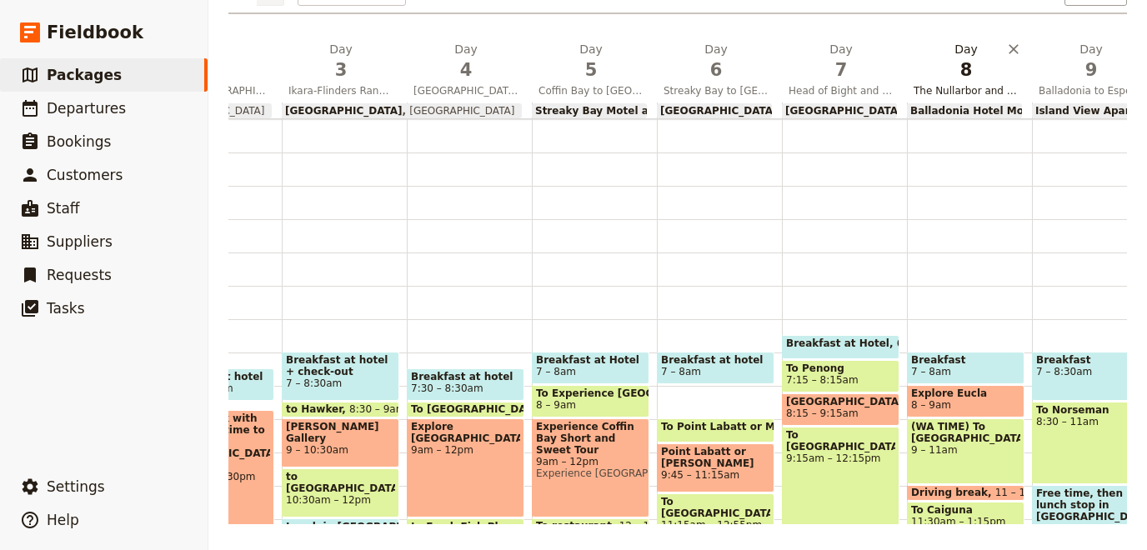
click at [967, 62] on span "8" at bounding box center [965, 70] width 105 height 25
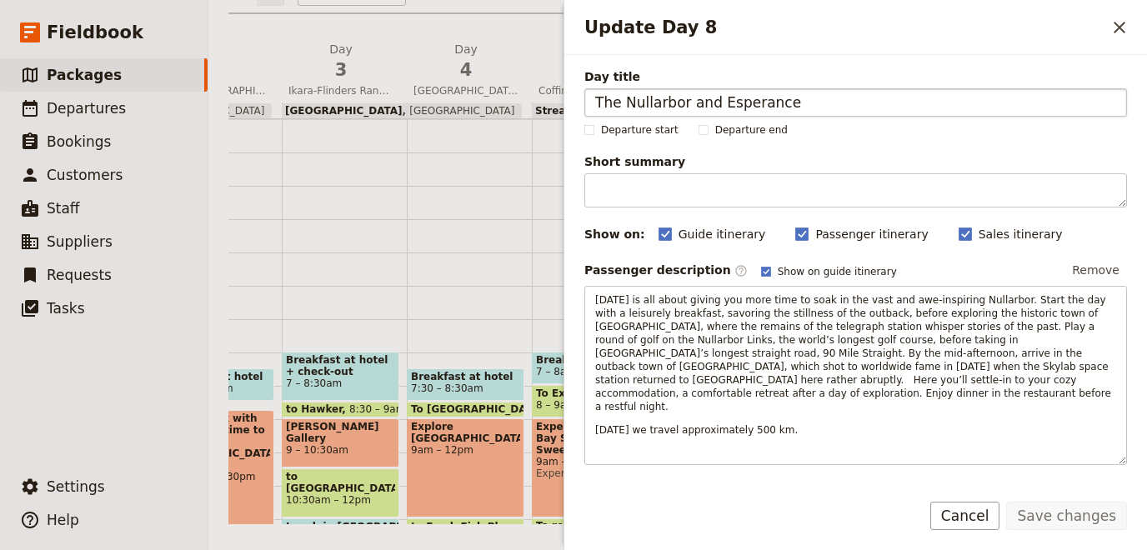
drag, startPoint x: 710, startPoint y: 103, endPoint x: 819, endPoint y: 104, distance: 109.2
click at [819, 104] on input "The Nullarbor and Esperance" at bounding box center [855, 102] width 543 height 28
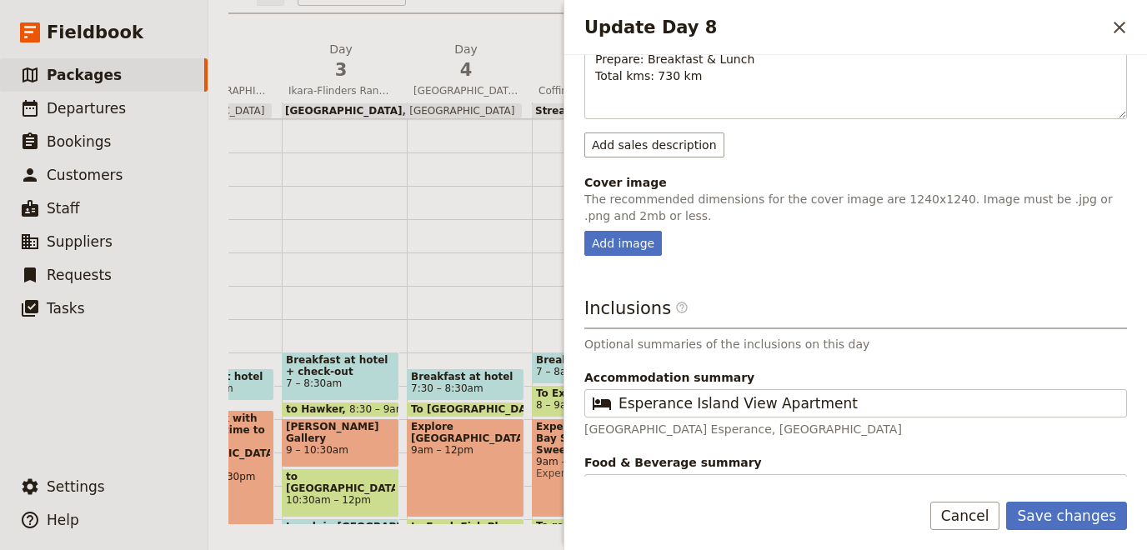
scroll to position [478, 0]
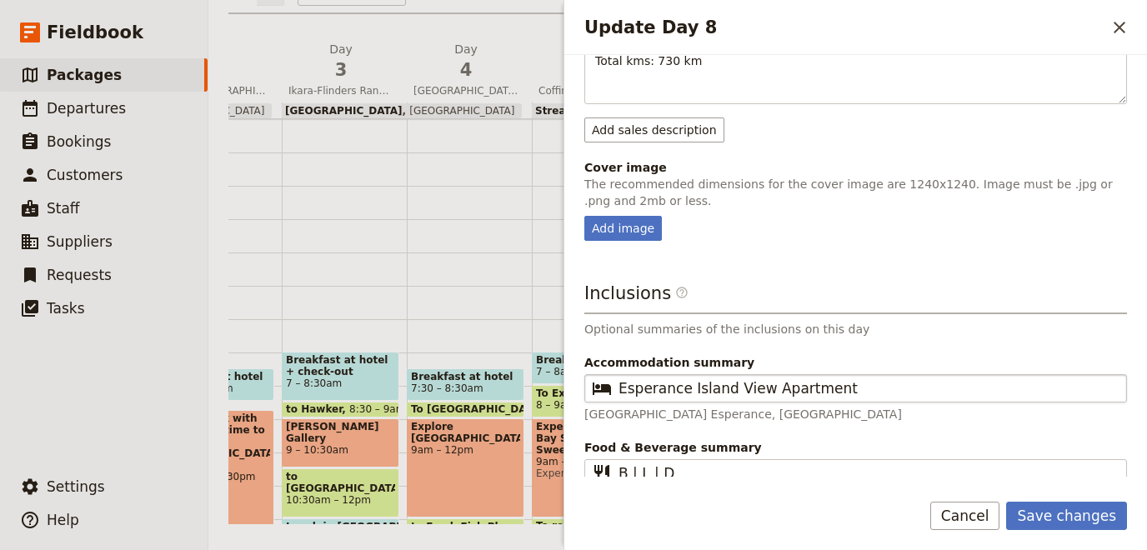
type input "The Nullarbor"
click at [850, 374] on fieldset "​ [GEOGRAPHIC_DATA]" at bounding box center [855, 388] width 543 height 28
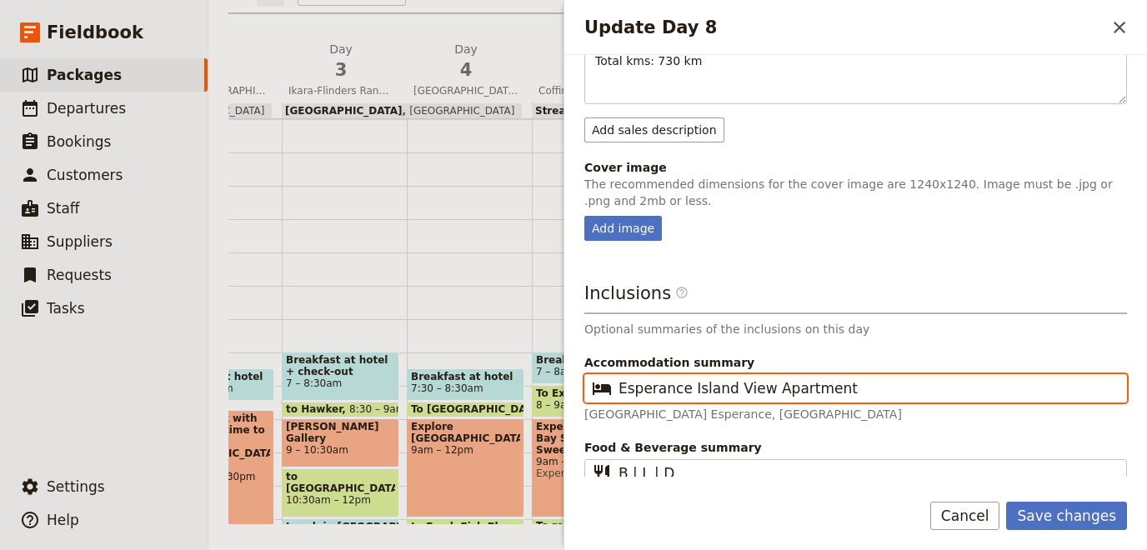
click at [850, 378] on input "Esperance Island View Apartment" at bounding box center [867, 388] width 498 height 20
drag, startPoint x: 850, startPoint y: 360, endPoint x: 551, endPoint y: 360, distance: 299.2
click at [618, 378] on input "Esperance Island View Apartment" at bounding box center [867, 388] width 498 height 20
type input "Balladonia Hotel Motel, Balladonia"
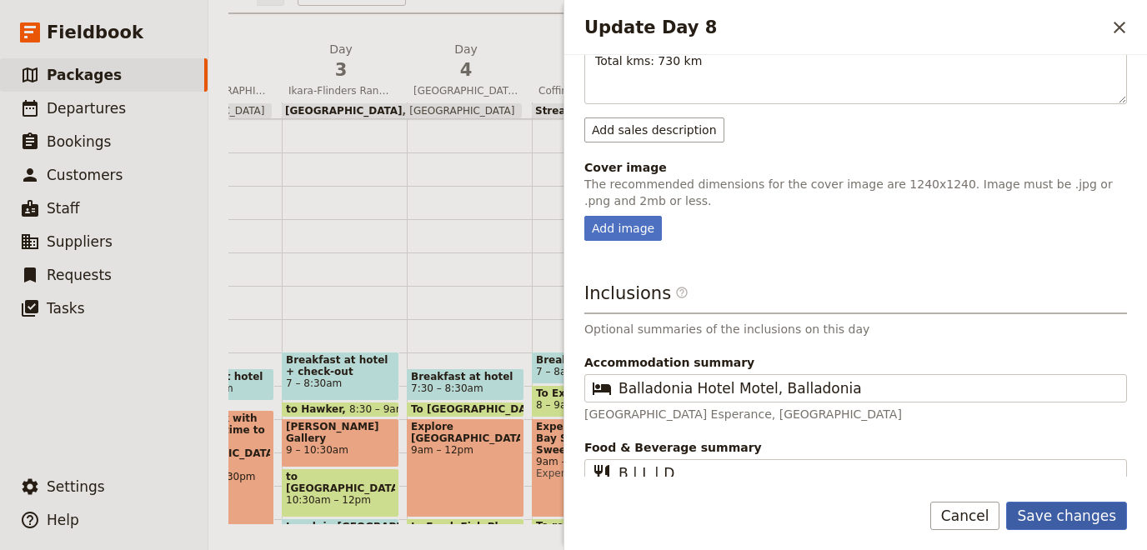
click at [1063, 505] on button "Save changes" at bounding box center [1066, 516] width 121 height 28
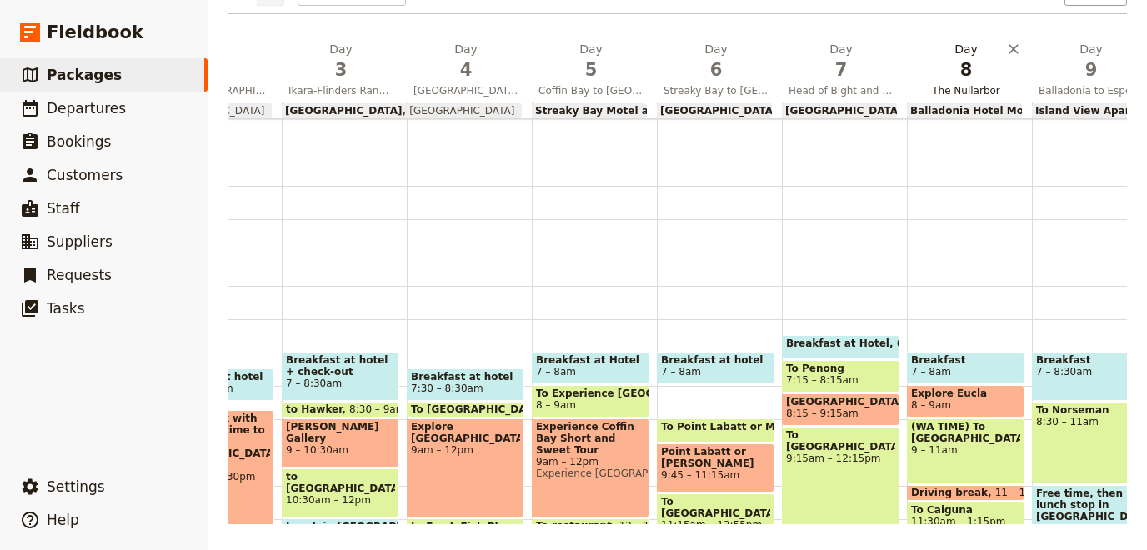
click at [959, 73] on span "8" at bounding box center [965, 70] width 105 height 25
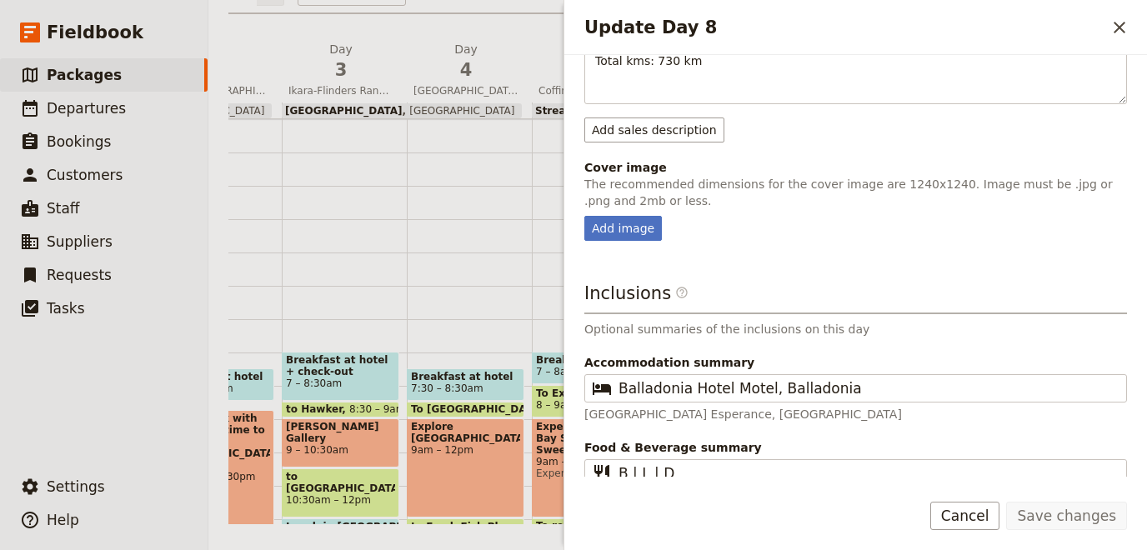
click at [683, 406] on p "[GEOGRAPHIC_DATA] Esperance, [GEOGRAPHIC_DATA]" at bounding box center [855, 414] width 543 height 17
click at [739, 372] on div "Accommodation summary ​ Balladonia Hotel Motel, Balladonia Jetty Beach Resort E…" at bounding box center [855, 388] width 543 height 68
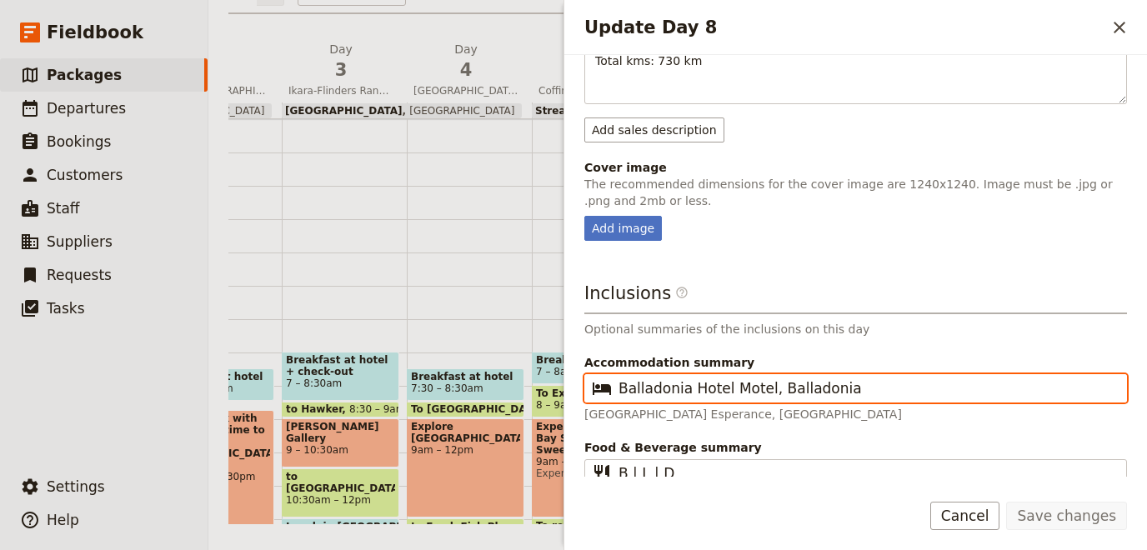
click at [746, 378] on input "Balladonia Hotel Motel, Balladonia" at bounding box center [867, 388] width 498 height 20
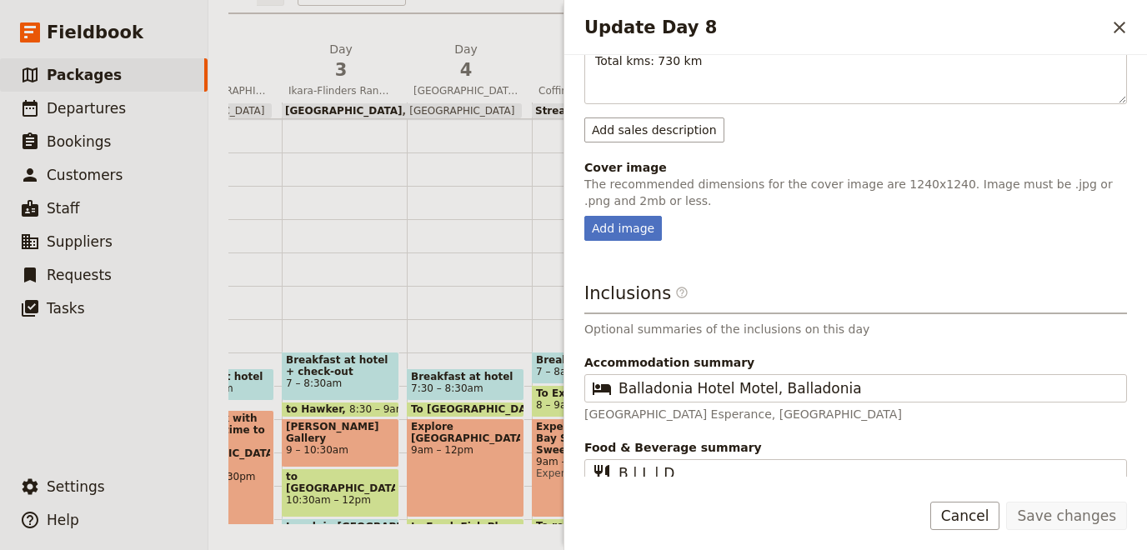
click at [721, 406] on p "[GEOGRAPHIC_DATA] Esperance, [GEOGRAPHIC_DATA]" at bounding box center [855, 414] width 543 height 17
click at [706, 406] on div "Inclusions ​ Optional summaries of the inclusions on this day Accommodation sum…" at bounding box center [855, 394] width 543 height 227
click at [998, 519] on button "Cancel" at bounding box center [965, 516] width 70 height 28
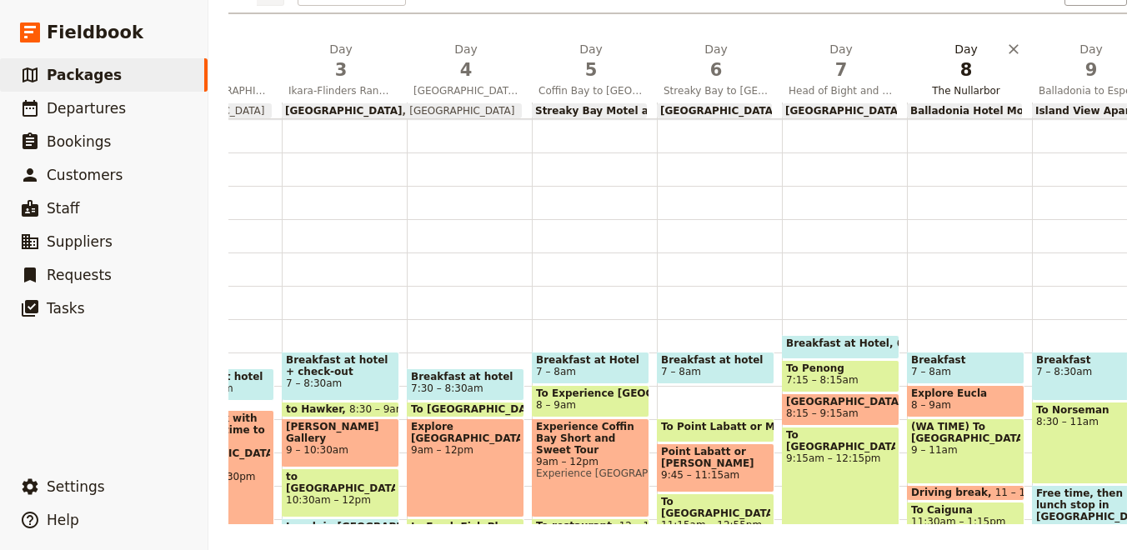
click at [969, 75] on span "8" at bounding box center [965, 70] width 105 height 25
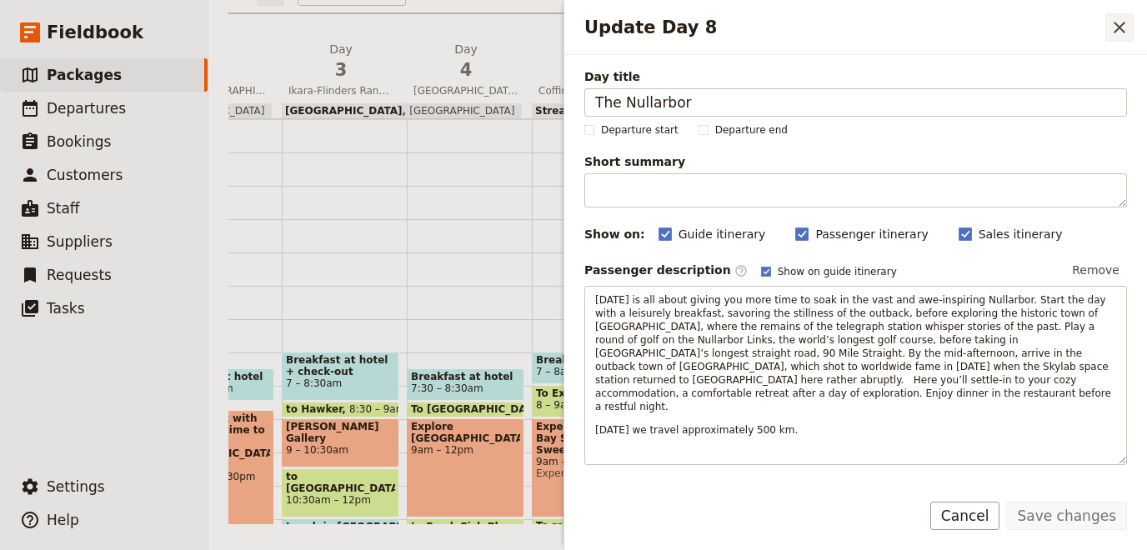
click at [1114, 21] on icon "Close drawer" at bounding box center [1119, 28] width 20 height 20
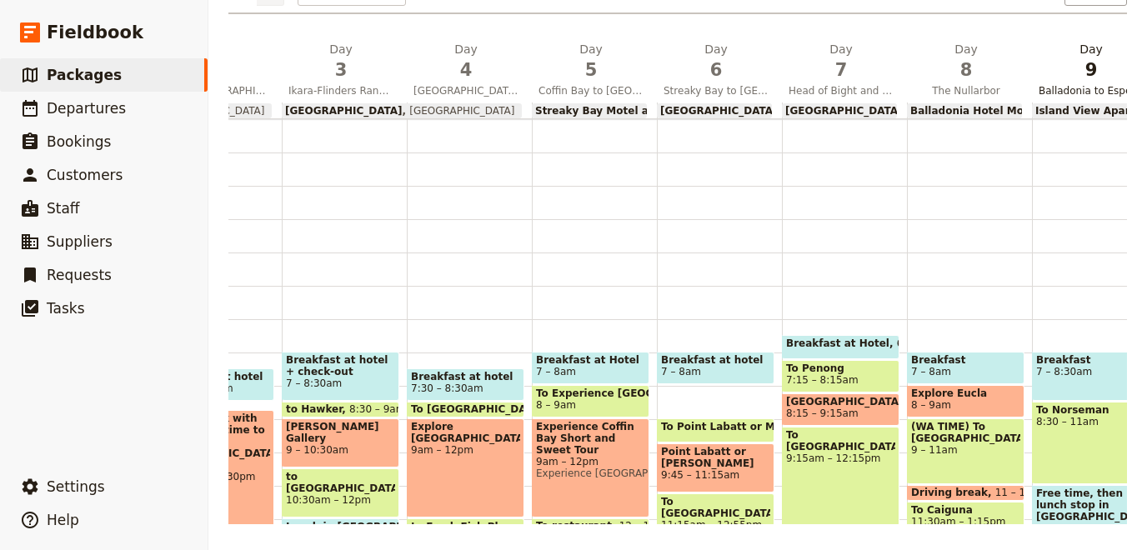
click at [1084, 58] on span "9" at bounding box center [1090, 70] width 105 height 25
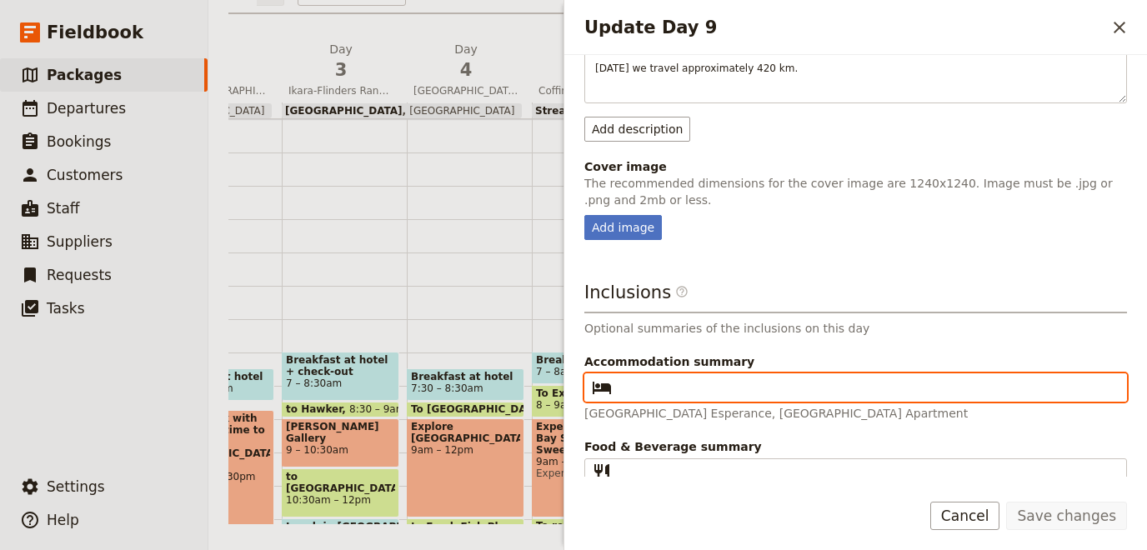
click at [721, 378] on input "Accommodation summary ​" at bounding box center [867, 388] width 498 height 20
paste input "Esperance Island View Apartment"
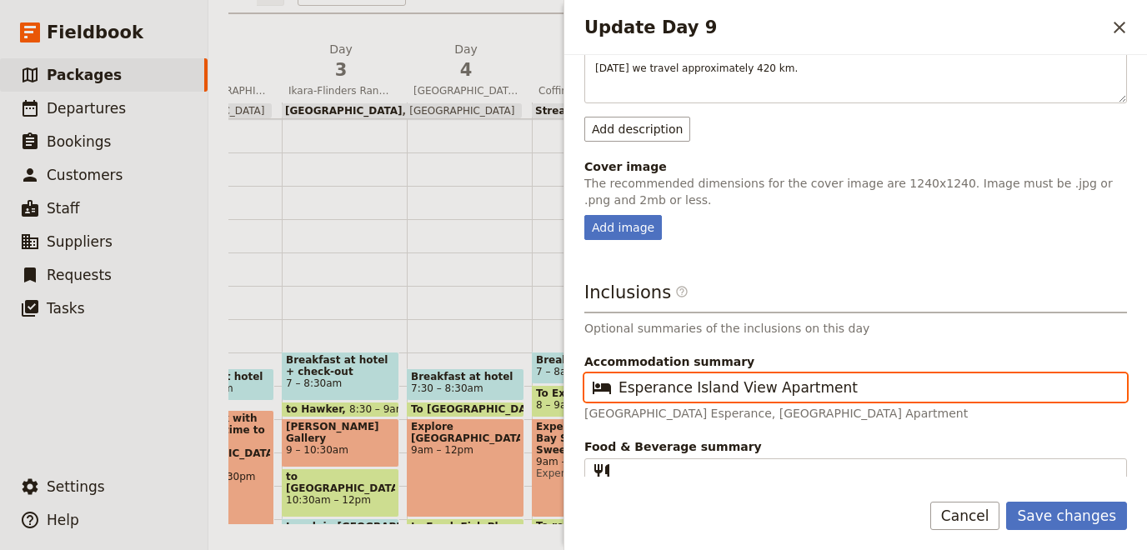
type input "Esperance Island View Apartment"
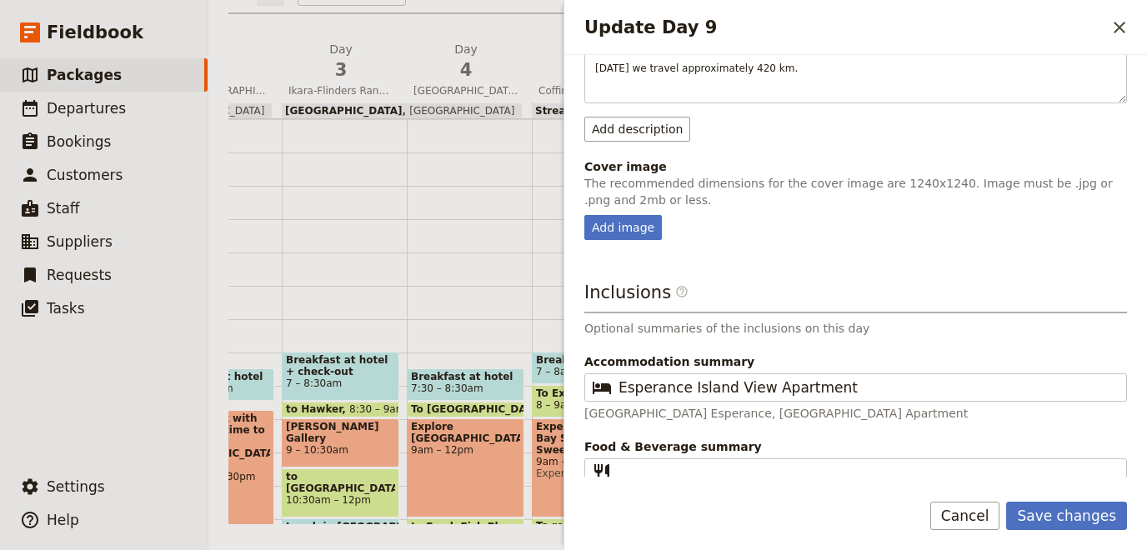
click at [684, 490] on p "33 Degrees Esperance" at bounding box center [855, 498] width 543 height 17
click at [691, 463] on input "Food & Beverage summary ​" at bounding box center [867, 473] width 498 height 20
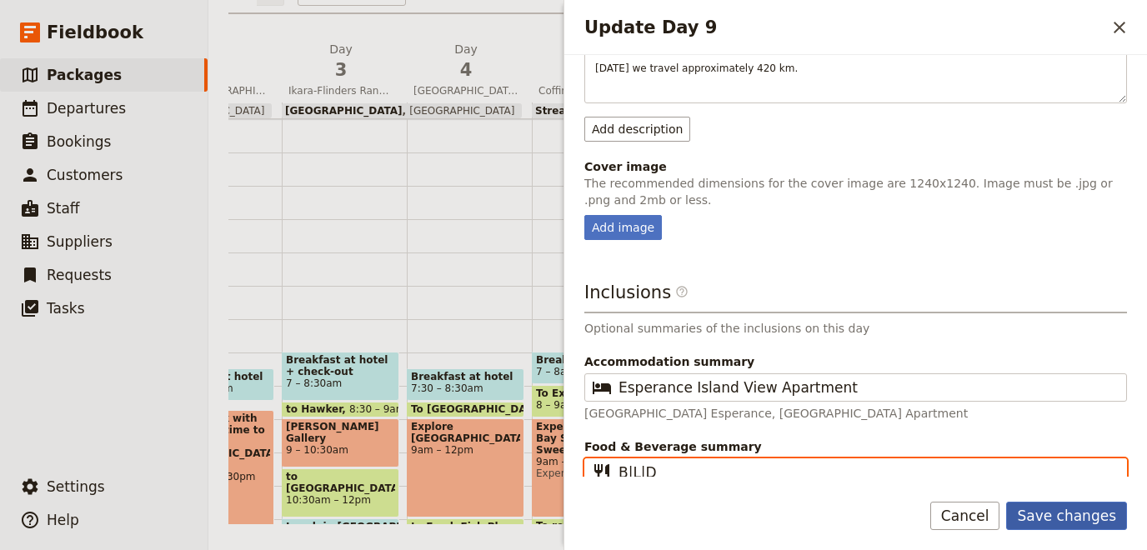
type input "B|L|D"
click at [1058, 509] on button "Save changes" at bounding box center [1066, 516] width 121 height 28
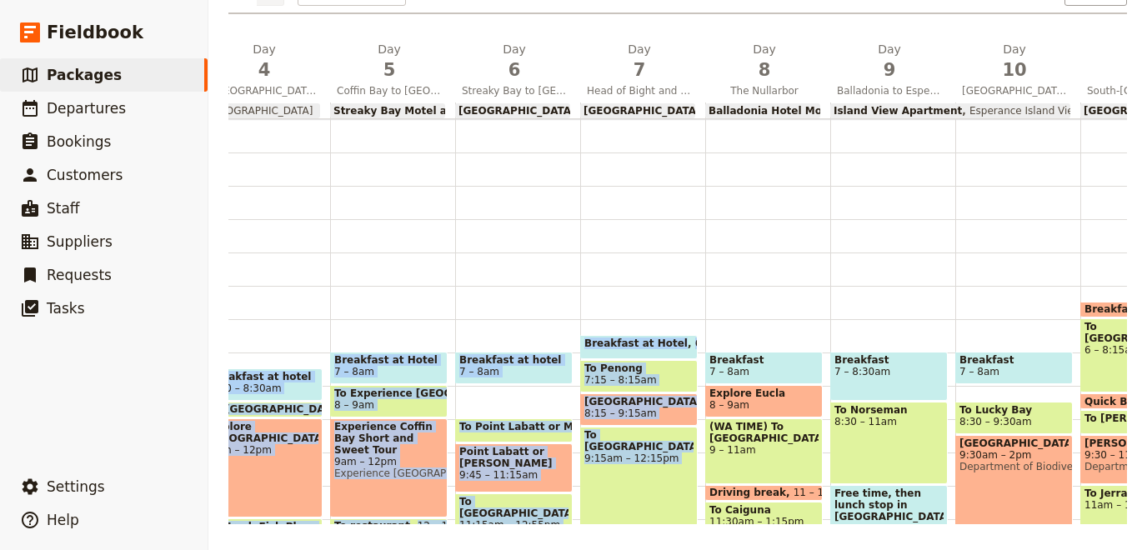
drag, startPoint x: 916, startPoint y: 275, endPoint x: 1145, endPoint y: 278, distance: 229.2
click at [1145, 278] on div "1 am 2 am 3 am 4 am 5 am 6 am 7 am 8 am 9 am 10 am 11 am 12 pm 1 pm 2 pm 3 pm 4…" at bounding box center [684, 519] width 1792 height 800
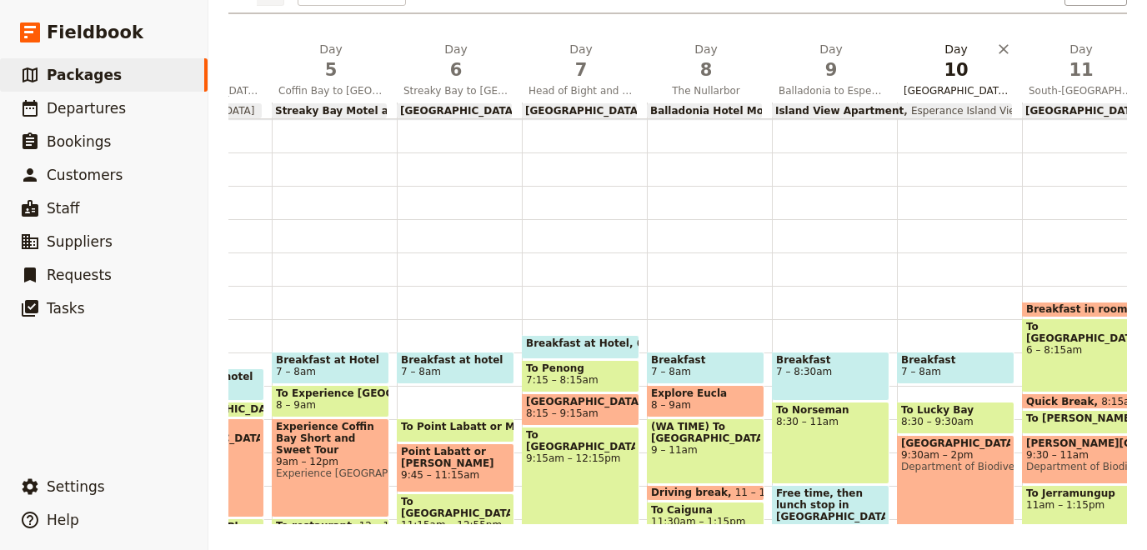
click at [950, 77] on span "10" at bounding box center [955, 70] width 105 height 25
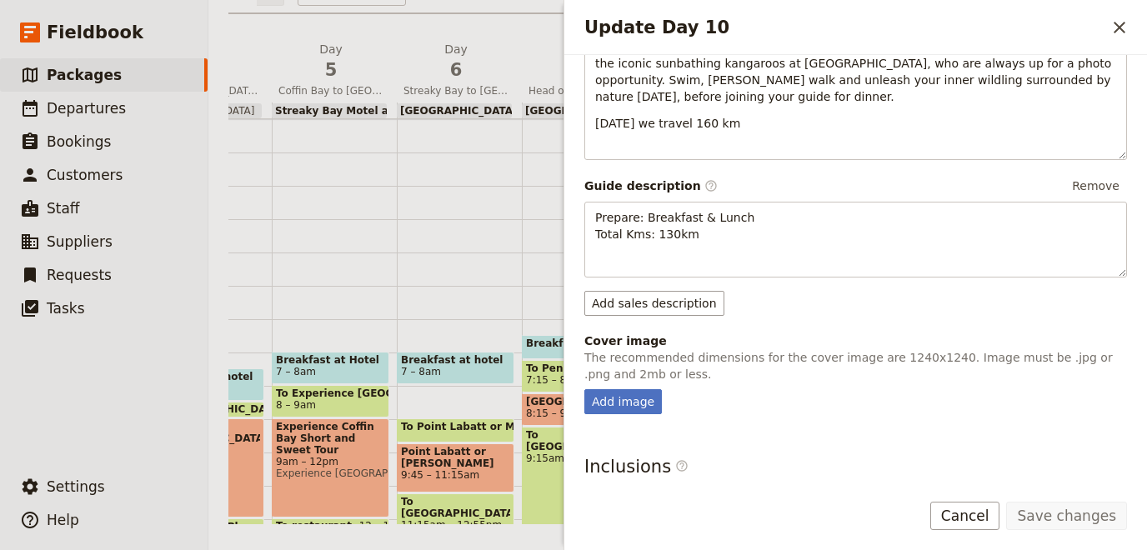
scroll to position [468, 0]
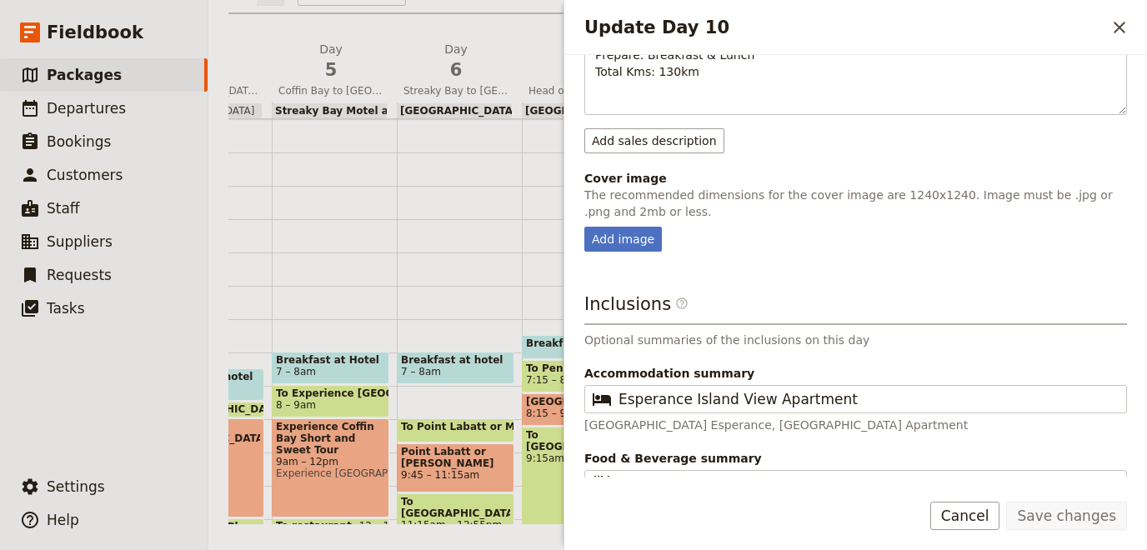
drag, startPoint x: 998, startPoint y: 524, endPoint x: 1043, endPoint y: 453, distance: 84.2
click at [999, 524] on button "Cancel" at bounding box center [965, 516] width 70 height 28
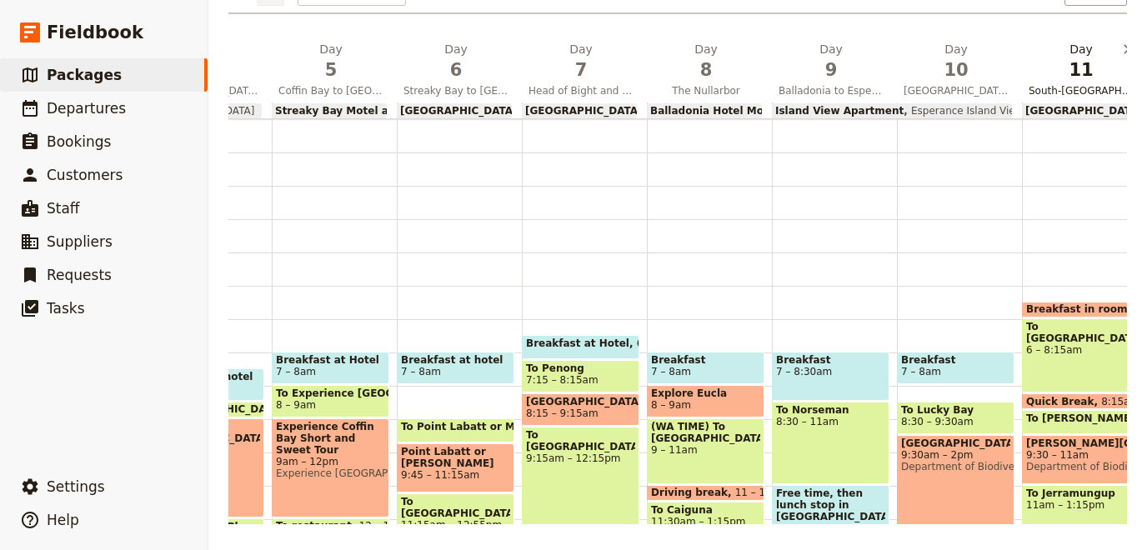
click at [1086, 69] on span "11" at bounding box center [1080, 70] width 105 height 25
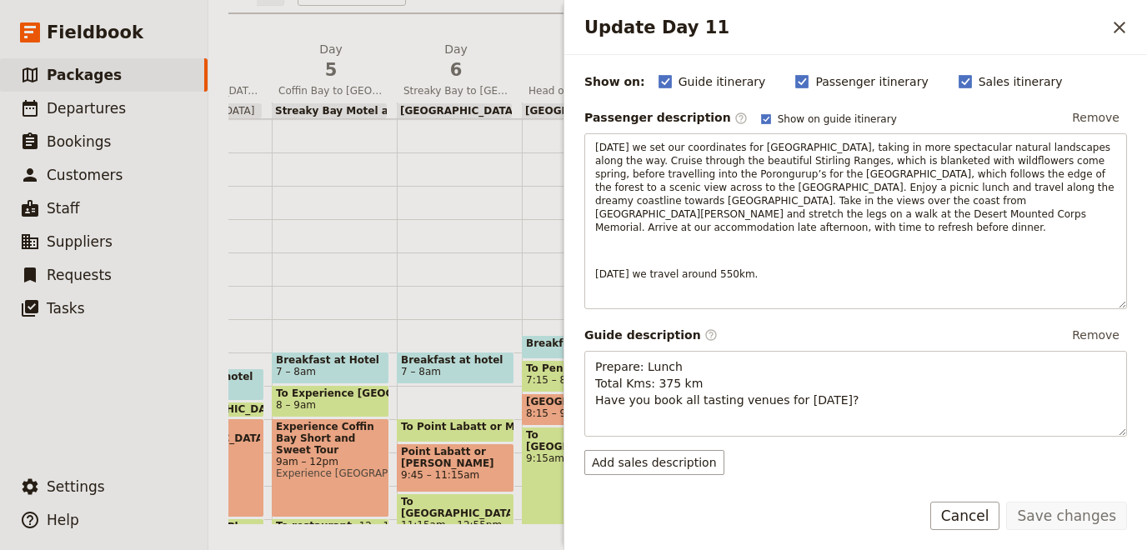
scroll to position [478, 0]
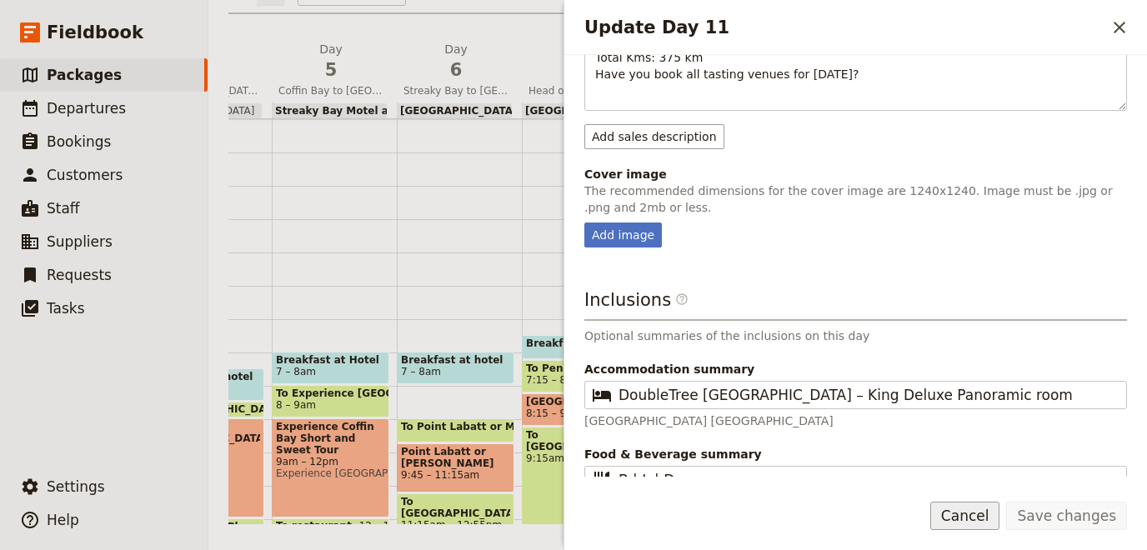
click at [975, 524] on button "Cancel" at bounding box center [965, 516] width 70 height 28
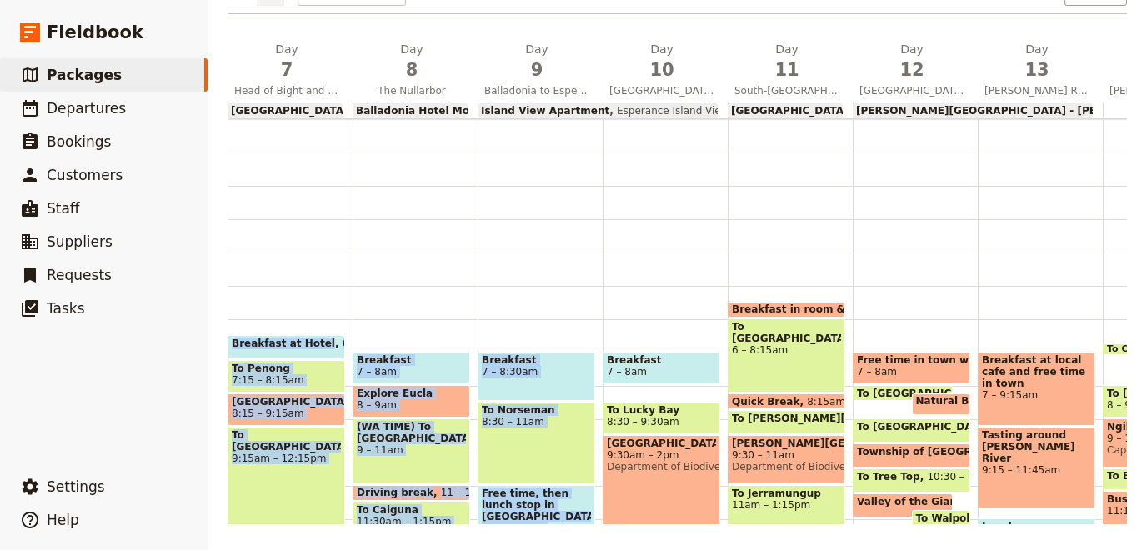
scroll to position [0, 901]
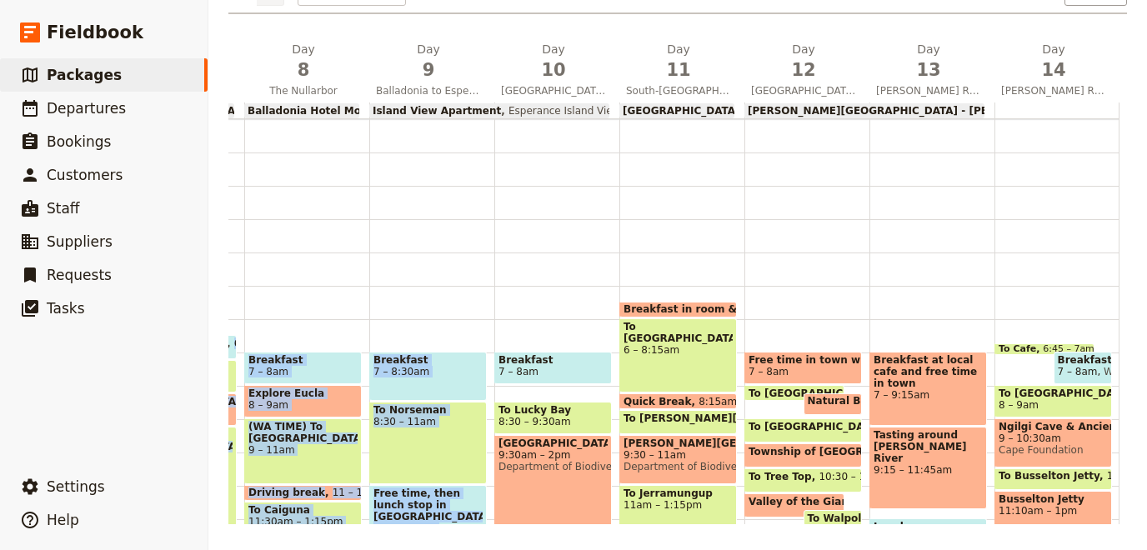
drag, startPoint x: 938, startPoint y: 218, endPoint x: 1144, endPoint y: 266, distance: 212.1
click at [1119, 266] on div "1 am 2 am 3 am 4 am 5 am 6 am 7 am 8 am 9 am 10 am 11 am 12 pm 1 pm 2 pm 3 pm 4…" at bounding box center [223, 321] width 1792 height 405
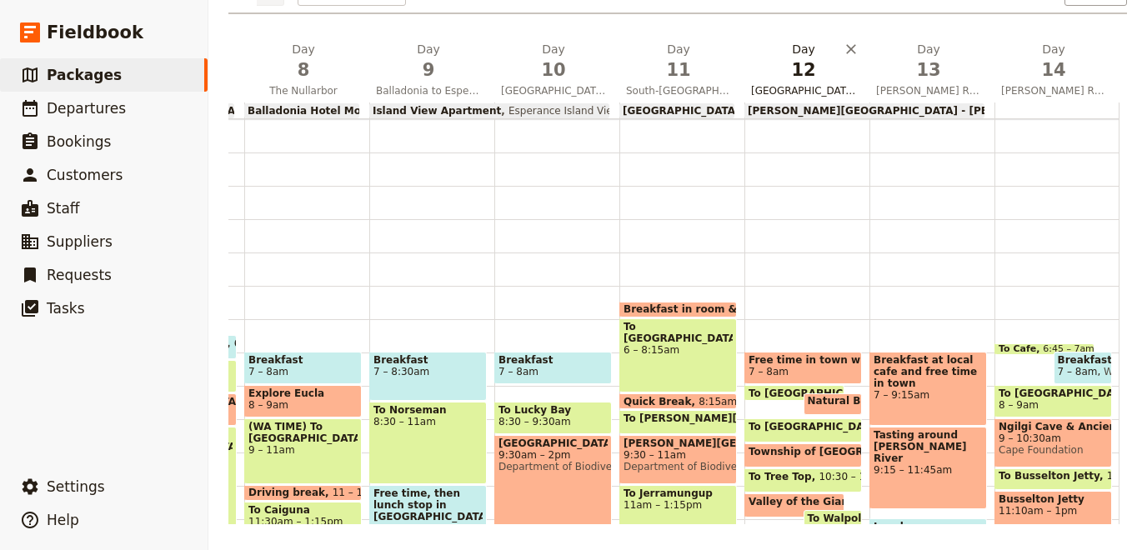
click at [803, 67] on span "12" at bounding box center [803, 70] width 105 height 25
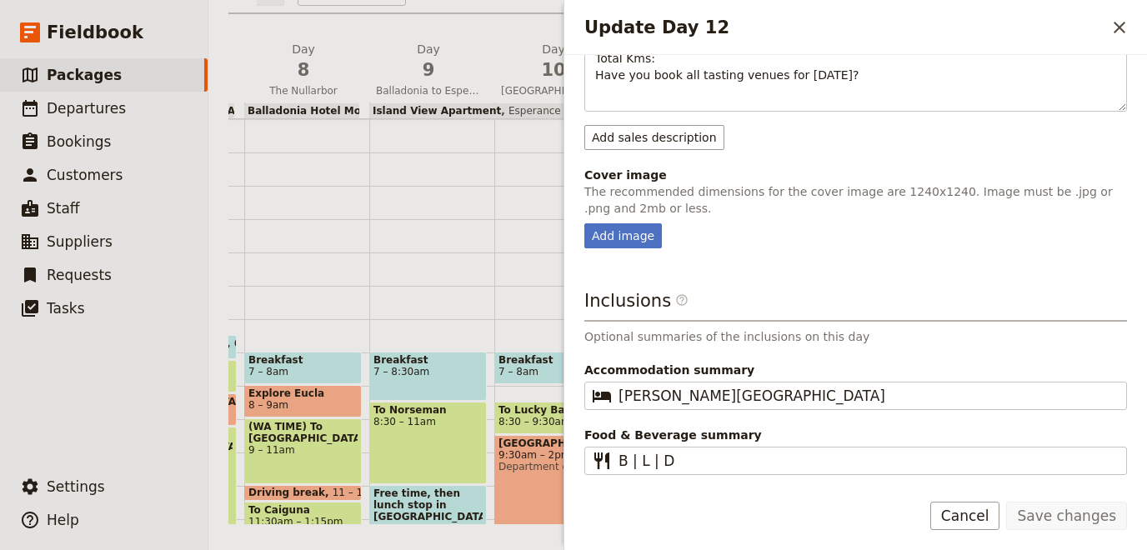
scroll to position [538, 0]
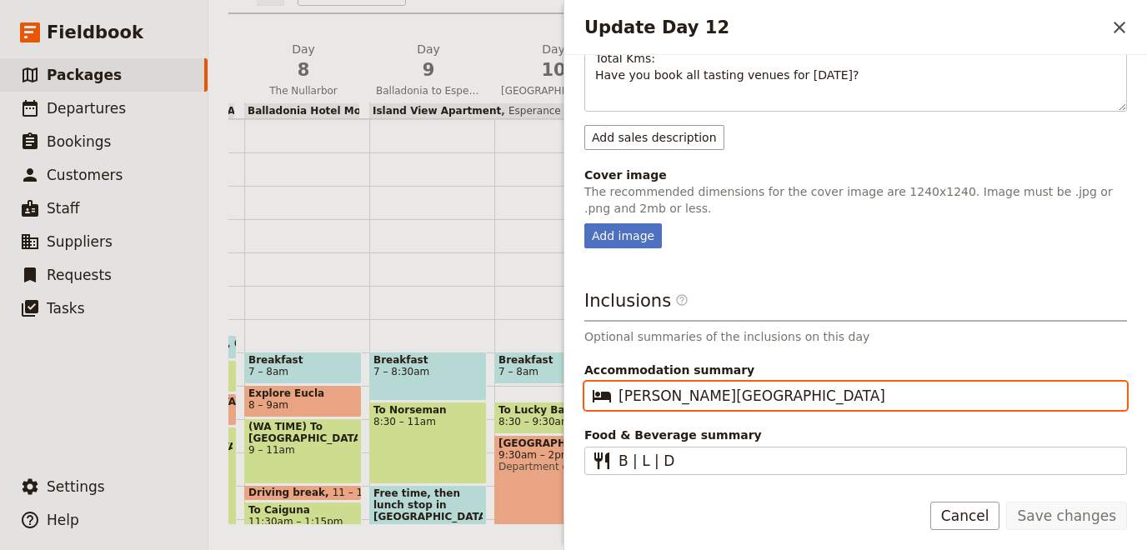
drag, startPoint x: 748, startPoint y: 384, endPoint x: 592, endPoint y: 383, distance: 156.7
click at [618, 386] on input "[PERSON_NAME][GEOGRAPHIC_DATA]" at bounding box center [867, 396] width 498 height 20
click at [633, 386] on input "[PERSON_NAME][GEOGRAPHIC_DATA]" at bounding box center [867, 396] width 498 height 20
click at [631, 386] on input "[PERSON_NAME][GEOGRAPHIC_DATA]" at bounding box center [867, 396] width 498 height 20
type input "[PERSON_NAME][GEOGRAPHIC_DATA]"
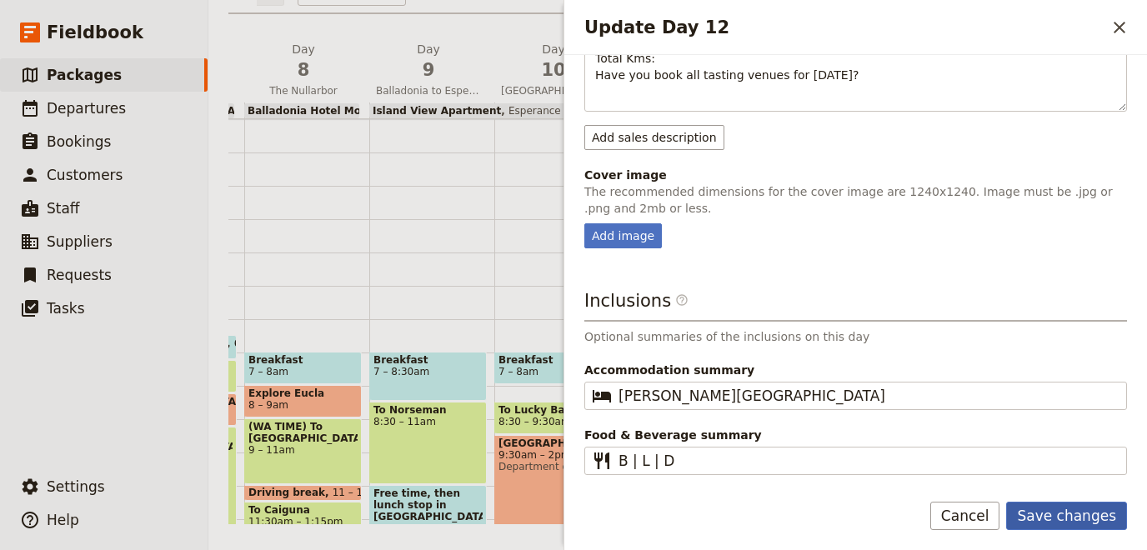
click at [1066, 513] on button "Save changes" at bounding box center [1066, 516] width 121 height 28
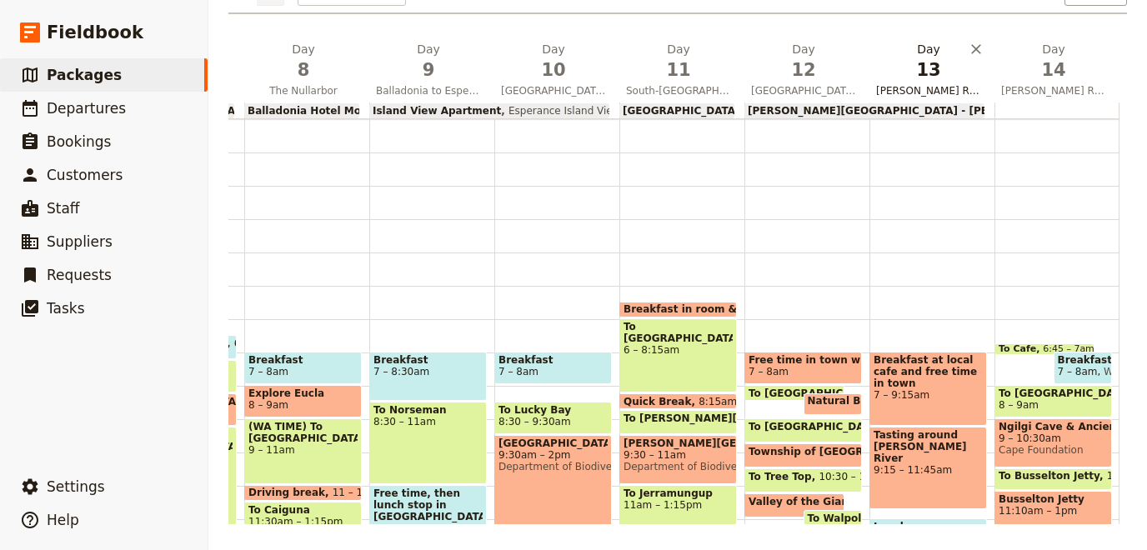
click at [921, 75] on span "13" at bounding box center [928, 70] width 105 height 25
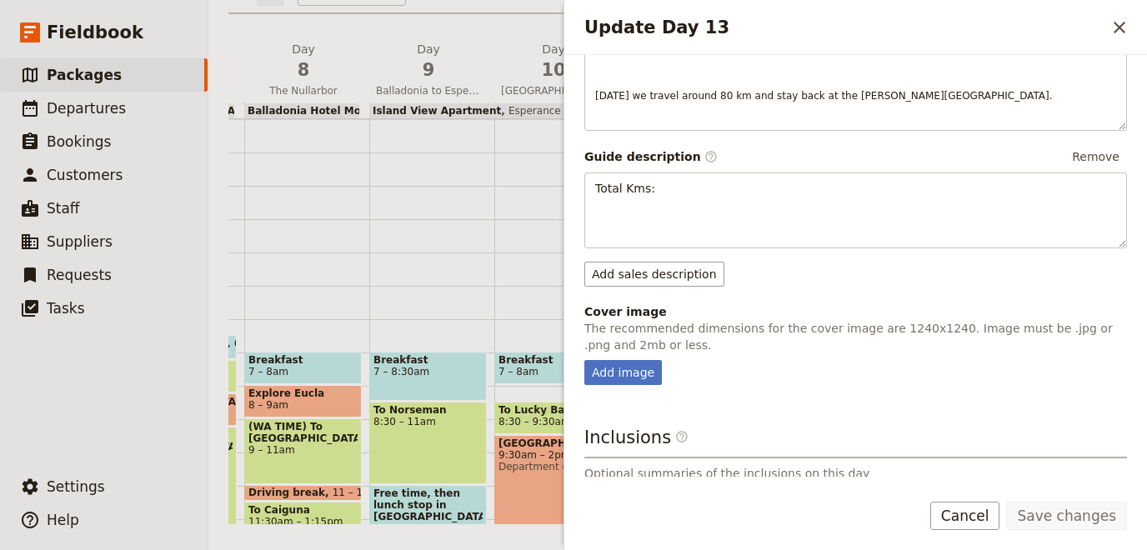
scroll to position [455, 0]
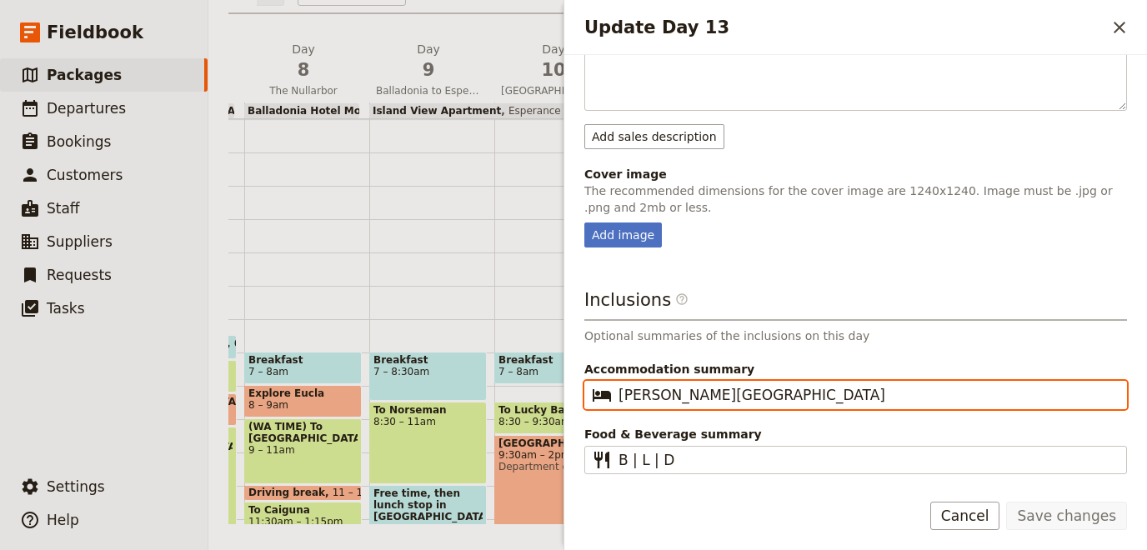
drag, startPoint x: 656, startPoint y: 381, endPoint x: 621, endPoint y: 379, distance: 35.0
click at [621, 385] on input "[PERSON_NAME][GEOGRAPHIC_DATA]" at bounding box center [867, 395] width 498 height 20
type input "[PERSON_NAME][GEOGRAPHIC_DATA]"
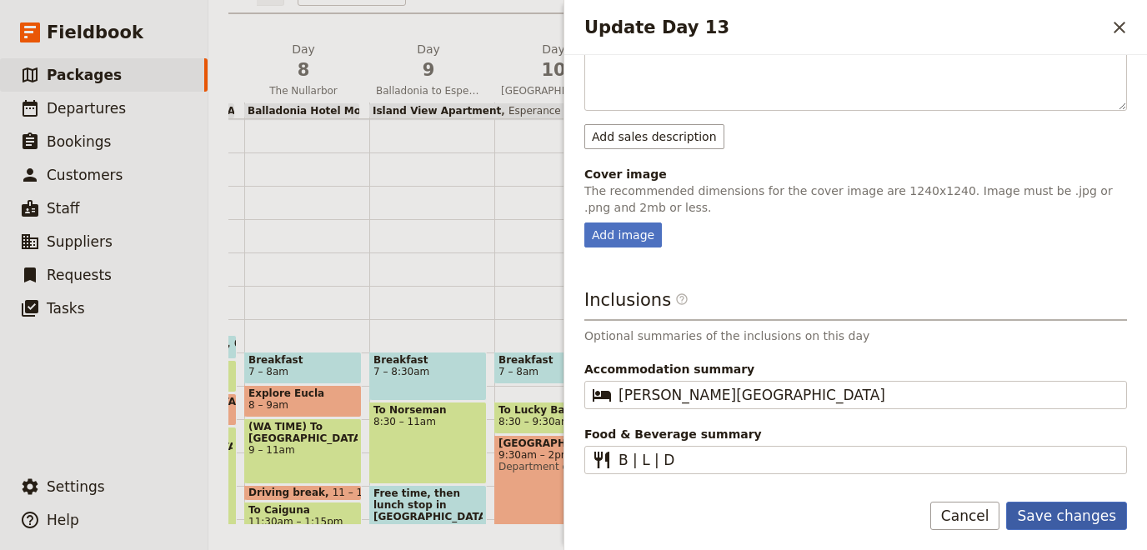
click at [1079, 509] on button "Save changes" at bounding box center [1066, 516] width 121 height 28
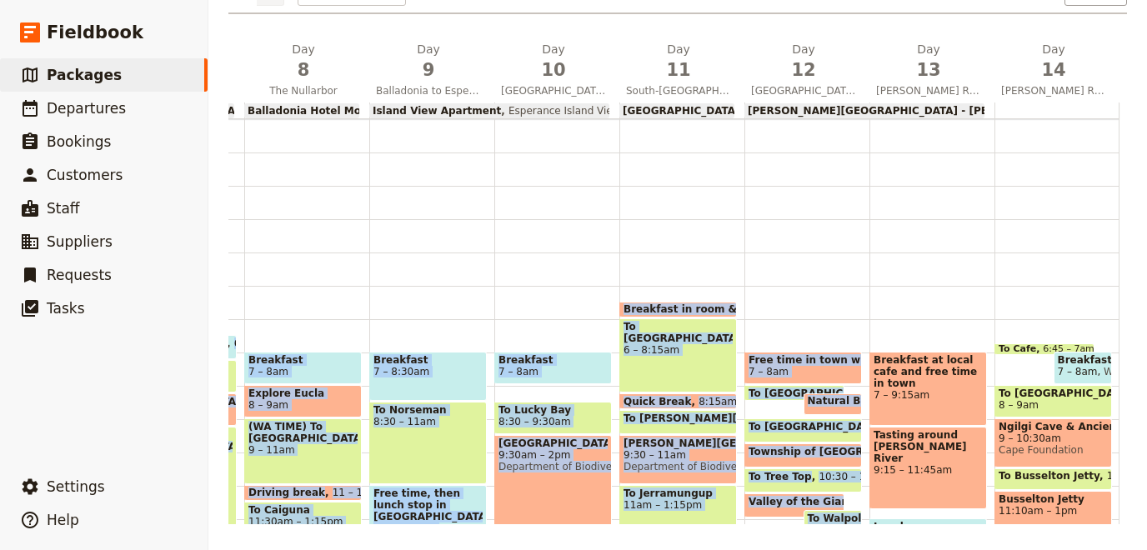
drag, startPoint x: 927, startPoint y: 263, endPoint x: 1146, endPoint y: 273, distance: 219.5
click at [1119, 273] on div "1 am 2 am 3 am 4 am 5 am 6 am 7 am 8 am 9 am 10 am 11 am 12 pm 1 pm 2 pm 3 pm 4…" at bounding box center [223, 321] width 1792 height 405
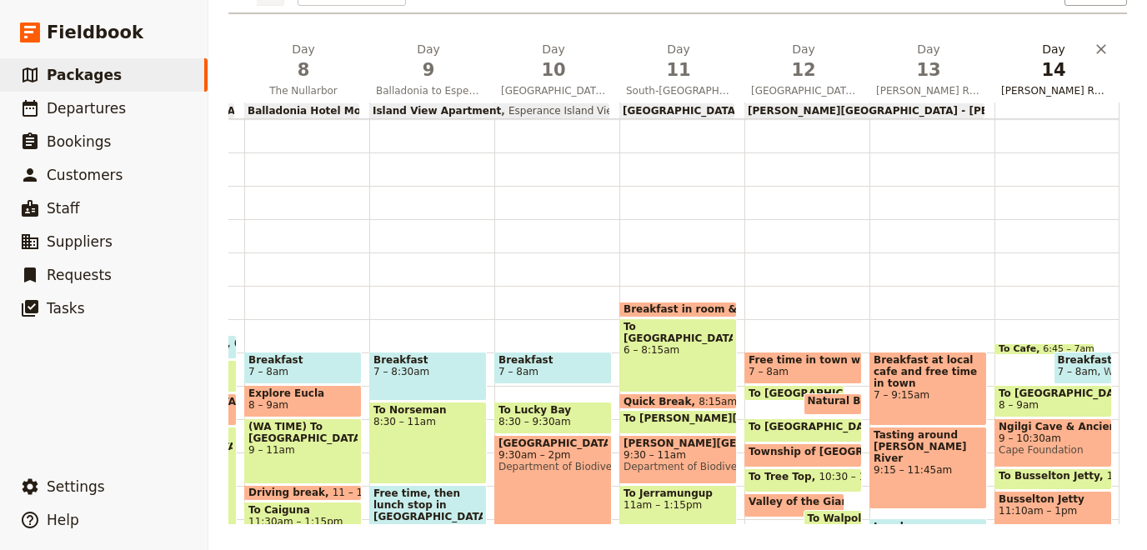
click at [1047, 67] on span "14" at bounding box center [1053, 70] width 105 height 25
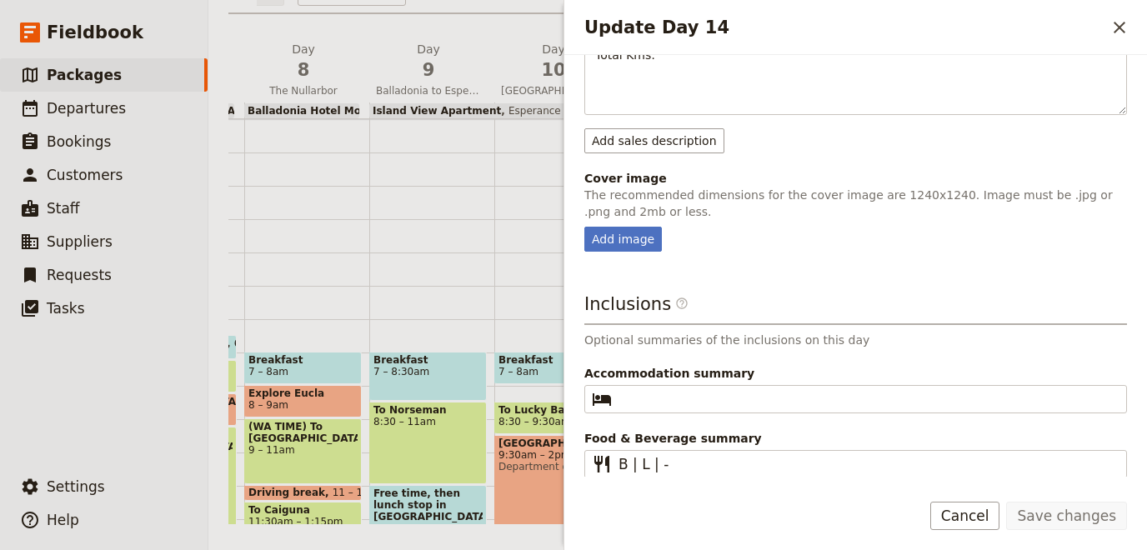
scroll to position [528, 0]
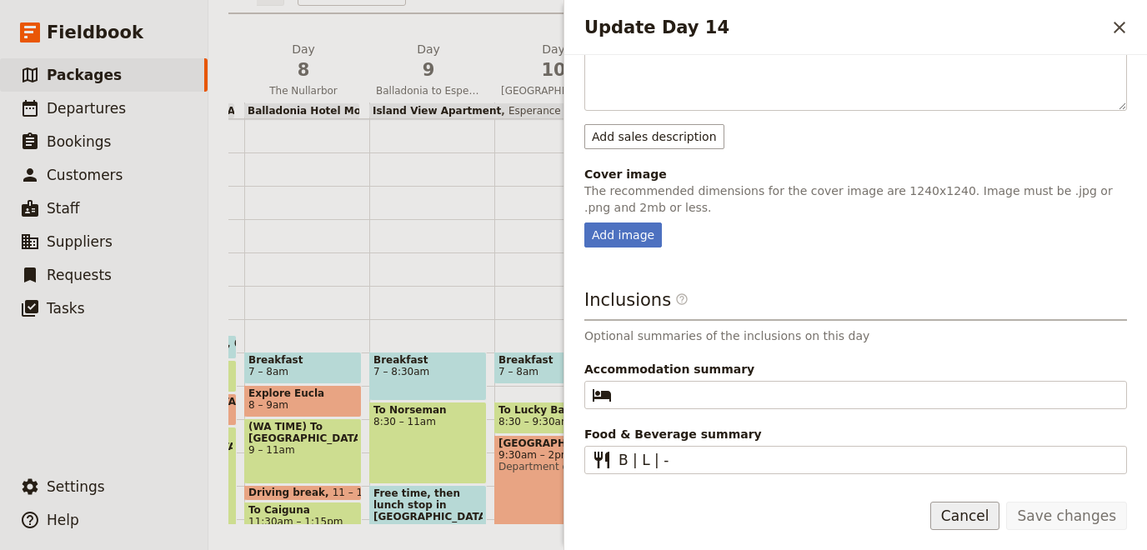
click at [992, 519] on button "Cancel" at bounding box center [965, 516] width 70 height 28
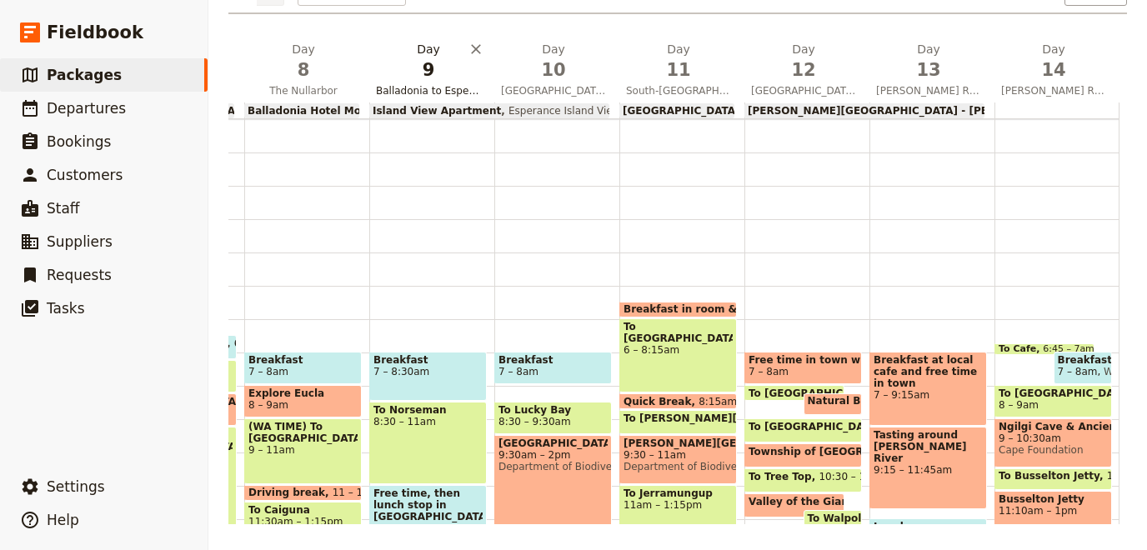
click at [431, 83] on button "Day 9 Balladonia to Esperance" at bounding box center [431, 72] width 125 height 62
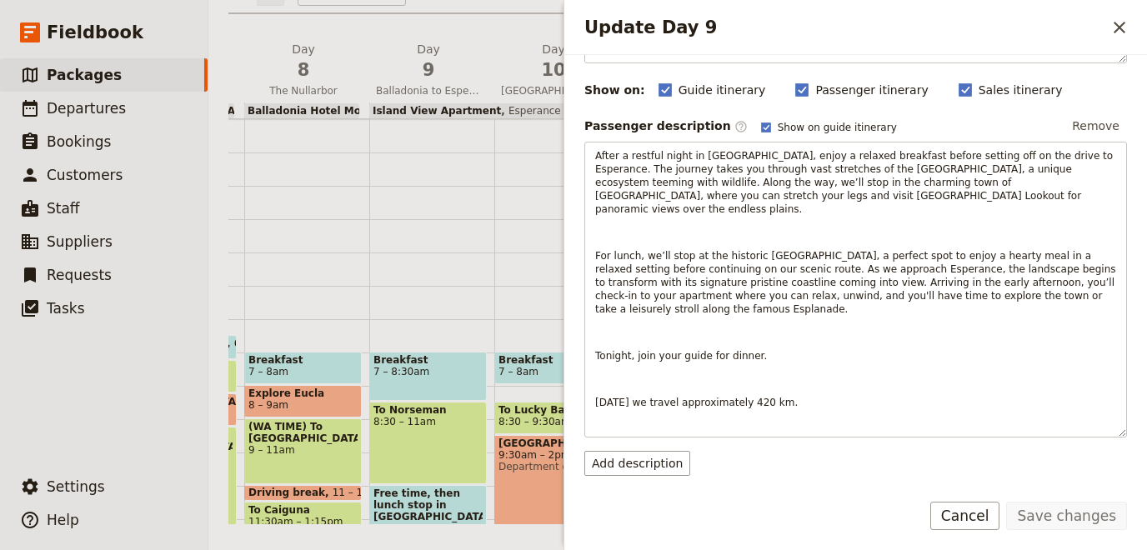
scroll to position [478, 0]
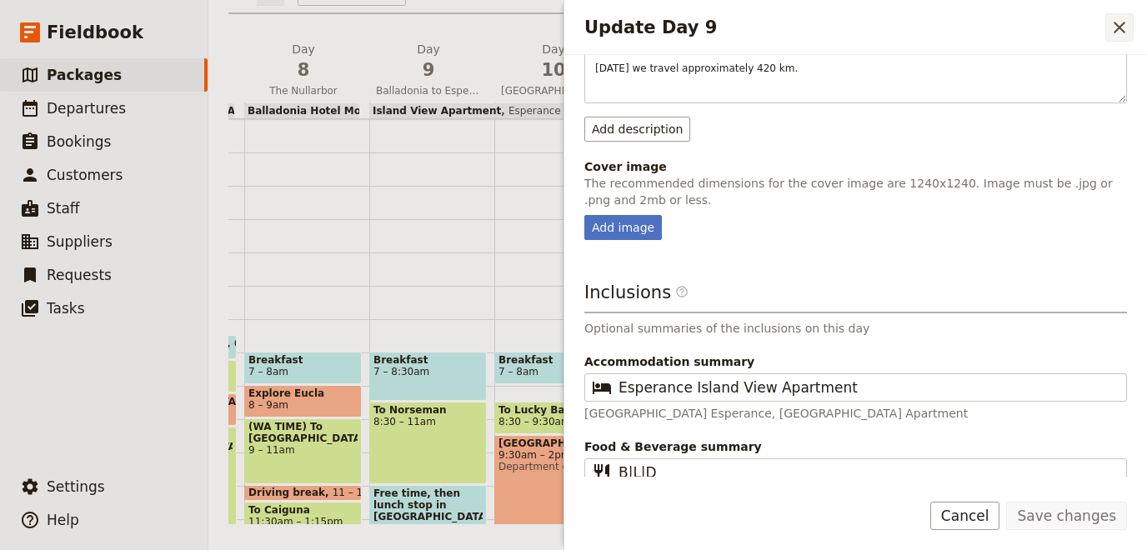
click at [1124, 36] on icon "Close drawer" at bounding box center [1119, 28] width 20 height 20
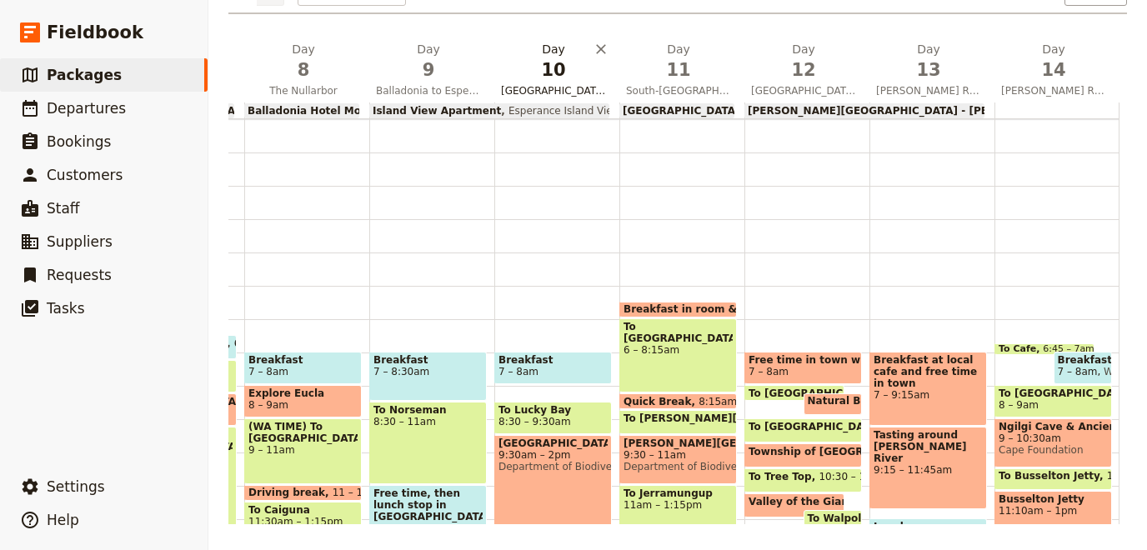
click at [573, 77] on span "10" at bounding box center [553, 70] width 105 height 25
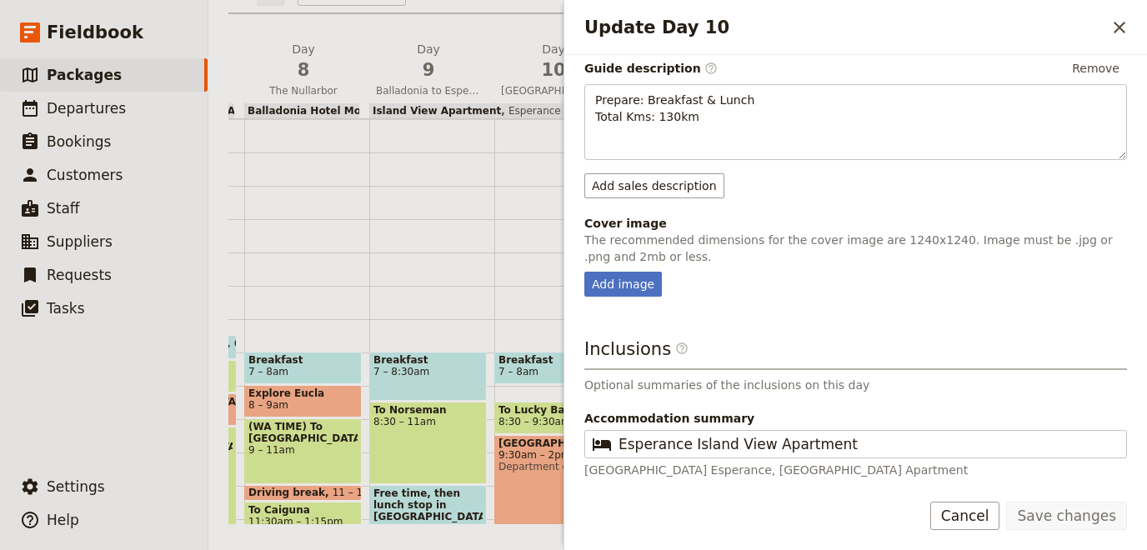
scroll to position [468, 0]
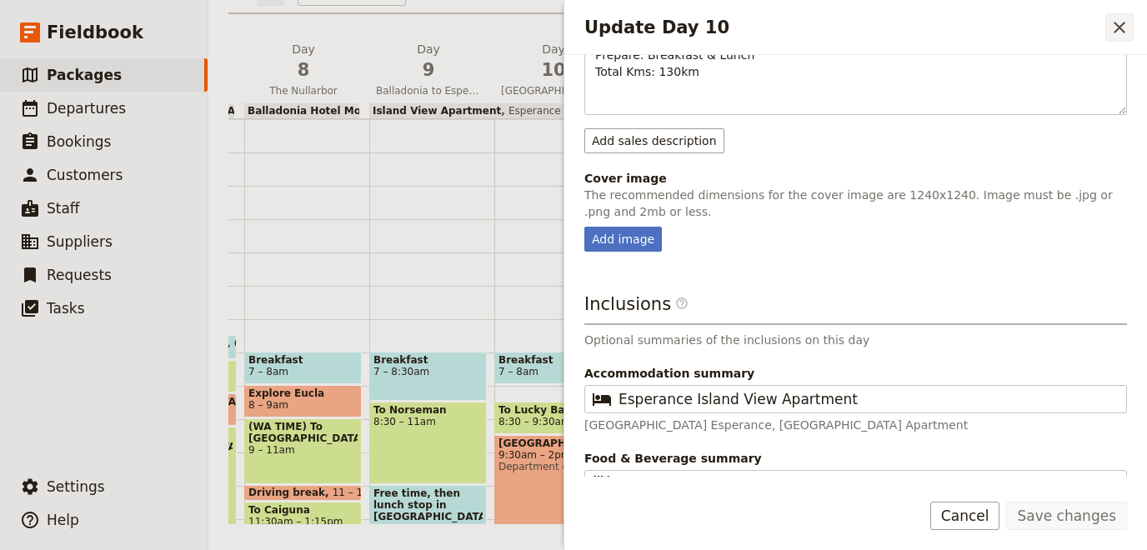
click at [1127, 38] on button "​" at bounding box center [1119, 27] width 28 height 28
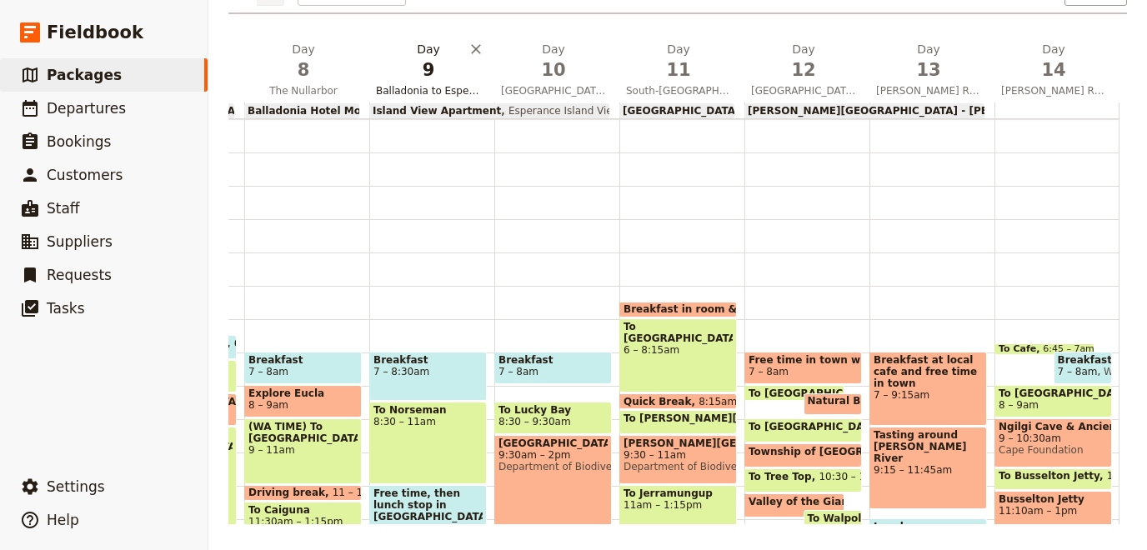
click at [424, 45] on h2 "Day 9 Balladonia to Esperance" at bounding box center [428, 62] width 105 height 42
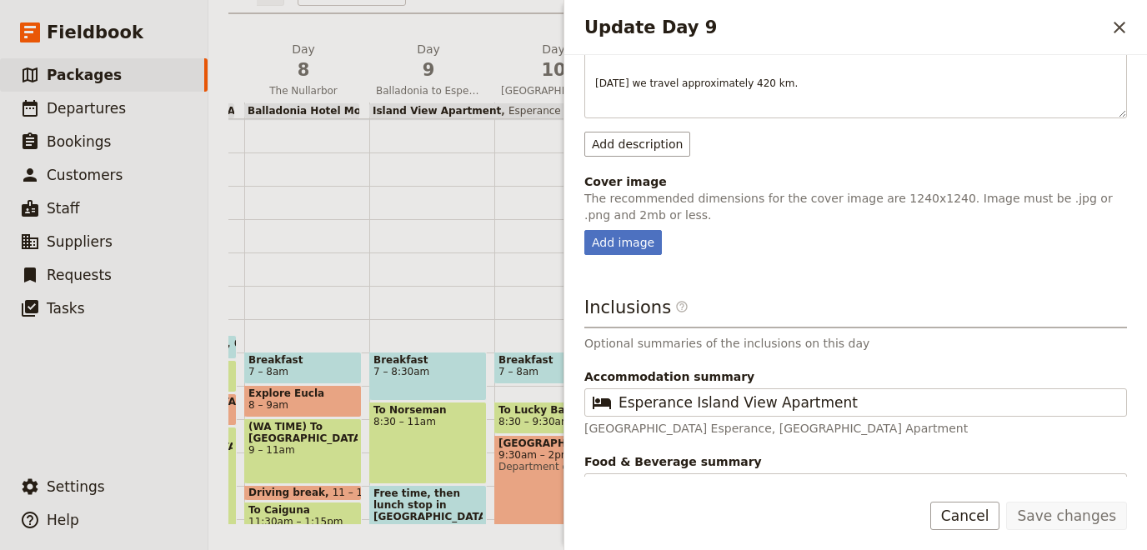
scroll to position [478, 0]
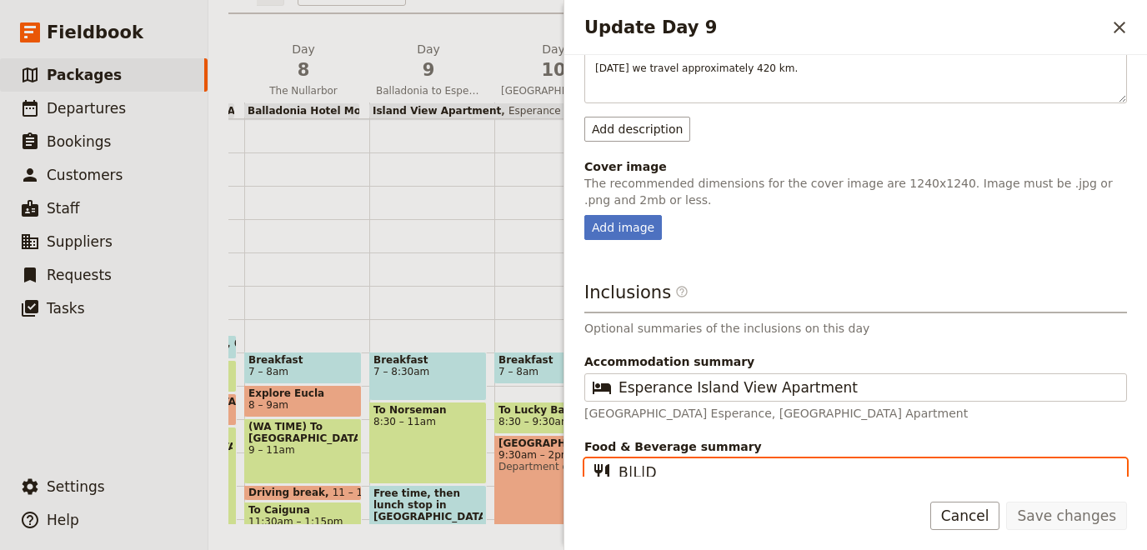
click at [625, 463] on input "B|L|D" at bounding box center [867, 473] width 498 height 20
type input "B | L | D"
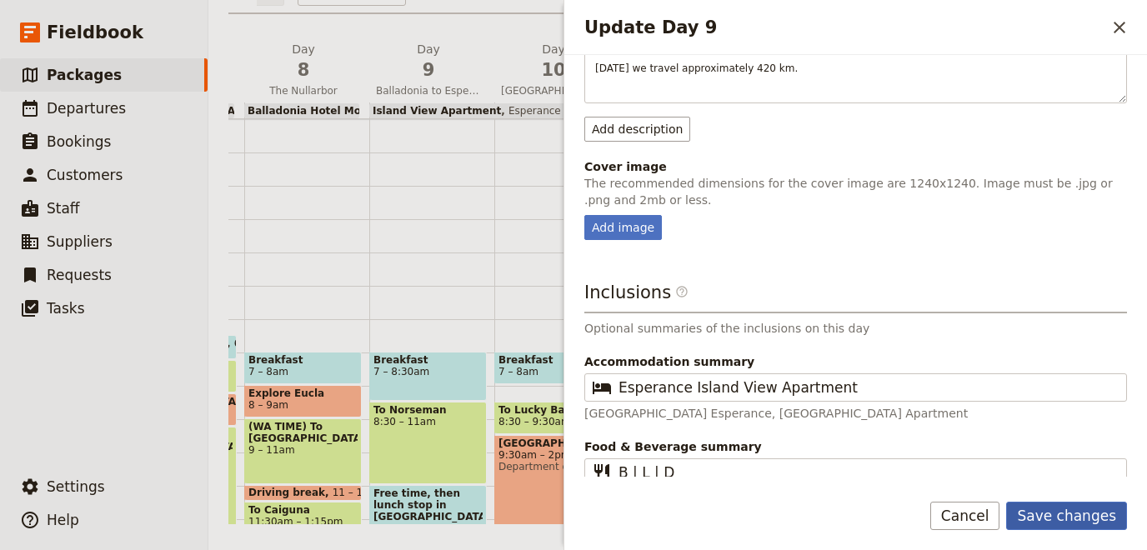
click at [1063, 520] on button "Save changes" at bounding box center [1066, 516] width 121 height 28
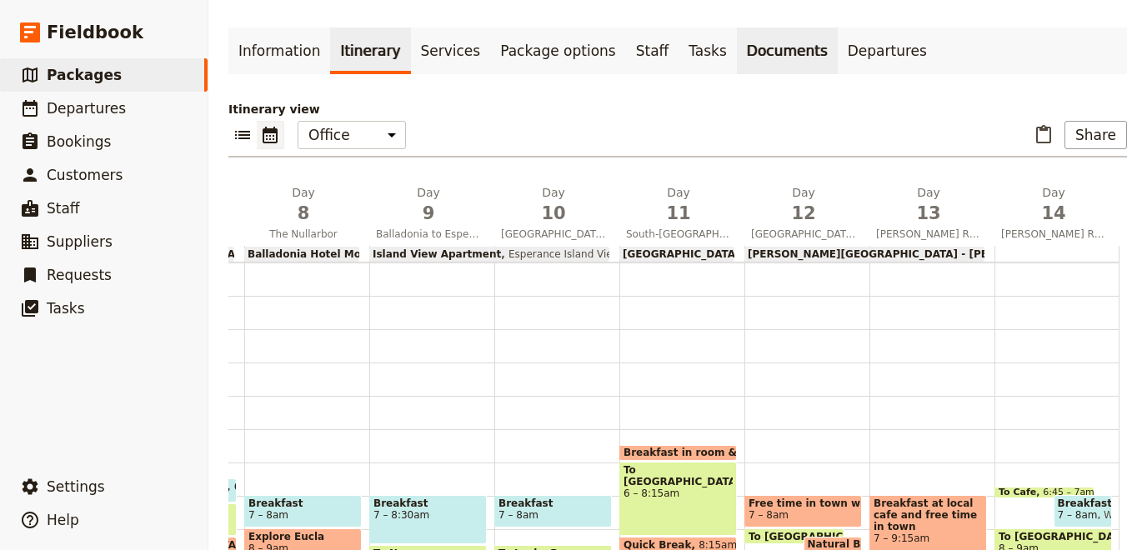
scroll to position [0, 0]
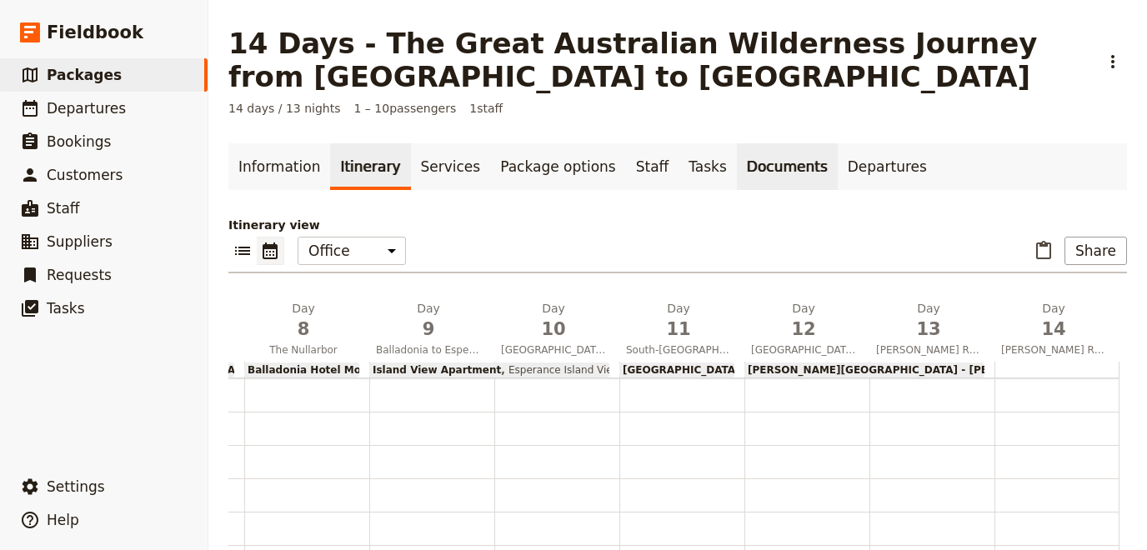
click at [737, 163] on link "Documents" at bounding box center [787, 166] width 101 height 47
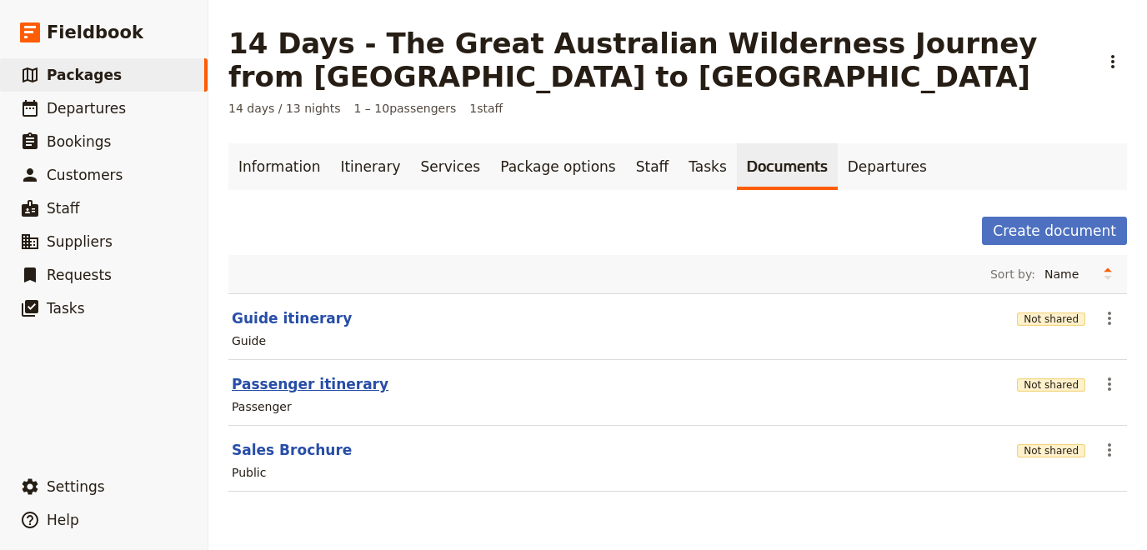
click at [302, 388] on button "Passenger itinerary" at bounding box center [310, 384] width 157 height 20
select select "PASSENGER"
select select "RUN_SHEET"
select select "DEFAULT"
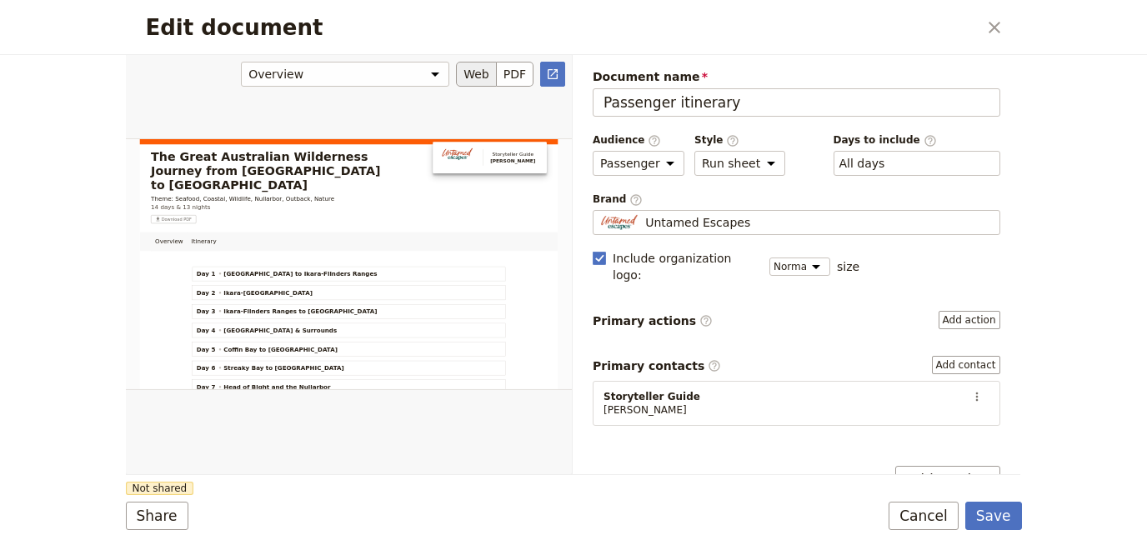
scroll to position [359, 0]
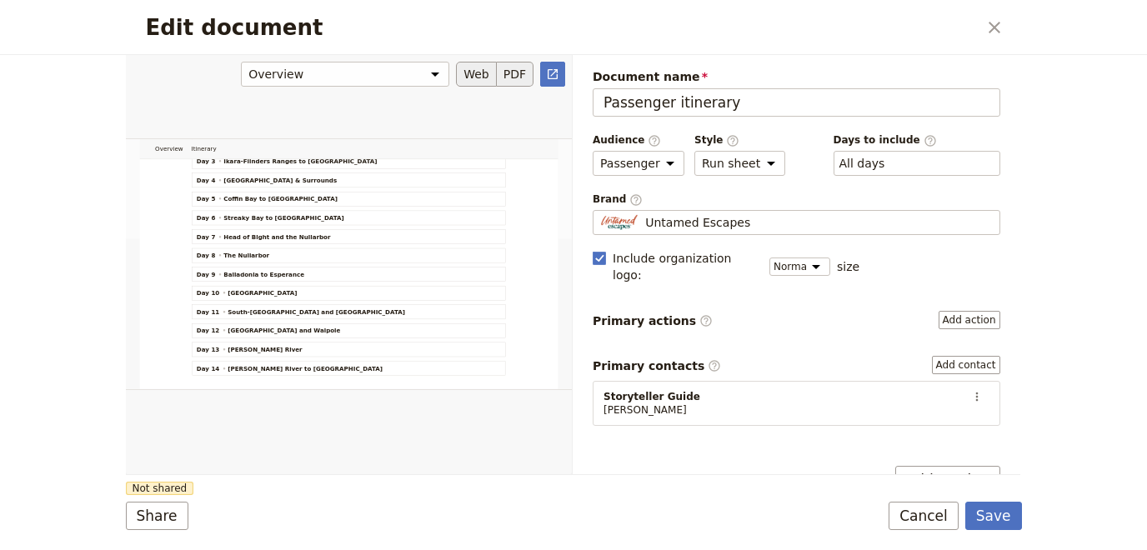
click at [514, 73] on button "PDF" at bounding box center [515, 74] width 37 height 25
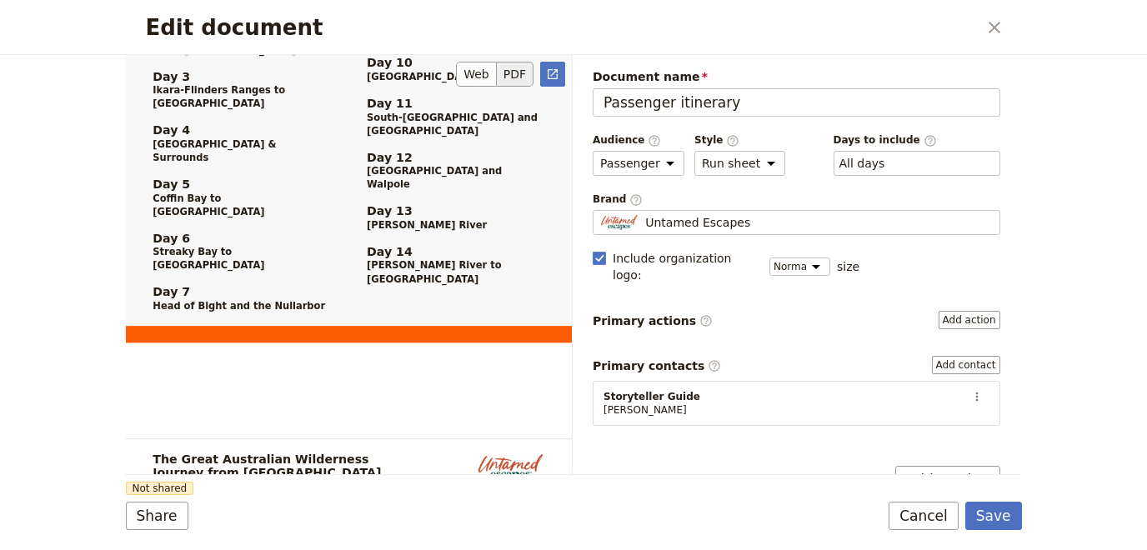
scroll to position [1528, 0]
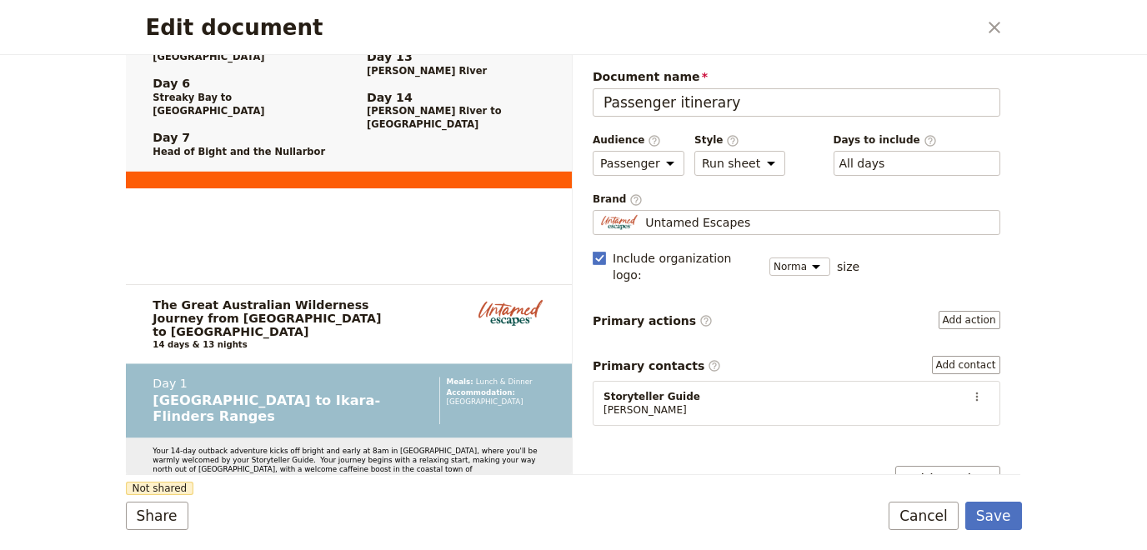
click at [1144, 413] on div "Edit document ​ The Great Australian Wilderness Journey from [GEOGRAPHIC_DATA] …" at bounding box center [573, 275] width 1147 height 550
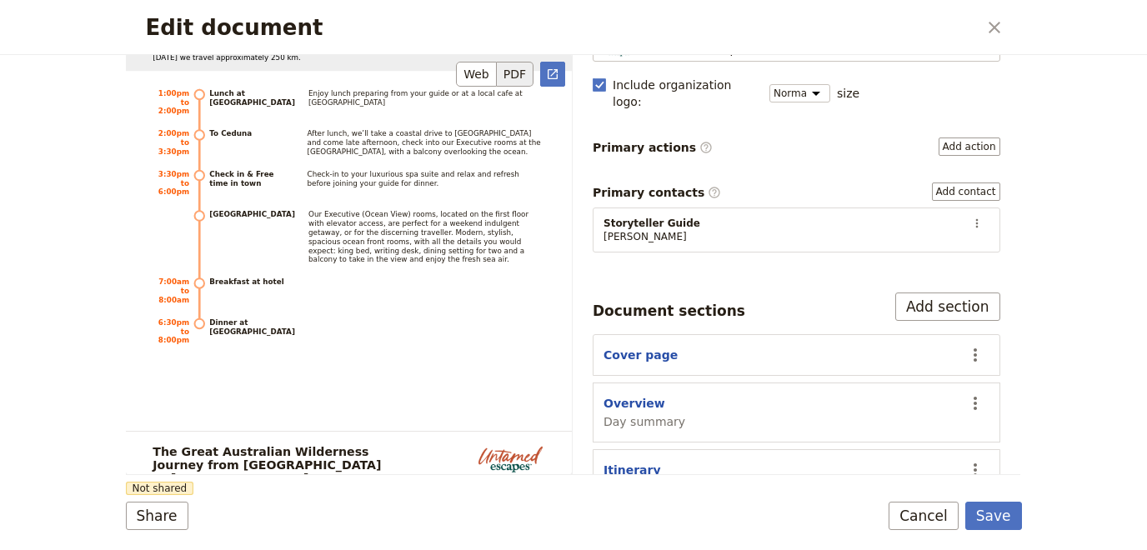
scroll to position [7644, 0]
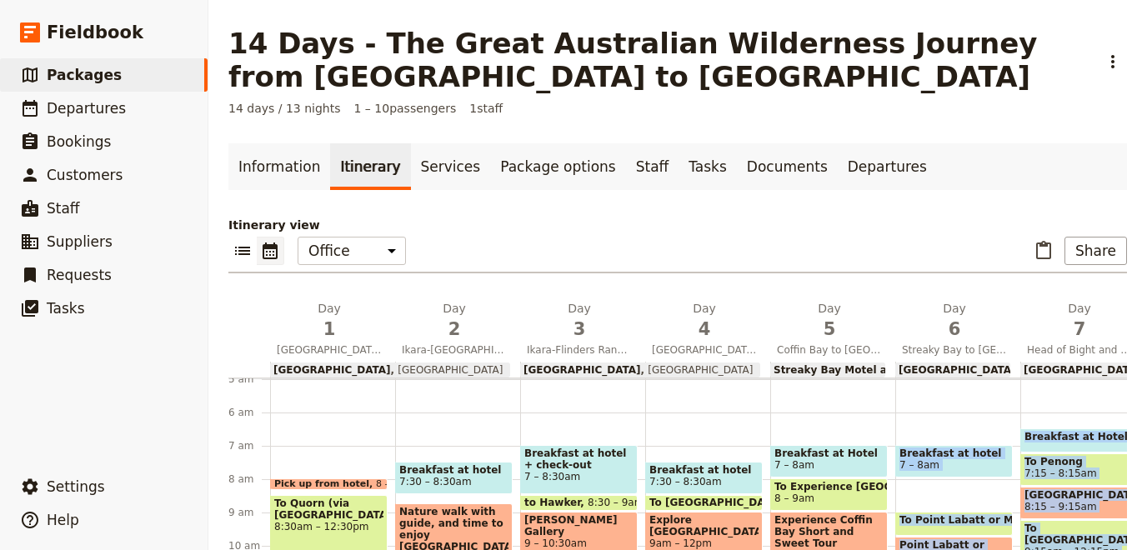
scroll to position [0, 118]
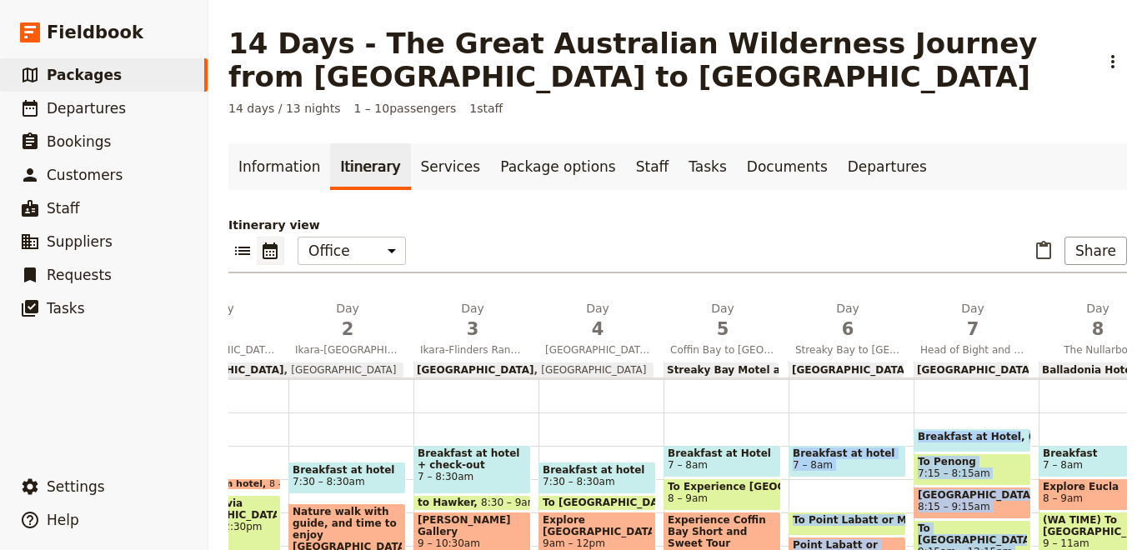
drag, startPoint x: 967, startPoint y: 399, endPoint x: 1146, endPoint y: 398, distance: 179.2
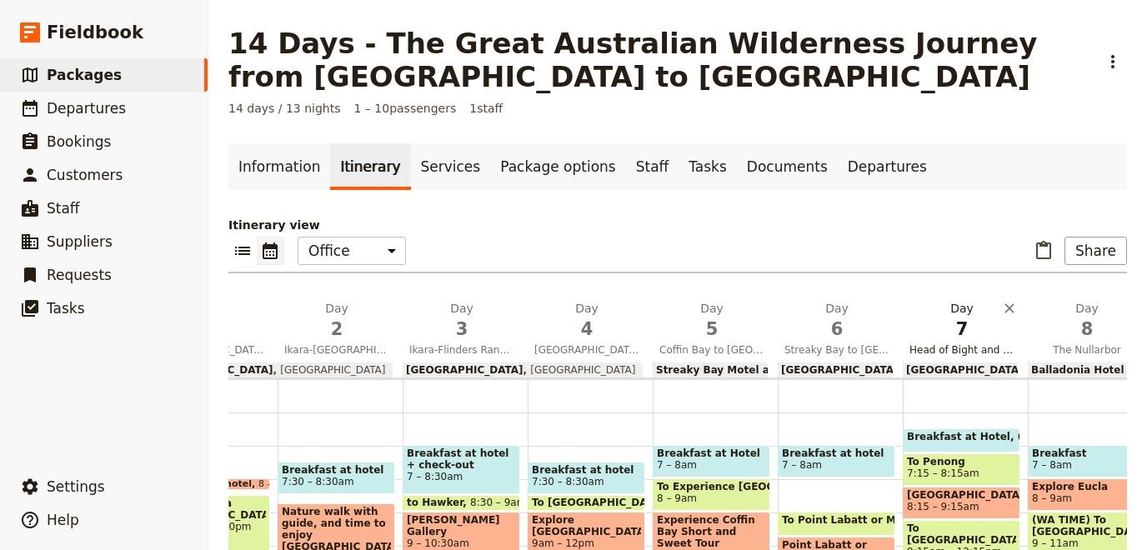
click at [939, 346] on span "Head of Bight and the Nullarbor" at bounding box center [962, 349] width 118 height 13
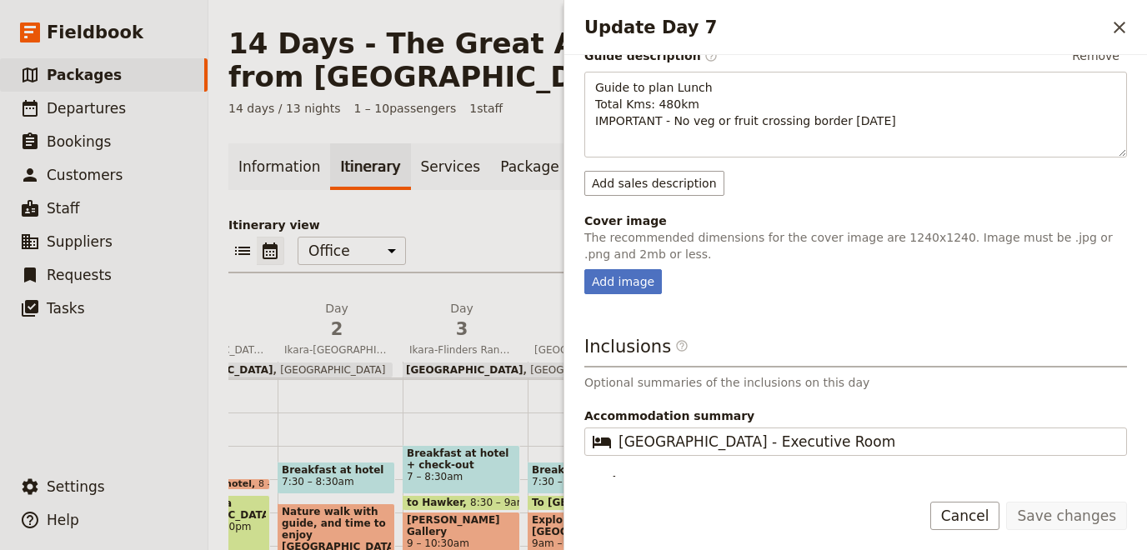
scroll to position [465, 0]
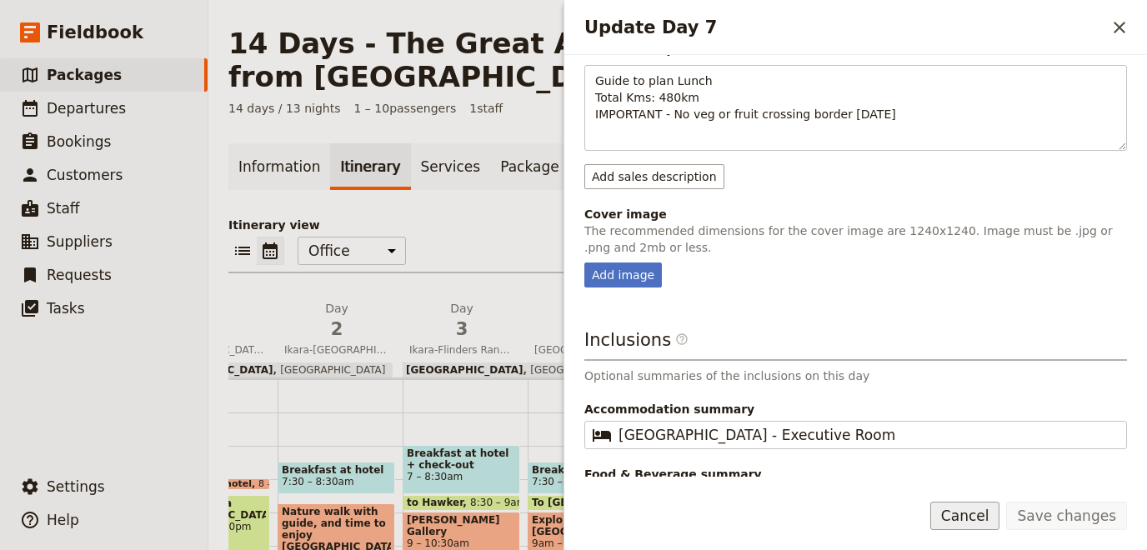
click at [963, 507] on button "Cancel" at bounding box center [965, 516] width 70 height 28
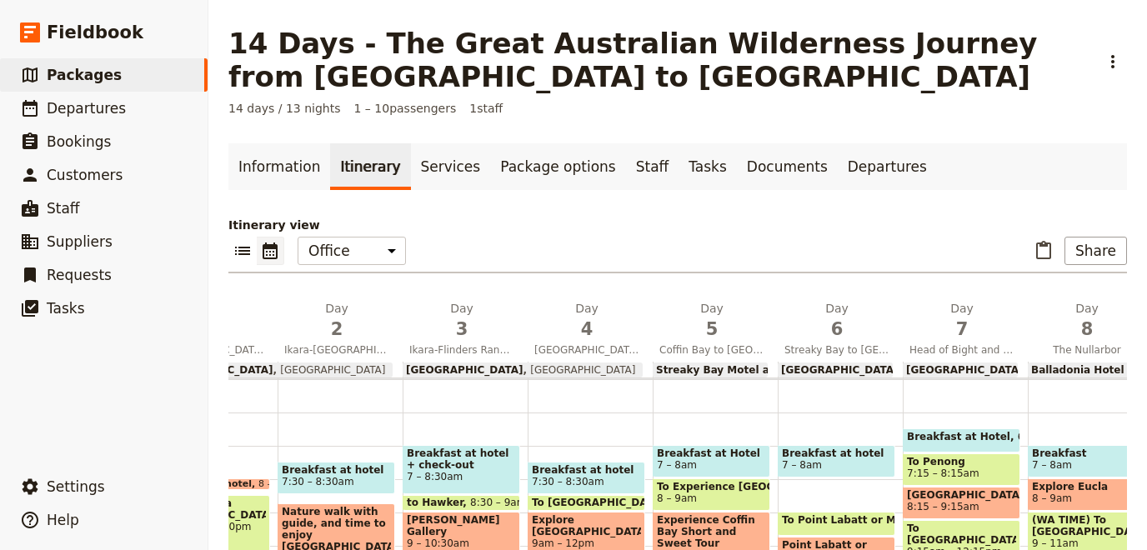
click at [933, 468] on span "7:15 – 8:15am" at bounding box center [943, 474] width 73 height 12
select select "7"
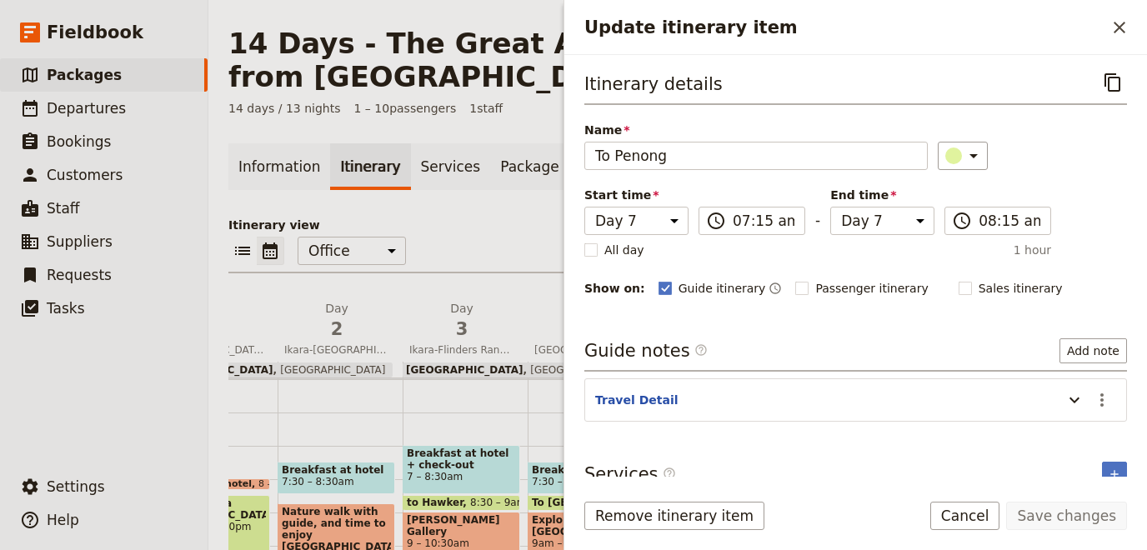
scroll to position [13, 0]
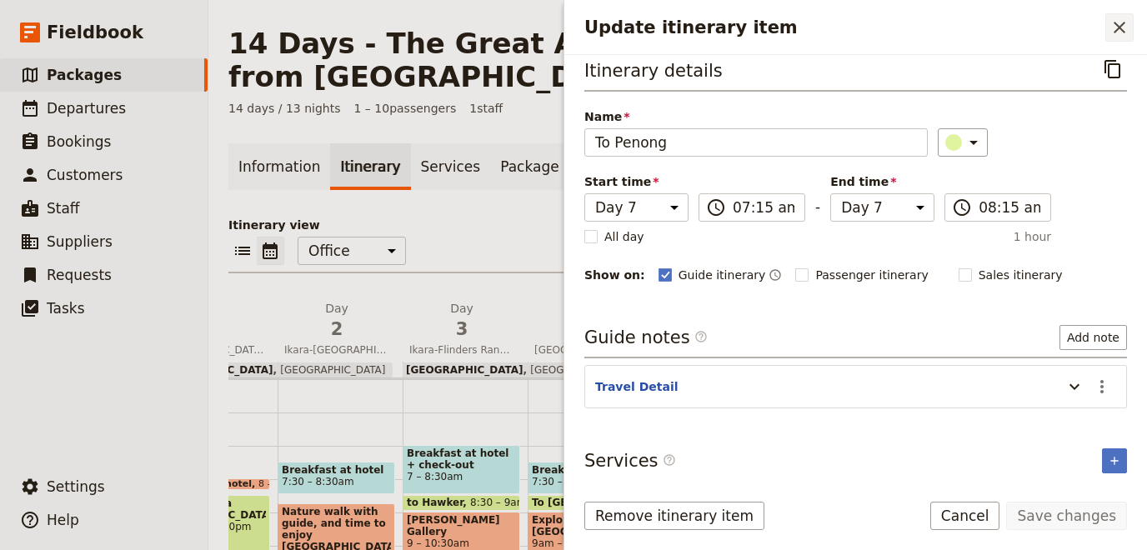
click at [1114, 27] on icon "Close drawer" at bounding box center [1119, 28] width 20 height 20
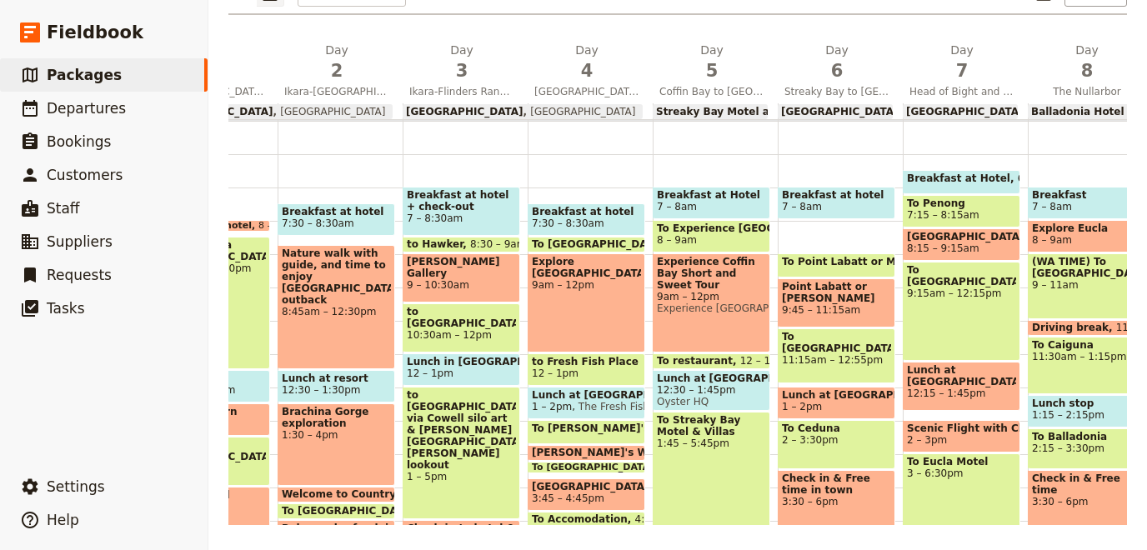
scroll to position [259, 0]
click at [969, 228] on div "[GEOGRAPHIC_DATA] 8:15 – 9:15am" at bounding box center [962, 244] width 118 height 33
select select "7"
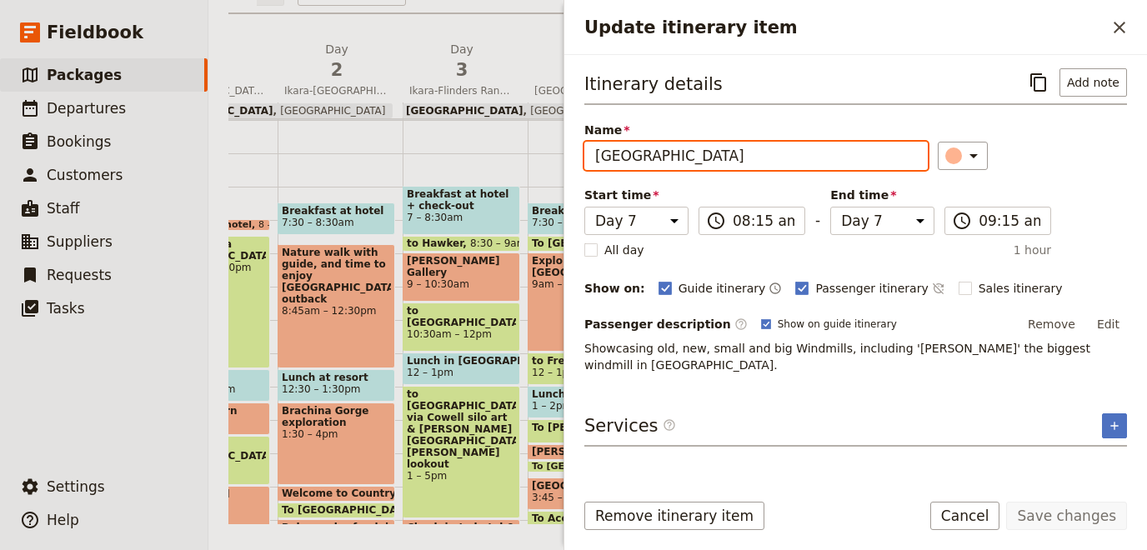
click at [618, 158] on input "[GEOGRAPHIC_DATA]" at bounding box center [755, 156] width 343 height 28
type input "[GEOGRAPHIC_DATA]"
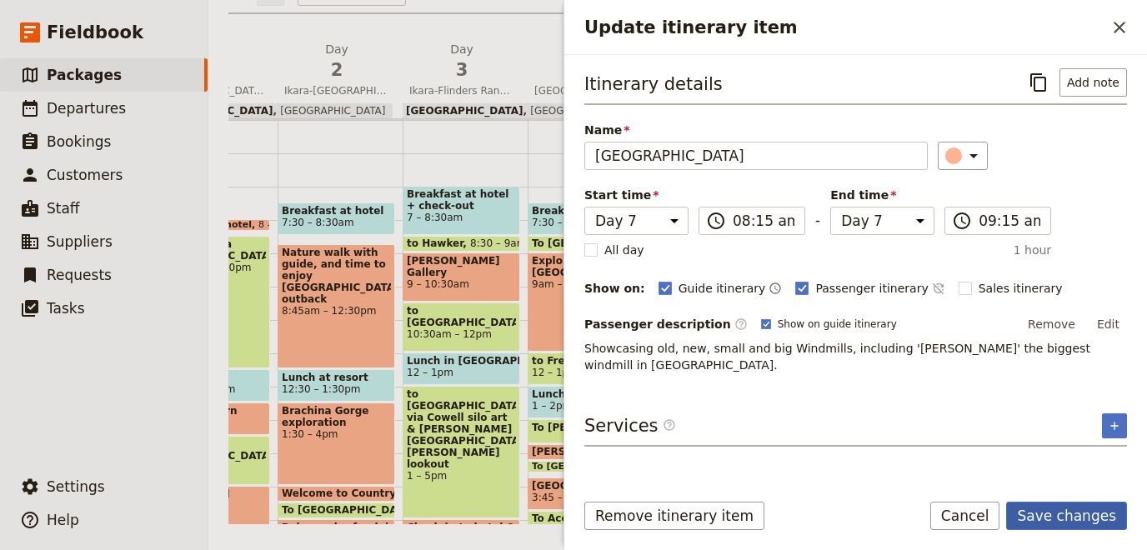
click at [1085, 519] on button "Save changes" at bounding box center [1066, 516] width 121 height 28
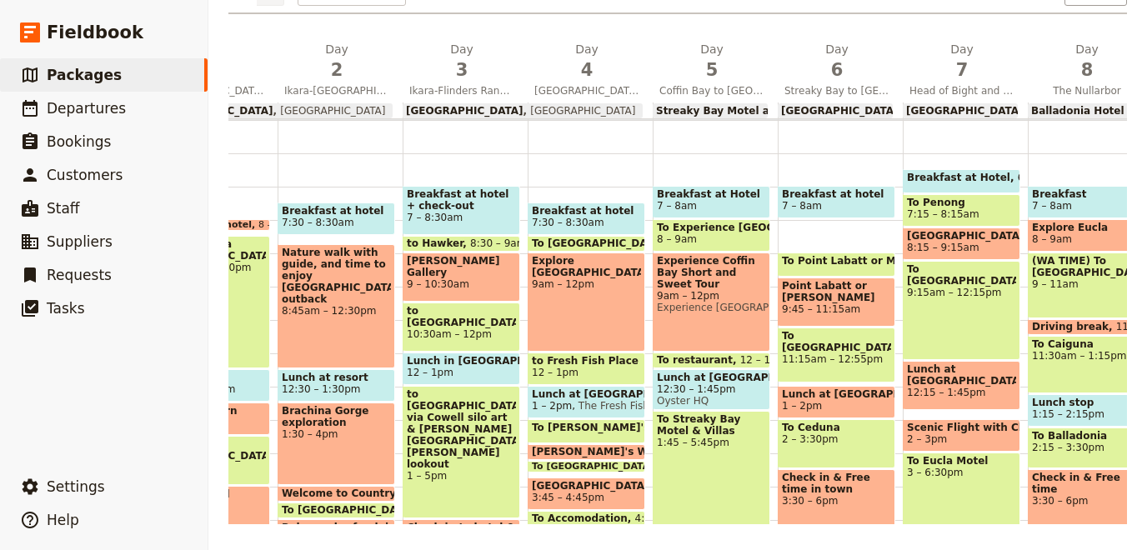
click at [843, 264] on span "To Point Labatt or Muphys Haysteak" at bounding box center [887, 261] width 211 height 12
select select "6"
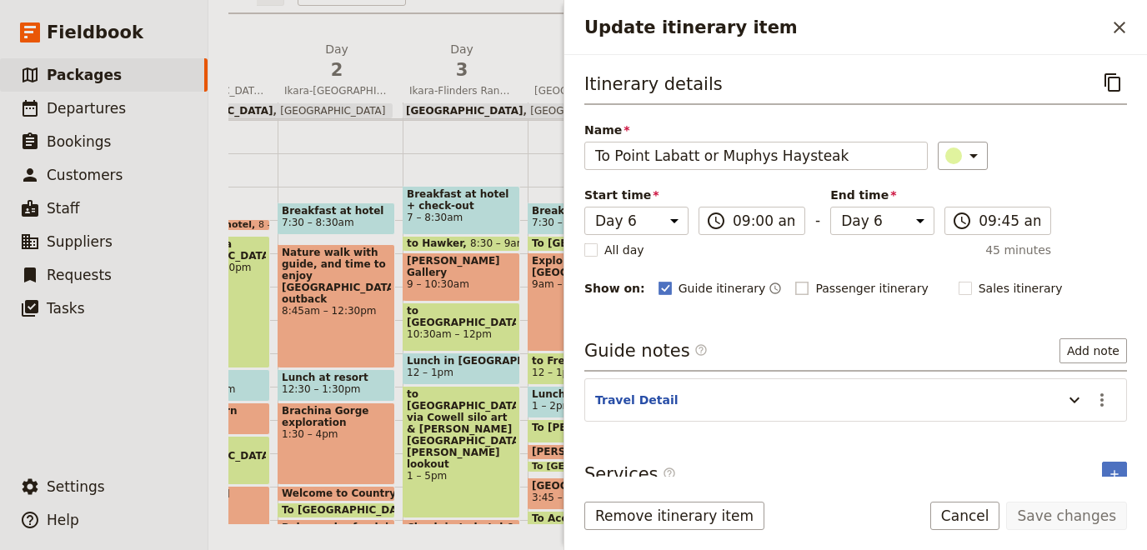
click at [795, 288] on label "Passenger itinerary" at bounding box center [861, 288] width 133 height 17
click at [794, 280] on input "Passenger itinerary" at bounding box center [794, 279] width 1 height 1
checkbox input "true"
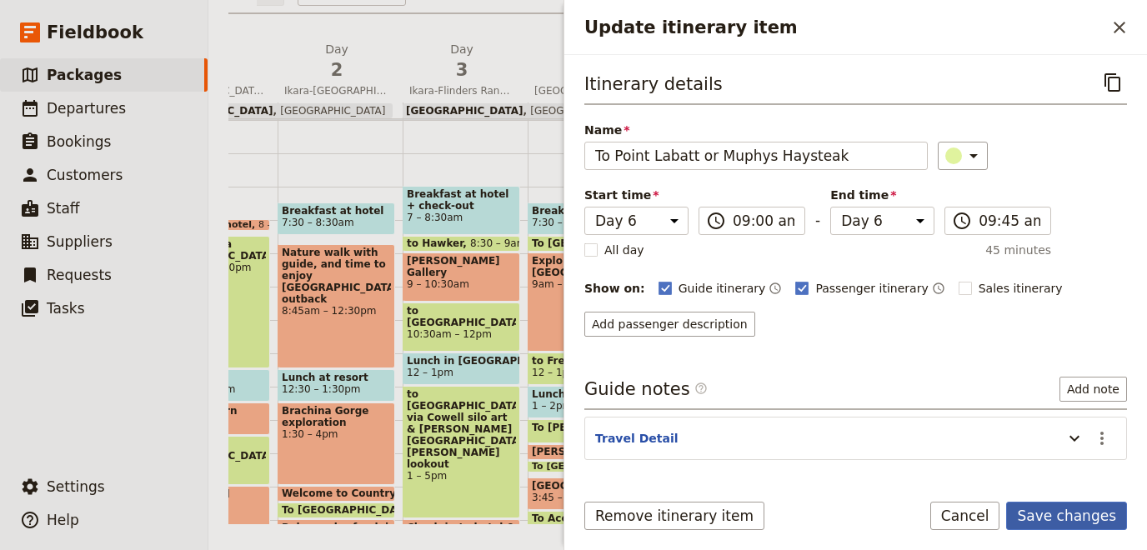
click at [1074, 520] on button "Save changes" at bounding box center [1066, 516] width 121 height 28
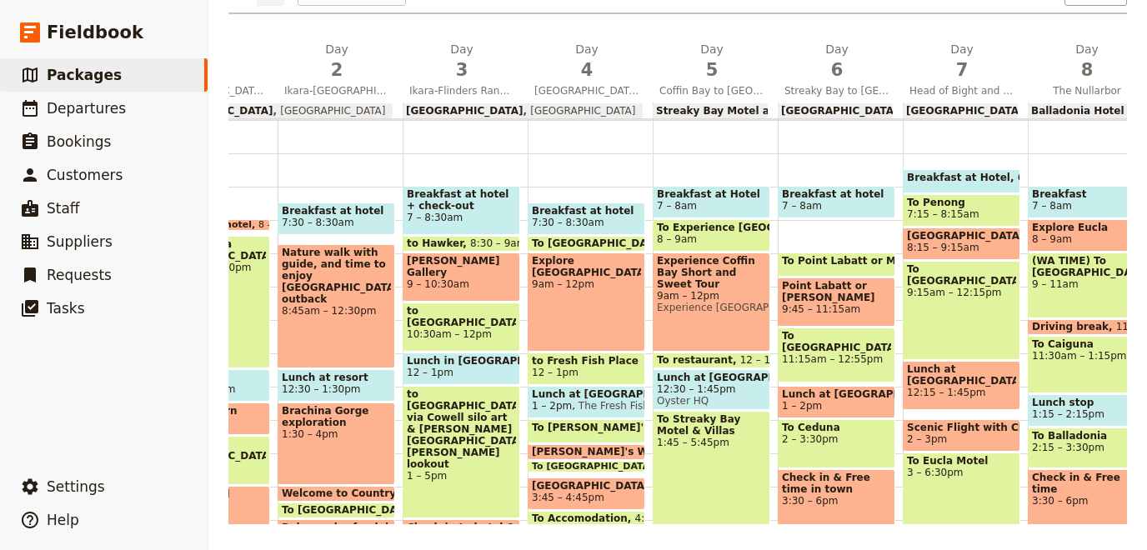
click at [831, 312] on span "9:45 – 11:15am" at bounding box center [836, 309] width 109 height 12
select select "6"
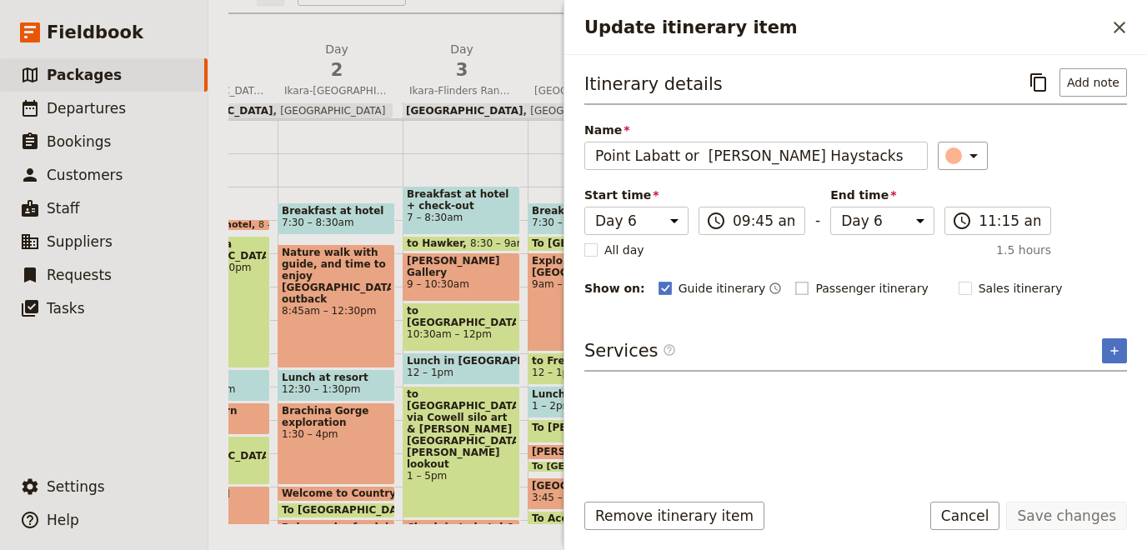
click at [796, 286] on rect "Update itinerary item" at bounding box center [802, 288] width 13 height 13
click at [794, 280] on input "Passenger itinerary" at bounding box center [794, 279] width 1 height 1
checkbox input "true"
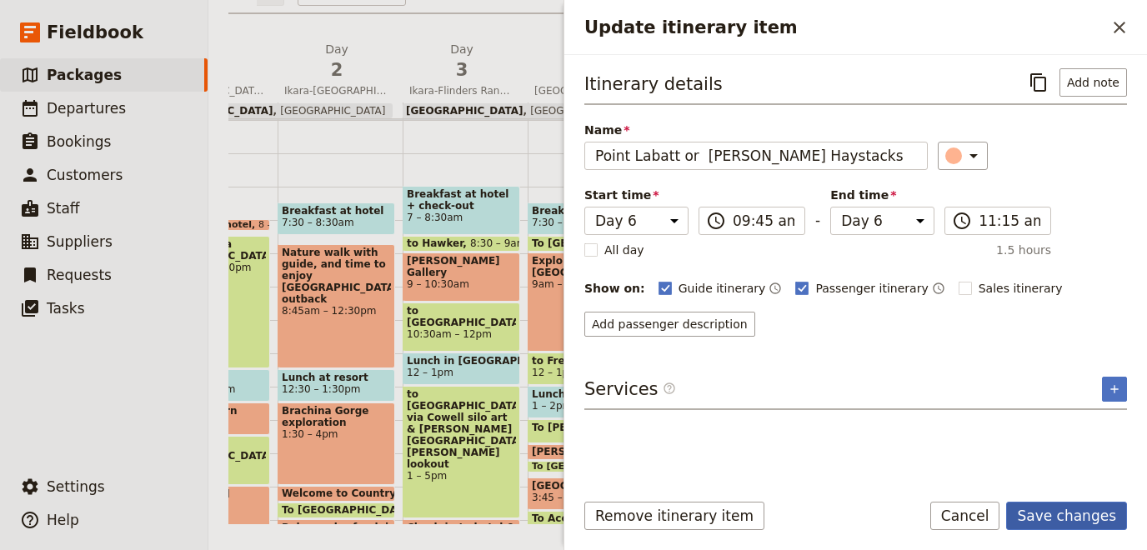
click at [1088, 521] on button "Save changes" at bounding box center [1066, 516] width 121 height 28
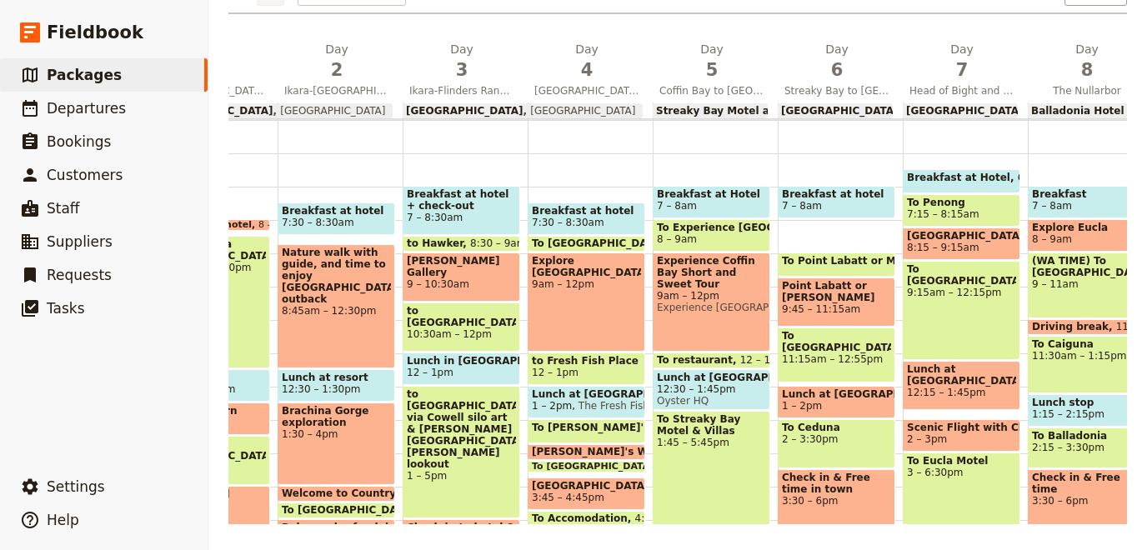
click at [824, 353] on span "11:15am – 12:55pm" at bounding box center [836, 359] width 109 height 12
select select "6"
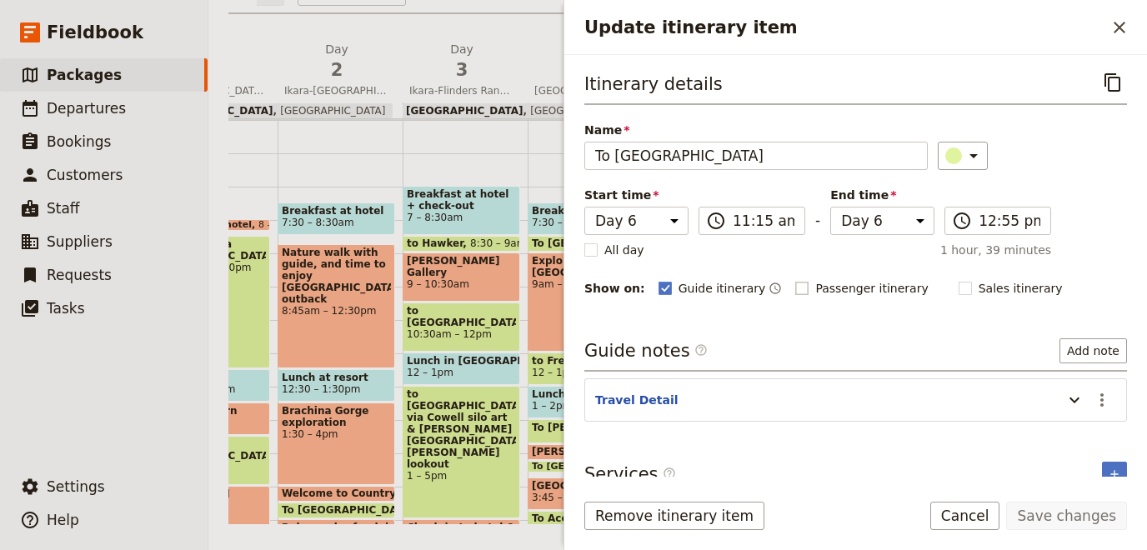
click at [796, 283] on rect "Update itinerary item" at bounding box center [802, 288] width 13 height 13
click at [794, 280] on input "Passenger itinerary" at bounding box center [794, 279] width 1 height 1
checkbox input "true"
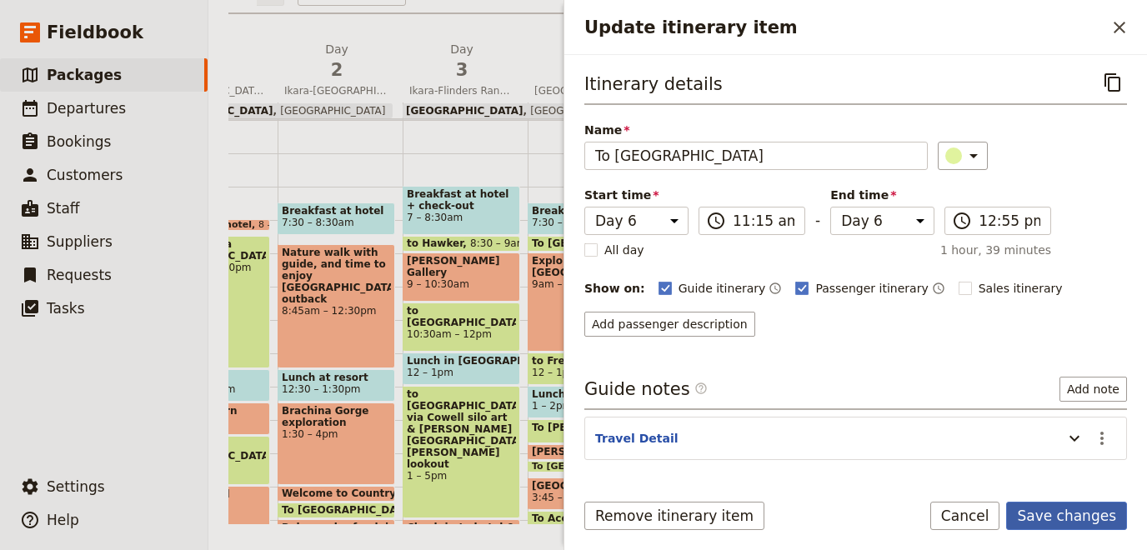
click at [1073, 510] on button "Save changes" at bounding box center [1066, 516] width 121 height 28
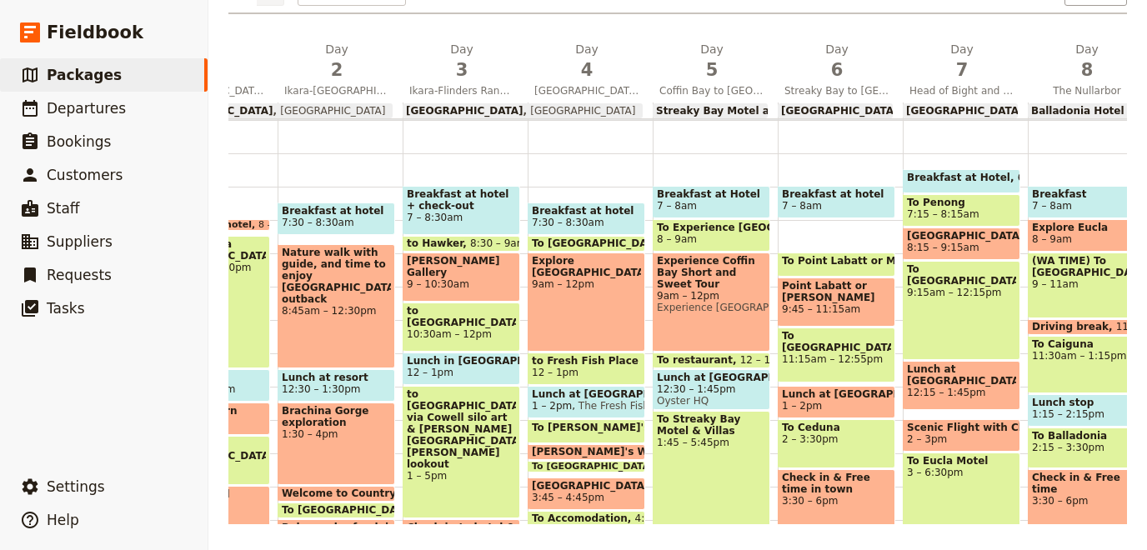
click at [840, 397] on span "Lunch at [GEOGRAPHIC_DATA]" at bounding box center [836, 394] width 109 height 12
select select "6"
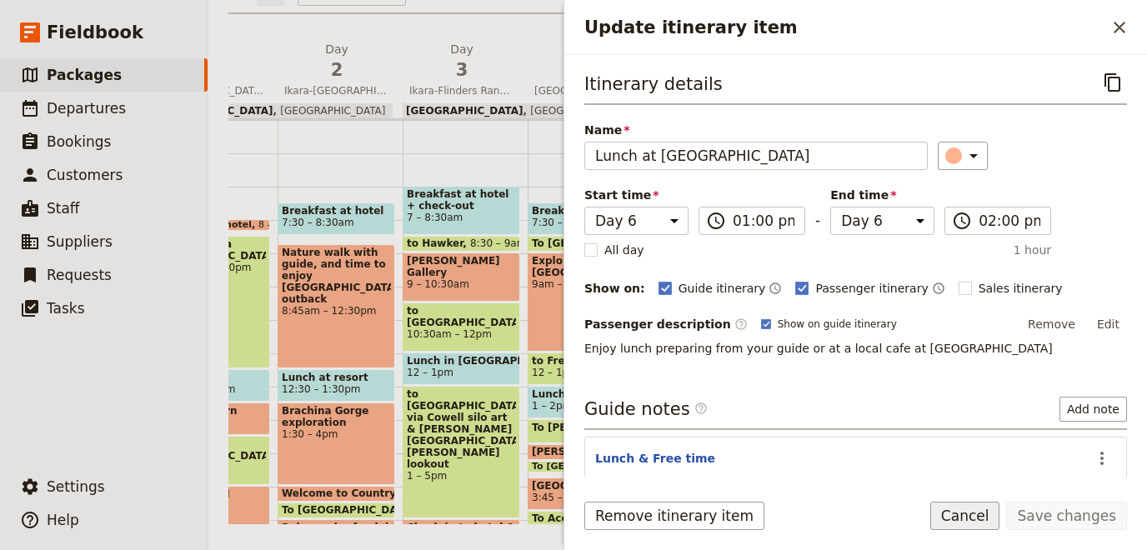
click at [996, 518] on button "Cancel" at bounding box center [965, 516] width 70 height 28
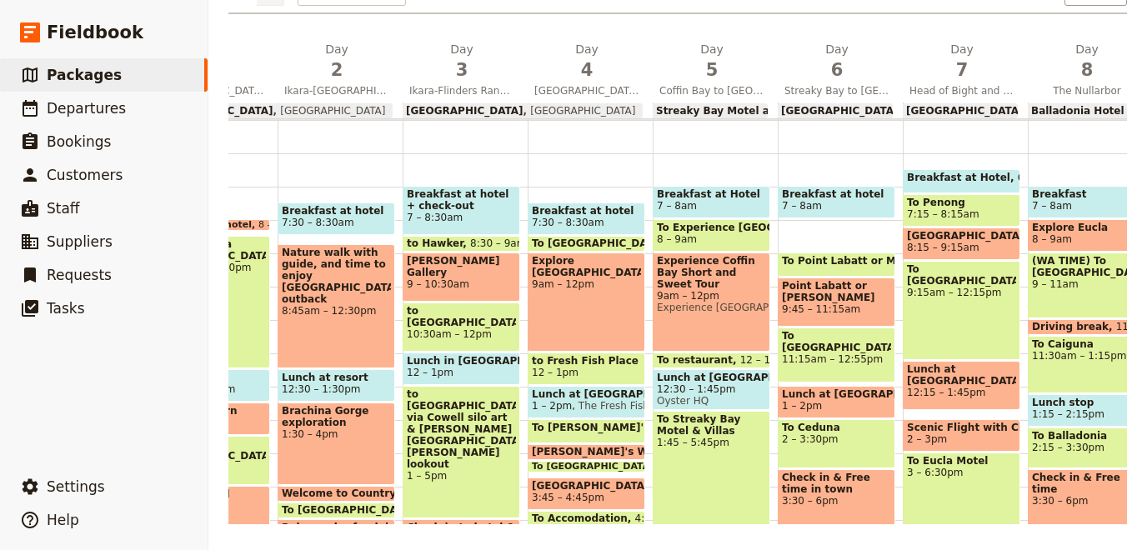
click at [833, 478] on span "Check in & Free time in town" at bounding box center [836, 483] width 109 height 23
select select "6"
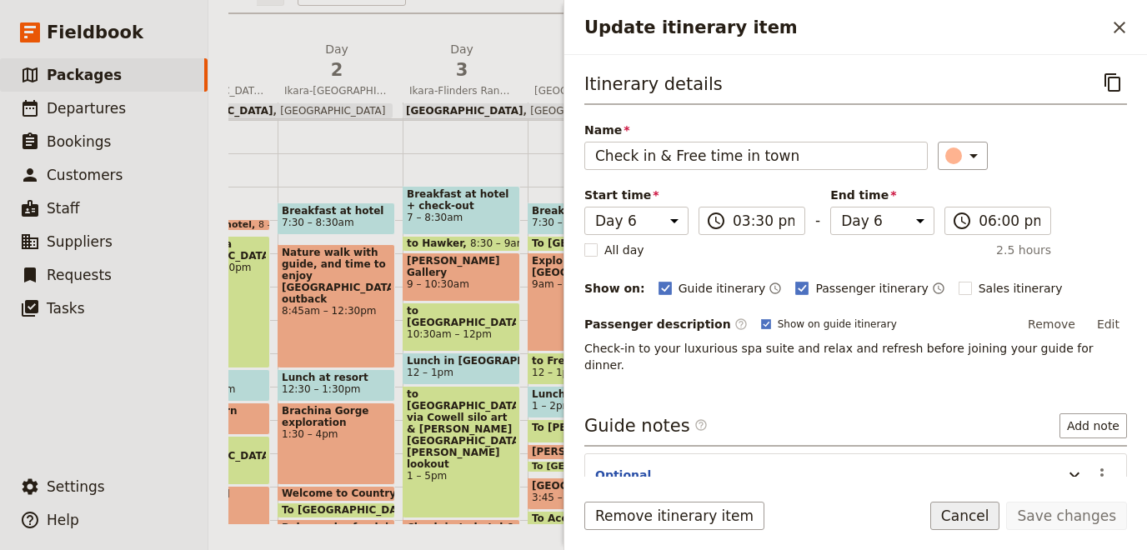
click at [973, 514] on button "Cancel" at bounding box center [965, 516] width 70 height 28
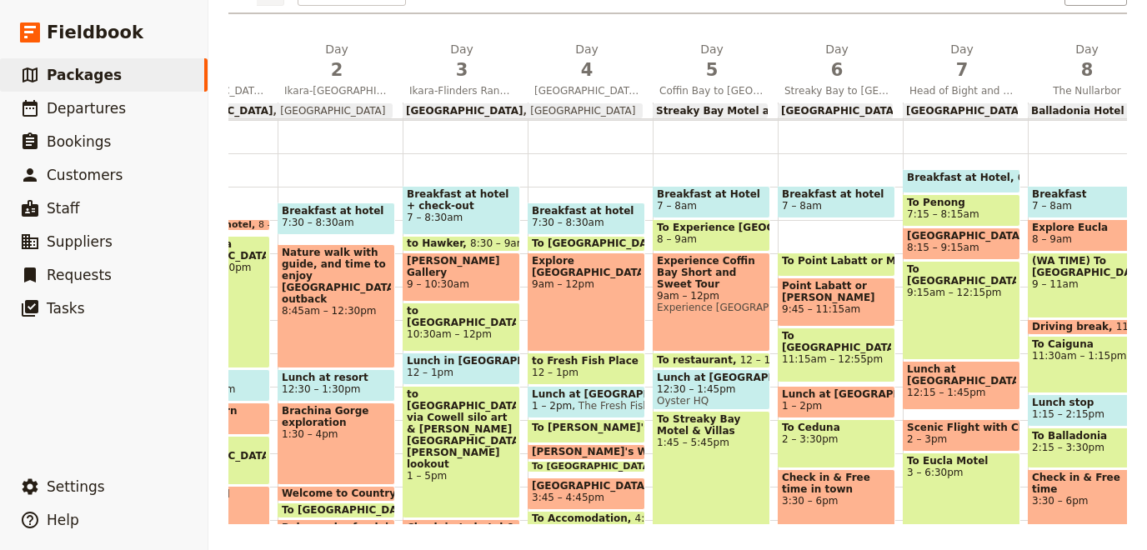
click at [936, 203] on span "To Penong" at bounding box center [961, 203] width 109 height 12
select select "7"
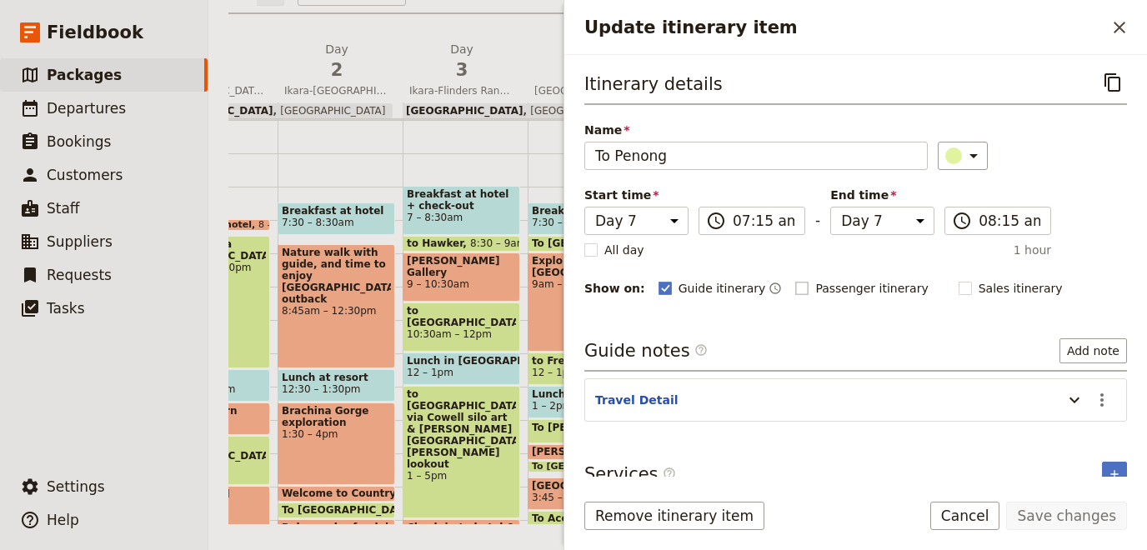
click at [796, 285] on rect "Update itinerary item" at bounding box center [802, 288] width 13 height 13
click at [794, 280] on input "Passenger itinerary" at bounding box center [794, 279] width 1 height 1
checkbox input "true"
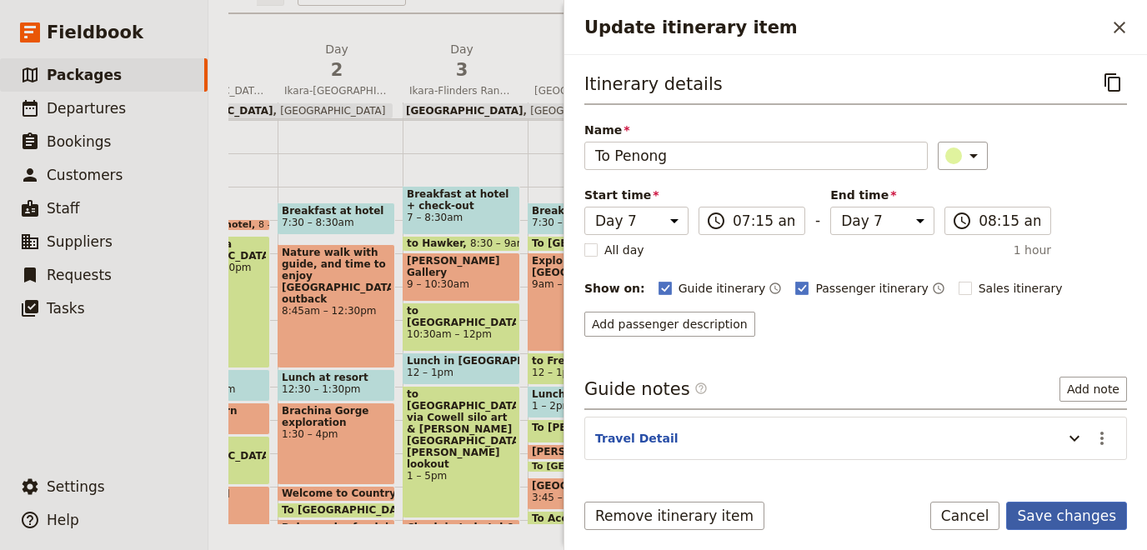
click at [1068, 521] on button "Save changes" at bounding box center [1066, 516] width 121 height 28
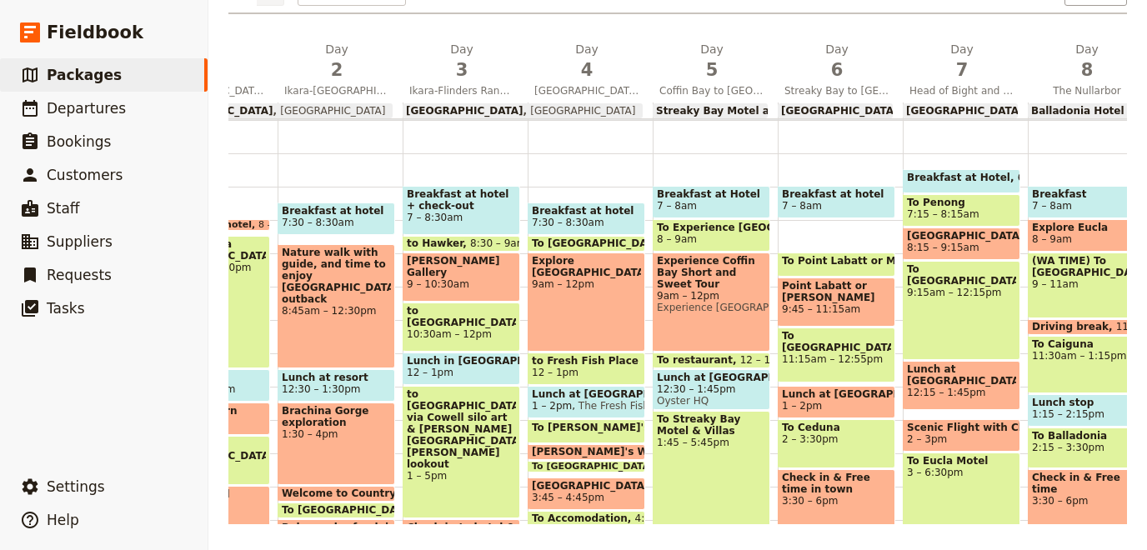
click at [954, 242] on span "8:15 – 9:15am" at bounding box center [943, 248] width 73 height 12
select select "7"
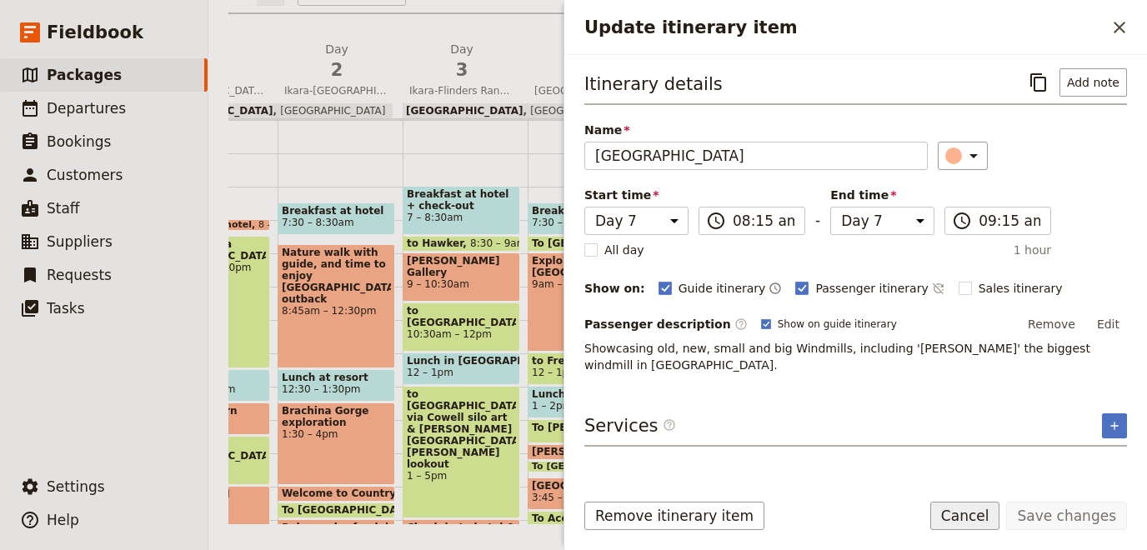
click at [986, 522] on button "Cancel" at bounding box center [965, 516] width 70 height 28
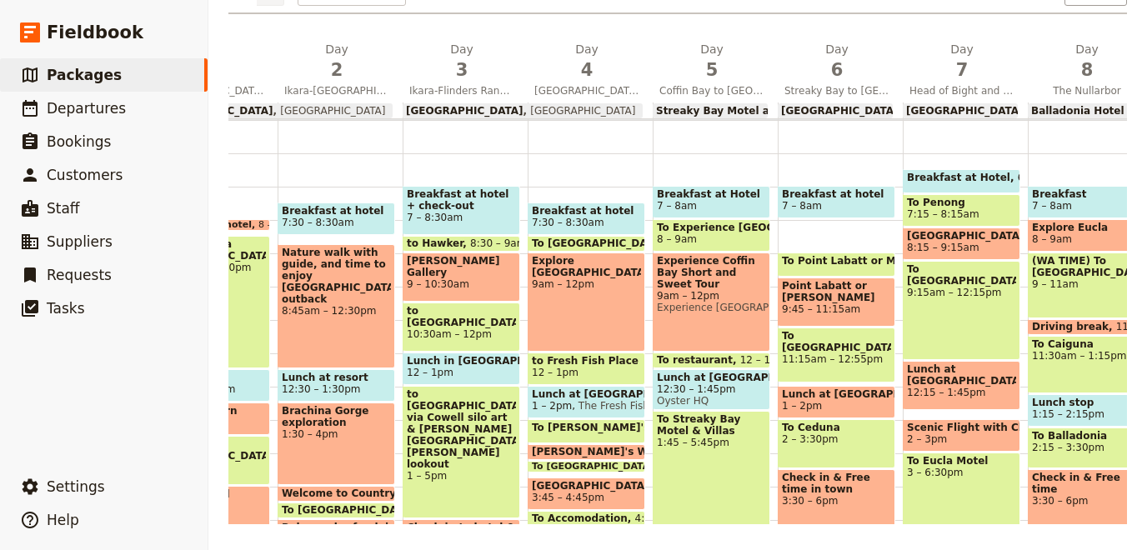
click at [958, 298] on div "To [GEOGRAPHIC_DATA] 9:15am – 12:15pm" at bounding box center [962, 310] width 118 height 99
select select "7"
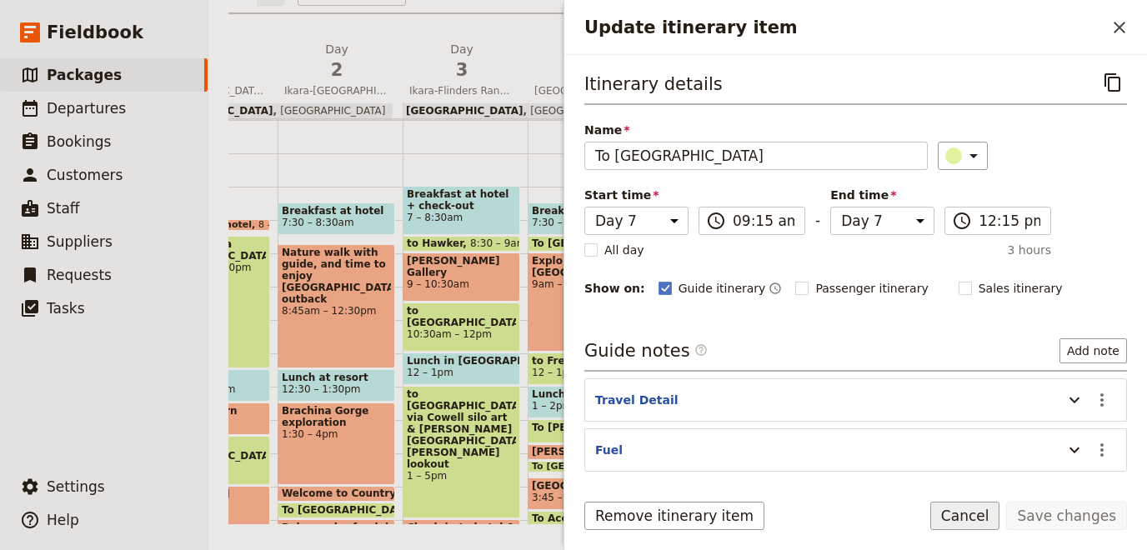
click at [968, 516] on button "Cancel" at bounding box center [965, 516] width 70 height 28
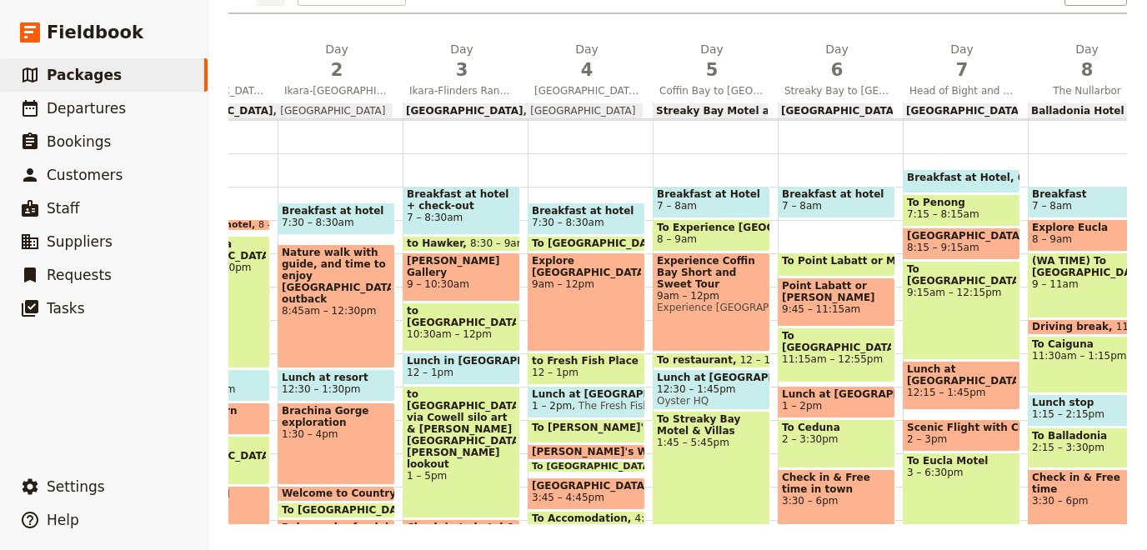
click at [921, 202] on span "To Penong" at bounding box center [961, 203] width 109 height 12
select select "7"
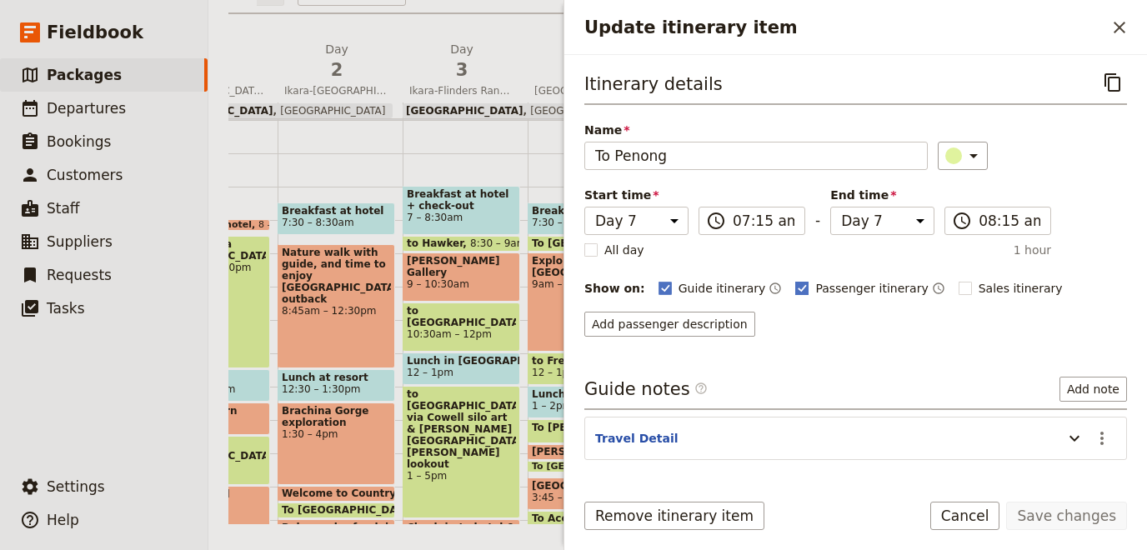
click at [798, 285] on polygon "Update itinerary item" at bounding box center [802, 287] width 8 height 9
click at [794, 280] on input "Passenger itinerary" at bounding box center [794, 279] width 1 height 1
checkbox input "false"
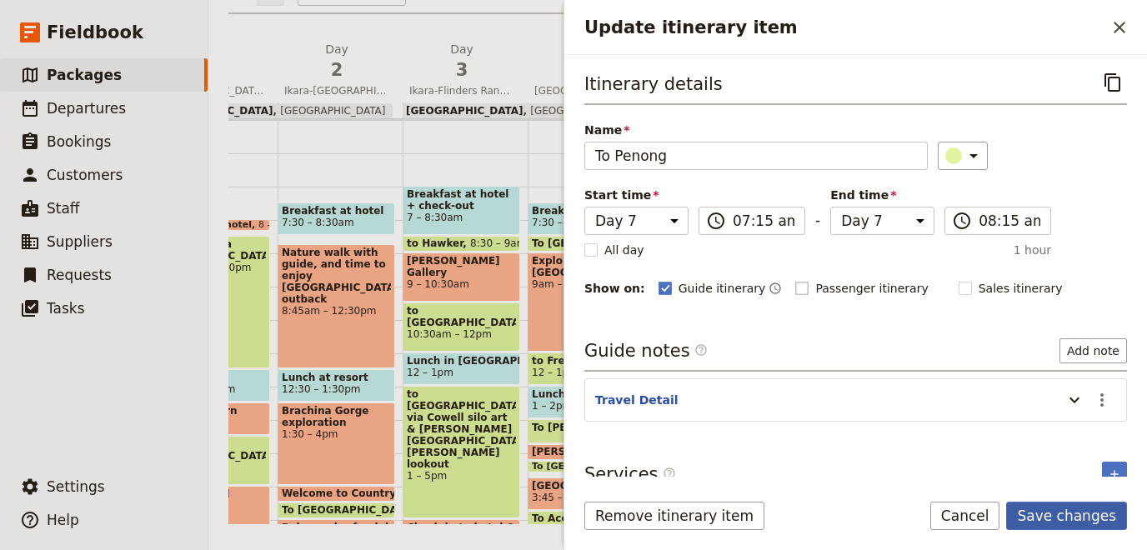
click at [1072, 524] on button "Save changes" at bounding box center [1066, 516] width 121 height 28
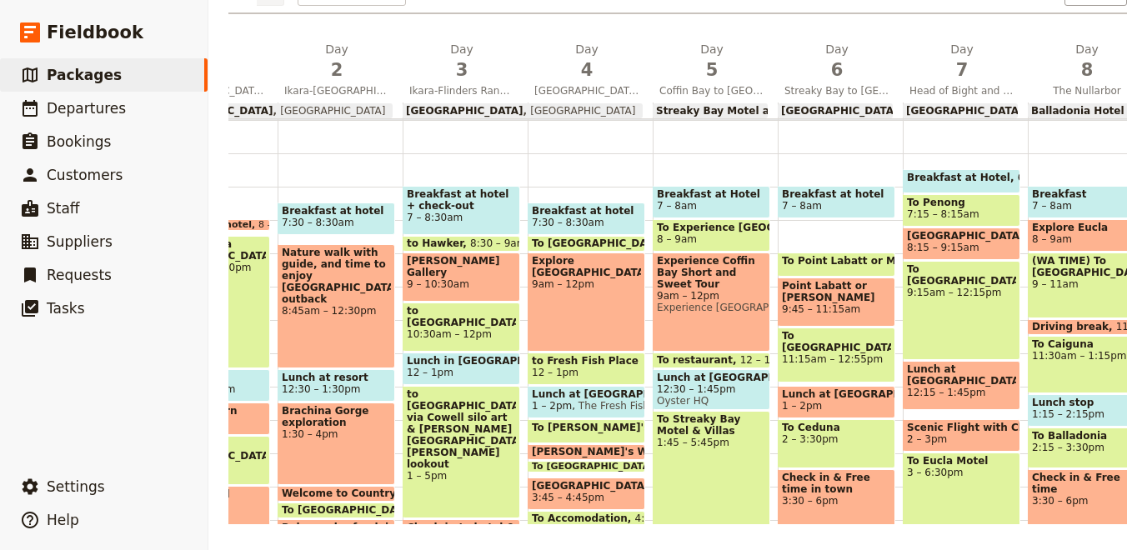
click at [950, 467] on span "3 – 6:30pm" at bounding box center [961, 473] width 109 height 12
select select "7"
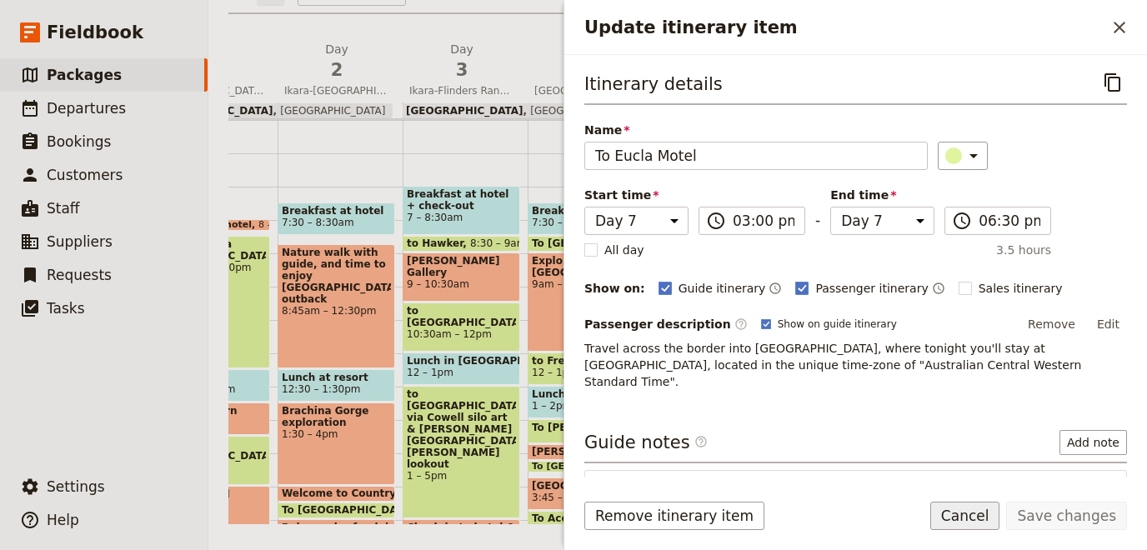
click at [979, 524] on button "Cancel" at bounding box center [965, 516] width 70 height 28
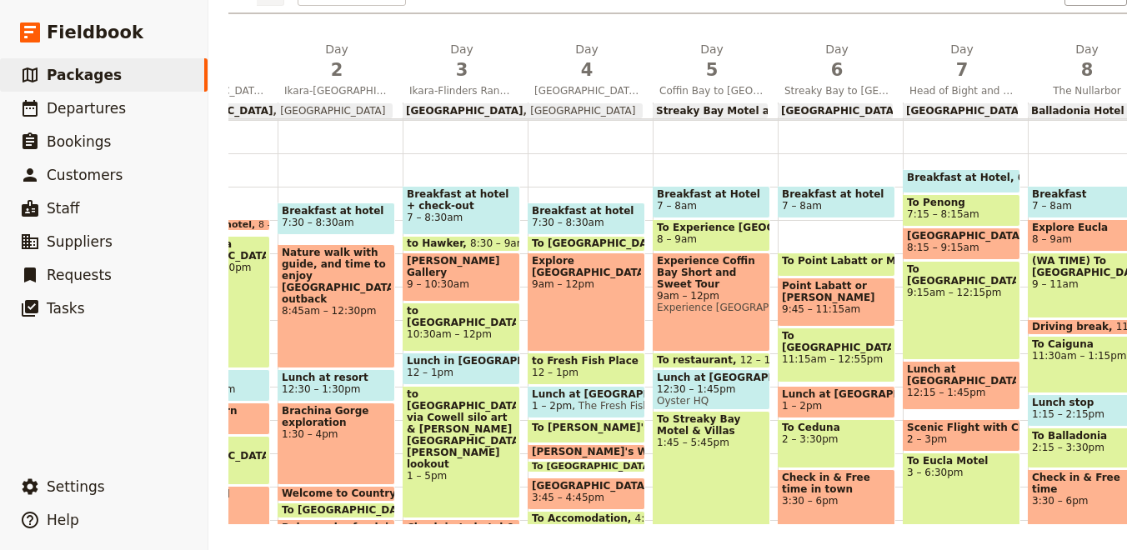
click at [948, 199] on span "To Penong" at bounding box center [961, 203] width 109 height 12
select select "7"
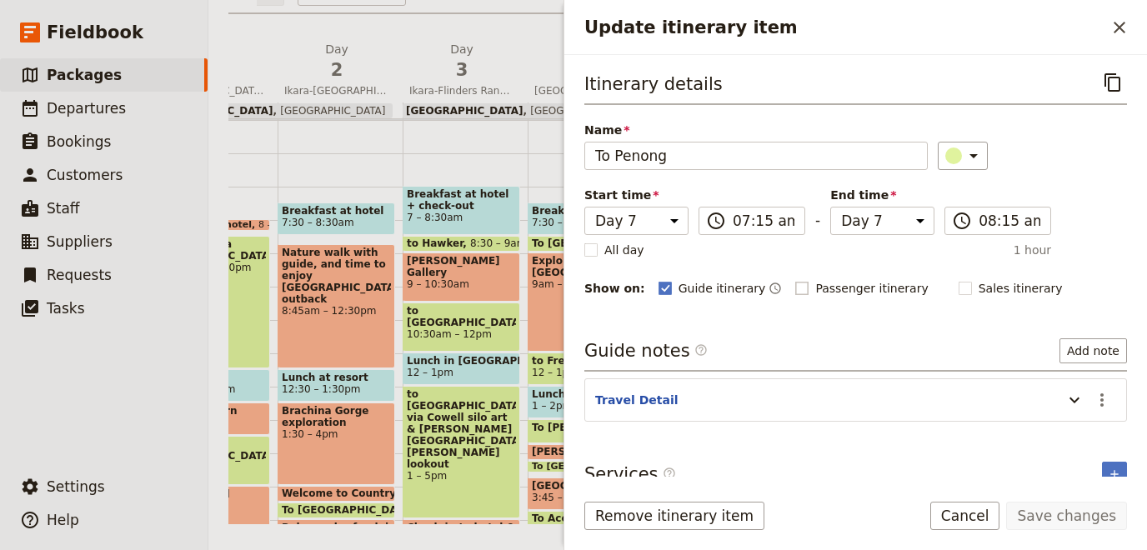
click at [796, 289] on rect "Update itinerary item" at bounding box center [802, 288] width 13 height 13
click at [796, 288] on rect "Update itinerary item" at bounding box center [802, 288] width 13 height 13
click at [794, 280] on input "Passenger itinerary" at bounding box center [794, 279] width 1 height 1
checkbox input "true"
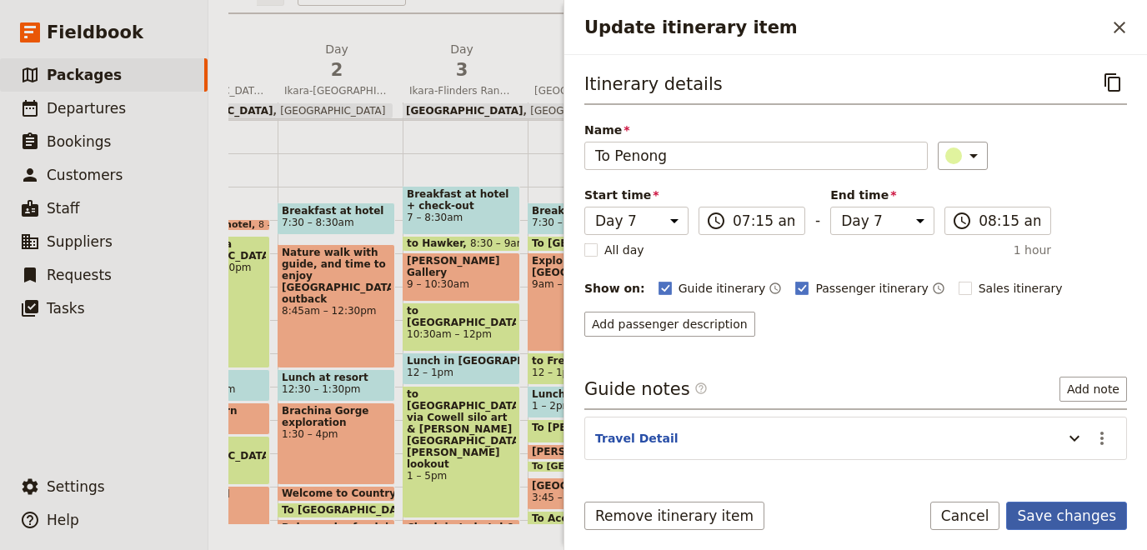
click at [1069, 520] on button "Save changes" at bounding box center [1066, 516] width 121 height 28
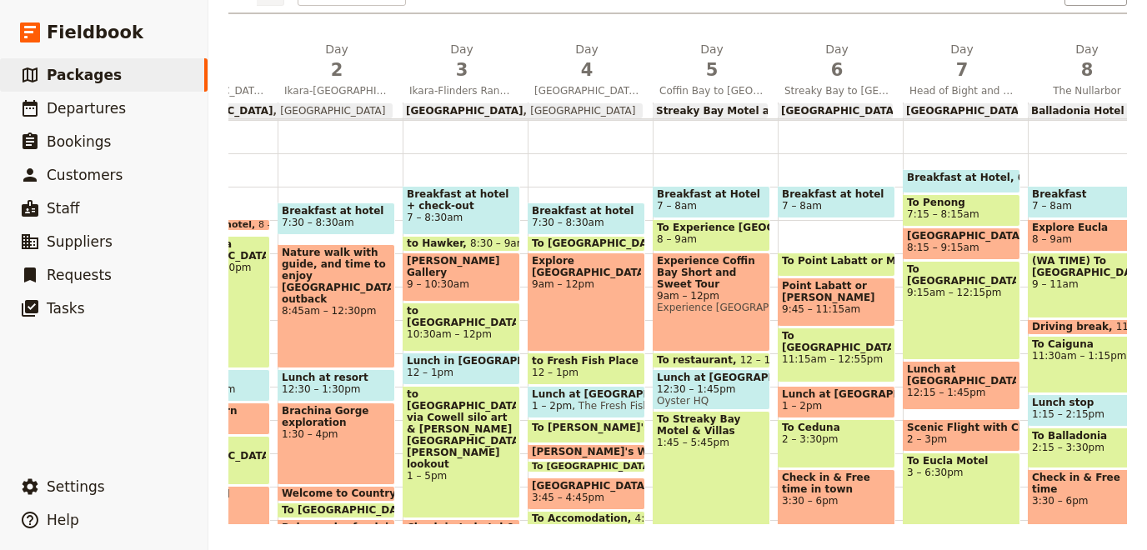
click at [951, 316] on div "To [GEOGRAPHIC_DATA] 9:15am – 12:15pm" at bounding box center [962, 310] width 118 height 99
select select "7"
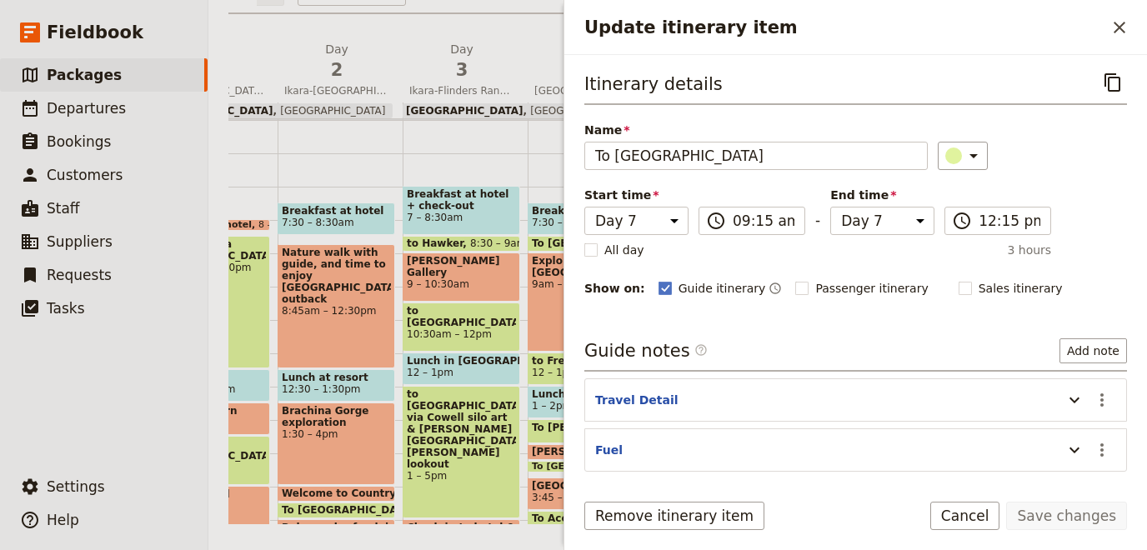
click at [774, 296] on div "Itinerary details ​ Name To [GEOGRAPHIC_DATA] ​ Start time Day 1 Day 2 Day 3 Da…" at bounding box center [855, 271] width 543 height 407
click at [796, 284] on rect "Update itinerary item" at bounding box center [802, 288] width 13 height 13
click at [794, 280] on input "Passenger itinerary" at bounding box center [794, 279] width 1 height 1
checkbox input "true"
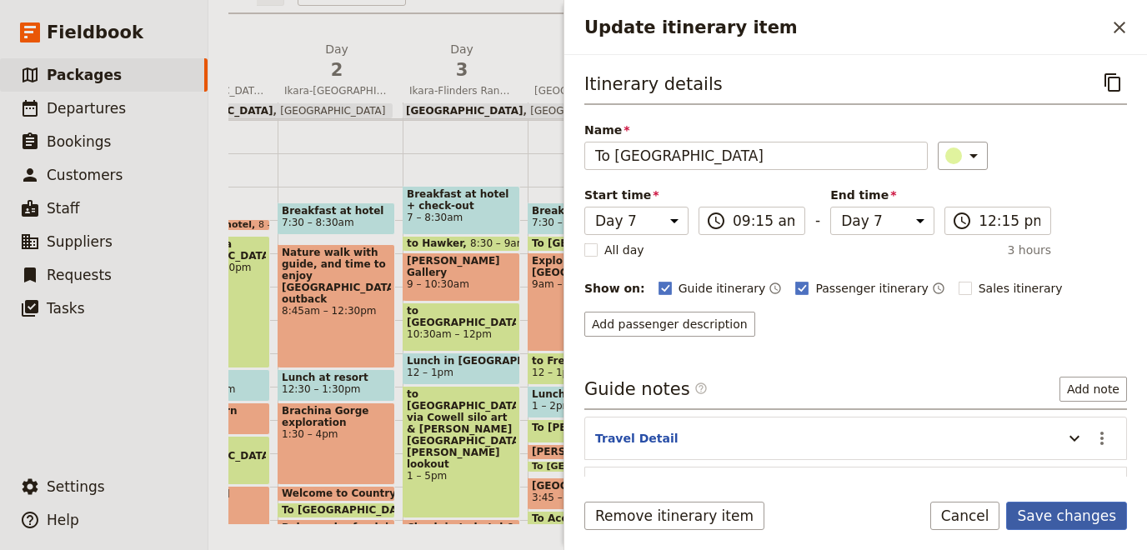
click at [1071, 514] on button "Save changes" at bounding box center [1066, 516] width 121 height 28
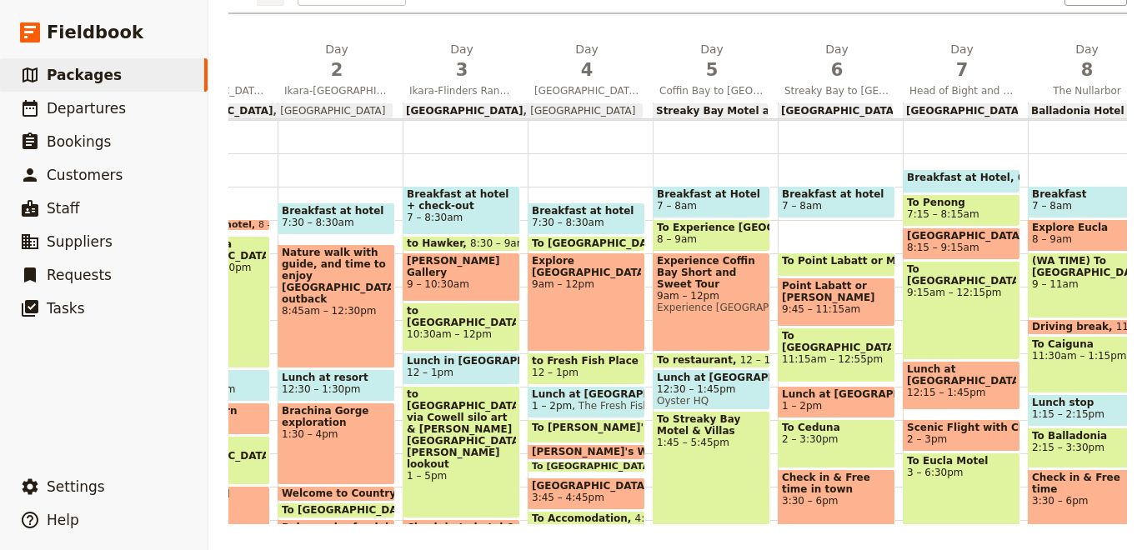
click at [955, 389] on span "12:15 – 1:45pm" at bounding box center [961, 393] width 109 height 12
select select "7"
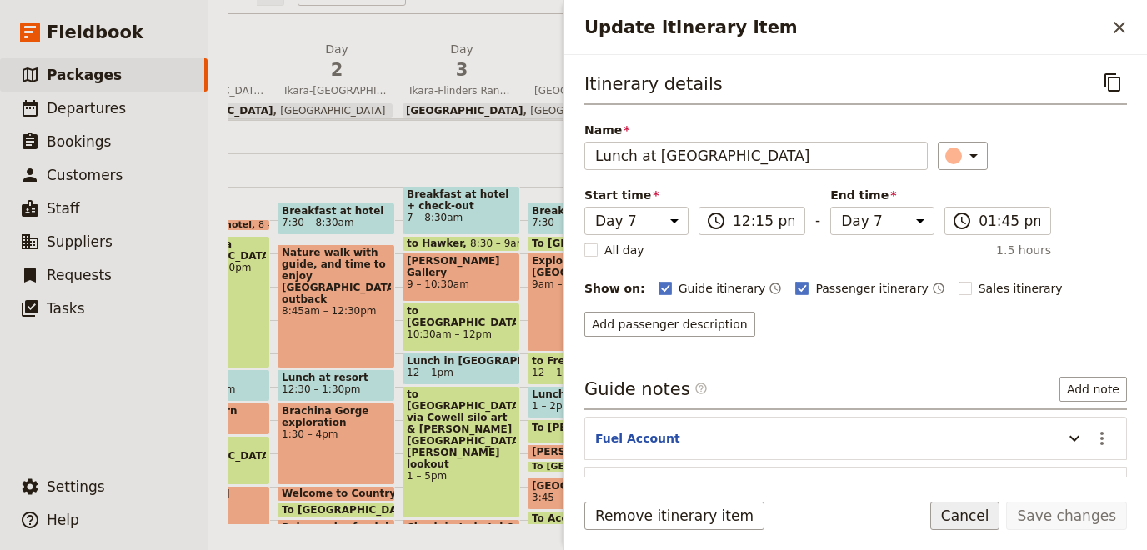
click at [977, 523] on button "Cancel" at bounding box center [965, 516] width 70 height 28
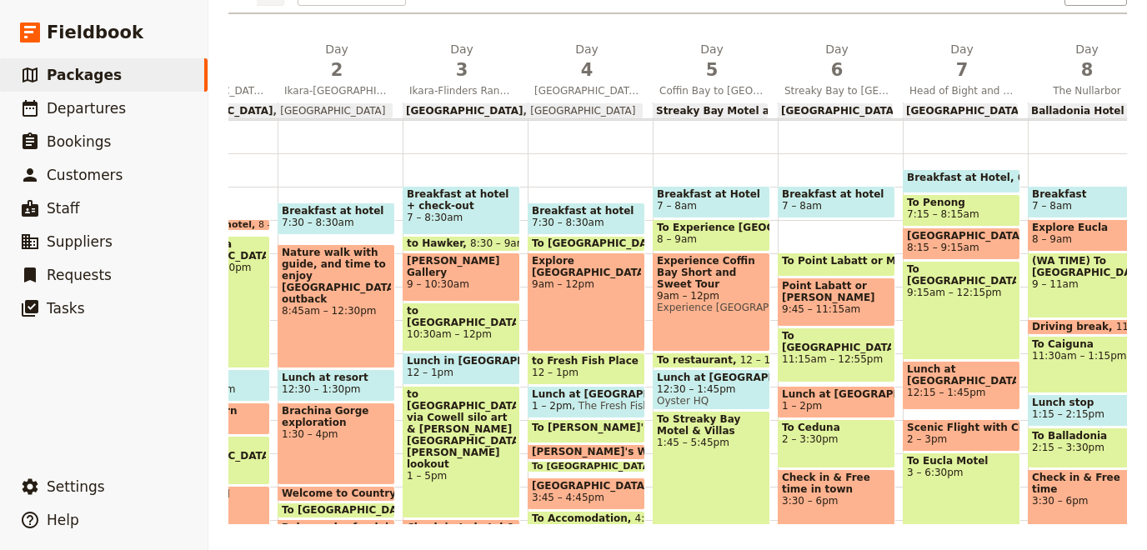
click at [973, 498] on div "To Eucla Motel 3 – 6:30pm" at bounding box center [962, 511] width 118 height 116
select select "7"
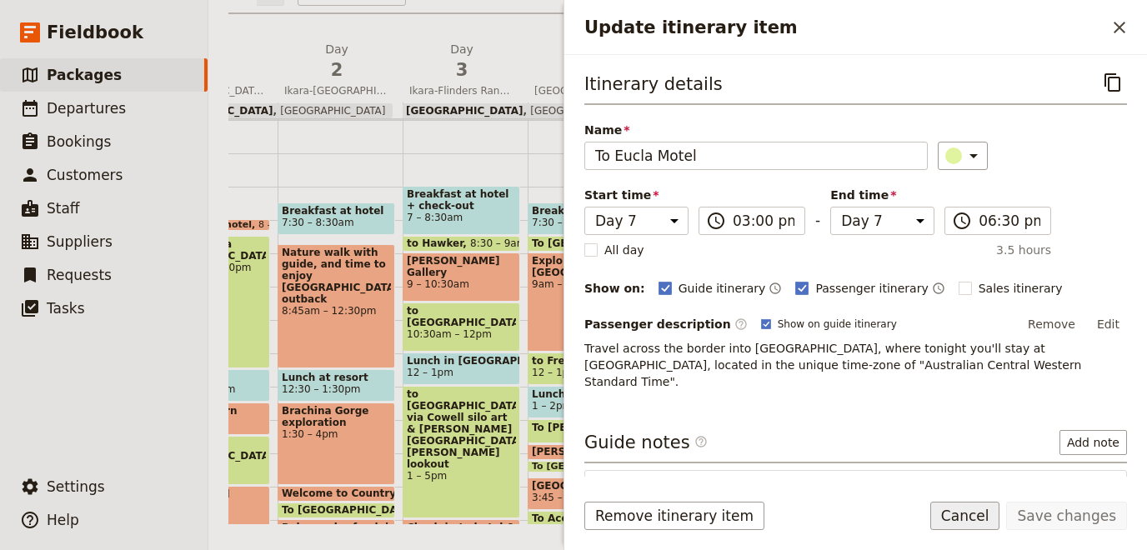
click at [975, 511] on button "Cancel" at bounding box center [965, 516] width 70 height 28
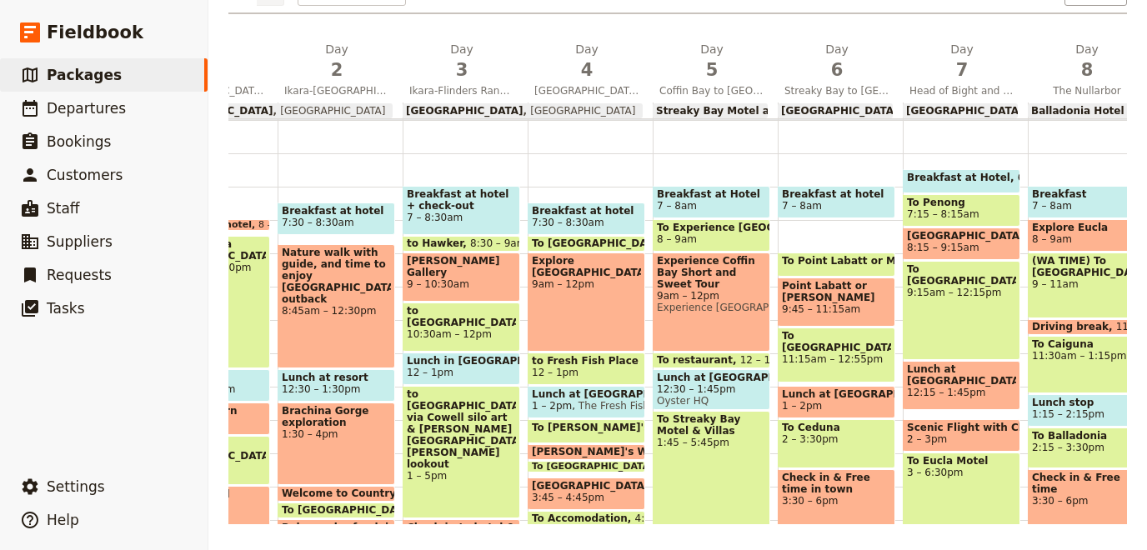
scroll to position [394, 0]
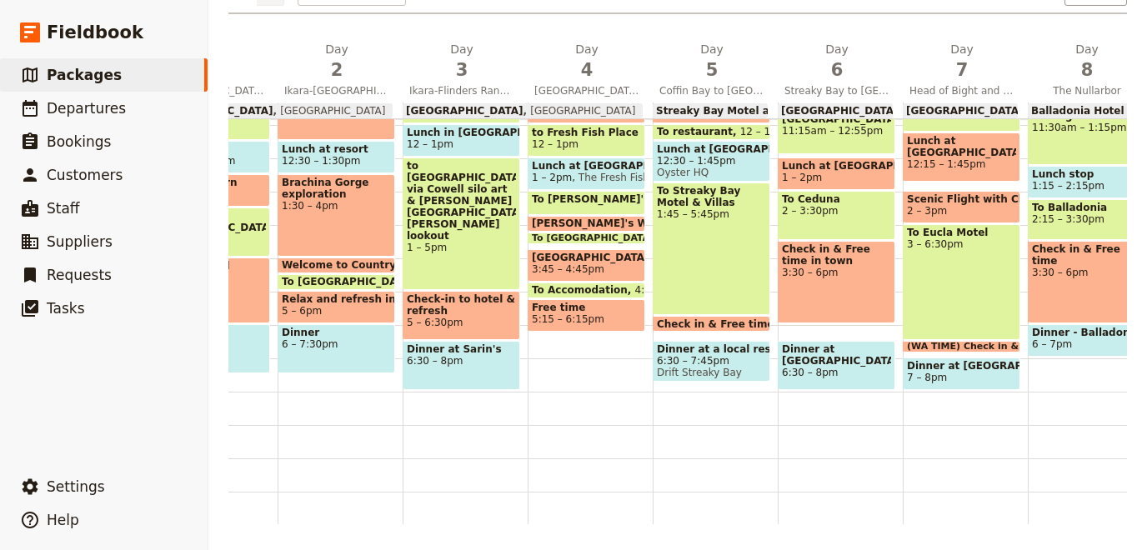
click at [790, 201] on span "To Ceduna" at bounding box center [836, 199] width 109 height 12
select select "6"
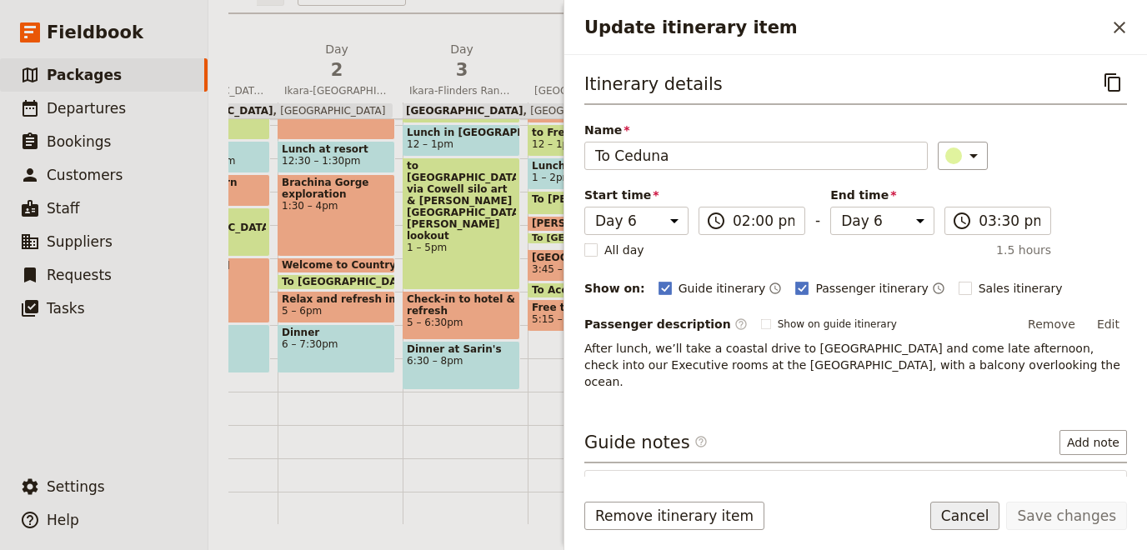
click at [1000, 516] on button "Cancel" at bounding box center [965, 516] width 70 height 28
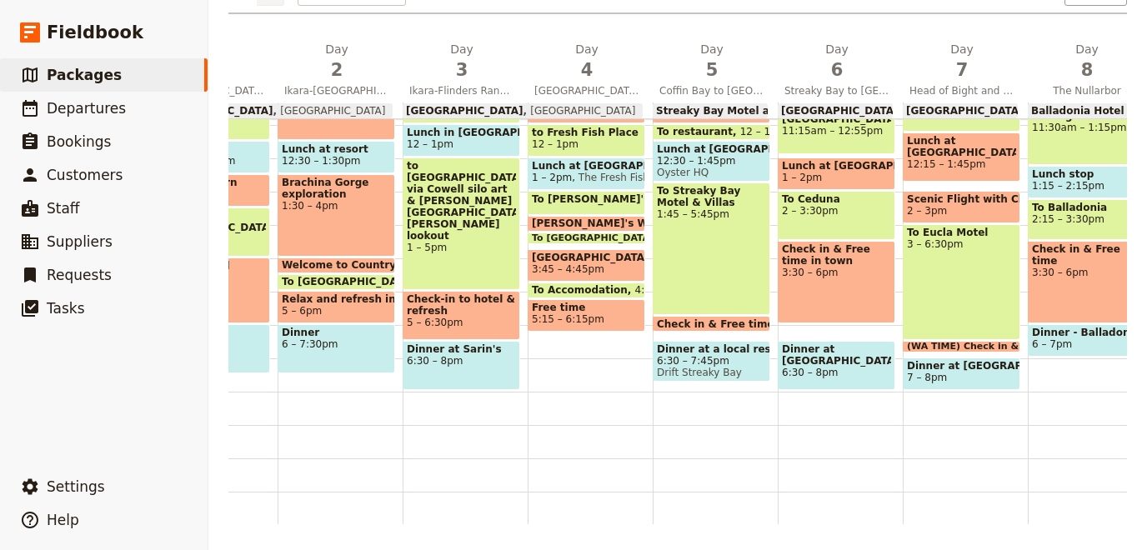
click at [727, 239] on div "To Streaky Bay Motel & Villas 1:45 – 5:45pm" at bounding box center [712, 249] width 118 height 133
select select "5"
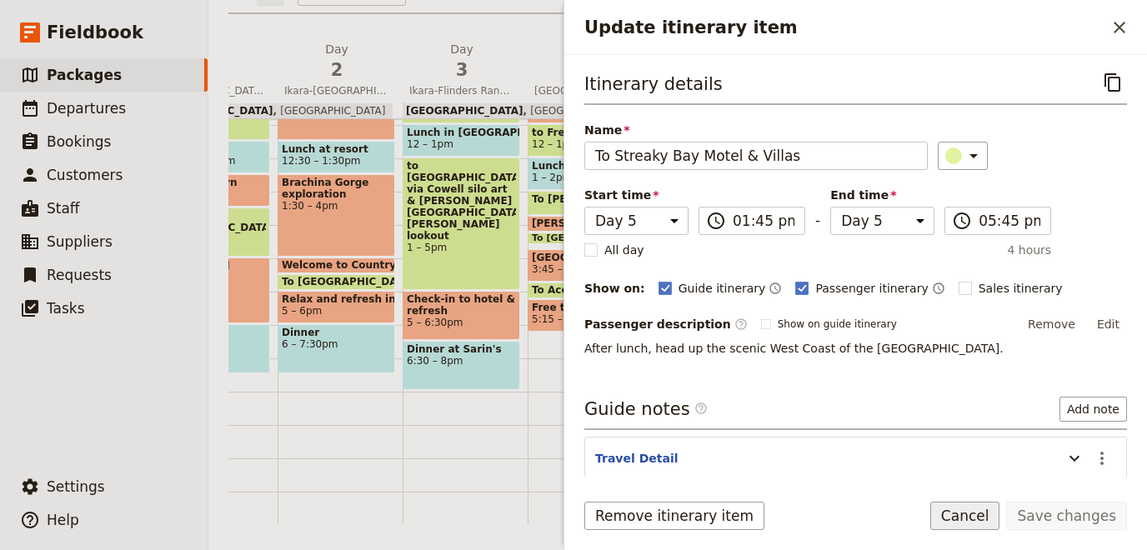
click at [969, 518] on button "Cancel" at bounding box center [965, 516] width 70 height 28
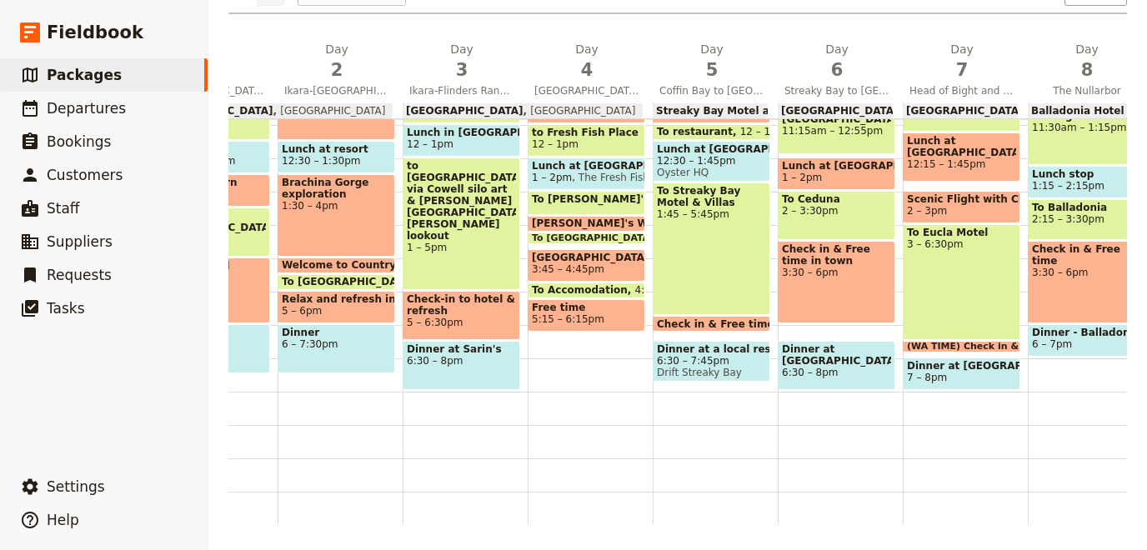
click at [392, 182] on div "Brachina Gorge exploration 1:30 – 4pm" at bounding box center [337, 215] width 118 height 83
select select "2"
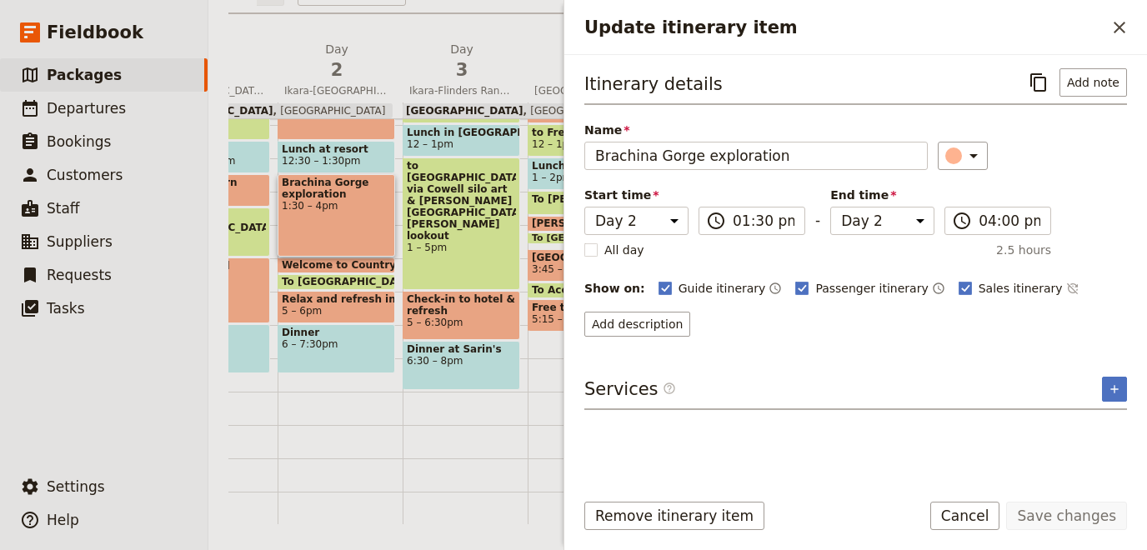
click at [964, 510] on button "Cancel" at bounding box center [965, 516] width 70 height 28
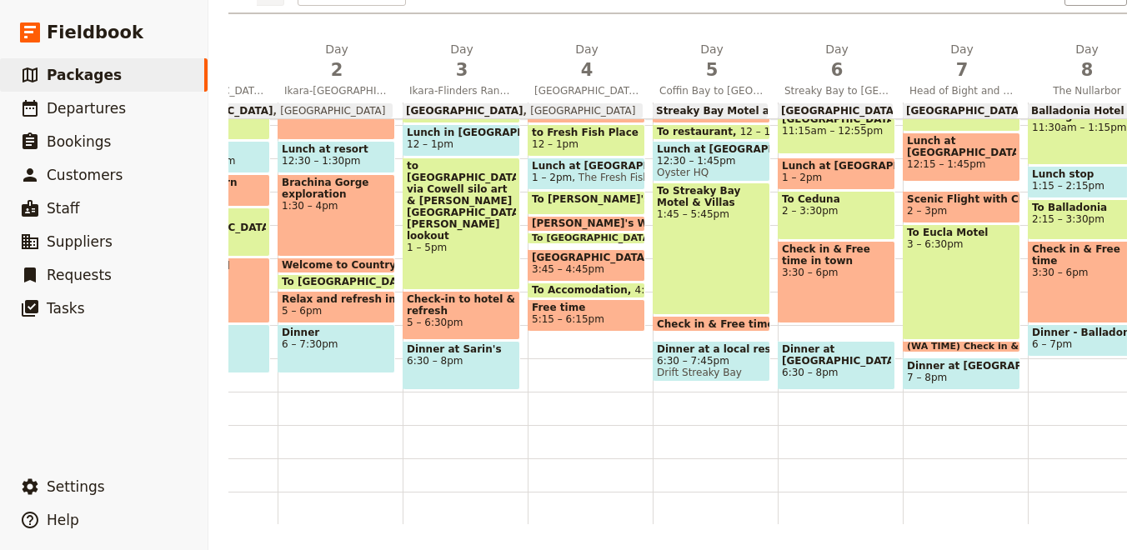
click at [446, 228] on div "to [GEOGRAPHIC_DATA] via Cowell silo art & [PERSON_NAME][GEOGRAPHIC_DATA][PERSO…" at bounding box center [462, 224] width 118 height 133
select select "3"
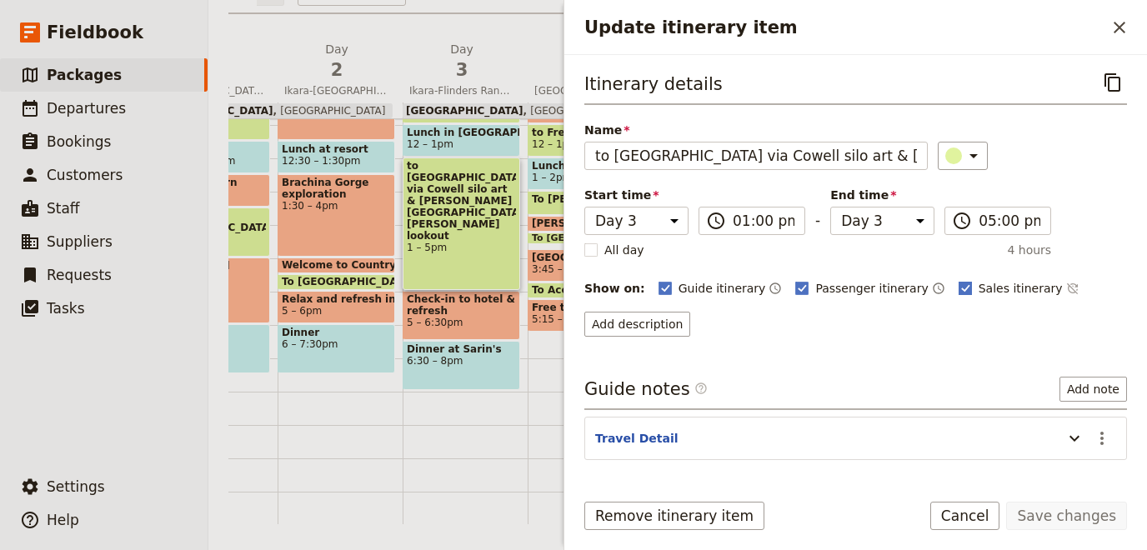
click at [958, 282] on label "Sales itinerary" at bounding box center [1010, 288] width 104 height 17
click at [958, 280] on input "Sales itinerary" at bounding box center [958, 279] width 1 height 1
click at [1053, 518] on button "Save changes" at bounding box center [1066, 516] width 121 height 28
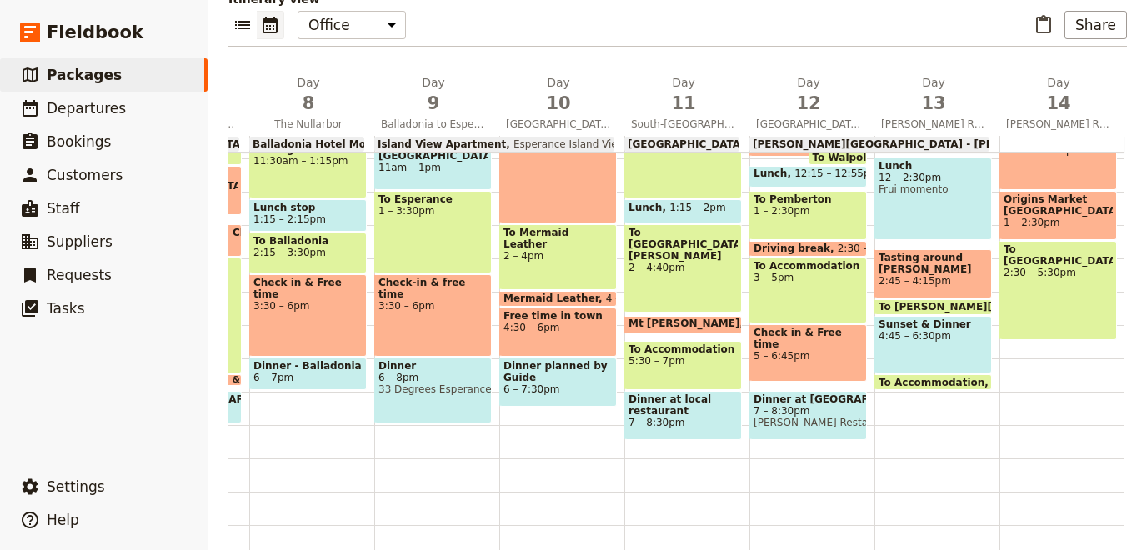
scroll to position [0, 901]
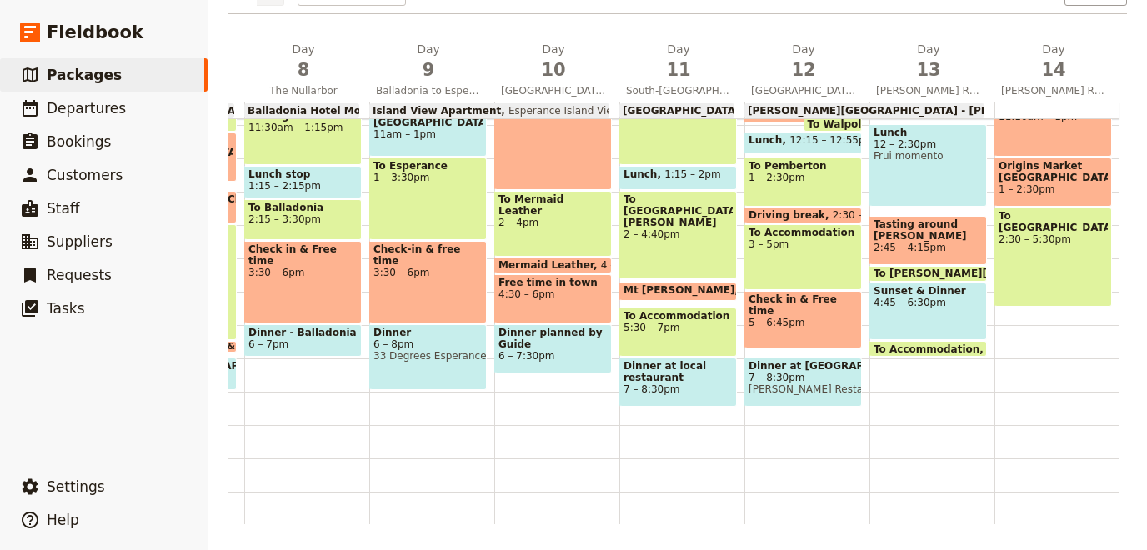
click at [878, 269] on span "To [PERSON_NAME][GEOGRAPHIC_DATA]" at bounding box center [989, 274] width 233 height 12
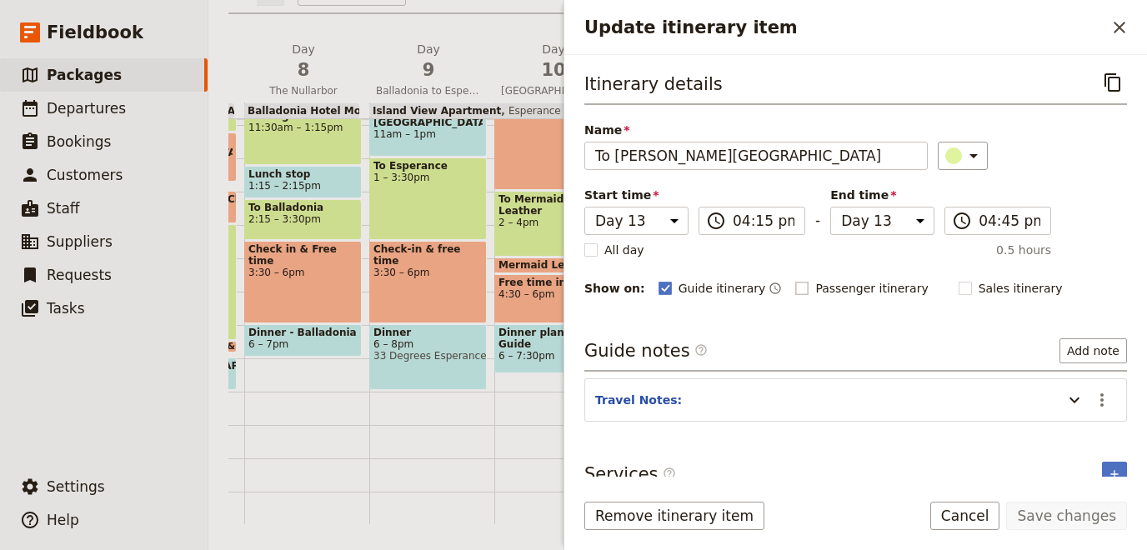
click at [795, 286] on label "Passenger itinerary" at bounding box center [861, 288] width 133 height 17
click at [794, 280] on input "Passenger itinerary" at bounding box center [794, 279] width 1 height 1
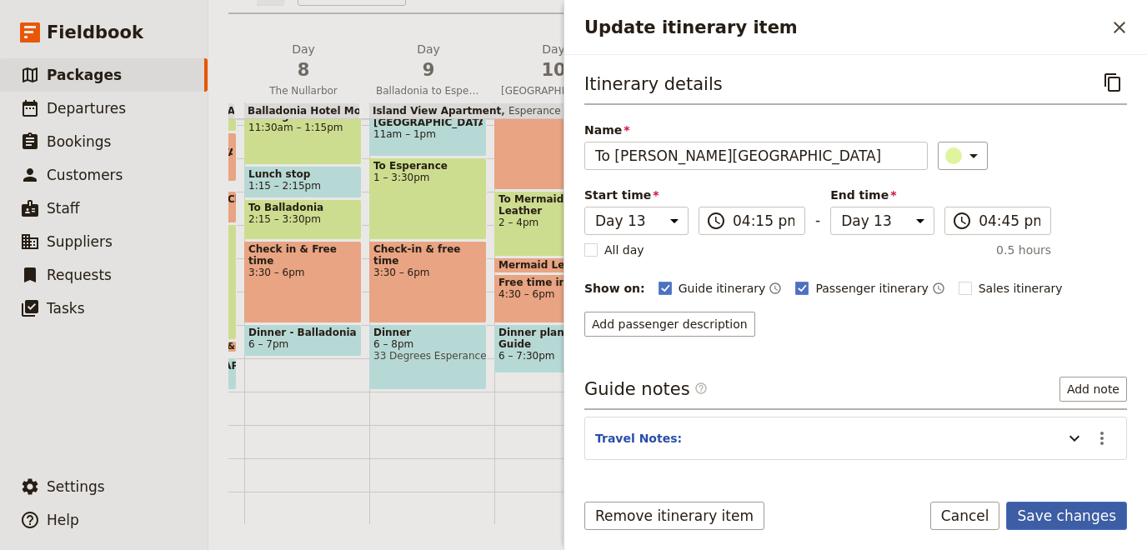
click at [1047, 515] on button "Save changes" at bounding box center [1066, 516] width 121 height 28
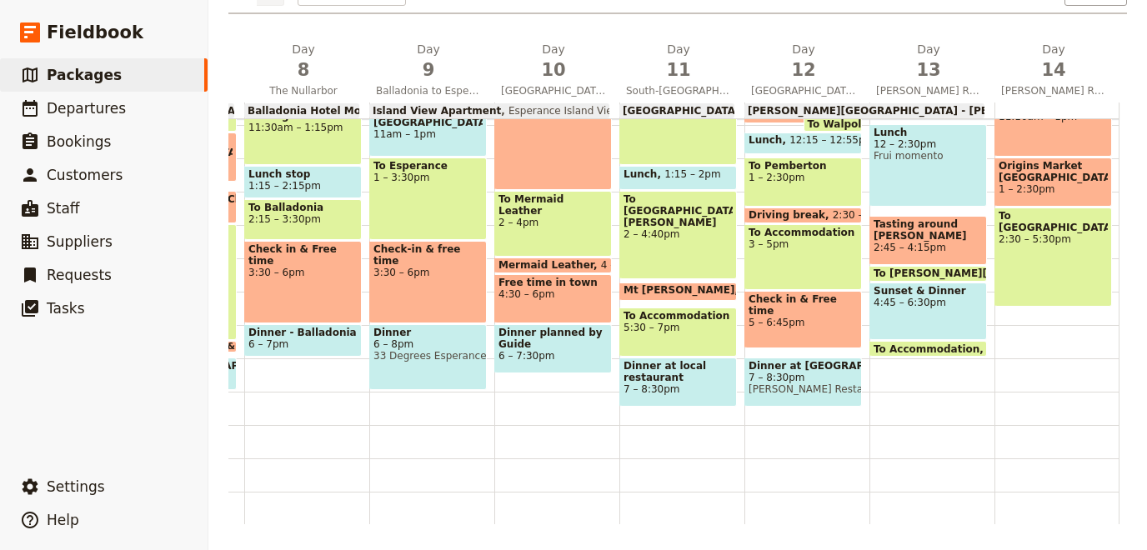
click at [785, 242] on span "3 – 5pm" at bounding box center [802, 244] width 109 height 12
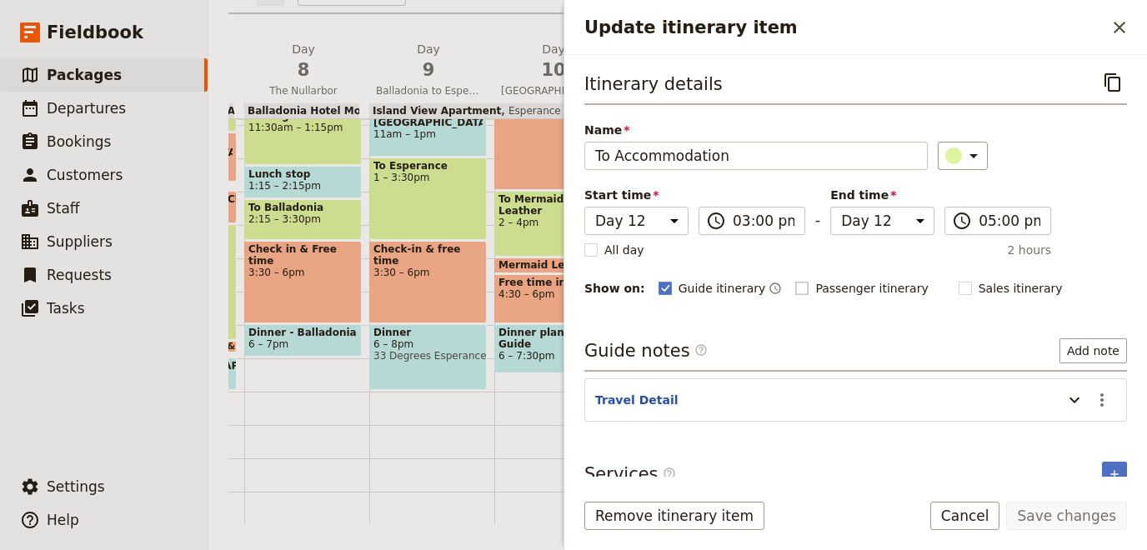
click at [796, 282] on rect "Update itinerary item" at bounding box center [802, 288] width 13 height 13
click at [794, 280] on input "Passenger itinerary" at bounding box center [794, 279] width 1 height 1
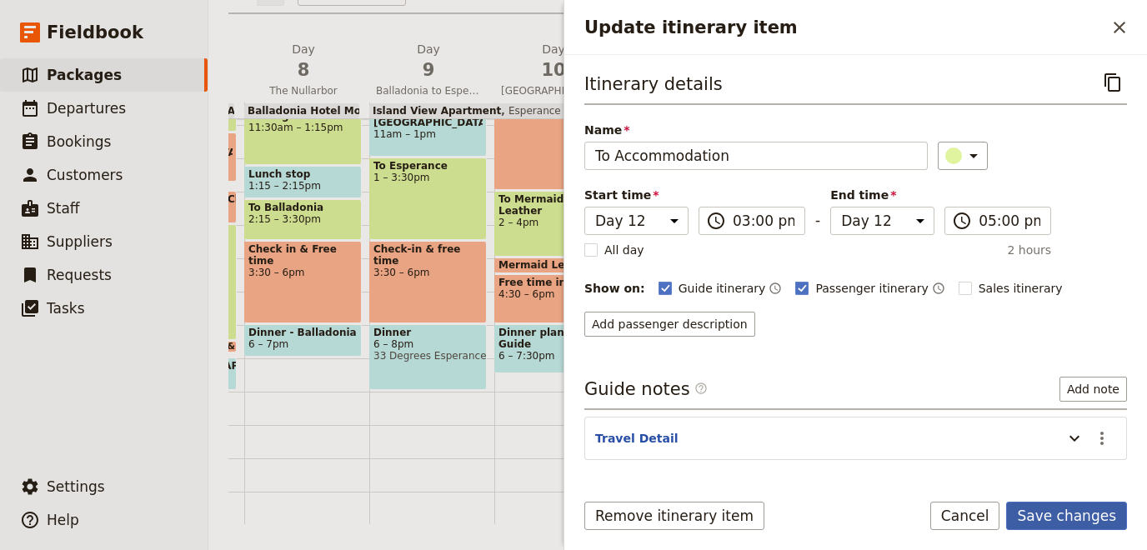
click at [1063, 513] on button "Save changes" at bounding box center [1066, 516] width 121 height 28
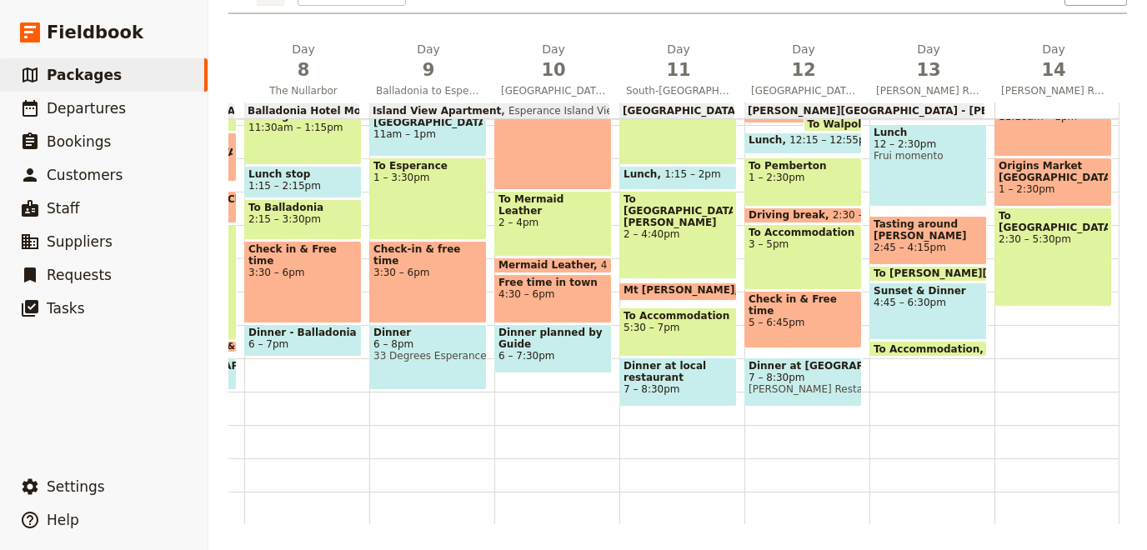
click at [804, 168] on span "To Pemberton" at bounding box center [802, 166] width 109 height 12
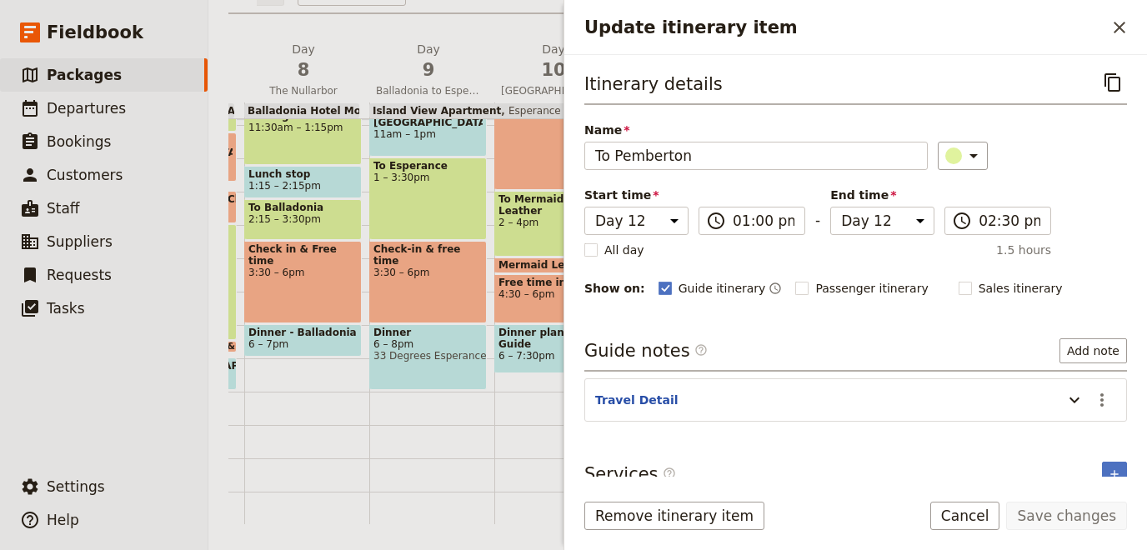
click at [787, 275] on div "Itinerary details ​ Name To [GEOGRAPHIC_DATA] ​ Start time Day 1 Day 2 Day 3 Da…" at bounding box center [855, 183] width 543 height 230
click at [796, 283] on rect "Update itinerary item" at bounding box center [802, 288] width 13 height 13
click at [794, 280] on input "Passenger itinerary" at bounding box center [794, 279] width 1 height 1
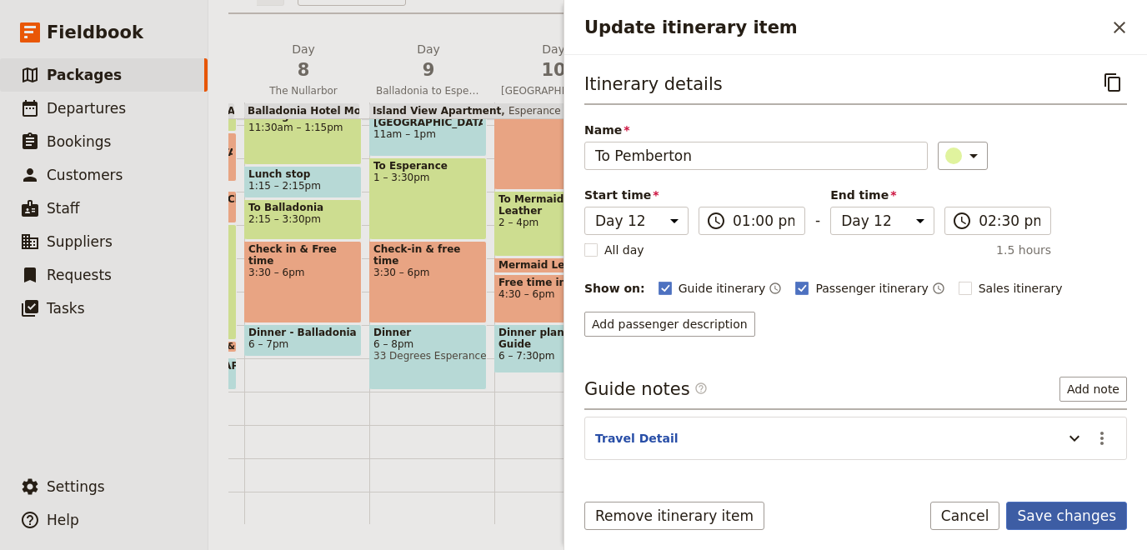
click at [1083, 522] on button "Save changes" at bounding box center [1066, 516] width 121 height 28
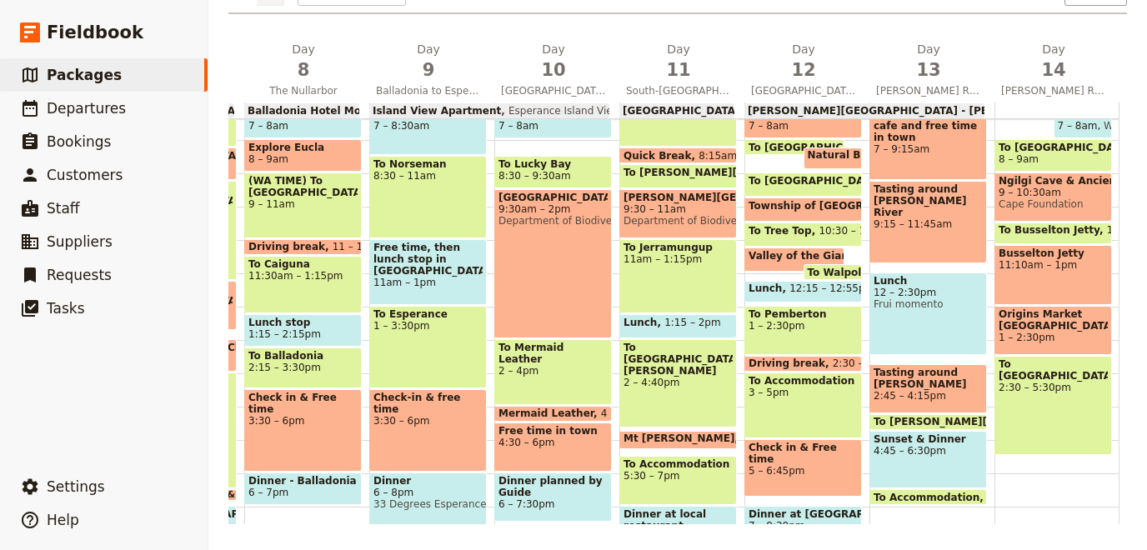
scroll to position [242, 0]
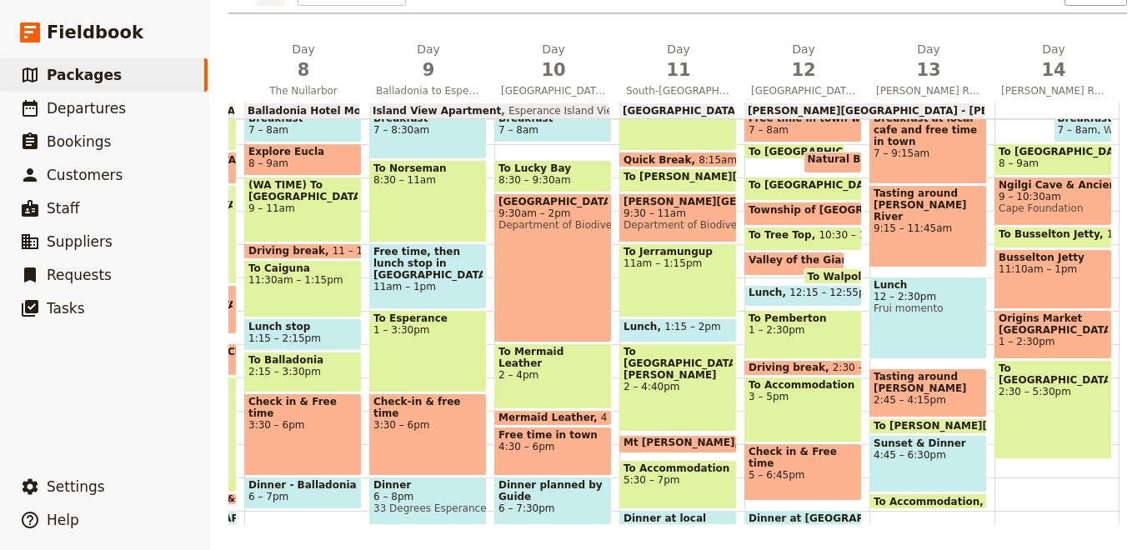
click at [821, 275] on span "To Walpole" at bounding box center [842, 276] width 68 height 11
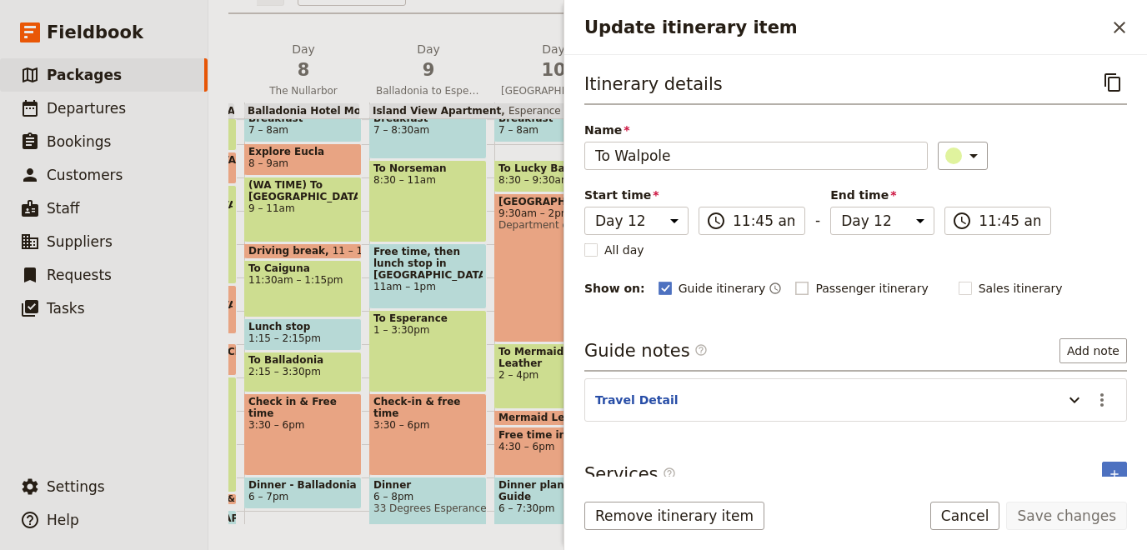
click at [795, 280] on label "Passenger itinerary" at bounding box center [861, 288] width 133 height 17
click at [794, 280] on input "Passenger itinerary" at bounding box center [794, 279] width 1 height 1
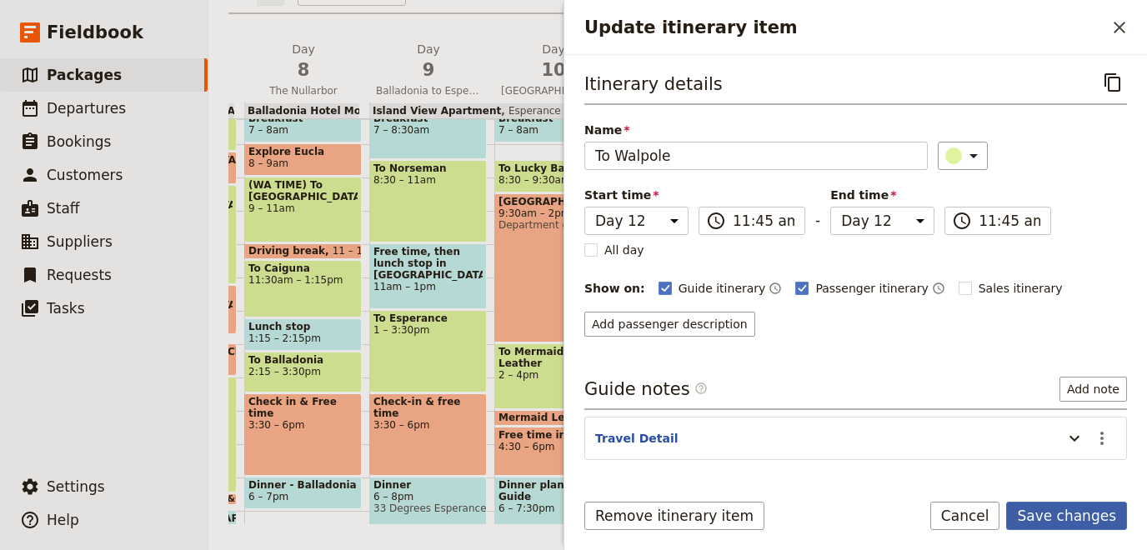
click at [1041, 503] on button "Save changes" at bounding box center [1066, 516] width 121 height 28
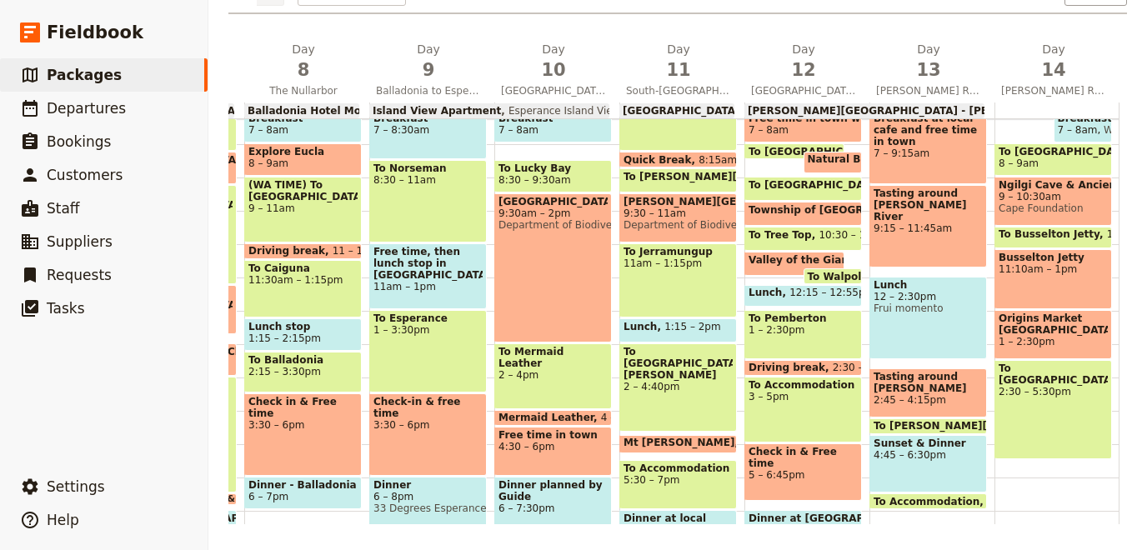
click at [780, 235] on span "To Tree Top" at bounding box center [783, 235] width 70 height 12
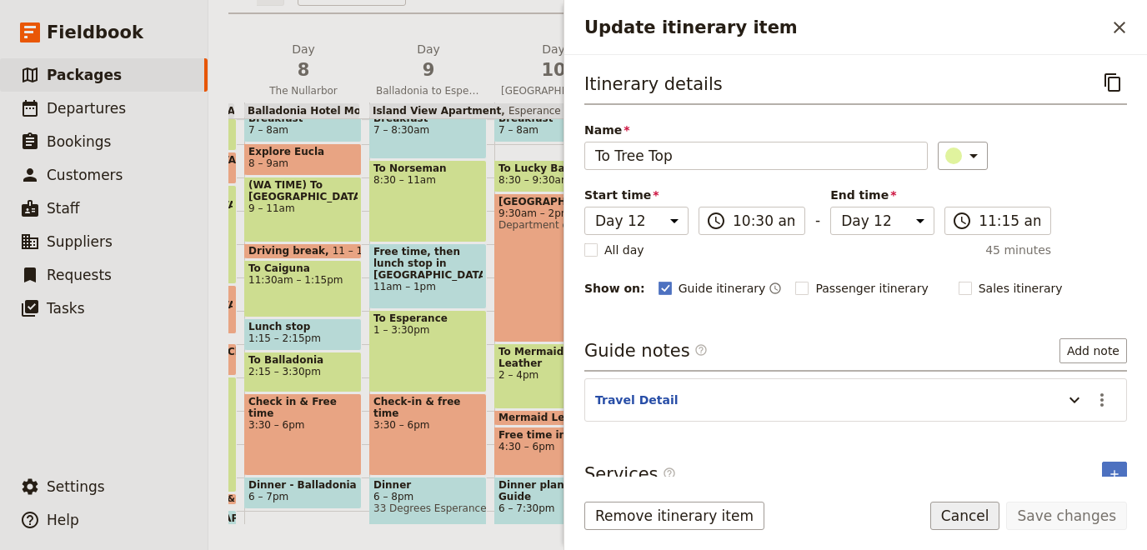
click at [973, 517] on button "Cancel" at bounding box center [965, 516] width 70 height 28
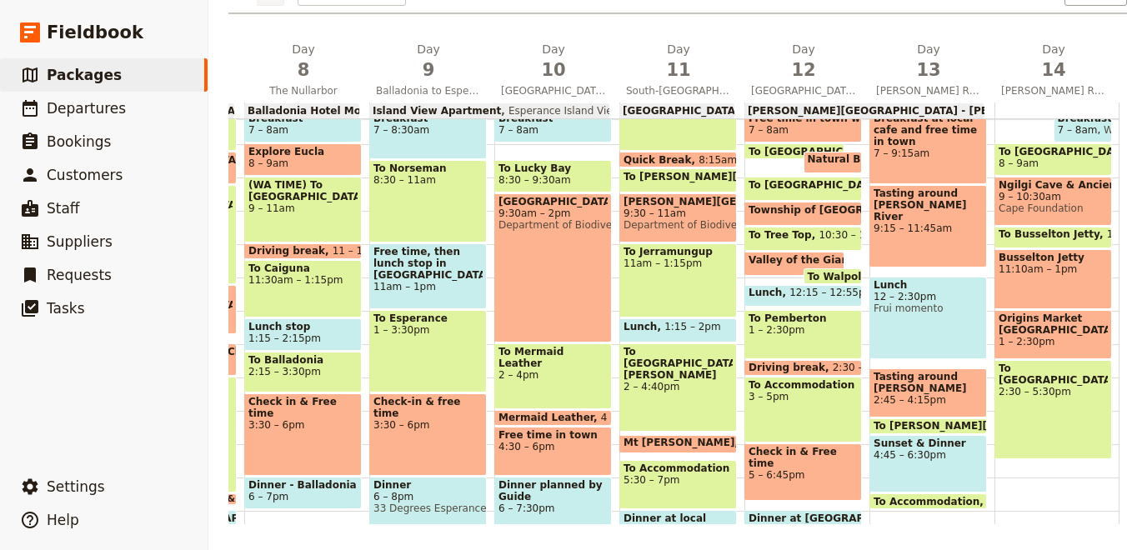
click at [825, 275] on span "To Walpole" at bounding box center [842, 276] width 68 height 11
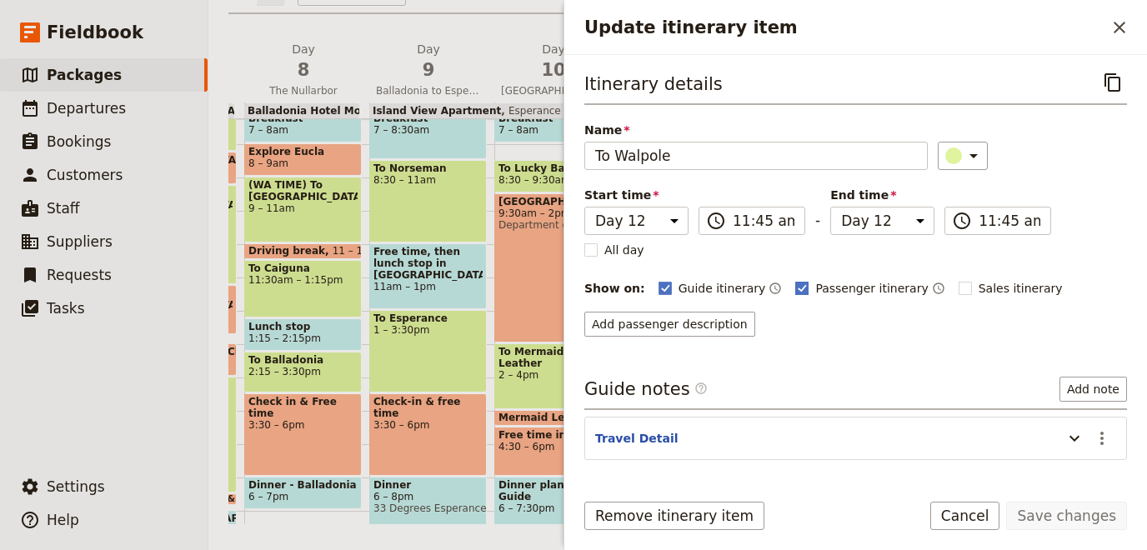
click at [815, 284] on span "Passenger itinerary" at bounding box center [871, 288] width 113 height 17
click at [794, 280] on input "Passenger itinerary" at bounding box center [794, 279] width 1 height 1
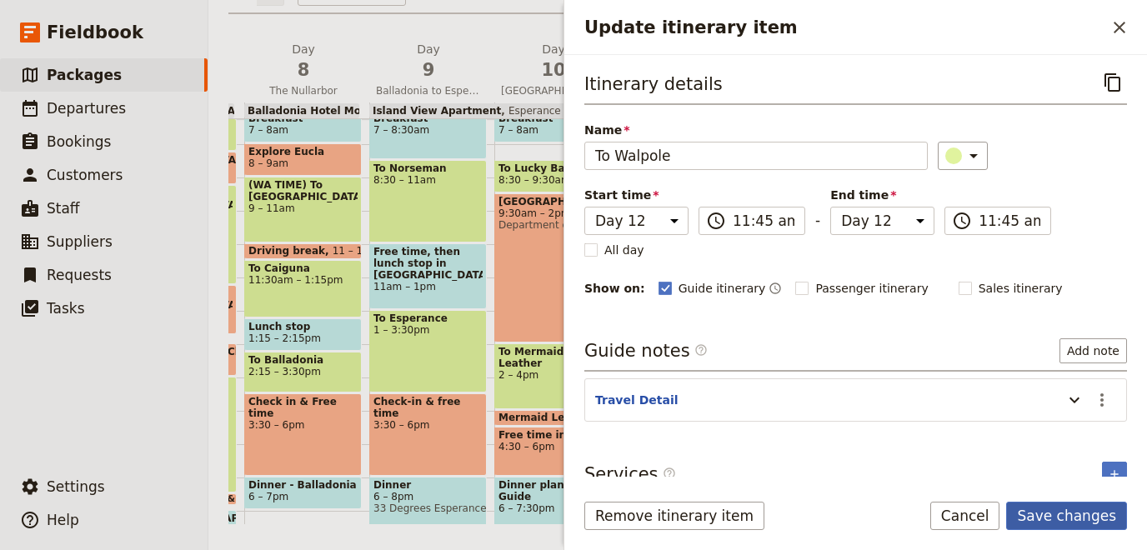
click at [1057, 515] on button "Save changes" at bounding box center [1066, 516] width 121 height 28
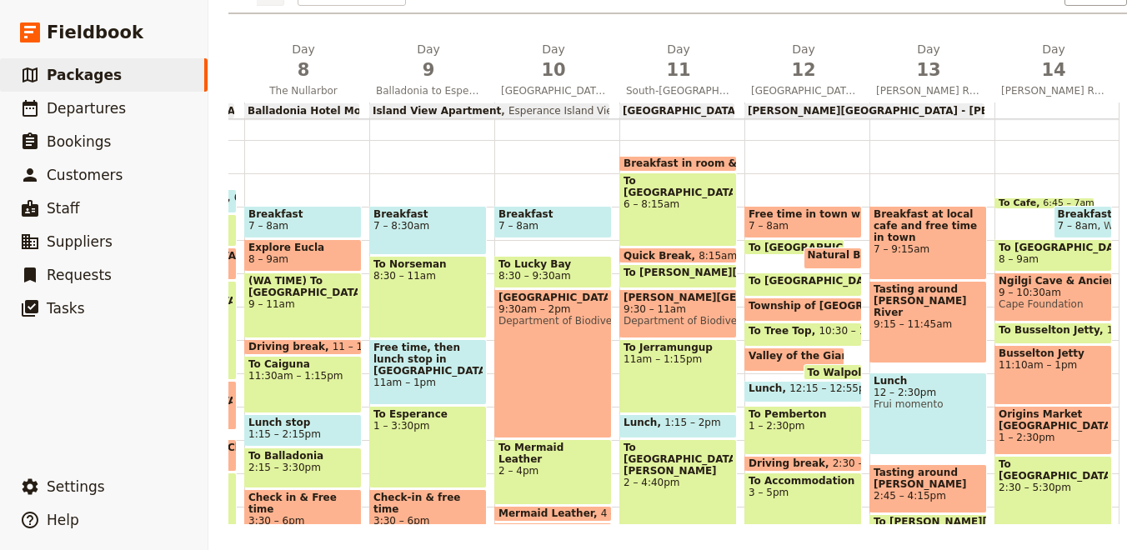
scroll to position [153, 0]
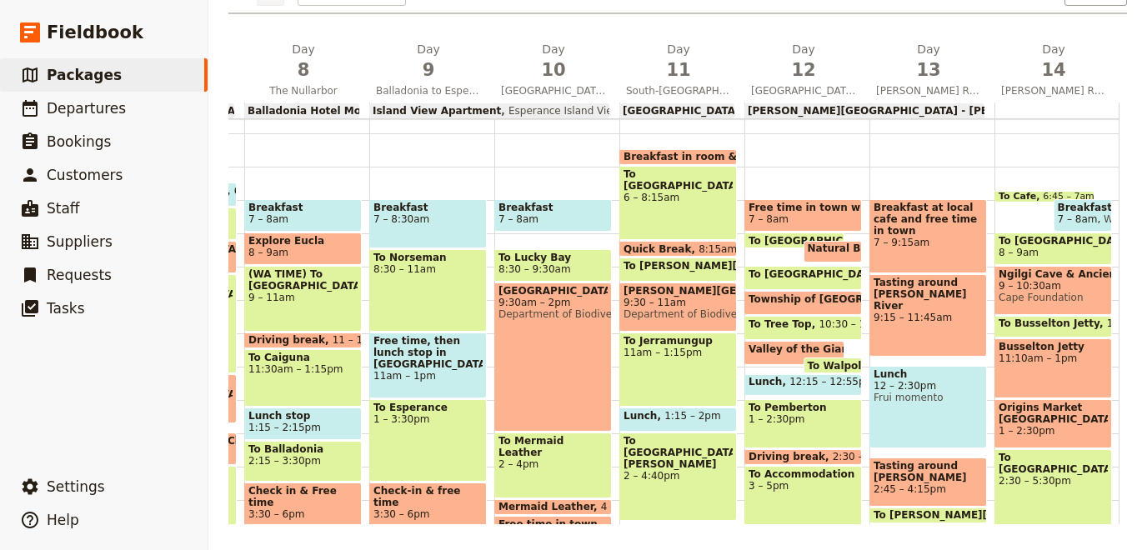
click at [1038, 246] on span "To [GEOGRAPHIC_DATA]" at bounding box center [1052, 241] width 109 height 12
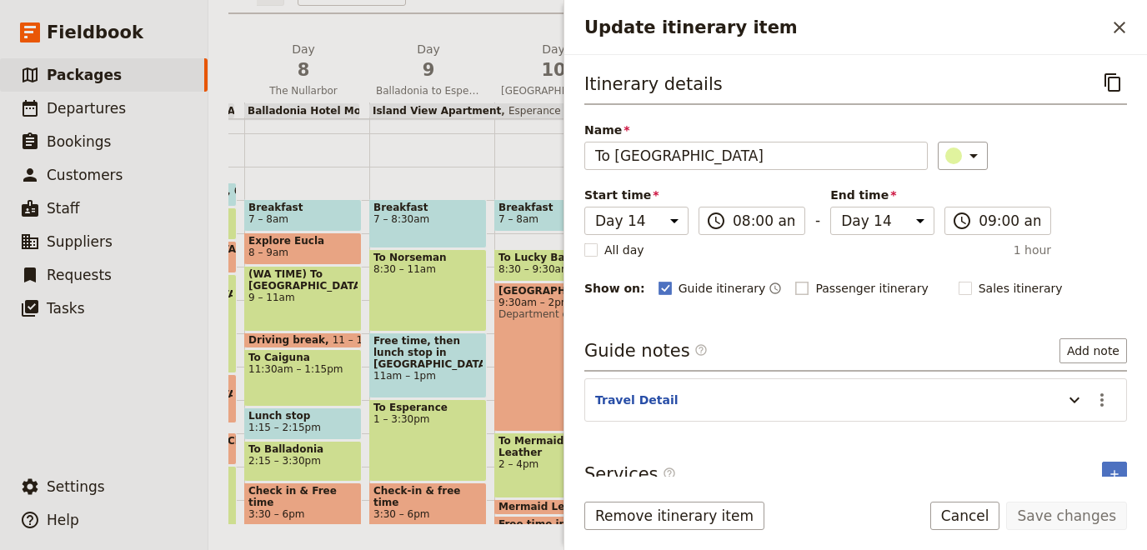
click at [795, 289] on label "Passenger itinerary" at bounding box center [861, 288] width 133 height 17
click at [794, 280] on input "Passenger itinerary" at bounding box center [794, 279] width 1 height 1
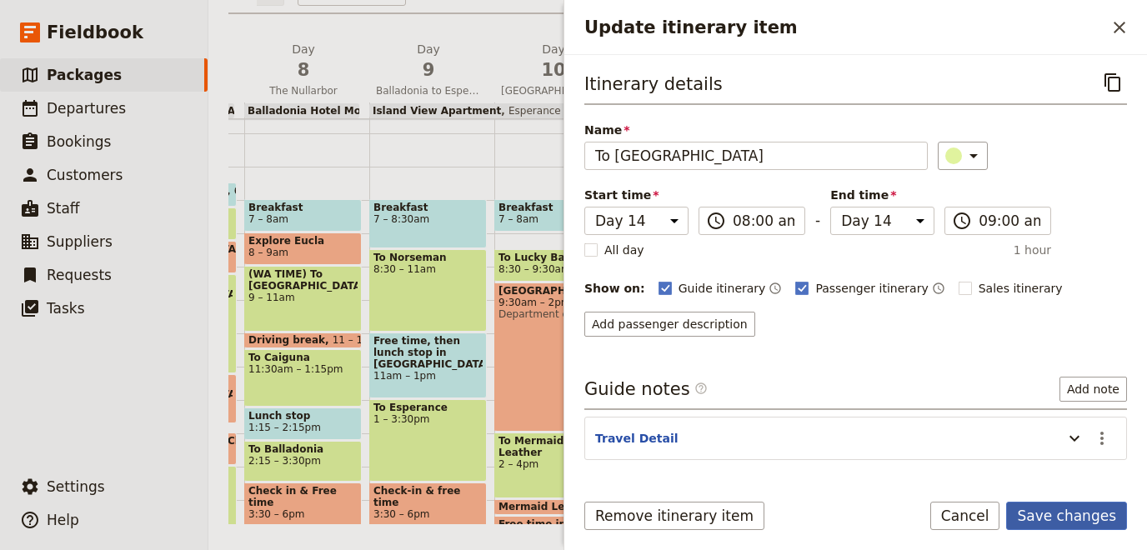
click at [1098, 522] on button "Save changes" at bounding box center [1066, 516] width 121 height 28
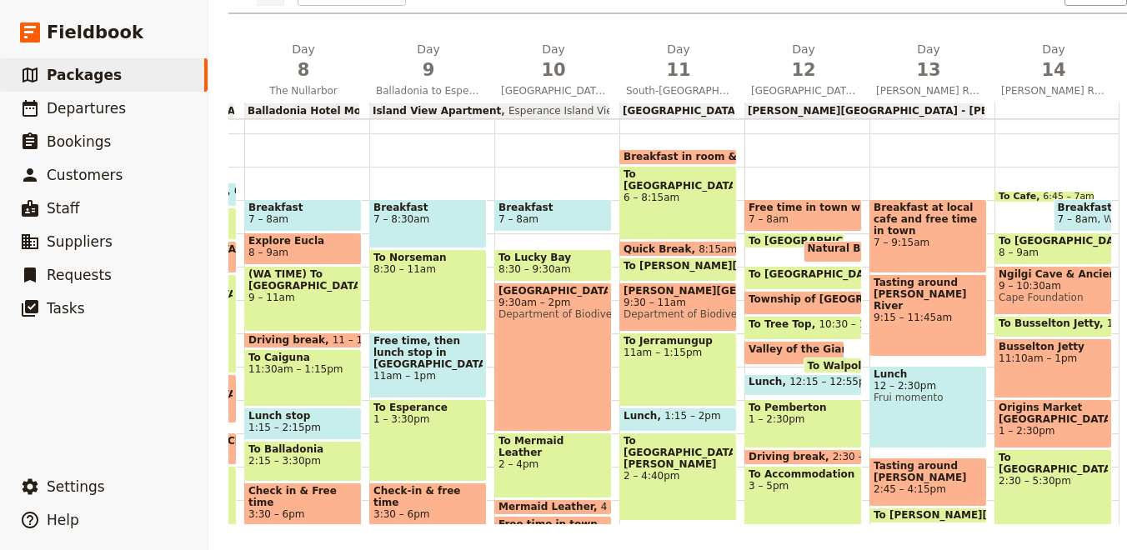
click at [1040, 475] on span "2:30 – 5:30pm" at bounding box center [1052, 481] width 109 height 12
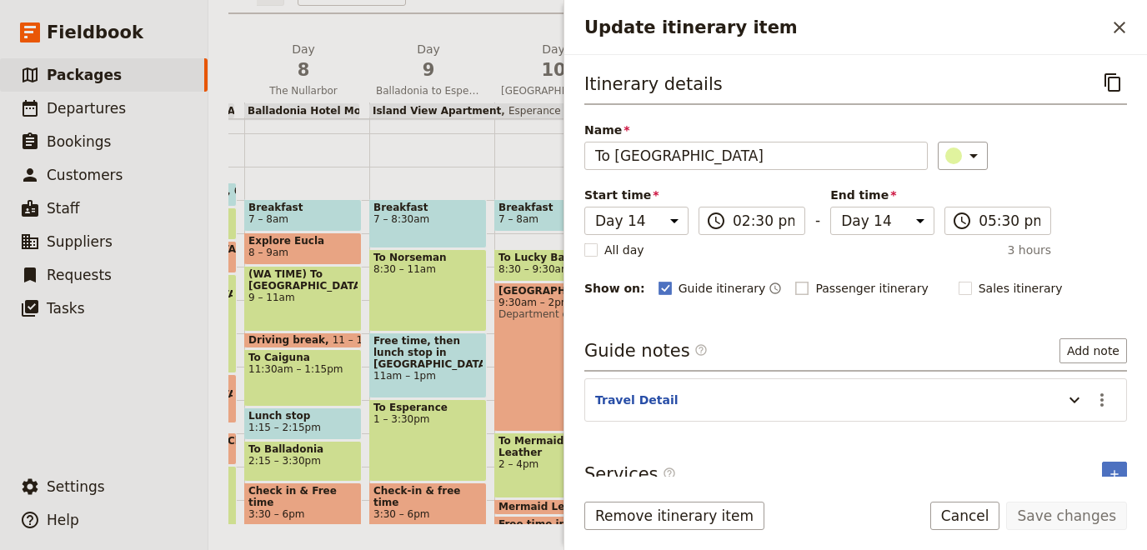
click at [815, 287] on span "Passenger itinerary" at bounding box center [871, 288] width 113 height 17
click at [795, 280] on input "Passenger itinerary" at bounding box center [794, 279] width 1 height 1
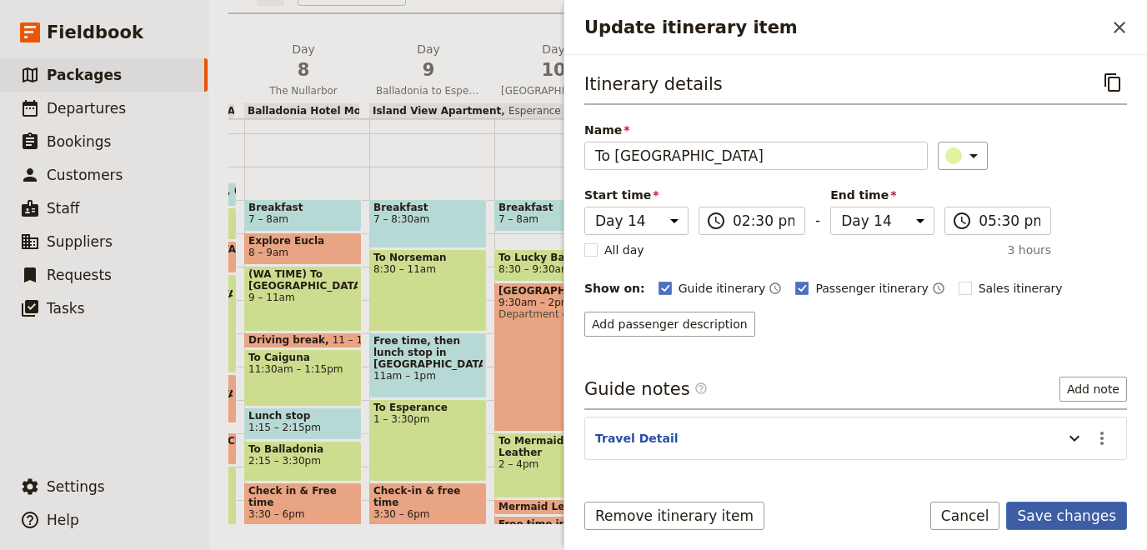
click at [1072, 513] on button "Save changes" at bounding box center [1066, 516] width 121 height 28
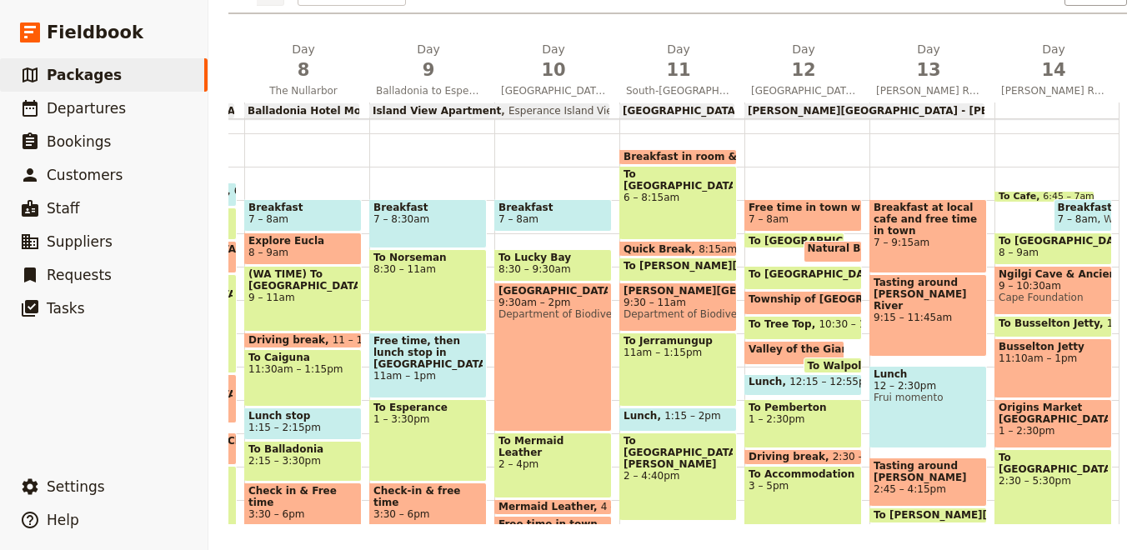
click at [1017, 311] on span at bounding box center [1053, 311] width 116 height 7
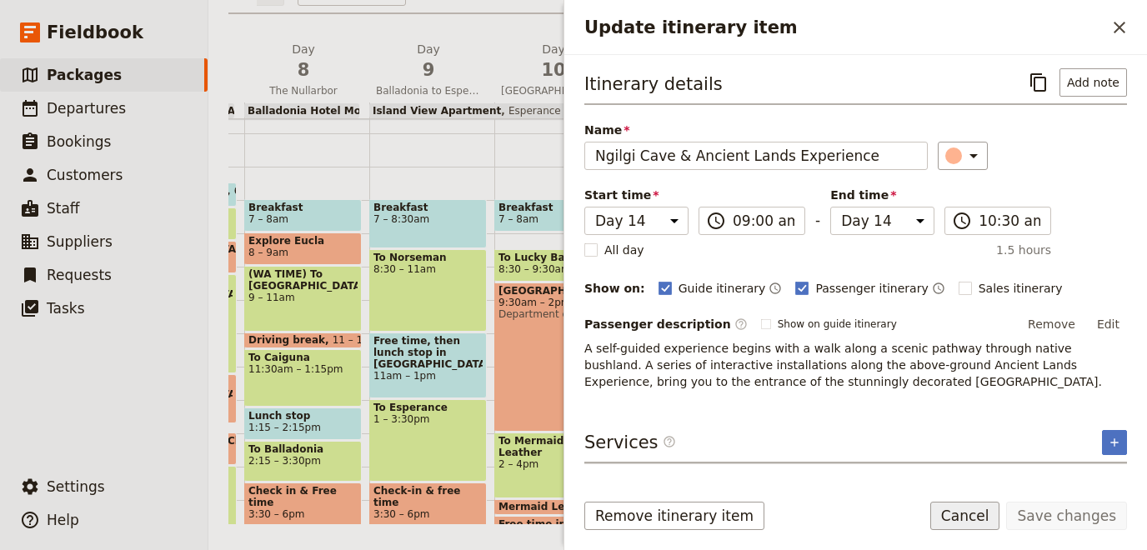
click at [993, 510] on button "Cancel" at bounding box center [965, 516] width 70 height 28
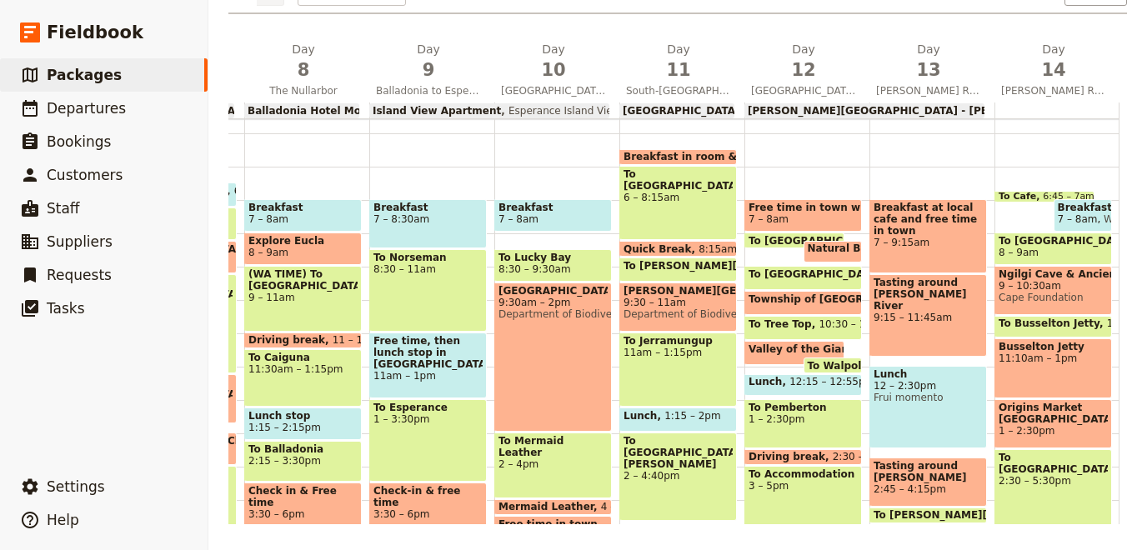
click at [1026, 374] on div "Busselton Jetty 11:10am – 1pm" at bounding box center [1053, 368] width 118 height 60
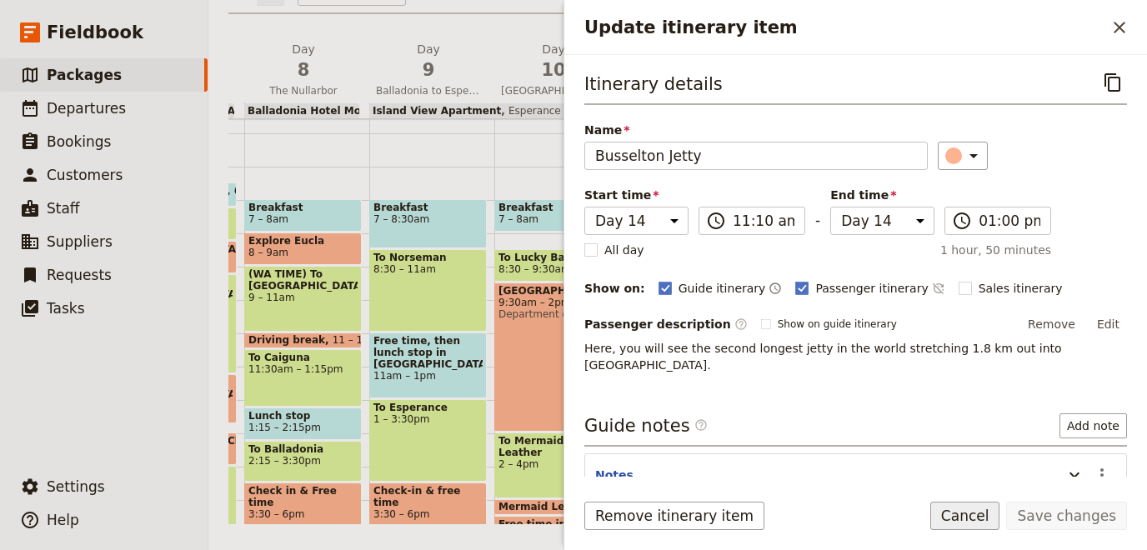
click at [1000, 517] on button "Cancel" at bounding box center [965, 516] width 70 height 28
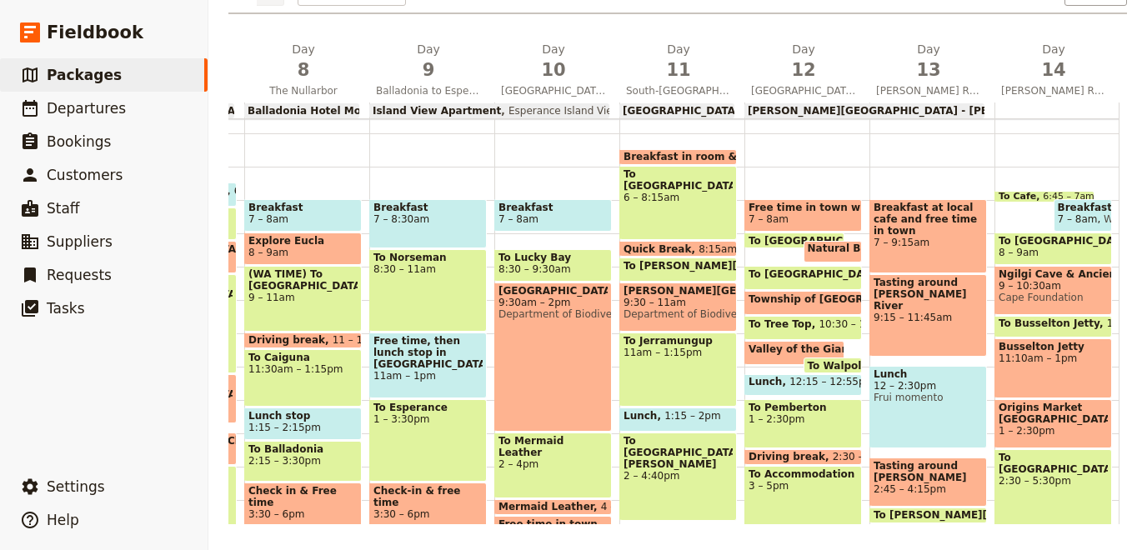
click at [1024, 421] on span "Origins Market [GEOGRAPHIC_DATA]" at bounding box center [1052, 413] width 109 height 23
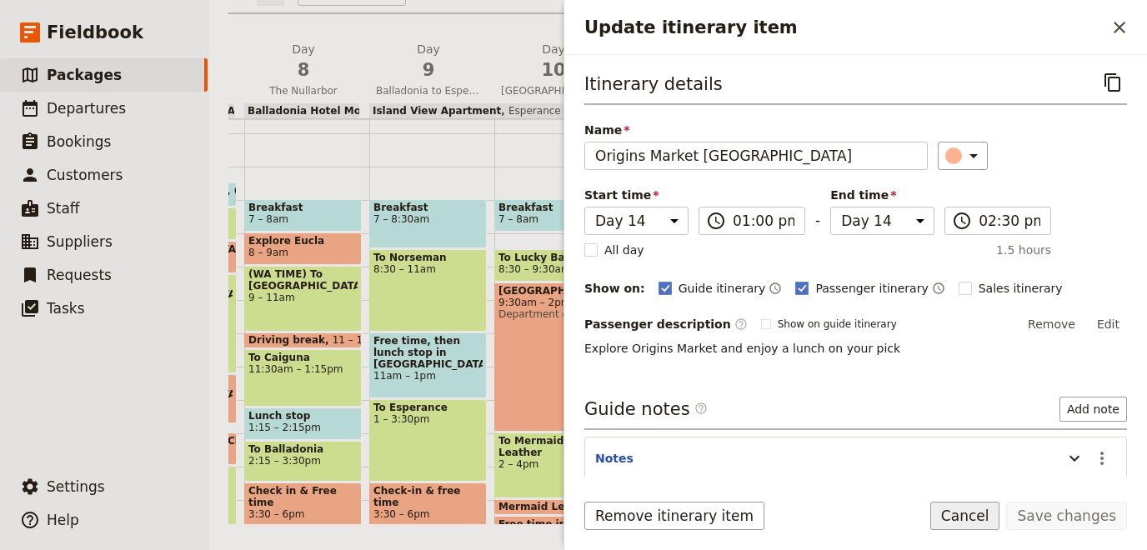
click at [988, 521] on button "Cancel" at bounding box center [965, 516] width 70 height 28
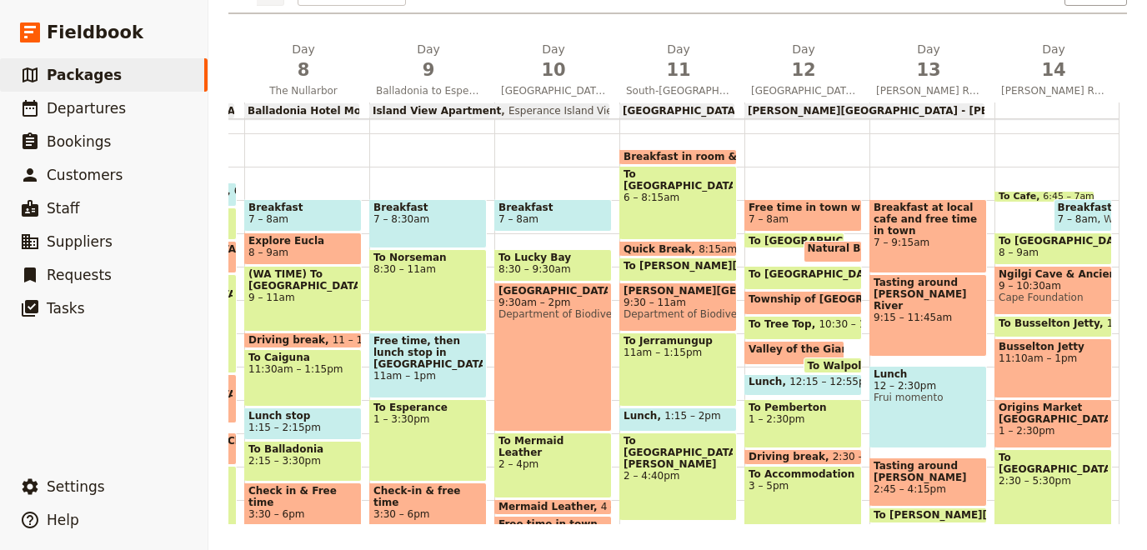
click at [1002, 326] on span "To Busselton Jetty" at bounding box center [1052, 324] width 108 height 12
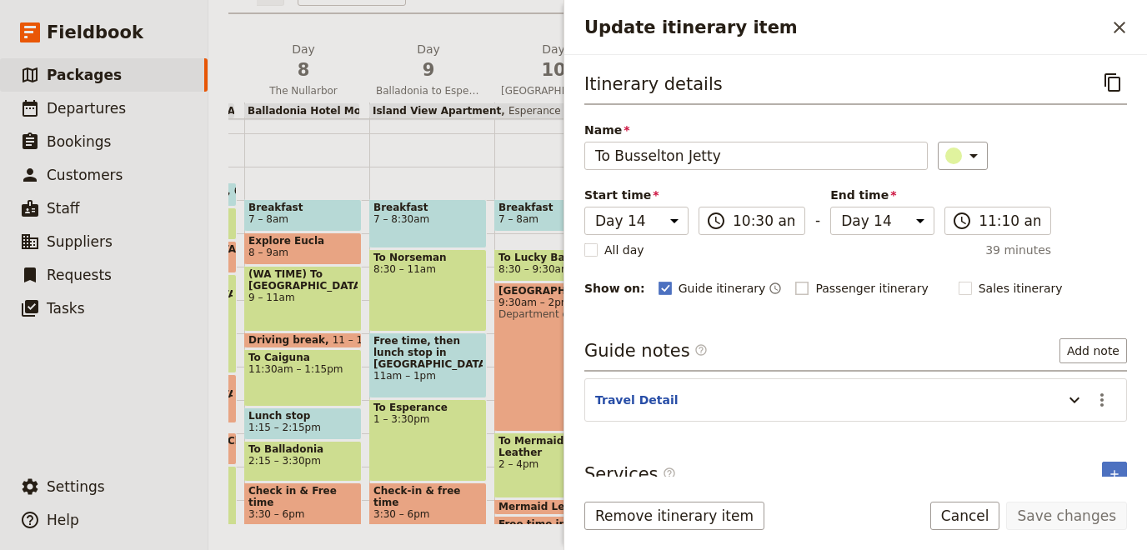
click at [796, 286] on rect "Update itinerary item" at bounding box center [802, 288] width 13 height 13
click at [794, 280] on input "Passenger itinerary" at bounding box center [794, 279] width 1 height 1
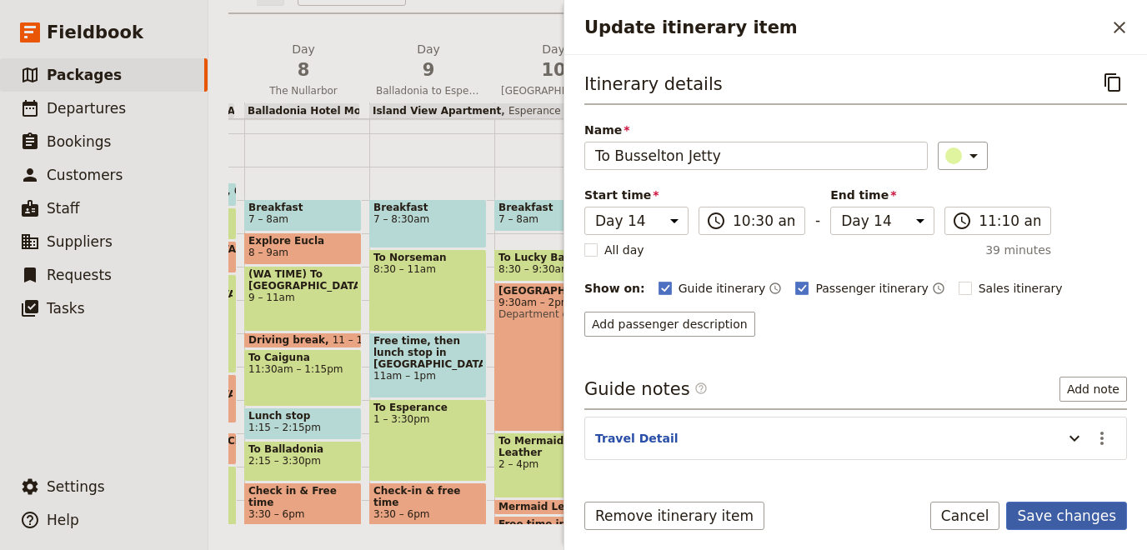
click at [1060, 513] on button "Save changes" at bounding box center [1066, 516] width 121 height 28
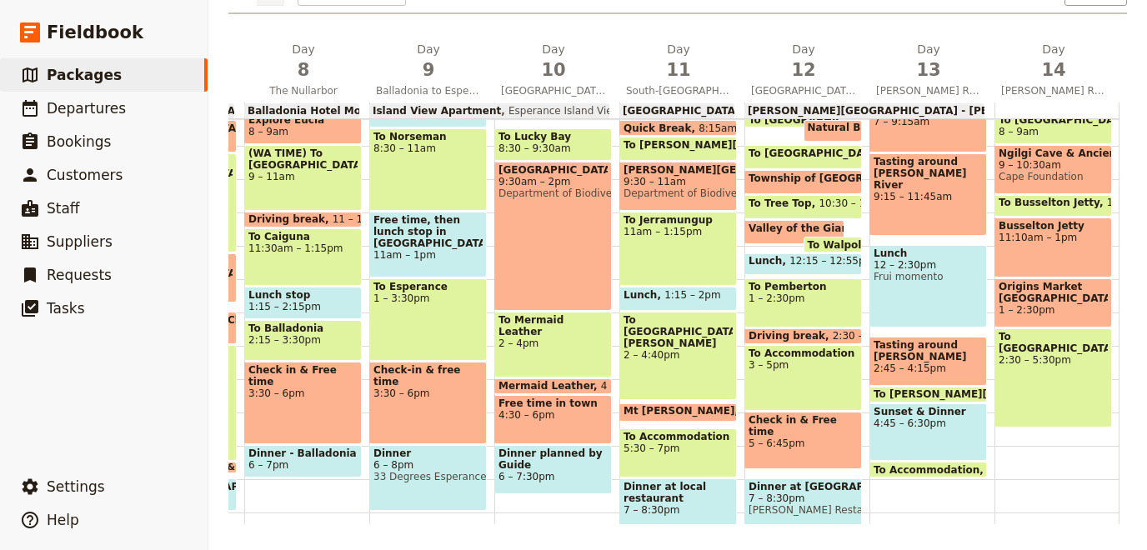
scroll to position [242, 0]
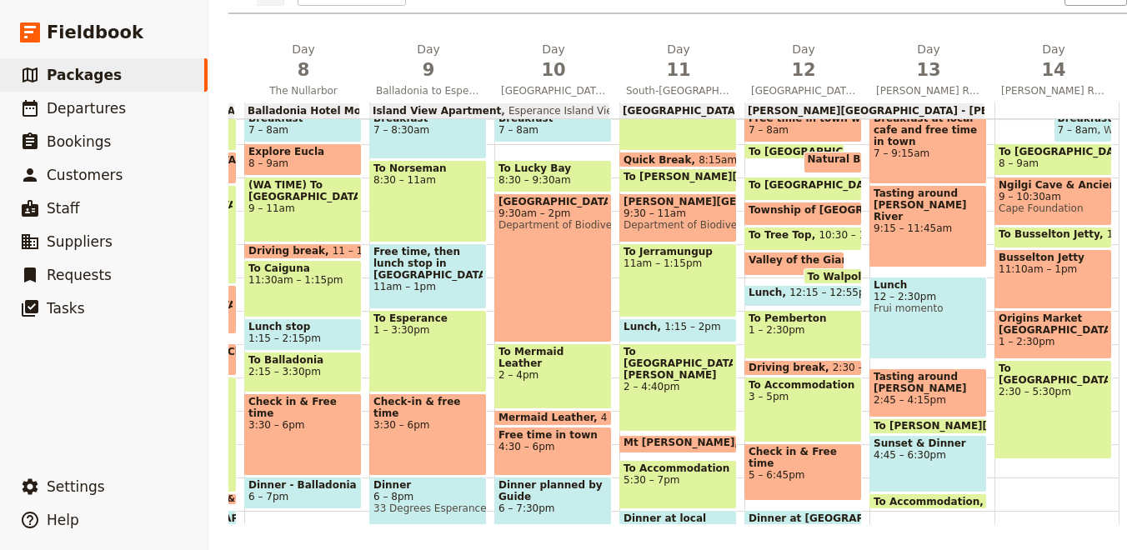
click at [563, 353] on span "To Mermaid Leather" at bounding box center [552, 357] width 109 height 23
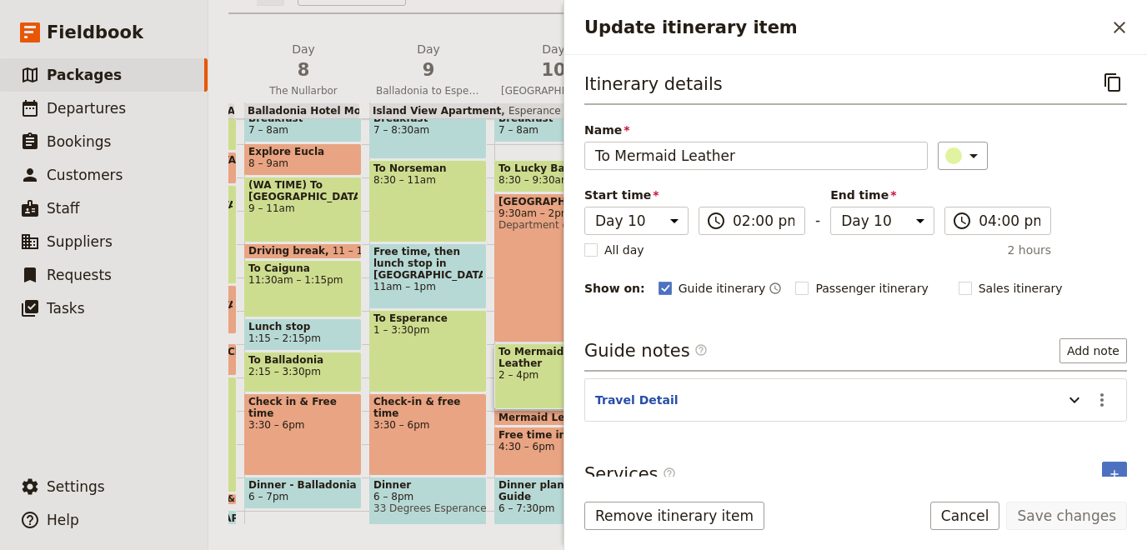
click at [769, 278] on div "Guide itinerary ​ Passenger itinerary ​ Sales itinerary ​" at bounding box center [892, 288] width 468 height 20
click at [981, 511] on button "Cancel" at bounding box center [965, 516] width 70 height 28
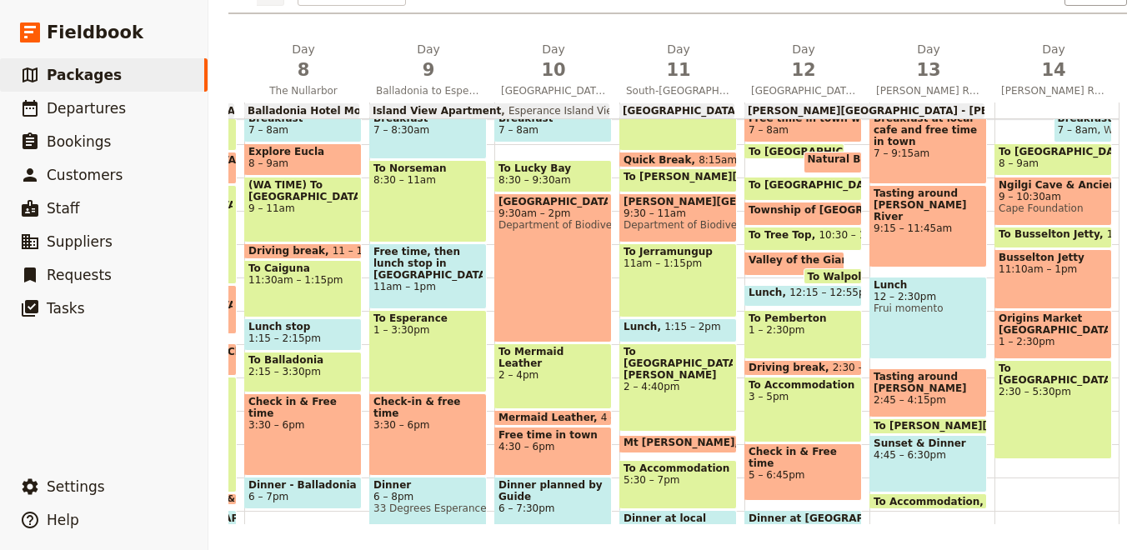
click at [437, 360] on div "To Esperance 1 – 3:30pm" at bounding box center [428, 351] width 118 height 83
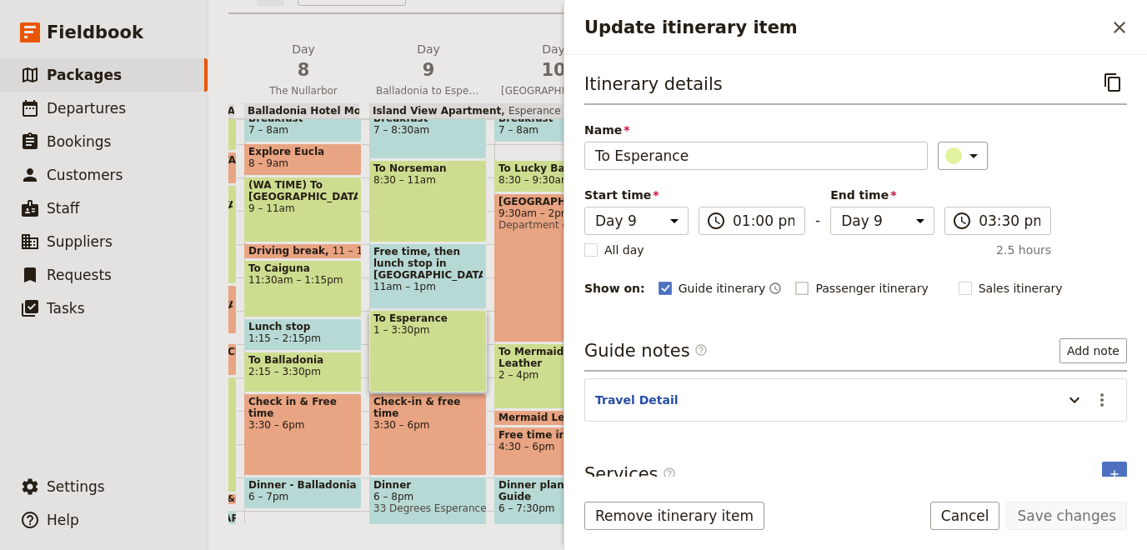
click at [796, 282] on rect "Update itinerary item" at bounding box center [802, 288] width 13 height 13
click at [794, 280] on input "Passenger itinerary" at bounding box center [794, 279] width 1 height 1
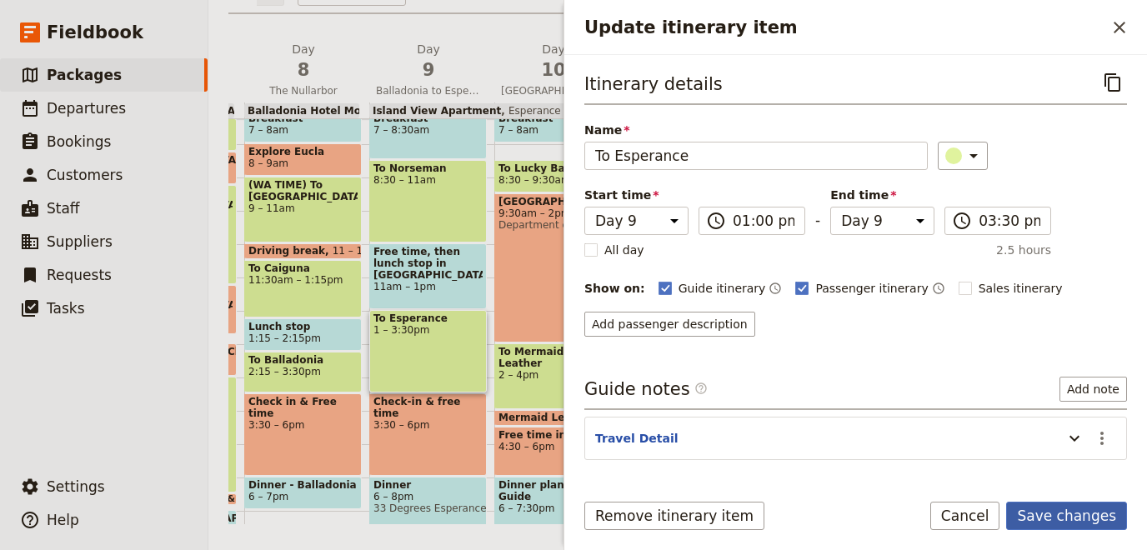
click at [1059, 508] on button "Save changes" at bounding box center [1066, 516] width 121 height 28
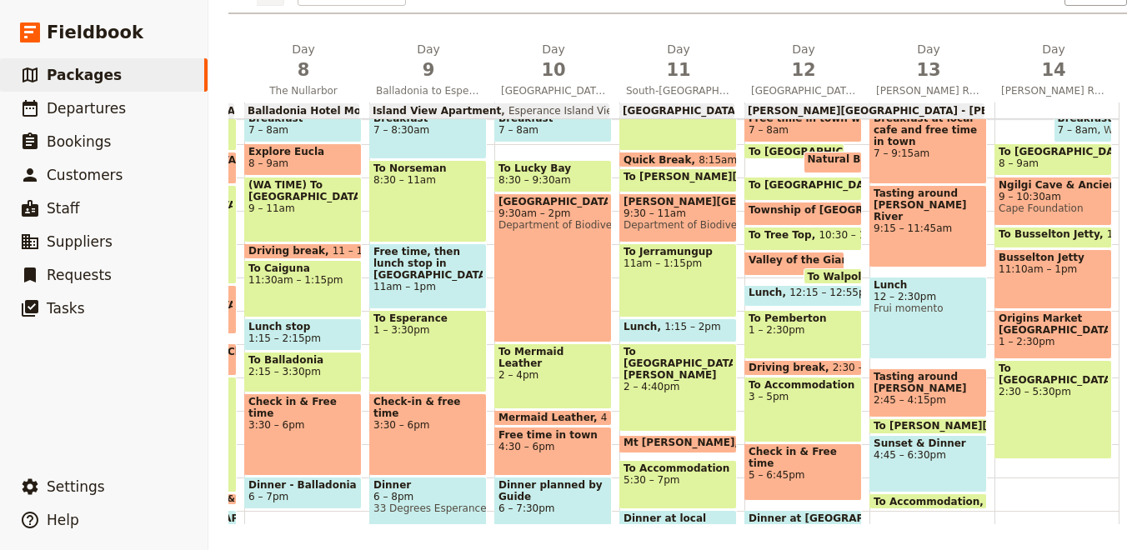
click at [429, 182] on span "8:30 – 11am" at bounding box center [427, 180] width 109 height 12
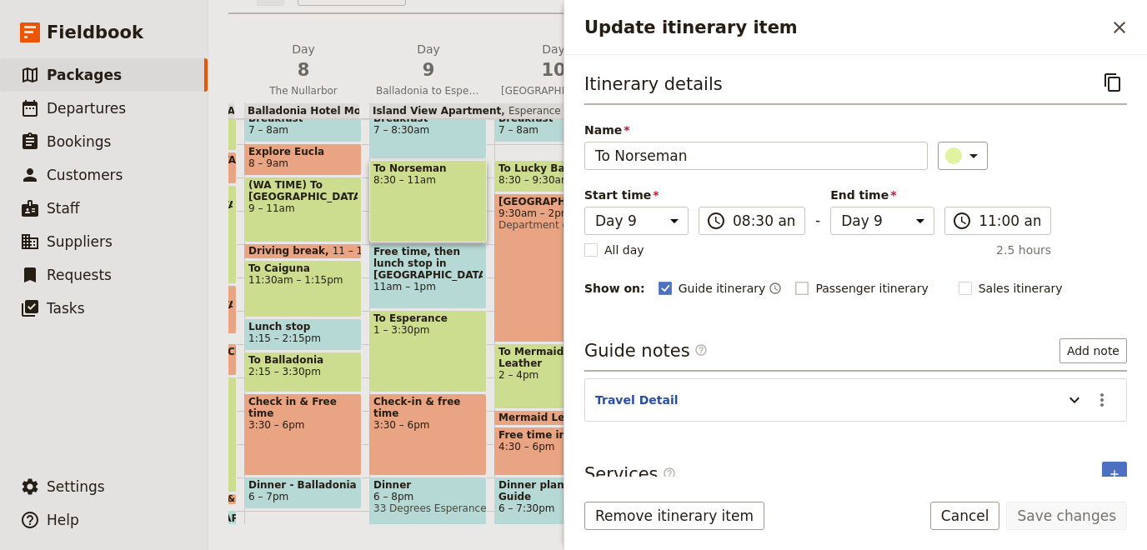
click at [795, 282] on label "Passenger itinerary" at bounding box center [861, 288] width 133 height 17
click at [794, 280] on input "Passenger itinerary" at bounding box center [794, 279] width 1 height 1
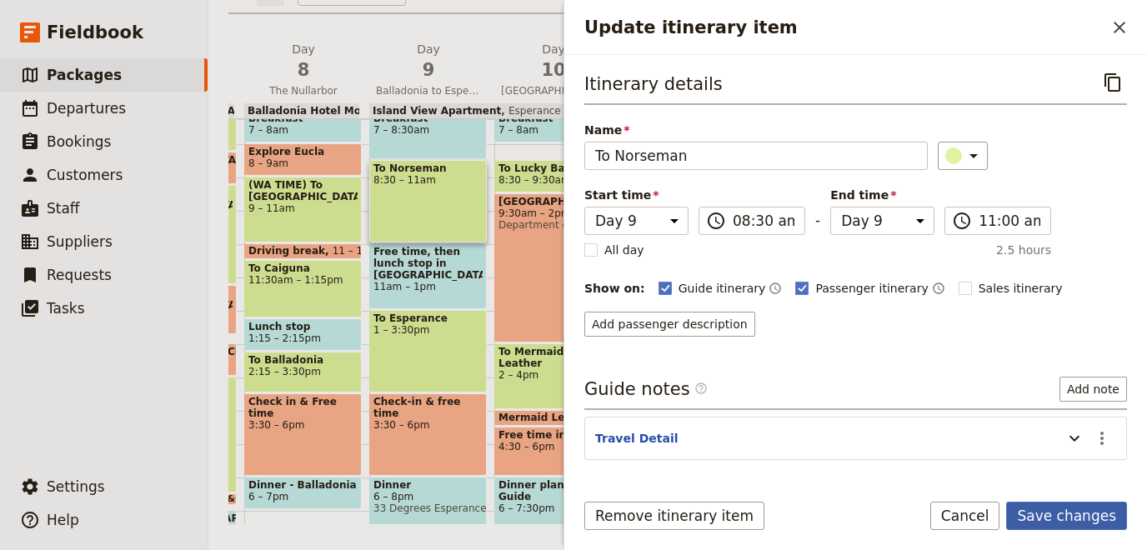
click at [1058, 510] on button "Save changes" at bounding box center [1066, 516] width 121 height 28
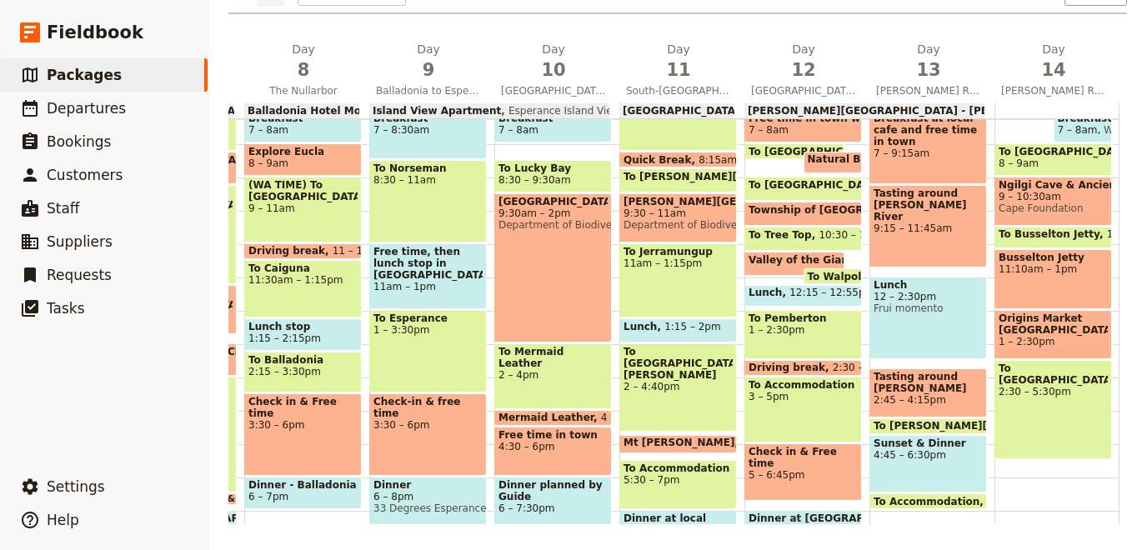
click at [273, 203] on div "(WA TIME) To Madura 9 – 11am" at bounding box center [303, 210] width 118 height 66
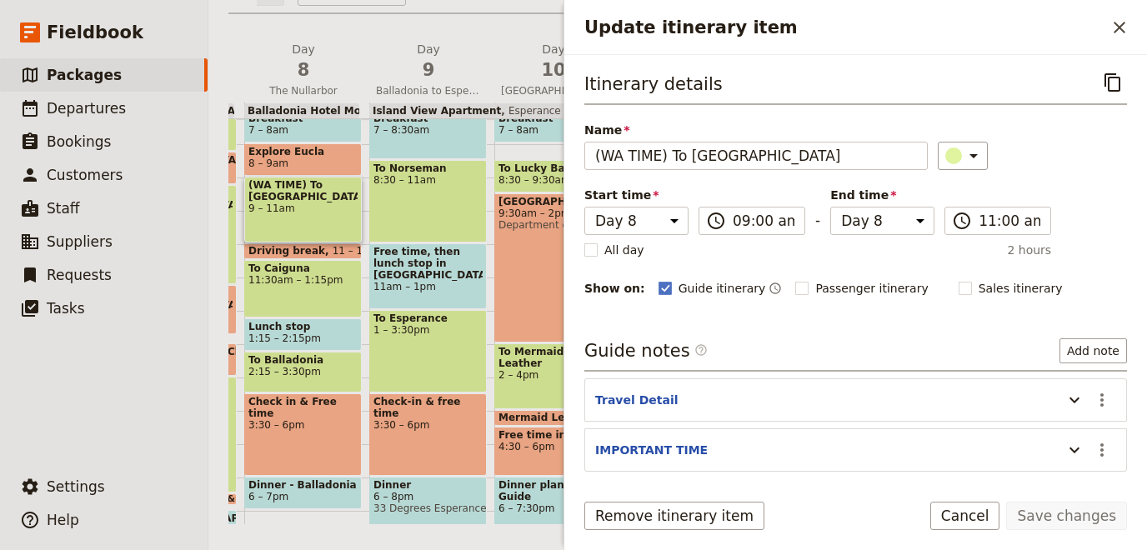
click at [252, 280] on span "11:30am – 1:15pm" at bounding box center [302, 280] width 109 height 12
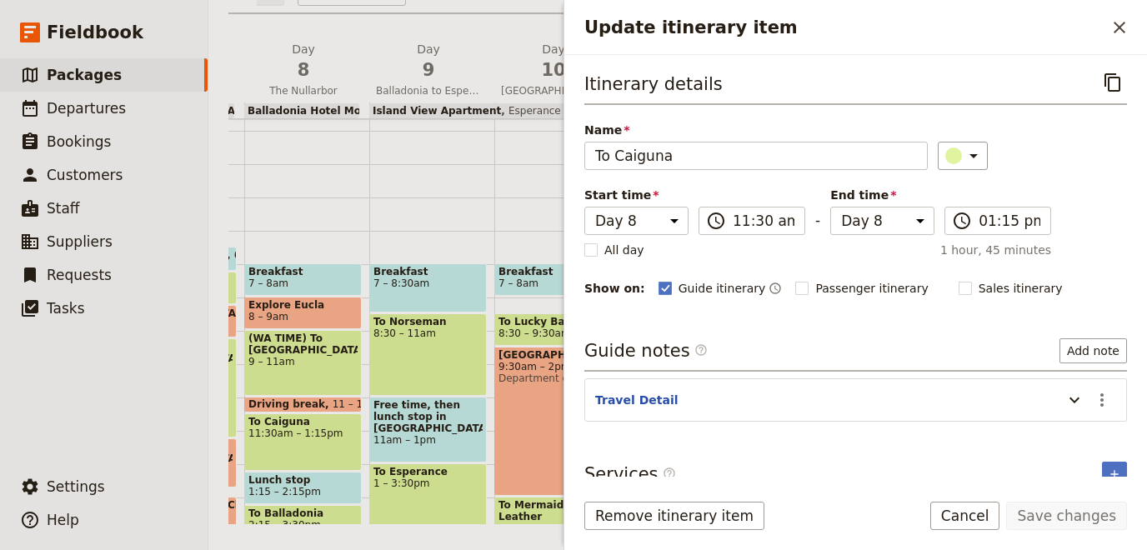
scroll to position [394, 0]
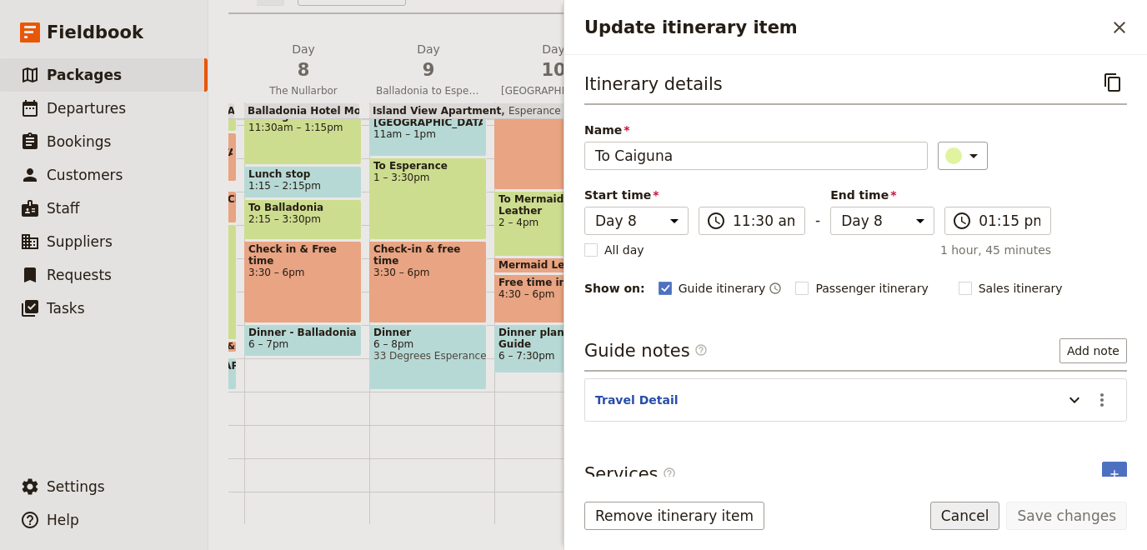
click at [990, 518] on button "Cancel" at bounding box center [965, 516] width 70 height 28
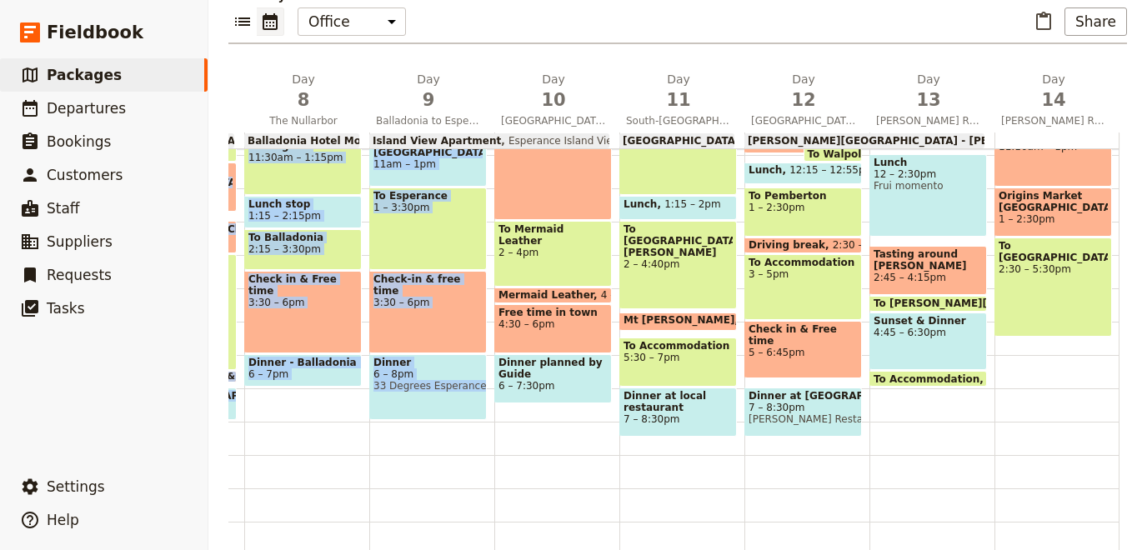
scroll to position [0, 0]
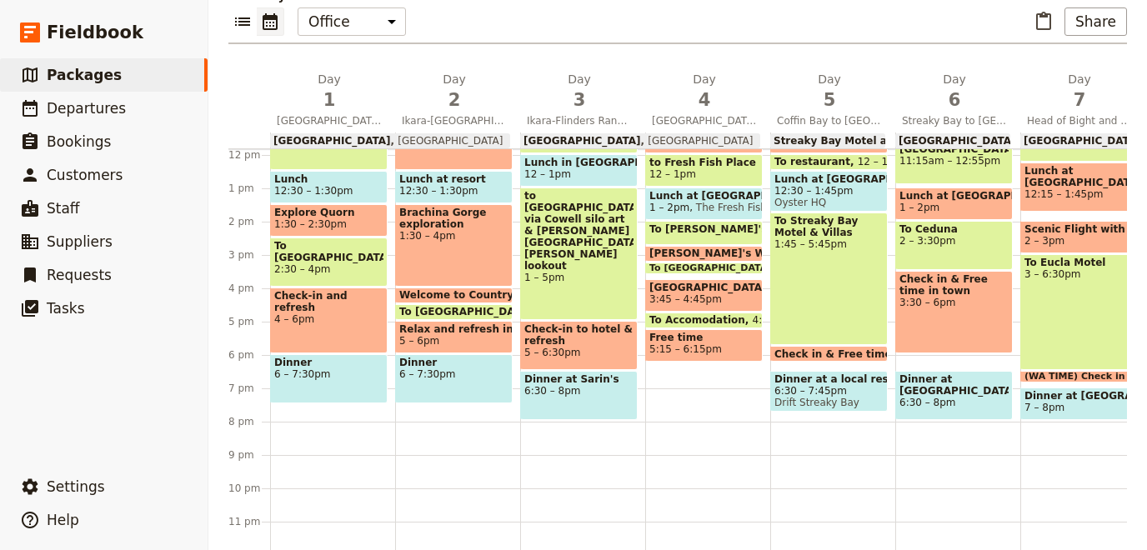
drag, startPoint x: 601, startPoint y: 494, endPoint x: -238, endPoint y: 410, distance: 842.6
click at [228, 410] on div "1 am 2 am 3 am 4 am 5 am 6 am 7 am 8 am 9 am 10 am 11 am 12 pm 1 pm 2 pm 3 pm 4…" at bounding box center [1124, 351] width 1792 height 405
click at [469, 463] on div "Breakfast at hotel 7:30 – 8:30am Nature walk with guide, and time to enjoy [GEO…" at bounding box center [457, 155] width 125 height 800
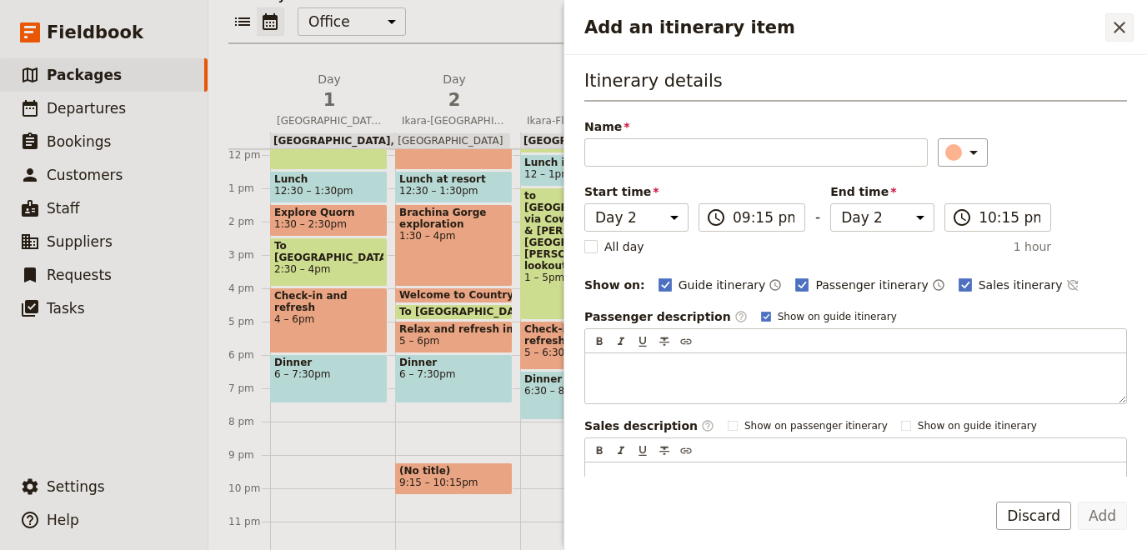
click at [1118, 24] on icon "Close drawer" at bounding box center [1119, 28] width 20 height 20
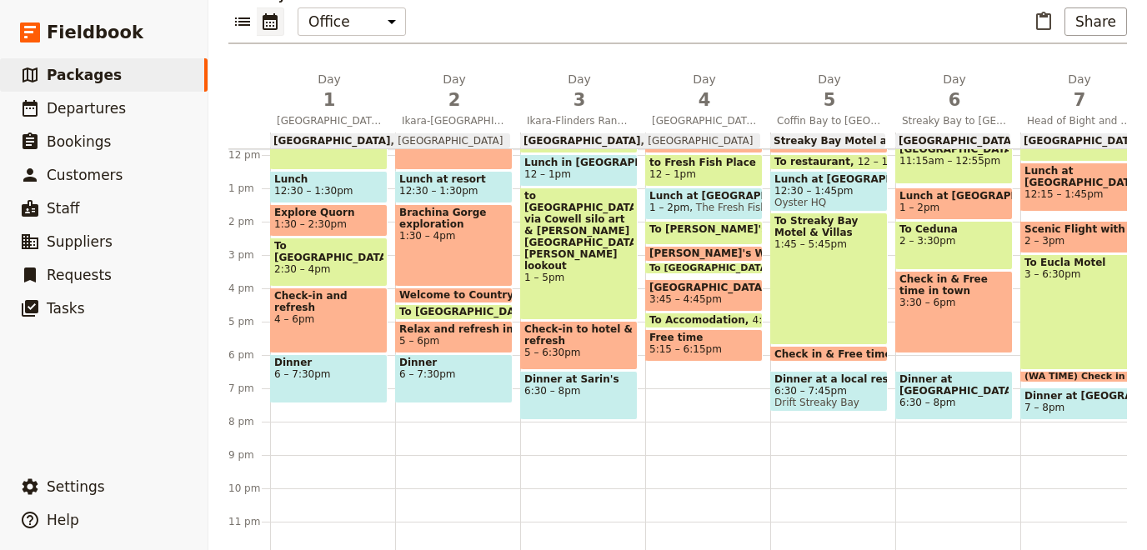
click at [553, 272] on span "1 – 5pm" at bounding box center [578, 278] width 109 height 12
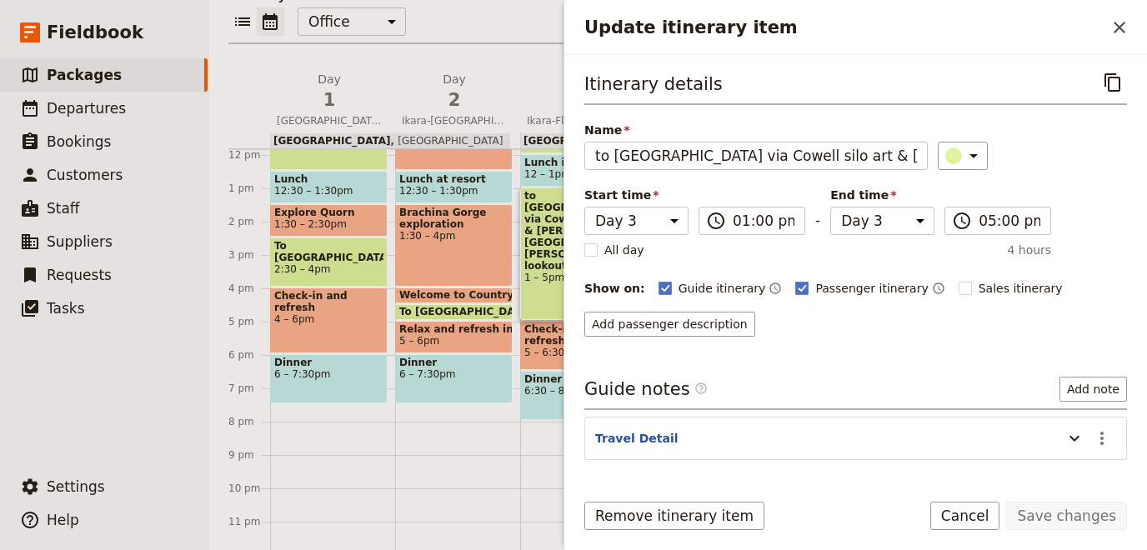
click at [964, 518] on button "Cancel" at bounding box center [965, 516] width 70 height 28
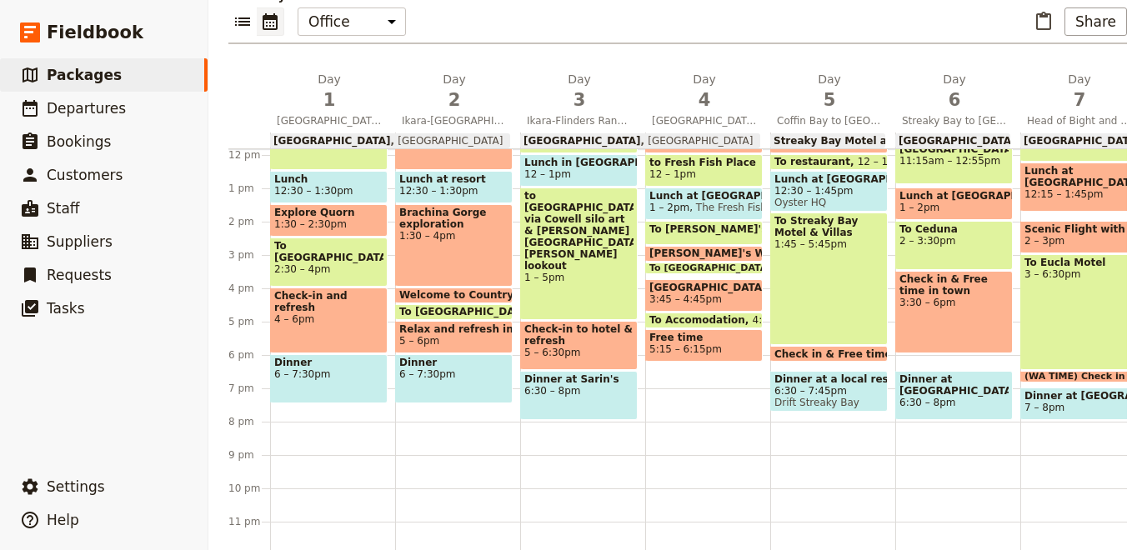
click at [461, 309] on span "To [GEOGRAPHIC_DATA]" at bounding box center [469, 312] width 140 height 12
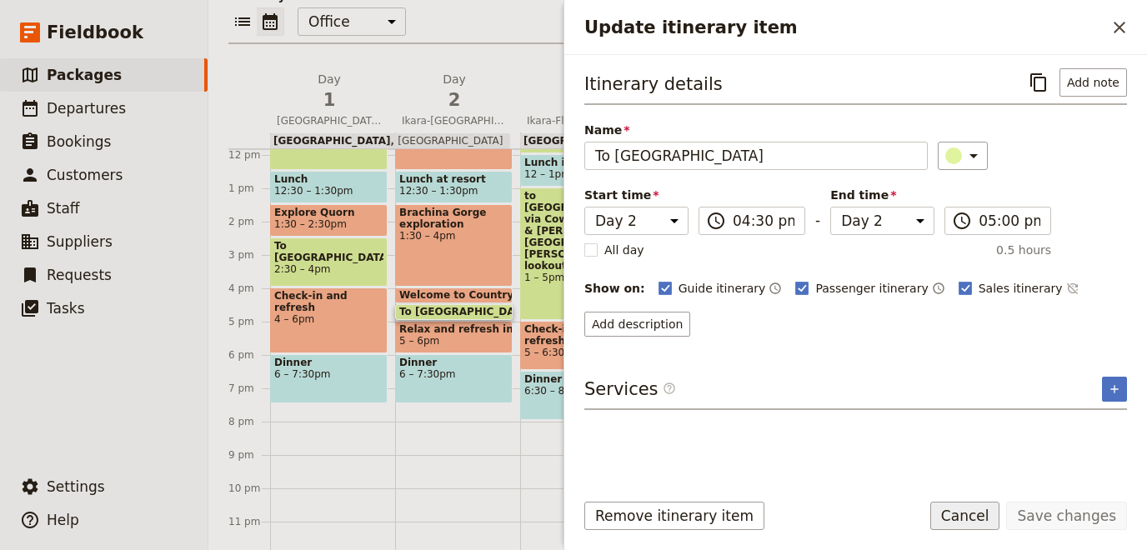
click at [994, 522] on button "Cancel" at bounding box center [965, 516] width 70 height 28
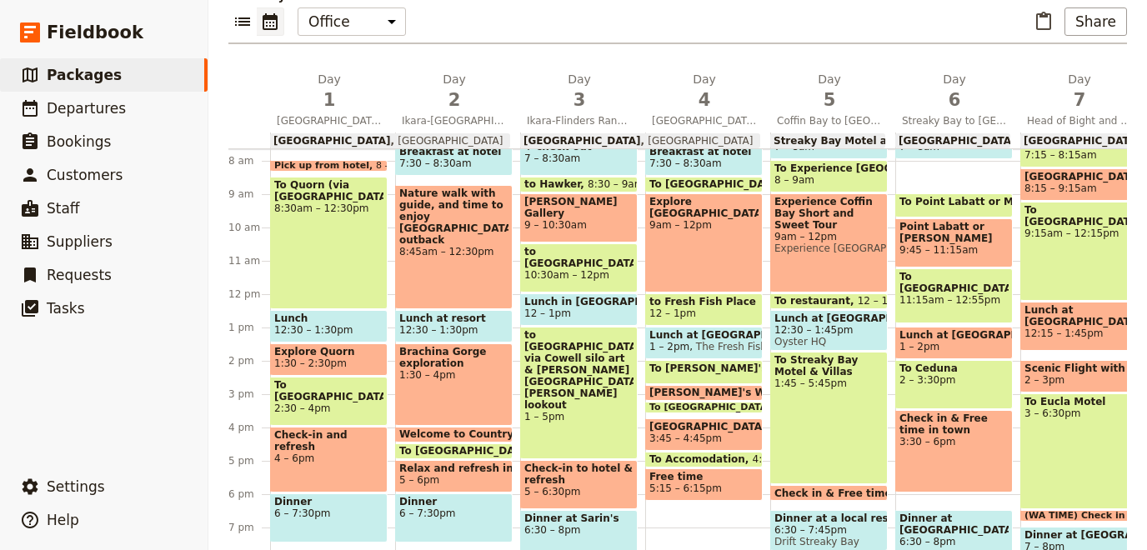
scroll to position [242, 0]
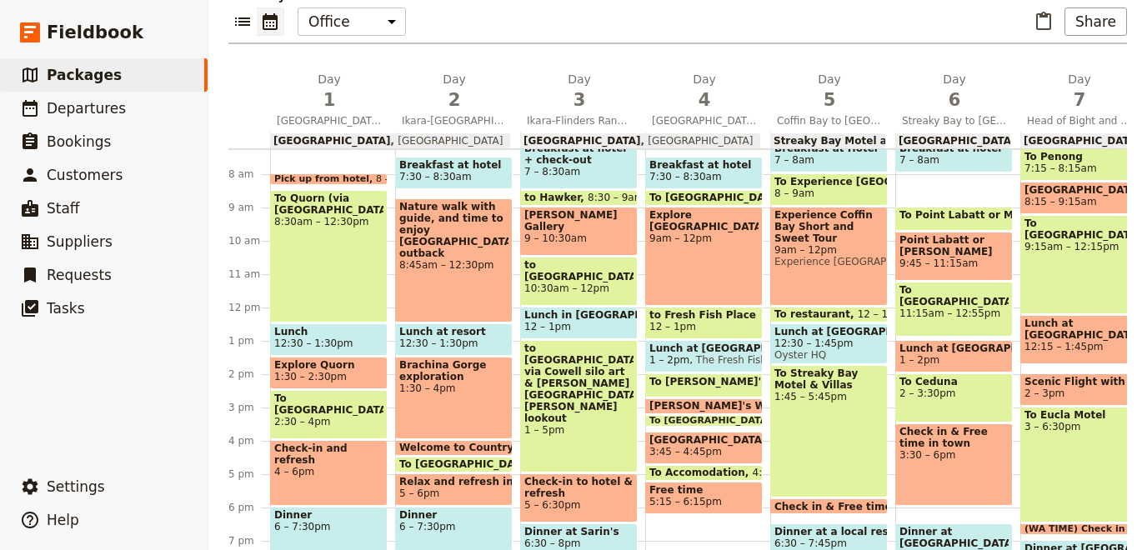
click at [322, 282] on div "To Quorn (via [GEOGRAPHIC_DATA]) 8:30am – 12:30pm" at bounding box center [329, 256] width 118 height 133
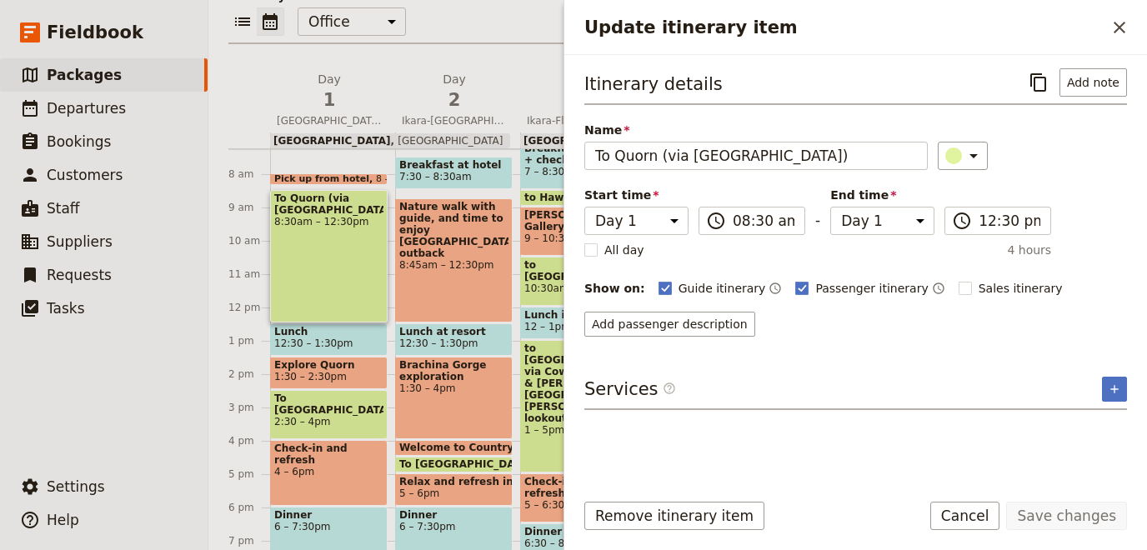
click at [309, 423] on div "To [GEOGRAPHIC_DATA] 2:30 – 4pm" at bounding box center [329, 414] width 118 height 49
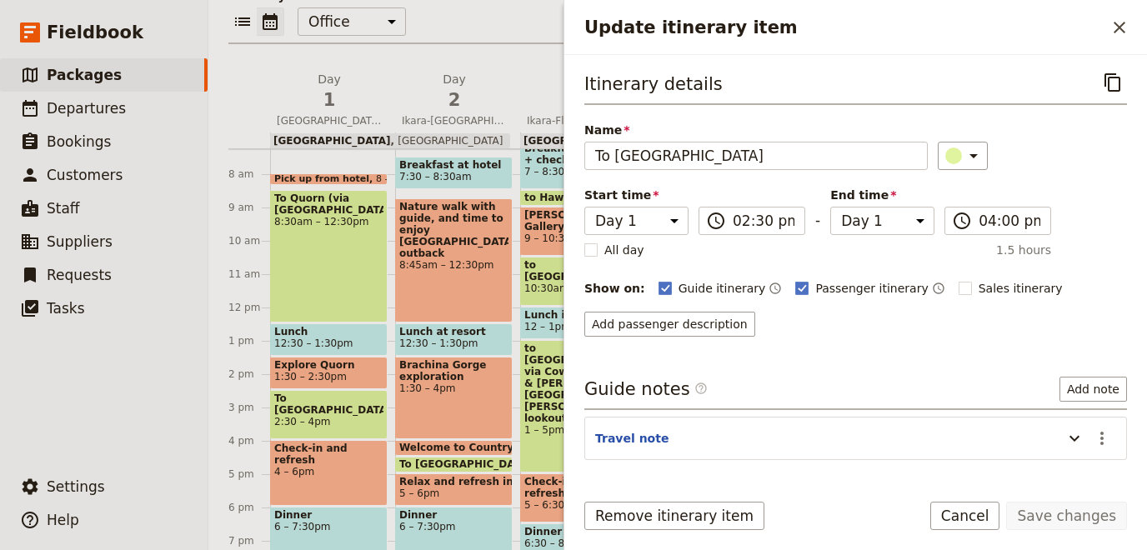
click at [539, 283] on span "10:30am – 12pm" at bounding box center [578, 289] width 109 height 12
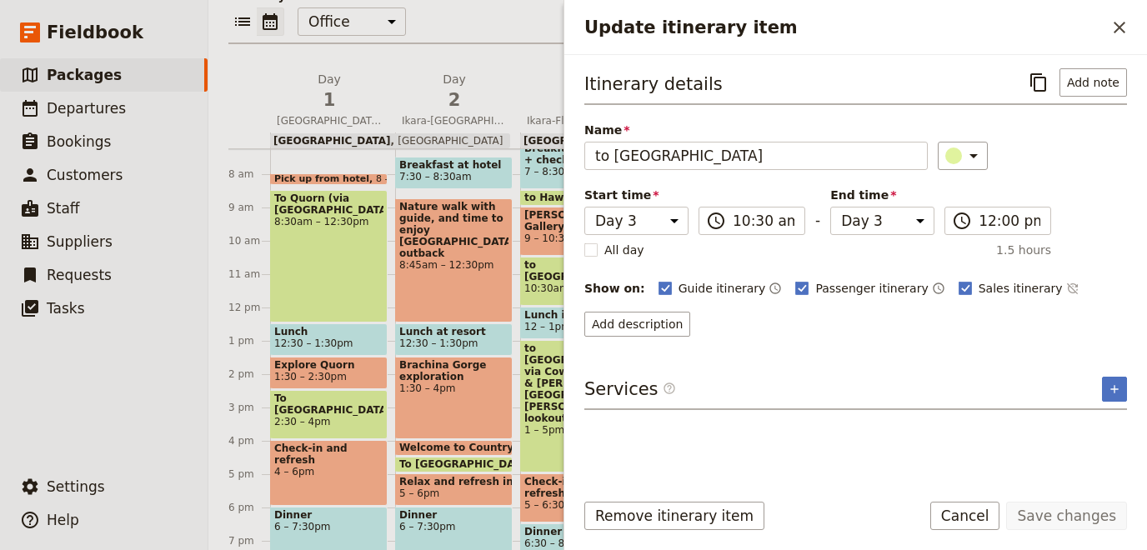
click at [548, 236] on div "[PERSON_NAME] Gallery 9 – 10:30am" at bounding box center [579, 231] width 118 height 49
click at [537, 326] on span "12 – 1pm" at bounding box center [547, 327] width 47 height 12
click at [996, 513] on button "Cancel" at bounding box center [965, 516] width 70 height 28
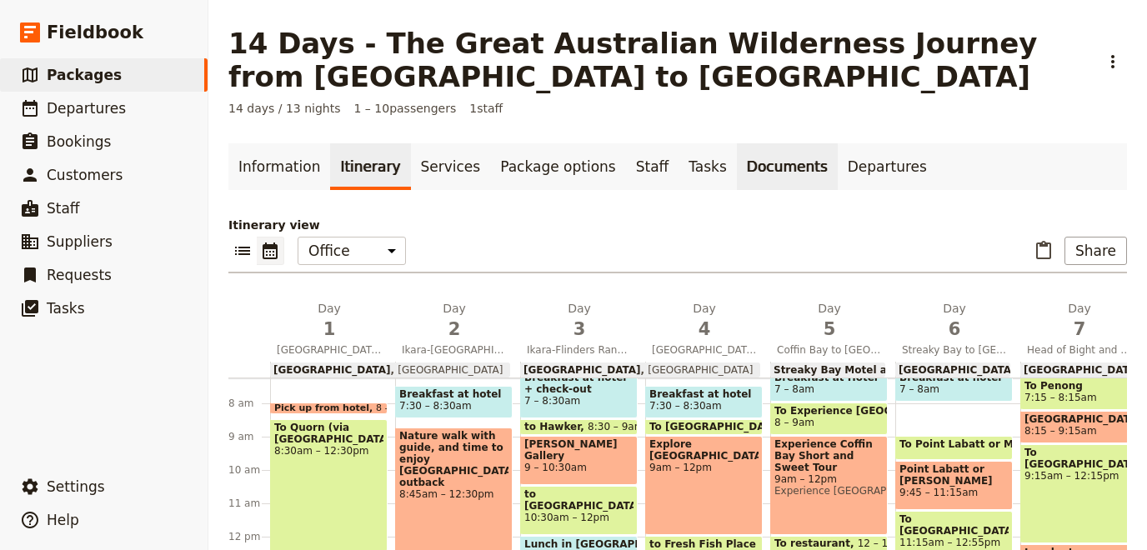
click at [768, 178] on link "Documents" at bounding box center [787, 166] width 101 height 47
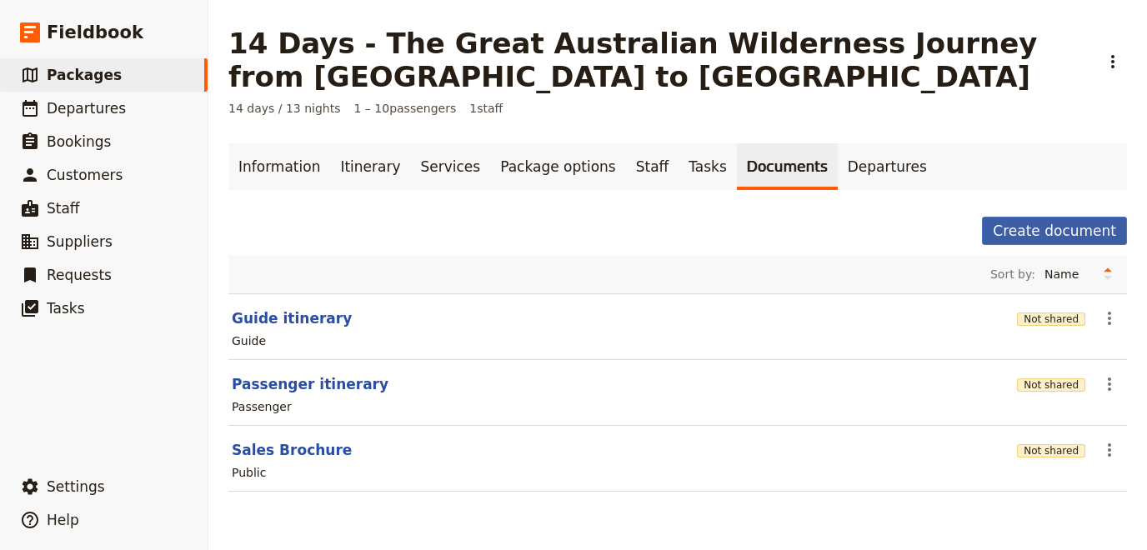
click at [1074, 229] on button "Create document" at bounding box center [1054, 231] width 145 height 28
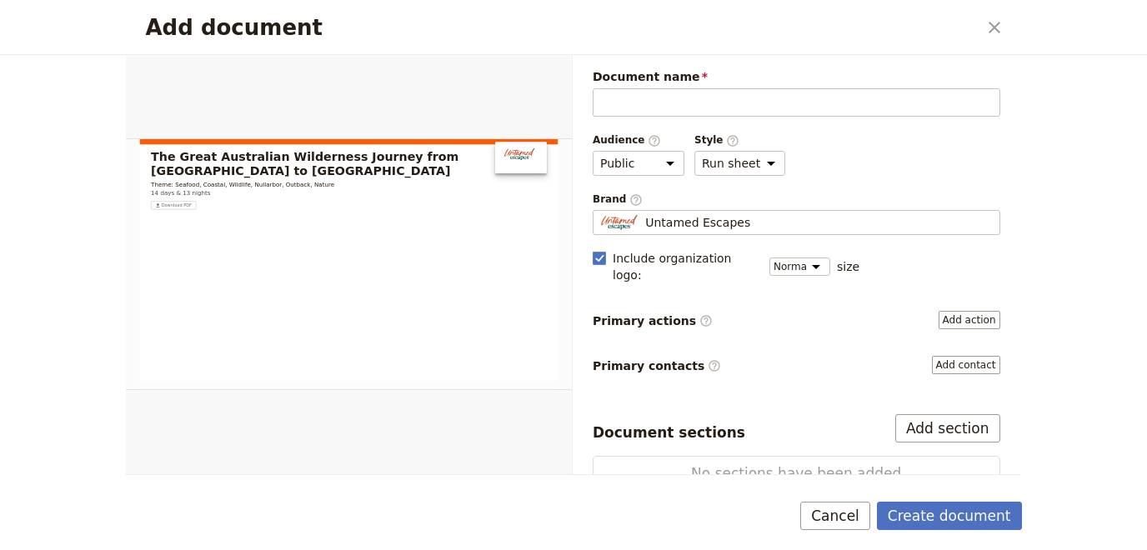
click at [1103, 204] on div "Add document ​ Document name Please fill out this field. Audience ​ Public Pass…" at bounding box center [573, 275] width 1147 height 550
click at [988, 24] on icon "Close dialog" at bounding box center [994, 28] width 20 height 20
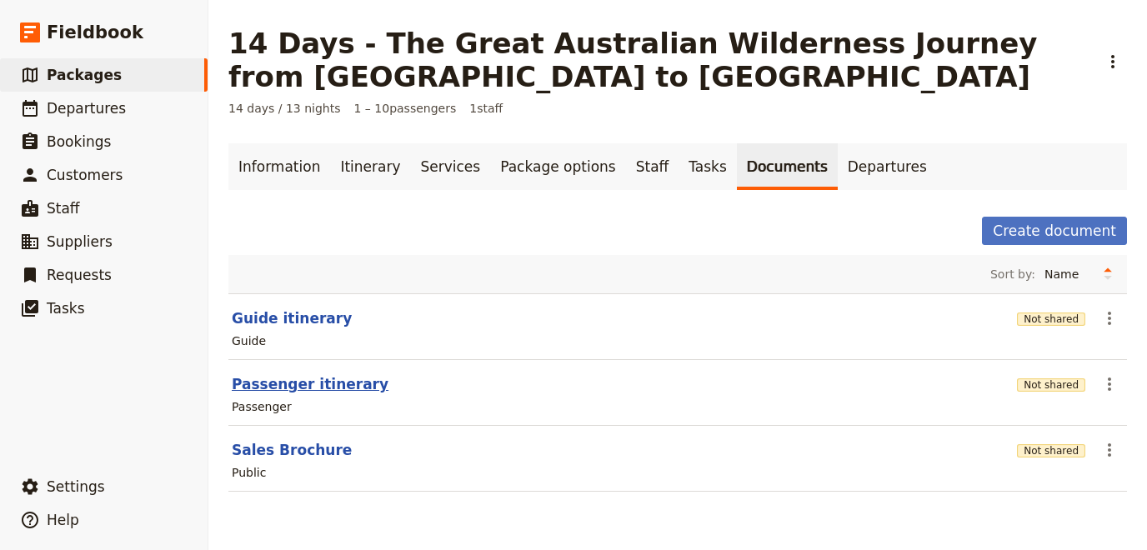
click at [300, 389] on button "Passenger itinerary" at bounding box center [310, 384] width 157 height 20
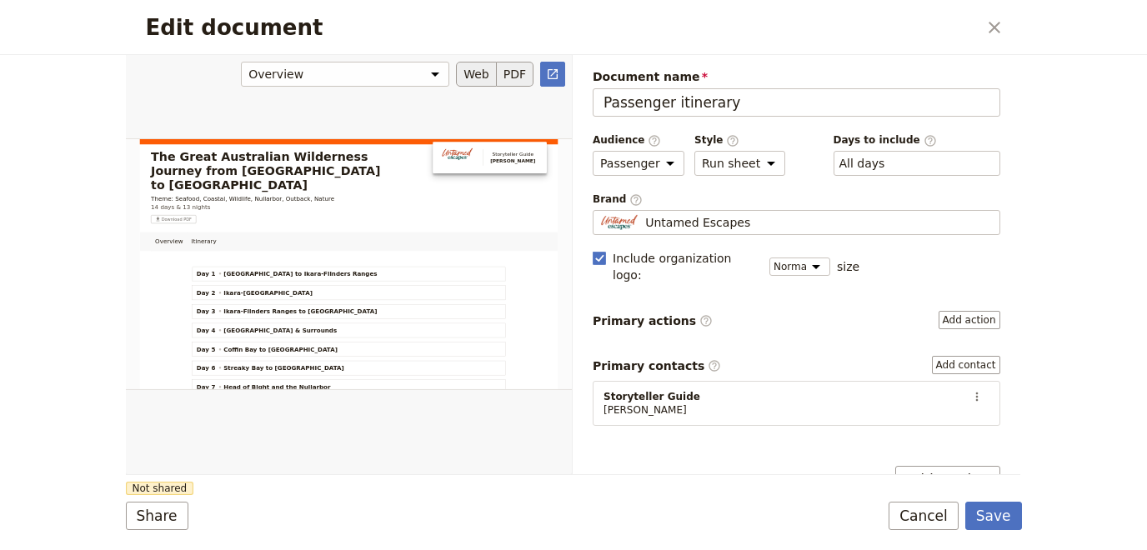
click at [508, 79] on button "PDF" at bounding box center [515, 74] width 37 height 25
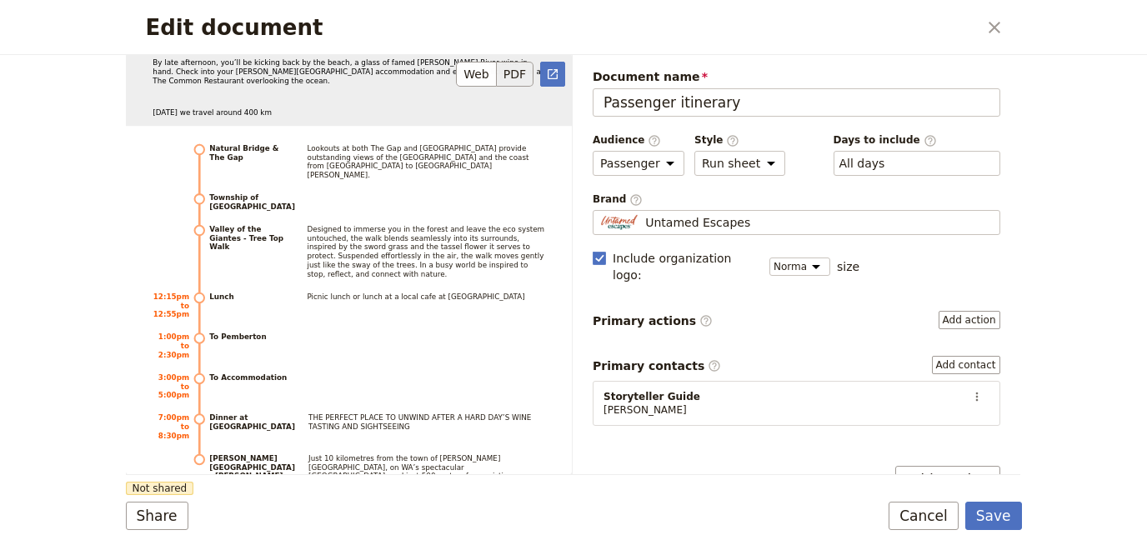
scroll to position [12767, 0]
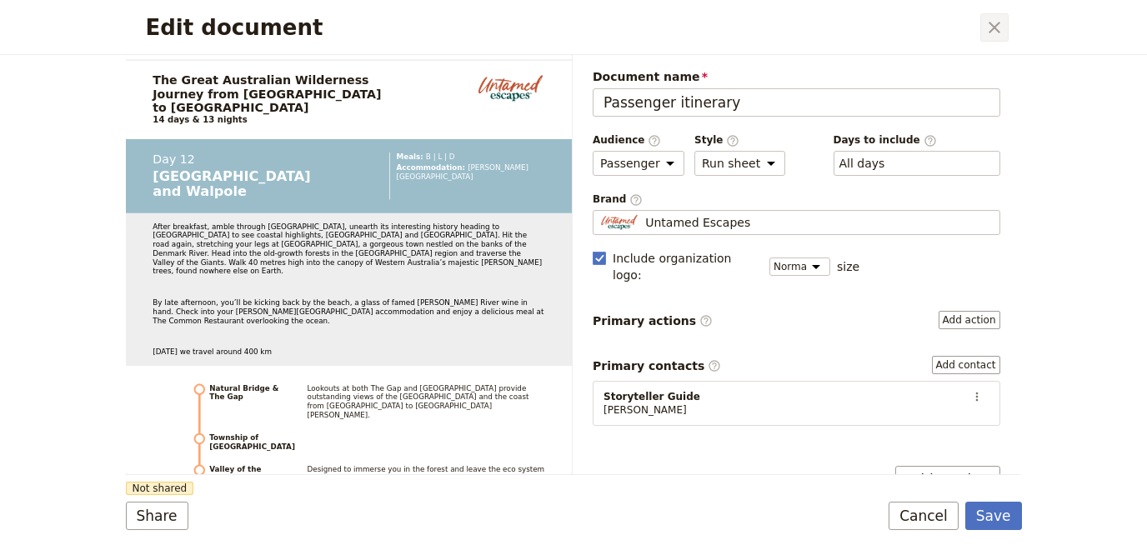
click at [998, 24] on icon "Close dialog" at bounding box center [994, 28] width 12 height 12
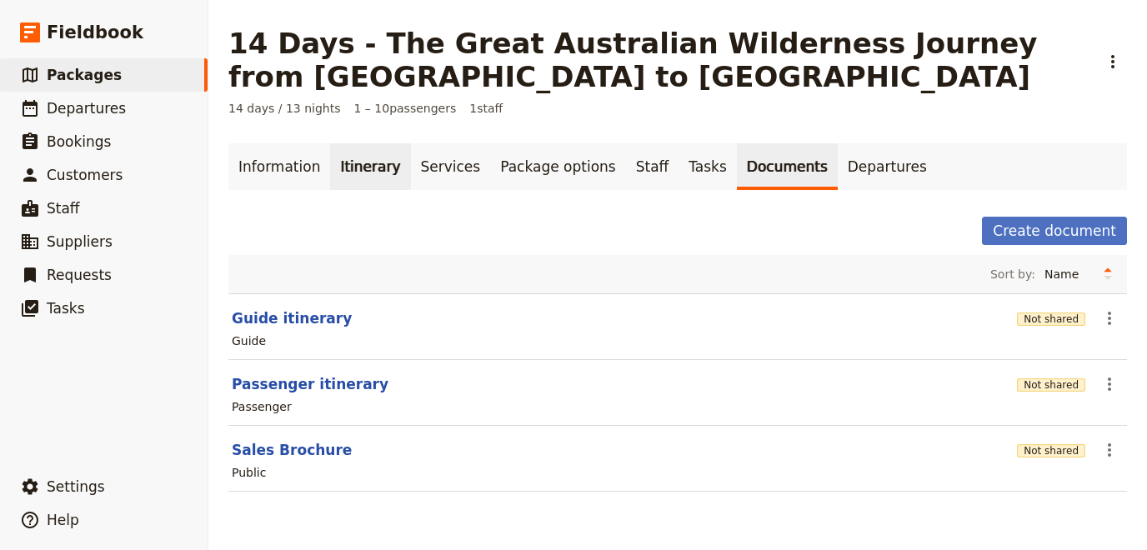
click at [340, 173] on link "Itinerary" at bounding box center [370, 166] width 80 height 47
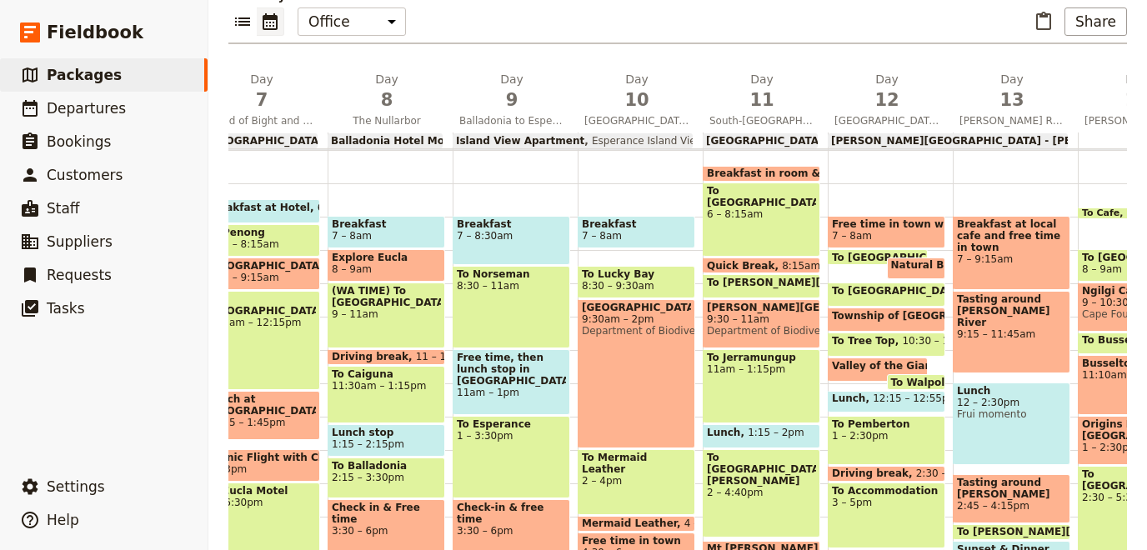
scroll to position [0, 901]
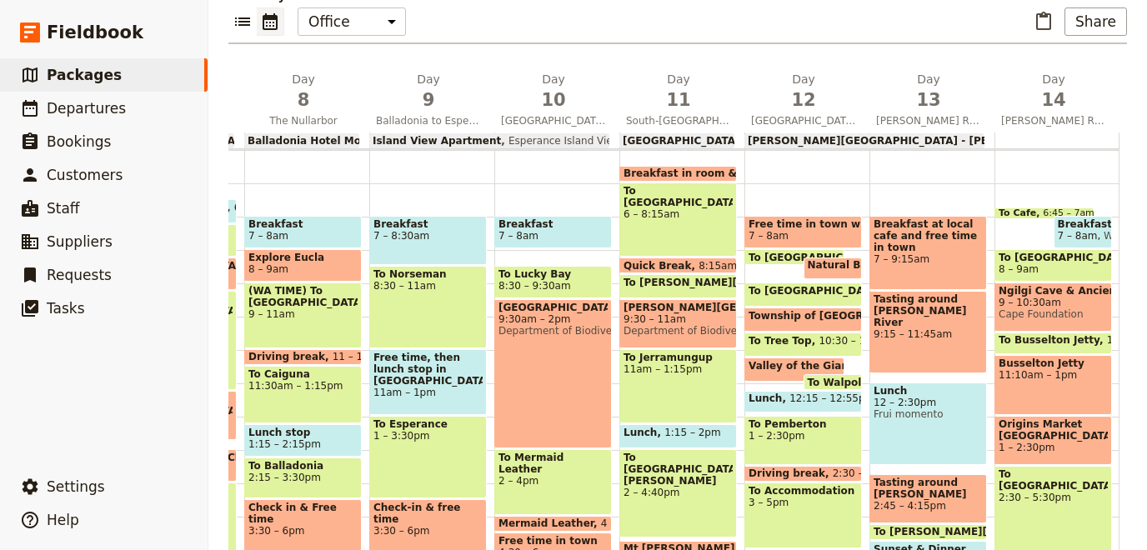
drag, startPoint x: 933, startPoint y: 253, endPoint x: 1146, endPoint y: 303, distance: 219.3
click at [1119, 303] on div "1 am 2 am 3 am 4 am 5 am 6 am 7 am 8 am 9 am 10 am 11 am 12 pm 1 pm 2 pm 3 pm 4…" at bounding box center [223, 351] width 1792 height 405
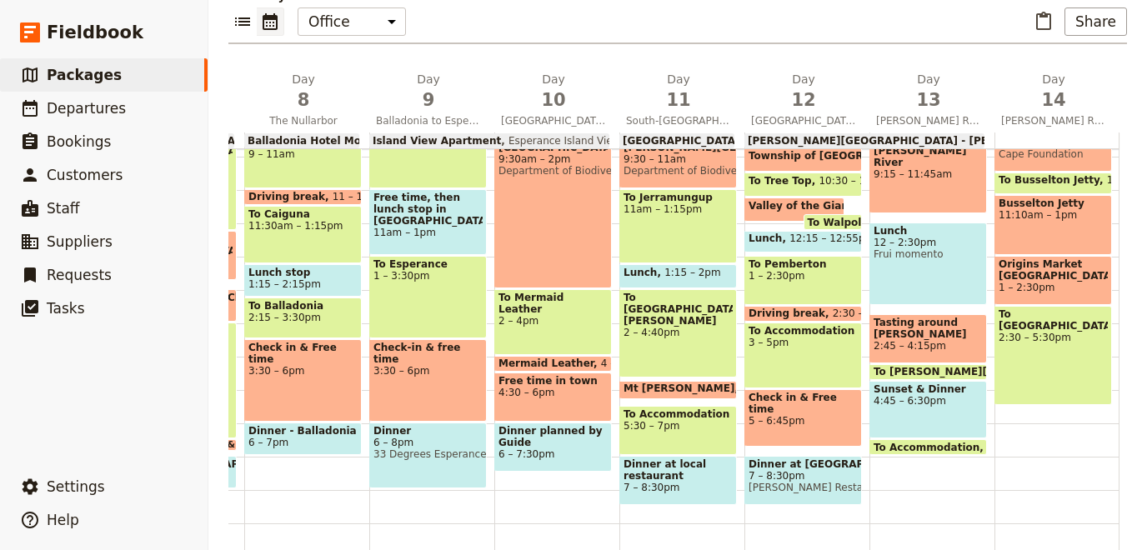
scroll to position [394, 0]
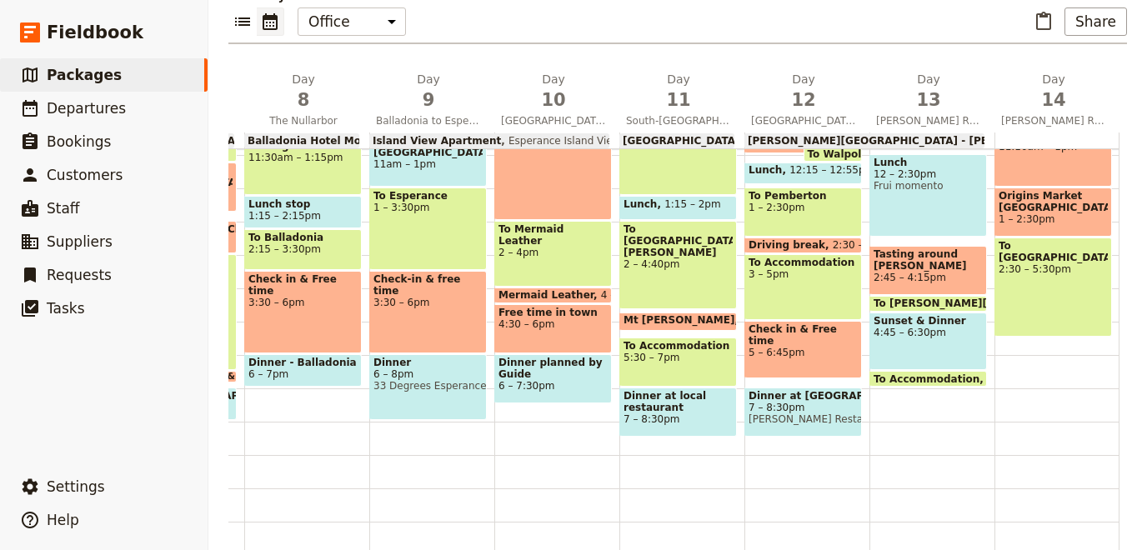
click at [802, 391] on span "Dinner at [GEOGRAPHIC_DATA]" at bounding box center [802, 396] width 109 height 12
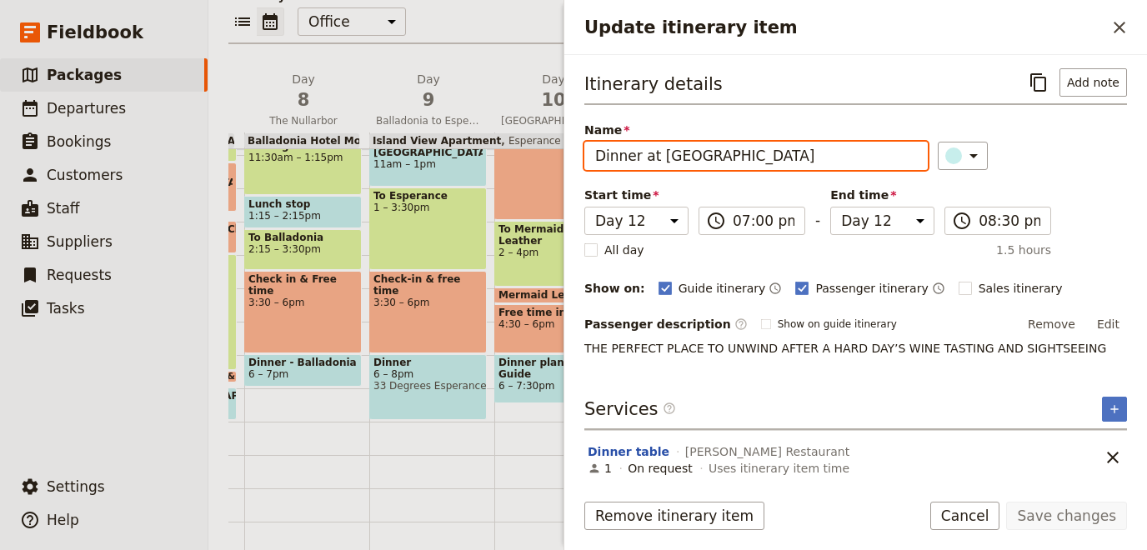
click at [658, 159] on input "Dinner at [GEOGRAPHIC_DATA]" at bounding box center [755, 156] width 343 height 28
drag, startPoint x: 658, startPoint y: 158, endPoint x: 1076, endPoint y: 157, distance: 417.5
click at [928, 157] on input "Dinner at [GEOGRAPHIC_DATA]" at bounding box center [755, 156] width 343 height 28
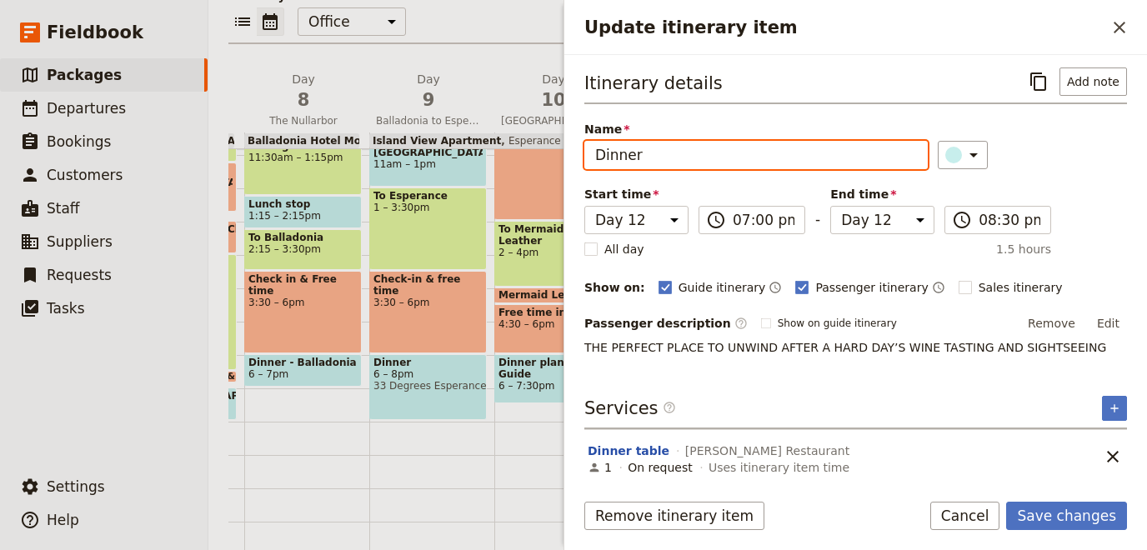
scroll to position [2, 0]
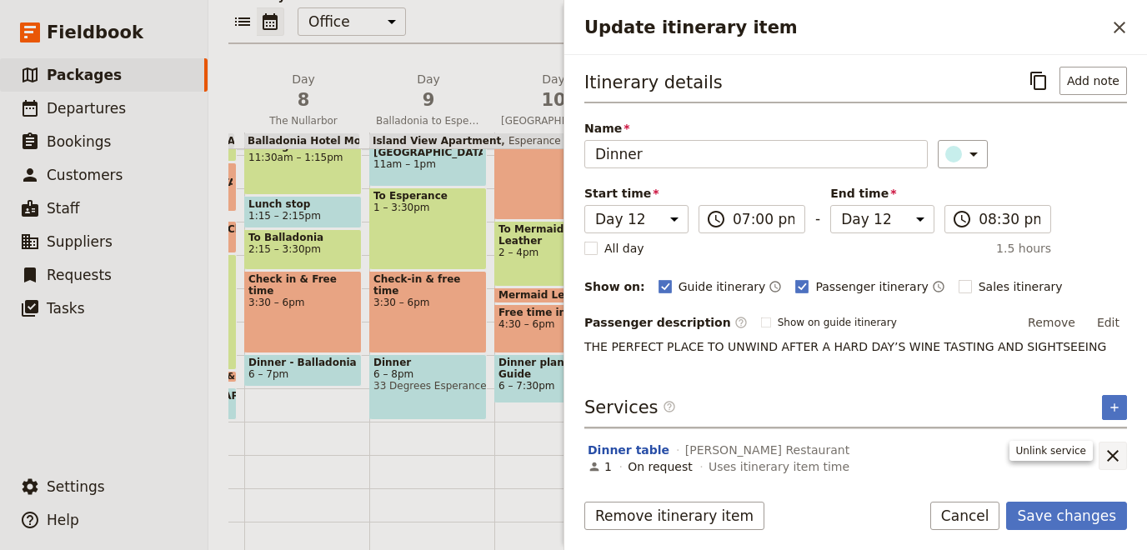
click at [1110, 450] on icon "Remove service" at bounding box center [1113, 456] width 12 height 12
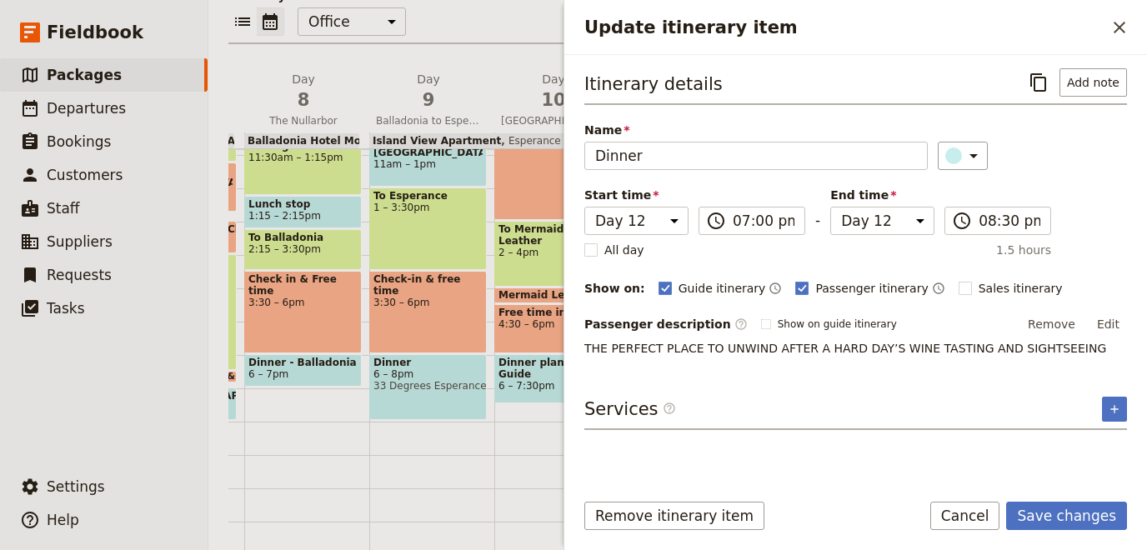
click at [933, 358] on div "Itinerary details ​ Add note Name Dinner ​ Start time Day 1 Day 2 Day 3 Day 4 D…" at bounding box center [855, 271] width 543 height 407
click at [676, 503] on button "Remove itinerary item" at bounding box center [674, 516] width 180 height 28
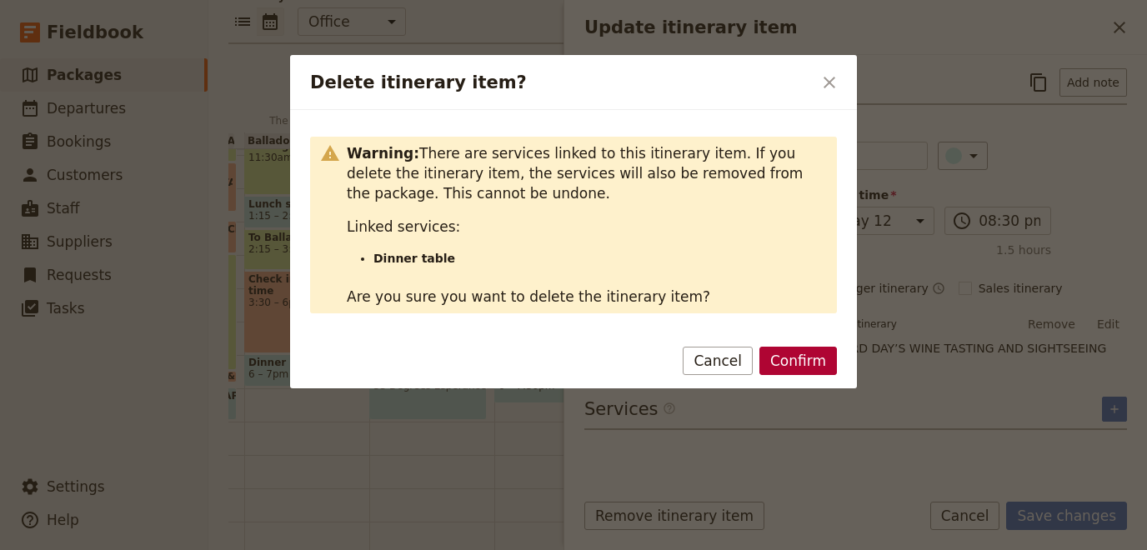
click at [796, 368] on button "Confirm" at bounding box center [798, 361] width 78 height 28
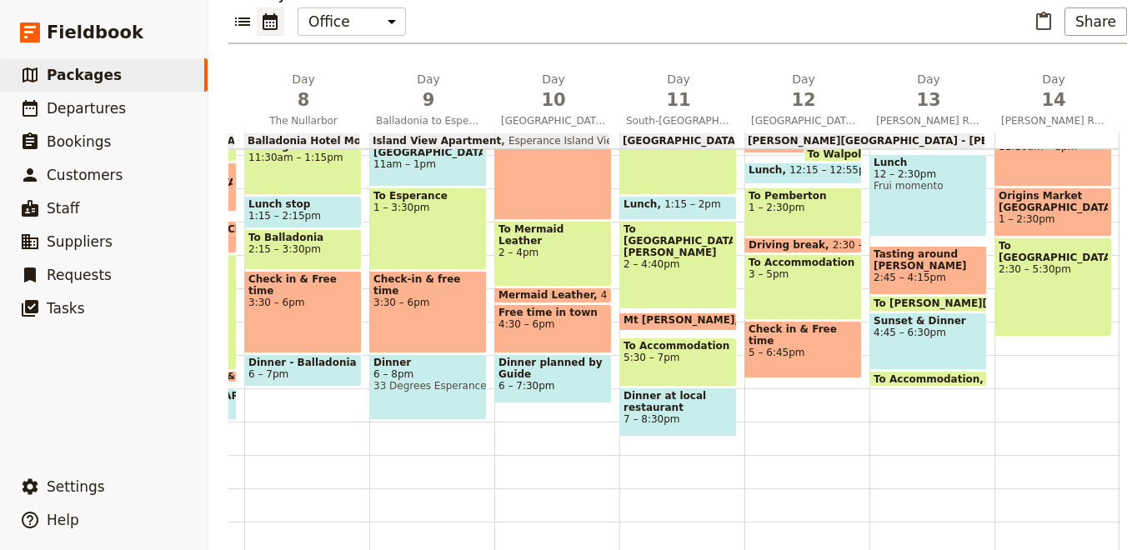
click at [768, 393] on div "Free time in town with Breakfast at Hotel 7 – 8am To Natural Bridge 8am [GEOGRA…" at bounding box center [806, 155] width 125 height 800
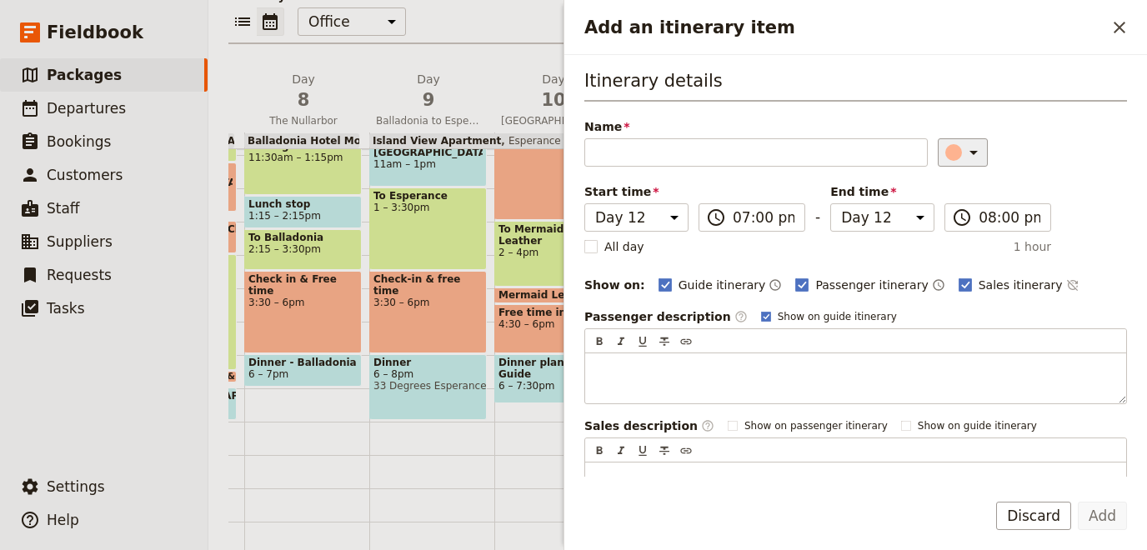
click at [948, 151] on div "Add an itinerary item" at bounding box center [953, 152] width 17 height 17
click at [968, 203] on div "button" at bounding box center [963, 206] width 17 height 17
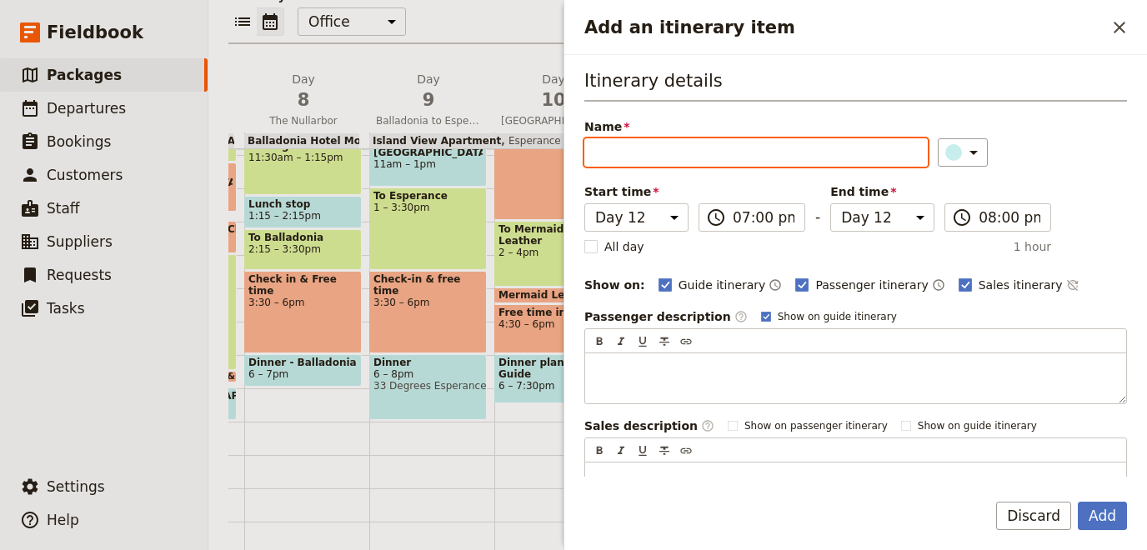
click at [727, 142] on input "Name" at bounding box center [755, 152] width 343 height 28
click at [720, 153] on input "Name" at bounding box center [755, 152] width 343 height 28
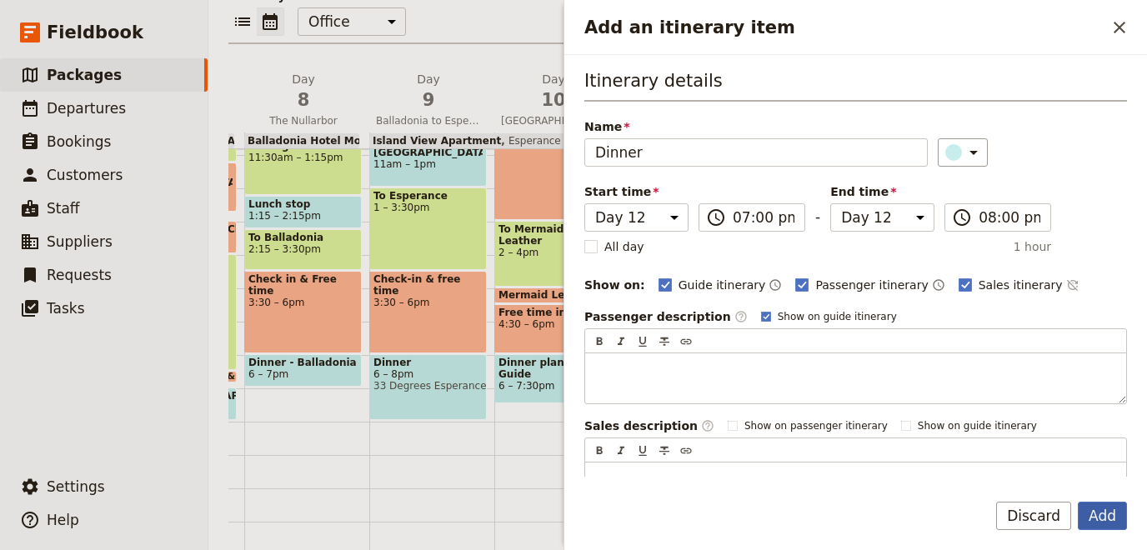
click at [1113, 511] on button "Add" at bounding box center [1102, 516] width 49 height 28
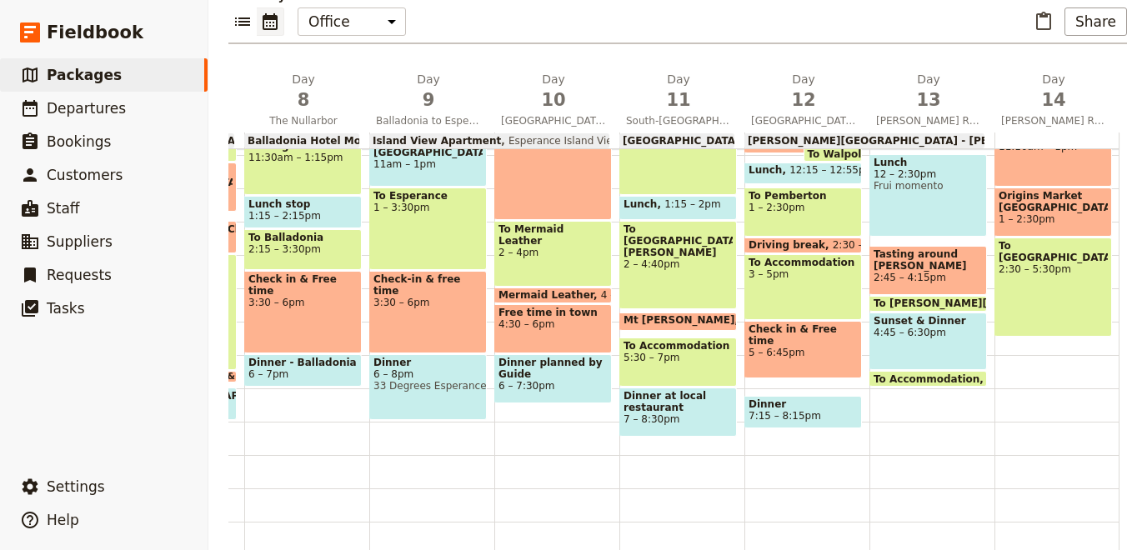
click at [789, 387] on div "Free time in town with Breakfast at Hotel 7 – 8am To Natural Bridge 8am [GEOGRA…" at bounding box center [806, 155] width 125 height 800
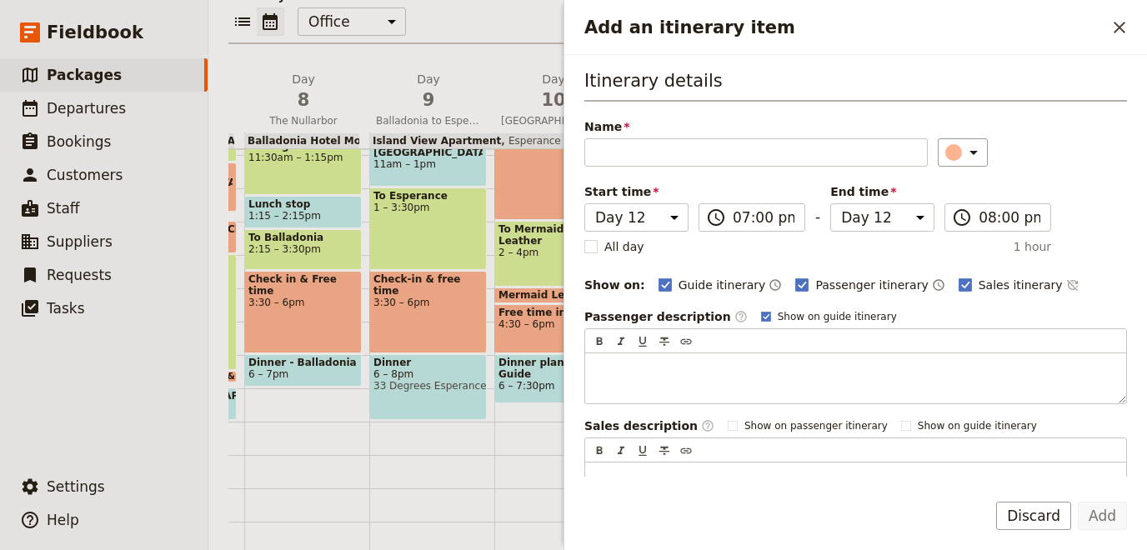
click at [778, 403] on div "Passenger description ​ Show on guide itinerary ​ ​ ​ ​ ​ Sales description ​ S…" at bounding box center [855, 410] width 543 height 205
click at [1114, 24] on icon "Close drawer" at bounding box center [1119, 28] width 20 height 20
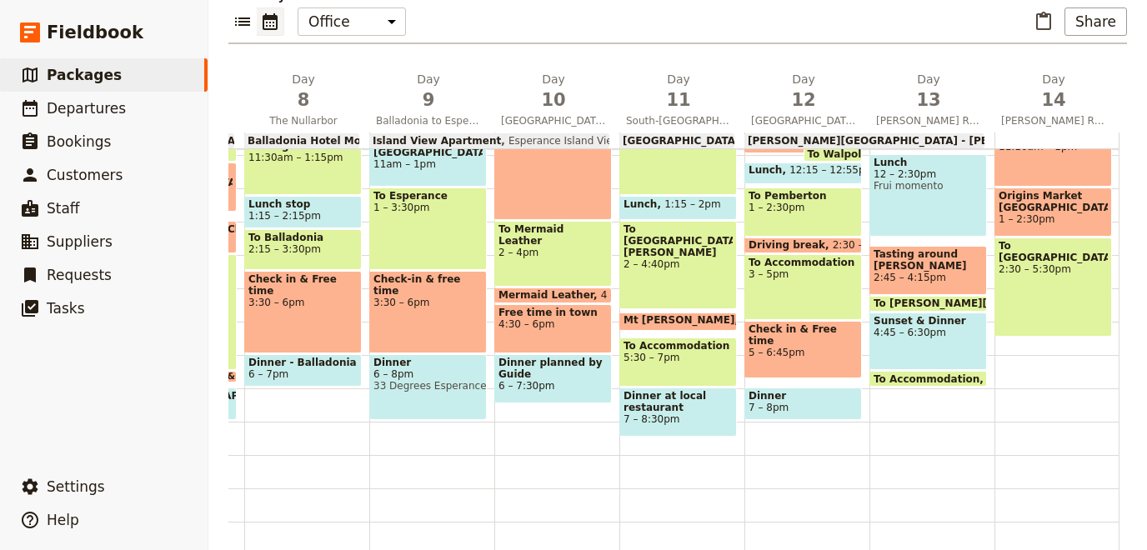
click at [788, 347] on span "5 – 6:45pm" at bounding box center [802, 353] width 109 height 12
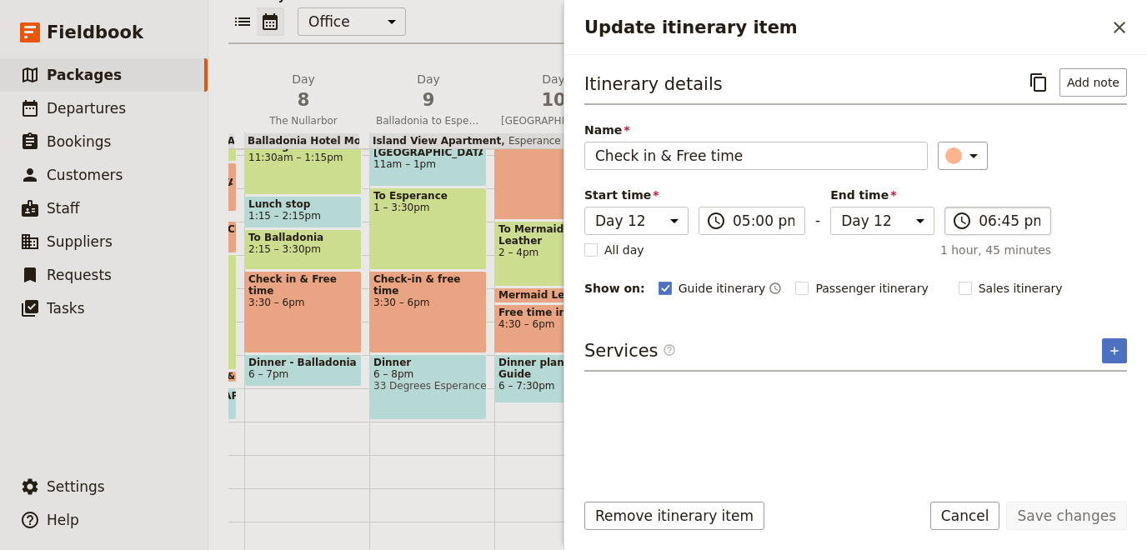
click at [988, 208] on label "​ 06:45 pm" at bounding box center [997, 221] width 107 height 28
click at [988, 211] on input "06:45 pm" at bounding box center [1009, 221] width 62 height 20
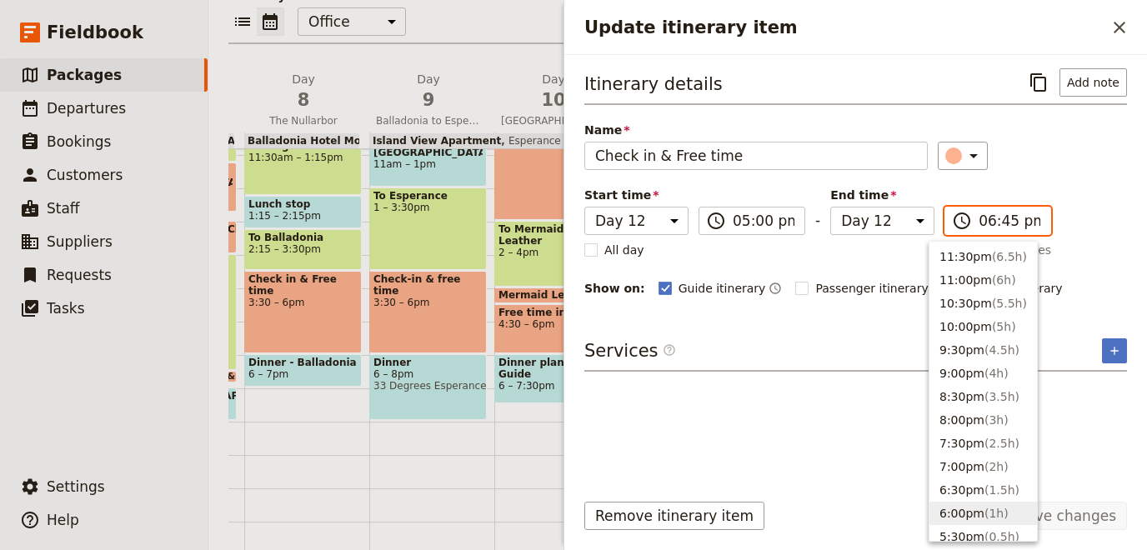
click at [955, 506] on button "6:00pm ( 1h )" at bounding box center [983, 513] width 108 height 23
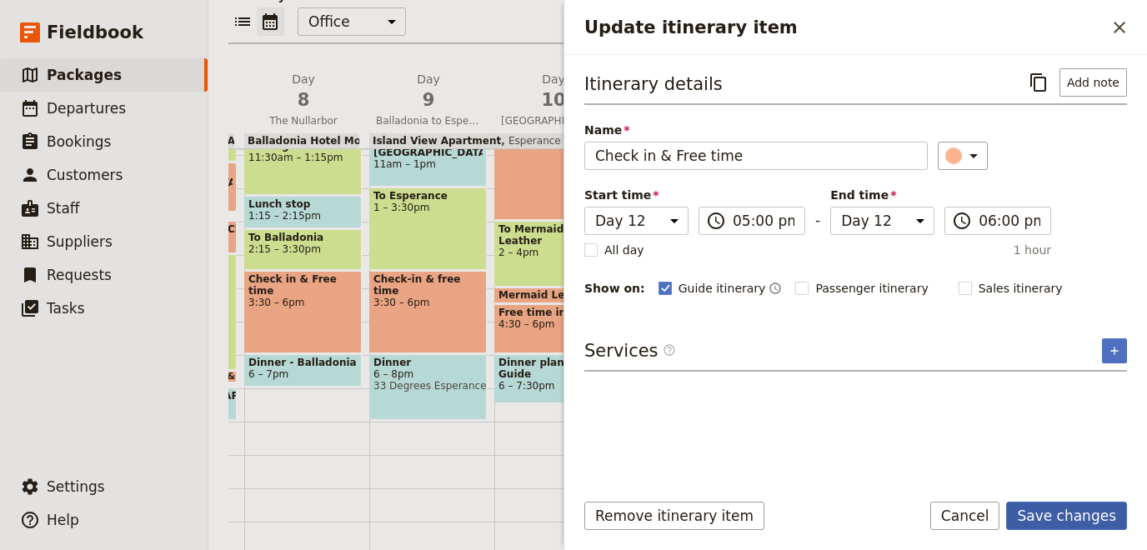
click at [1091, 526] on button "Save changes" at bounding box center [1066, 516] width 121 height 28
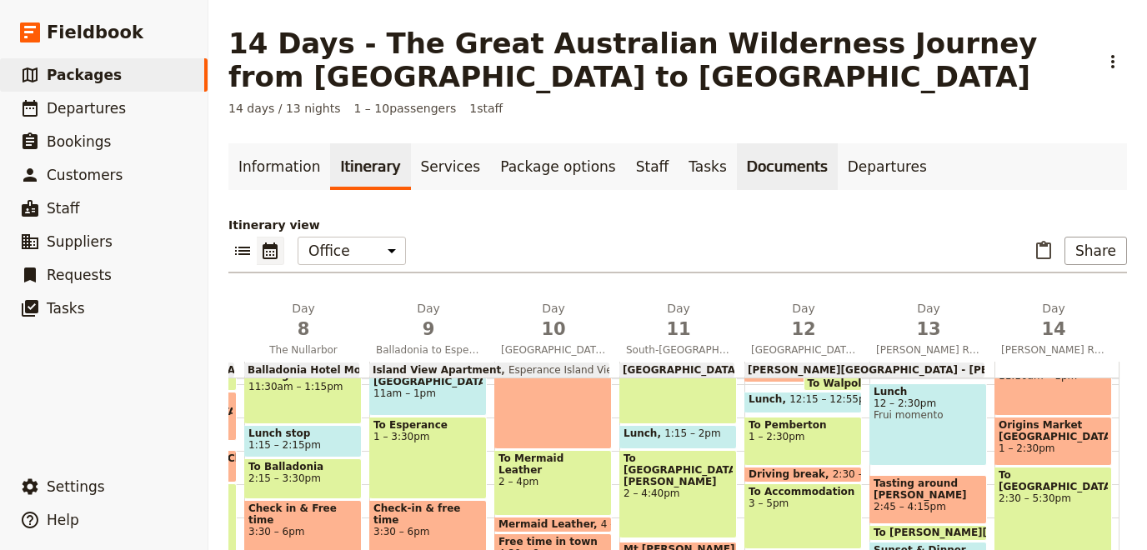
click at [749, 166] on link "Documents" at bounding box center [787, 166] width 101 height 47
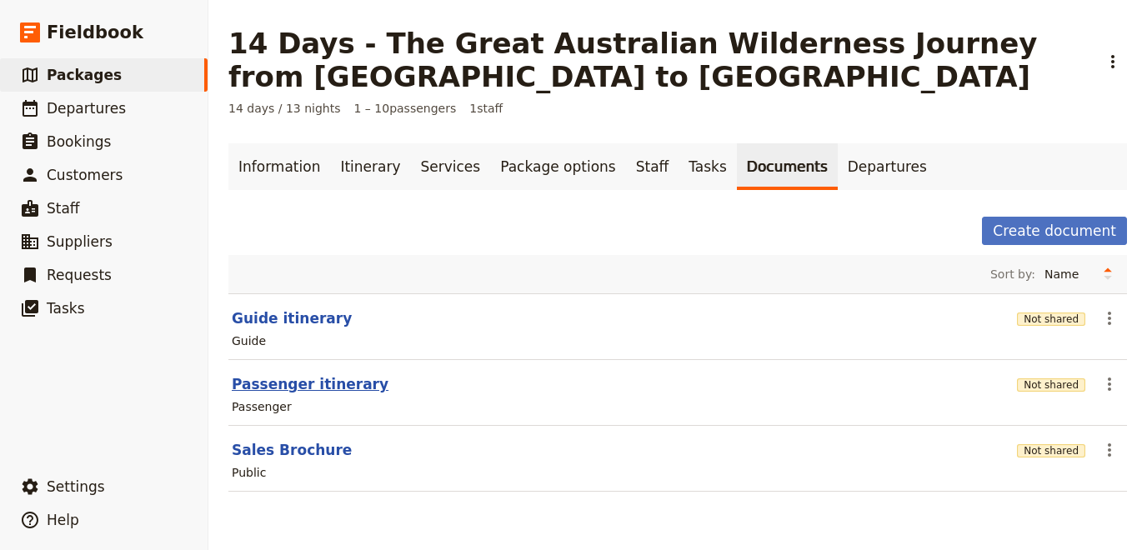
click at [263, 384] on button "Passenger itinerary" at bounding box center [310, 384] width 157 height 20
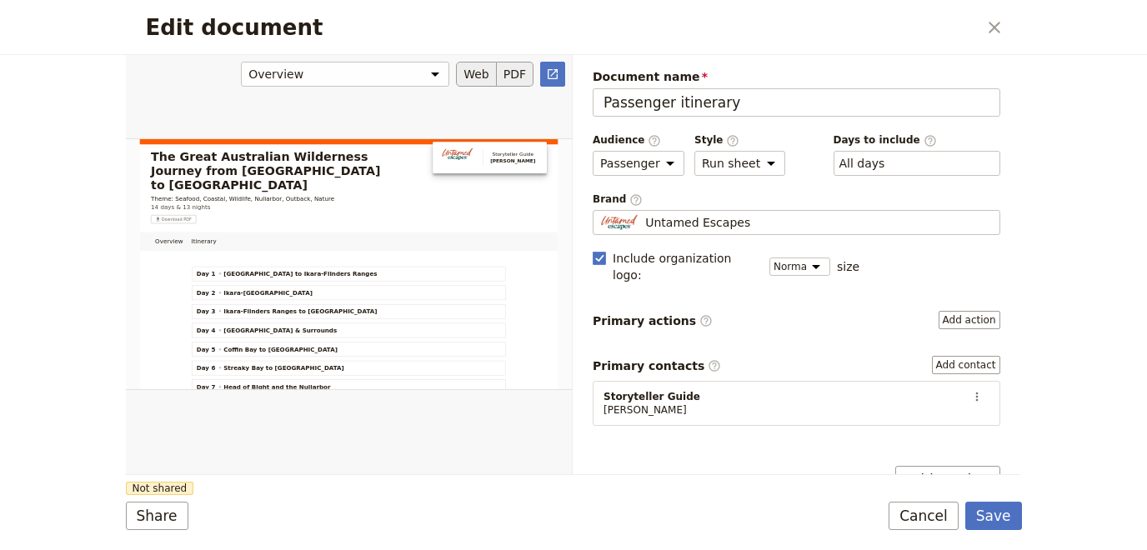
click at [508, 73] on button "PDF" at bounding box center [515, 74] width 37 height 25
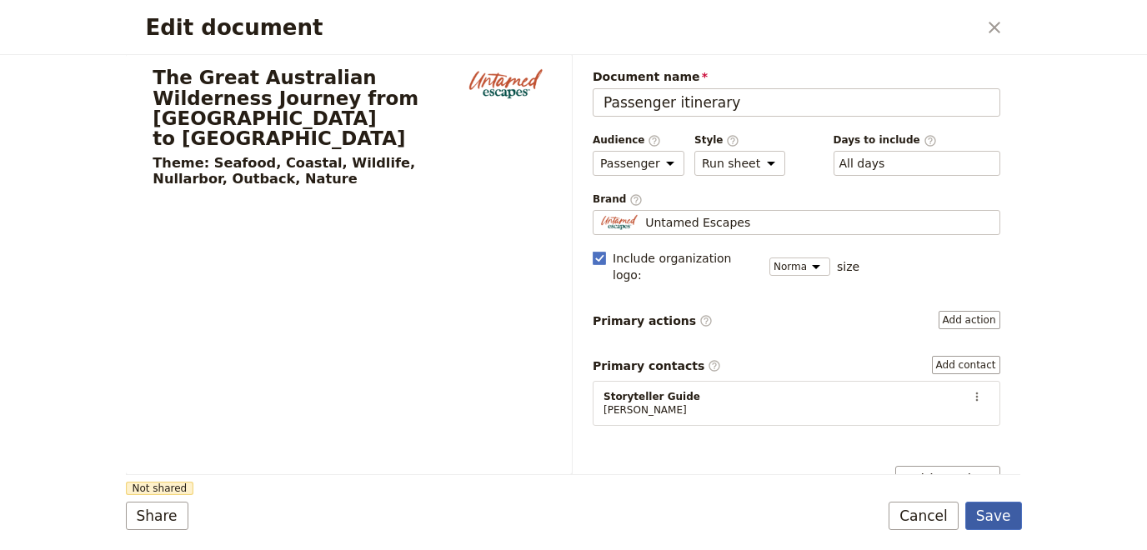
click at [992, 518] on button "Save" at bounding box center [993, 516] width 57 height 28
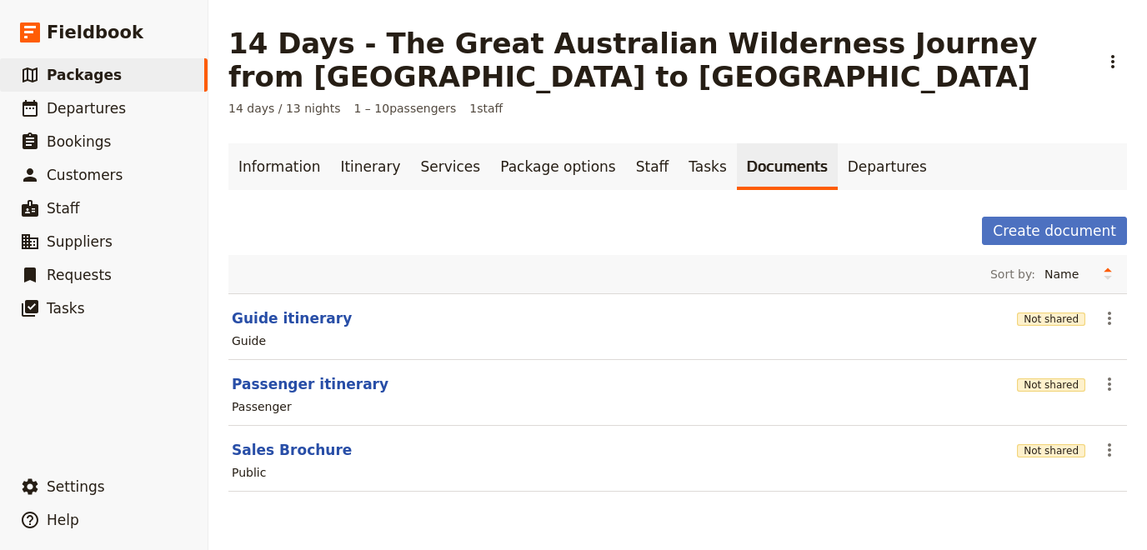
click at [737, 175] on link "Documents" at bounding box center [787, 166] width 101 height 47
click at [1115, 386] on icon "Actions" at bounding box center [1109, 384] width 20 height 20
click at [1068, 443] on span "Edit document" at bounding box center [1054, 442] width 85 height 17
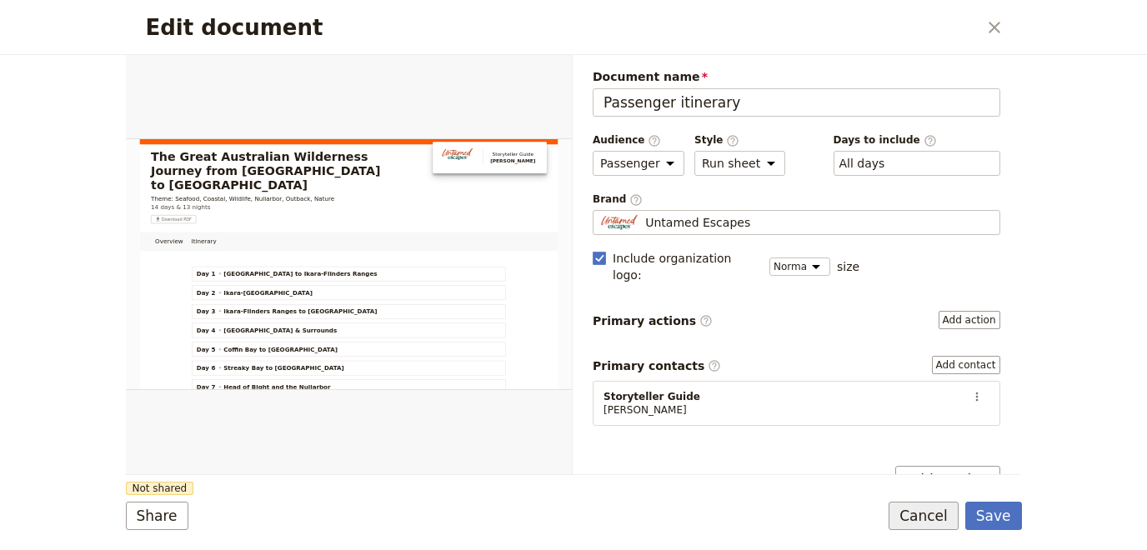
click at [928, 512] on button "Cancel" at bounding box center [923, 516] width 70 height 28
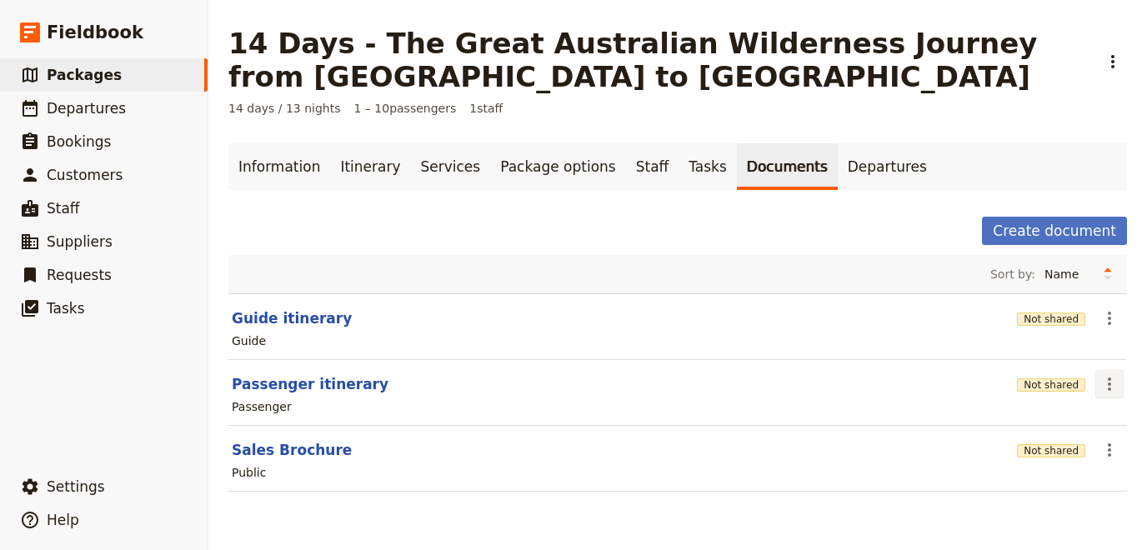
click at [1109, 380] on icon "Actions" at bounding box center [1109, 384] width 20 height 20
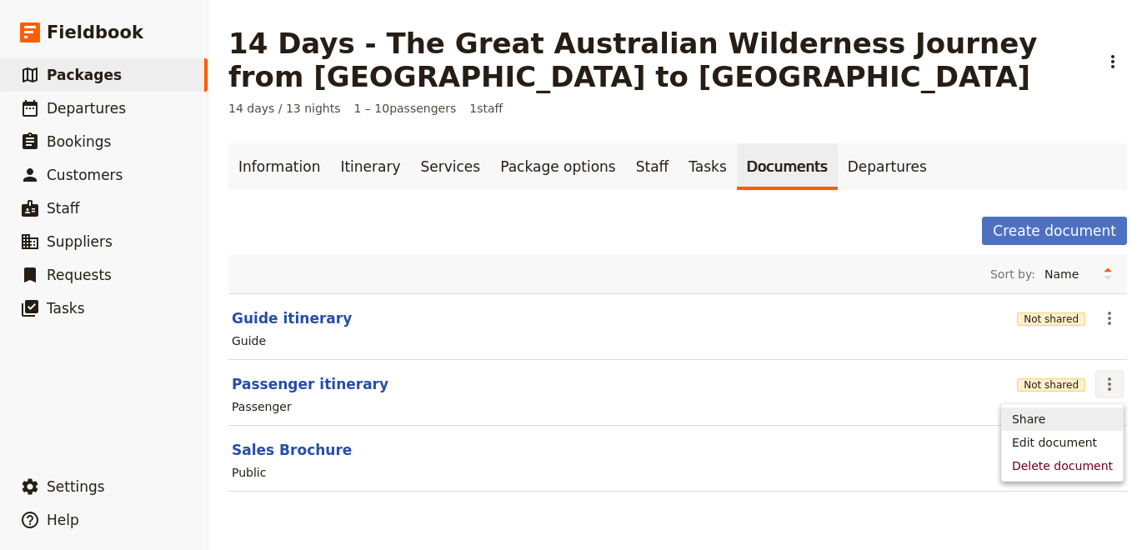
click at [1042, 413] on span "Share" at bounding box center [1028, 419] width 33 height 17
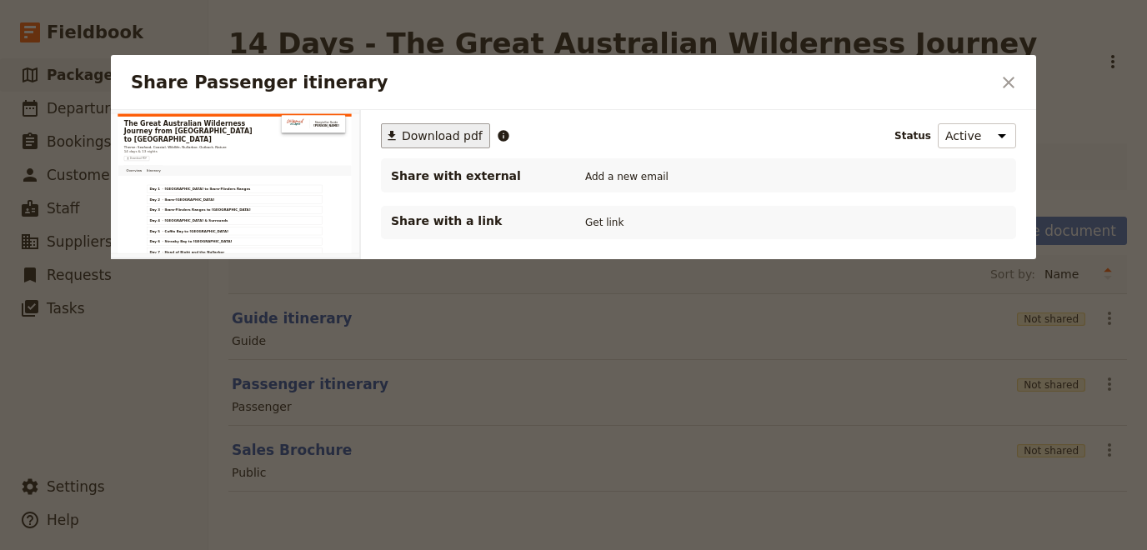
click at [433, 140] on span "Download pdf" at bounding box center [442, 136] width 81 height 17
